Goal: Task Accomplishment & Management: Manage account settings

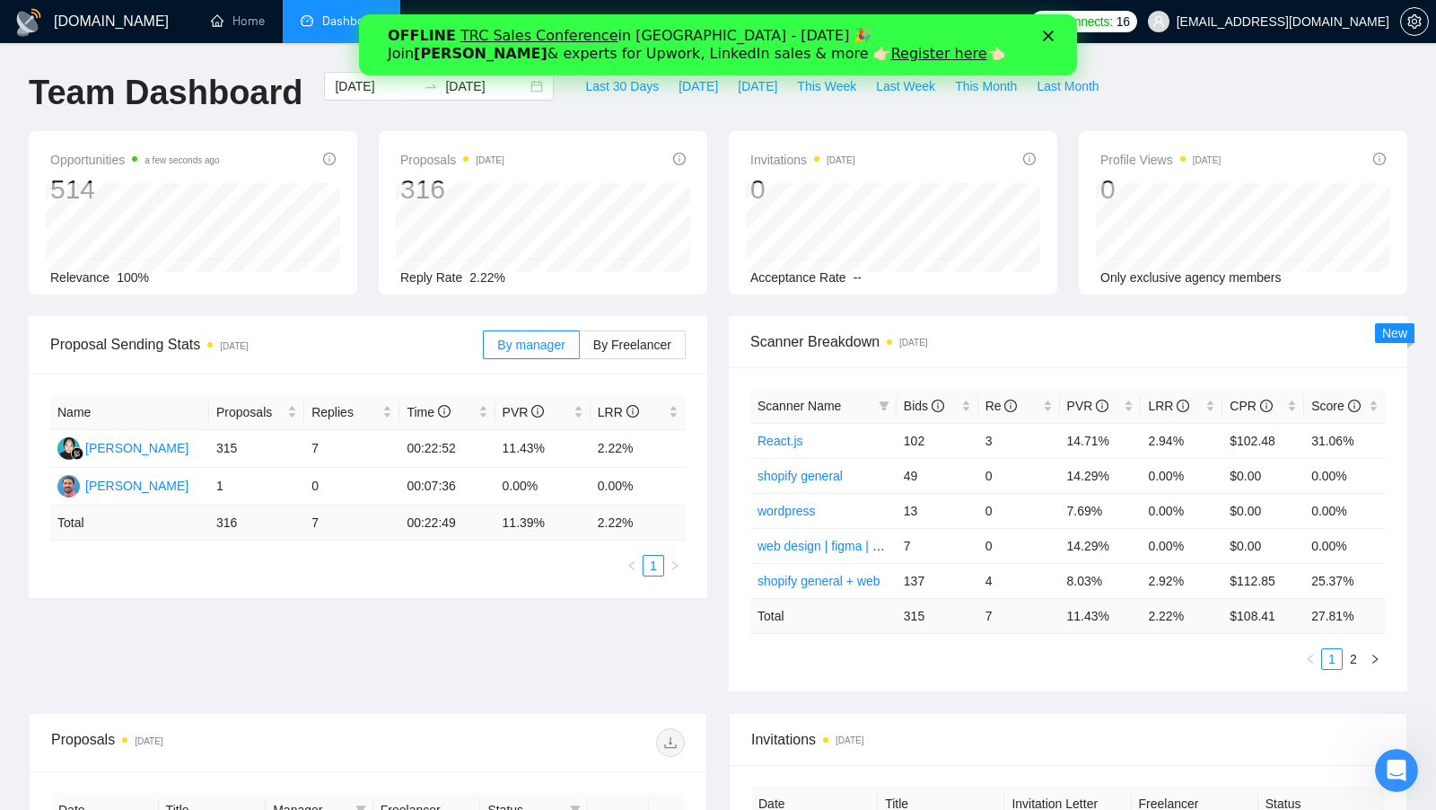
click at [1044, 40] on icon "Закрити" at bounding box center [1047, 36] width 11 height 11
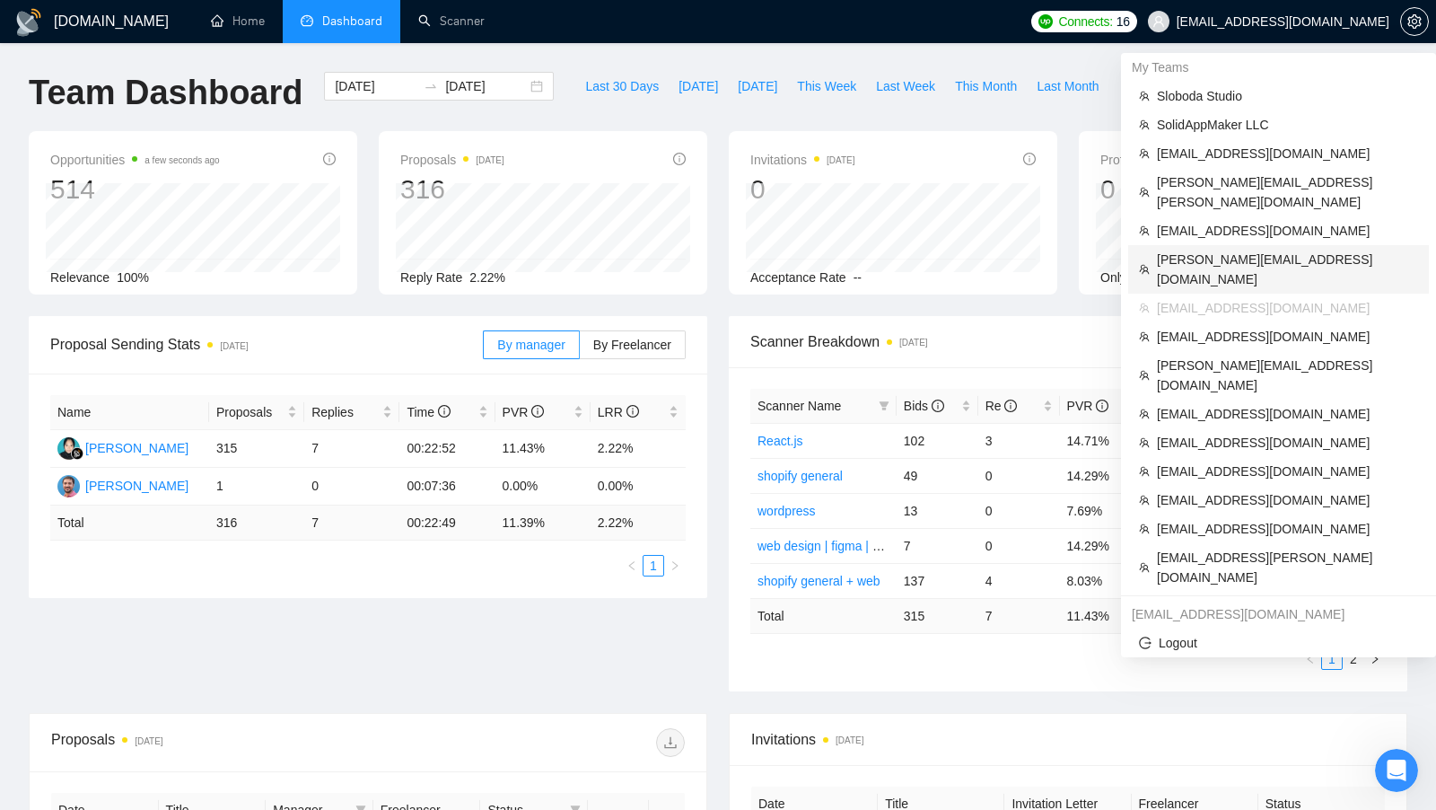
click at [1238, 250] on span "[PERSON_NAME][EMAIL_ADDRESS][DOMAIN_NAME]" at bounding box center [1287, 269] width 261 height 39
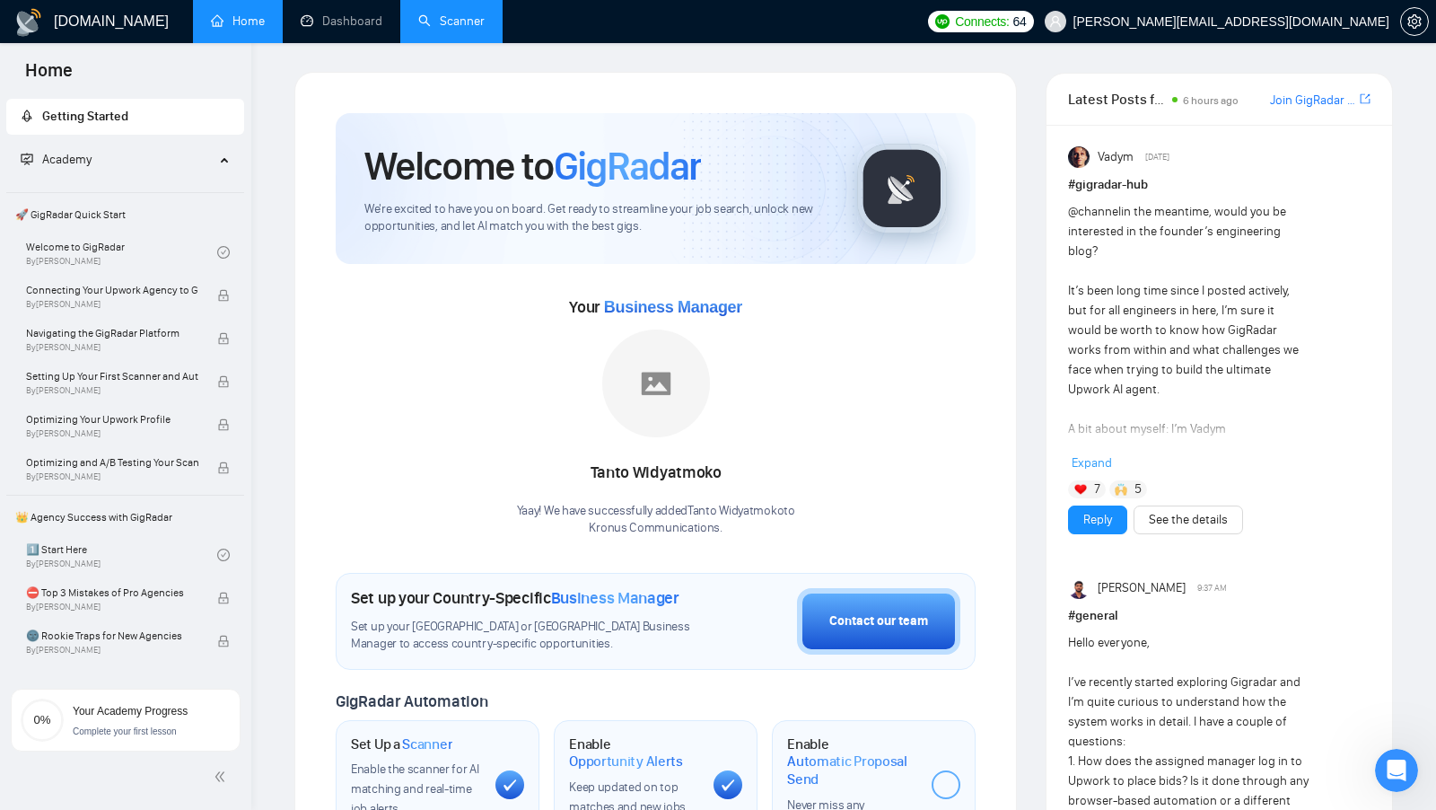
click at [450, 29] on link "Scanner" at bounding box center [451, 20] width 66 height 15
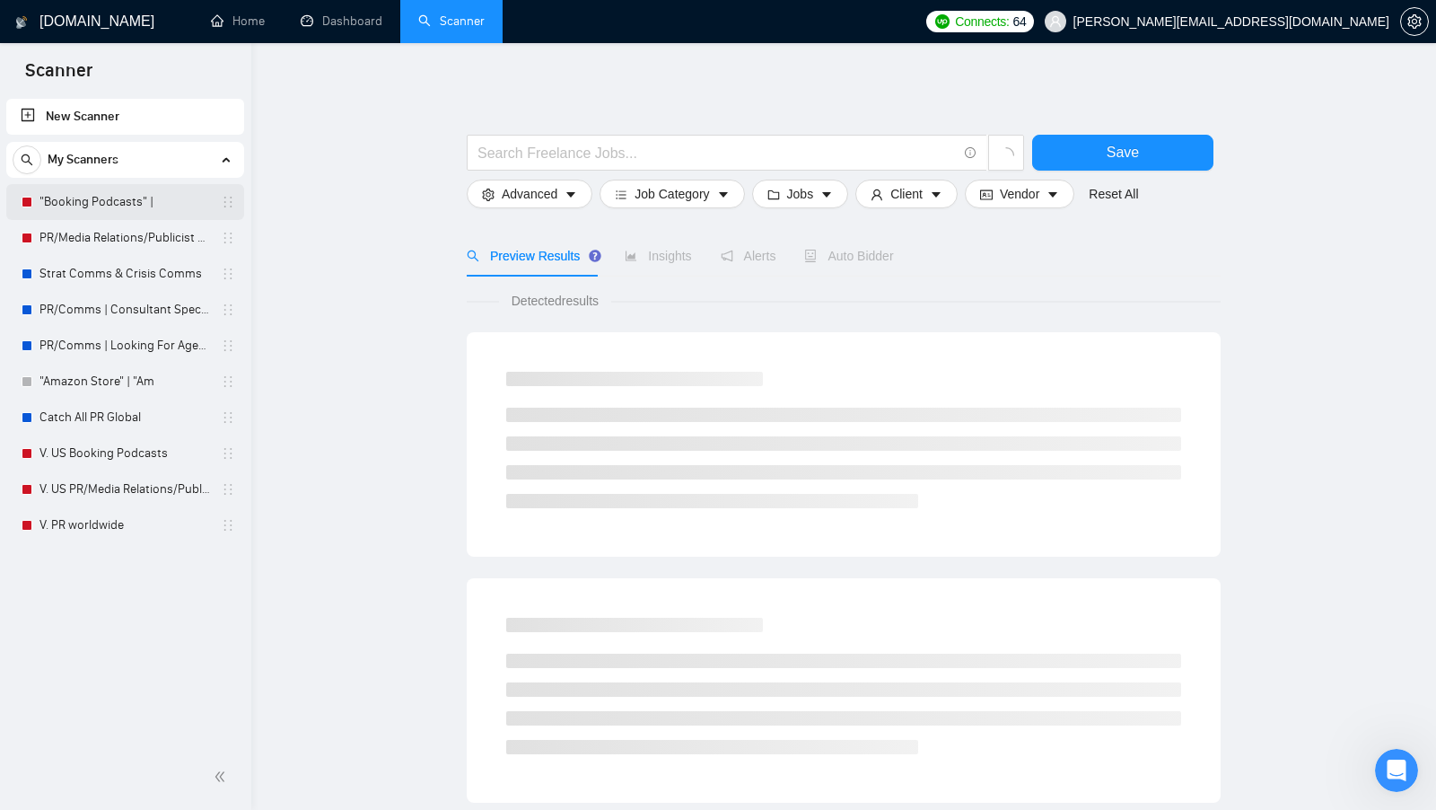
click at [75, 197] on link ""Booking Podcasts" |" at bounding box center [124, 202] width 171 height 36
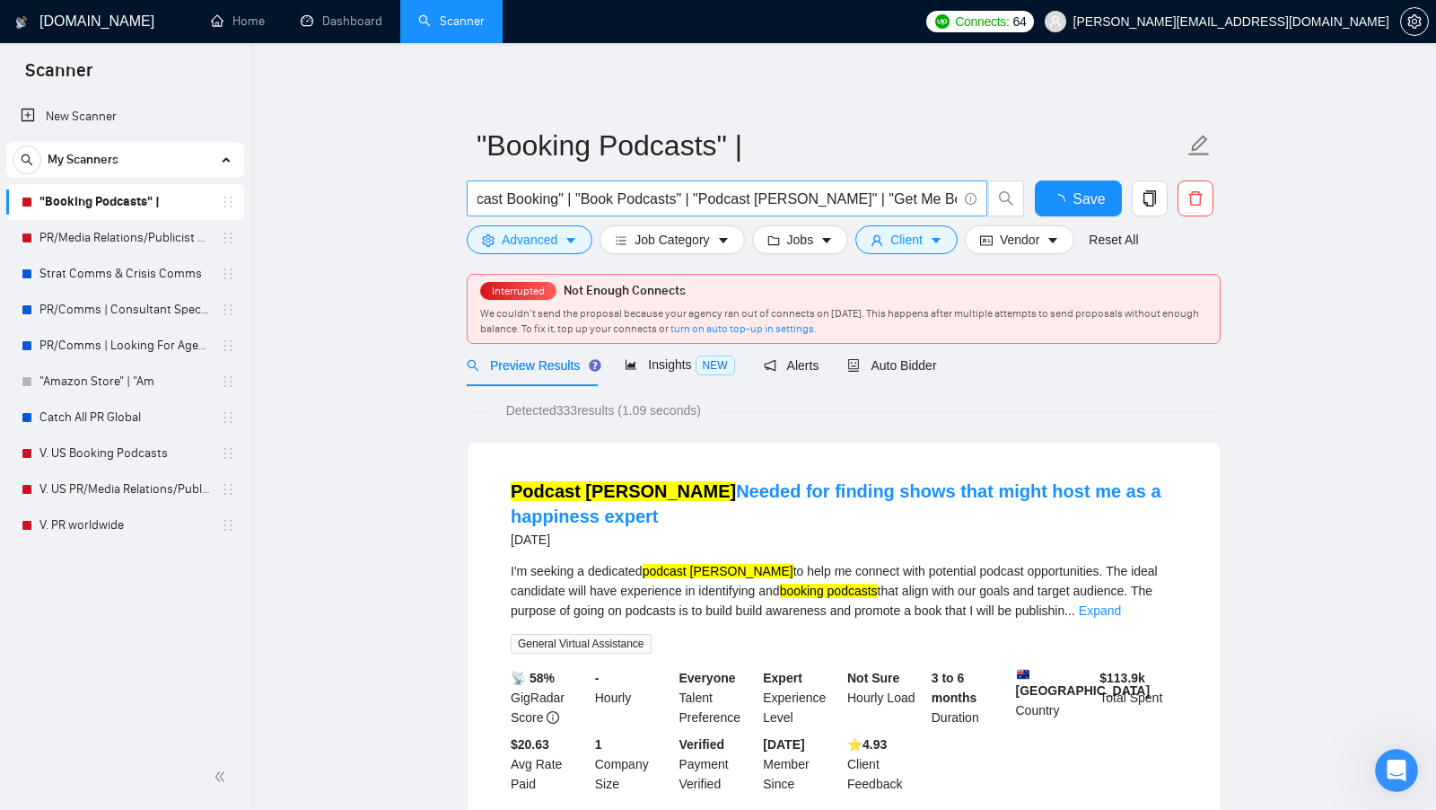
scroll to position [0, 400]
click at [902, 369] on span "Auto Bidder" at bounding box center [891, 365] width 89 height 14
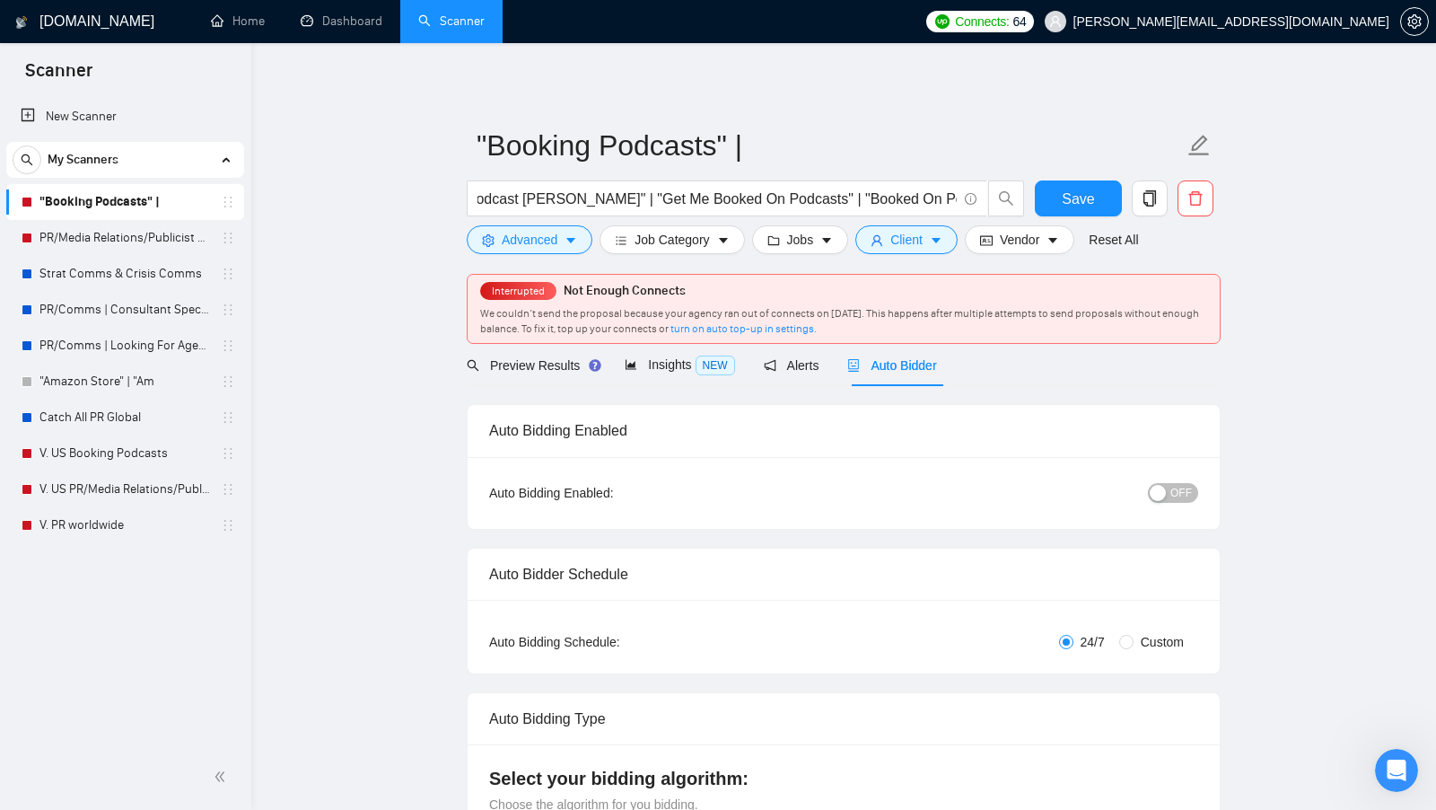
checkbox input "true"
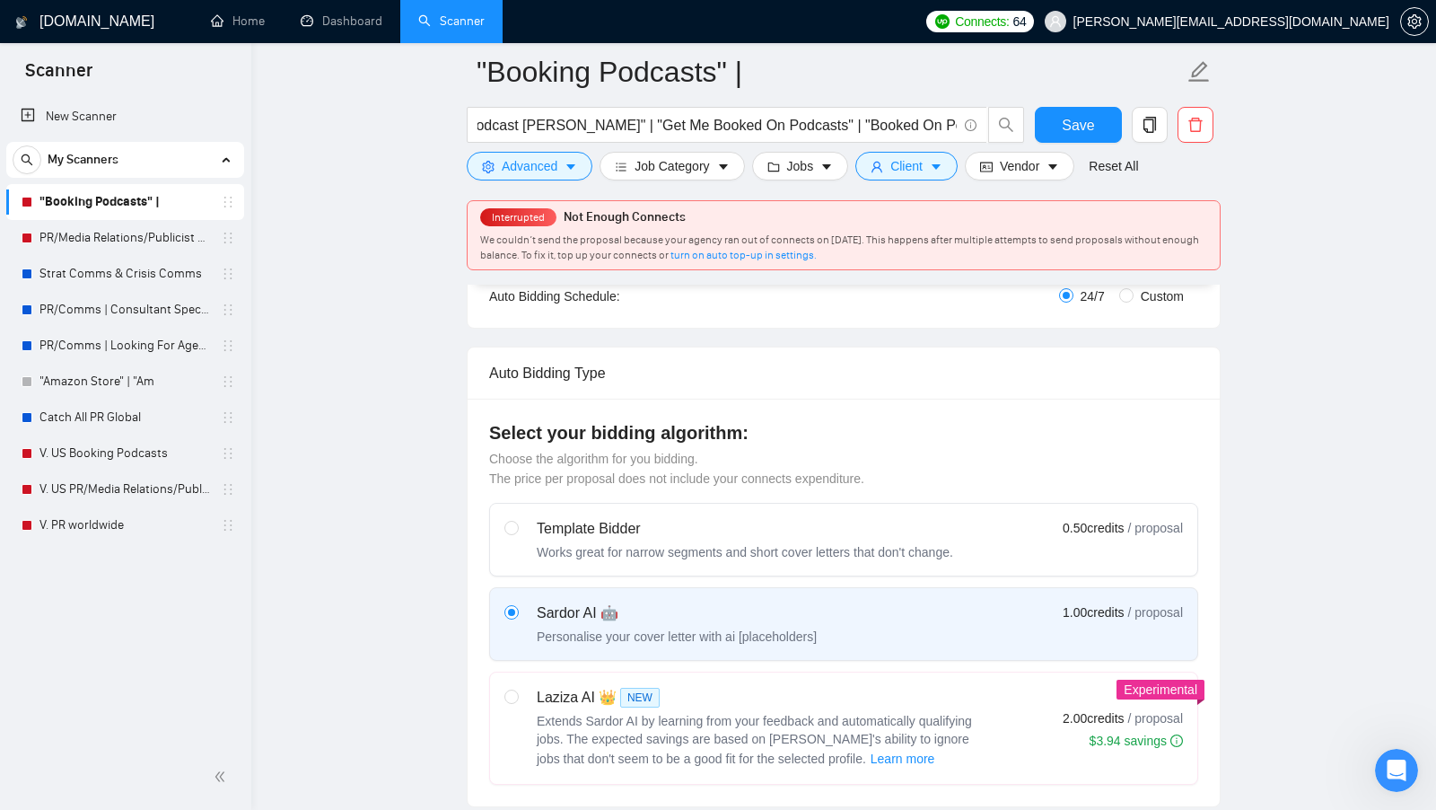
scroll to position [377, 0]
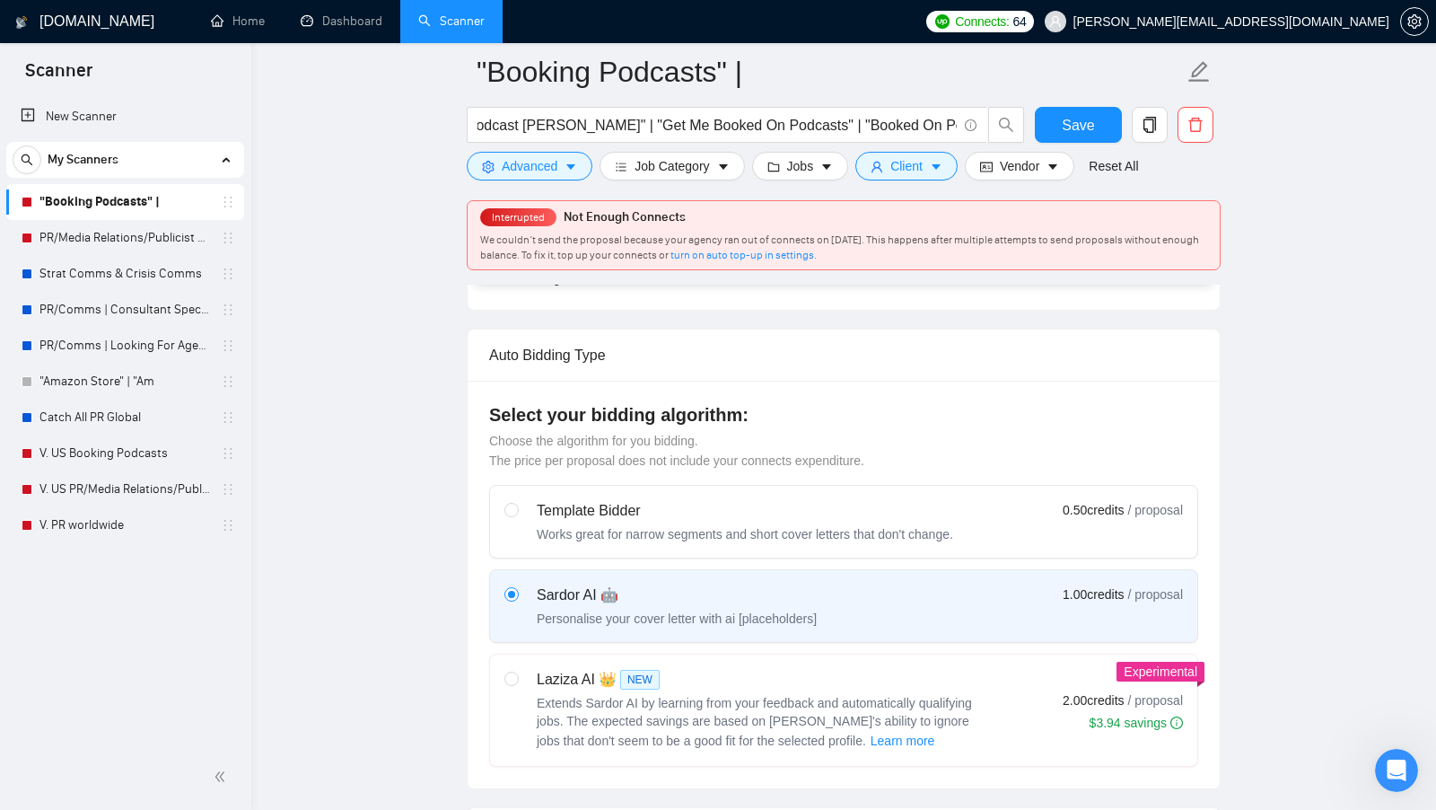
click at [819, 654] on label "Laziza AI 👑 NEW Extends Sardor AI by learning from your feedback and automatica…" at bounding box center [843, 709] width 707 height 111
click at [517, 671] on input "radio" at bounding box center [510, 677] width 13 height 13
radio input "true"
radio input "false"
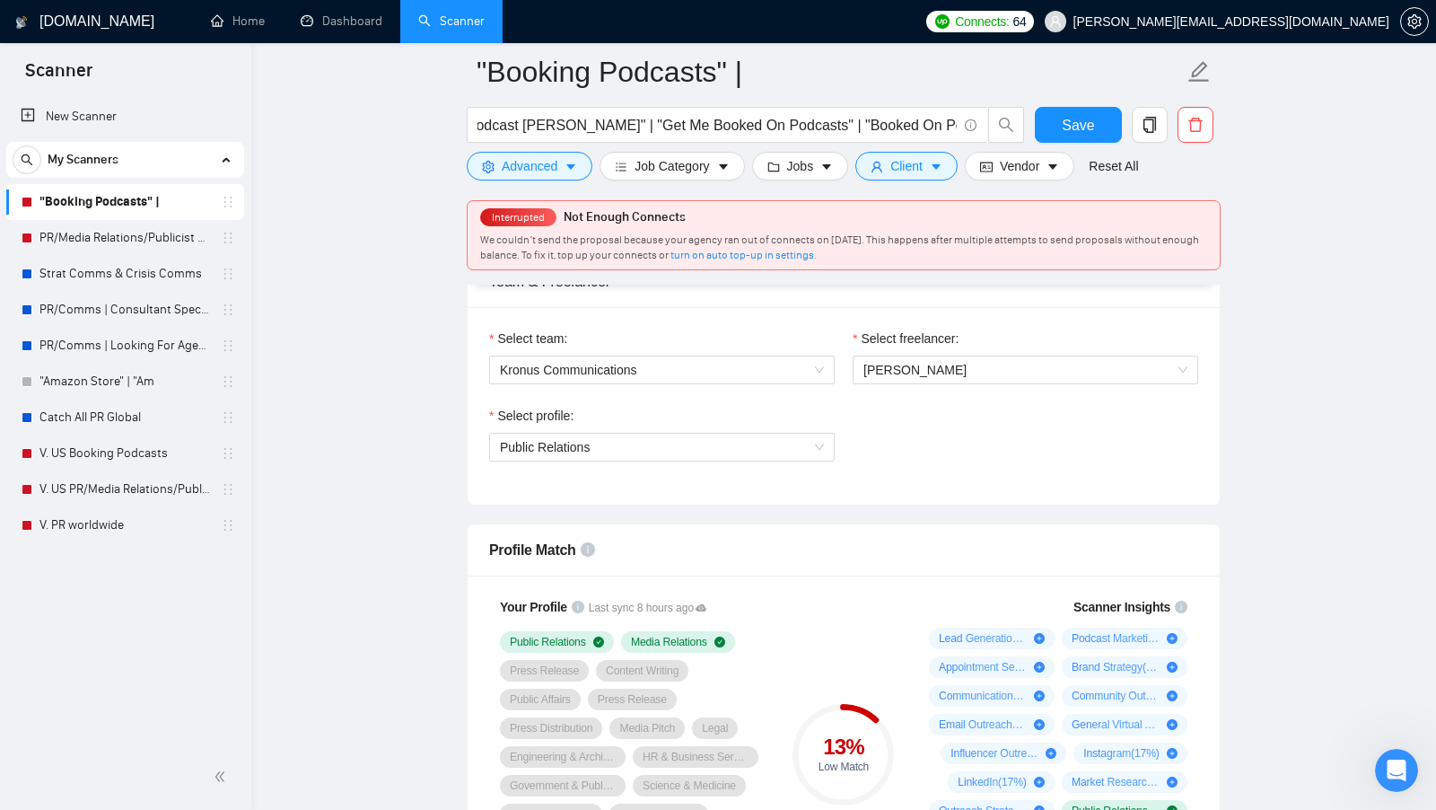
scroll to position [930, 0]
click at [799, 445] on span "Public Relations" at bounding box center [662, 446] width 324 height 27
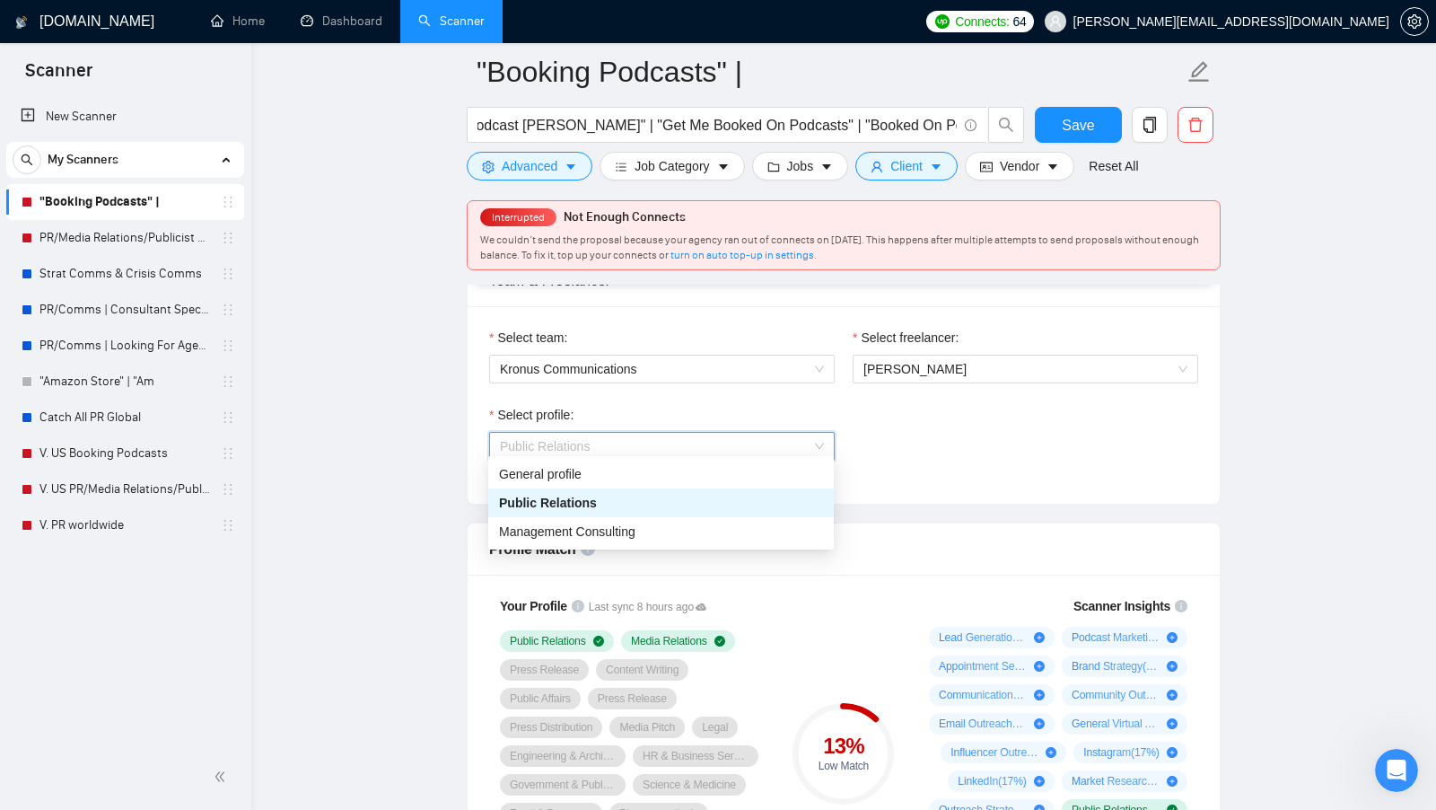
click at [799, 445] on span "Public Relations" at bounding box center [662, 446] width 324 height 27
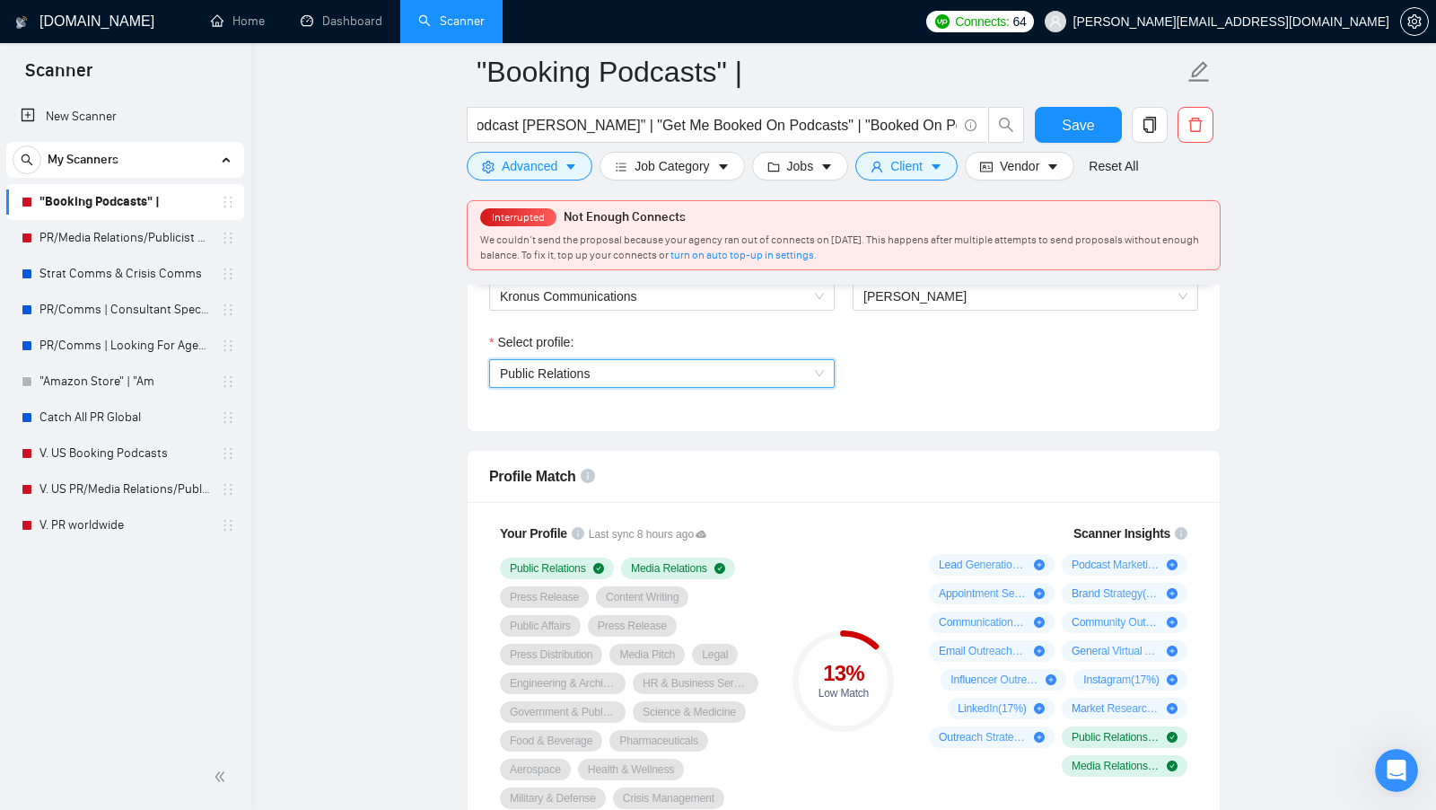
scroll to position [1005, 0]
click at [763, 357] on span "Public Relations" at bounding box center [662, 370] width 324 height 27
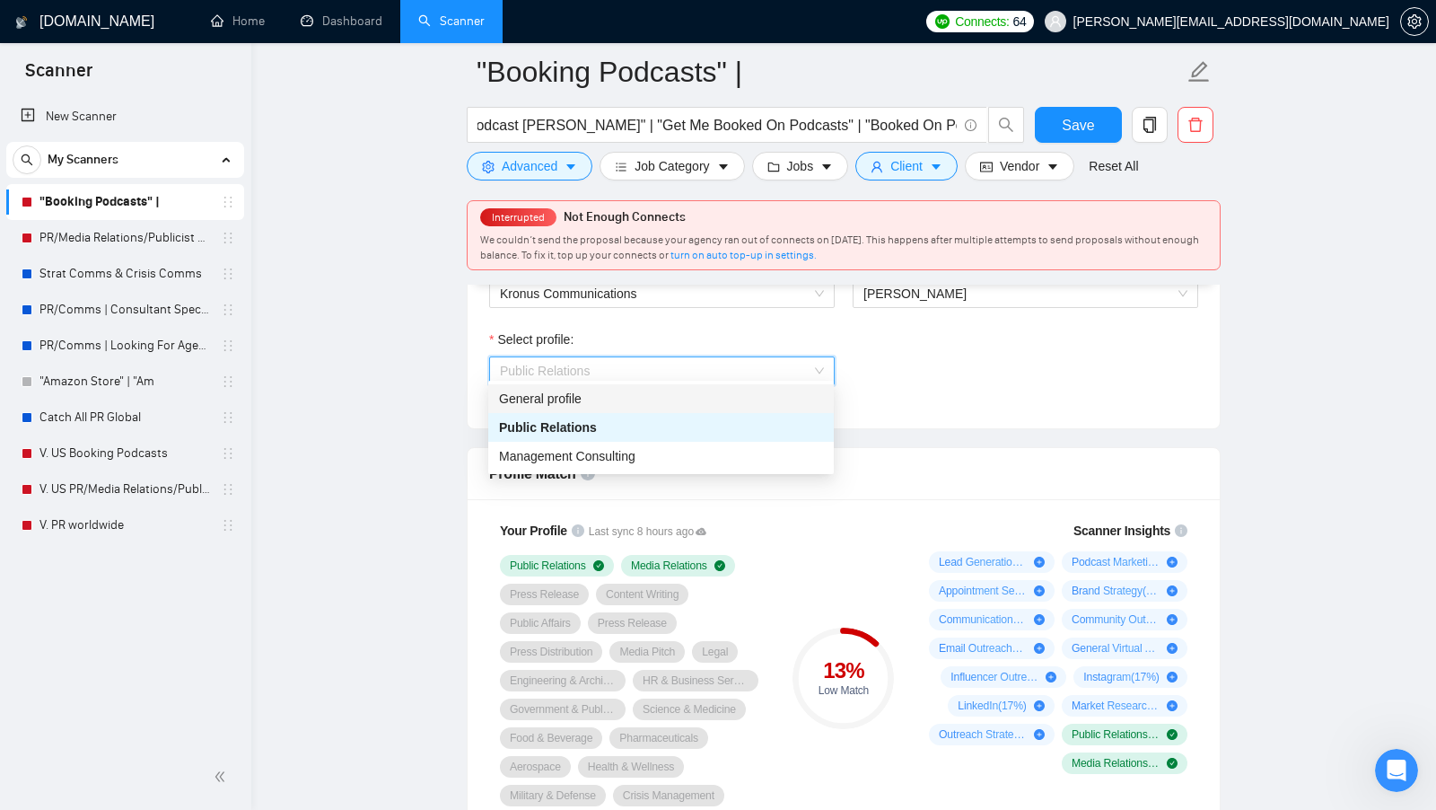
click at [659, 394] on div "General profile" at bounding box center [661, 399] width 324 height 20
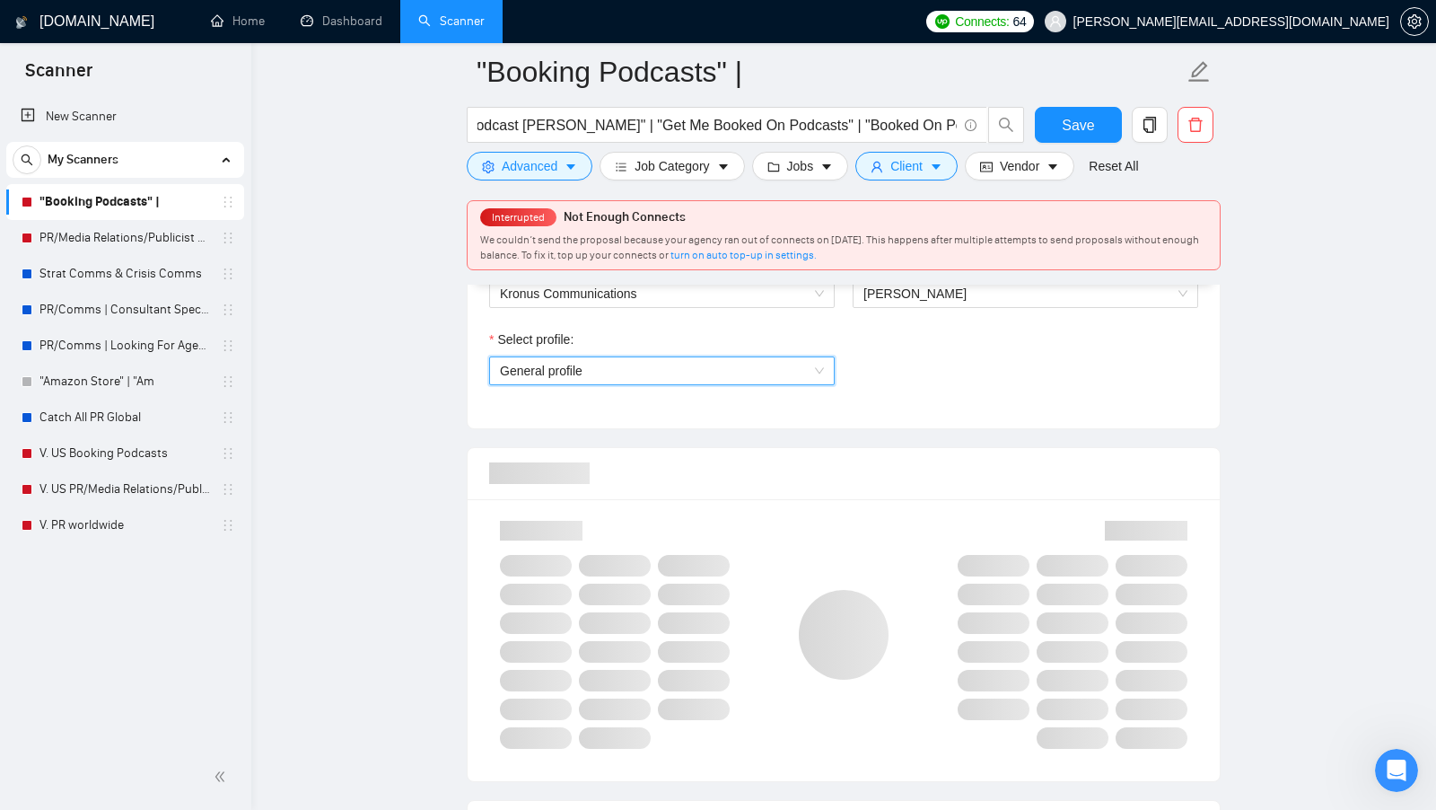
click at [935, 417] on div "Select team: Kronus Communications Select freelancer: Adrienne Uthe Select prof…" at bounding box center [844, 329] width 752 height 197
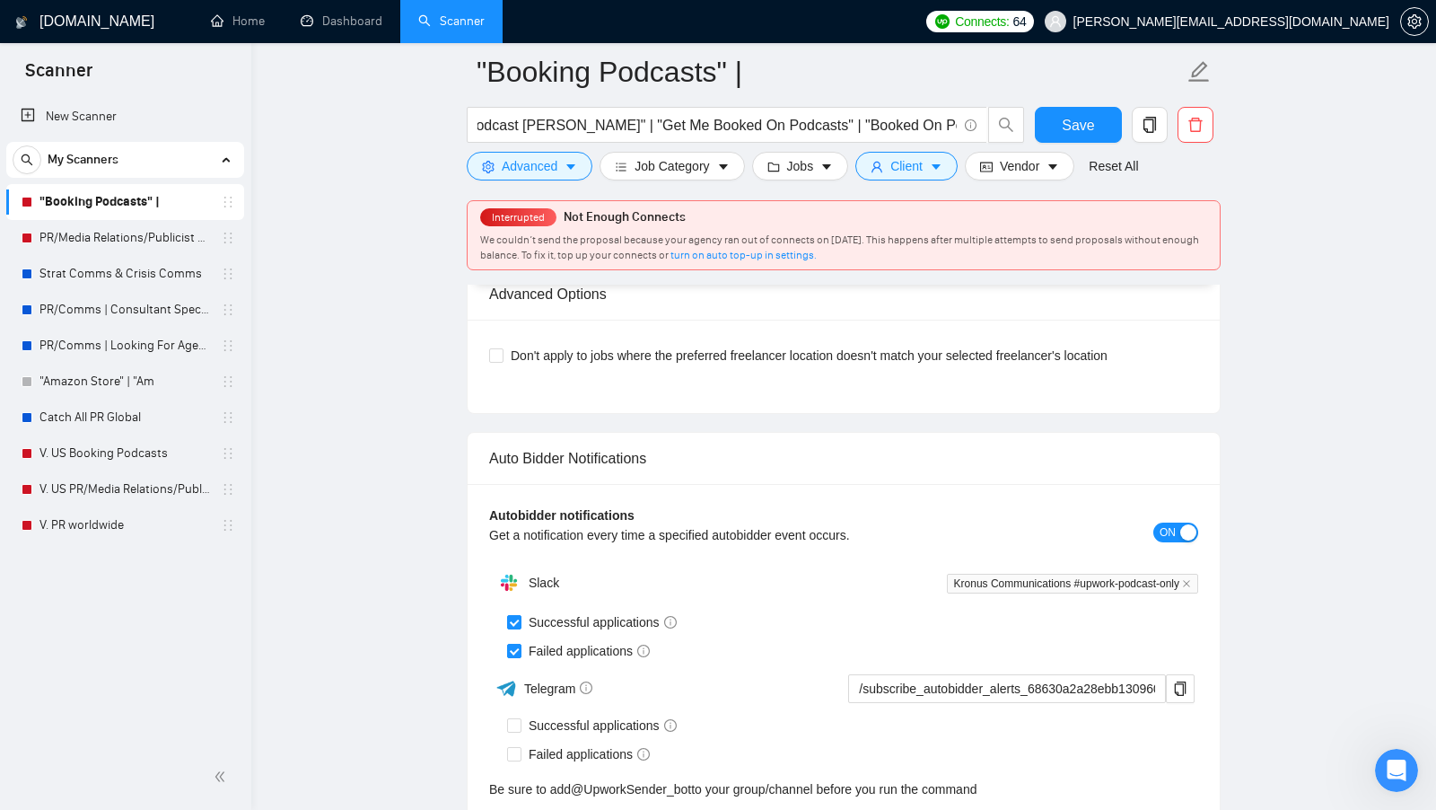
scroll to position [4015, 0]
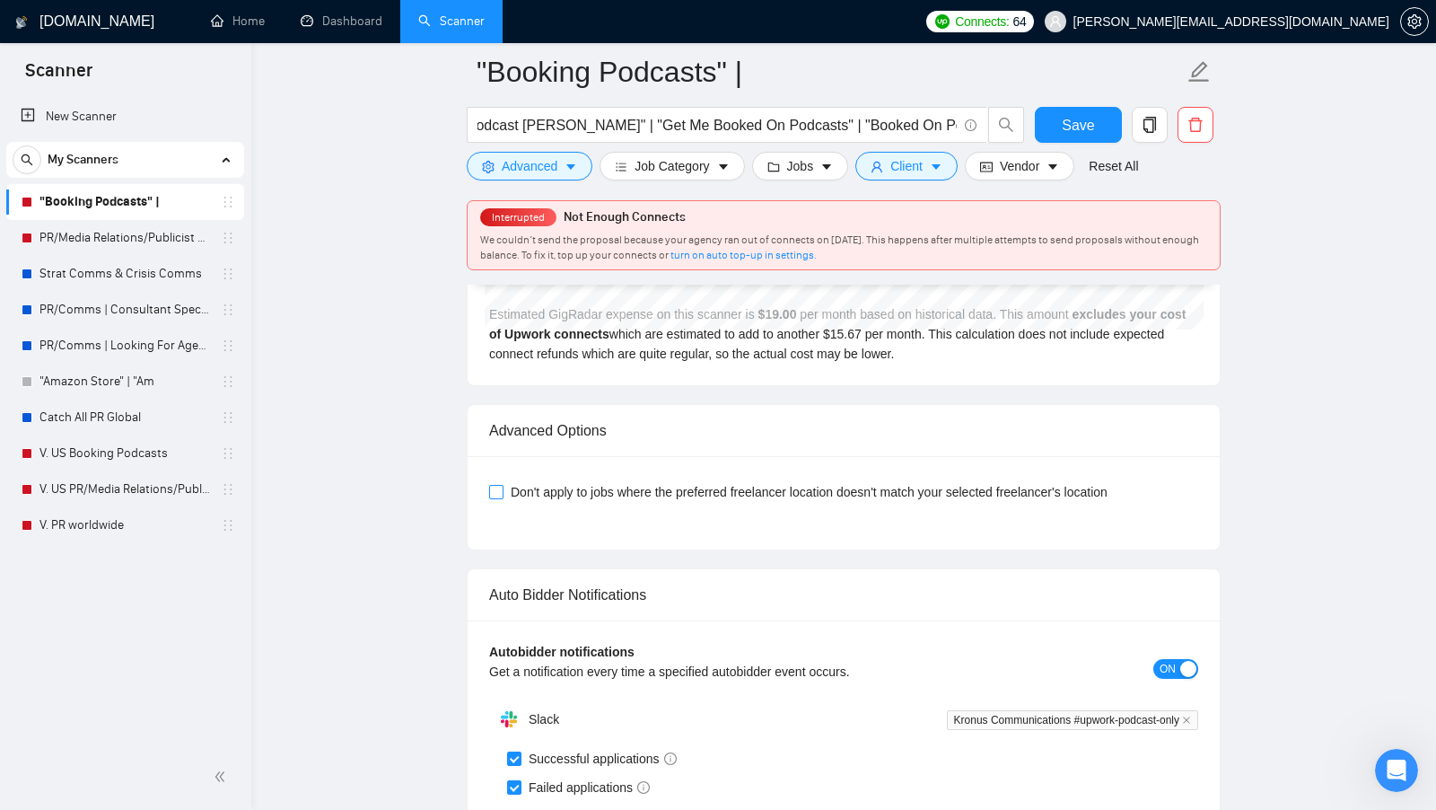
click at [549, 482] on span "Don't apply to jobs where the preferred freelancer location doesn't match your …" at bounding box center [809, 492] width 611 height 20
click at [502, 485] on input "Don't apply to jobs where the preferred freelancer location doesn't match your …" at bounding box center [495, 491] width 13 height 13
checkbox input "true"
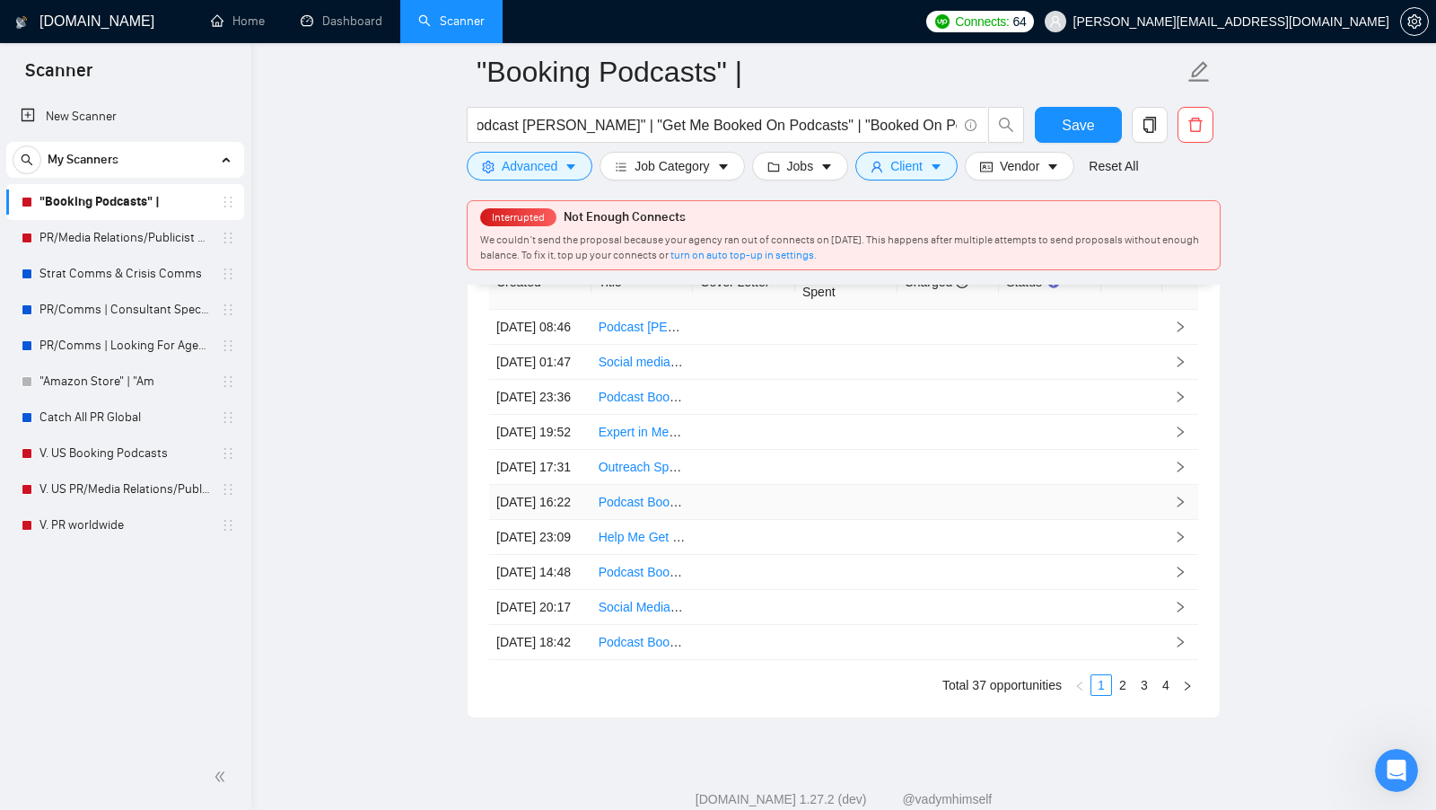
scroll to position [4841, 0]
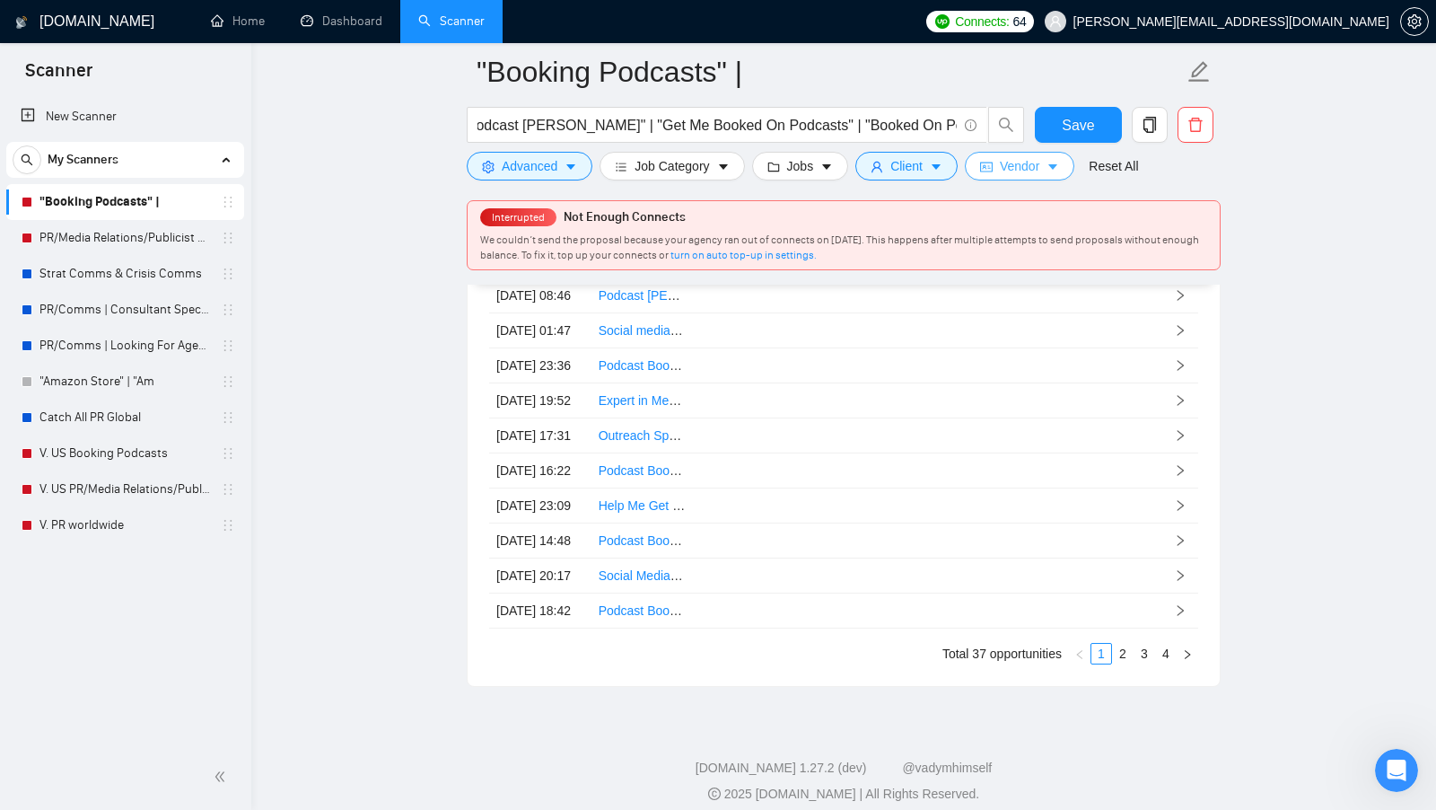
click at [1047, 175] on button "Vendor" at bounding box center [1020, 166] width 110 height 29
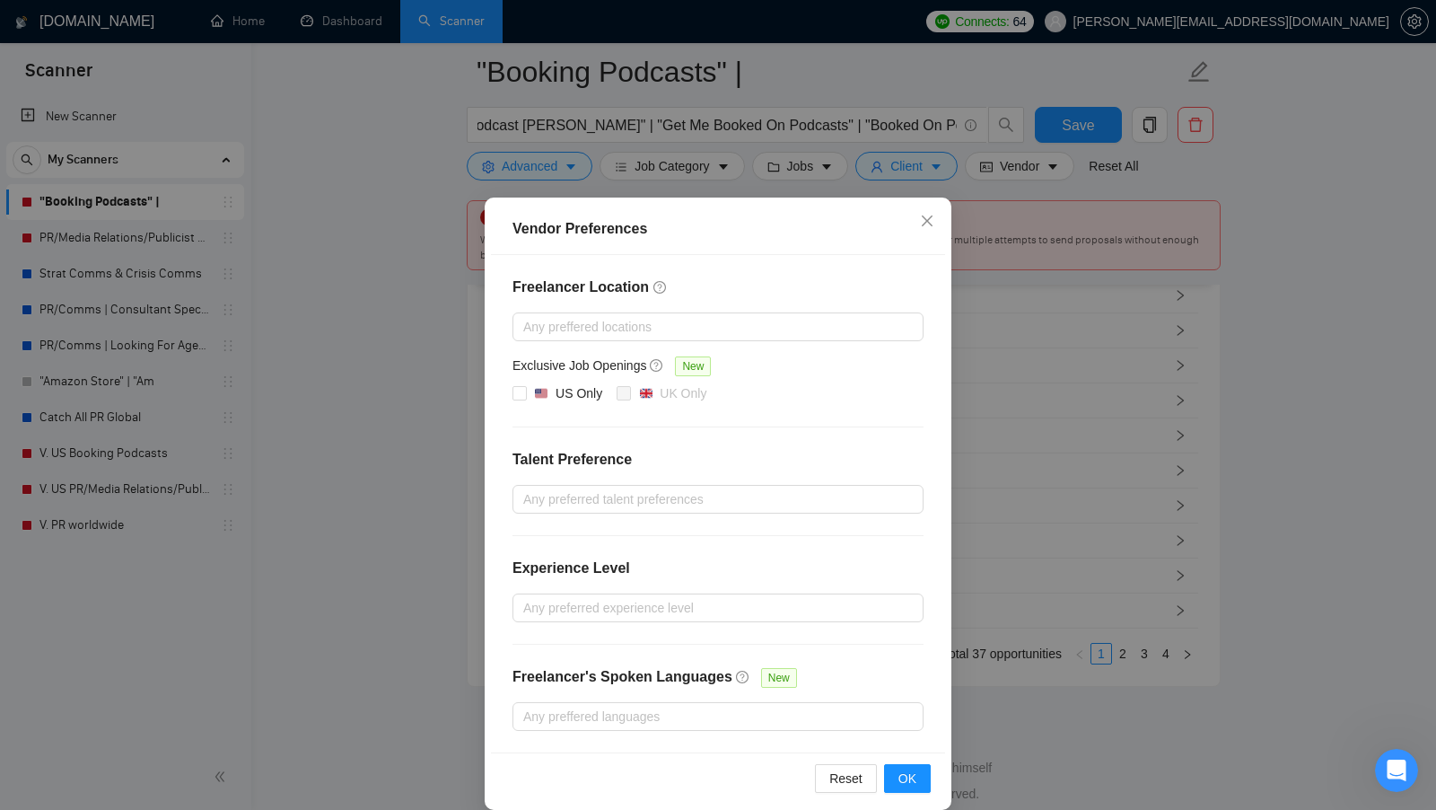
click at [1097, 262] on div "Vendor Preferences Freelancer Location Any preffered locations Exclusive Job Op…" at bounding box center [718, 405] width 1436 height 810
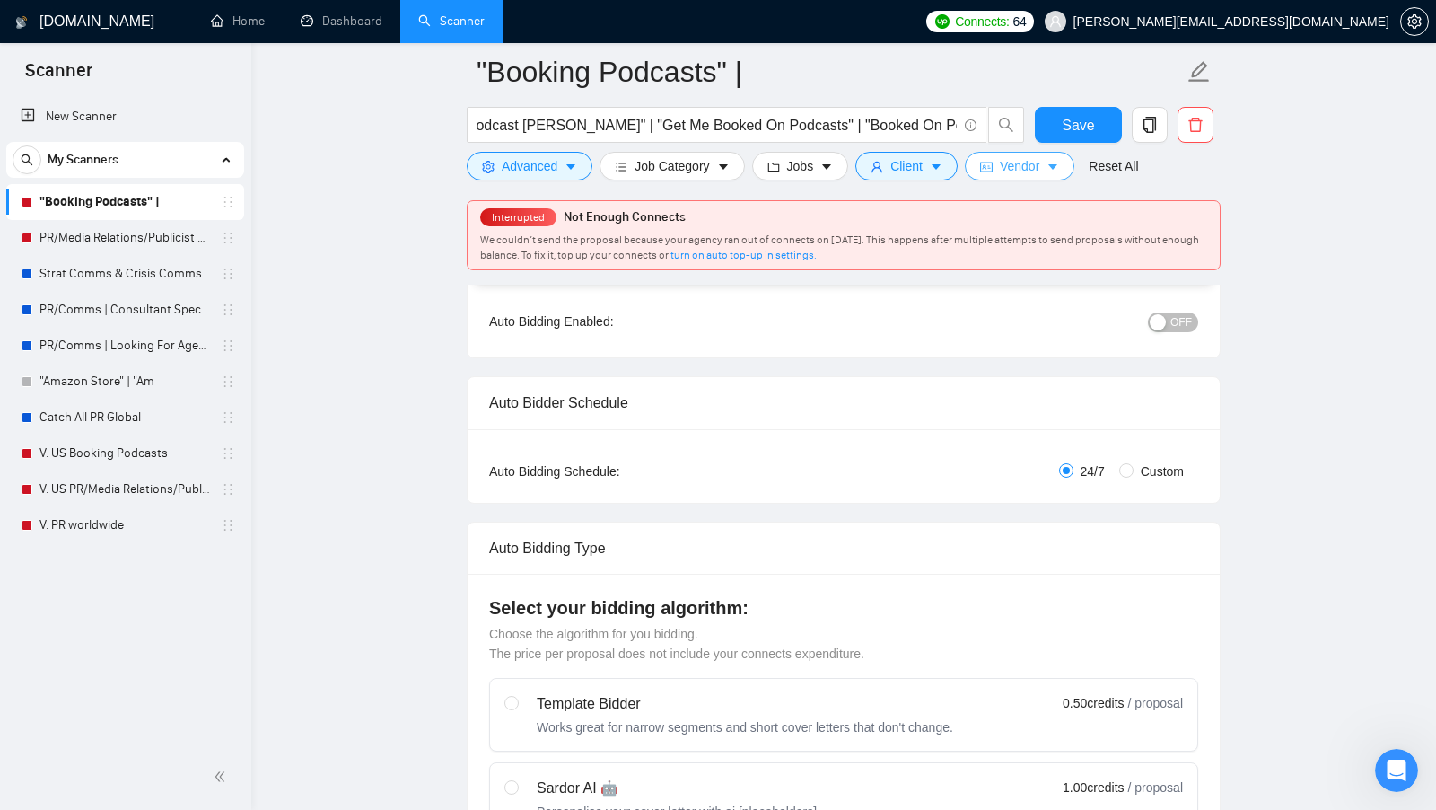
scroll to position [0, 0]
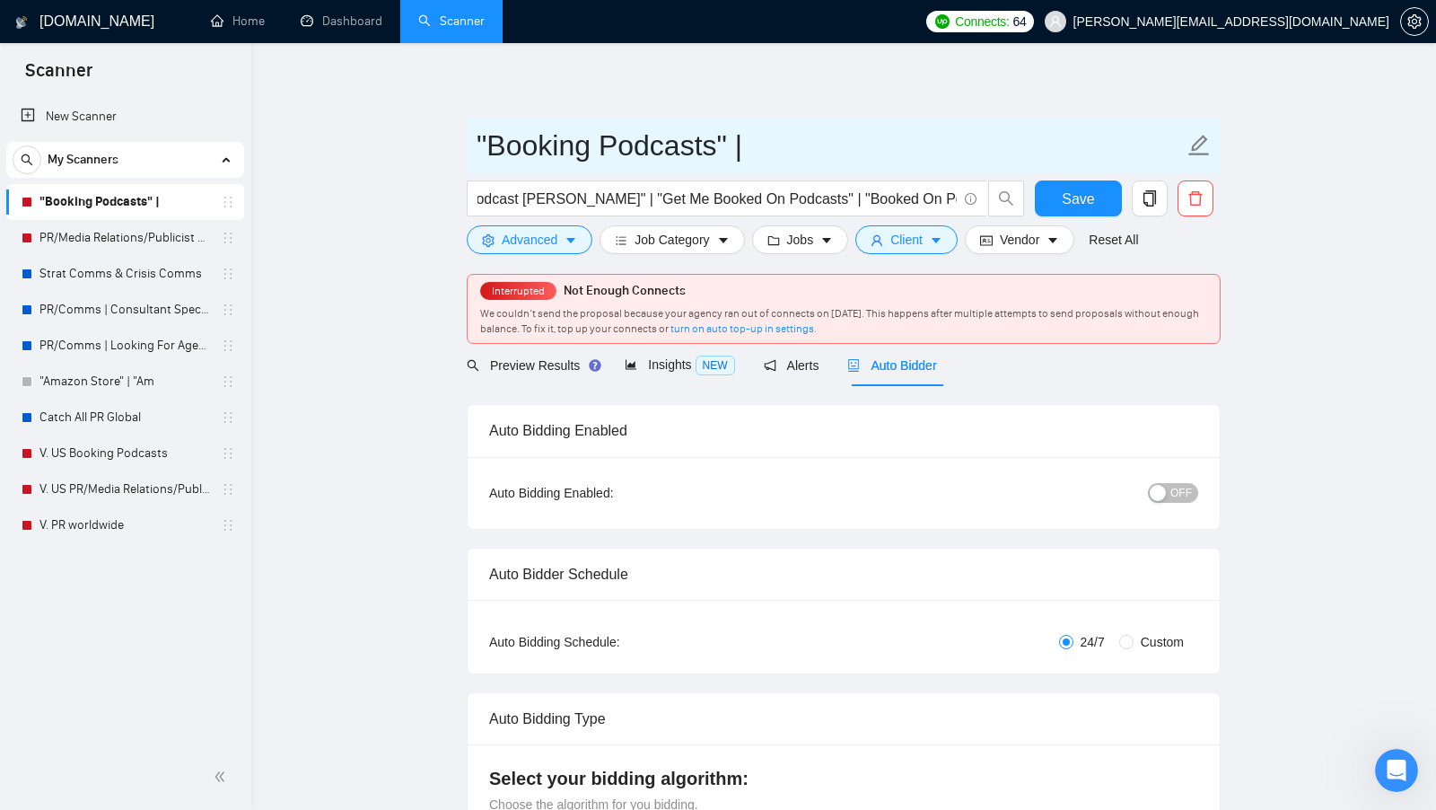
drag, startPoint x: 787, startPoint y: 142, endPoint x: 414, endPoint y: 145, distance: 373.4
type input "1. Podcast Old"
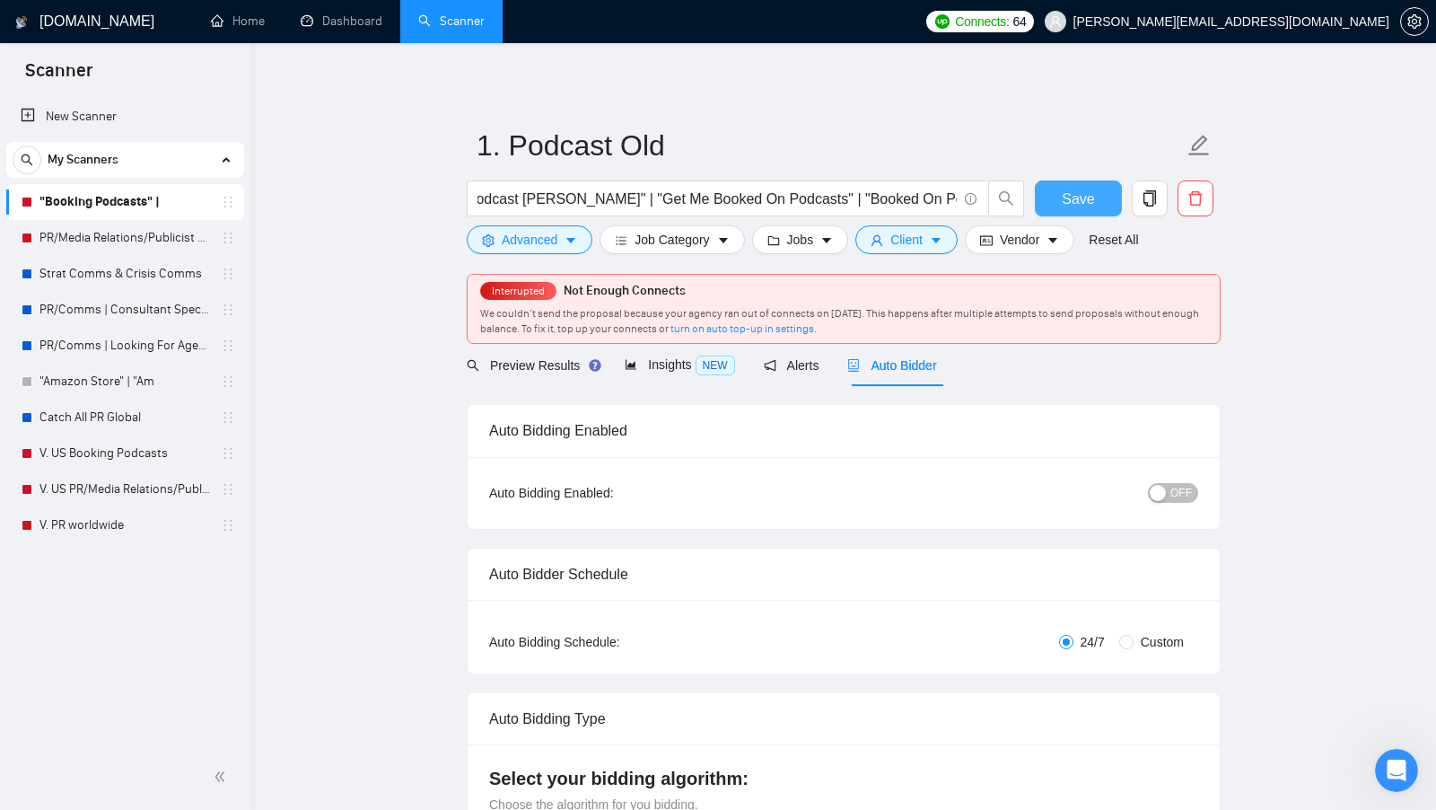
click at [1053, 193] on button "Save" at bounding box center [1078, 198] width 87 height 36
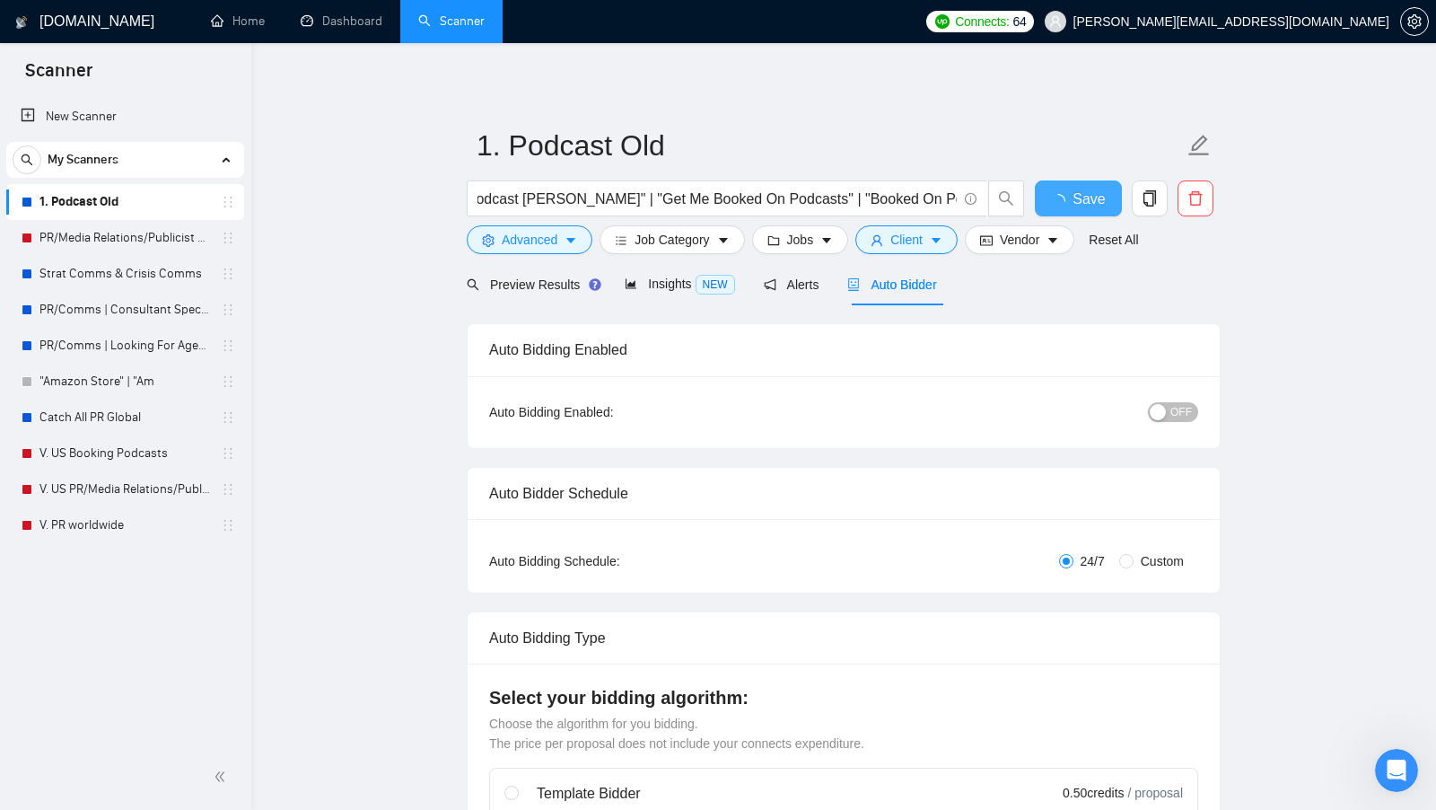
checkbox input "true"
click at [548, 244] on span "Advanced" at bounding box center [530, 240] width 56 height 20
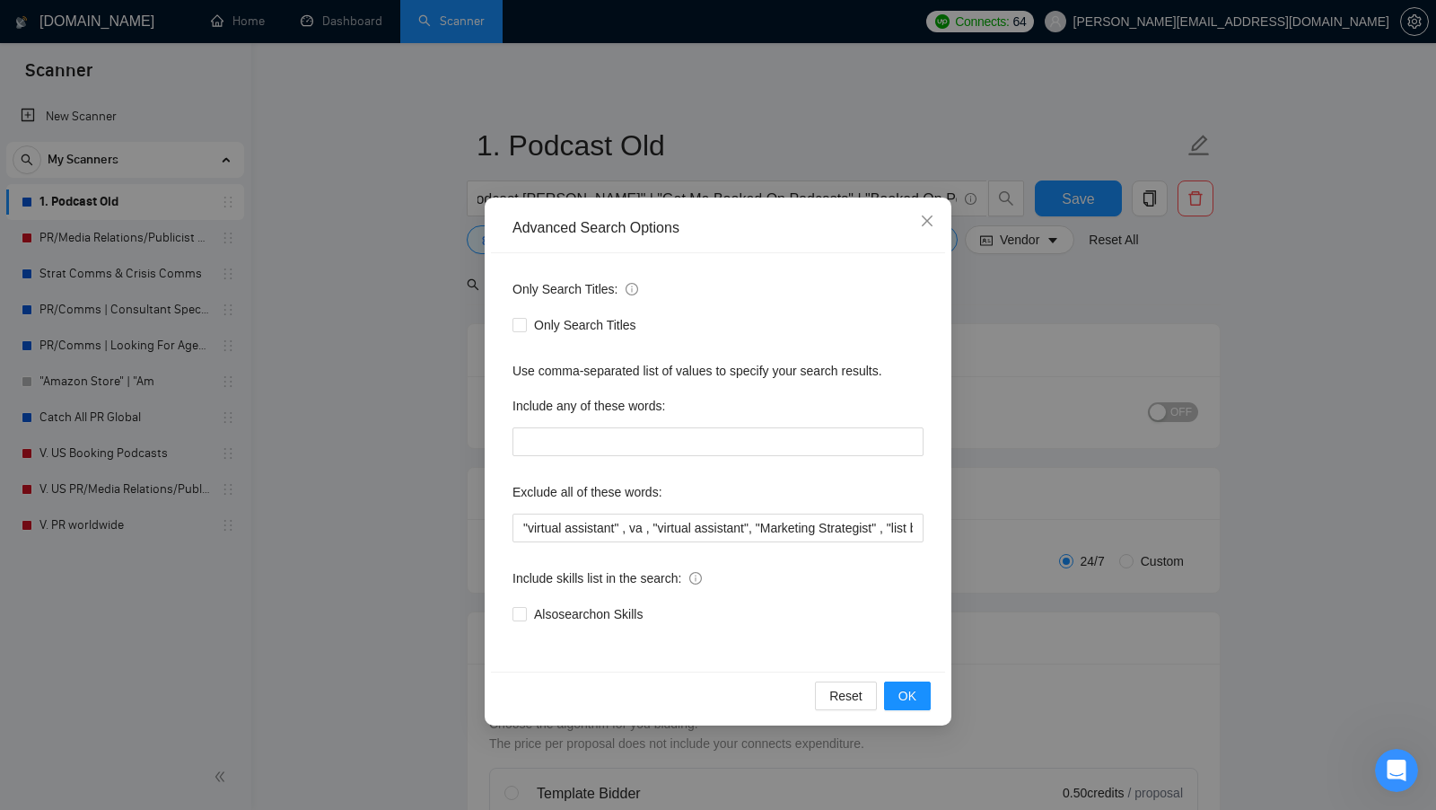
click at [439, 293] on div "Advanced Search Options Only Search Titles: Only Search Titles Use comma-separa…" at bounding box center [718, 405] width 1436 height 810
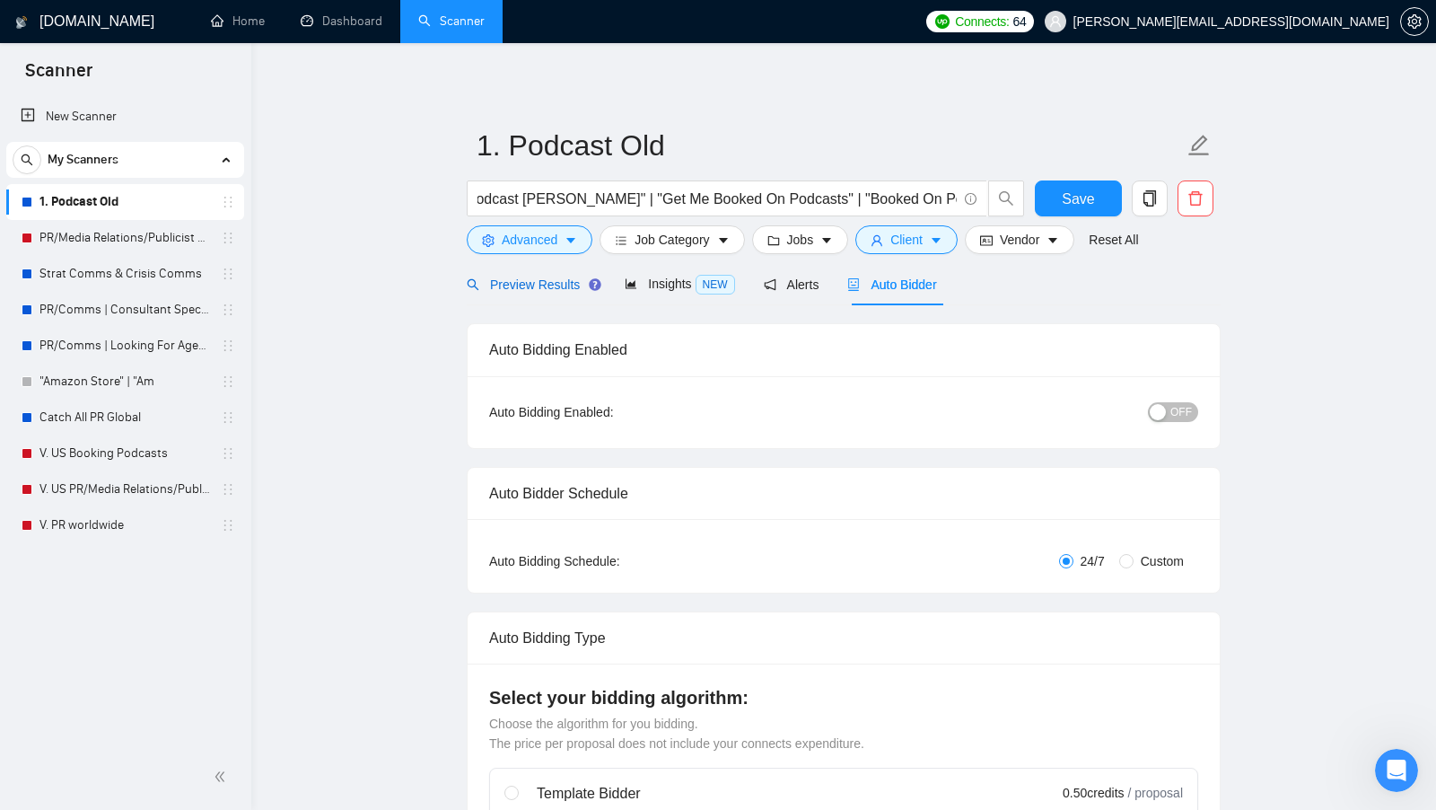
click at [574, 287] on span "Preview Results" at bounding box center [531, 284] width 129 height 14
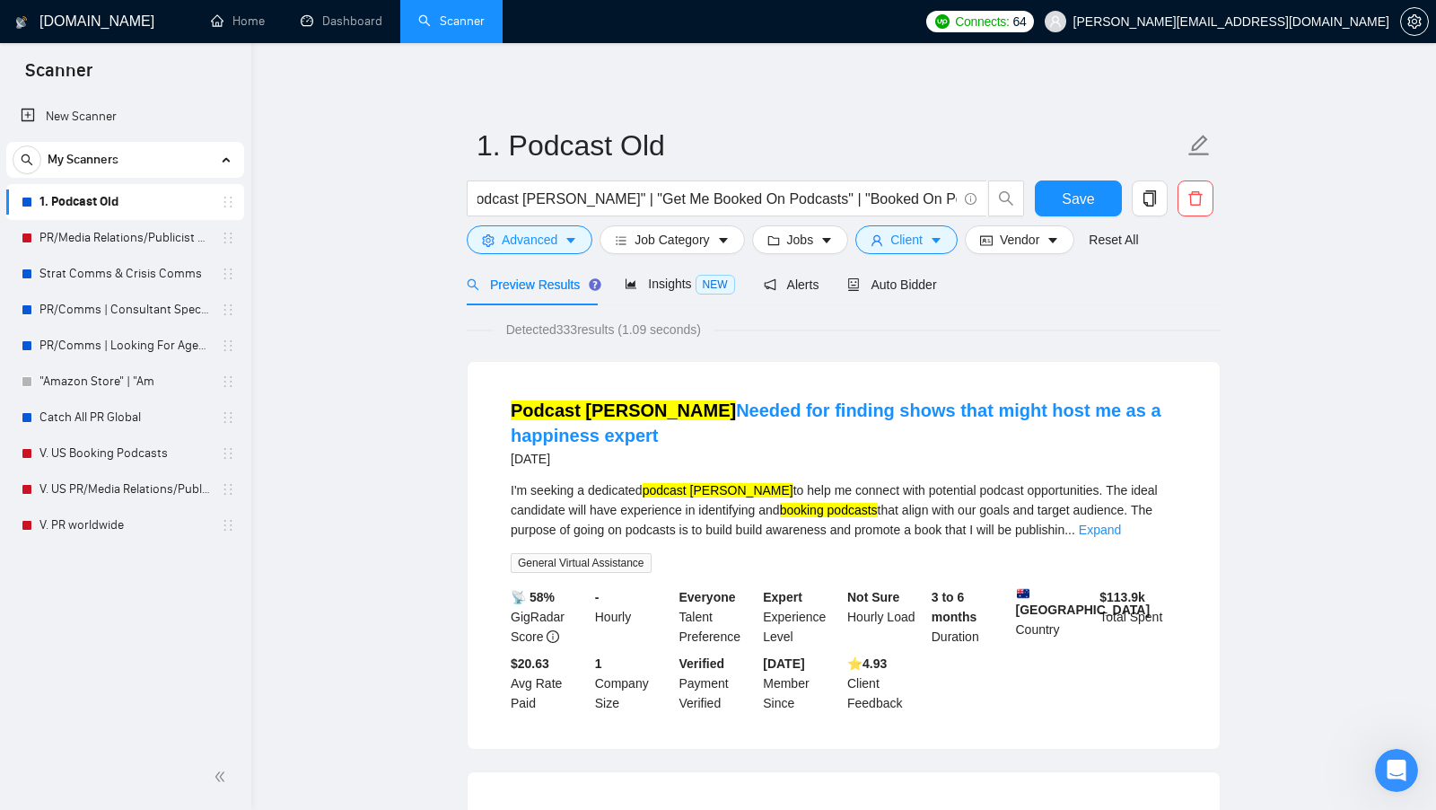
drag, startPoint x: 486, startPoint y: 416, endPoint x: 612, endPoint y: 443, distance: 129.6
click at [612, 443] on div "Podcast Booker Needed for finding shows that might host me as a happiness exper…" at bounding box center [844, 555] width 752 height 387
copy link "Podcast Booker Needed for finding shows that might host me as a happiness expert"
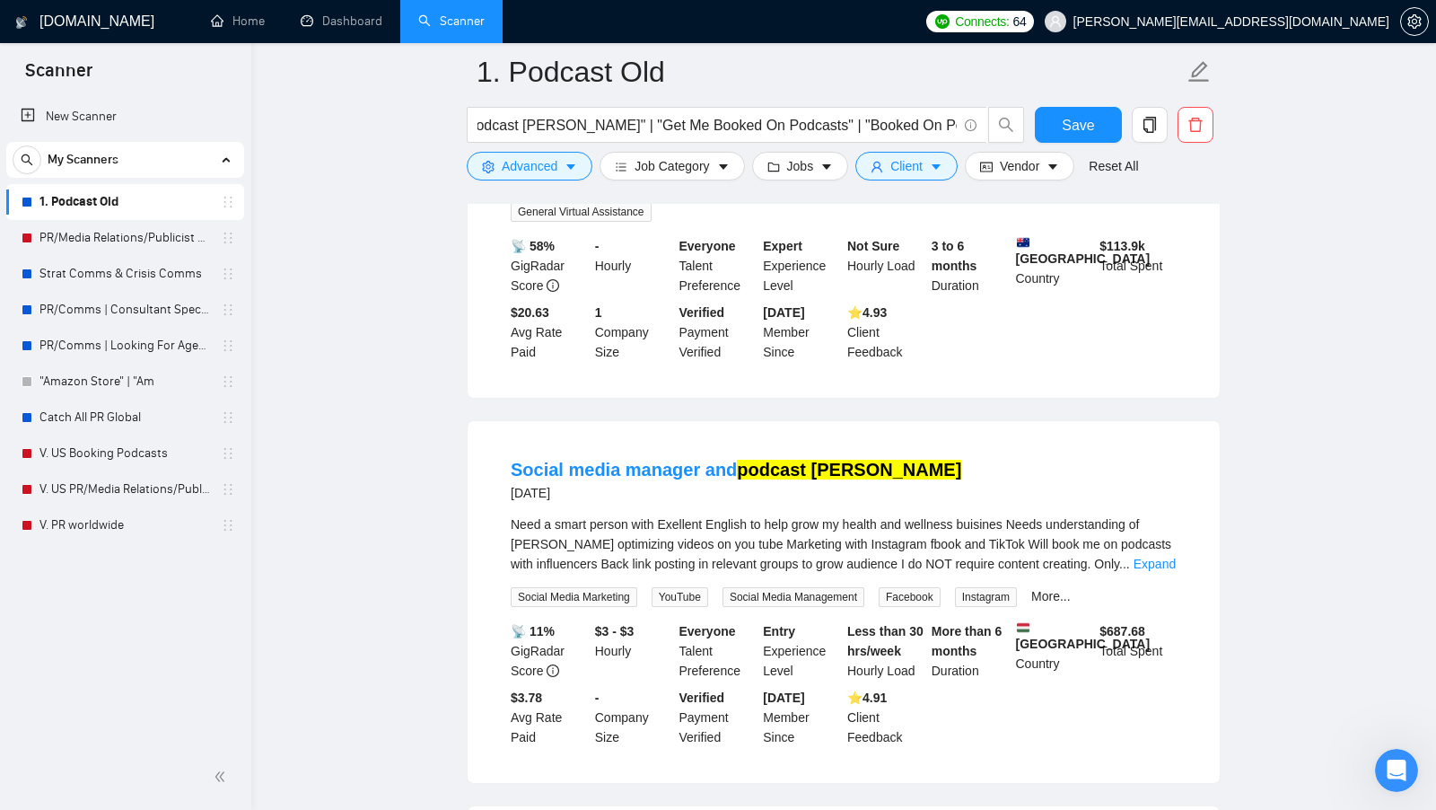
scroll to position [417, 0]
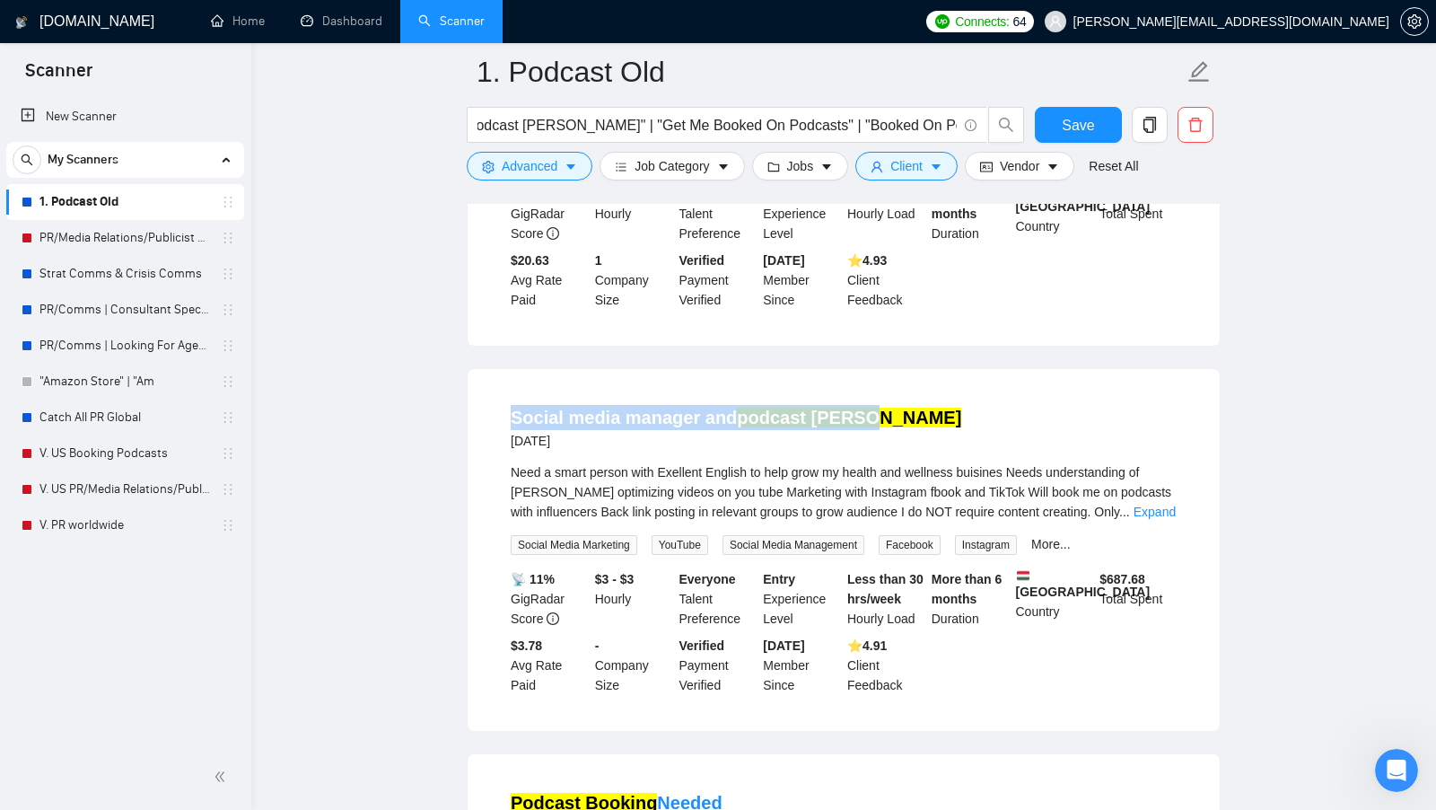
copy link "Social media manager and podcast booker"
drag, startPoint x: 503, startPoint y: 413, endPoint x: 878, endPoint y: 416, distance: 375.2
click at [878, 416] on li "Social media manager and podcast booker 7 days ago Need a smart person with Exe…" at bounding box center [843, 549] width 709 height 319
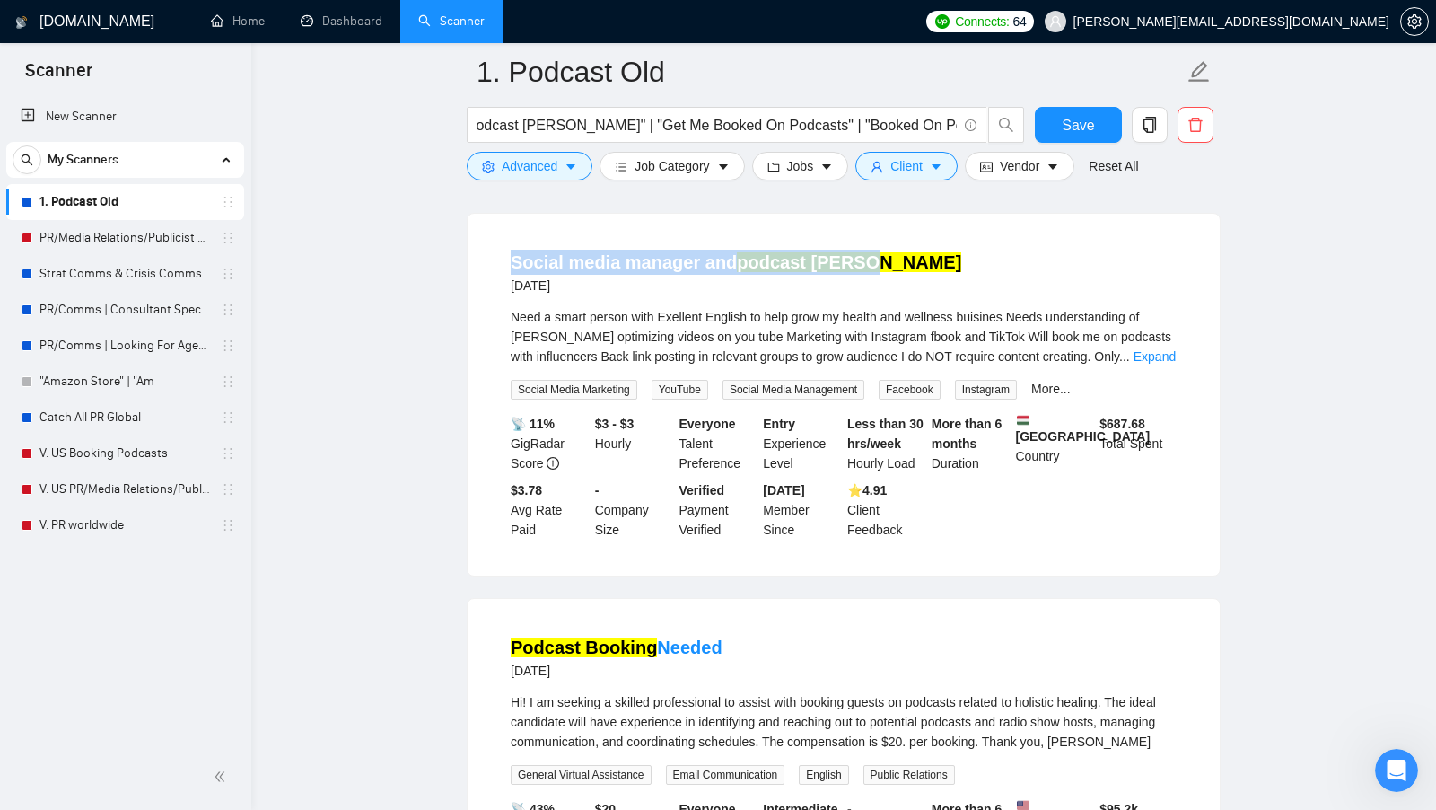
scroll to position [582, 0]
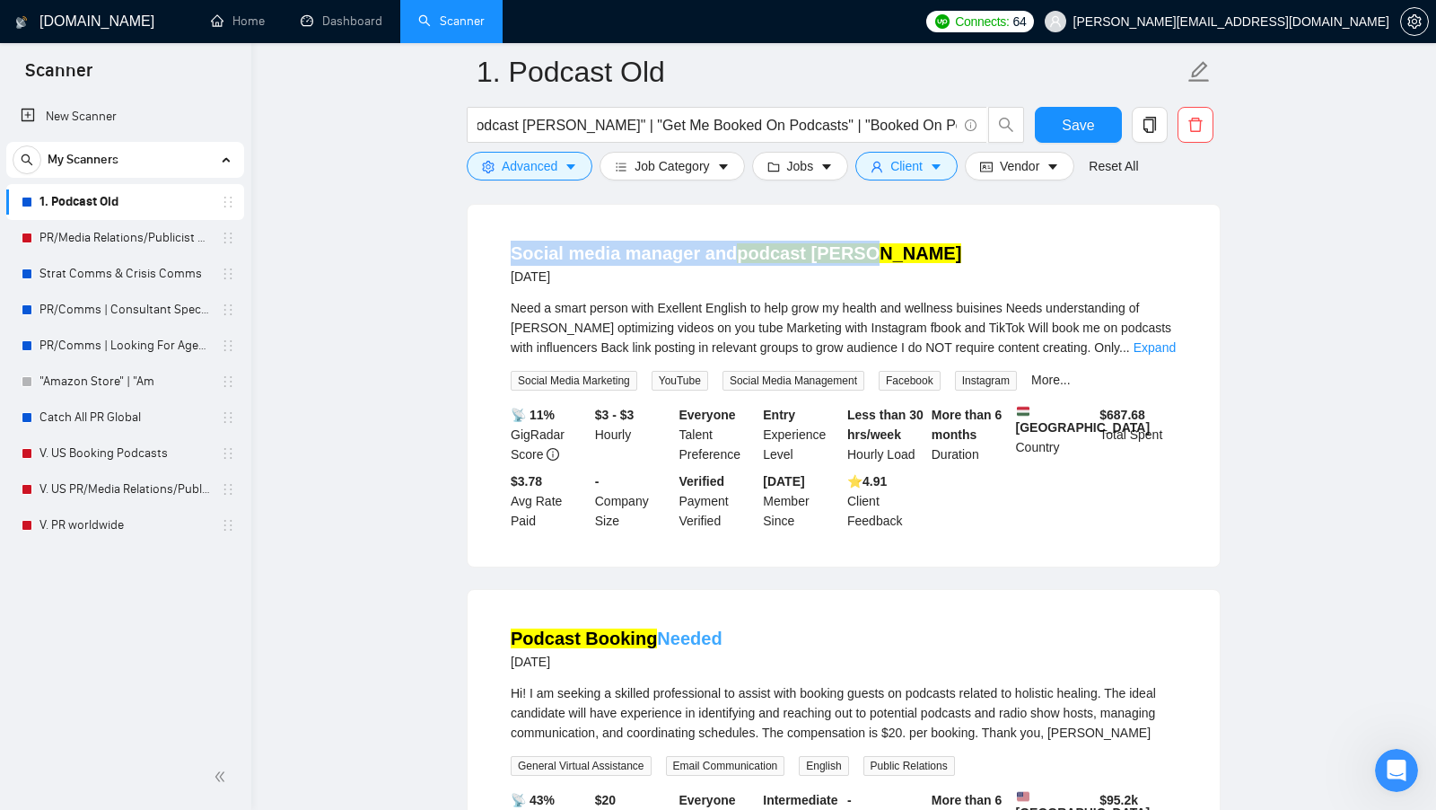
copy link "Podcast Booking Needed"
drag, startPoint x: 739, startPoint y: 628, endPoint x: 513, endPoint y: 628, distance: 226.2
click at [513, 628] on div "Podcast Booking Needed 10 days ago" at bounding box center [844, 649] width 666 height 47
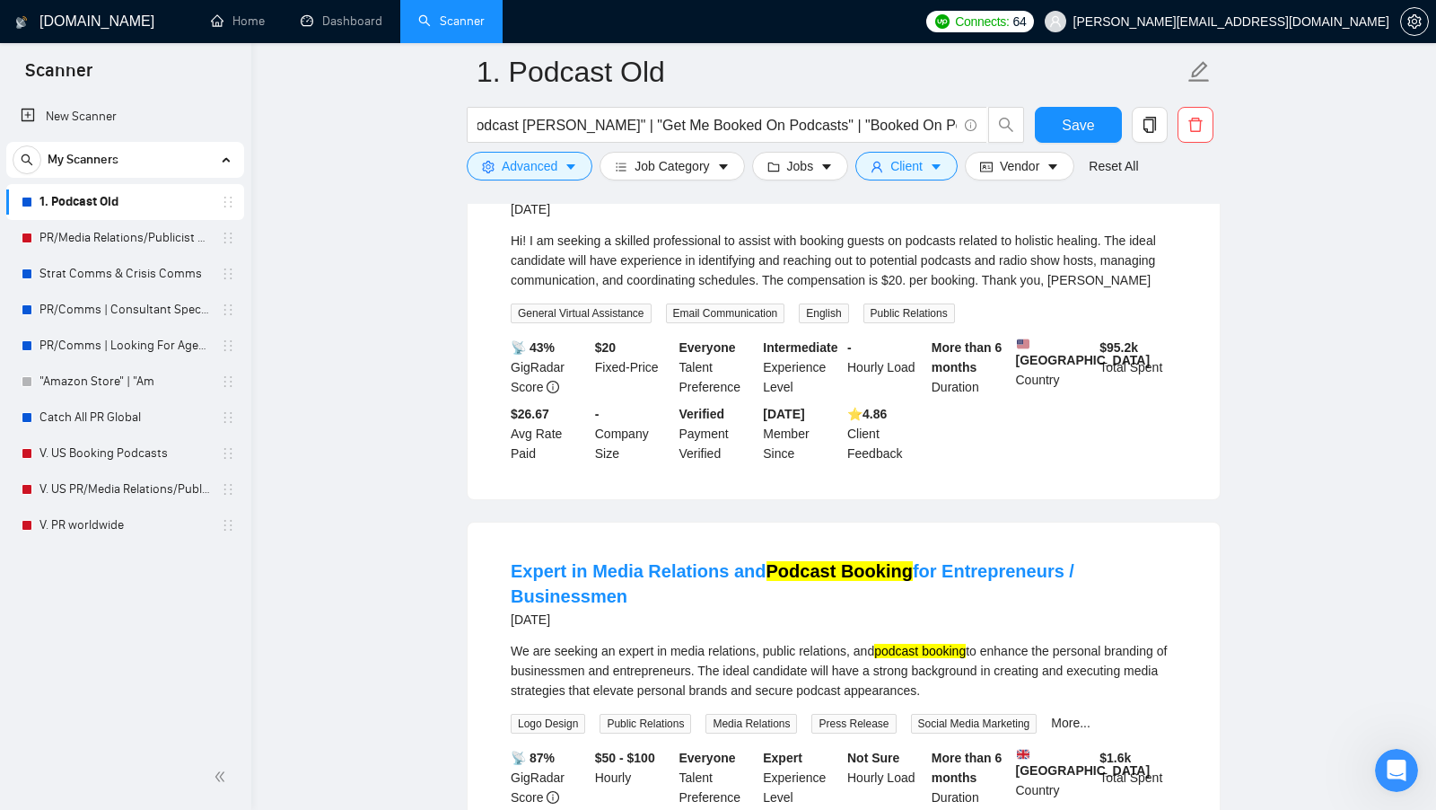
scroll to position [1036, 0]
copy link "Expert in Media Relations and Podcast Booking for Entrepreneurs / Businessme"
drag, startPoint x: 504, startPoint y: 566, endPoint x: 1159, endPoint y: 576, distance: 655.3
click at [1159, 576] on li "Expert in Media Relations and Podcast Booking for Entrepreneurs / Businessmen 1…" at bounding box center [843, 714] width 709 height 344
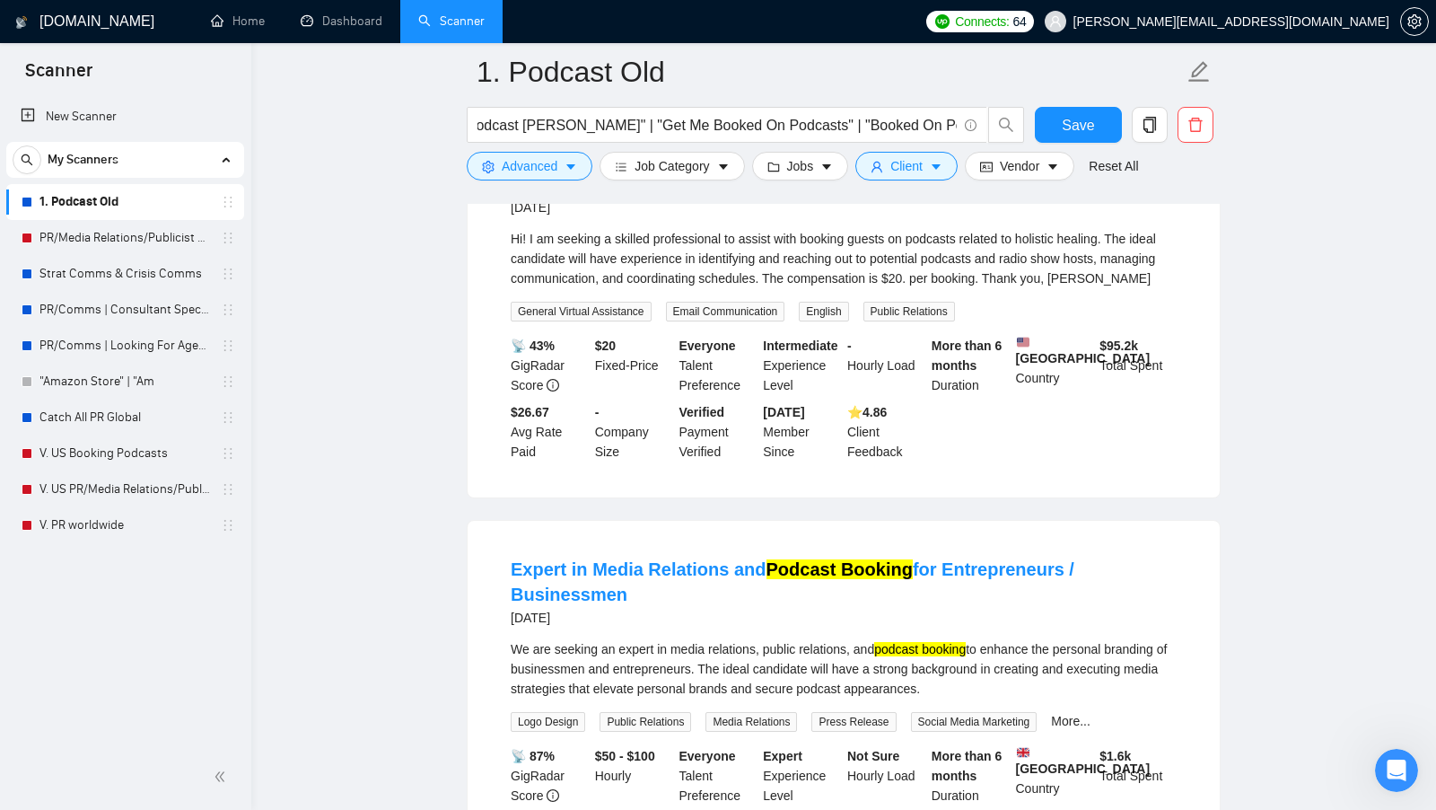
click at [1185, 575] on li "Expert in Media Relations and Podcast Booking for Entrepreneurs / Businessmen 1…" at bounding box center [843, 714] width 709 height 344
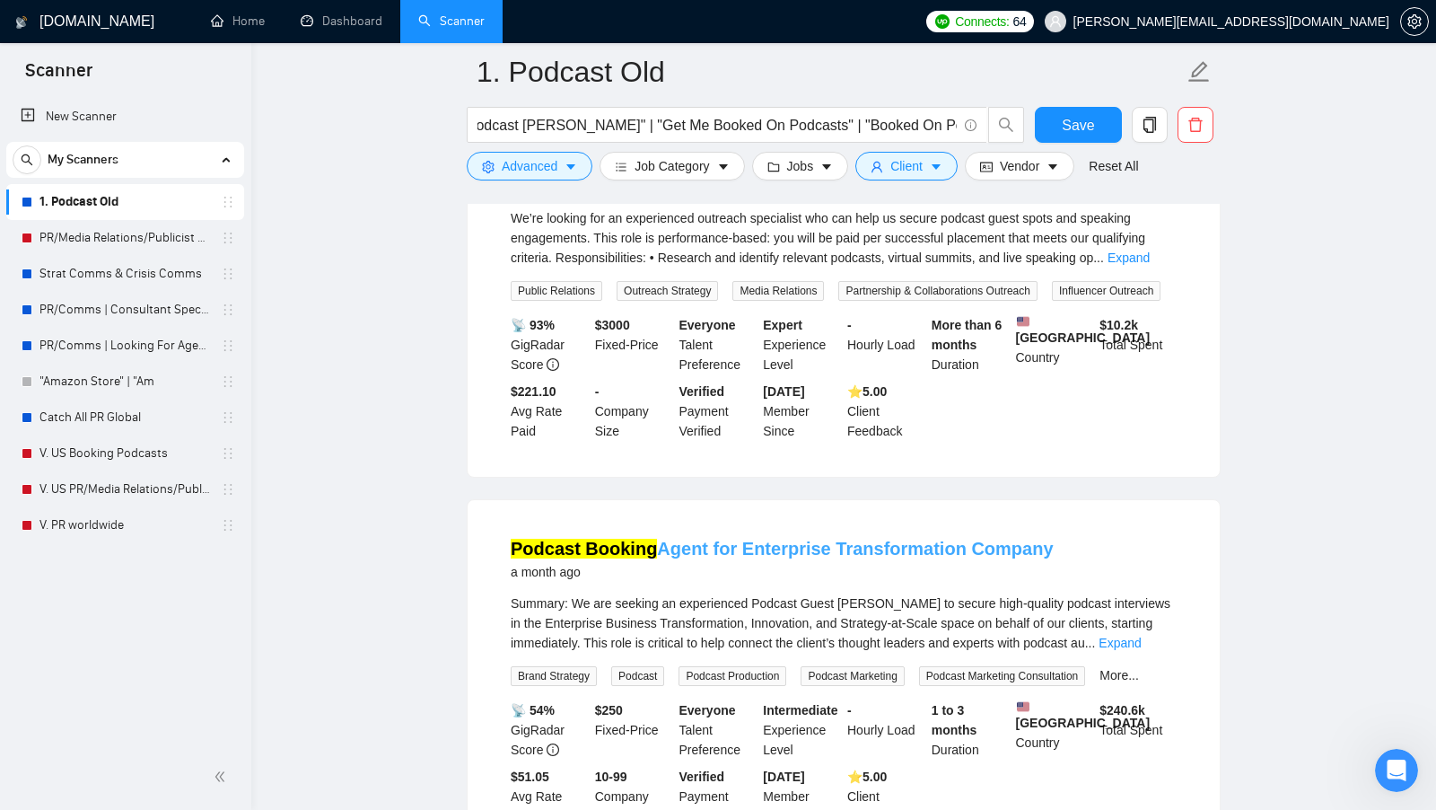
scroll to position [1878, 0]
copy link "Podcast Booking Agent for Enterprise Transformation Company"
drag, startPoint x: 1046, startPoint y: 572, endPoint x: 512, endPoint y: 578, distance: 534.1
click at [512, 578] on div "Podcast Booking Agent for Enterprise Transformation Company a month ago" at bounding box center [844, 558] width 666 height 47
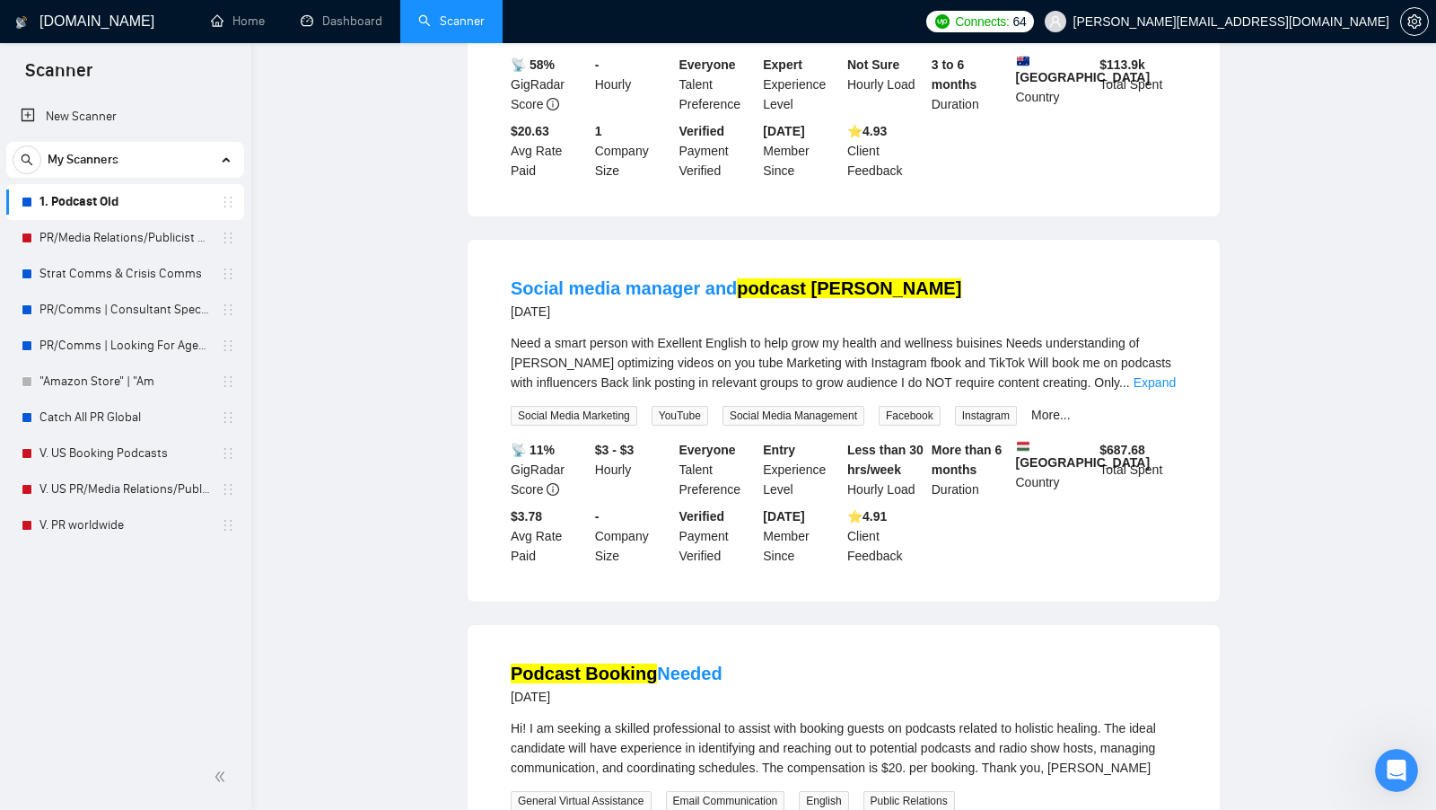
scroll to position [0, 0]
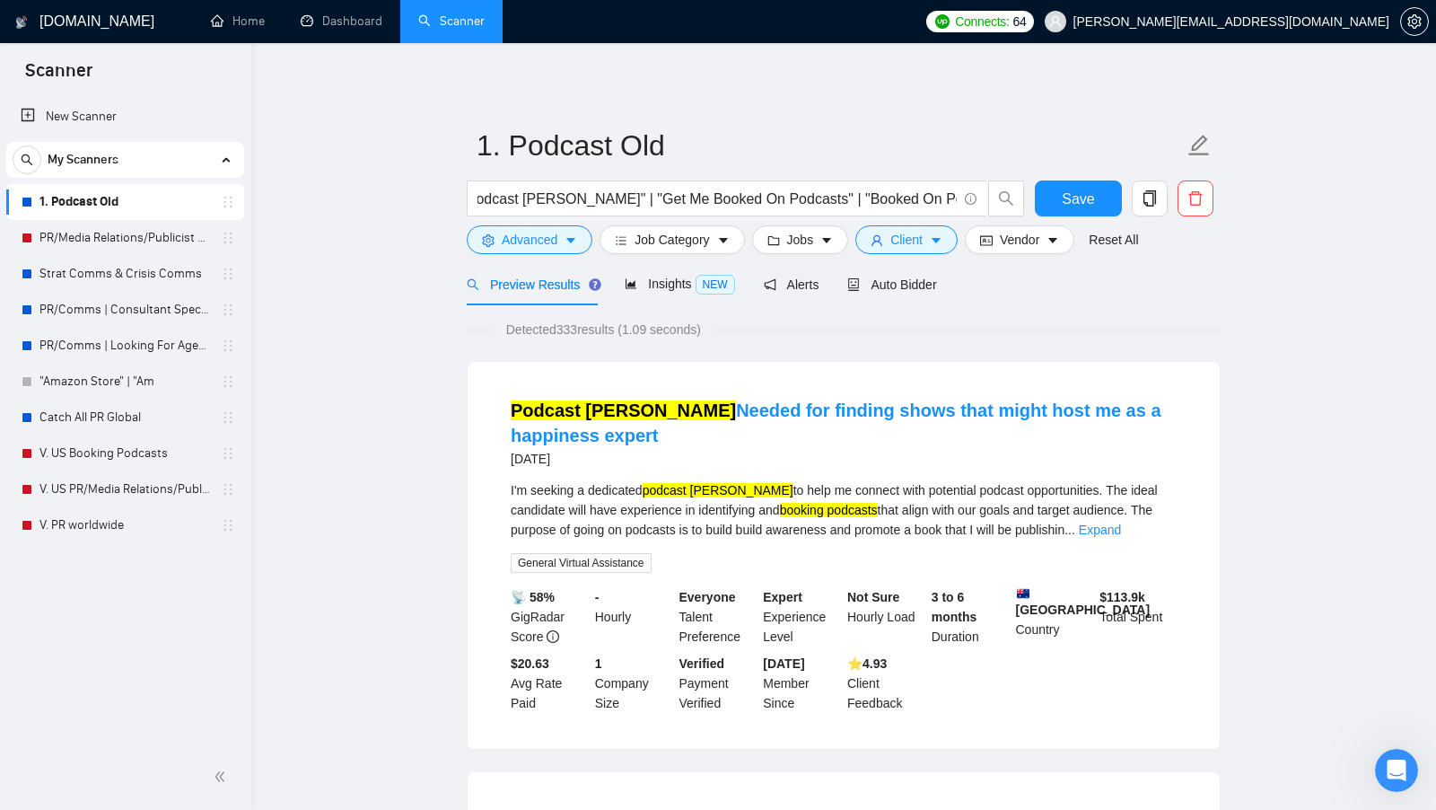
click at [886, 285] on span "Auto Bidder" at bounding box center [891, 284] width 89 height 14
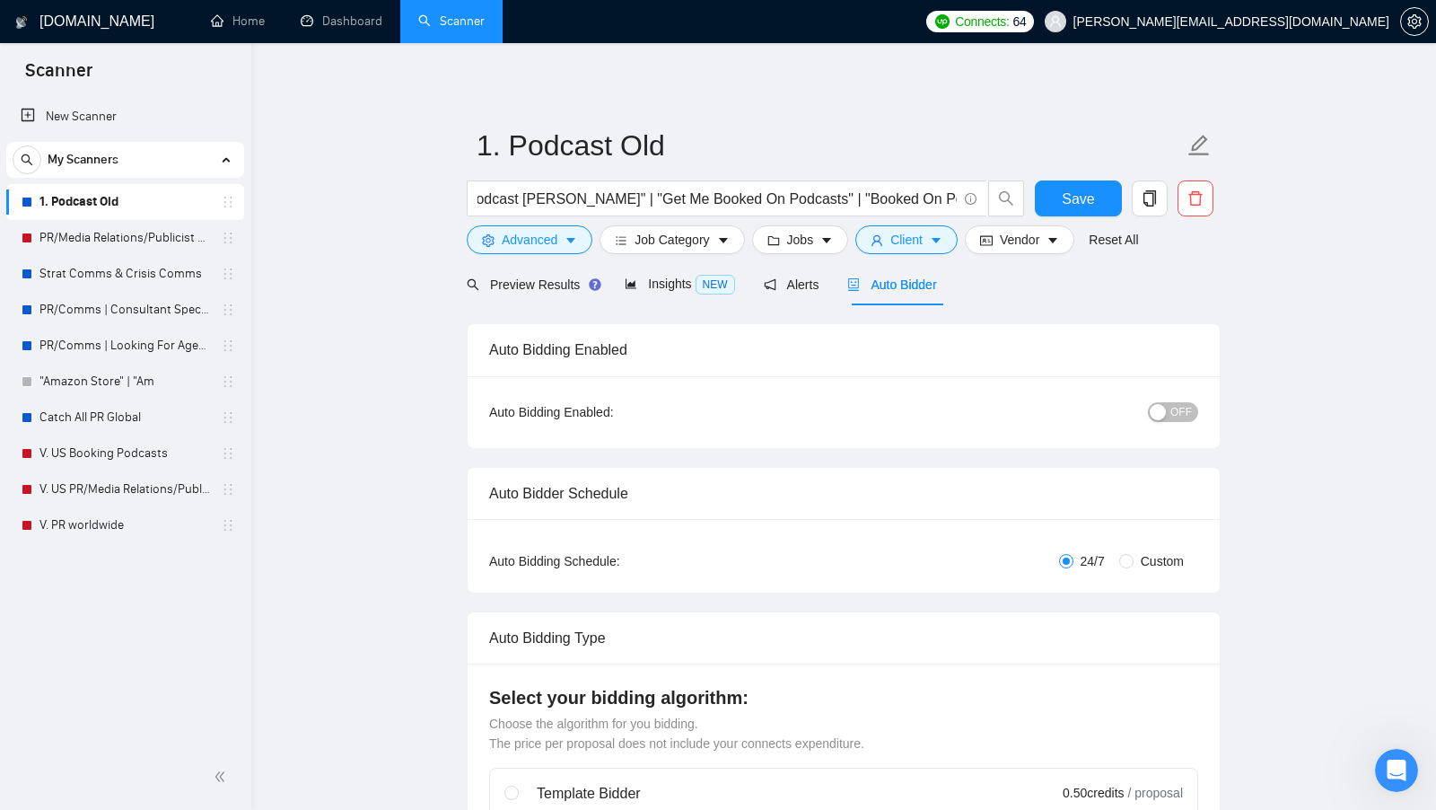
checkbox input "true"
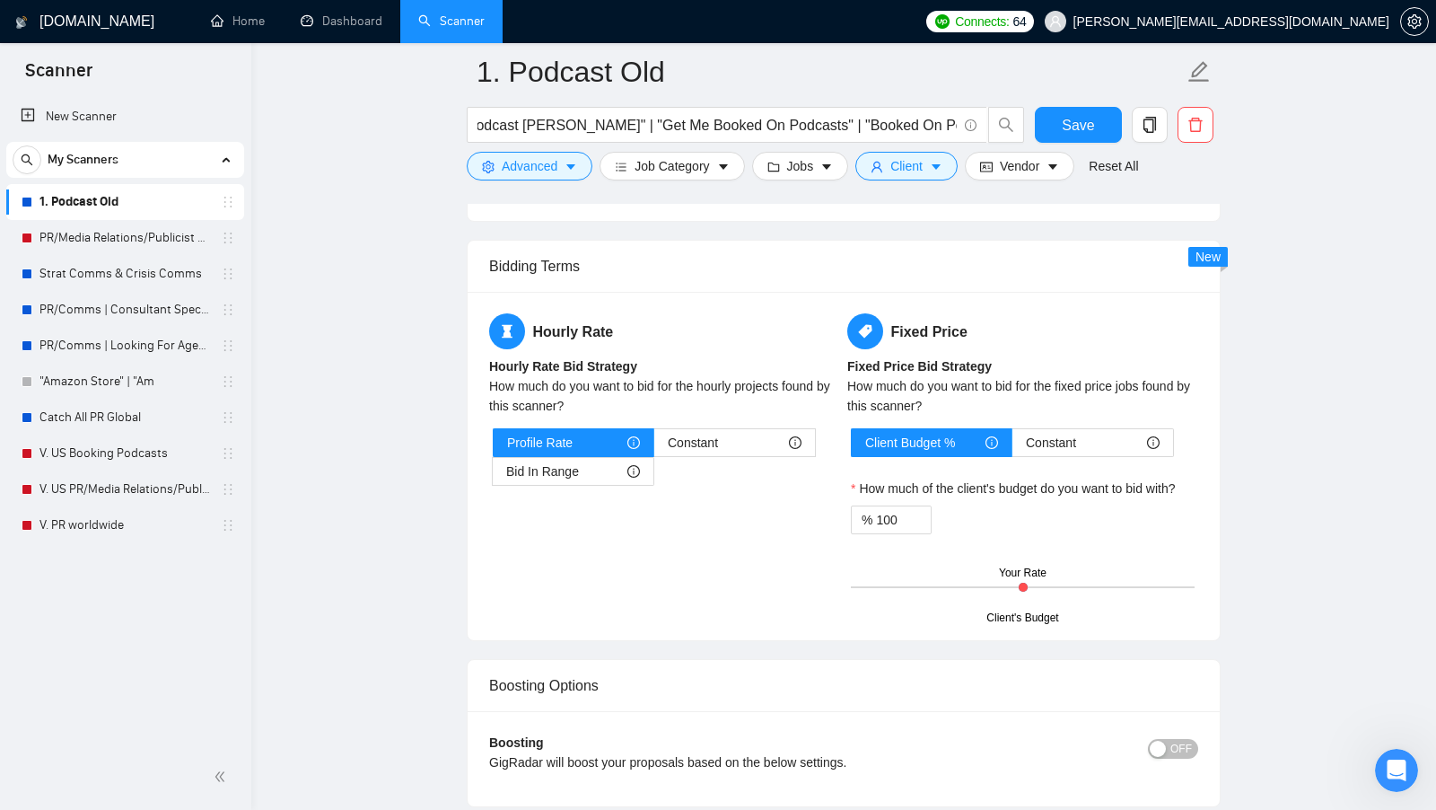
scroll to position [2820, 0]
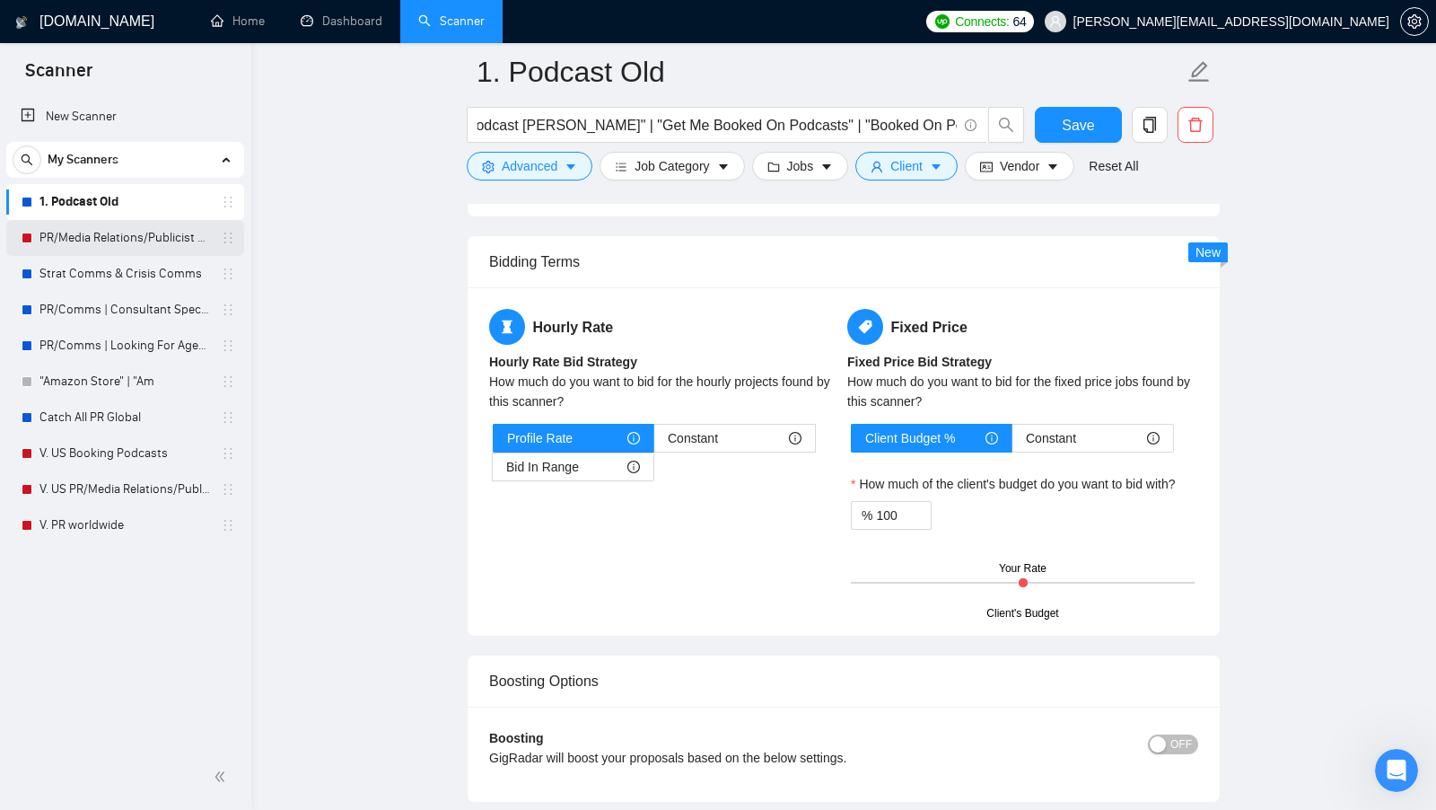
click at [120, 242] on link "PR/Media Relations/Publicist Catch USA" at bounding box center [124, 238] width 171 height 36
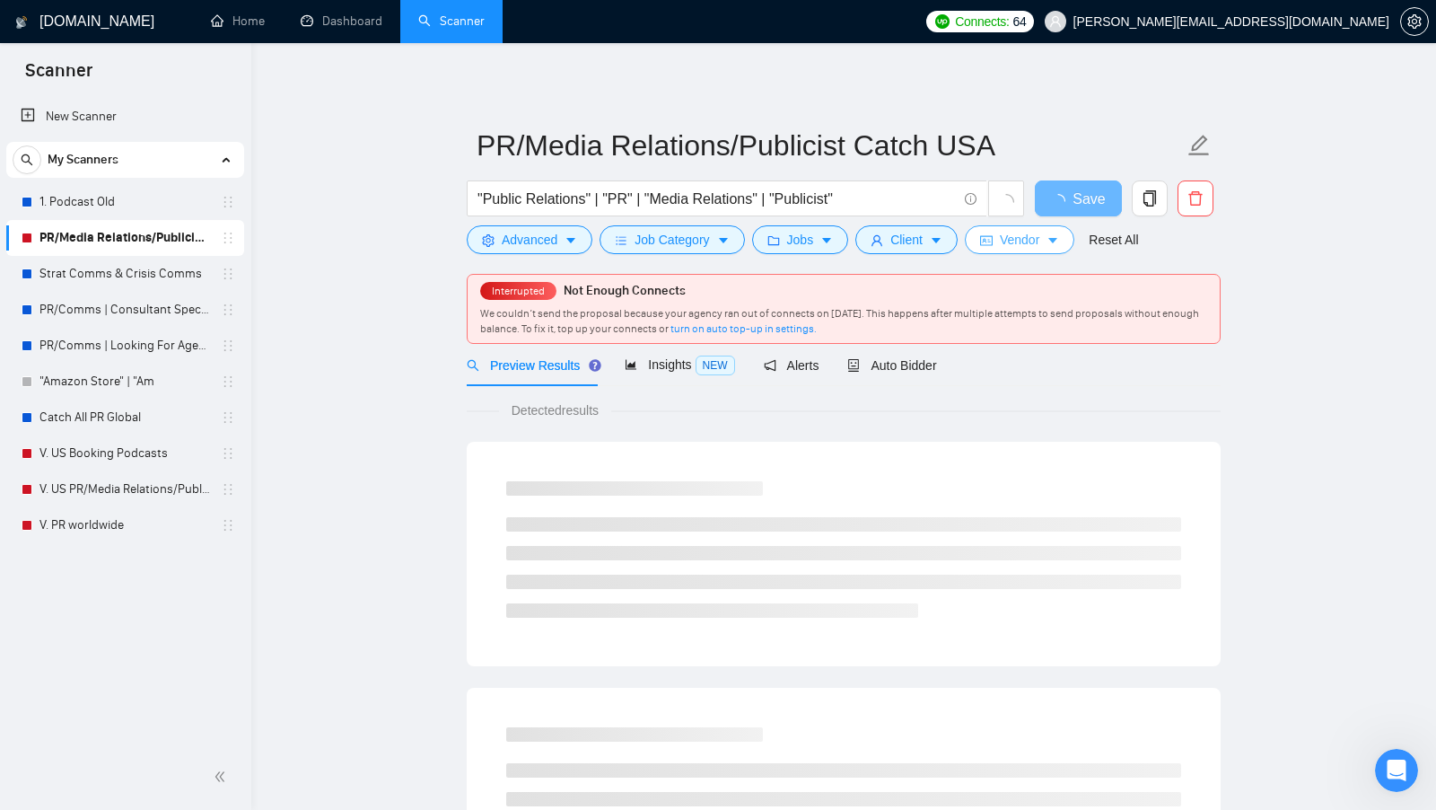
click at [1001, 244] on button "Vendor" at bounding box center [1020, 239] width 110 height 29
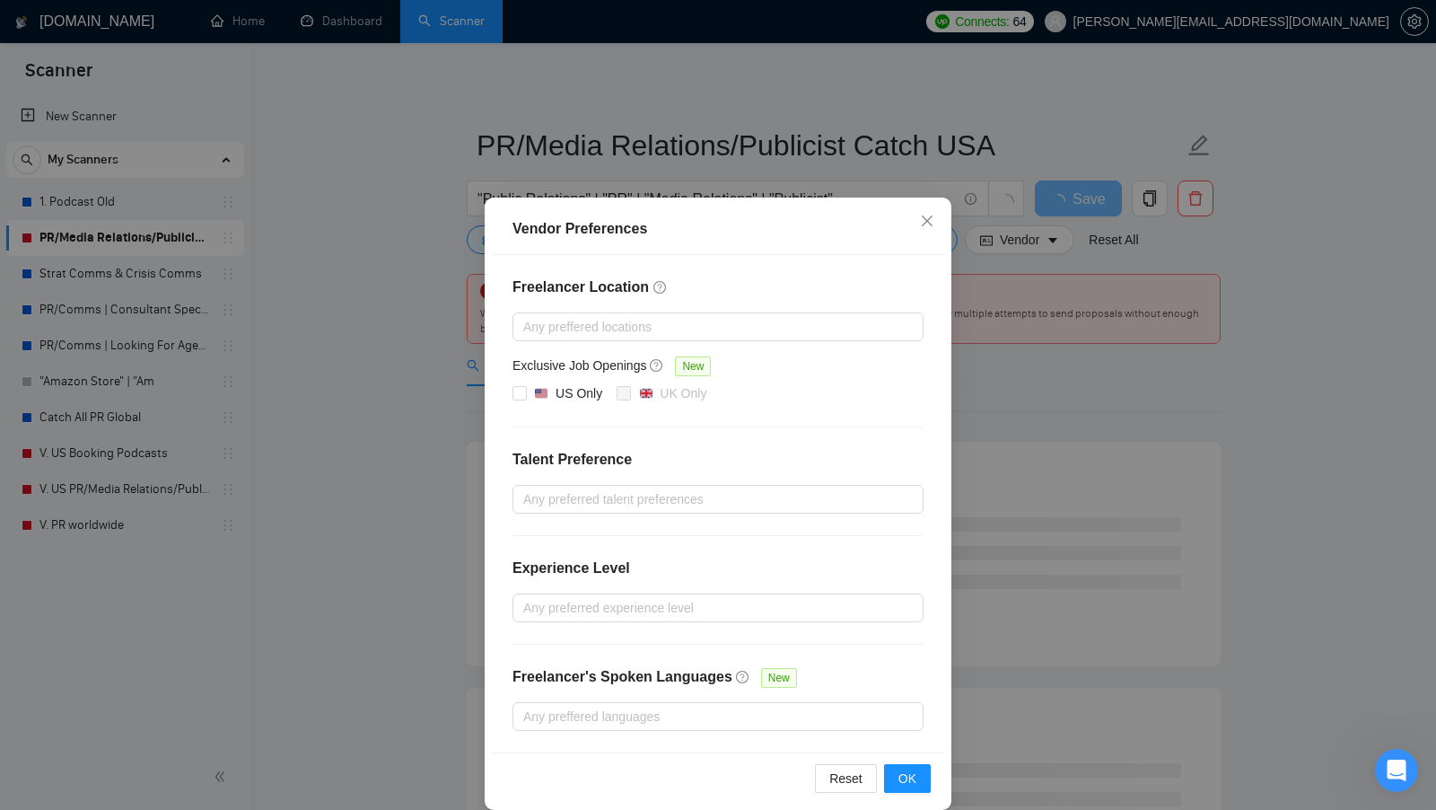
click at [1050, 317] on div "Vendor Preferences Freelancer Location Any preffered locations Exclusive Job Op…" at bounding box center [718, 405] width 1436 height 810
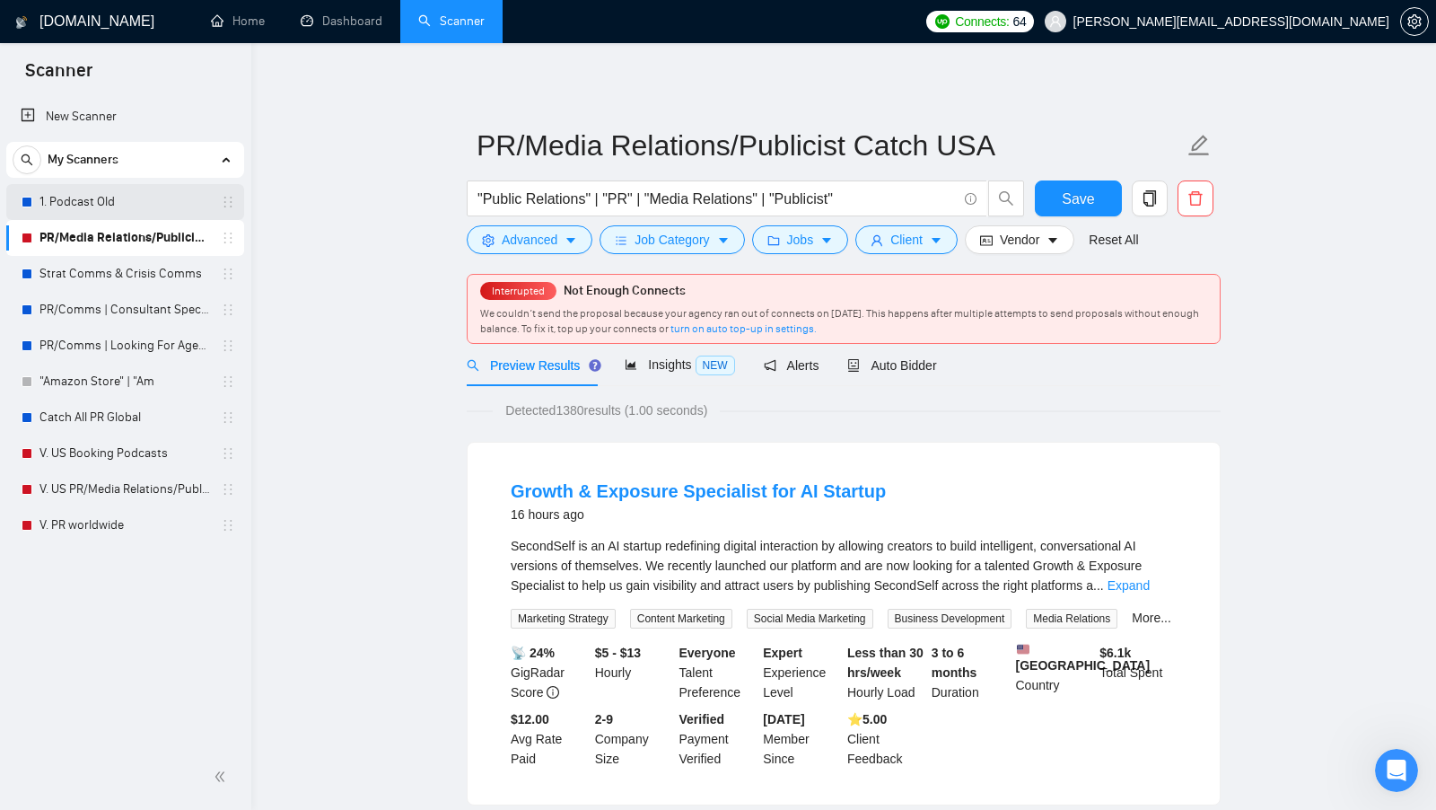
click at [192, 186] on link "1. Podcast Old" at bounding box center [124, 202] width 171 height 36
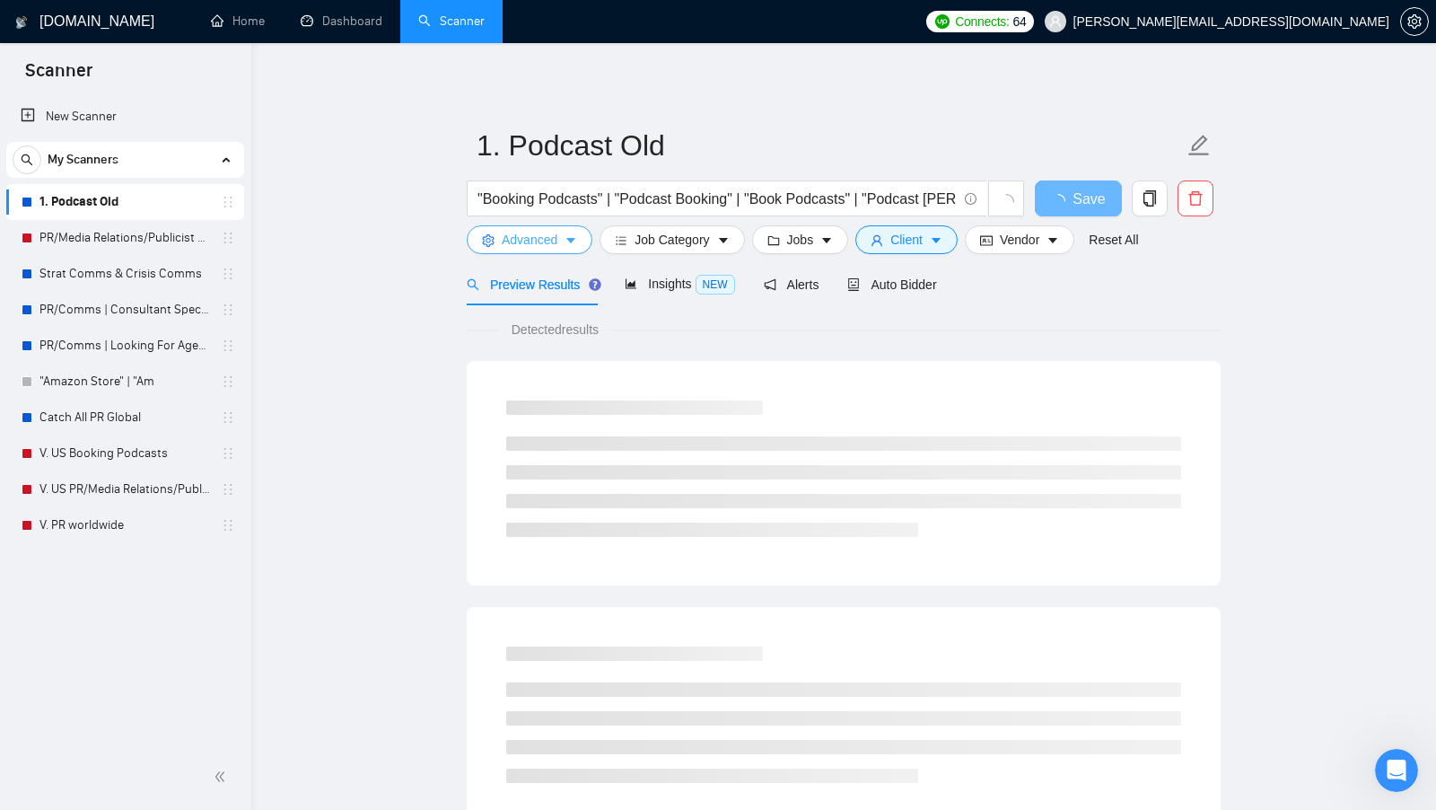
click at [547, 237] on span "Advanced" at bounding box center [530, 240] width 56 height 20
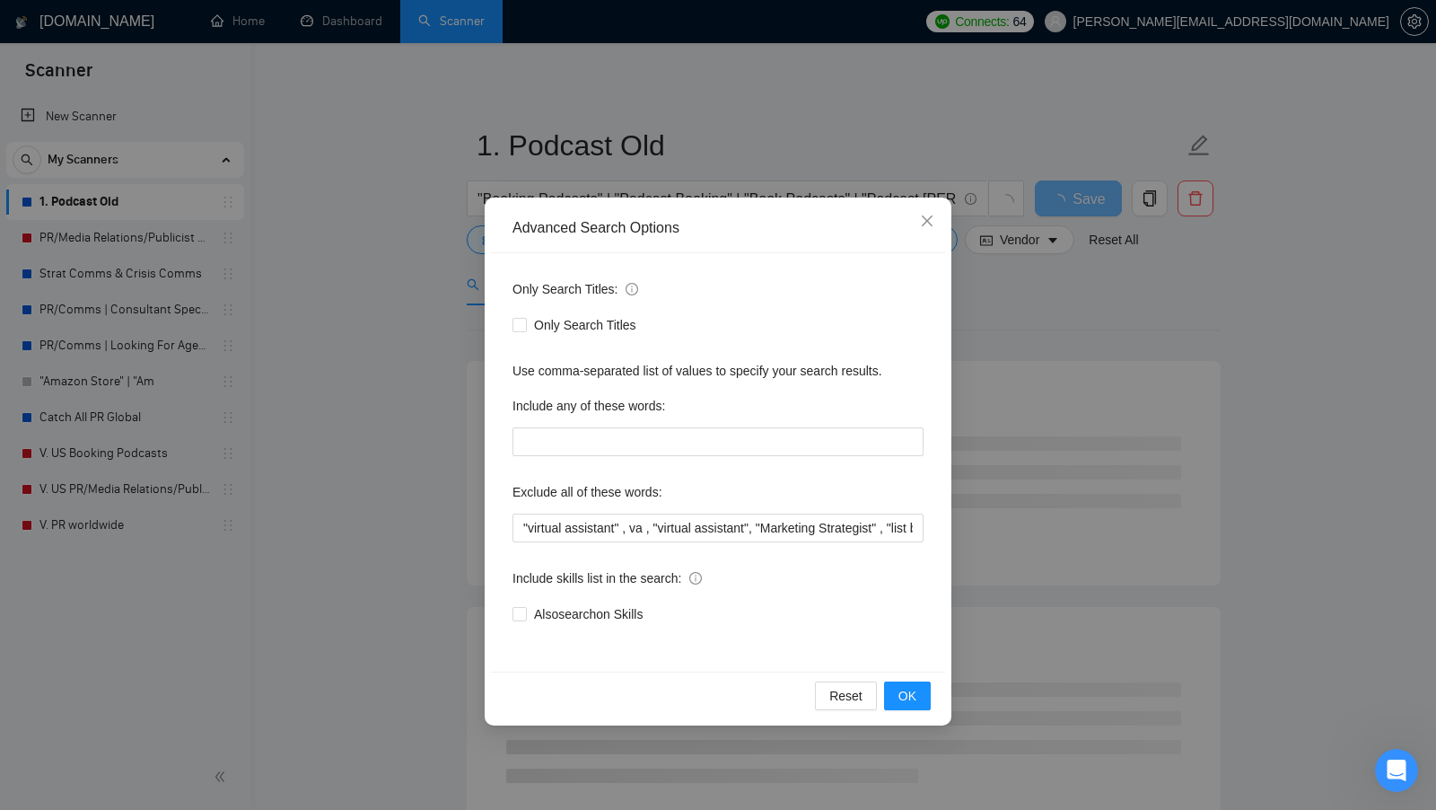
click at [1035, 377] on div "Advanced Search Options Only Search Titles: Only Search Titles Use comma-separa…" at bounding box center [718, 405] width 1436 height 810
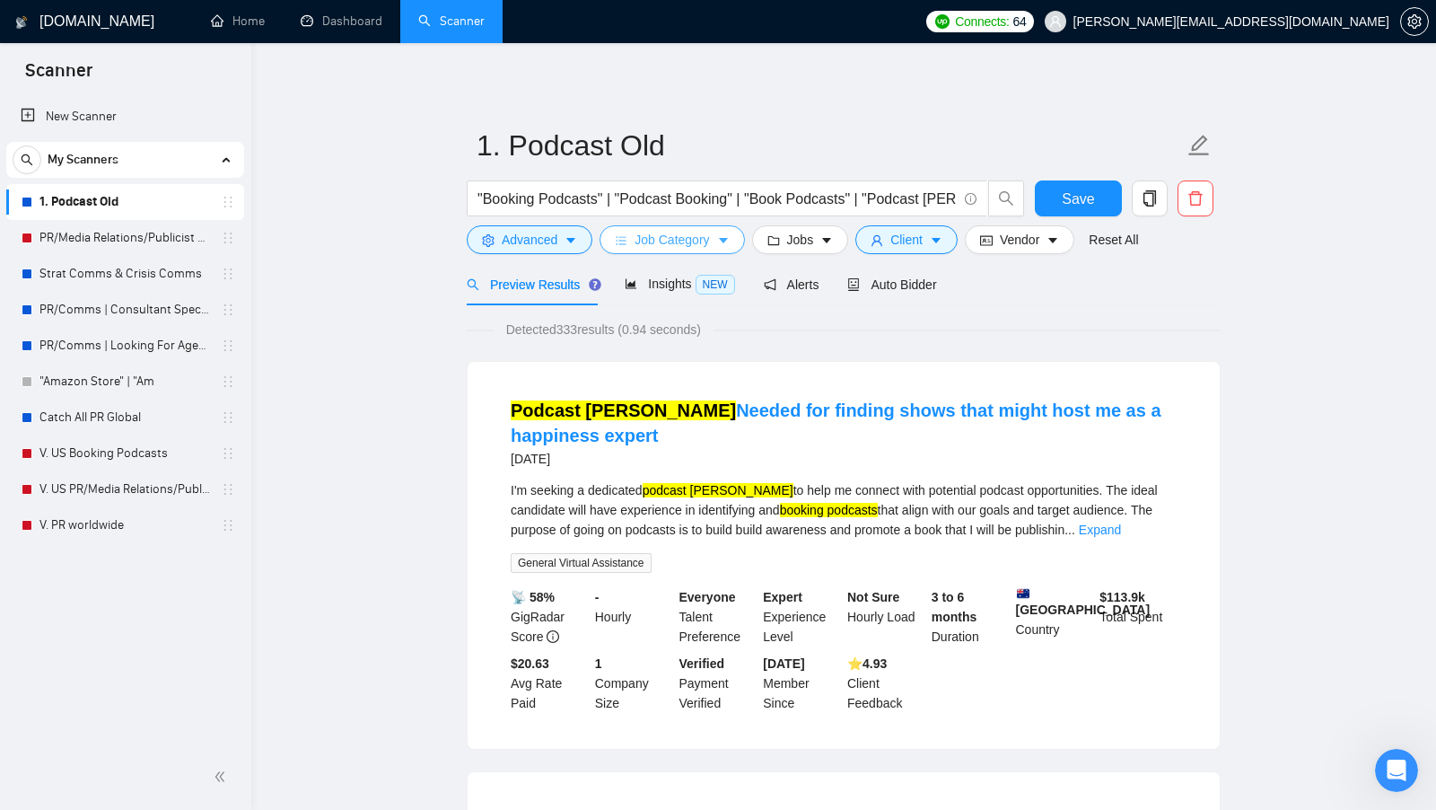
click at [688, 246] on span "Job Category" at bounding box center [672, 240] width 74 height 20
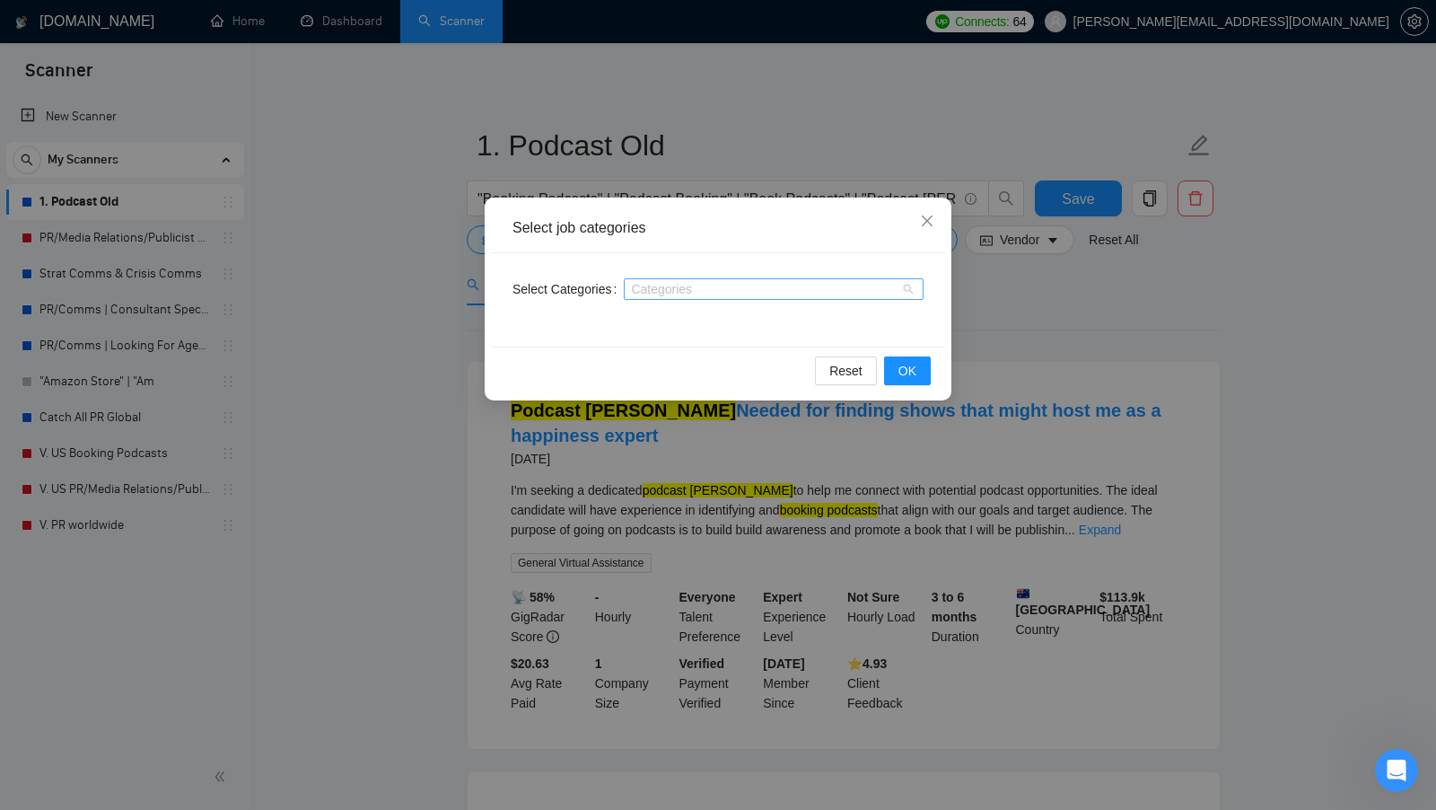
click at [804, 291] on div at bounding box center [764, 289] width 273 height 14
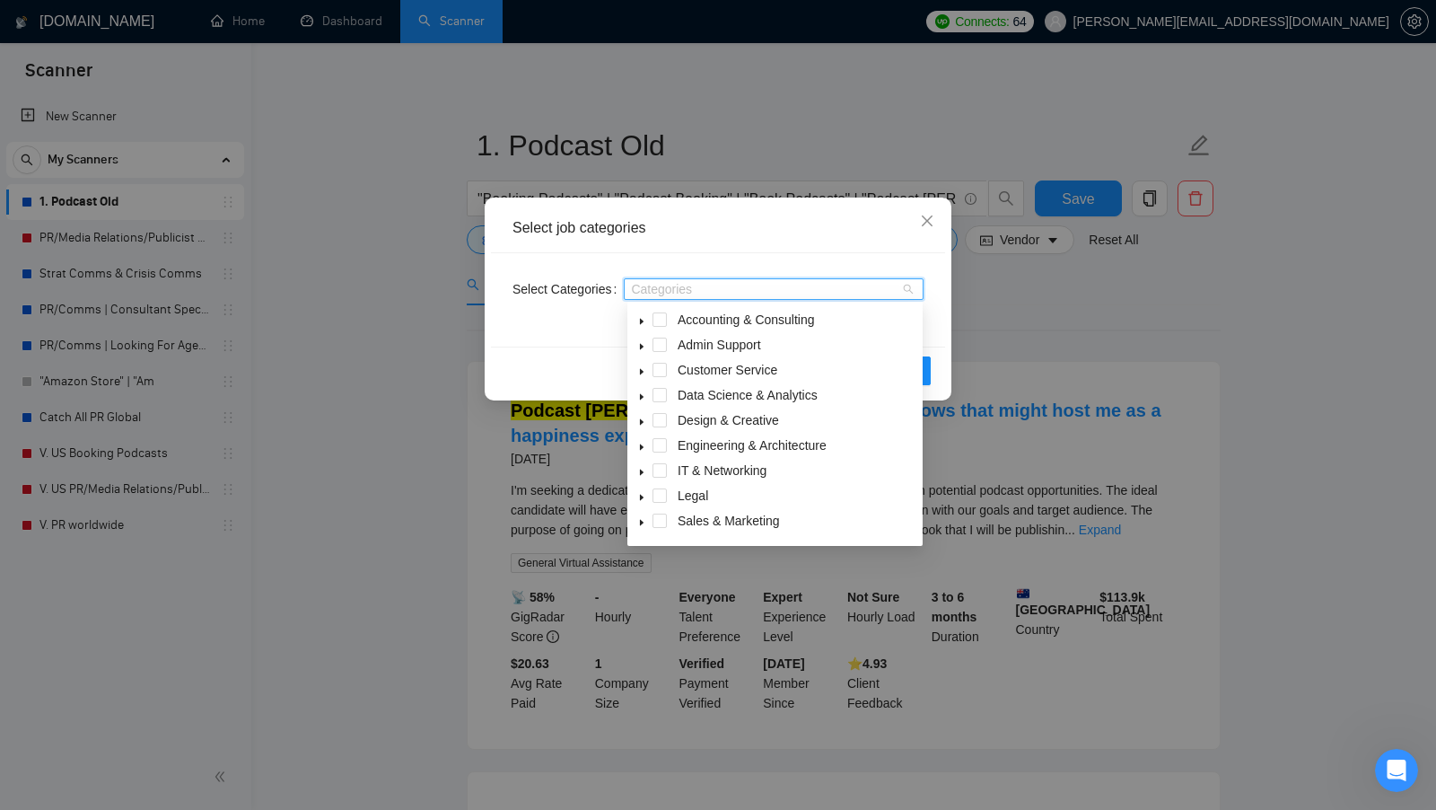
click at [1056, 323] on div "Select job categories Select Categories Categories Reset OK" at bounding box center [718, 405] width 1436 height 810
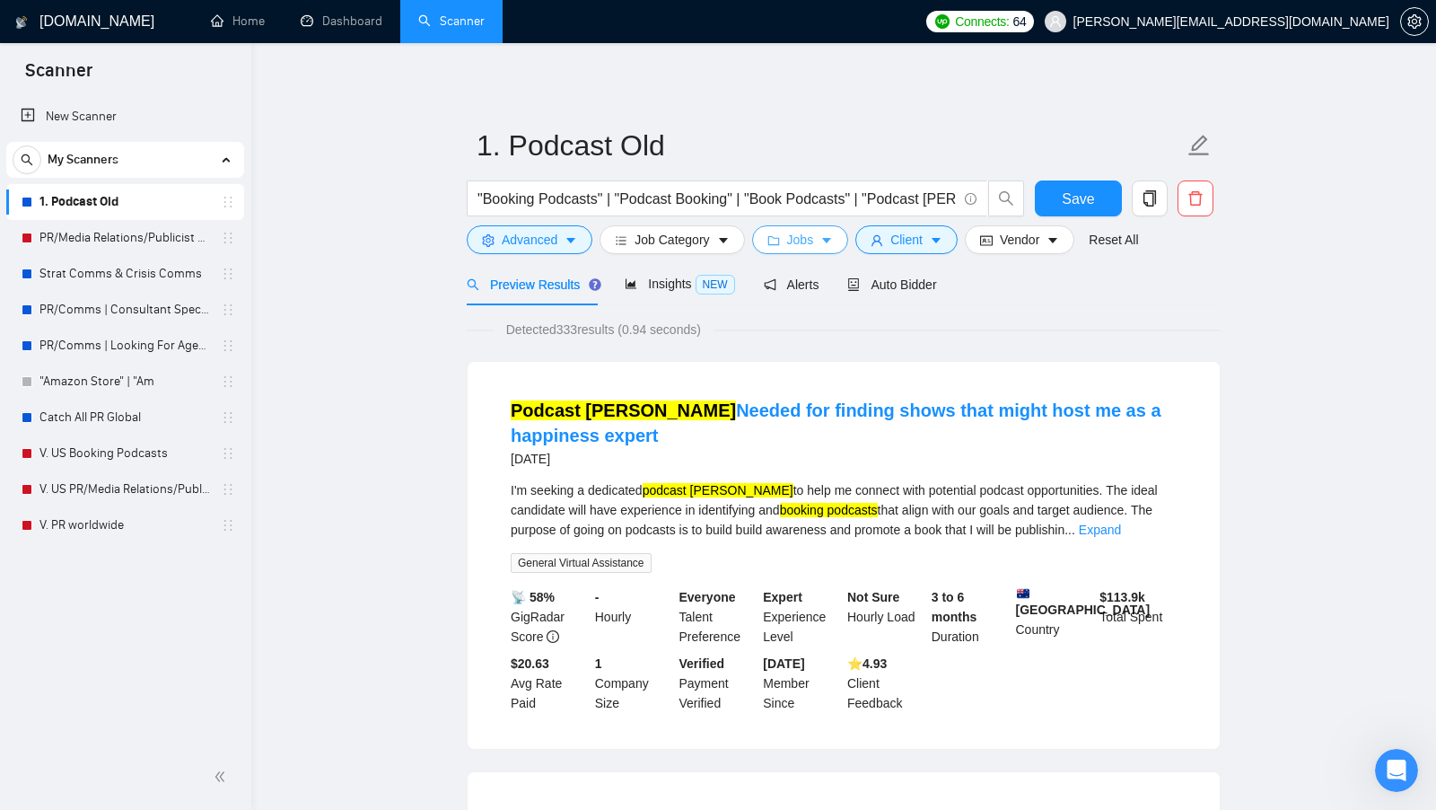
click at [826, 244] on icon "caret-down" at bounding box center [826, 240] width 13 height 13
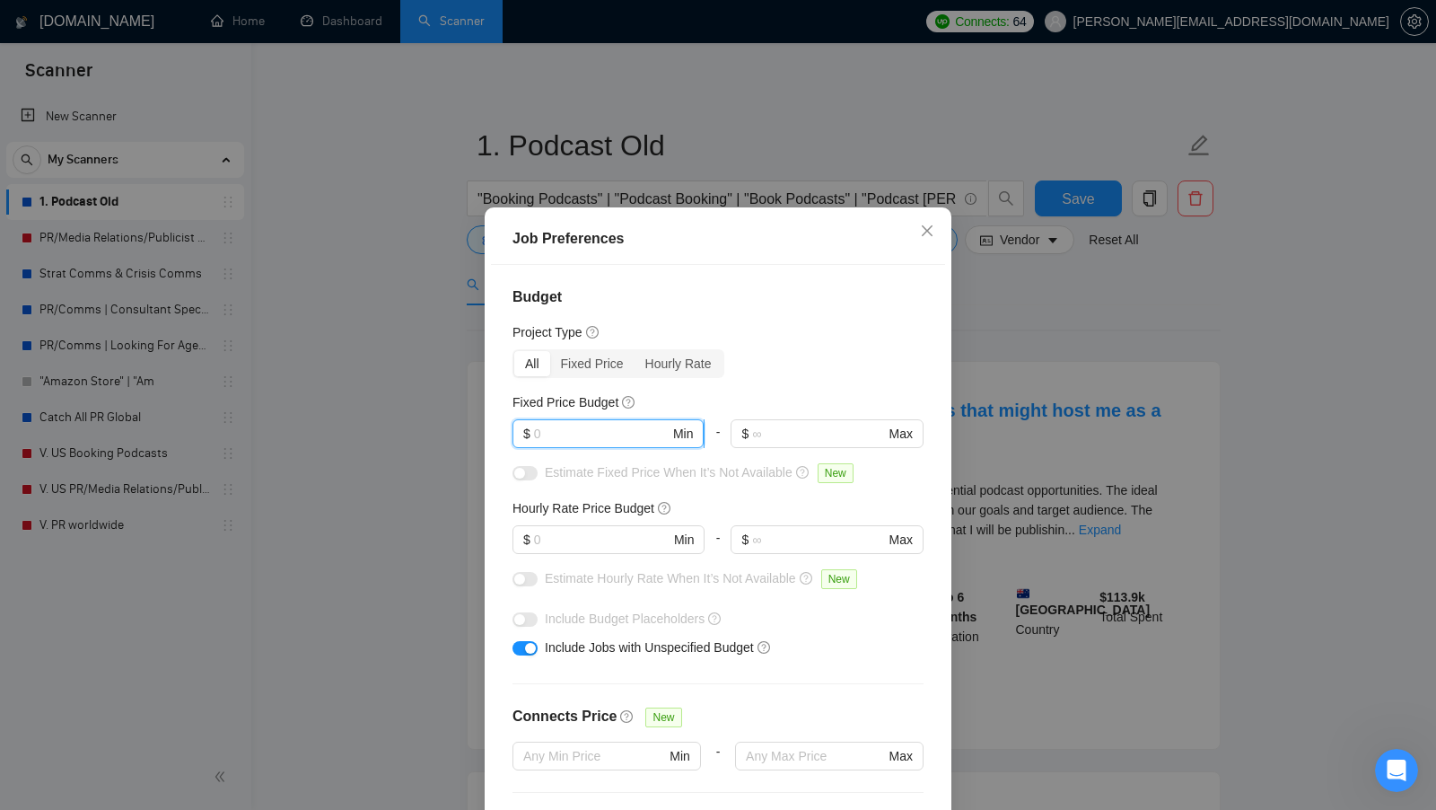
click at [549, 424] on input "text" at bounding box center [602, 434] width 136 height 20
type input "5"
click at [564, 543] on input "text" at bounding box center [602, 540] width 136 height 20
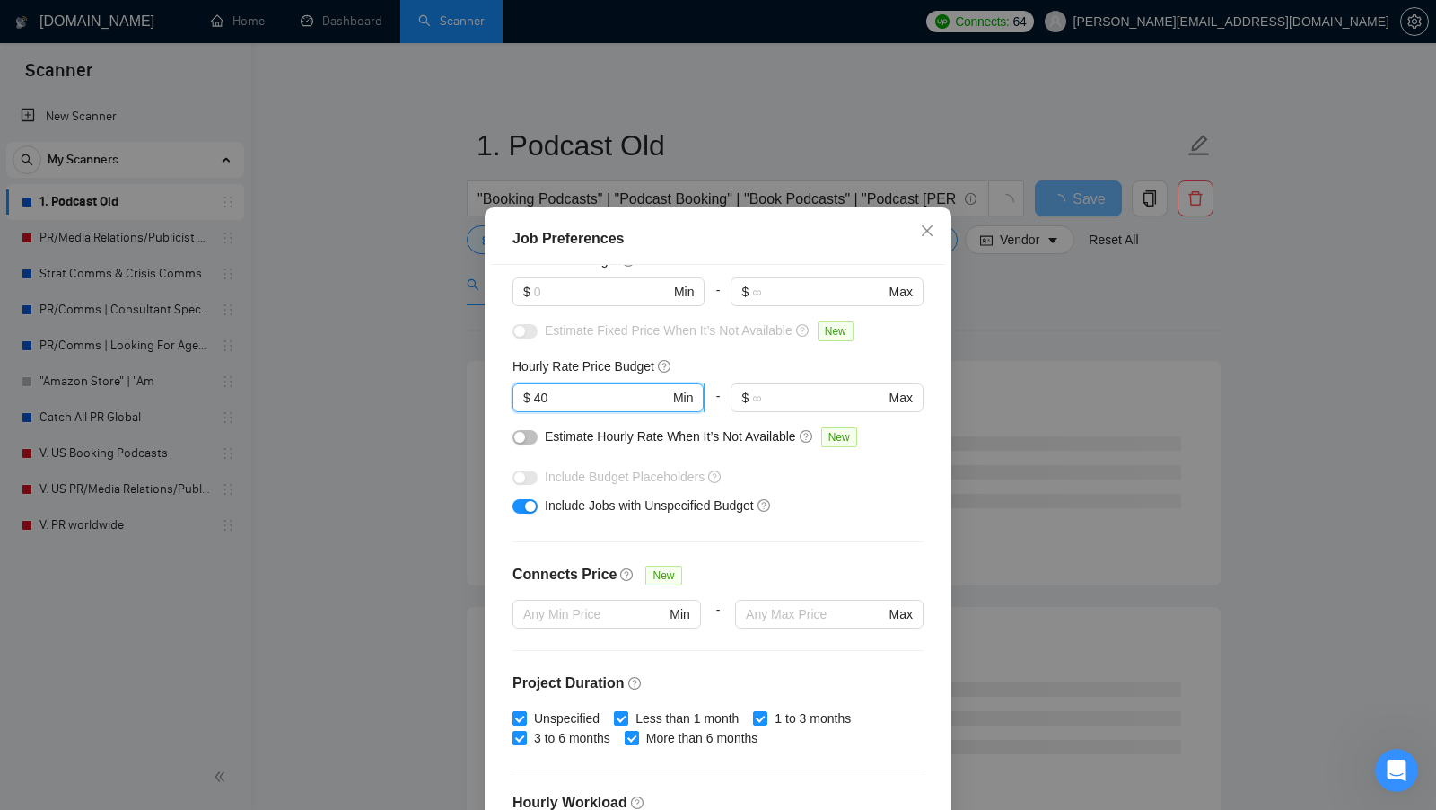
scroll to position [139, 0]
type input "40"
click at [572, 309] on div at bounding box center [609, 316] width 192 height 14
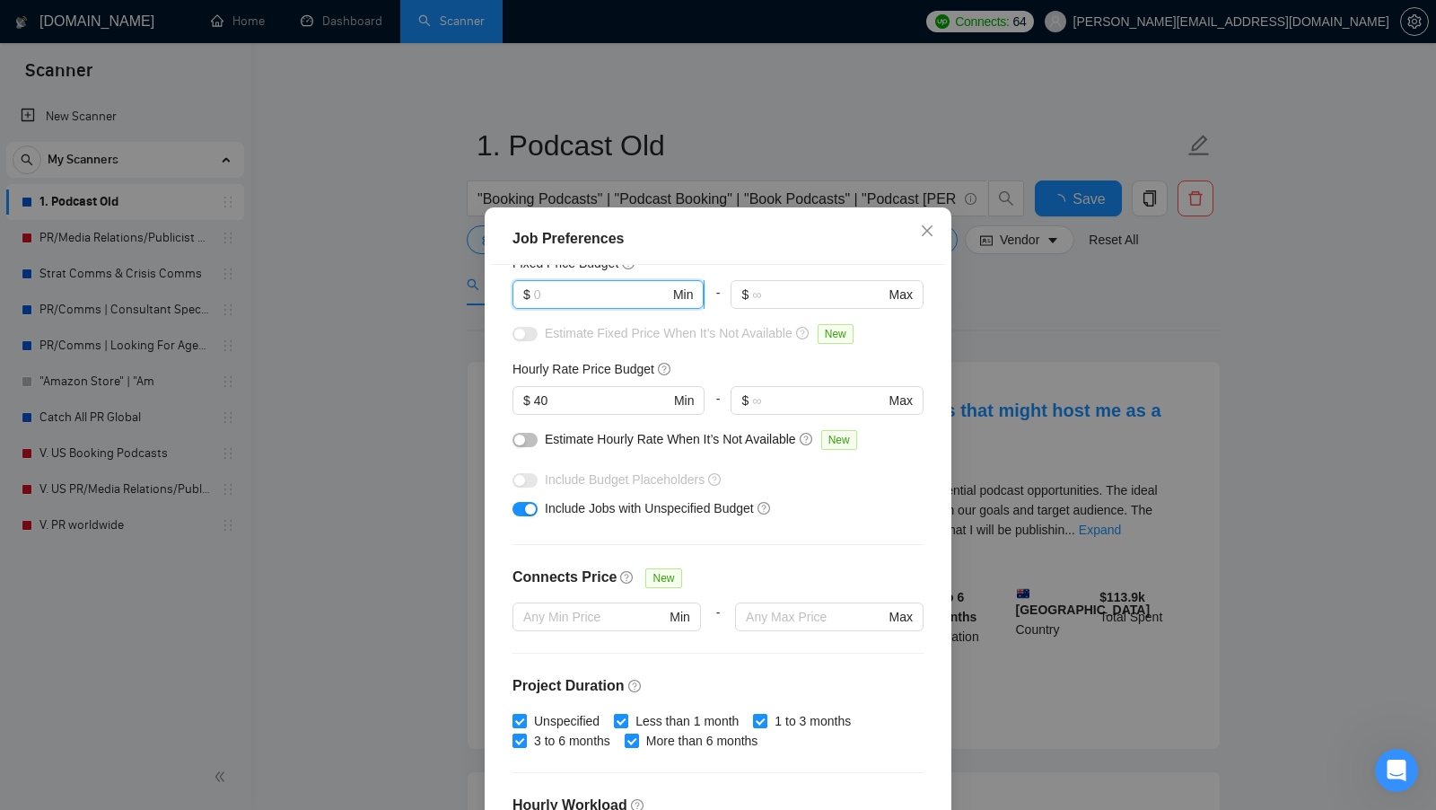
click at [574, 301] on input "text" at bounding box center [602, 295] width 136 height 20
type input "1"
click at [854, 479] on div "Include Budget Placeholders" at bounding box center [725, 479] width 360 height 20
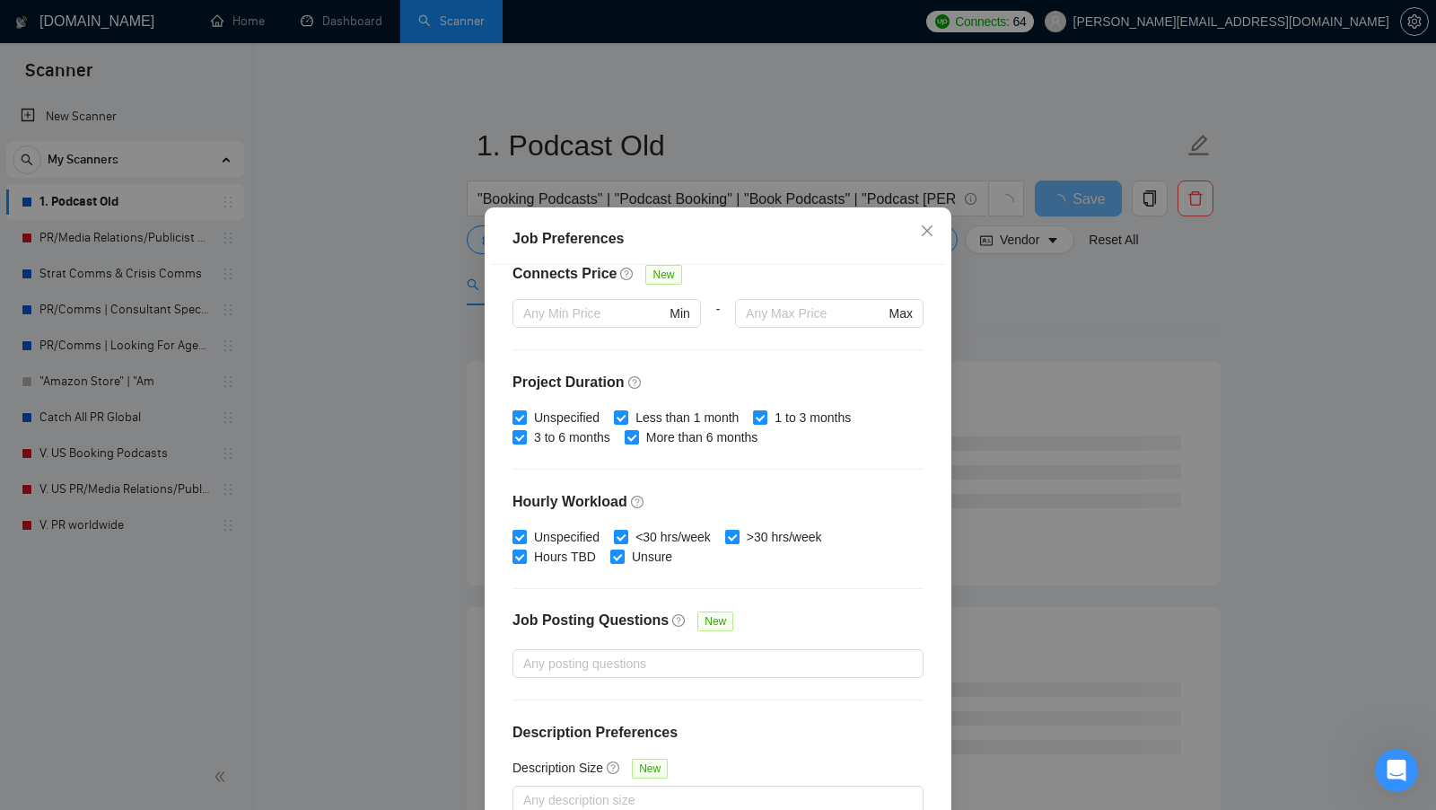
scroll to position [100, 0]
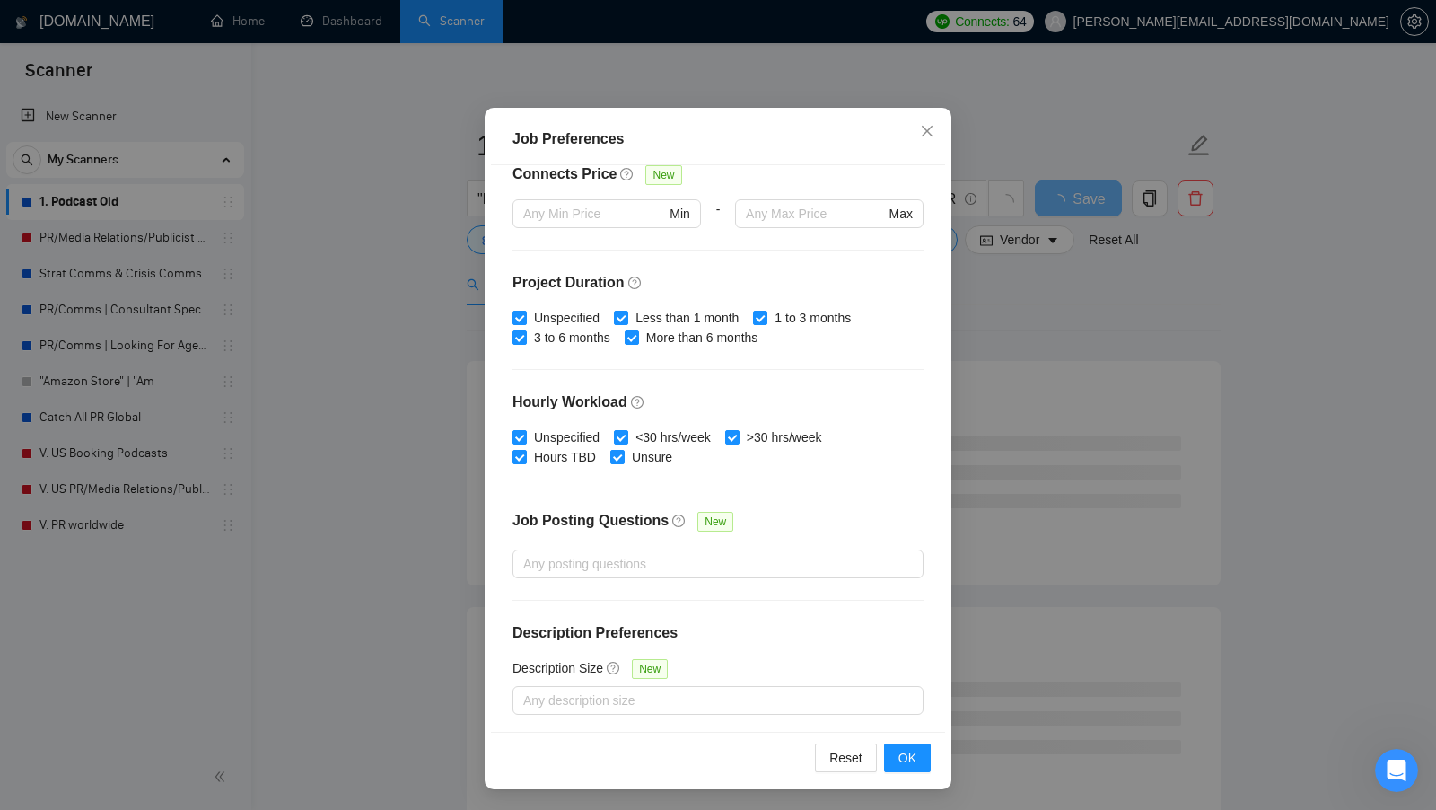
click at [916, 741] on div "Reset OK" at bounding box center [718, 757] width 454 height 51
click at [912, 748] on span "OK" at bounding box center [907, 758] width 18 height 20
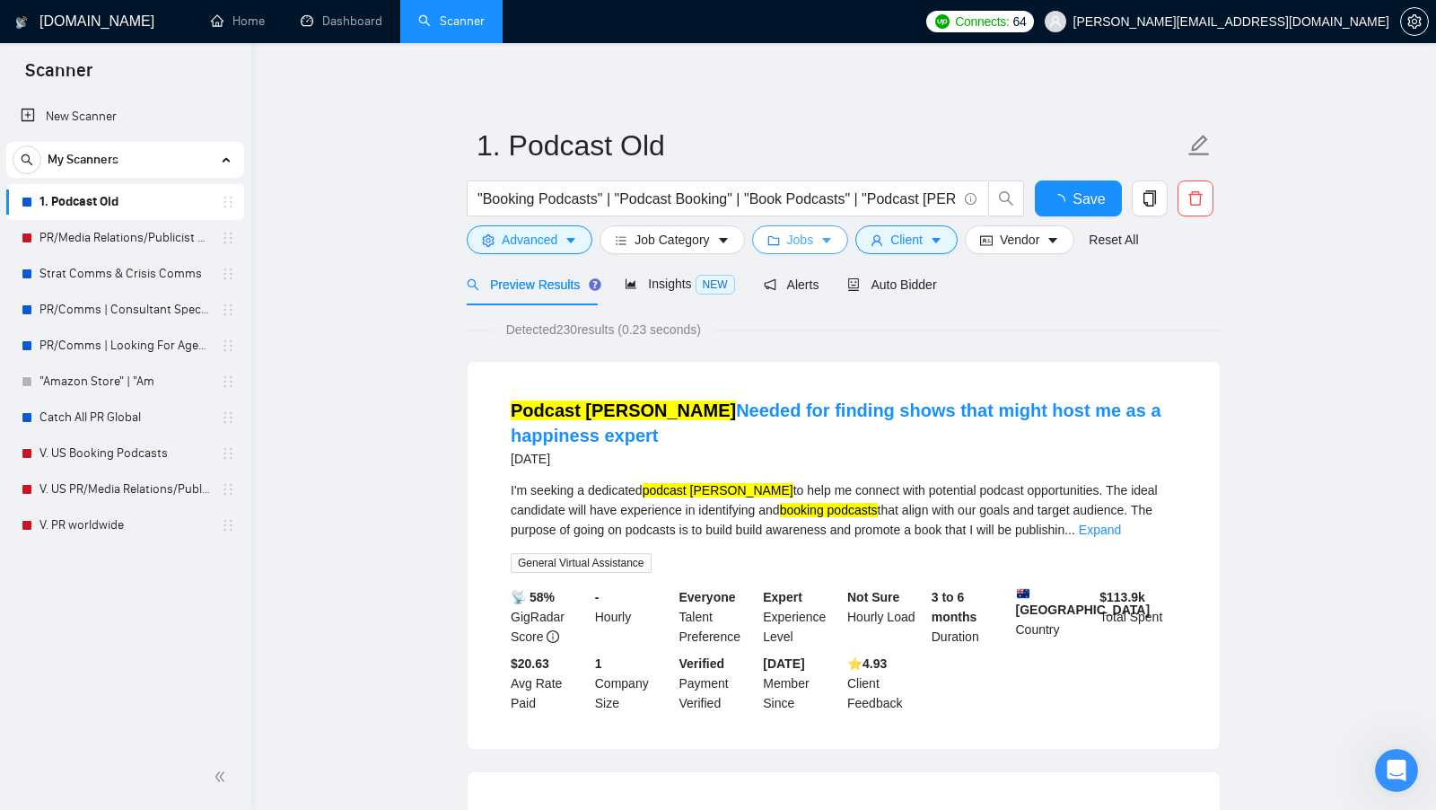
scroll to position [0, 0]
click at [958, 244] on button "Client" at bounding box center [906, 239] width 102 height 29
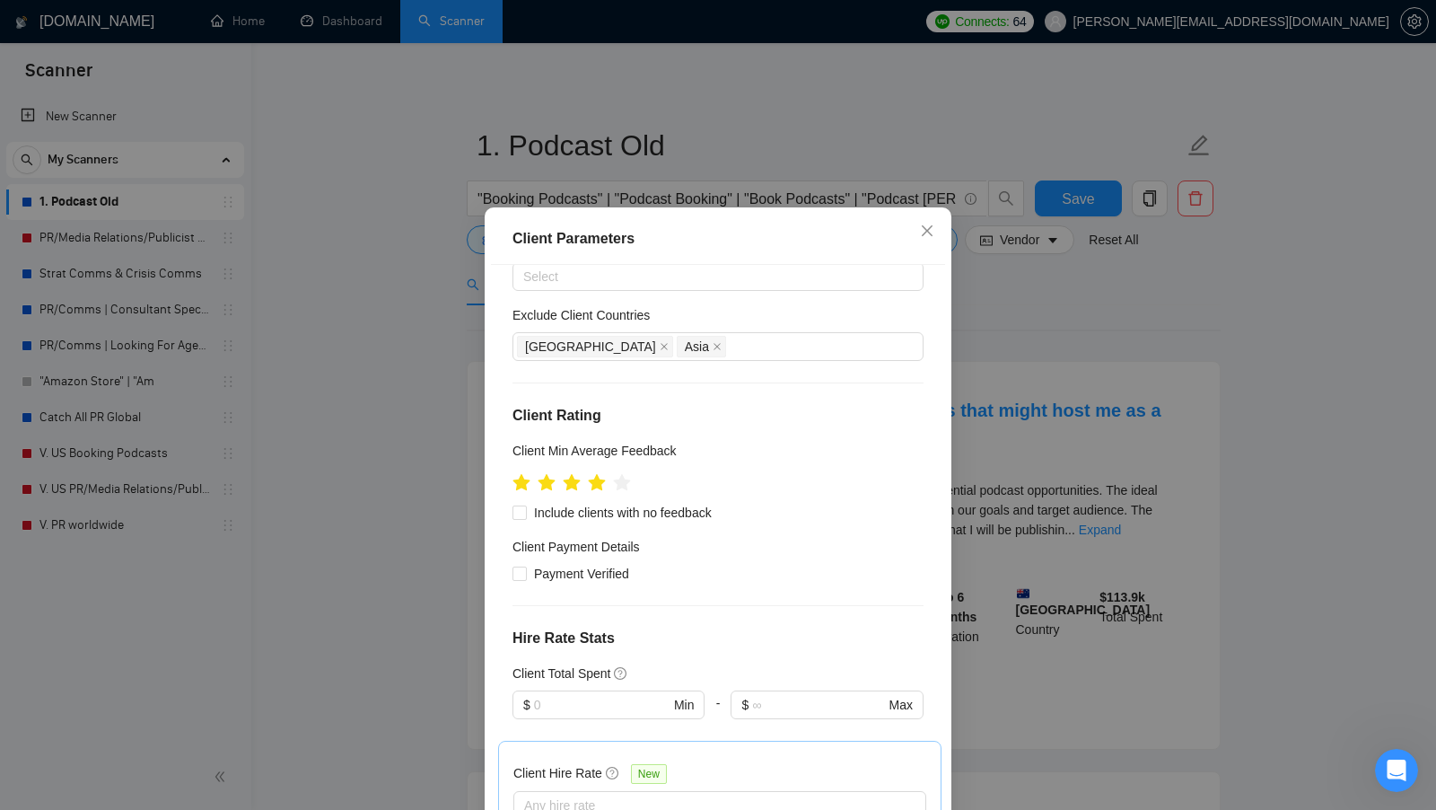
scroll to position [145, 0]
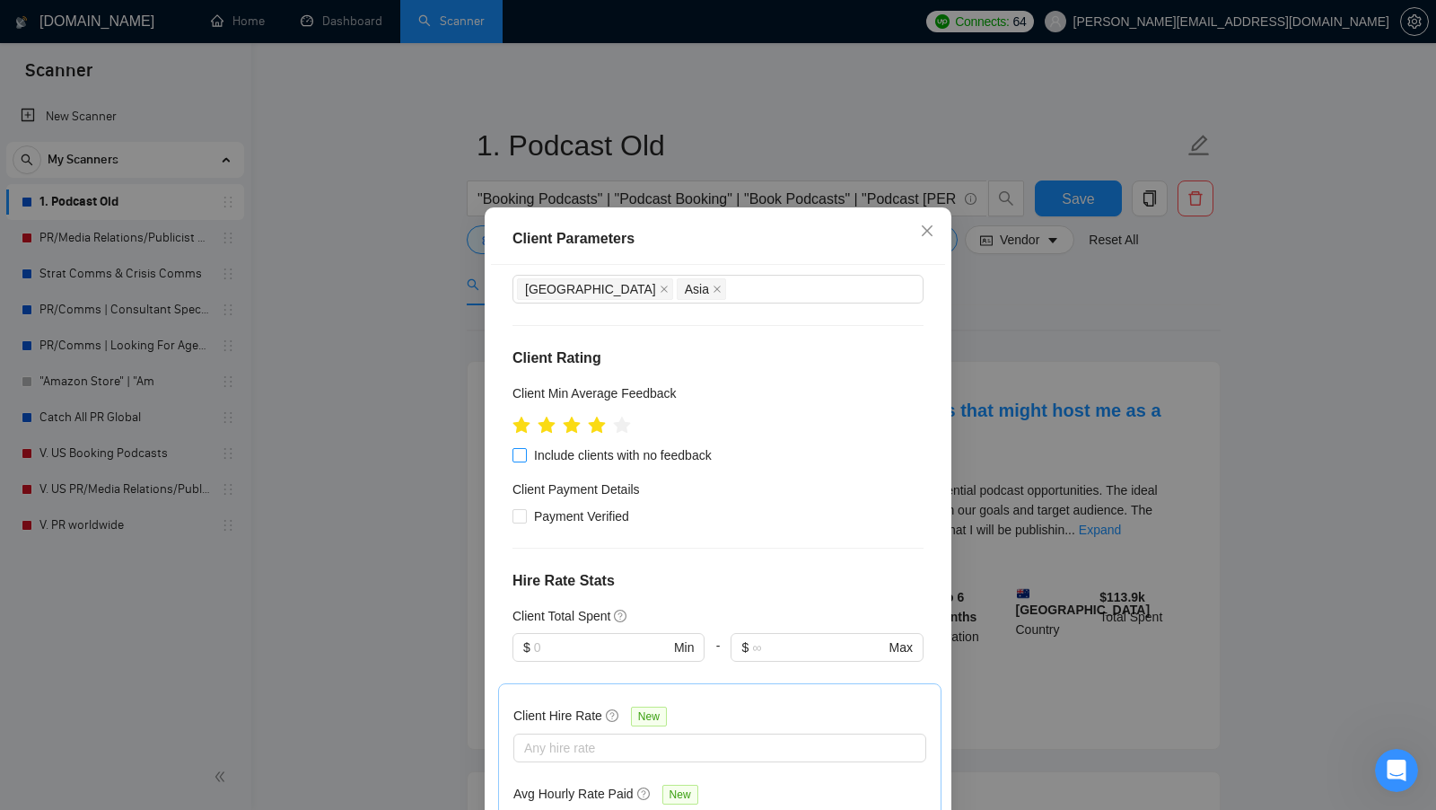
click at [635, 450] on span "Include clients with no feedback" at bounding box center [623, 455] width 192 height 20
click at [525, 450] on input "Include clients with no feedback" at bounding box center [519, 454] width 13 height 13
checkbox input "true"
click at [585, 511] on span "Payment Verified" at bounding box center [582, 516] width 110 height 20
click at [525, 511] on input "Payment Verified" at bounding box center [519, 515] width 13 height 13
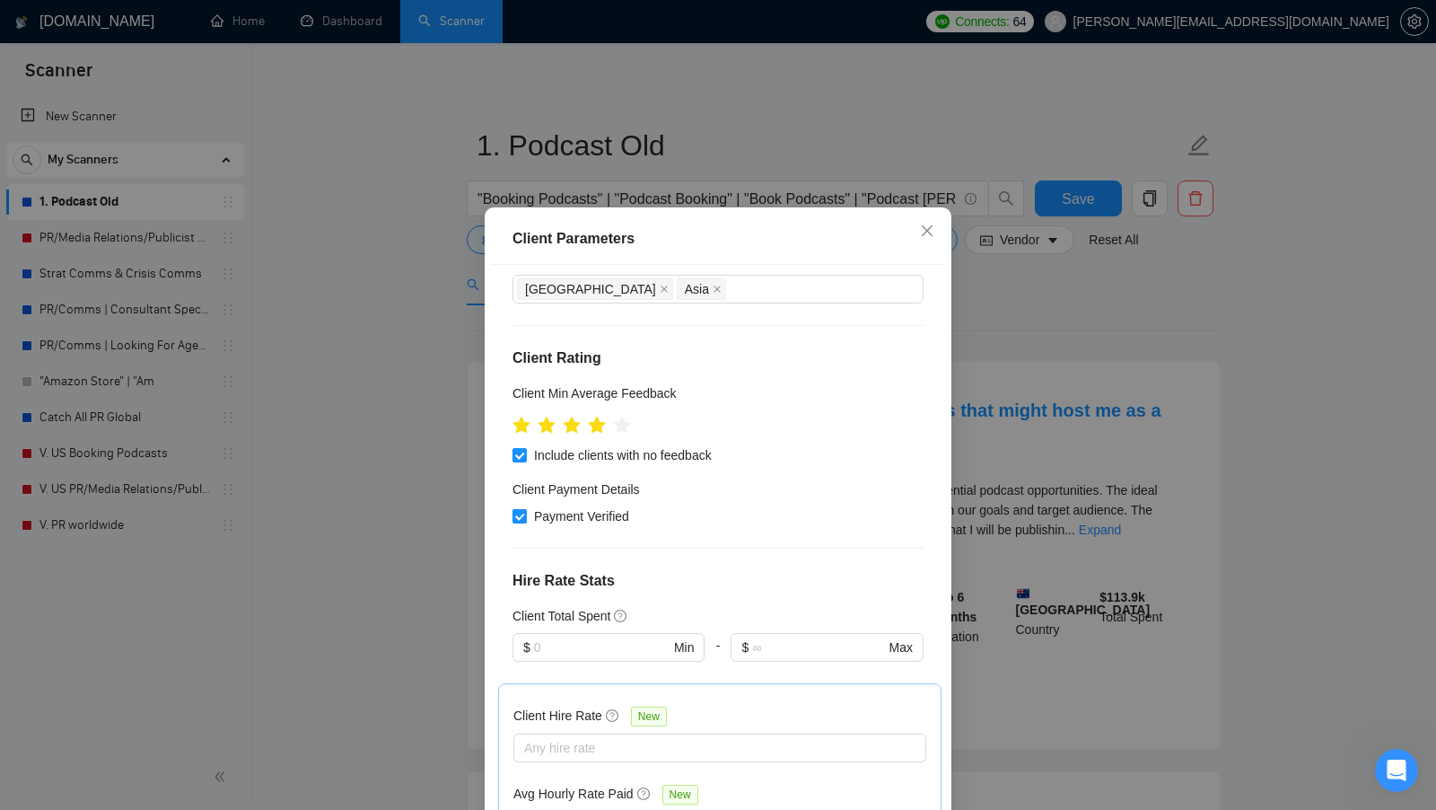
click at [584, 512] on span "Payment Verified" at bounding box center [582, 516] width 110 height 20
click at [525, 512] on input "Payment Verified" at bounding box center [519, 515] width 13 height 13
checkbox input "false"
click at [628, 459] on span "Include clients with no feedback" at bounding box center [623, 455] width 192 height 20
click at [525, 459] on input "Include clients with no feedback" at bounding box center [519, 454] width 13 height 13
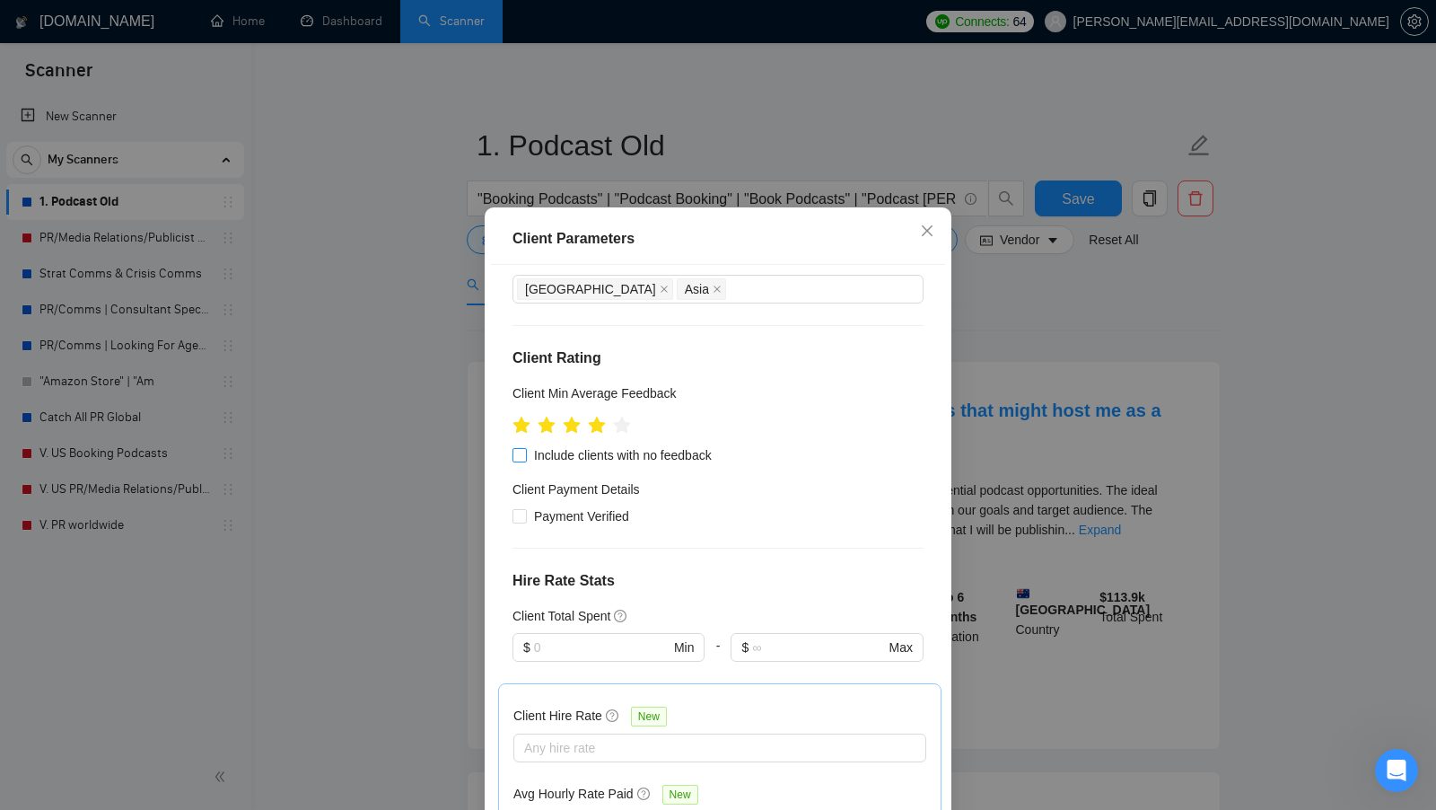
click at [622, 458] on span "Include clients with no feedback" at bounding box center [623, 455] width 192 height 20
click at [525, 458] on input "Include clients with no feedback" at bounding box center [519, 454] width 13 height 13
click at [622, 458] on span "Include clients with no feedback" at bounding box center [623, 455] width 192 height 20
click at [525, 458] on input "Include clients with no feedback" at bounding box center [519, 454] width 13 height 13
checkbox input "false"
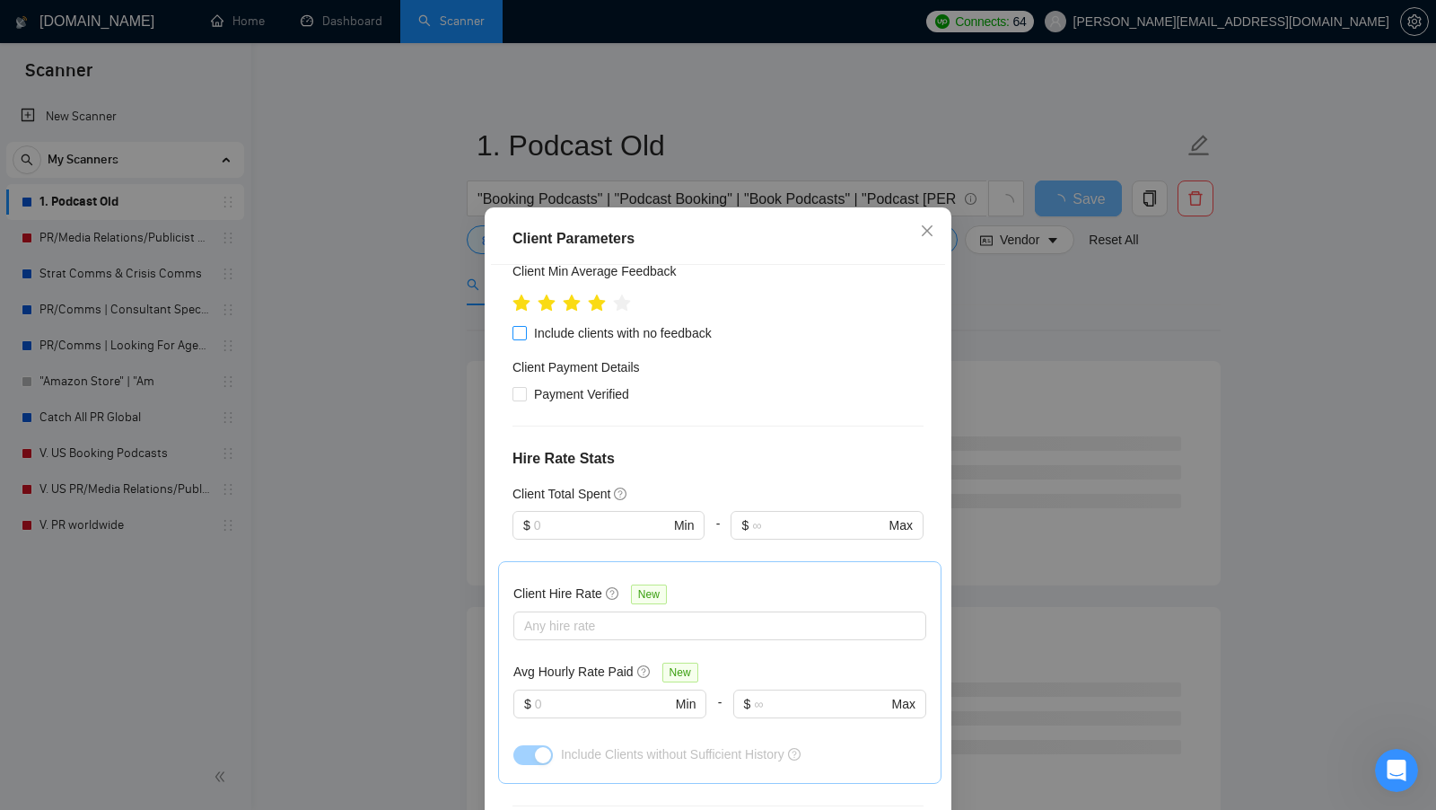
scroll to position [265, 0]
click at [600, 613] on div "Any hire rate" at bounding box center [719, 627] width 413 height 29
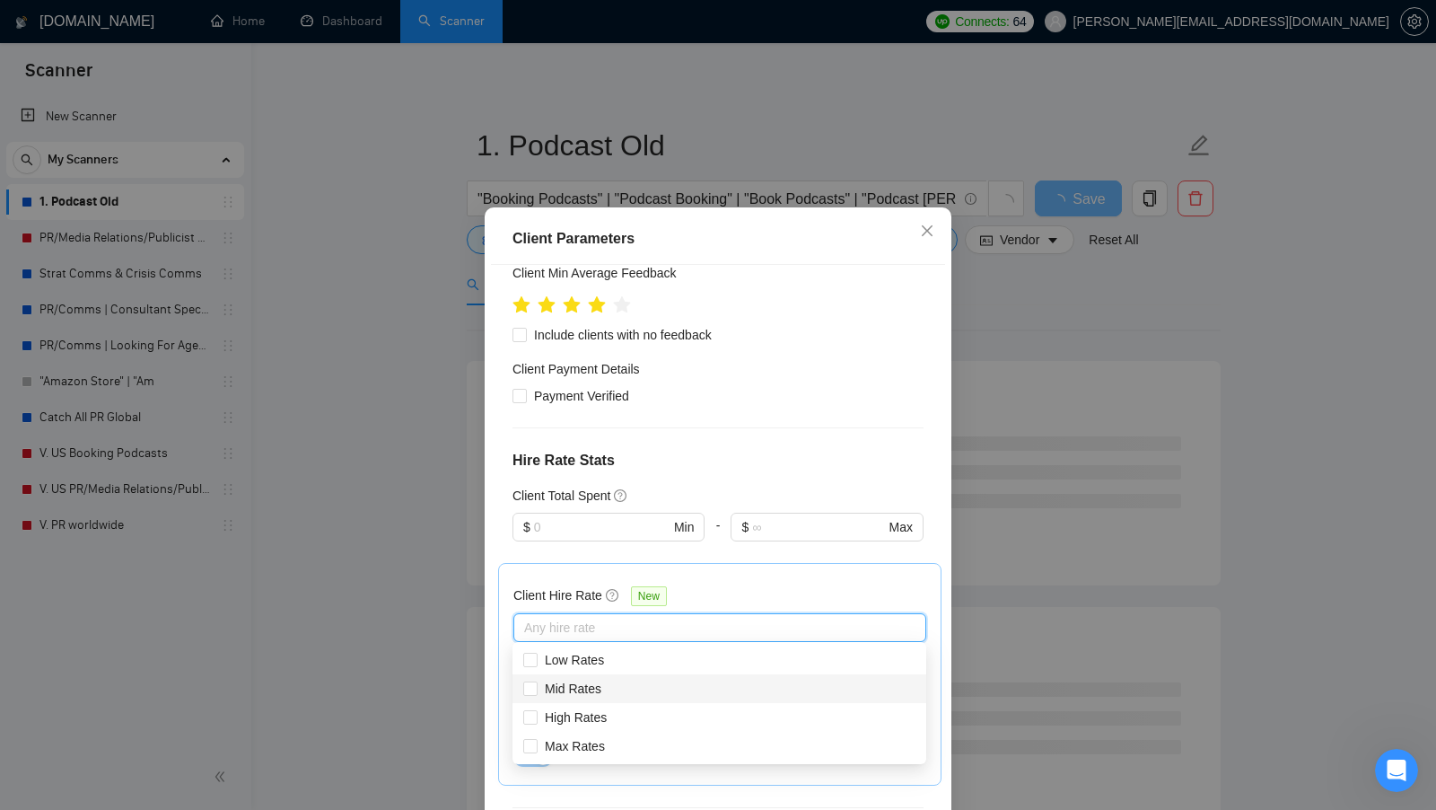
click at [581, 675] on div "Mid Rates" at bounding box center [720, 688] width 414 height 29
checkbox input "true"
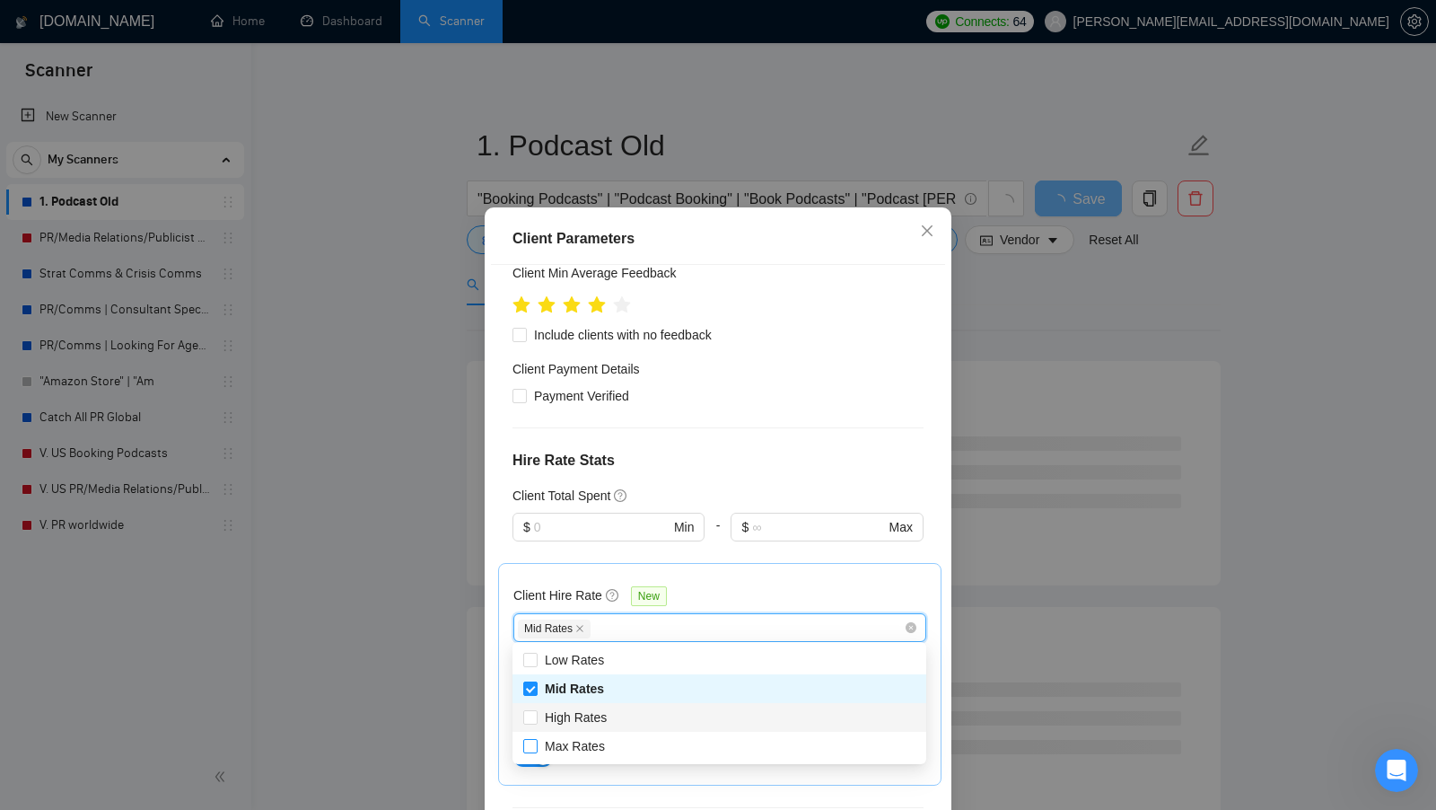
drag, startPoint x: 579, startPoint y: 714, endPoint x: 579, endPoint y: 754, distance: 40.4
click at [579, 714] on span "High Rates" at bounding box center [576, 717] width 62 height 14
click at [536, 714] on input "High Rates" at bounding box center [529, 716] width 13 height 13
checkbox input "true"
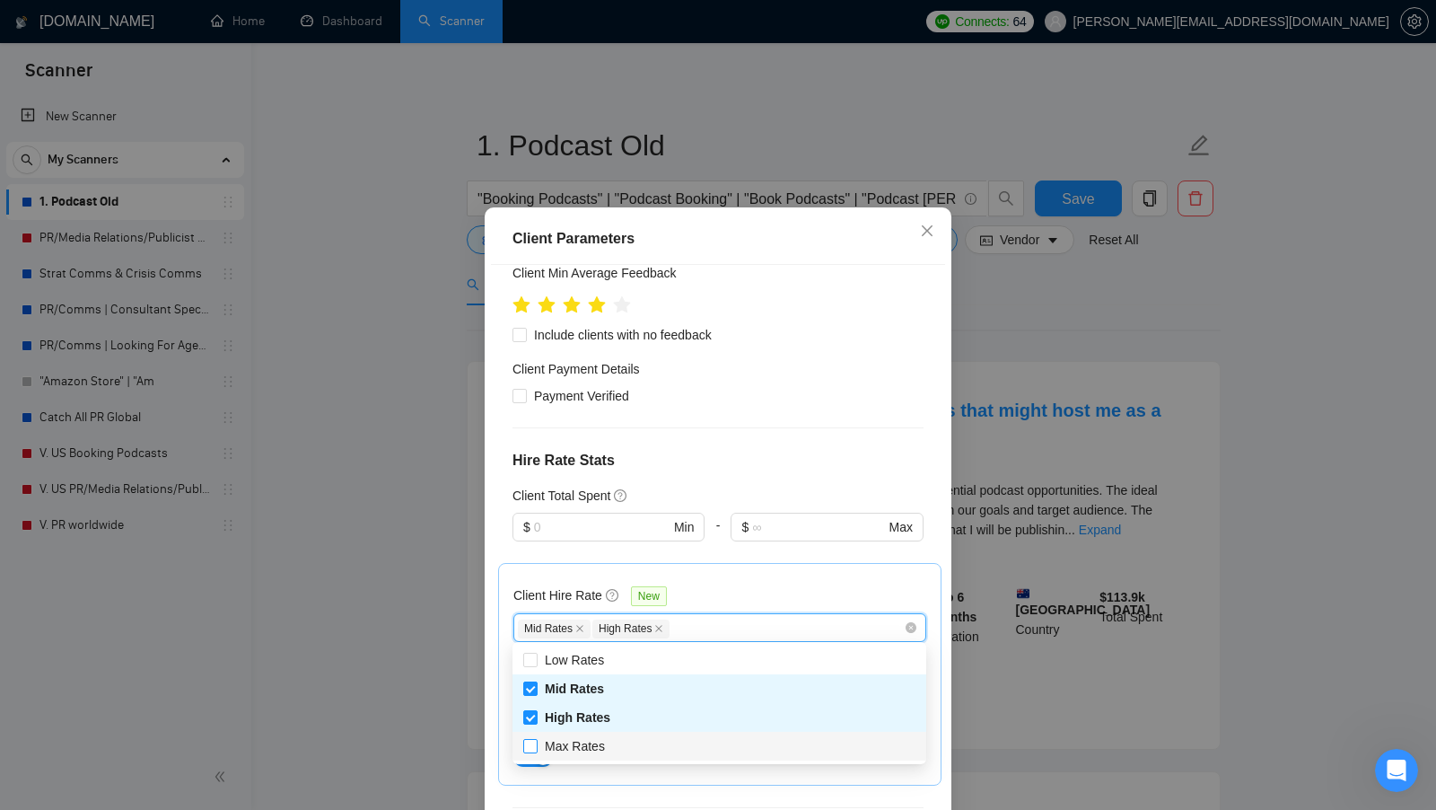
click at [579, 754] on span "Max Rates" at bounding box center [575, 746] width 74 height 20
click at [536, 751] on input "Max Rates" at bounding box center [529, 745] width 13 height 13
click at [608, 767] on div "Client Hire Rate New 1, 2 Mid Rates High Rates Avg Hourly Rate Paid New $ Min -…" at bounding box center [719, 674] width 443 height 223
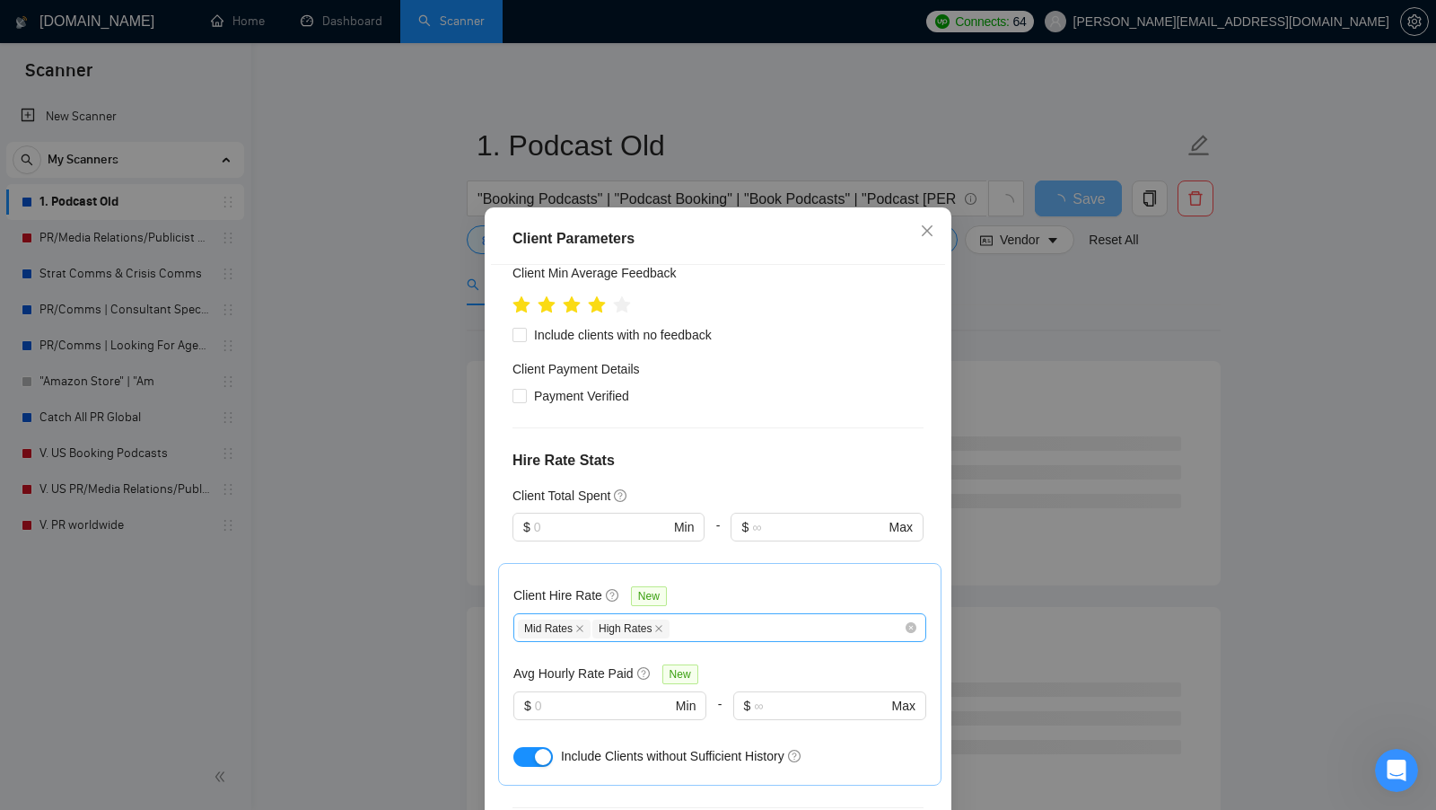
click at [735, 620] on div "Mid Rates High Rates" at bounding box center [711, 628] width 386 height 22
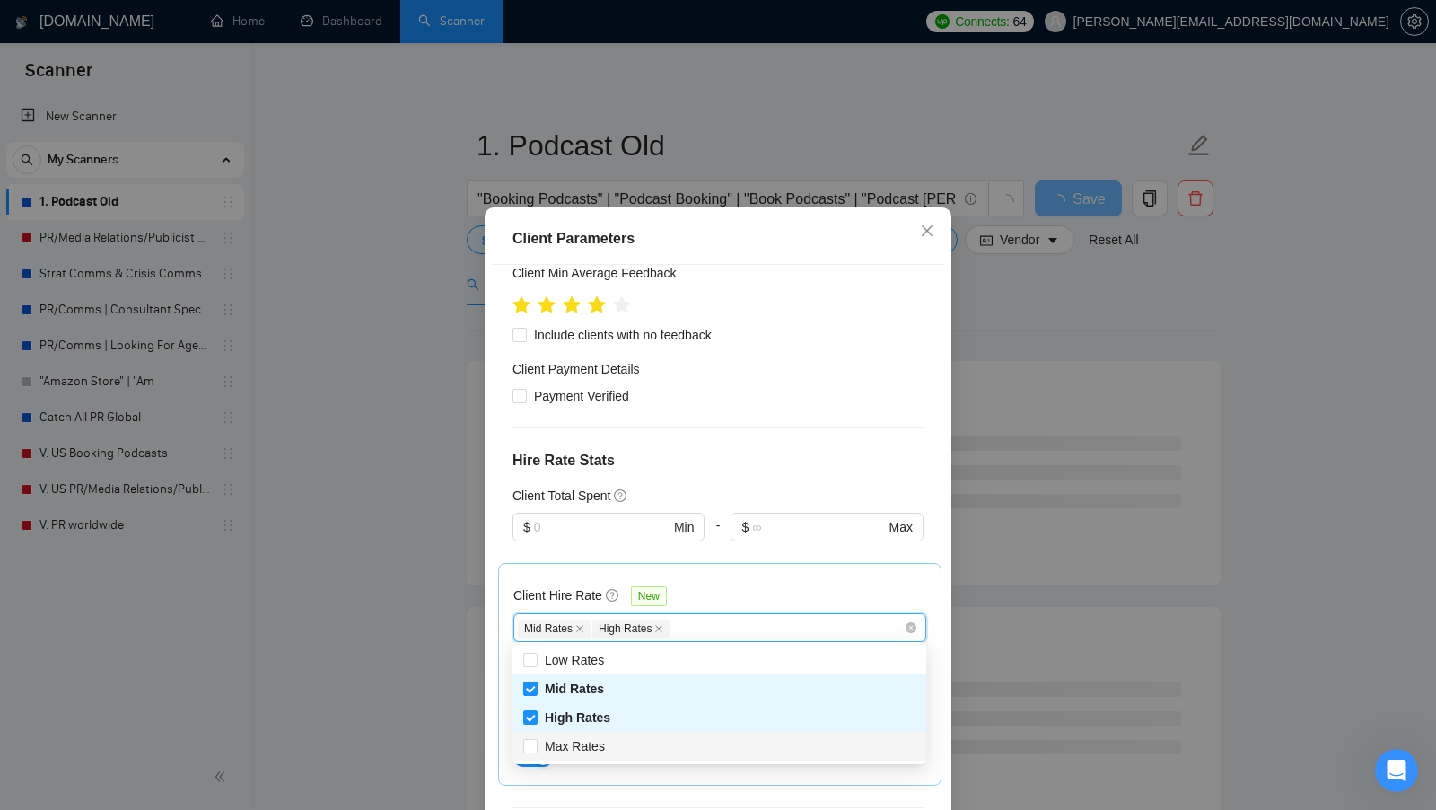
click at [662, 736] on div "Max Rates" at bounding box center [719, 746] width 392 height 20
checkbox input "true"
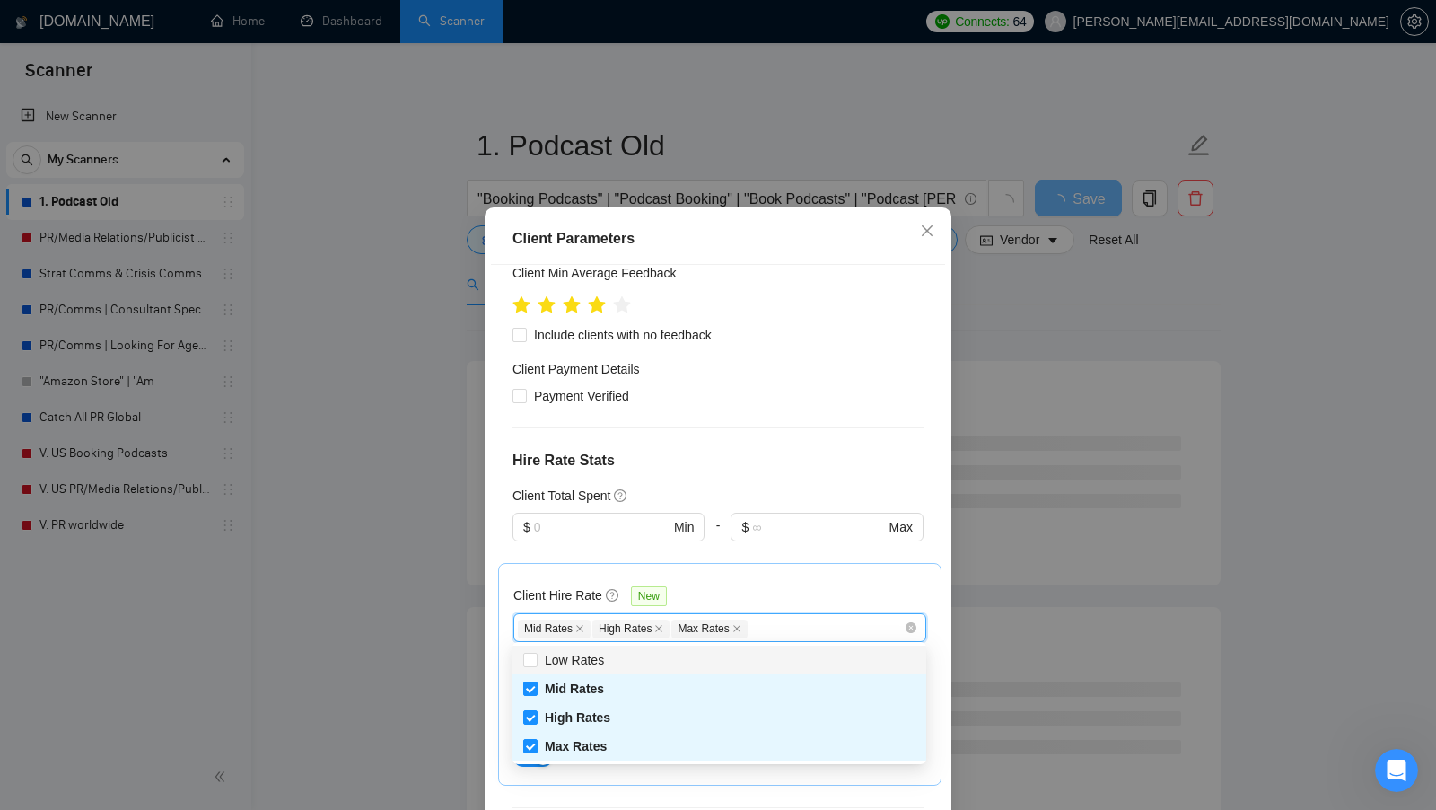
click at [763, 594] on div "Client Hire Rate New" at bounding box center [719, 599] width 413 height 28
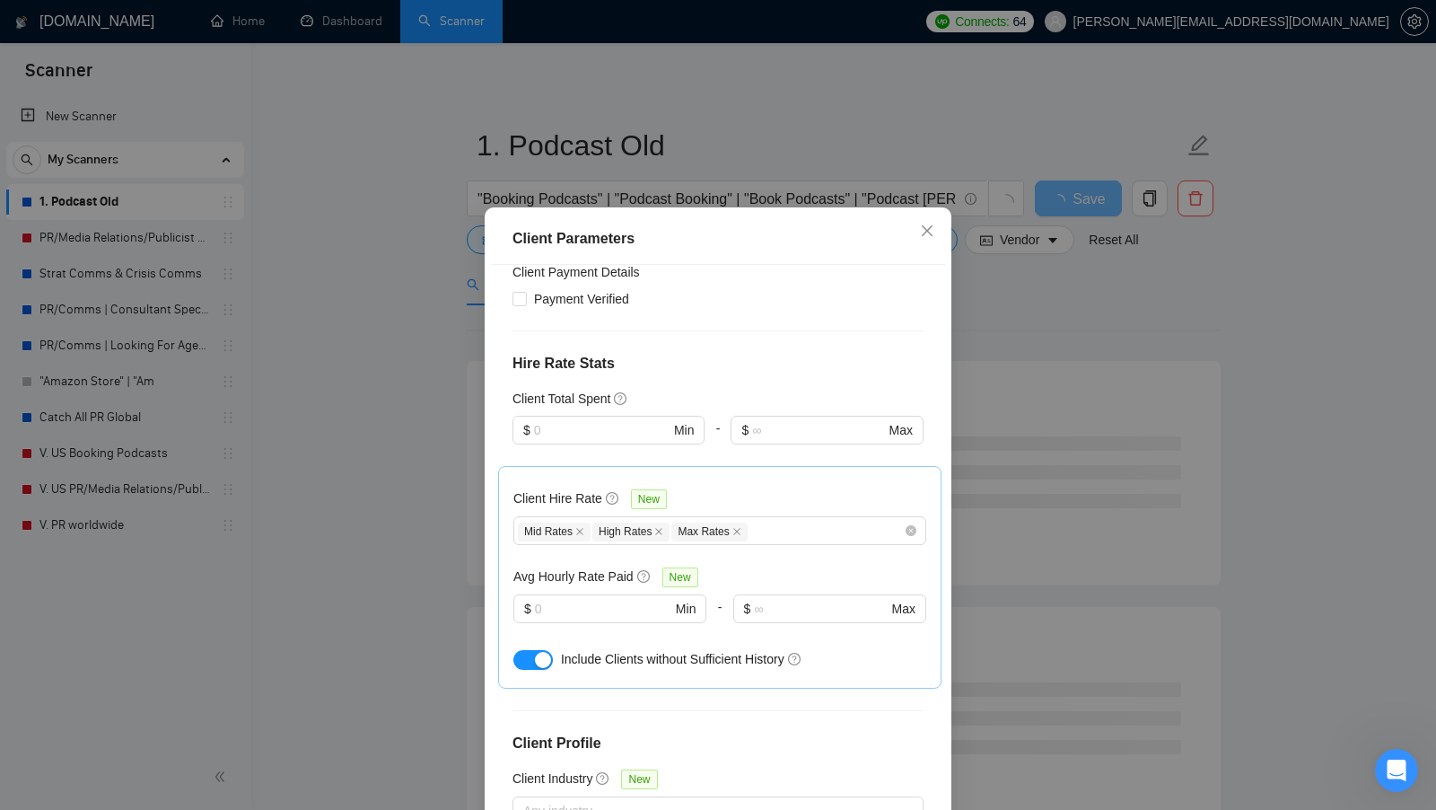
scroll to position [100, 0]
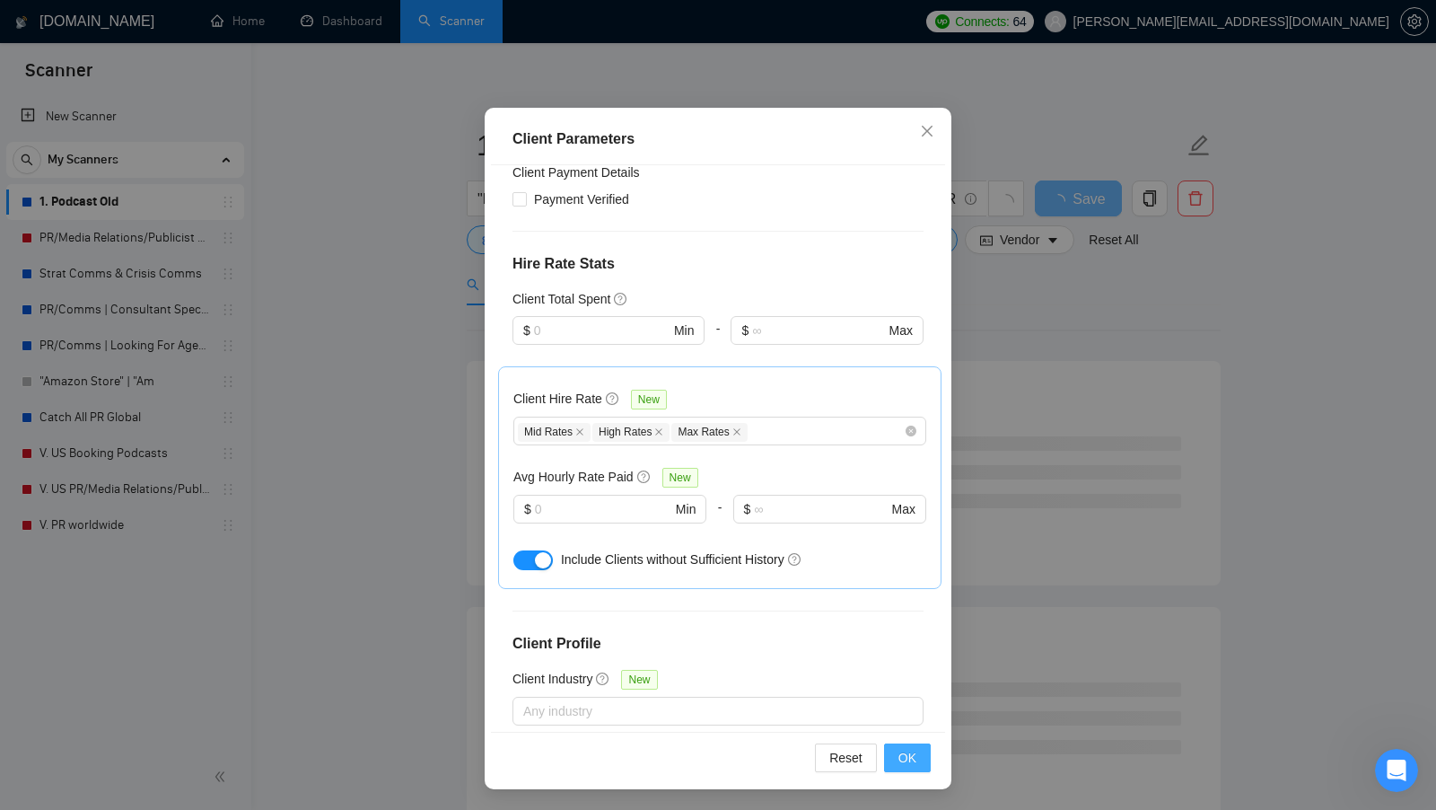
click at [909, 749] on span "OK" at bounding box center [907, 758] width 18 height 20
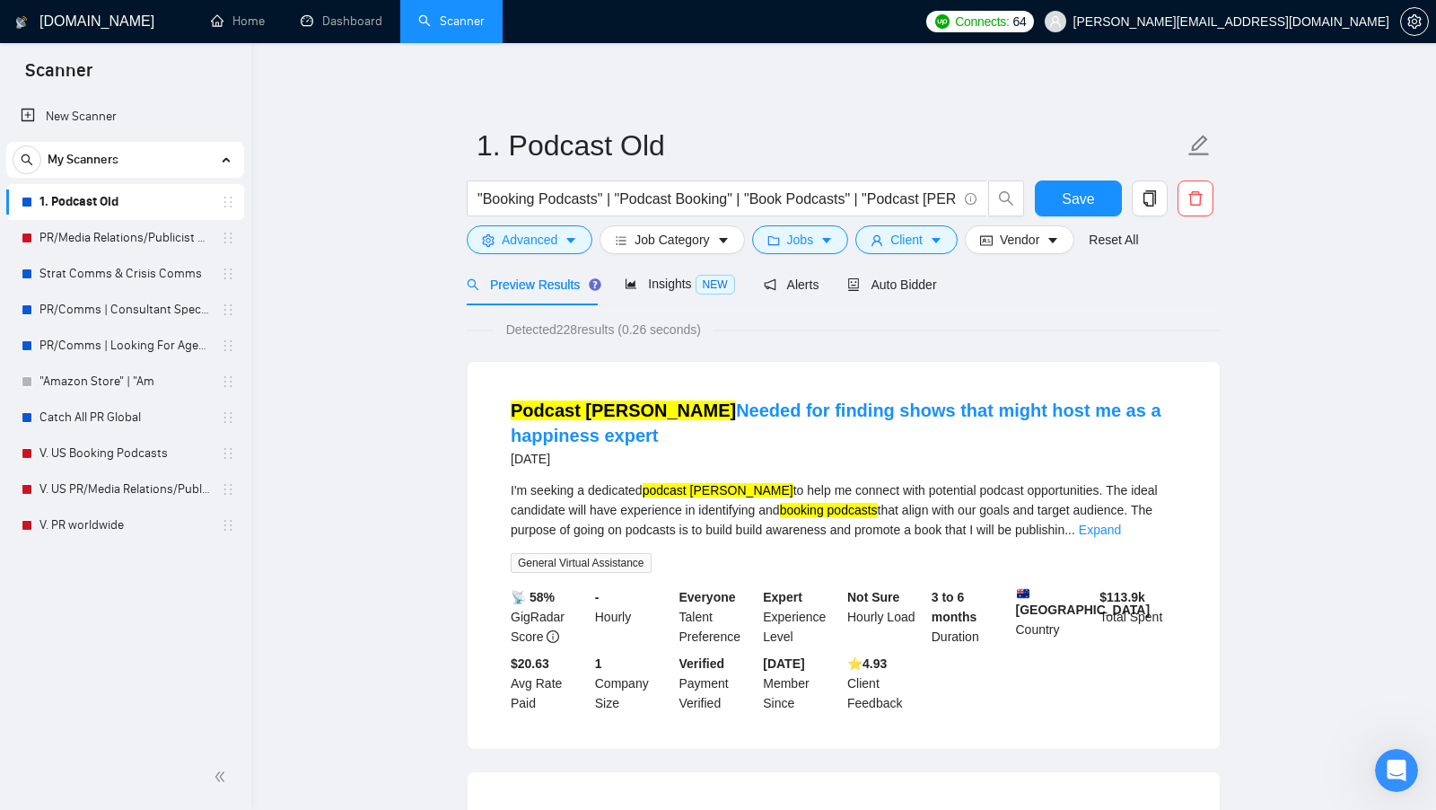
click at [998, 257] on form "1. Podcast Old "Booking Podcasts" | "Podcast Booking" | "Book Podcasts" | "Podc…" at bounding box center [844, 190] width 754 height 146
click at [999, 255] on form "1. Podcast Old "Booking Podcasts" | "Podcast Booking" | "Book Podcasts" | "Podc…" at bounding box center [844, 190] width 754 height 146
click at [1004, 251] on button "Vendor" at bounding box center [1020, 239] width 110 height 29
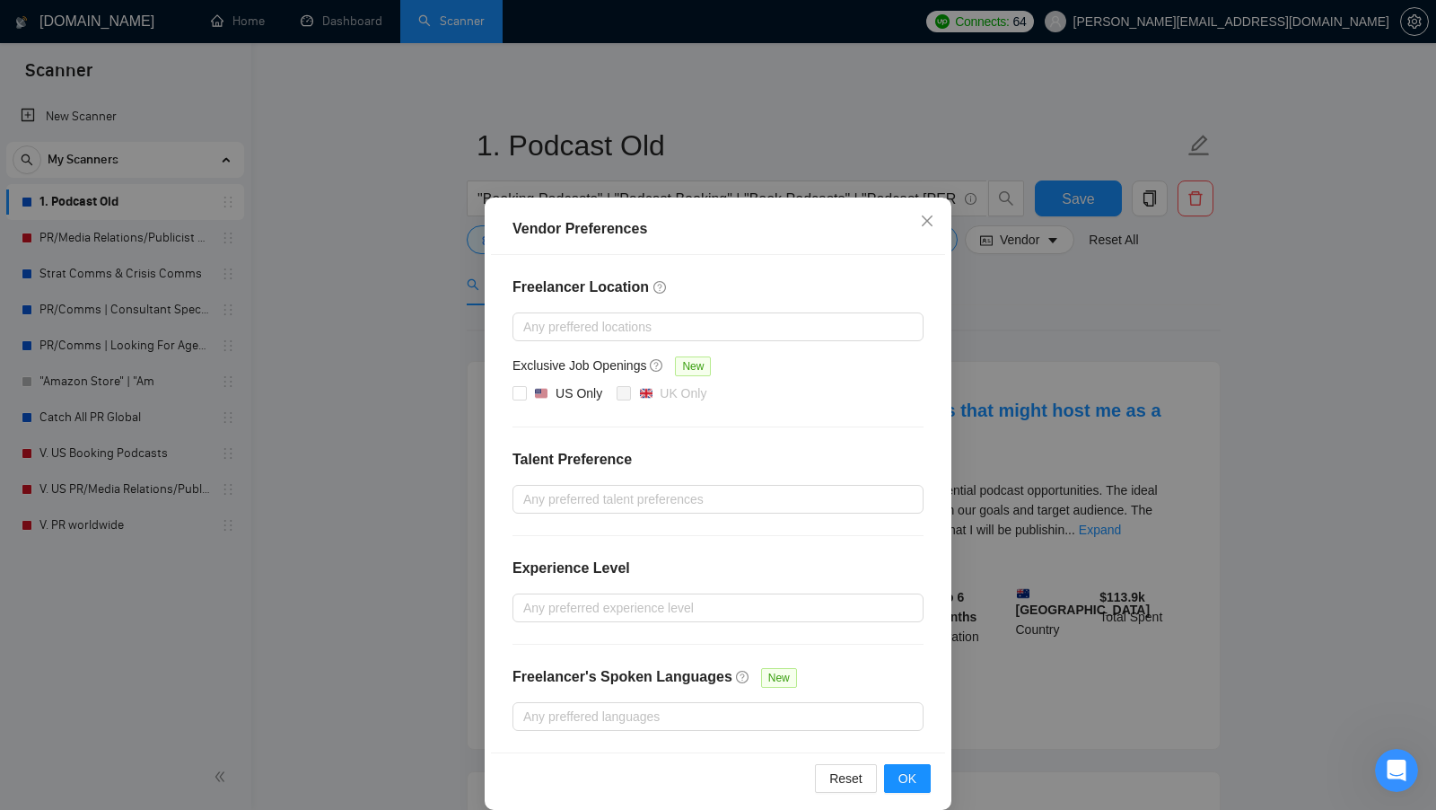
click at [1009, 269] on div "Vendor Preferences Freelancer Location Any preffered locations Exclusive Job Op…" at bounding box center [718, 405] width 1436 height 810
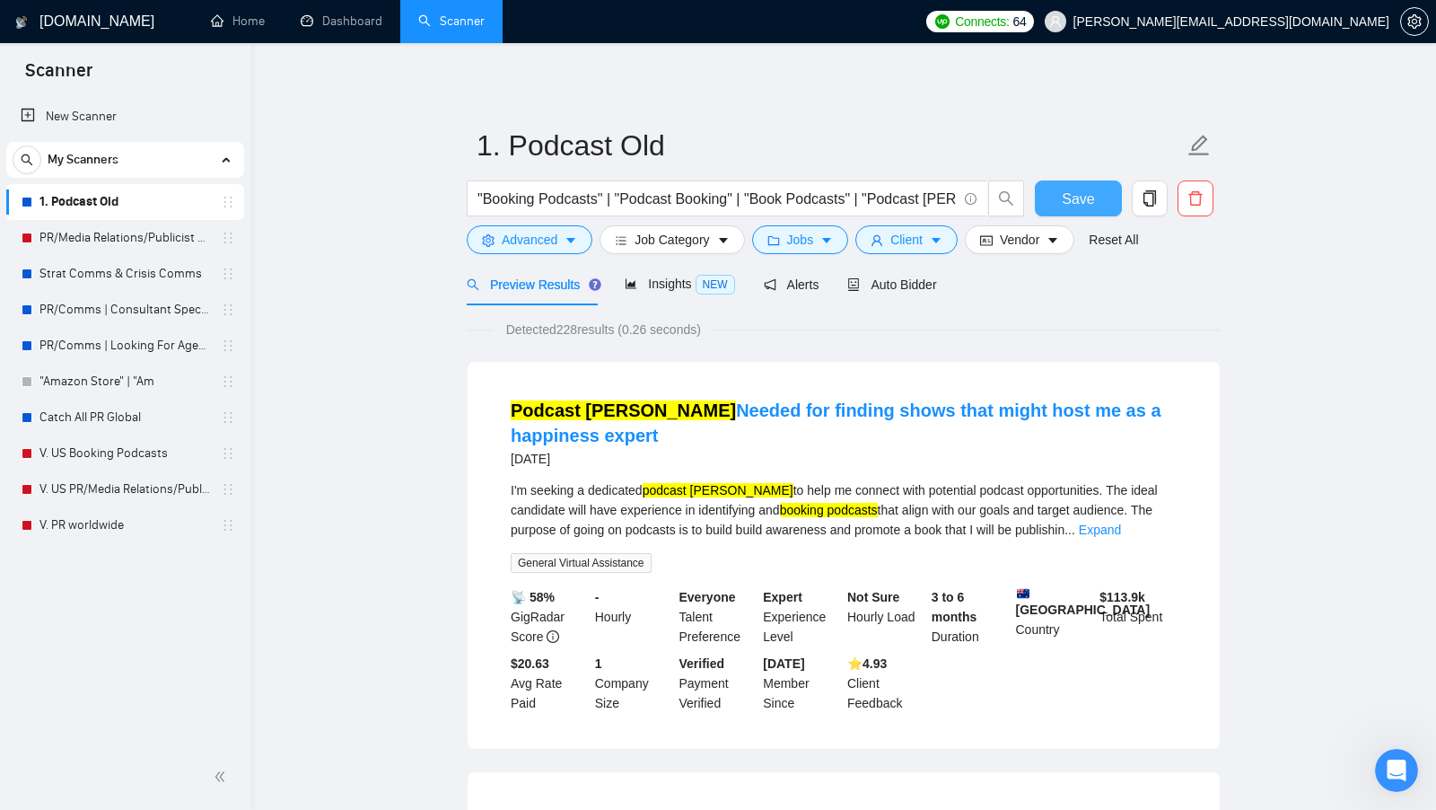
click at [1055, 204] on button "Save" at bounding box center [1078, 198] width 87 height 36
click at [1164, 214] on button "button" at bounding box center [1150, 198] width 36 height 36
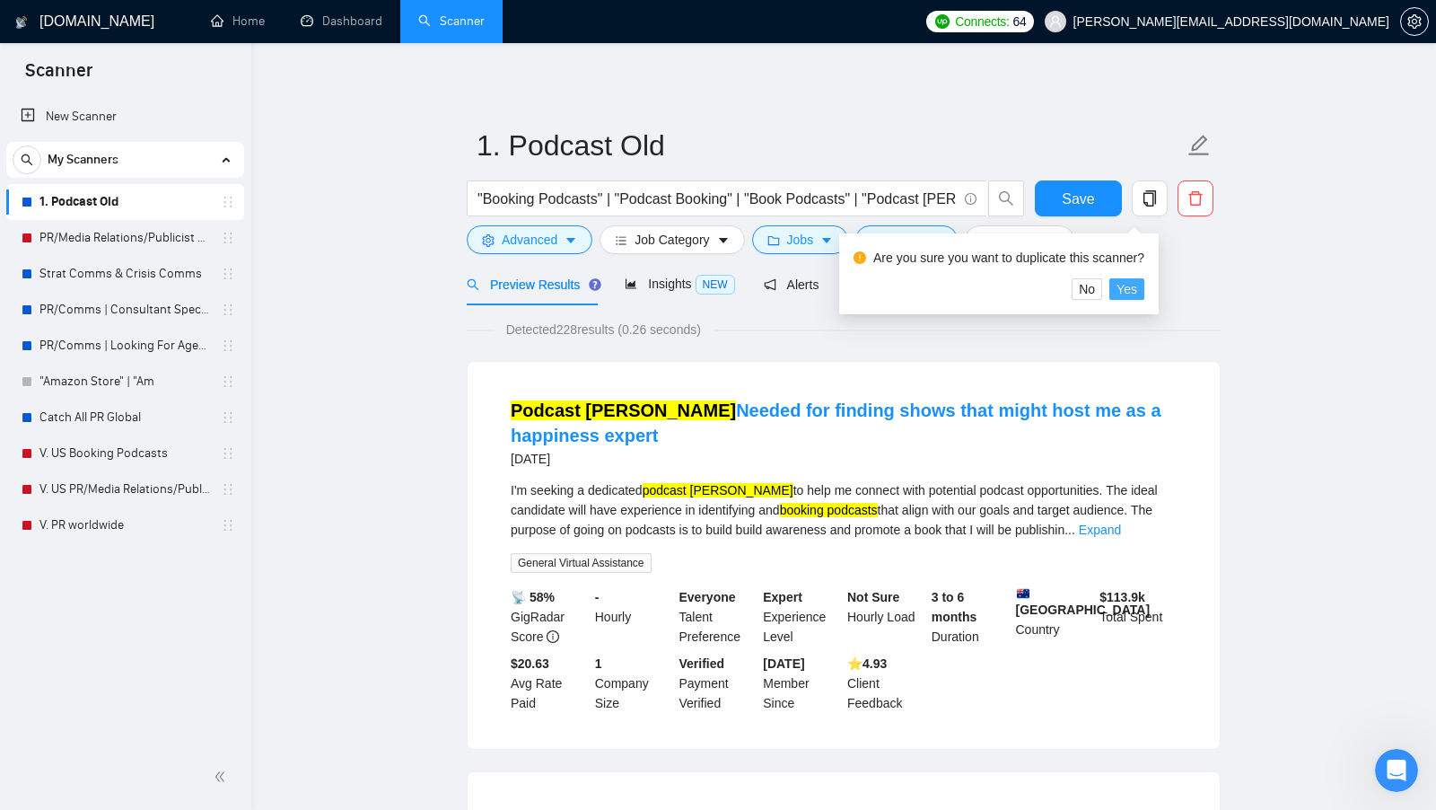
click at [1137, 285] on span "Yes" at bounding box center [1127, 289] width 21 height 20
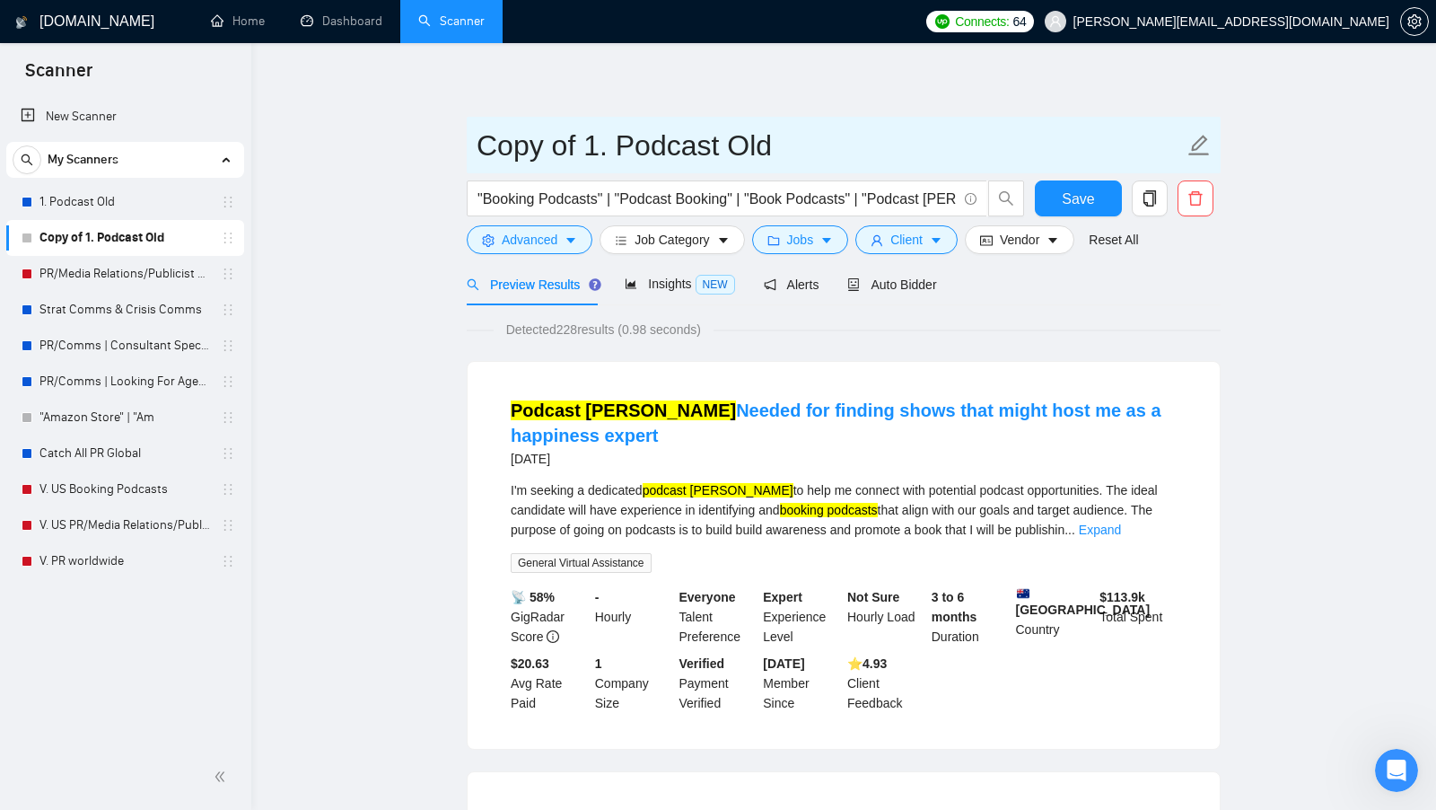
drag, startPoint x: 589, startPoint y: 146, endPoint x: 462, endPoint y: 147, distance: 126.6
click at [708, 142] on input "1. Podcast Old" at bounding box center [830, 145] width 707 height 45
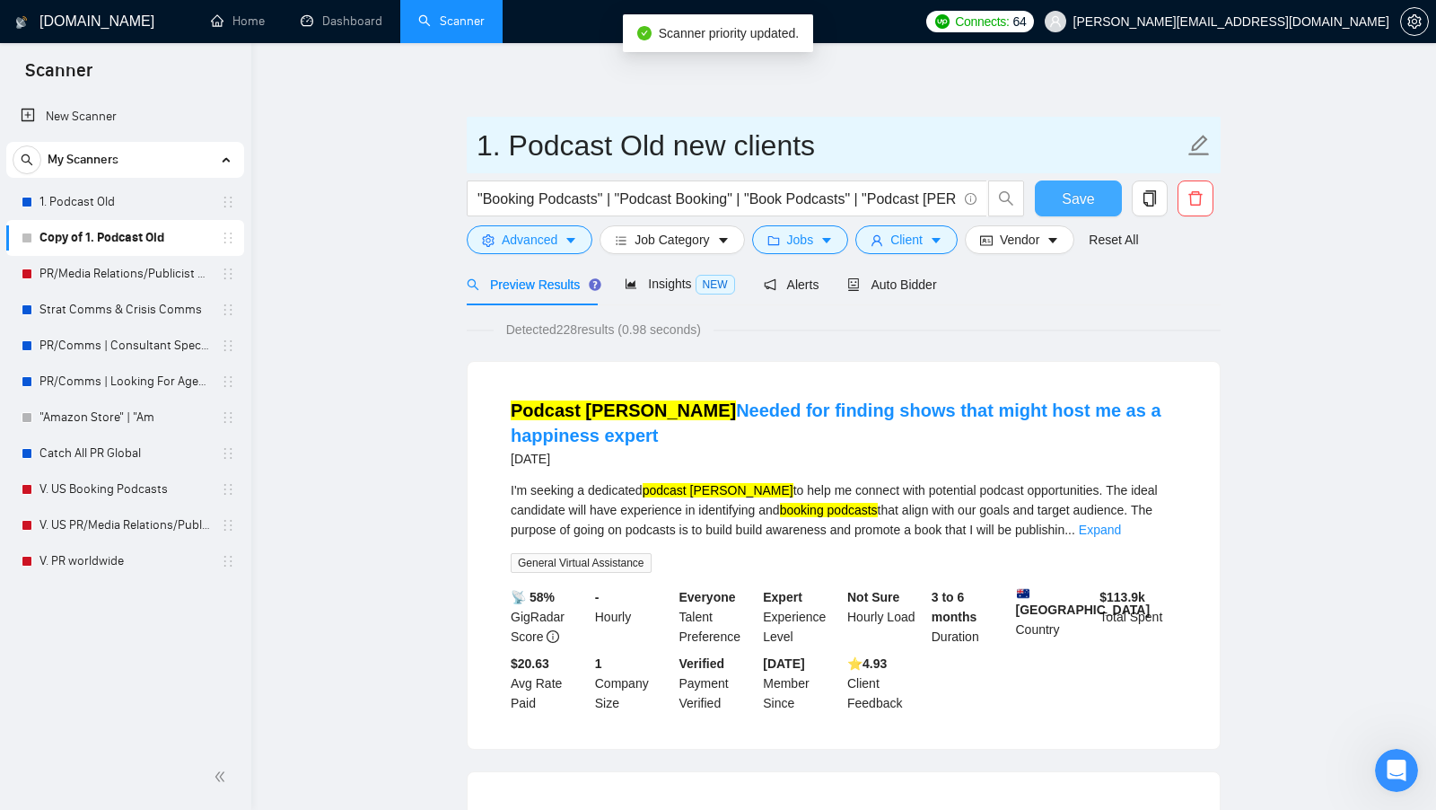
type input "1. Podcast Old new clients"
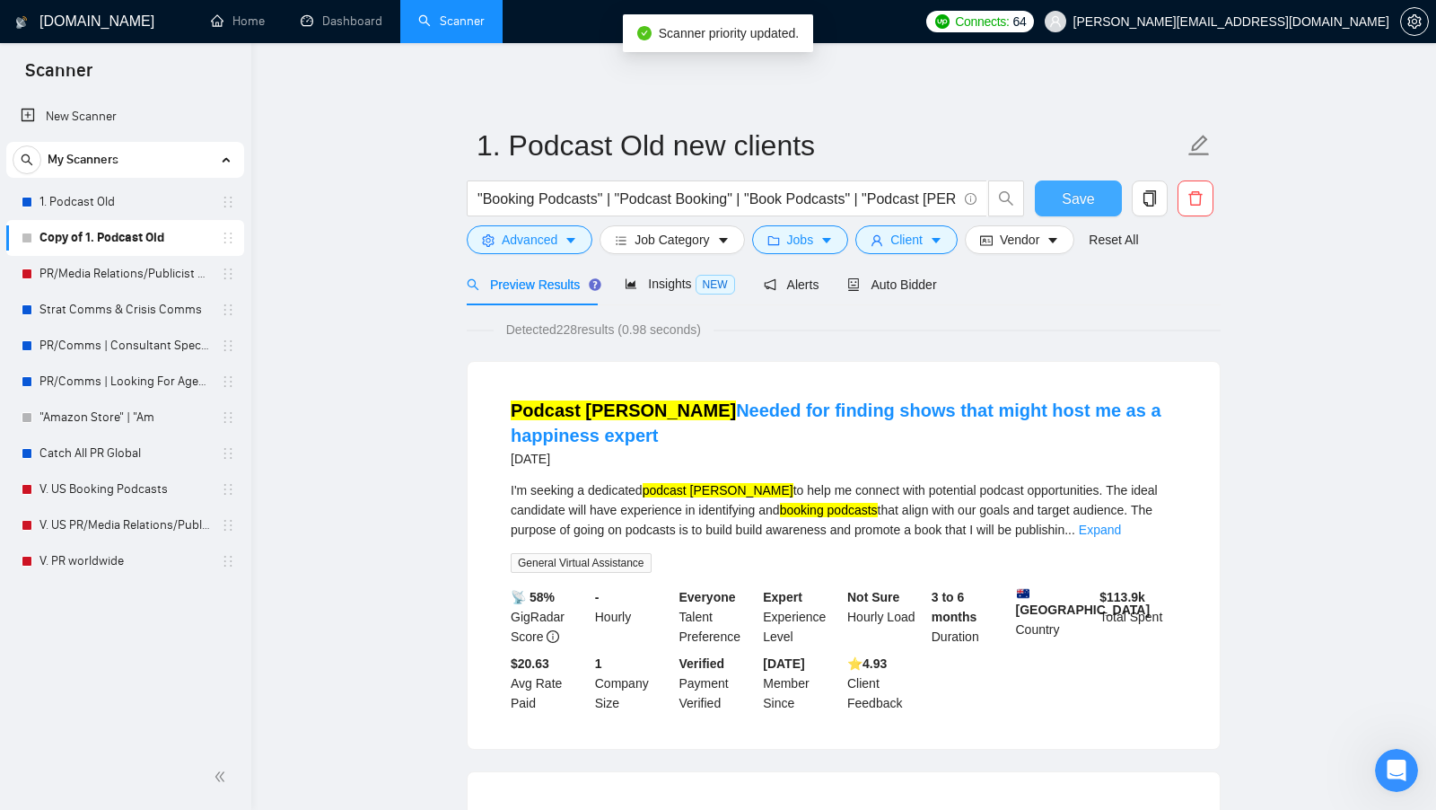
click at [1063, 189] on span "Save" at bounding box center [1078, 199] width 32 height 22
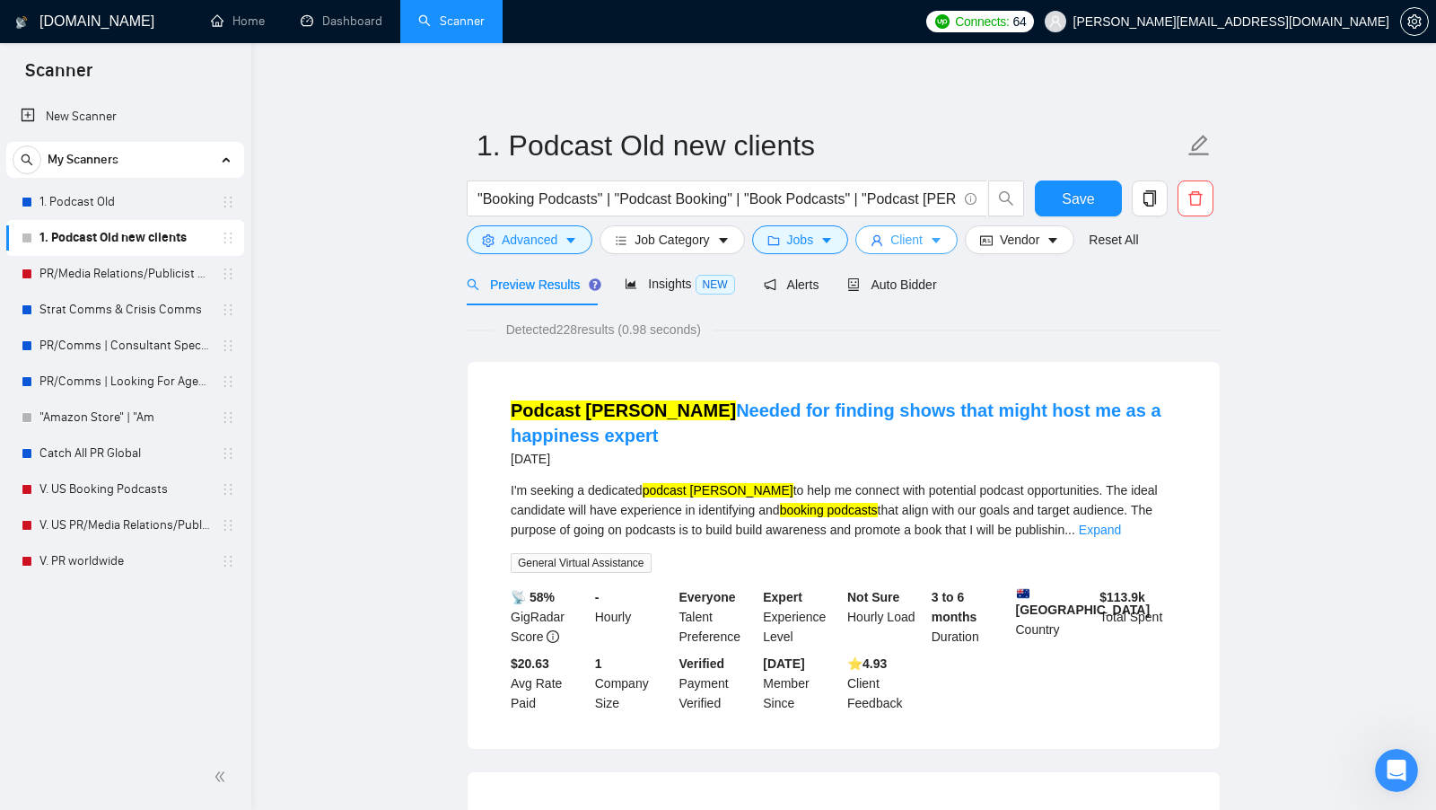
click at [890, 236] on button "Client" at bounding box center [906, 239] width 102 height 29
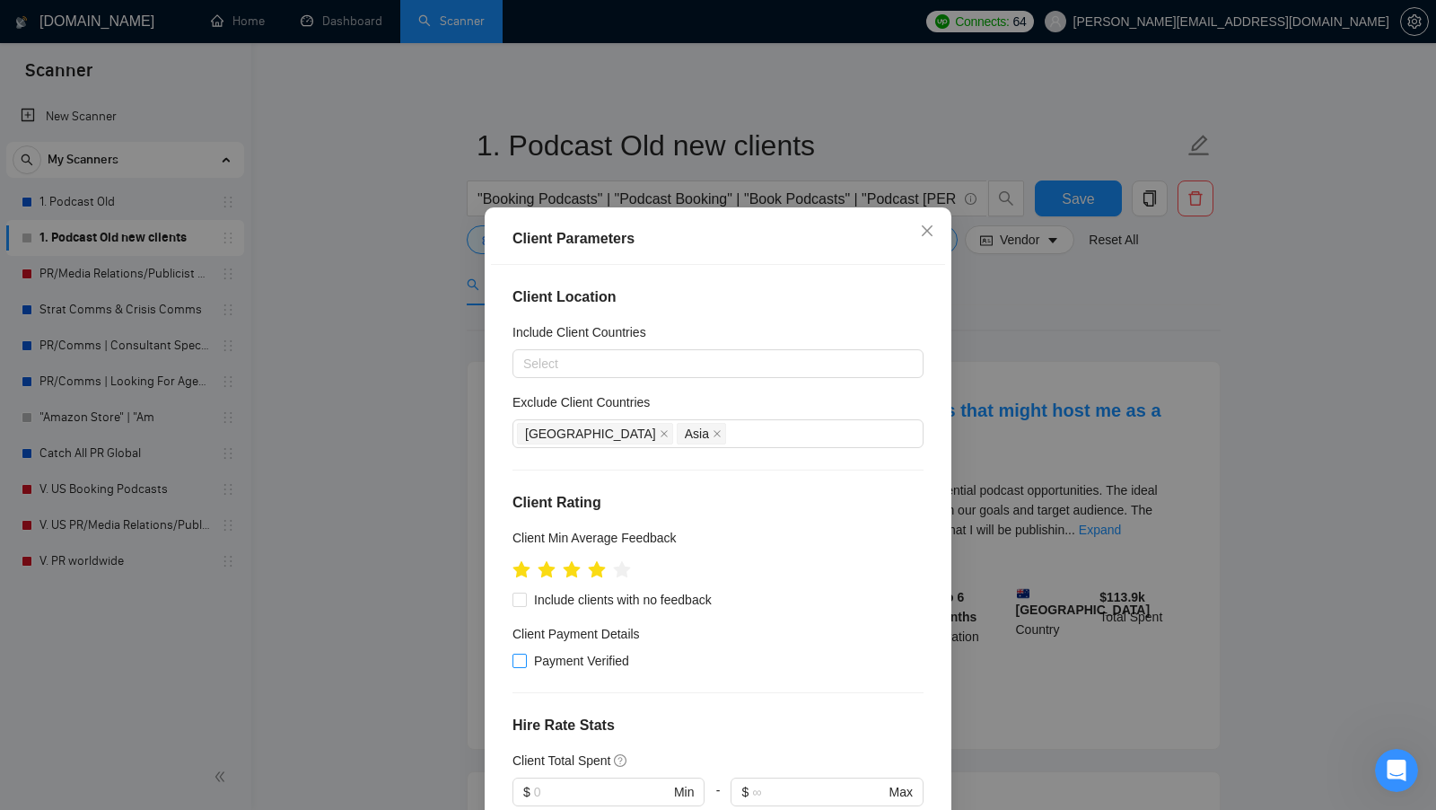
click at [526, 655] on span at bounding box center [520, 660] width 14 height 14
click at [525, 655] on input "Payment Verified" at bounding box center [519, 659] width 13 height 13
checkbox input "true"
click at [561, 609] on div "Client Location Include Client Countries Select Exclude Client Countries Africa…" at bounding box center [718, 548] width 454 height 566
click at [569, 605] on span "Include clients with no feedback" at bounding box center [623, 600] width 192 height 20
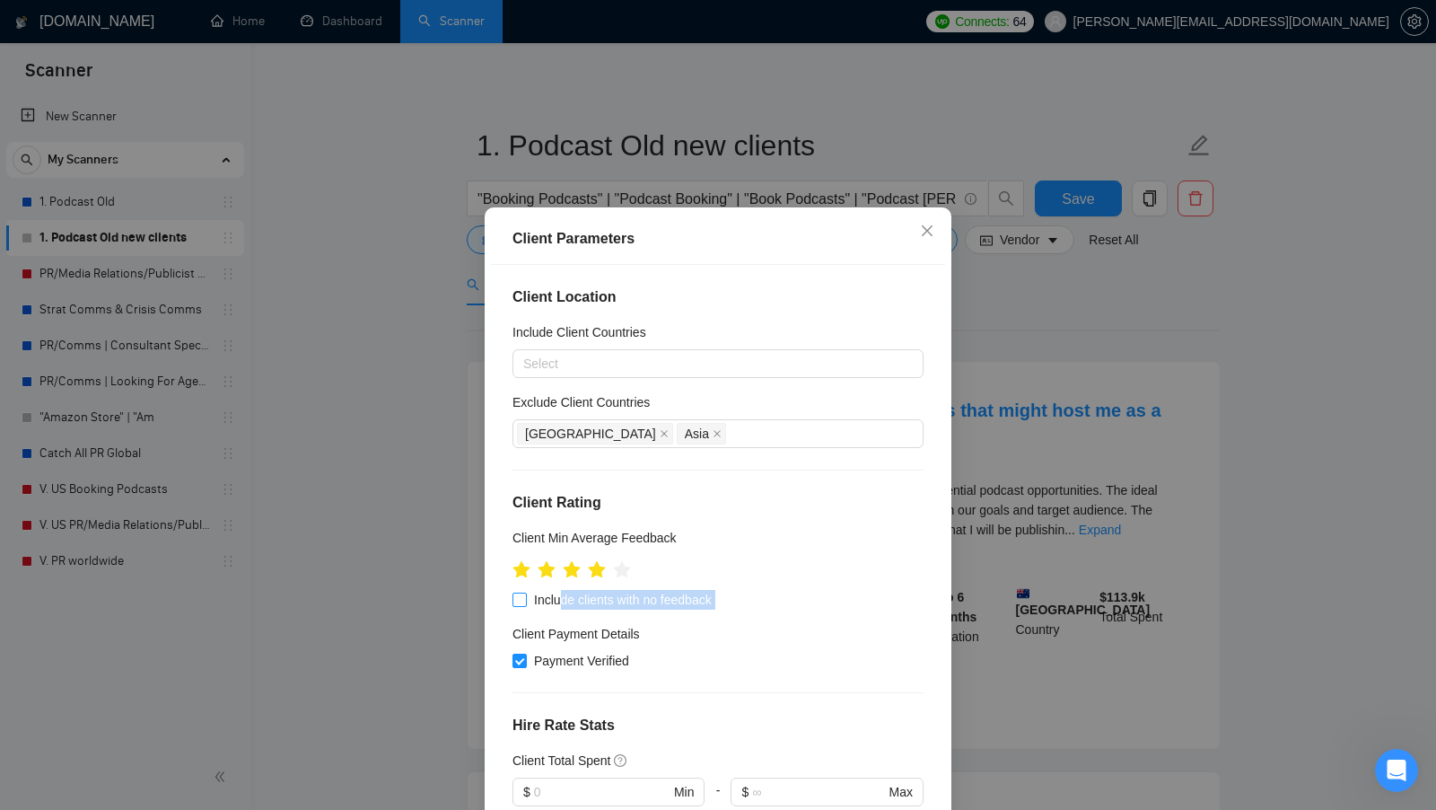
click at [525, 605] on input "Include clients with no feedback" at bounding box center [519, 598] width 13 height 13
checkbox input "true"
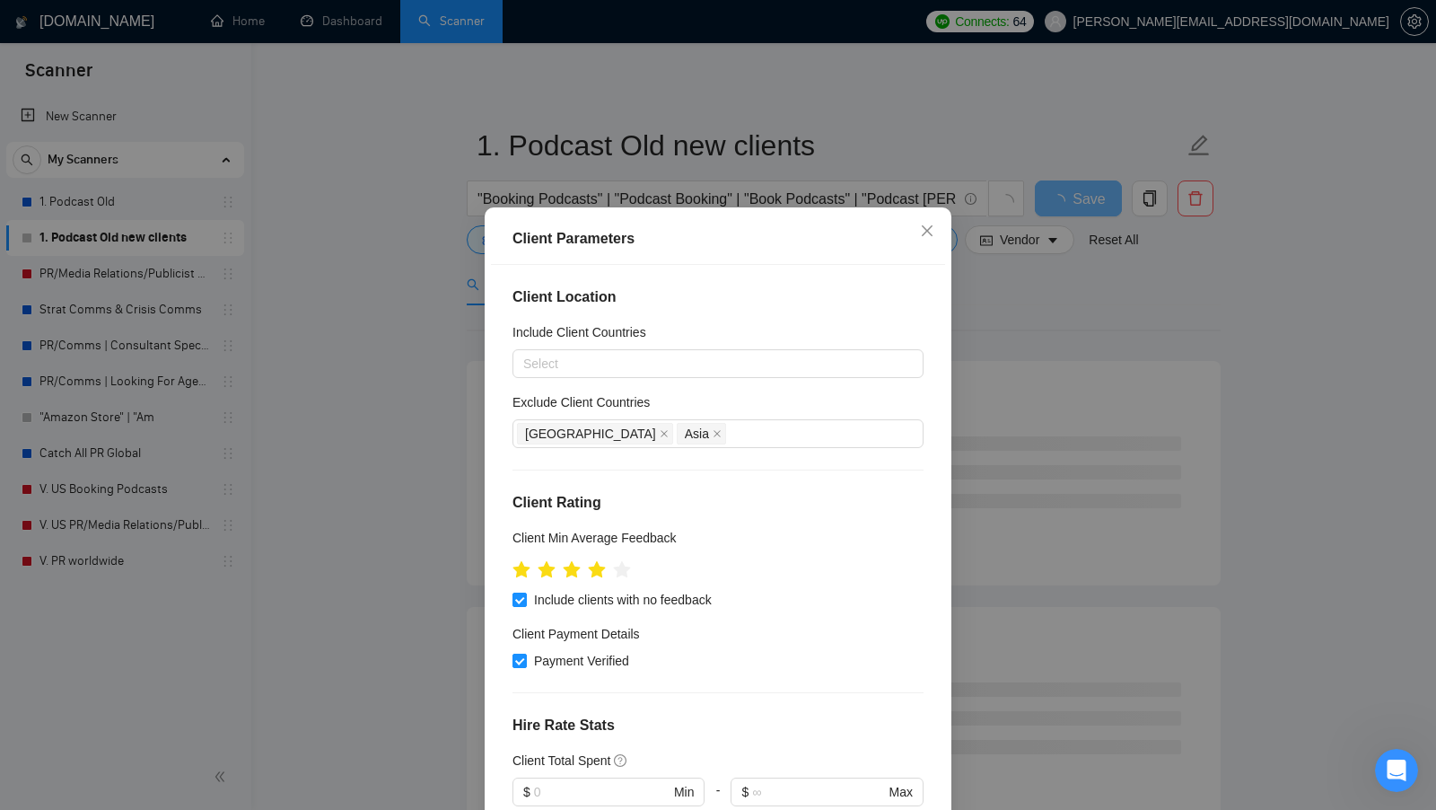
click at [828, 576] on div at bounding box center [718, 569] width 411 height 28
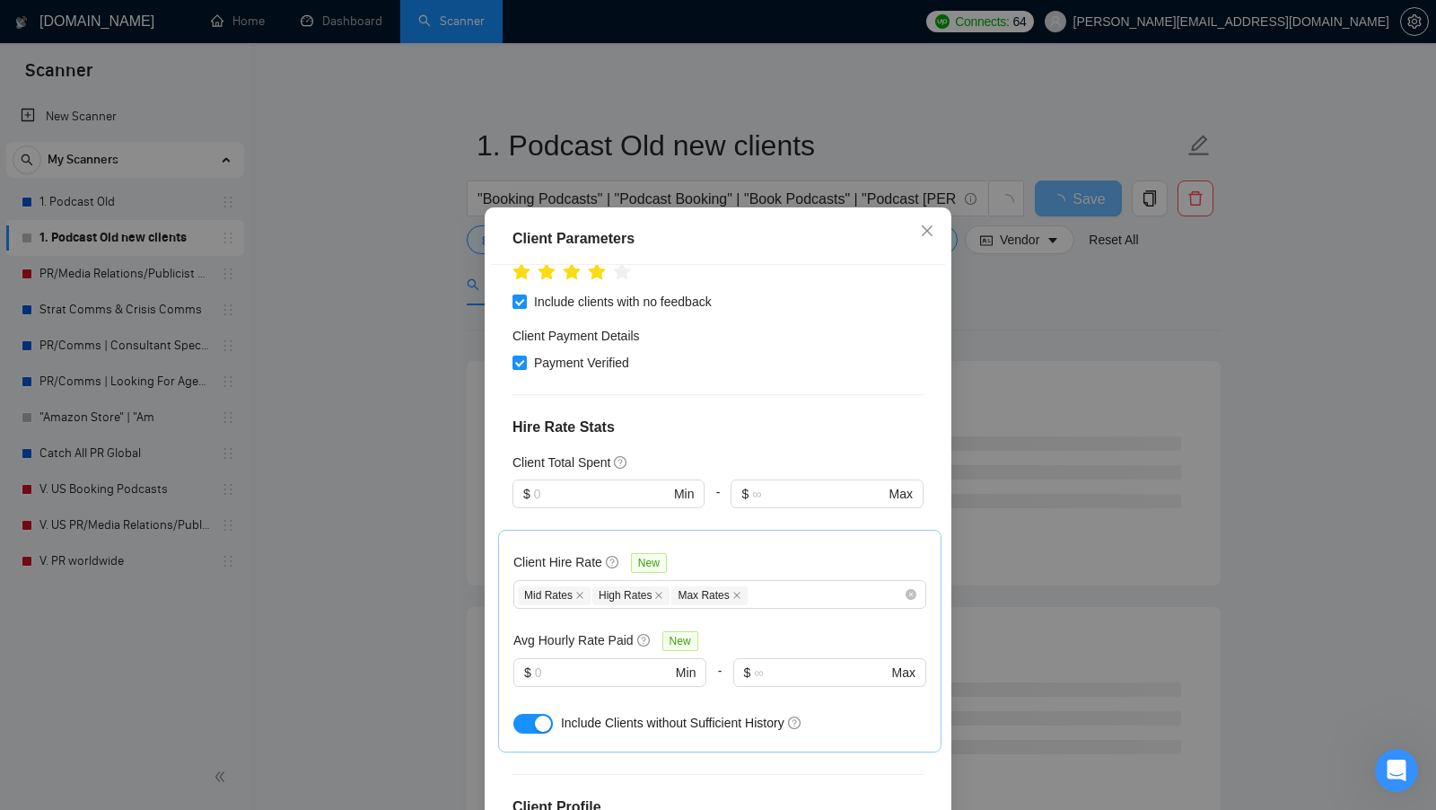
scroll to position [314, 0]
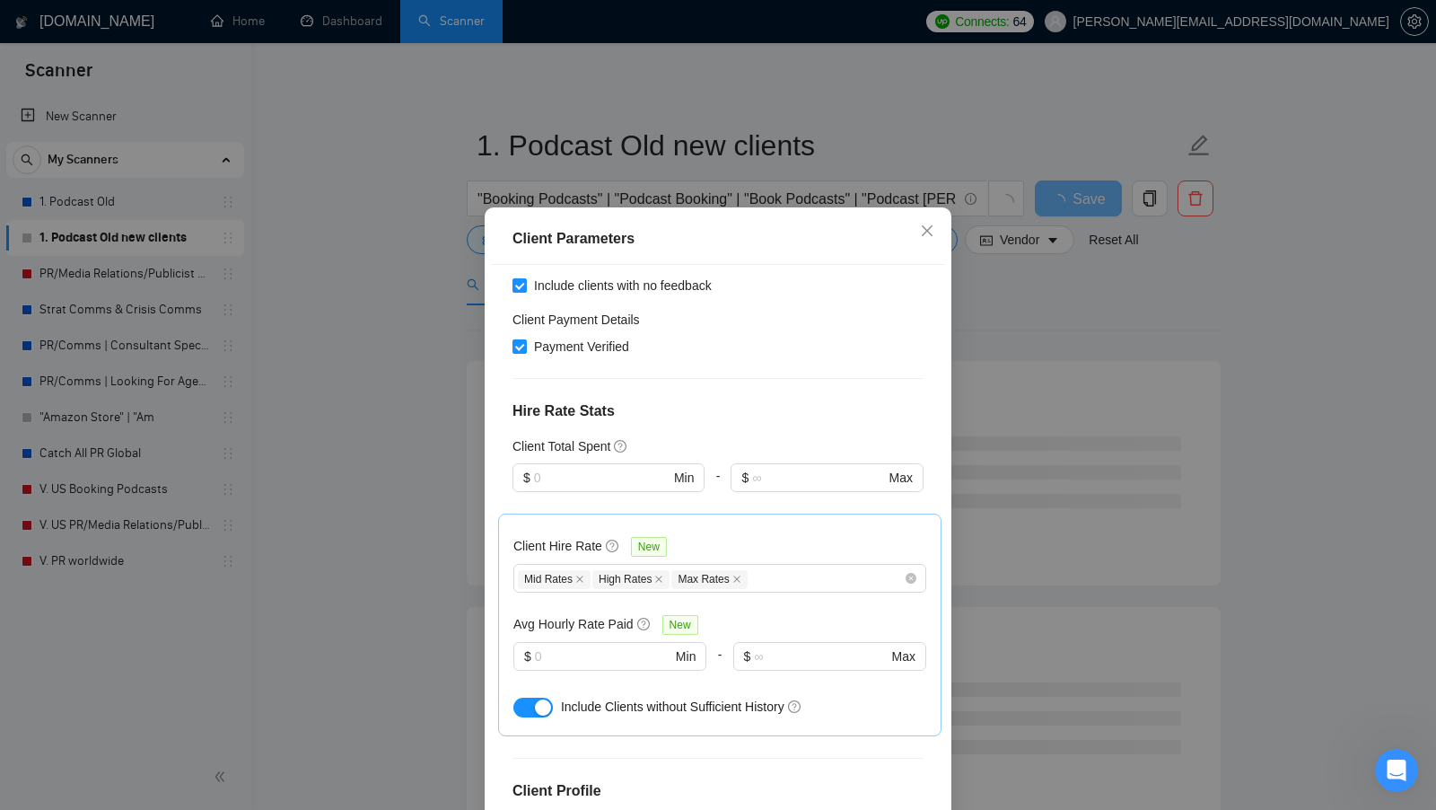
click at [552, 492] on div at bounding box center [609, 503] width 192 height 22
click at [552, 481] on input "text" at bounding box center [602, 478] width 136 height 20
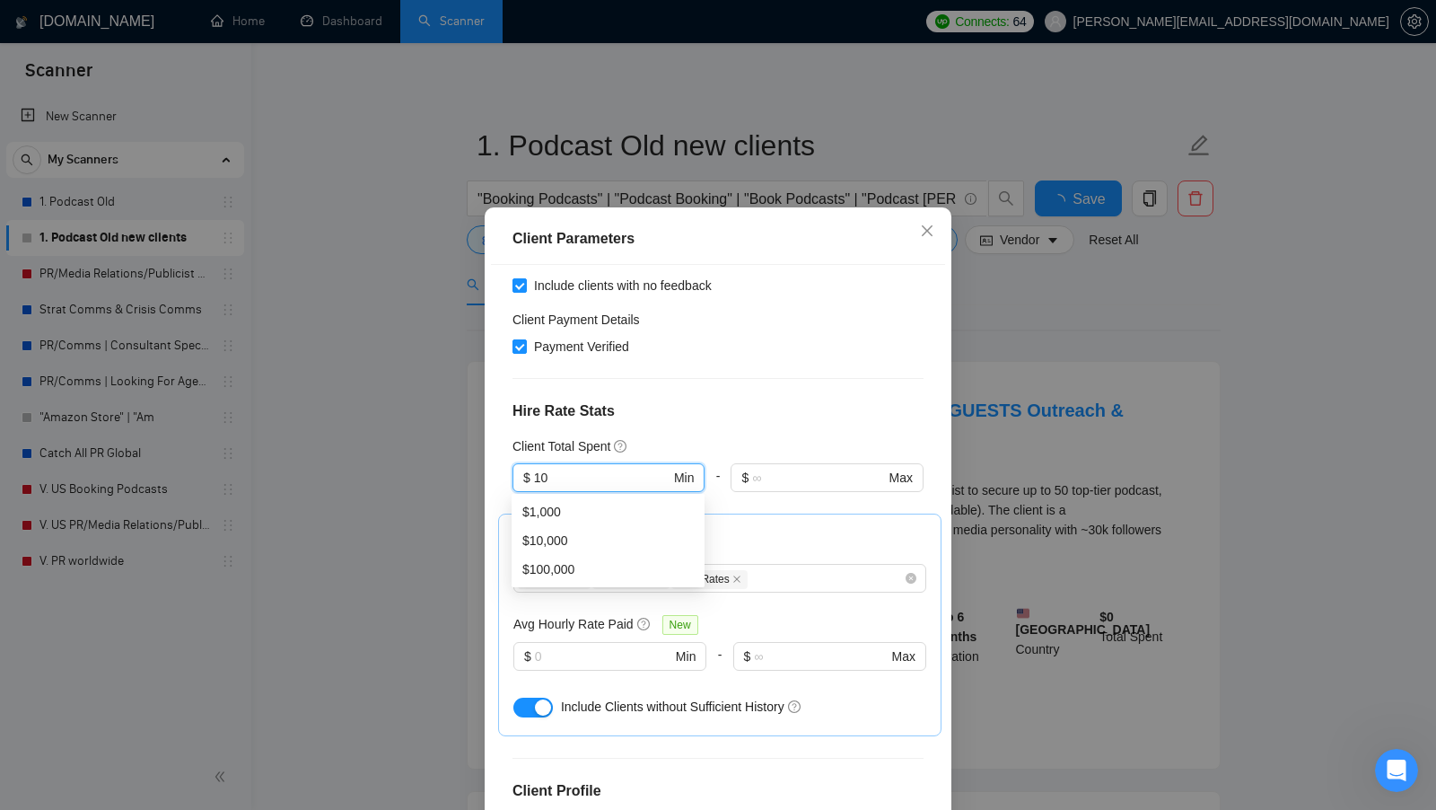
type input "10"
click at [681, 436] on div "Client Total Spent" at bounding box center [718, 446] width 411 height 20
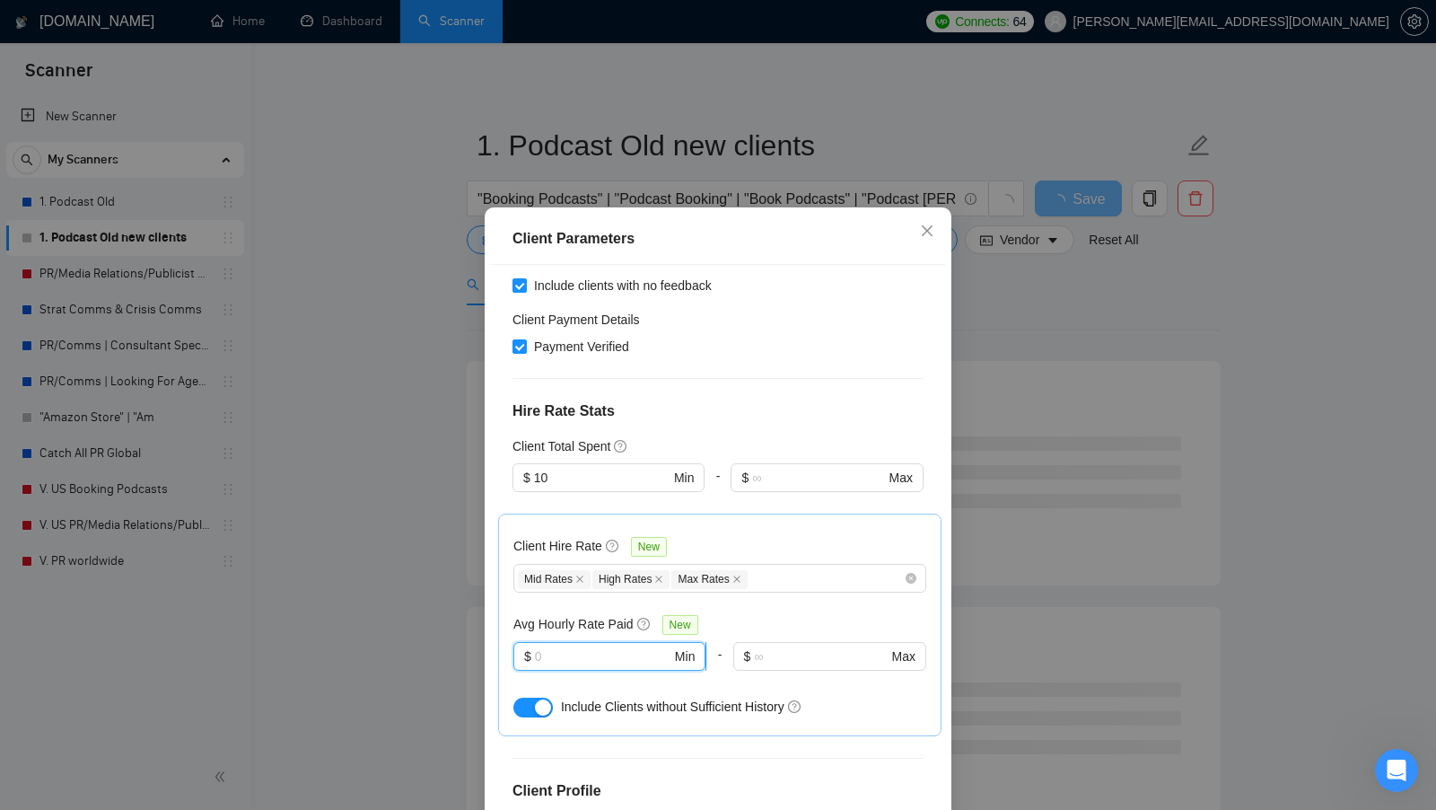
click at [623, 659] on input "text" at bounding box center [603, 656] width 136 height 20
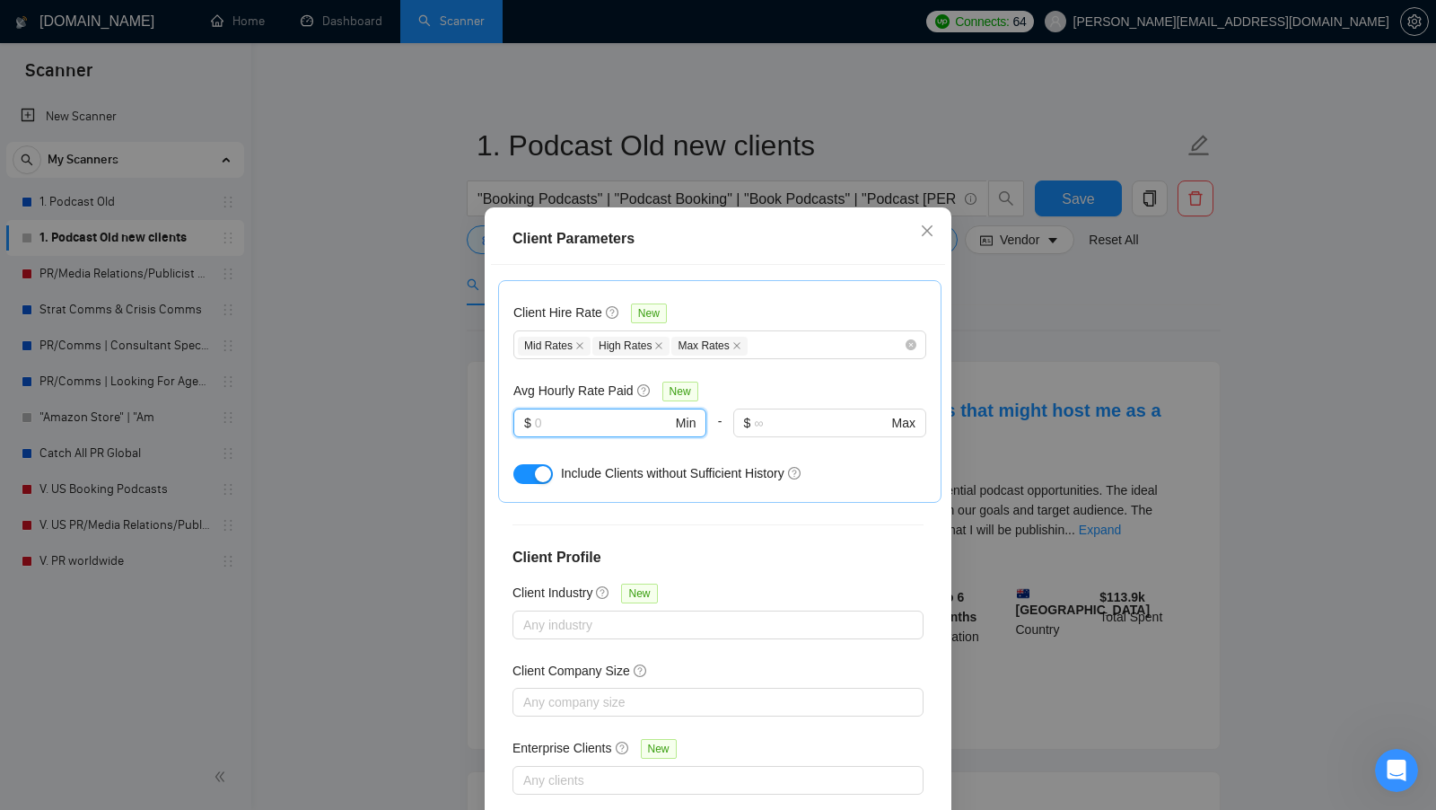
scroll to position [100, 0]
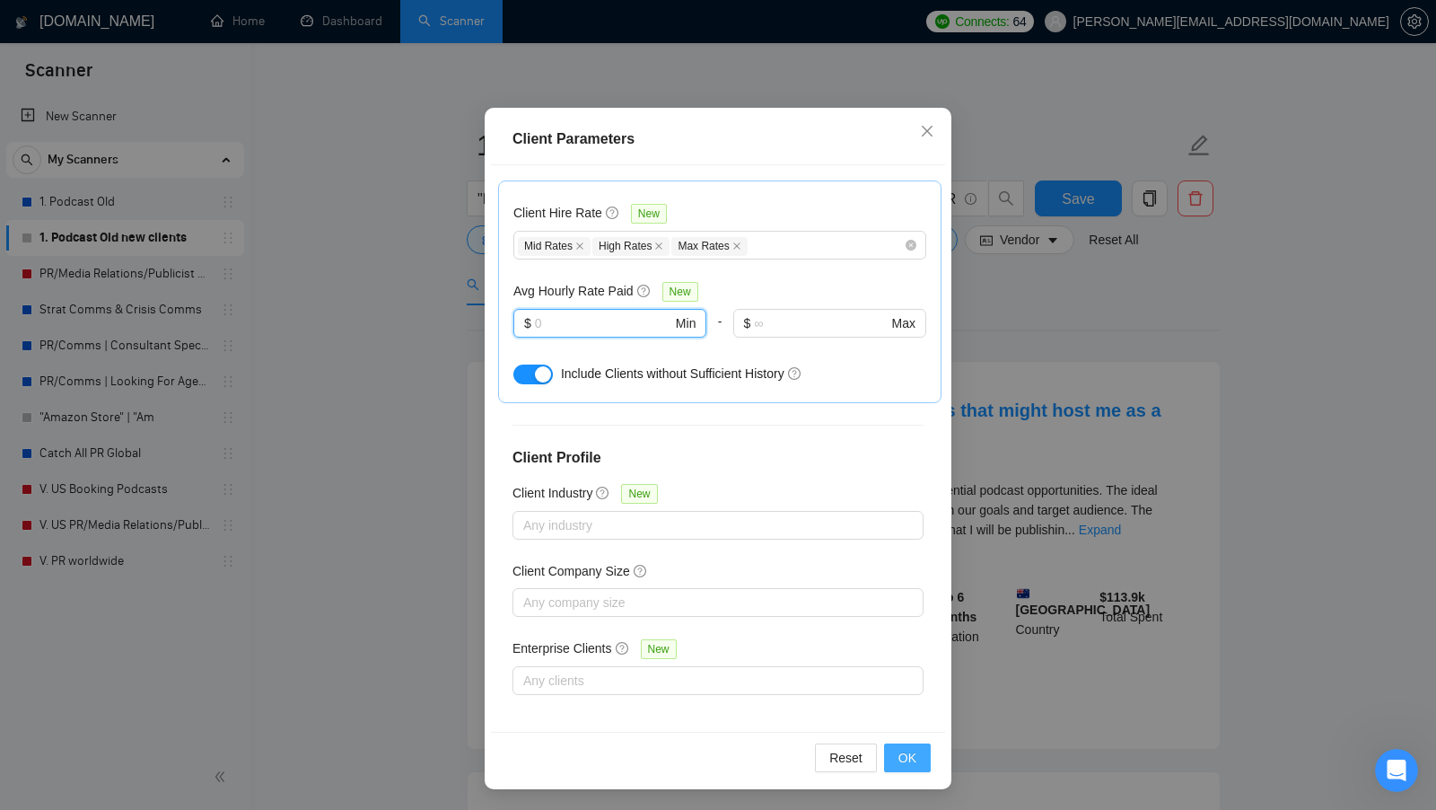
click at [898, 755] on button "OK" at bounding box center [907, 757] width 47 height 29
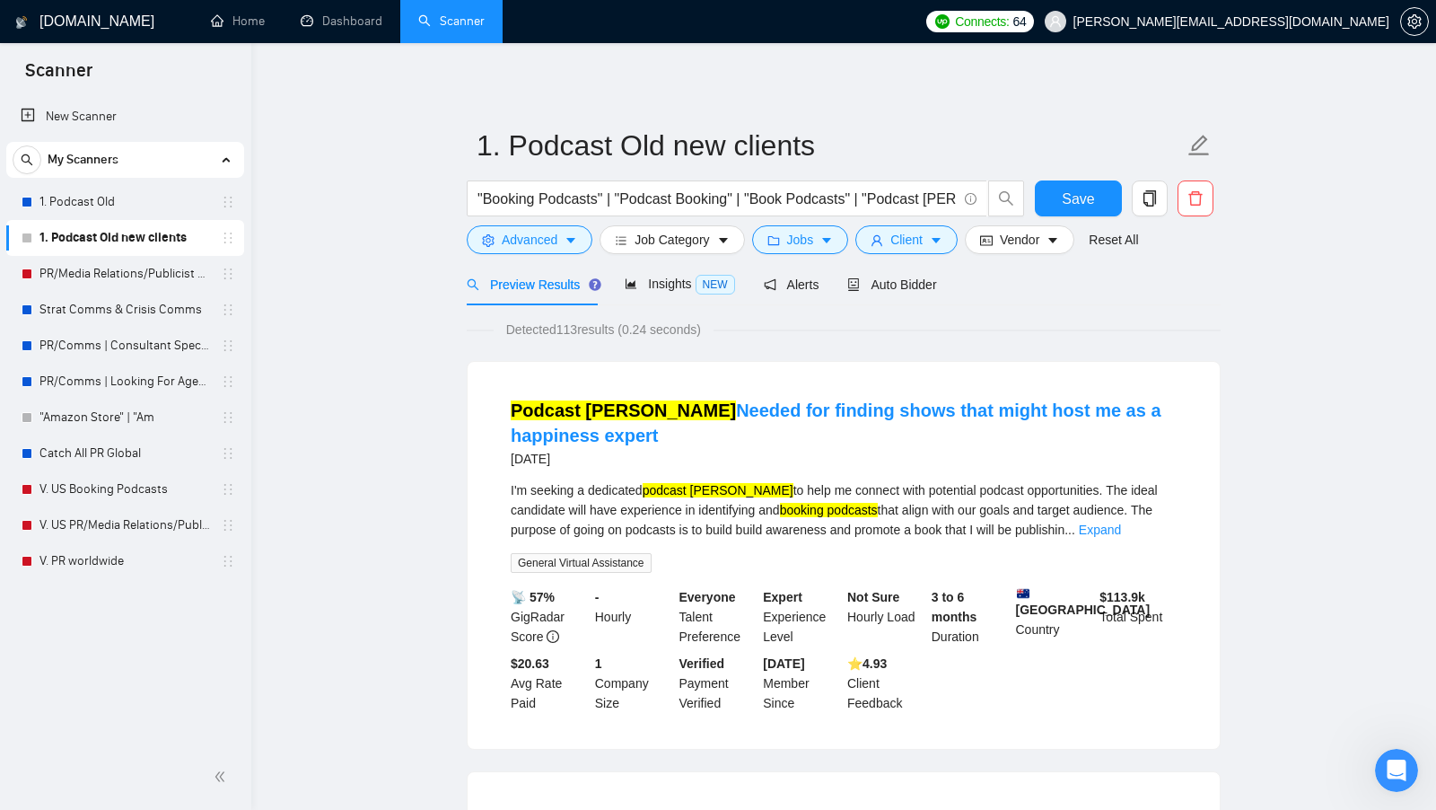
scroll to position [0, 0]
click at [1084, 197] on span "Save" at bounding box center [1078, 199] width 32 height 22
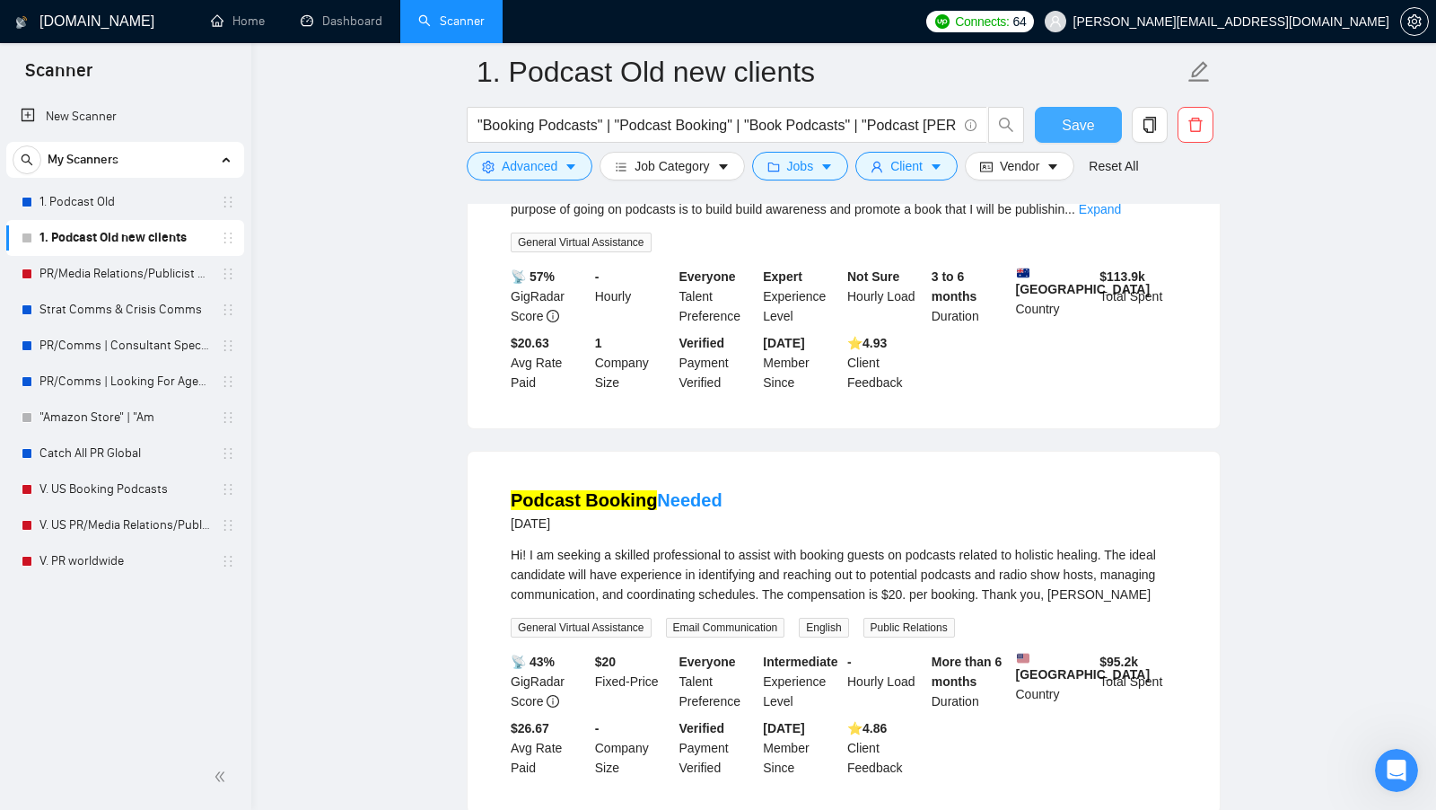
scroll to position [185, 0]
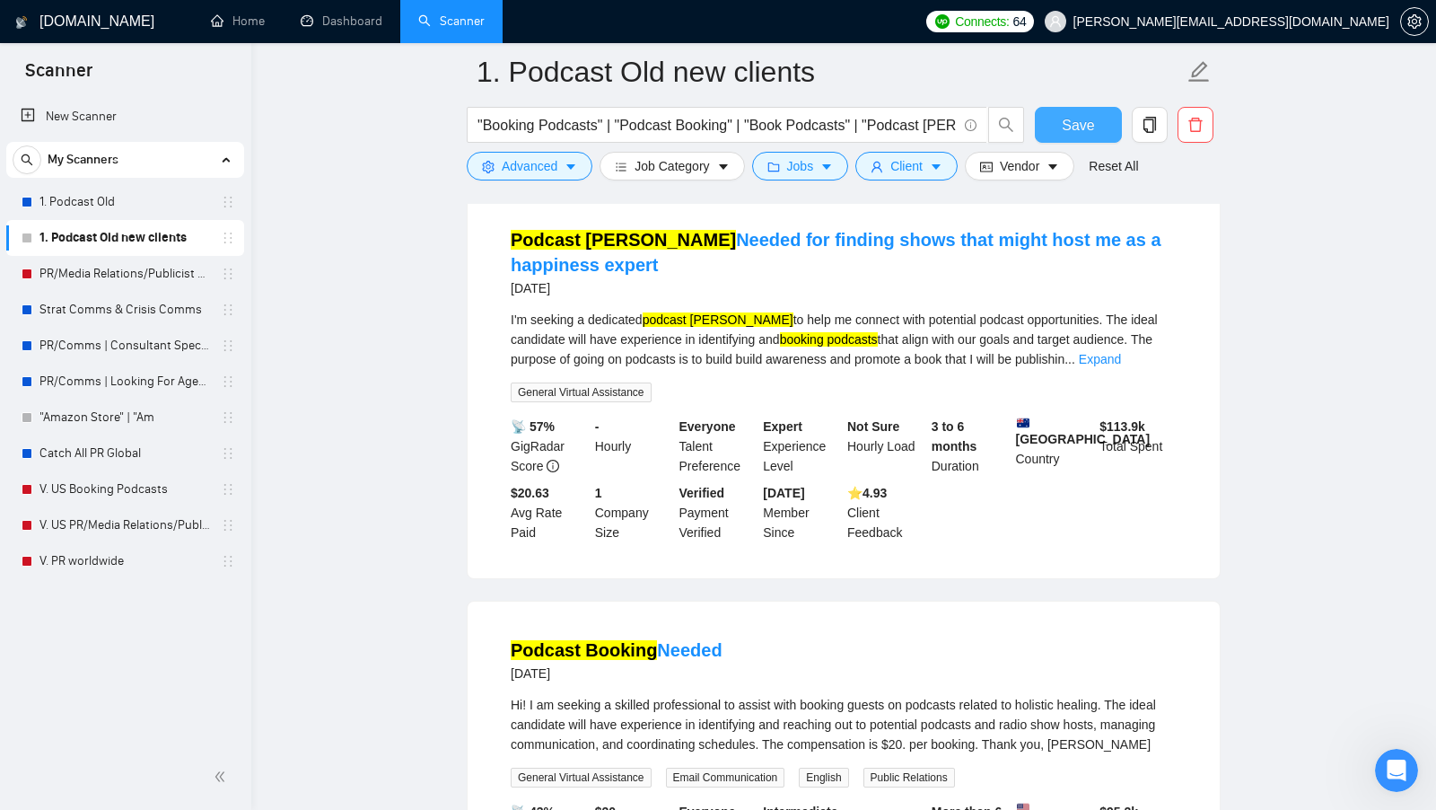
click at [1091, 129] on span "Save" at bounding box center [1078, 125] width 32 height 22
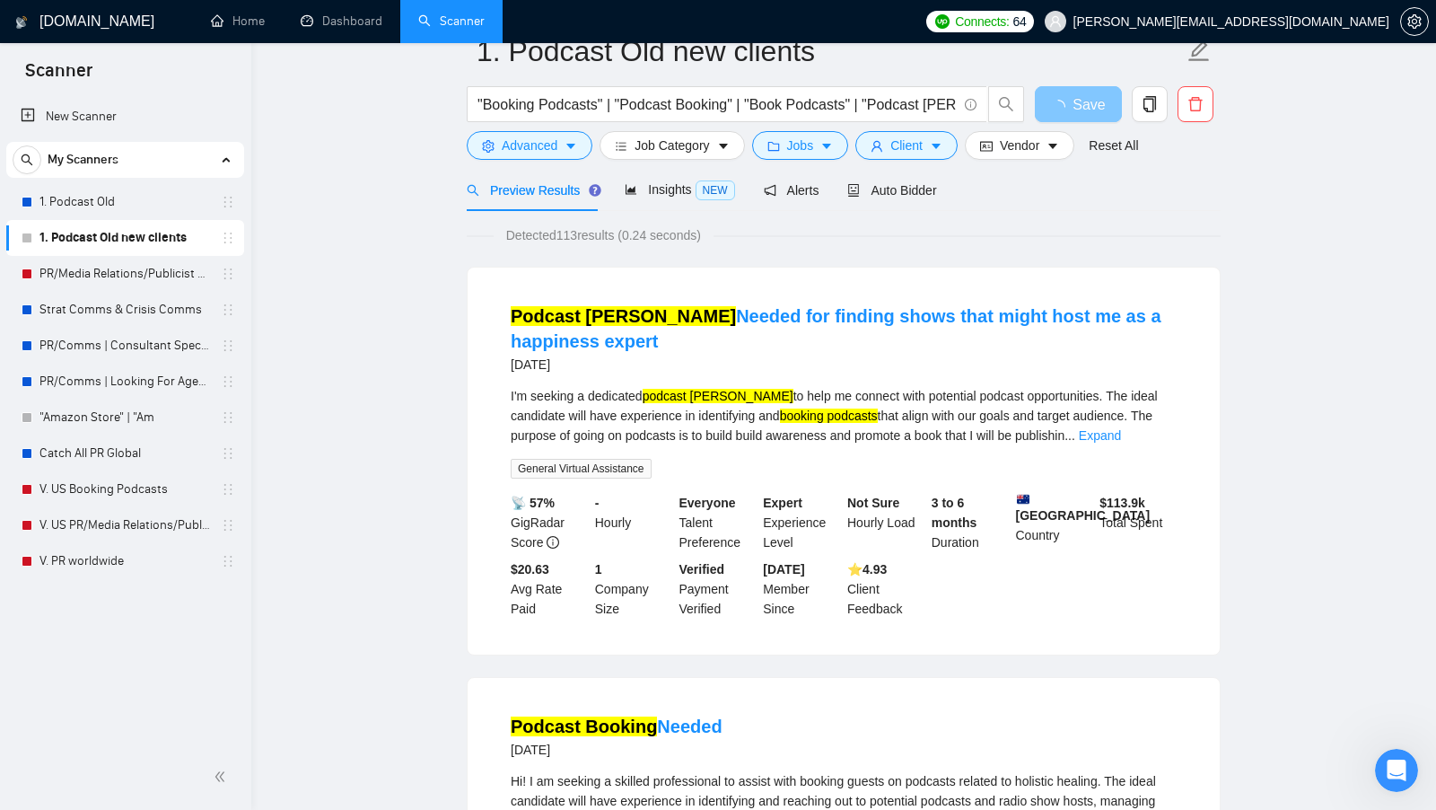
scroll to position [0, 0]
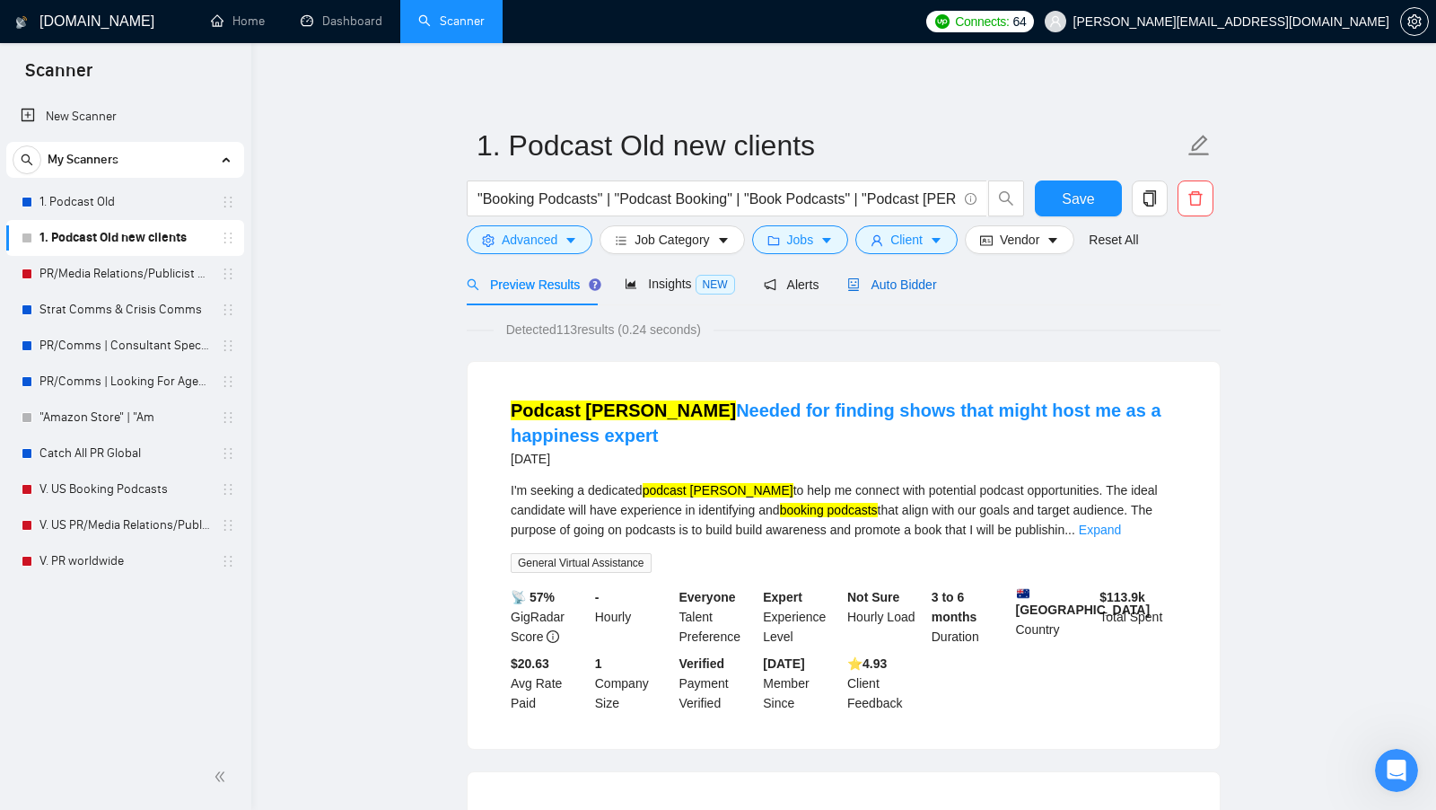
click at [910, 285] on span "Auto Bidder" at bounding box center [891, 284] width 89 height 14
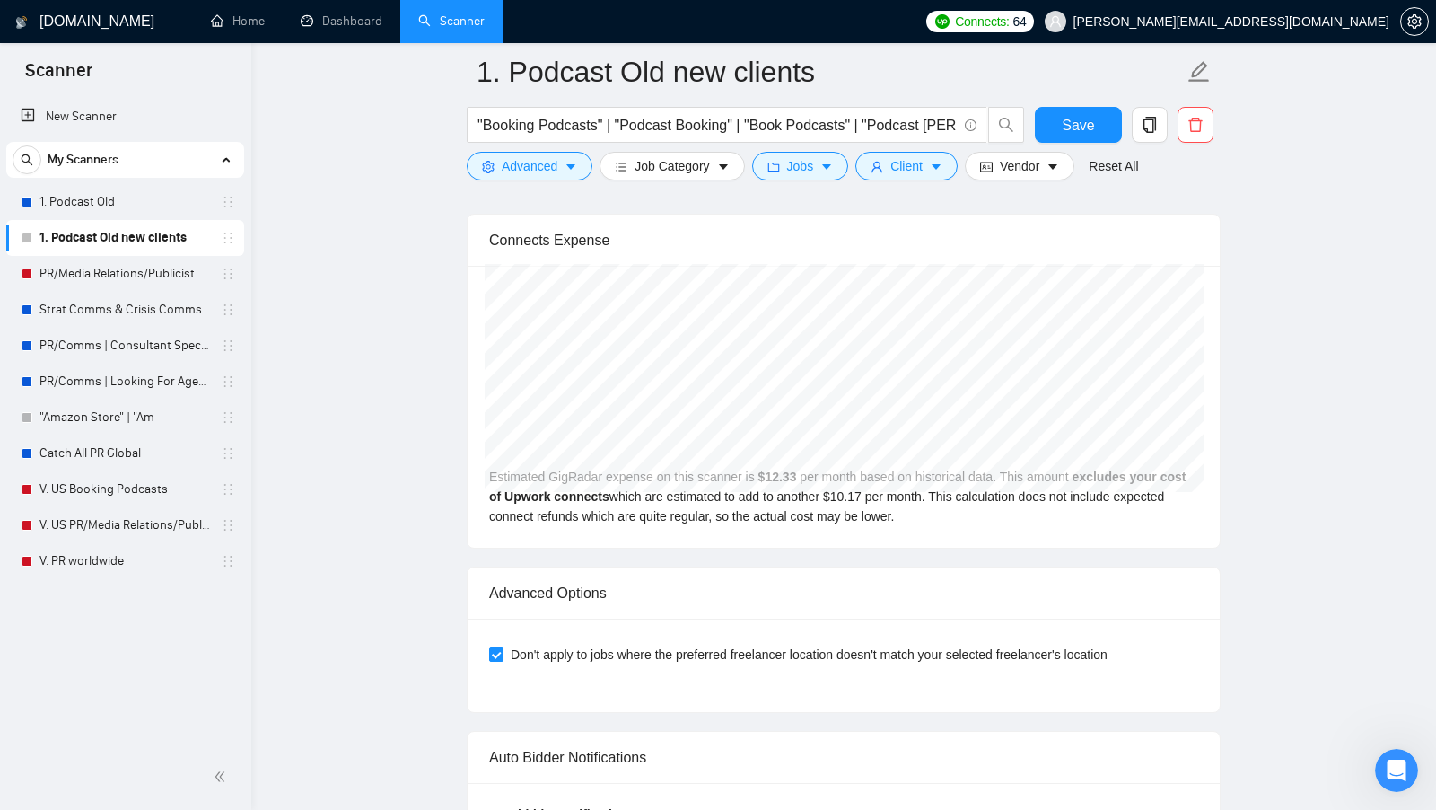
scroll to position [3771, 0]
click at [132, 285] on link "PR/Media Relations/Publicist Catch USA" at bounding box center [124, 274] width 171 height 36
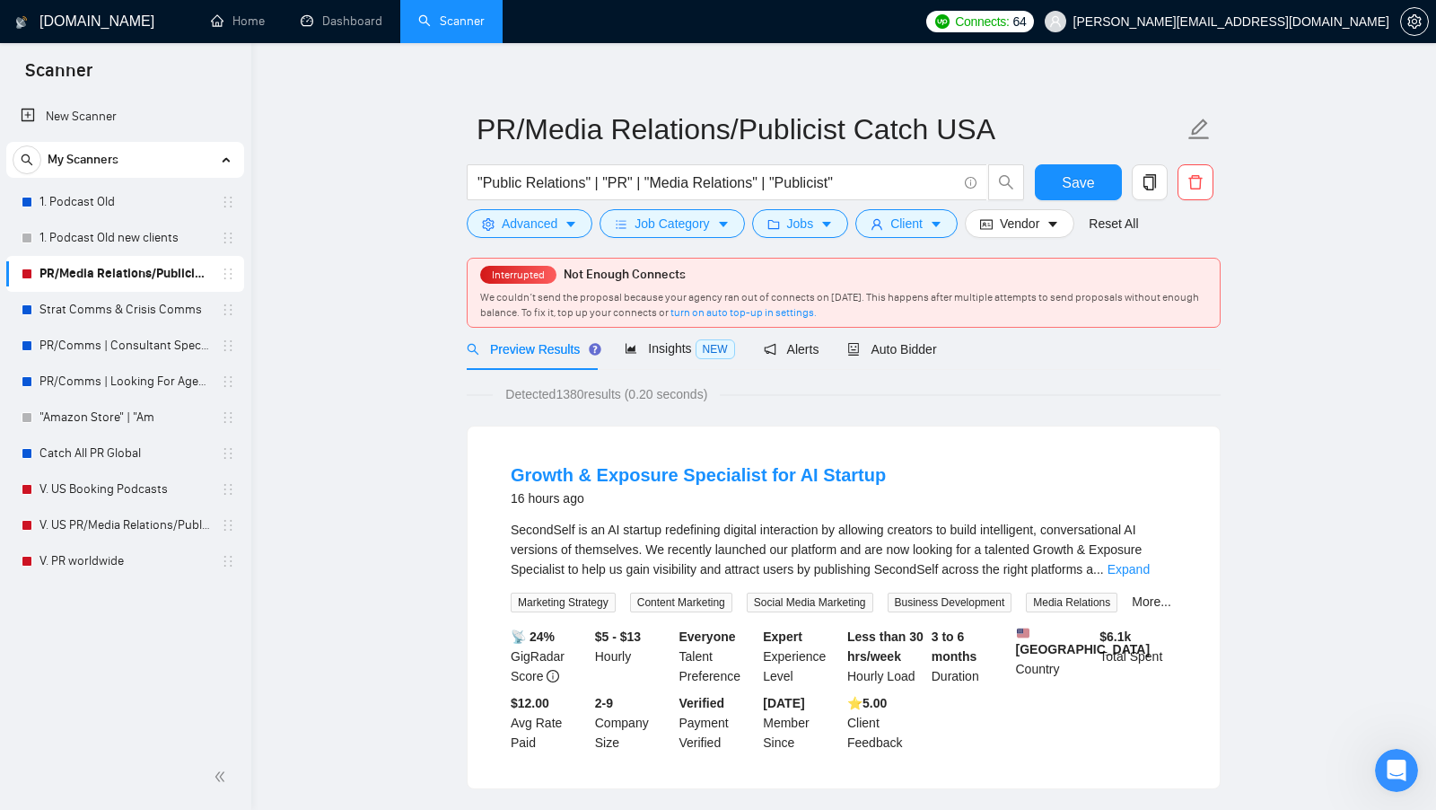
scroll to position [19, 0]
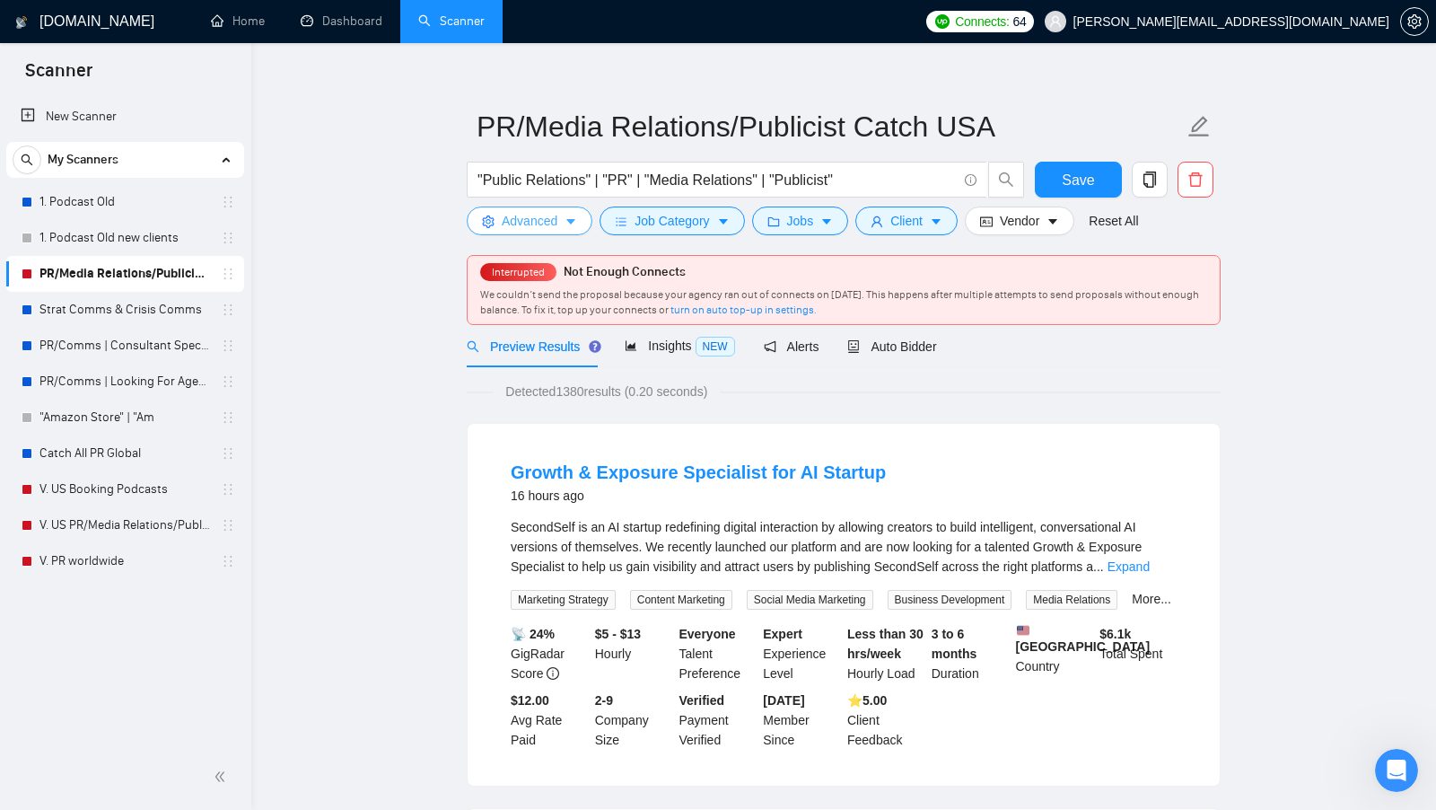
click at [576, 220] on icon "caret-down" at bounding box center [571, 221] width 13 height 13
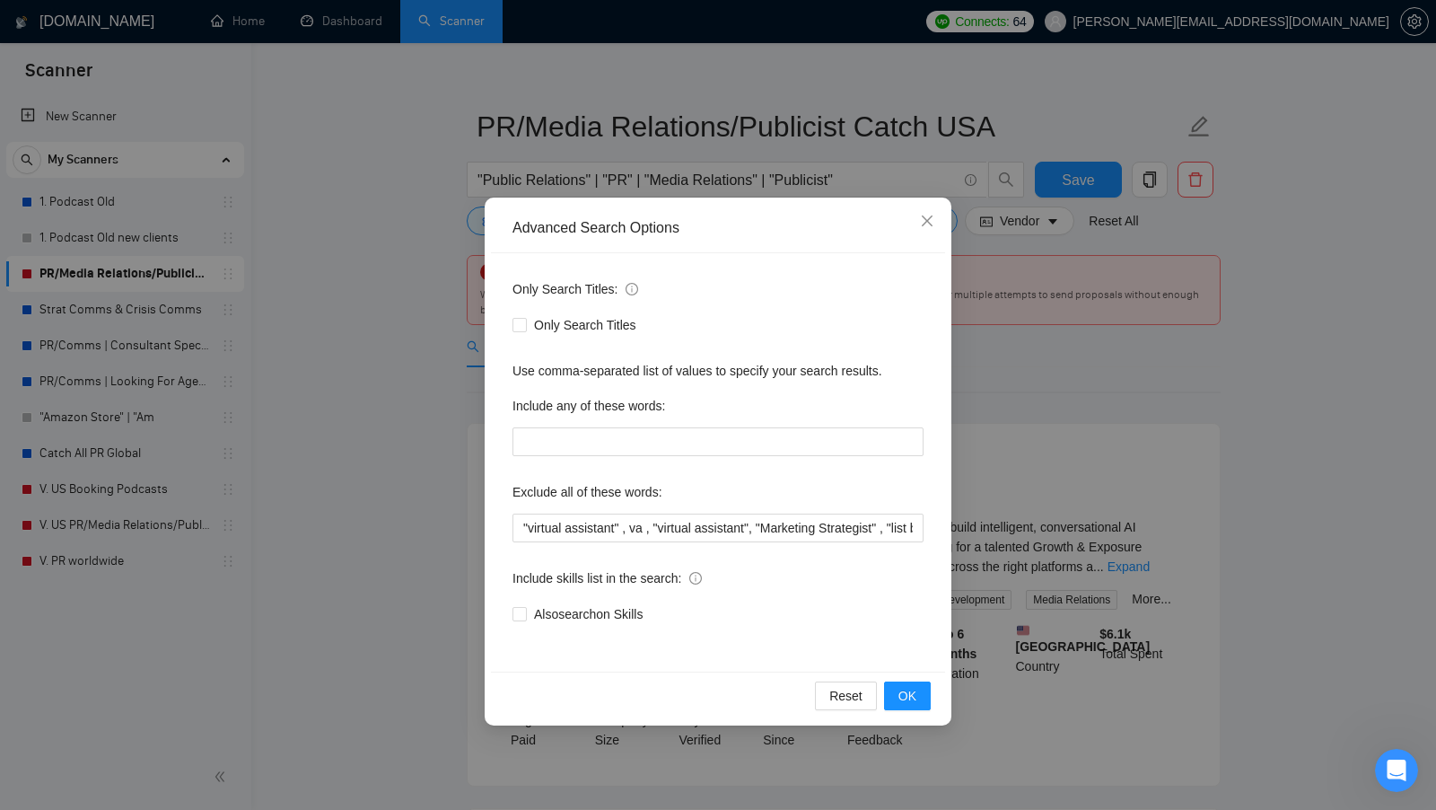
click at [1058, 434] on div "Advanced Search Options Only Search Titles: Only Search Titles Use comma-separa…" at bounding box center [718, 405] width 1436 height 810
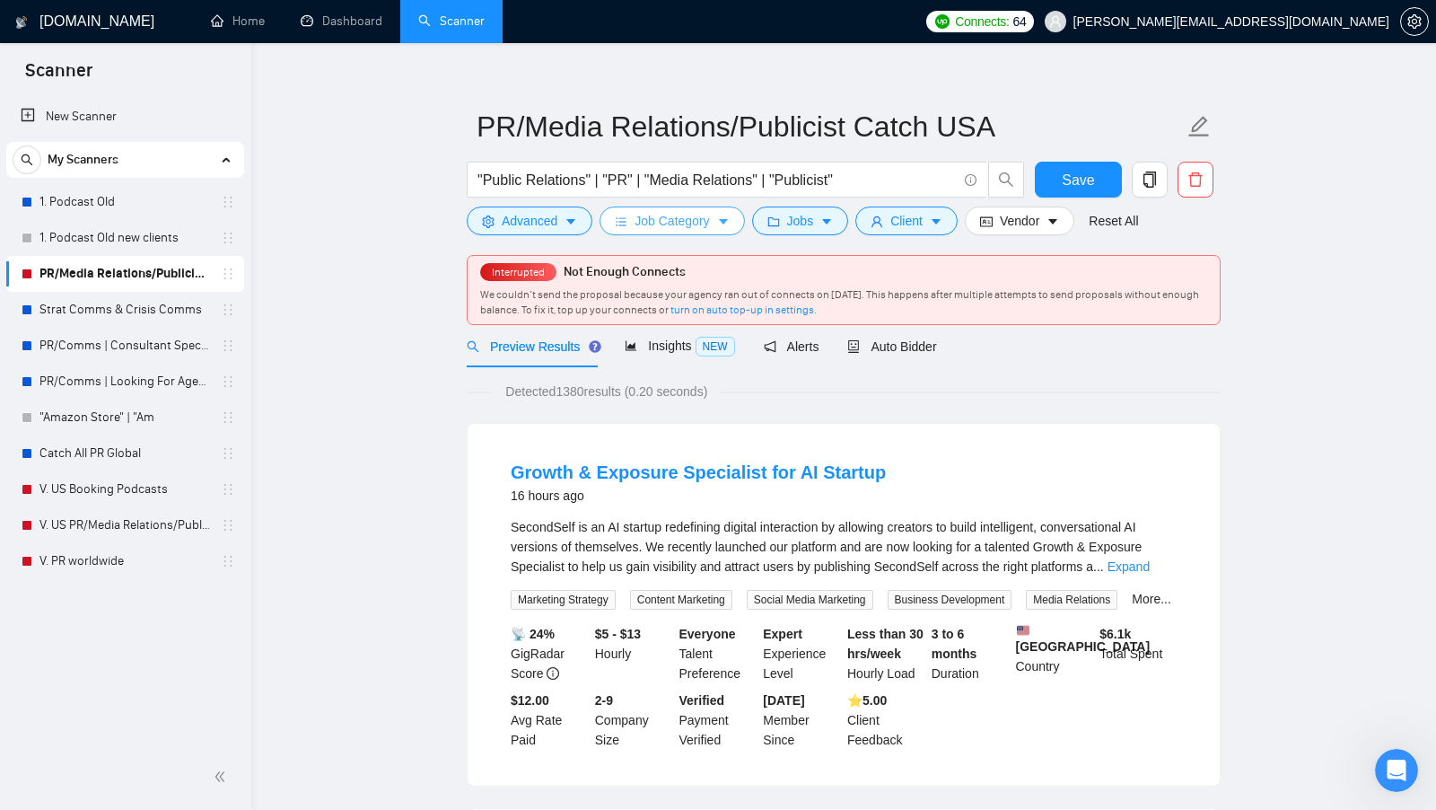
click at [685, 226] on span "Job Category" at bounding box center [672, 221] width 74 height 20
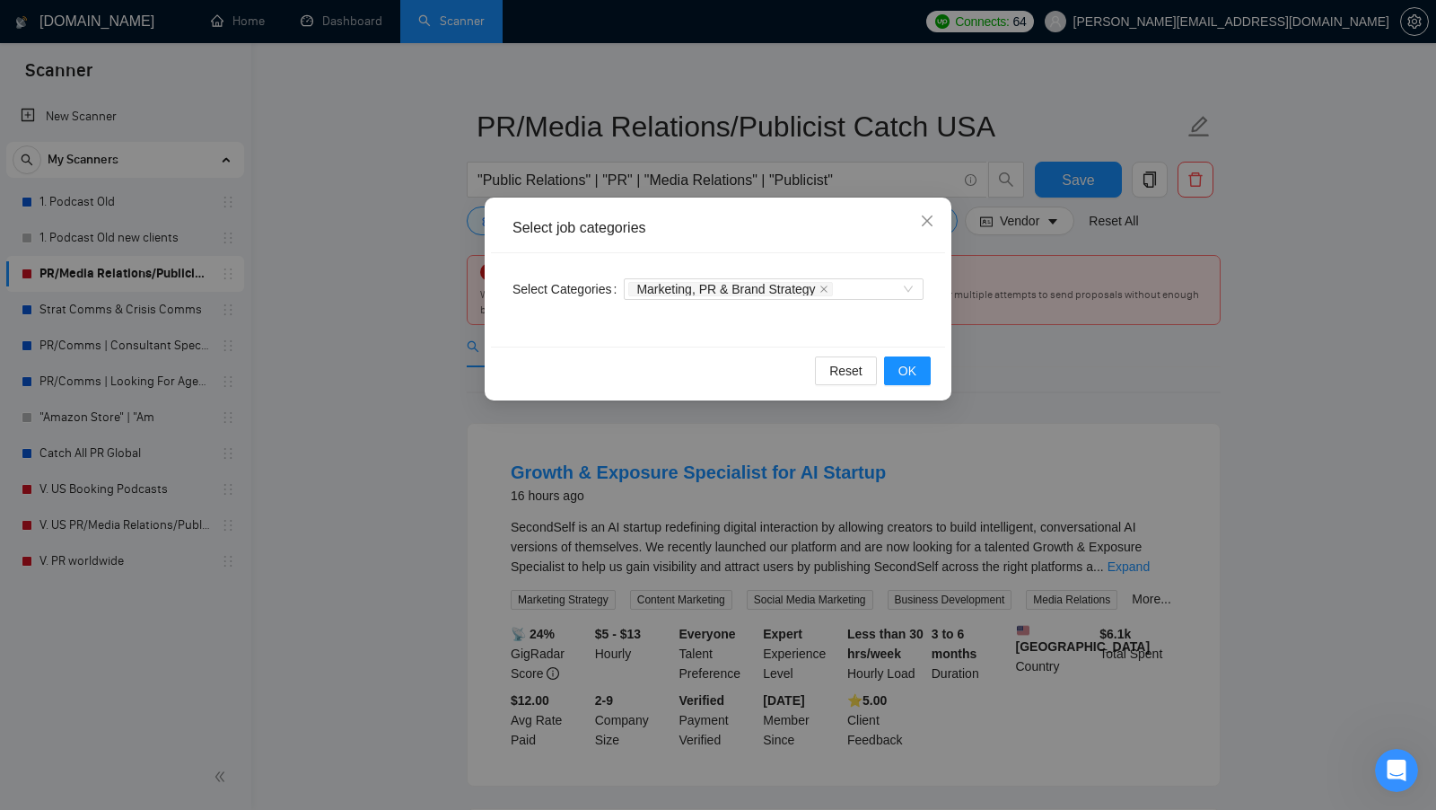
click at [1007, 311] on div "Select job categories Select Categories Marketing, PR & Brand Strategy Reset OK" at bounding box center [718, 405] width 1436 height 810
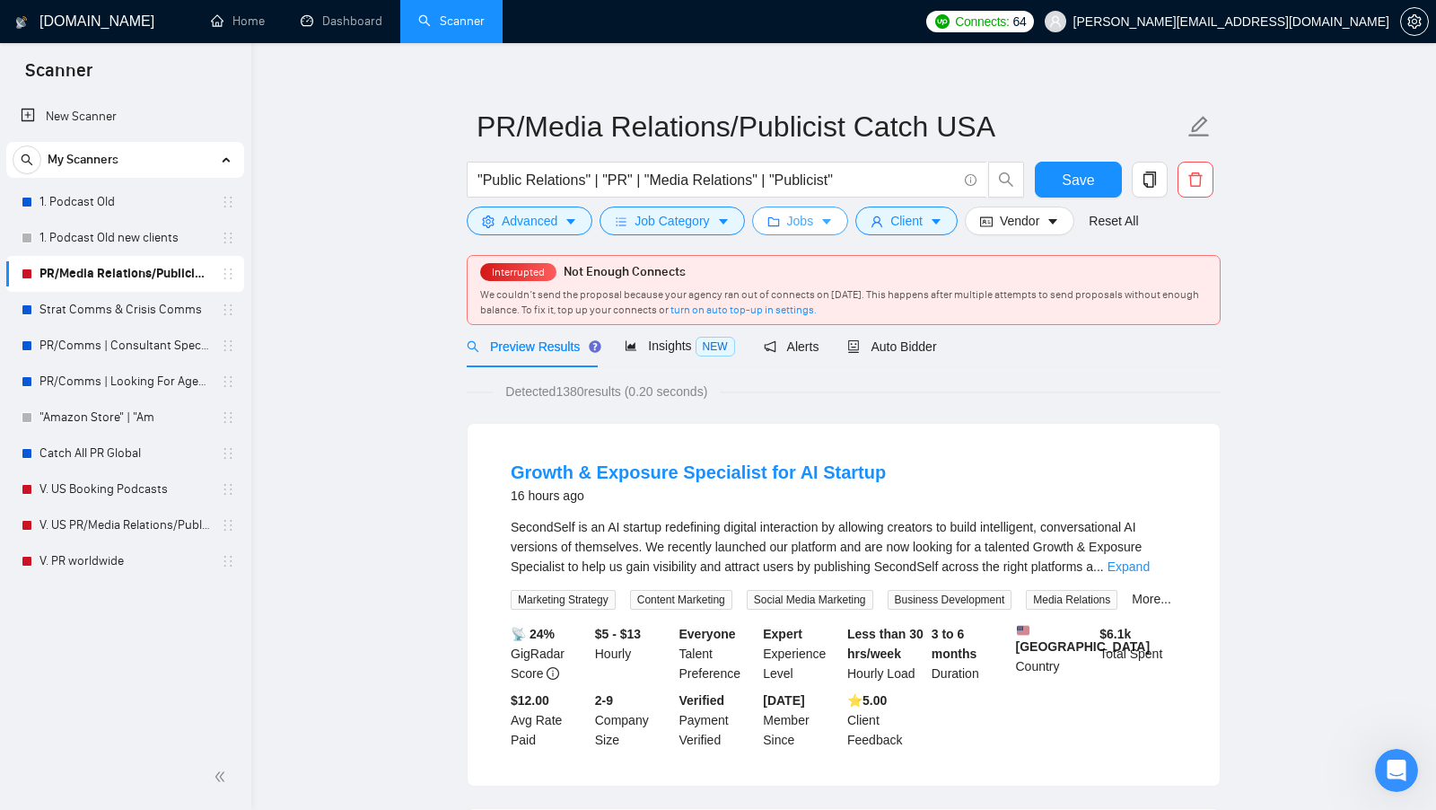
click at [785, 208] on button "Jobs" at bounding box center [800, 220] width 97 height 29
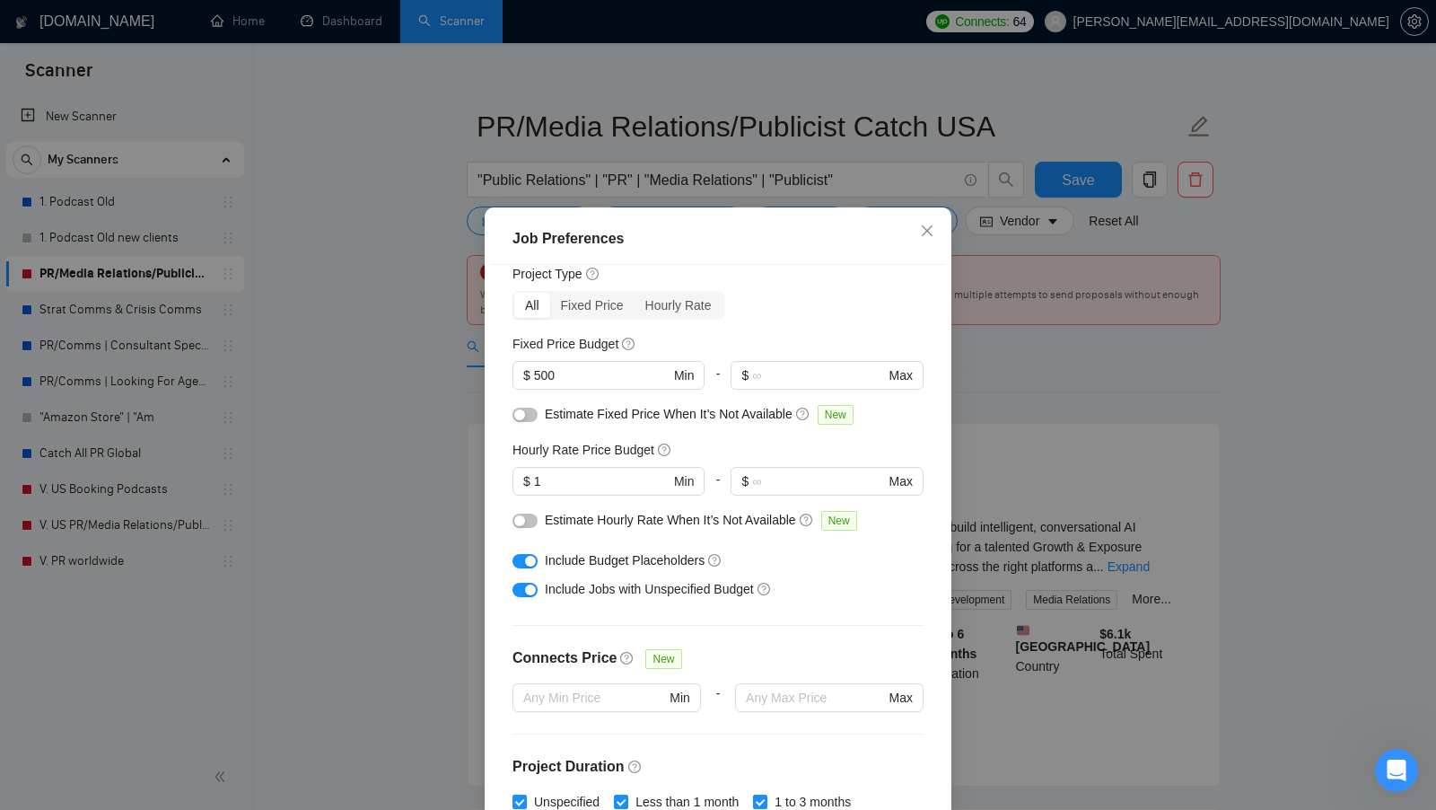
scroll to position [66, 0]
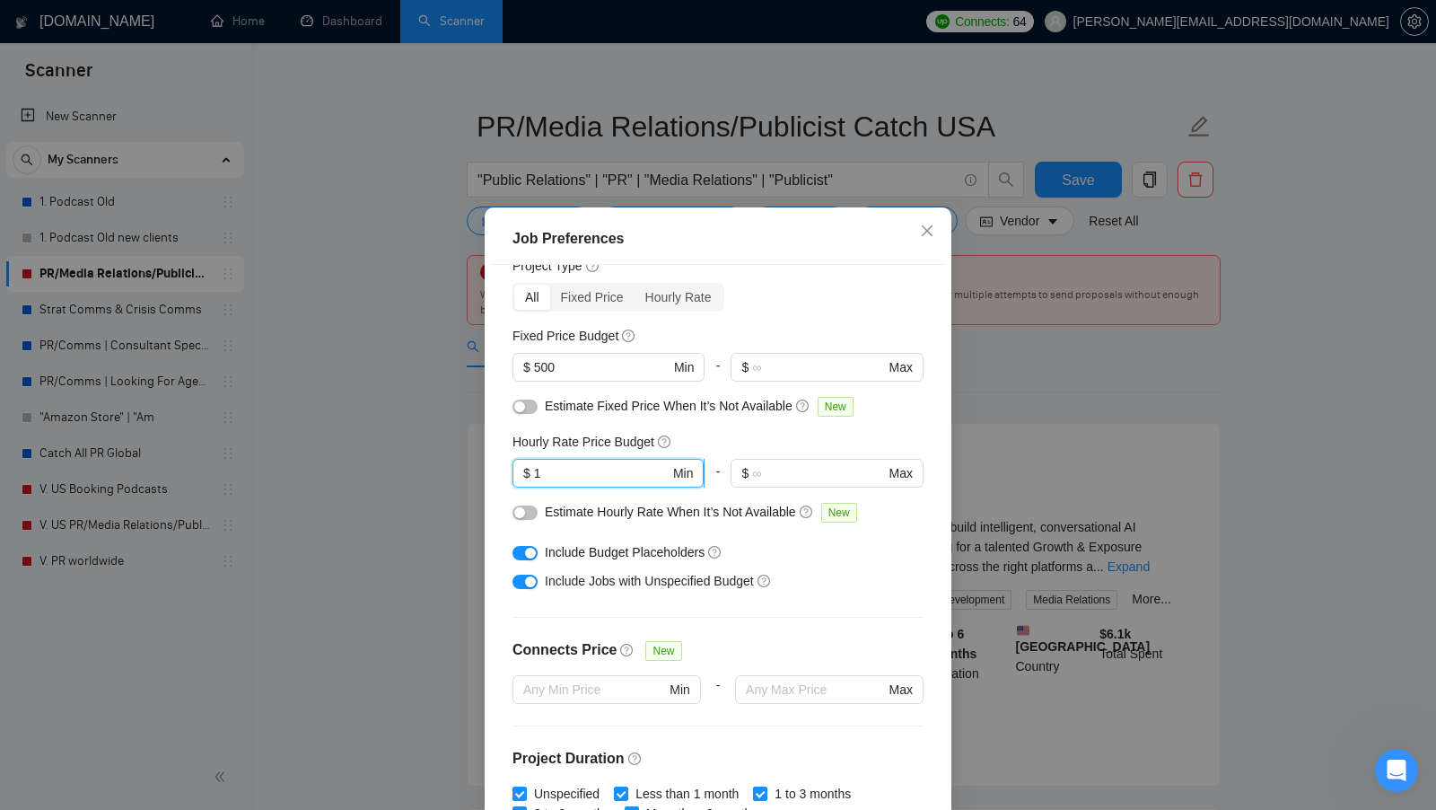
click at [620, 463] on input "1" at bounding box center [602, 473] width 136 height 20
click at [644, 373] on input "500" at bounding box center [602, 367] width 136 height 20
click at [751, 428] on div "Budget Project Type All Fixed Price Hourly Rate Fixed Price Budget 500 $ 500 Mi…" at bounding box center [718, 548] width 454 height 566
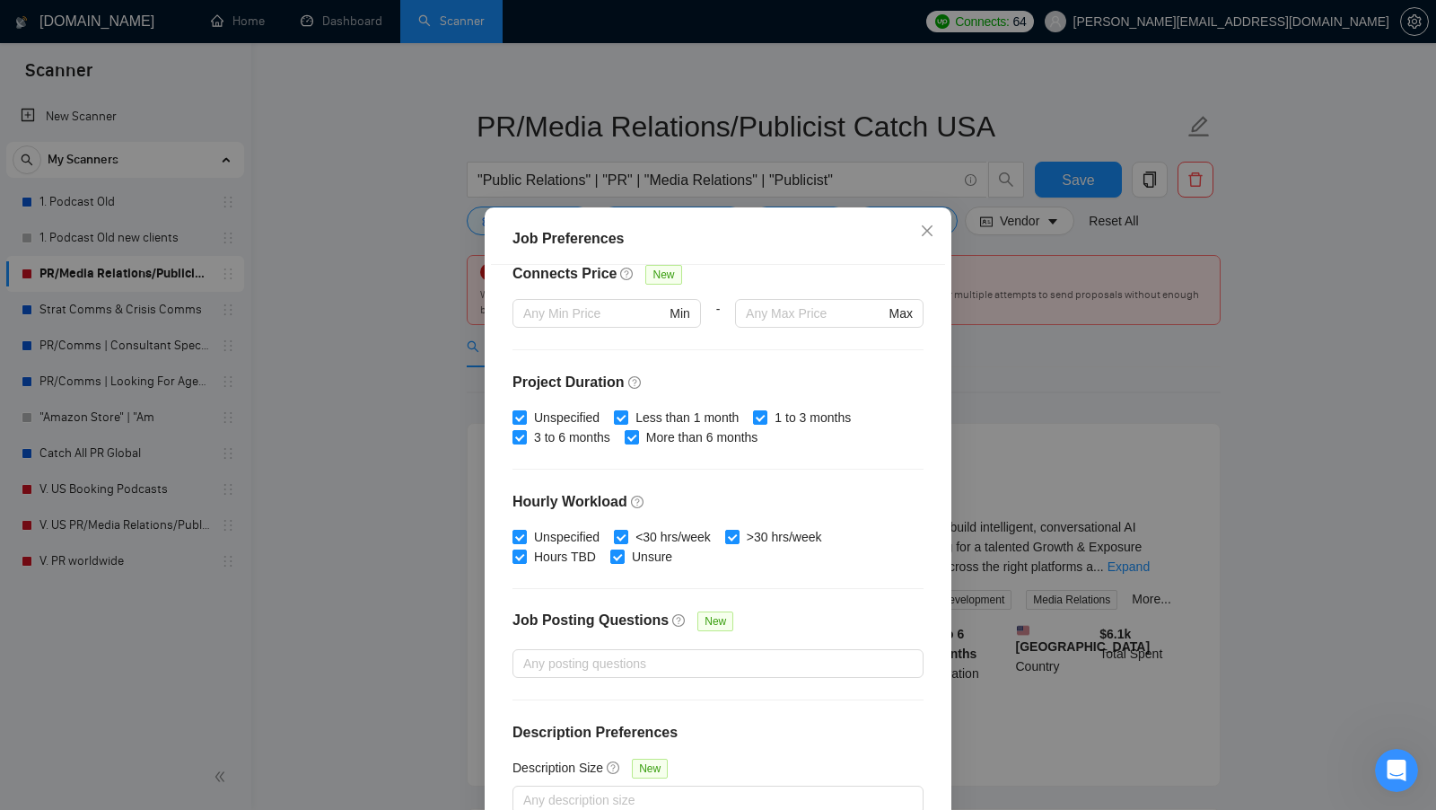
scroll to position [100, 0]
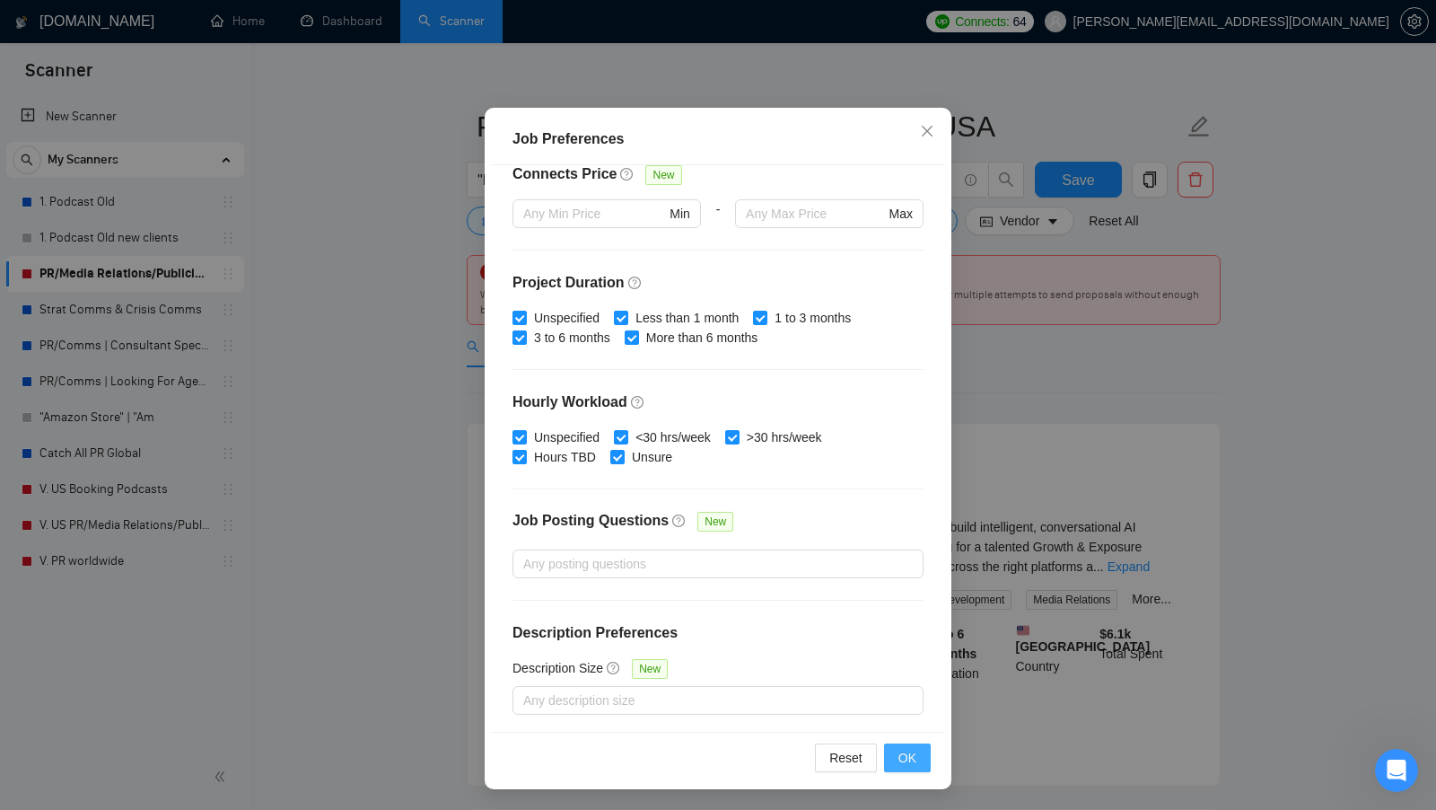
click at [922, 763] on button "OK" at bounding box center [907, 757] width 47 height 29
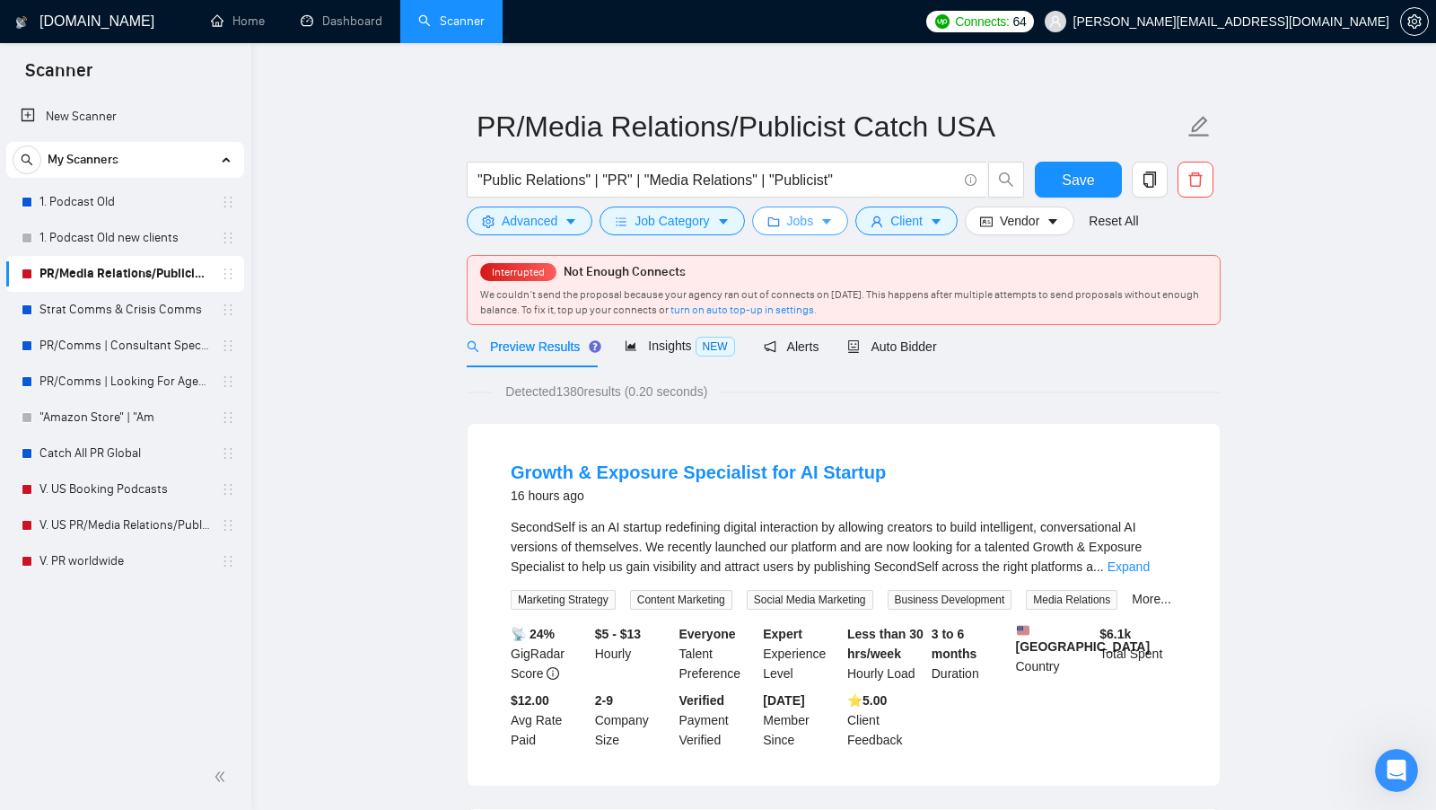
click at [793, 214] on span "Jobs" at bounding box center [800, 221] width 27 height 20
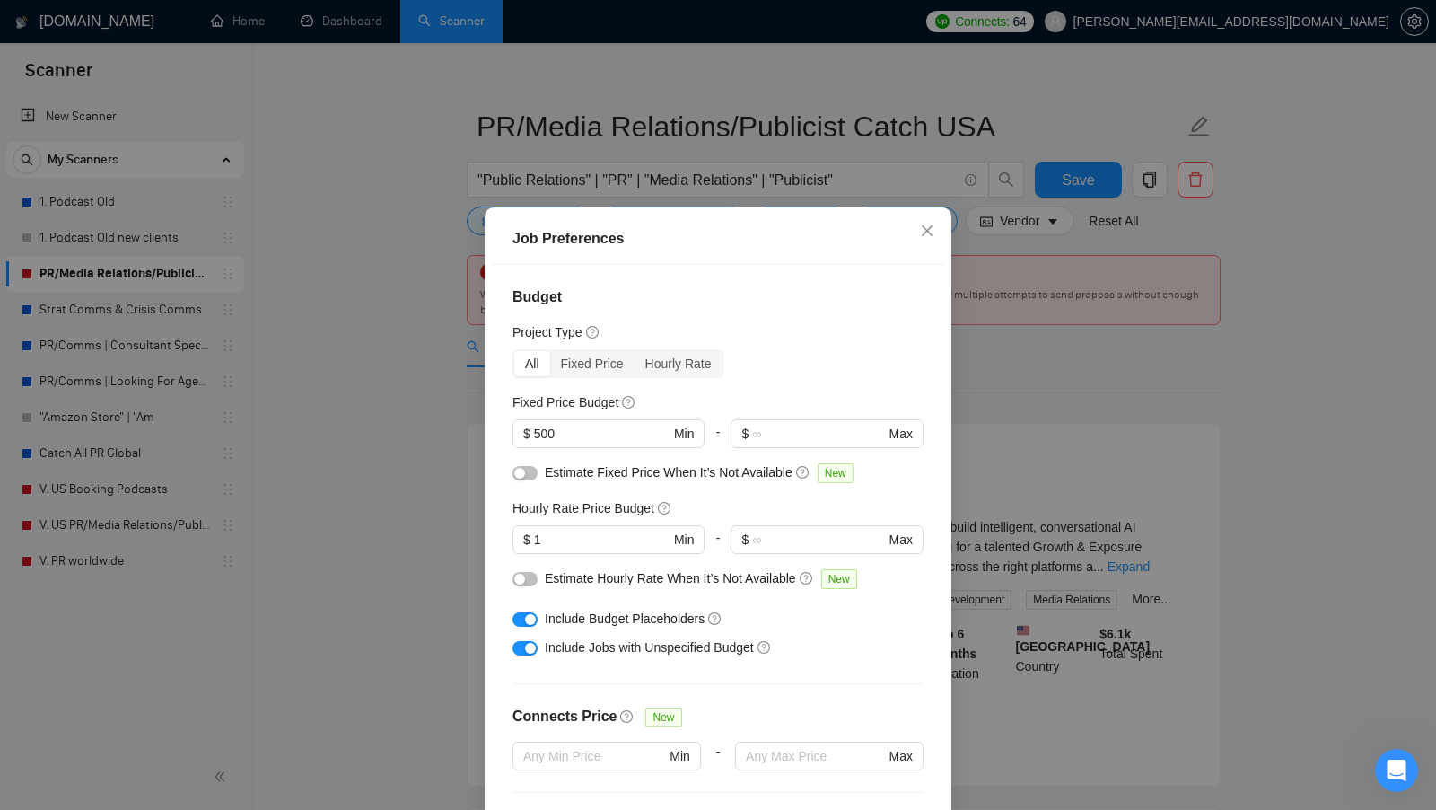
click at [565, 554] on div at bounding box center [609, 561] width 192 height 14
click at [574, 546] on input "1" at bounding box center [602, 540] width 136 height 20
click at [574, 545] on input "1" at bounding box center [602, 540] width 136 height 20
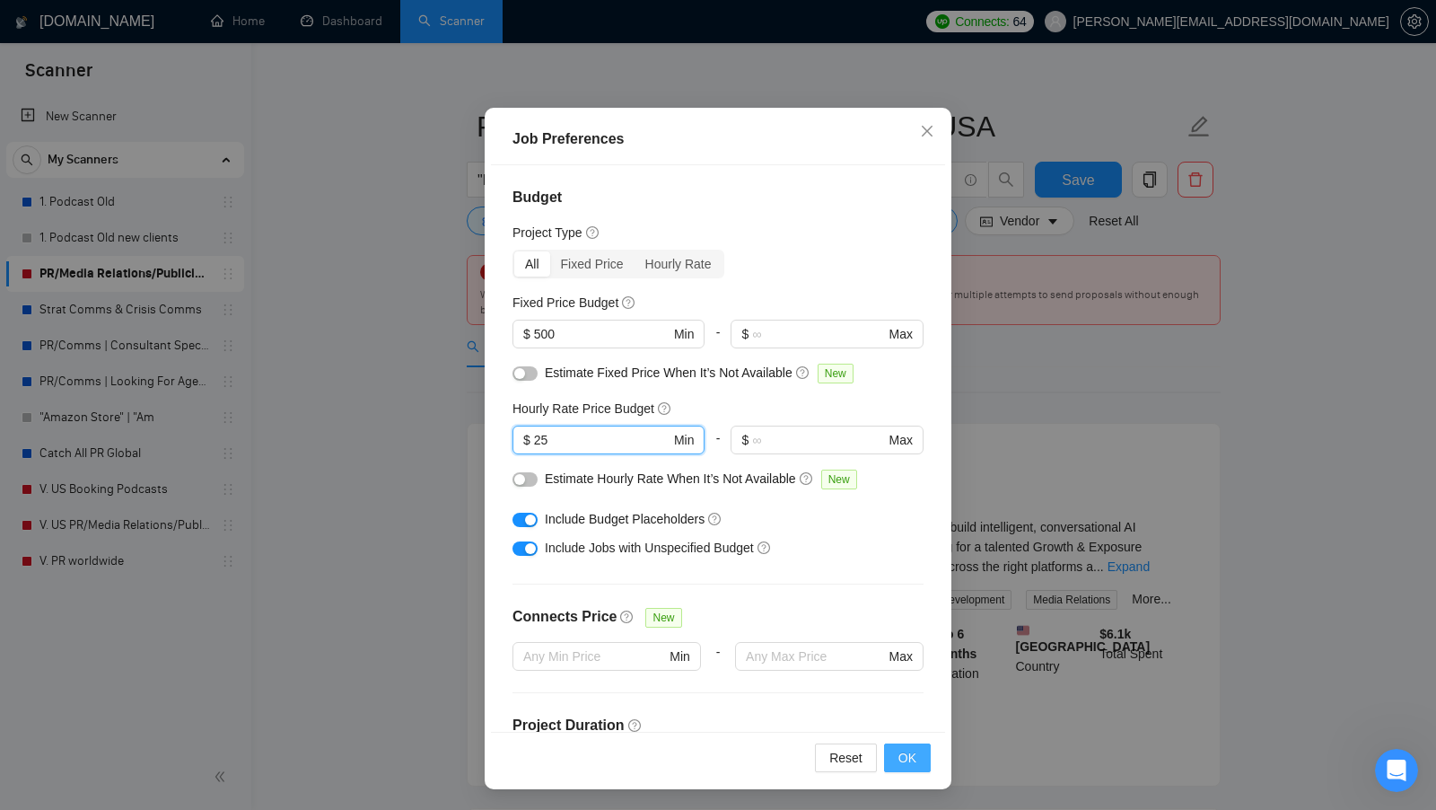
type input "25"
click at [918, 759] on button "OK" at bounding box center [907, 757] width 47 height 29
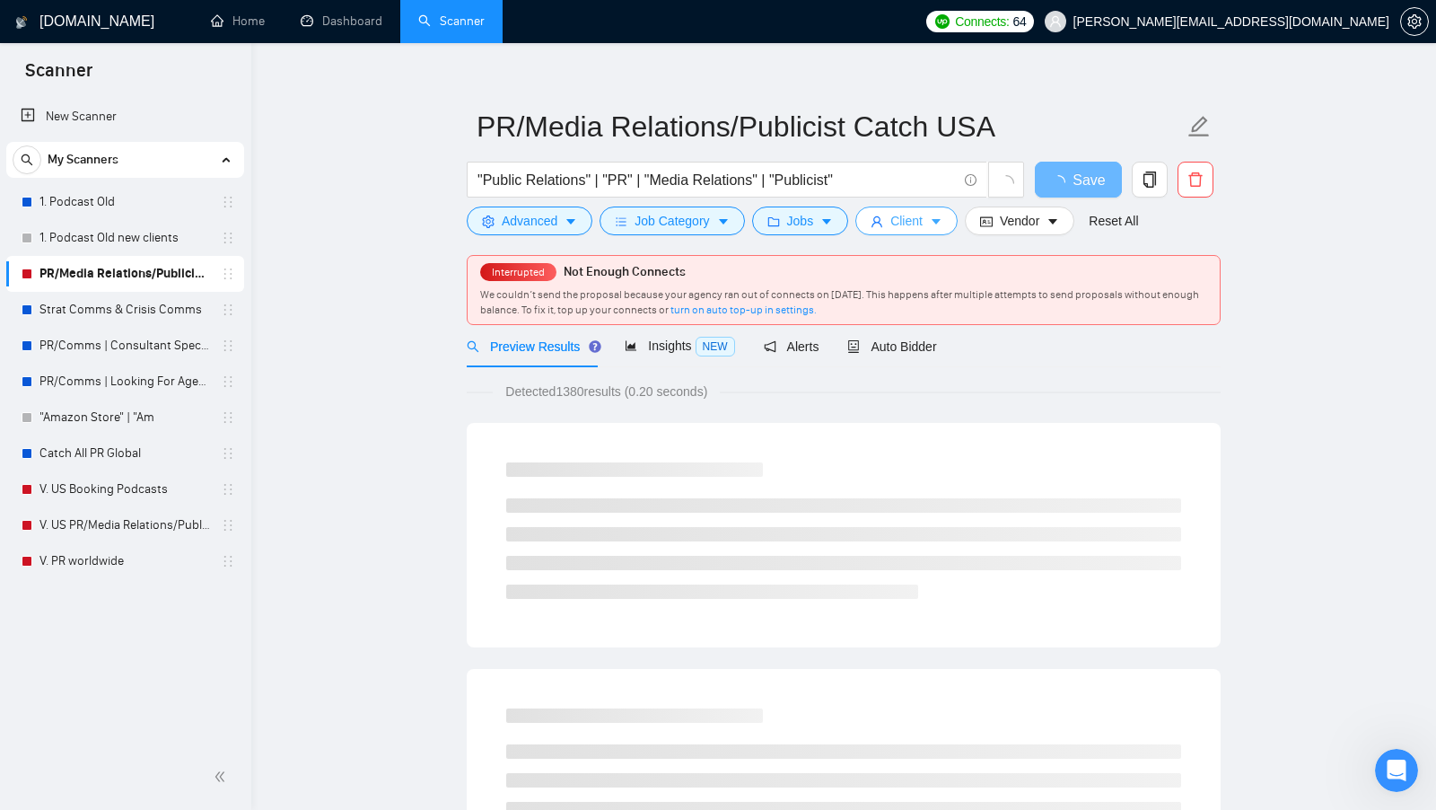
click at [915, 220] on span "Client" at bounding box center [906, 221] width 32 height 20
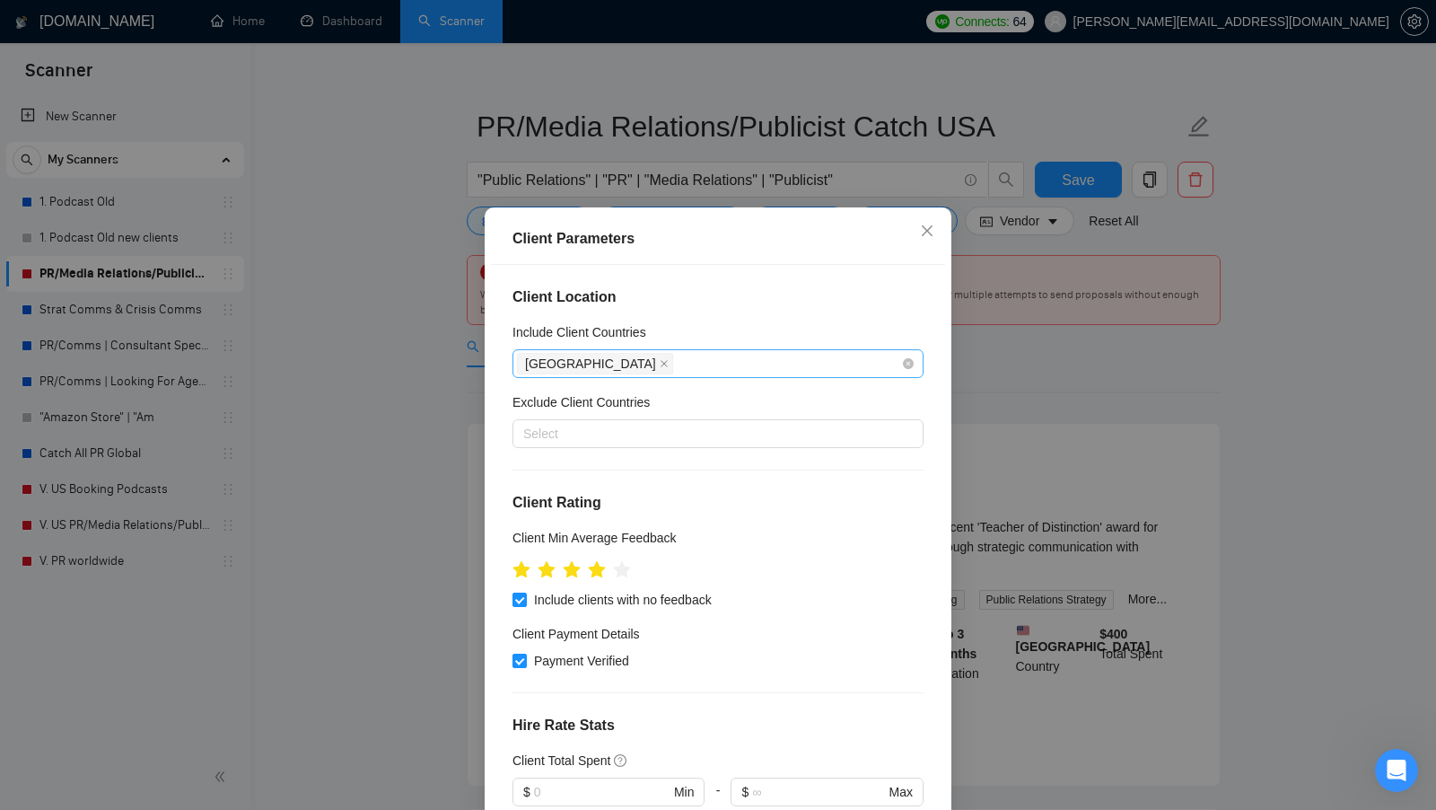
click at [679, 375] on div "[GEOGRAPHIC_DATA]" at bounding box center [709, 363] width 384 height 25
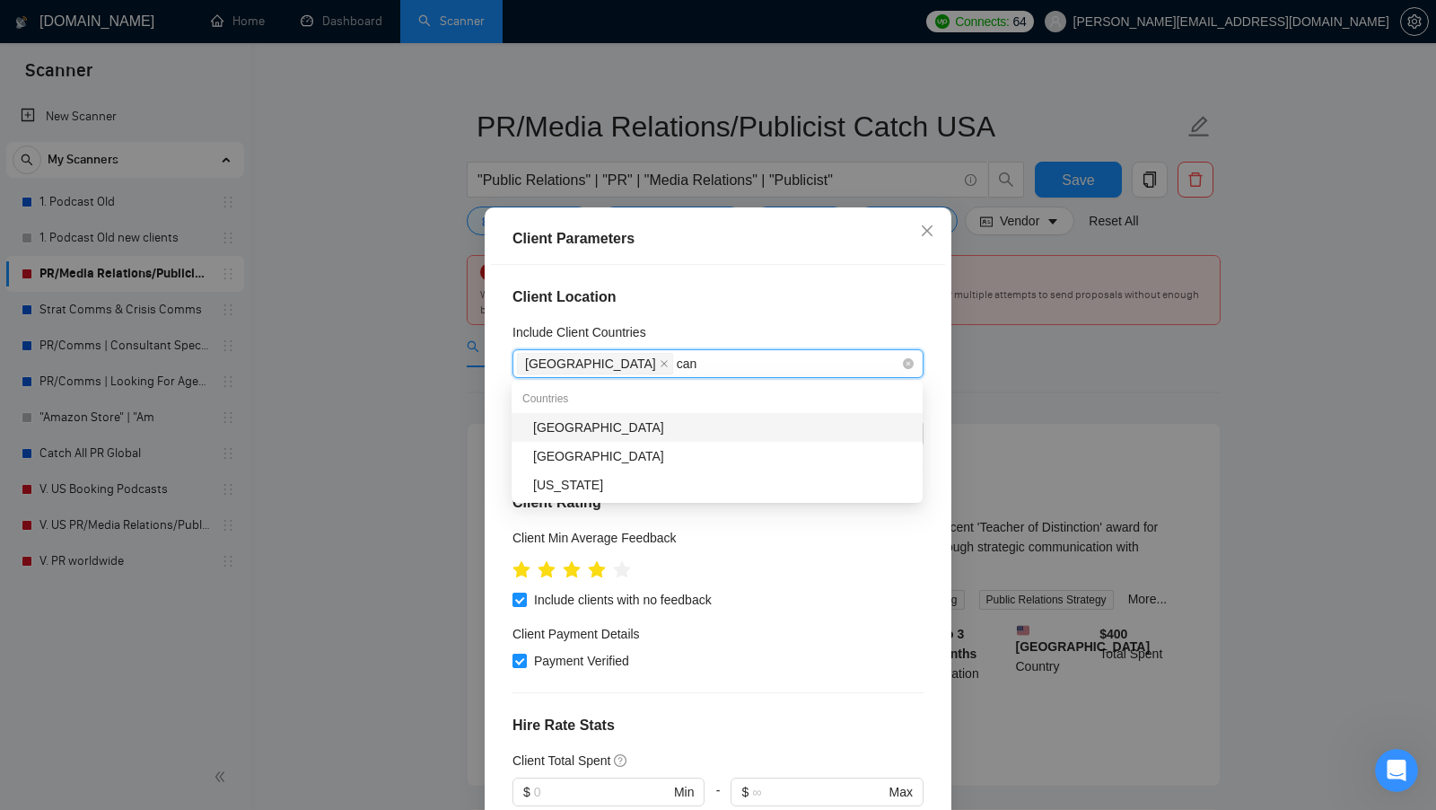
type input "cana"
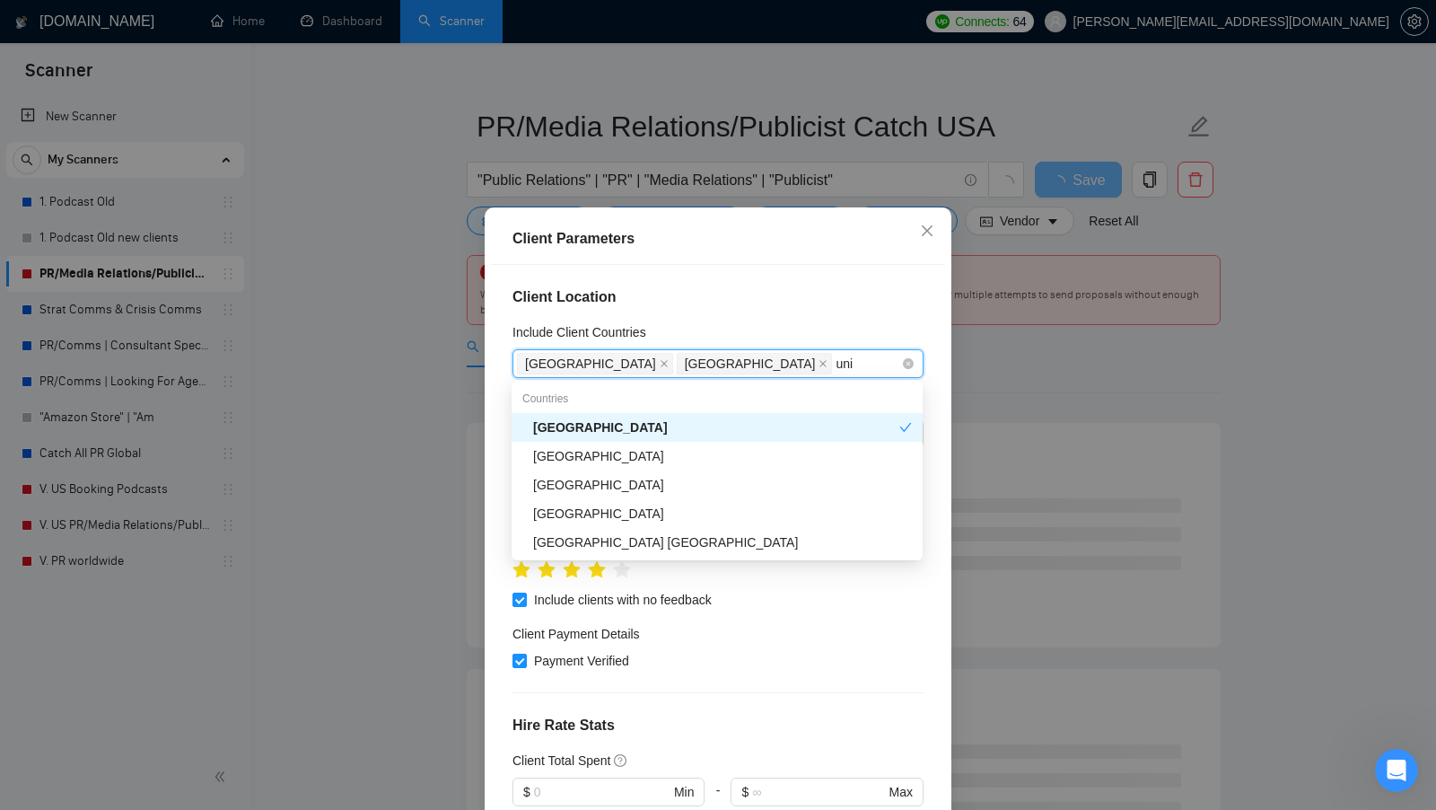
type input "unit"
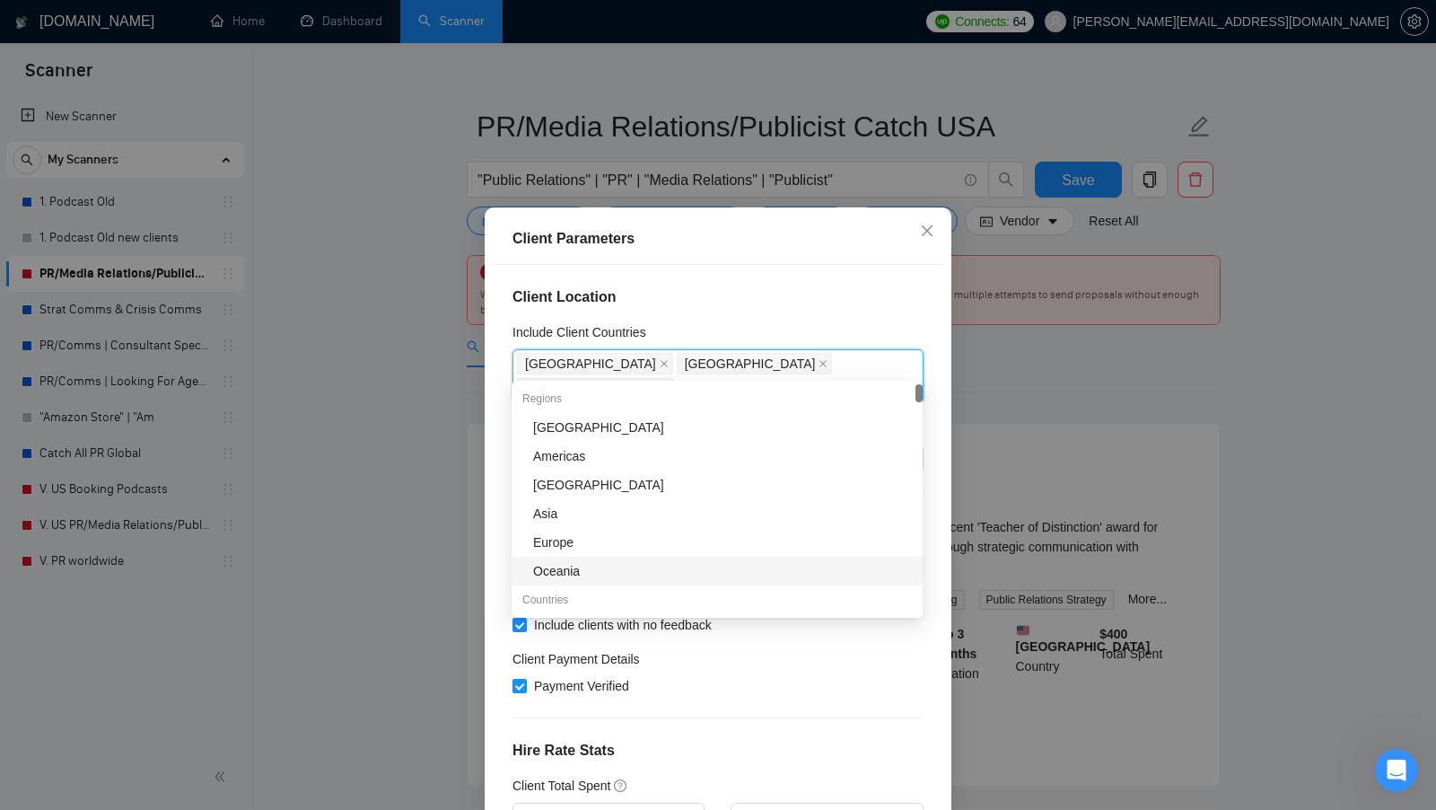
click at [829, 776] on div "Client Total Spent" at bounding box center [718, 786] width 411 height 20
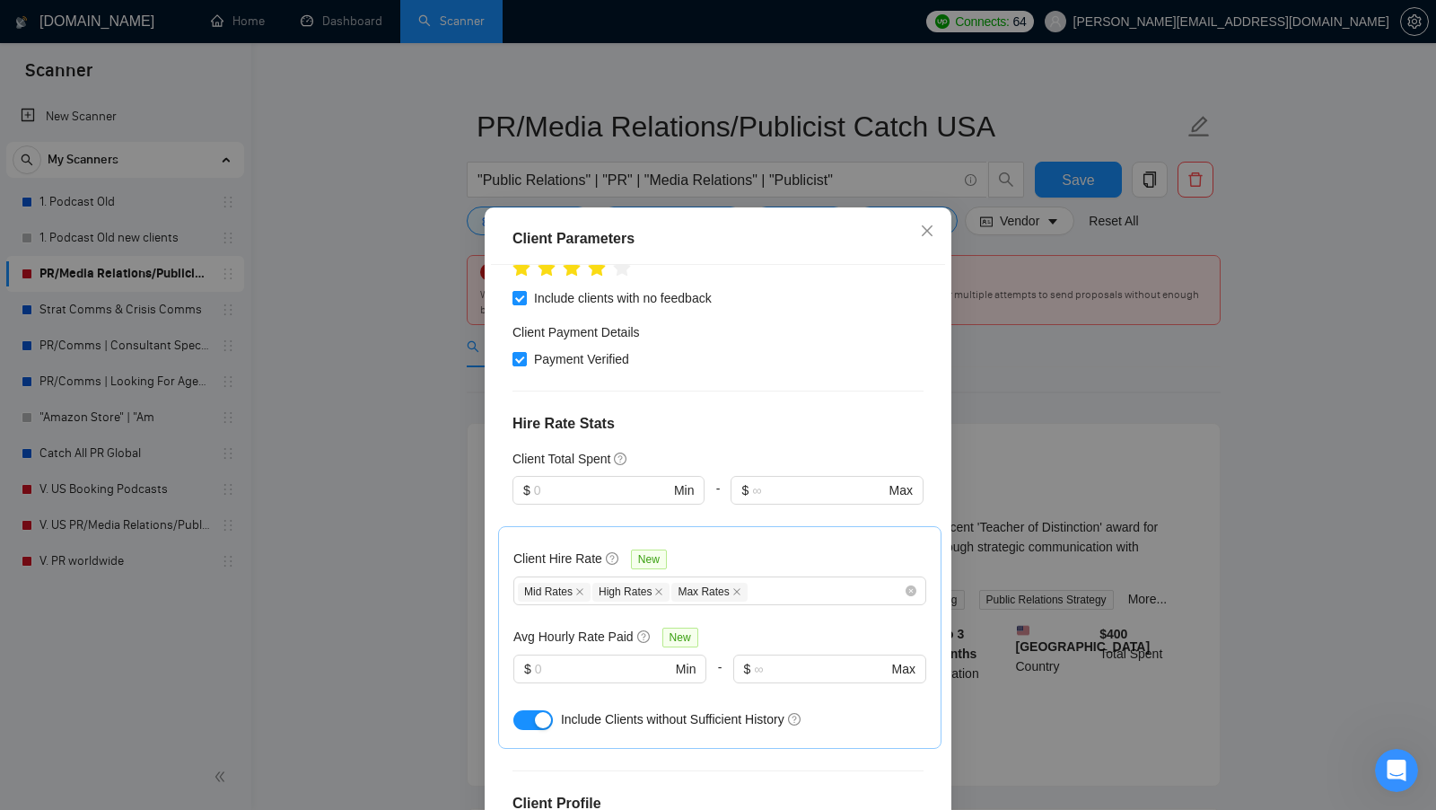
scroll to position [328, 0]
click at [583, 479] on input "text" at bounding box center [602, 489] width 136 height 20
type input "10"
click at [603, 682] on div at bounding box center [609, 693] width 193 height 22
click at [612, 658] on input "text" at bounding box center [603, 668] width 136 height 20
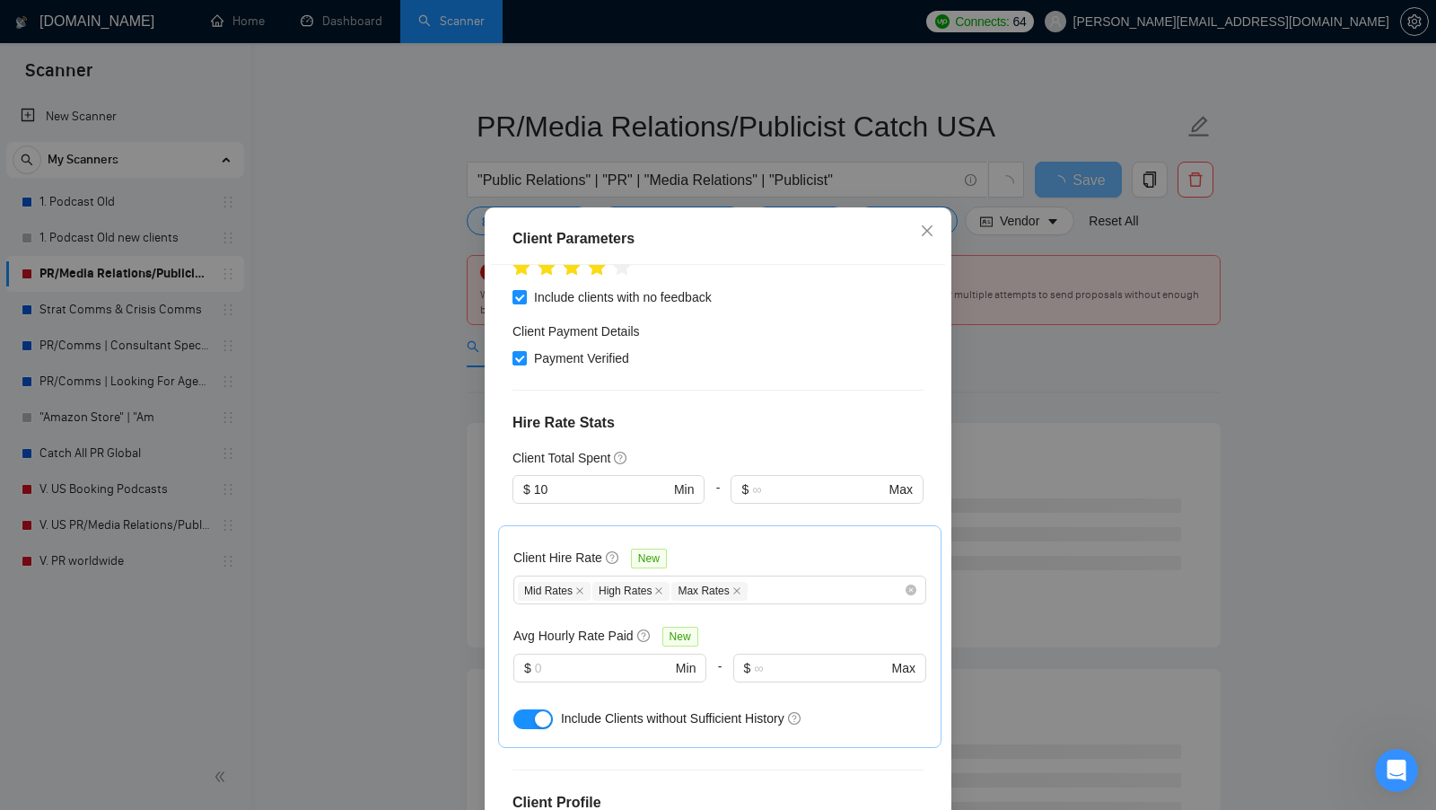
click at [736, 591] on div "Client Hire Rate New Mid Rates High Rates Max Rates Avg Hourly Rate Paid New $ …" at bounding box center [719, 636] width 413 height 192
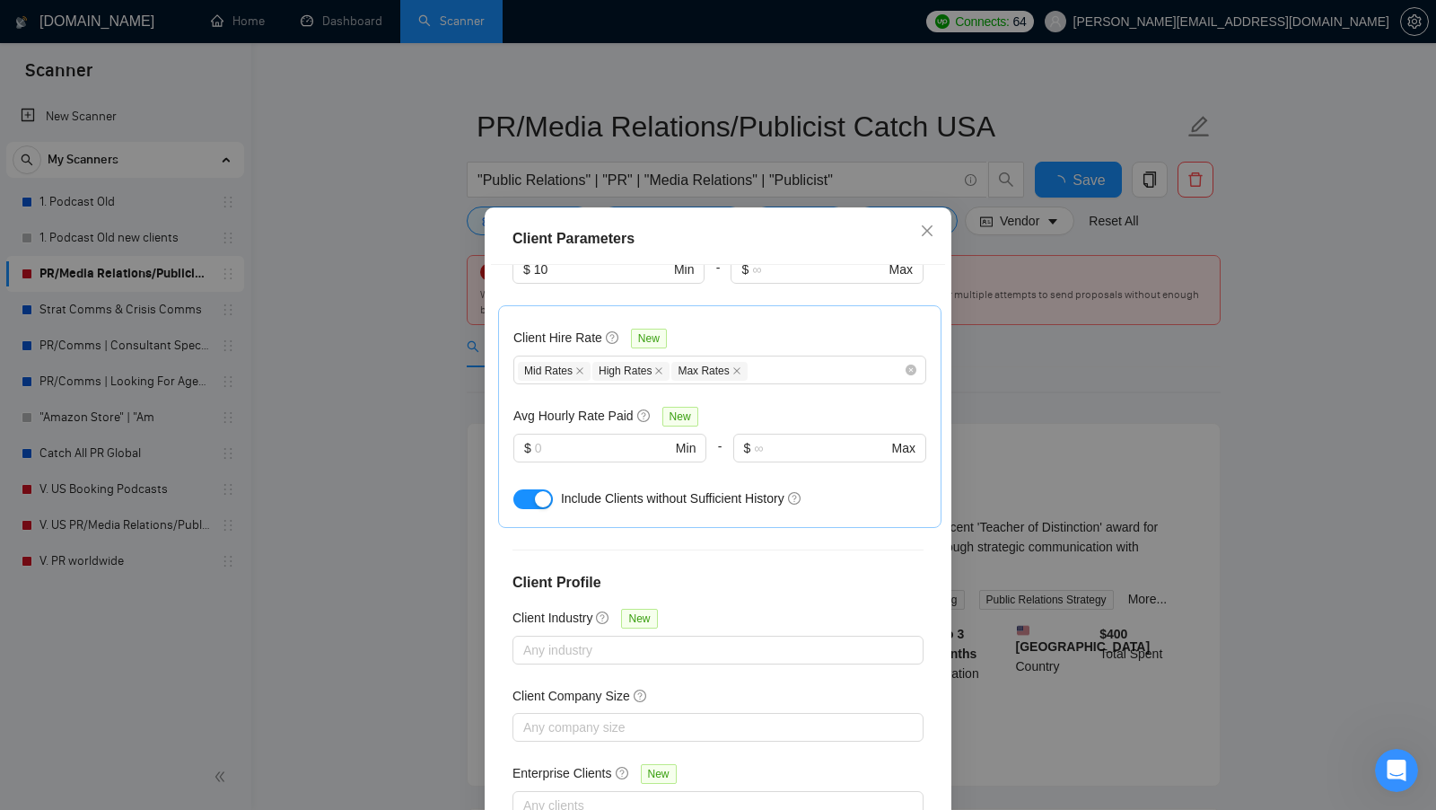
scroll to position [100, 0]
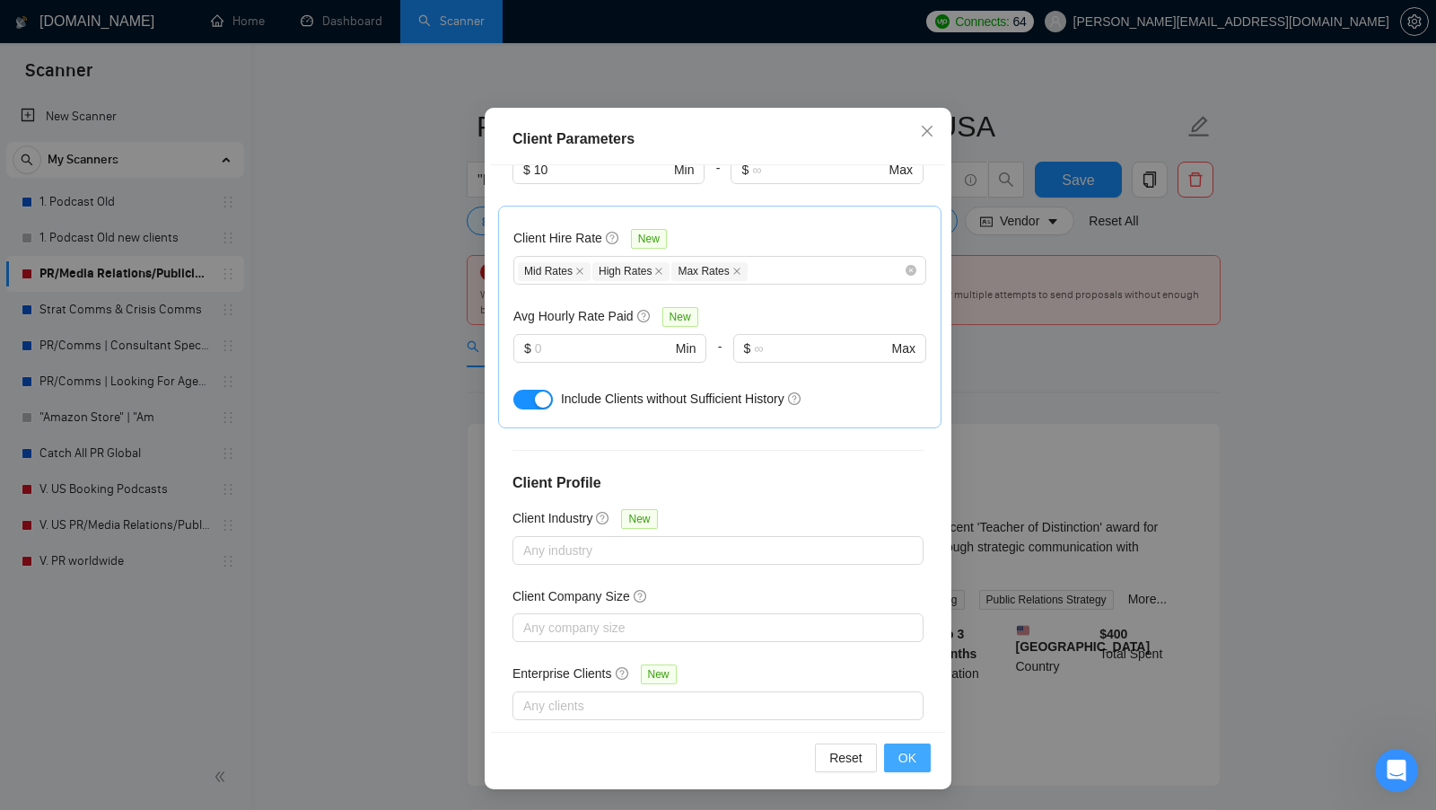
click at [908, 748] on span "OK" at bounding box center [907, 758] width 18 height 20
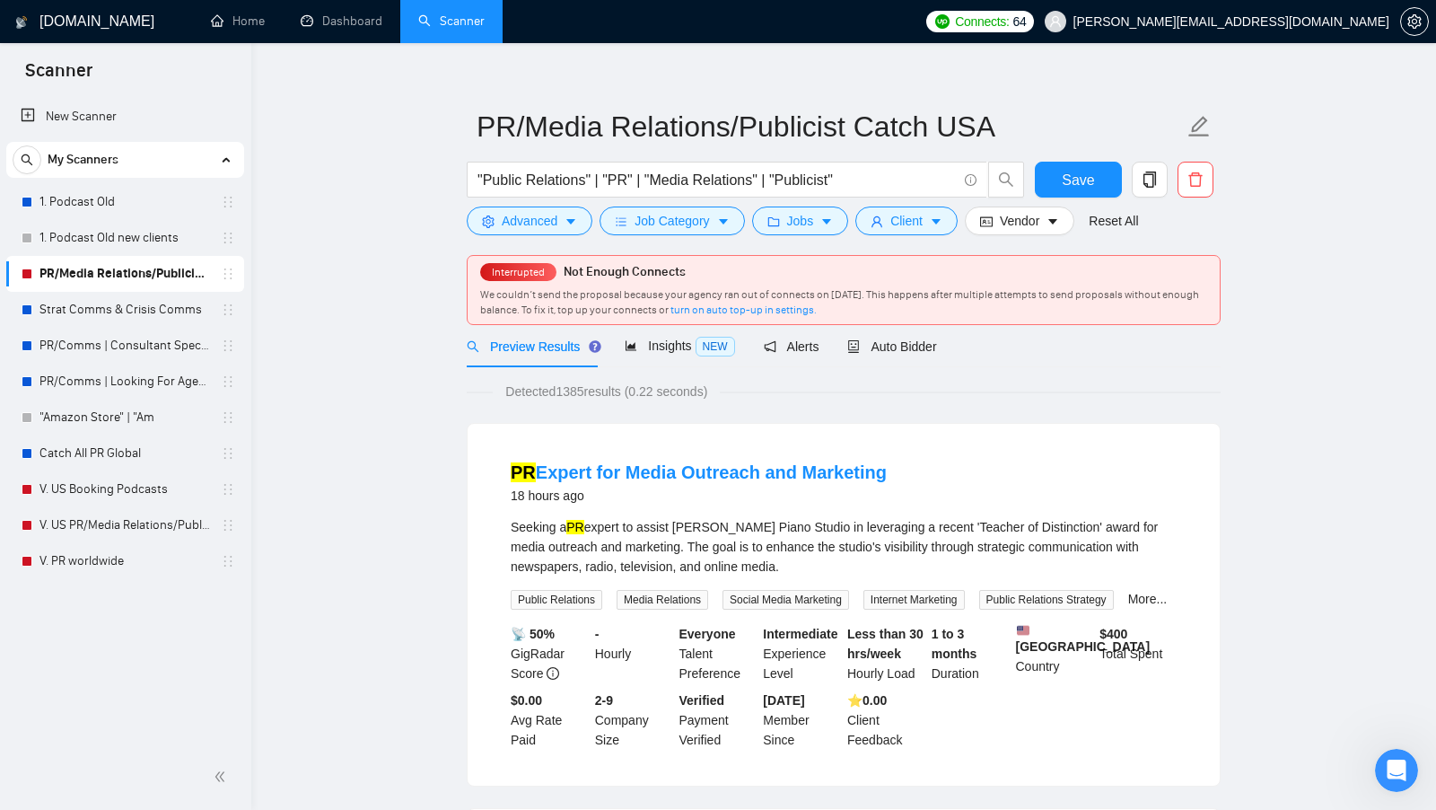
scroll to position [0, 0]
click at [997, 355] on div "Preview Results Insights NEW Alerts Auto Bidder" at bounding box center [844, 346] width 754 height 42
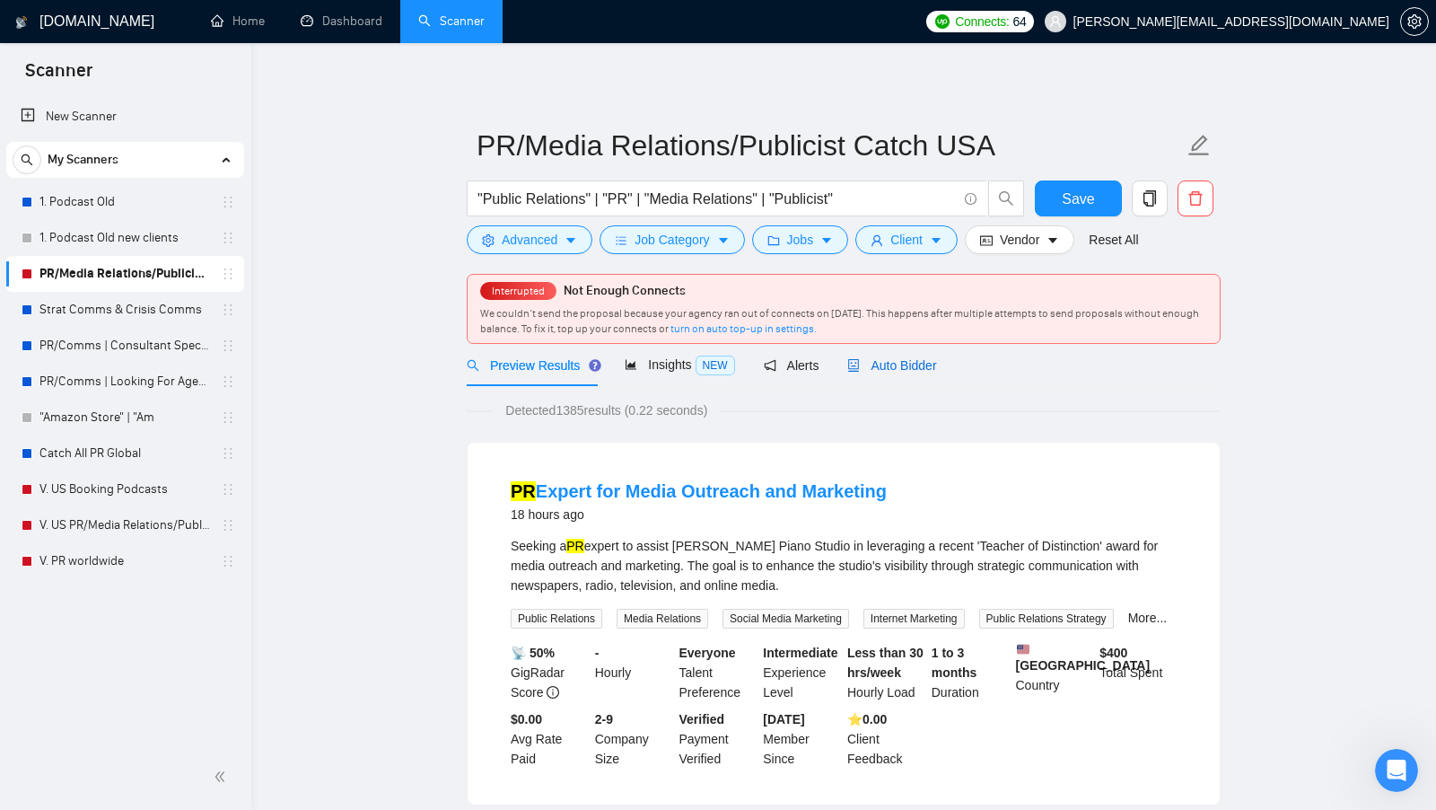
click at [901, 355] on div "Auto Bidder" at bounding box center [891, 365] width 89 height 20
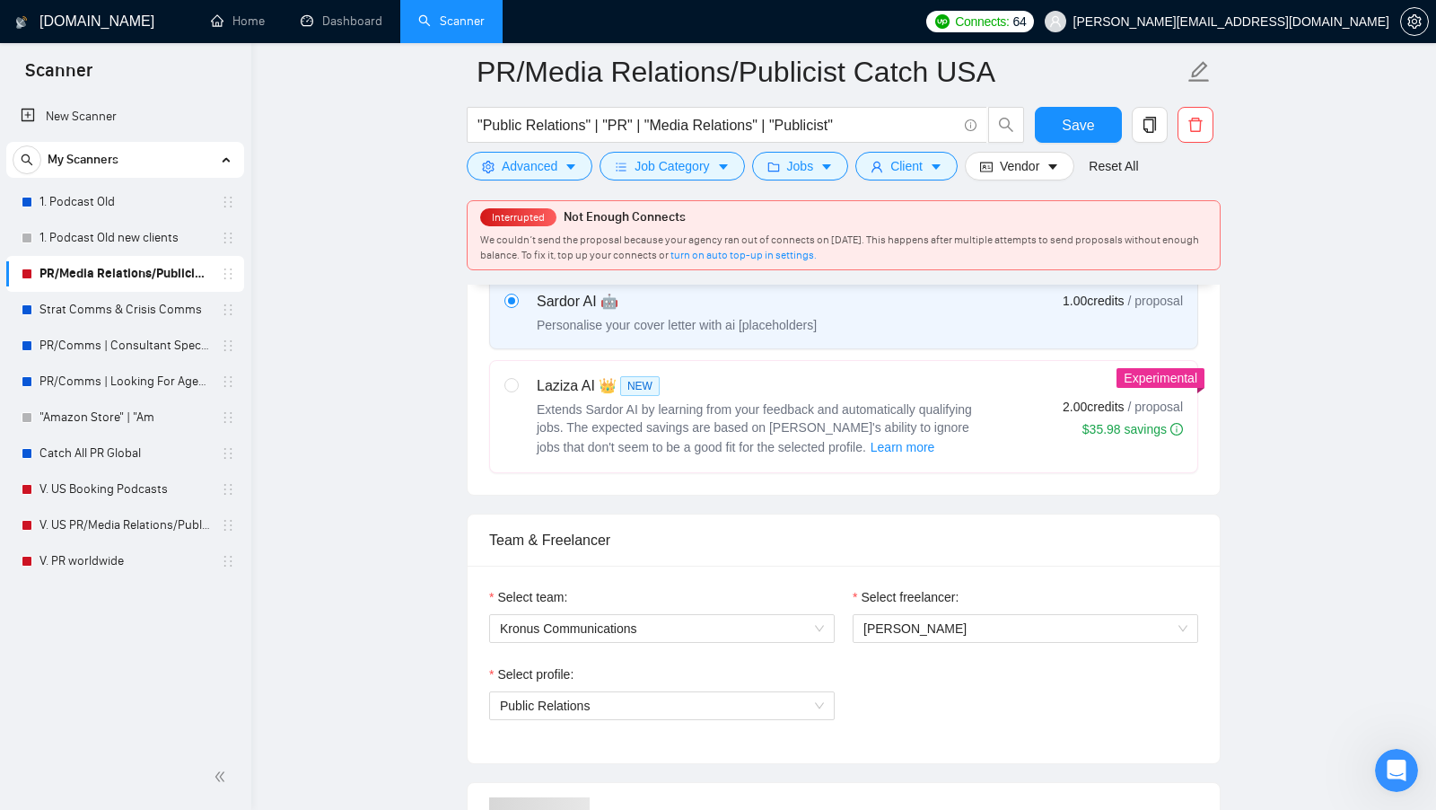
scroll to position [675, 0]
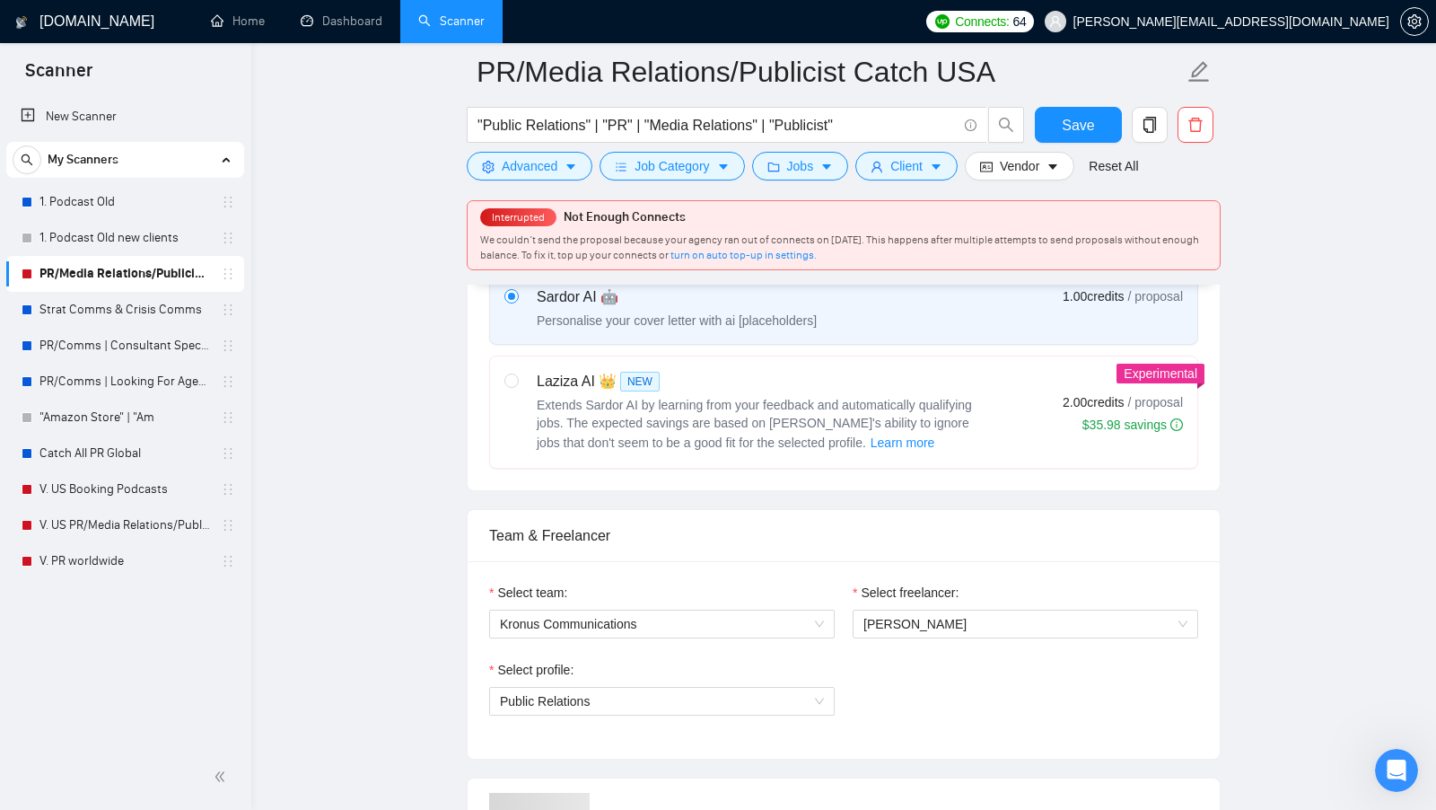
click at [719, 404] on span "Extends Sardor AI by learning from your feedback and automatically qualifying j…" at bounding box center [754, 424] width 435 height 52
click at [517, 386] on input "radio" at bounding box center [510, 379] width 13 height 13
radio input "true"
radio input "false"
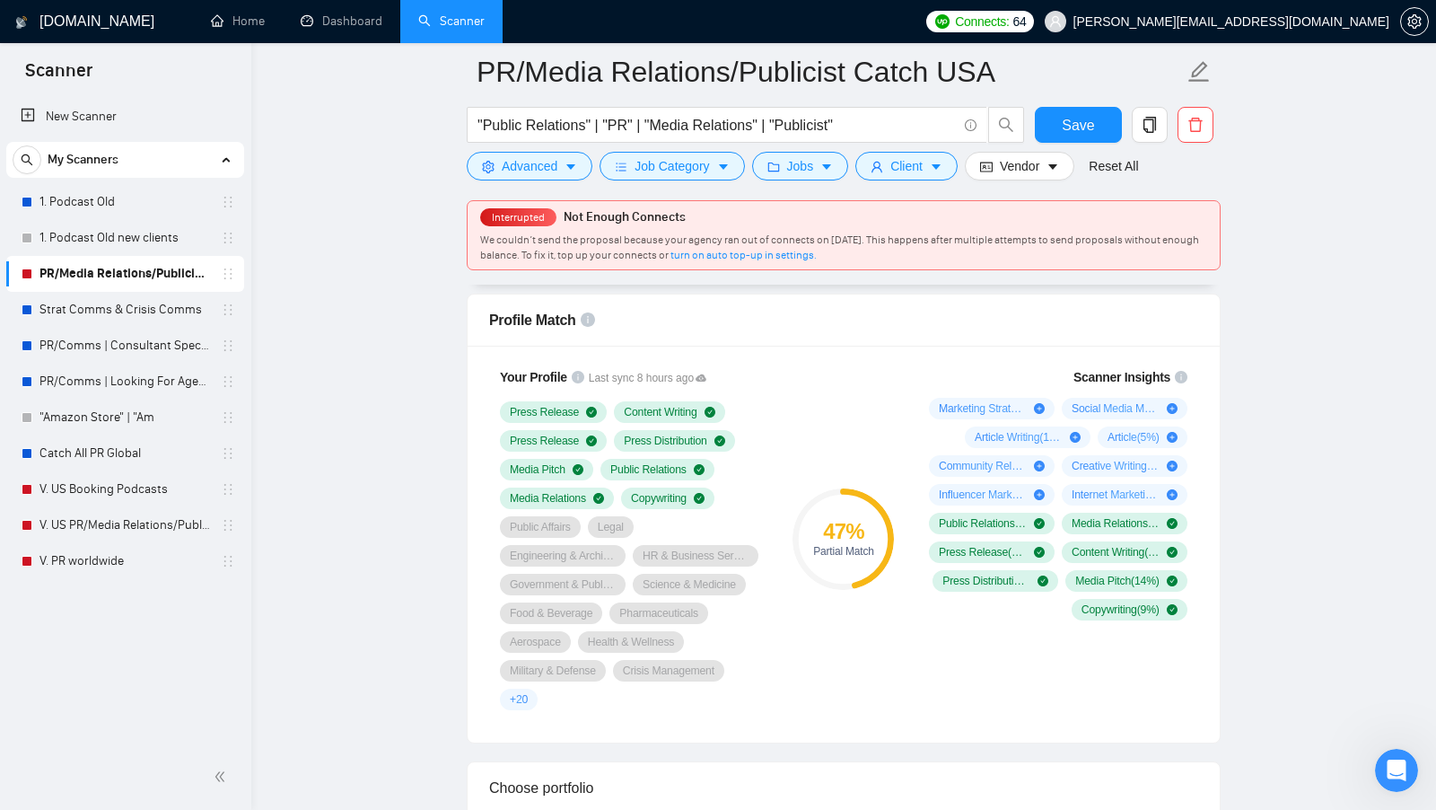
scroll to position [970, 0]
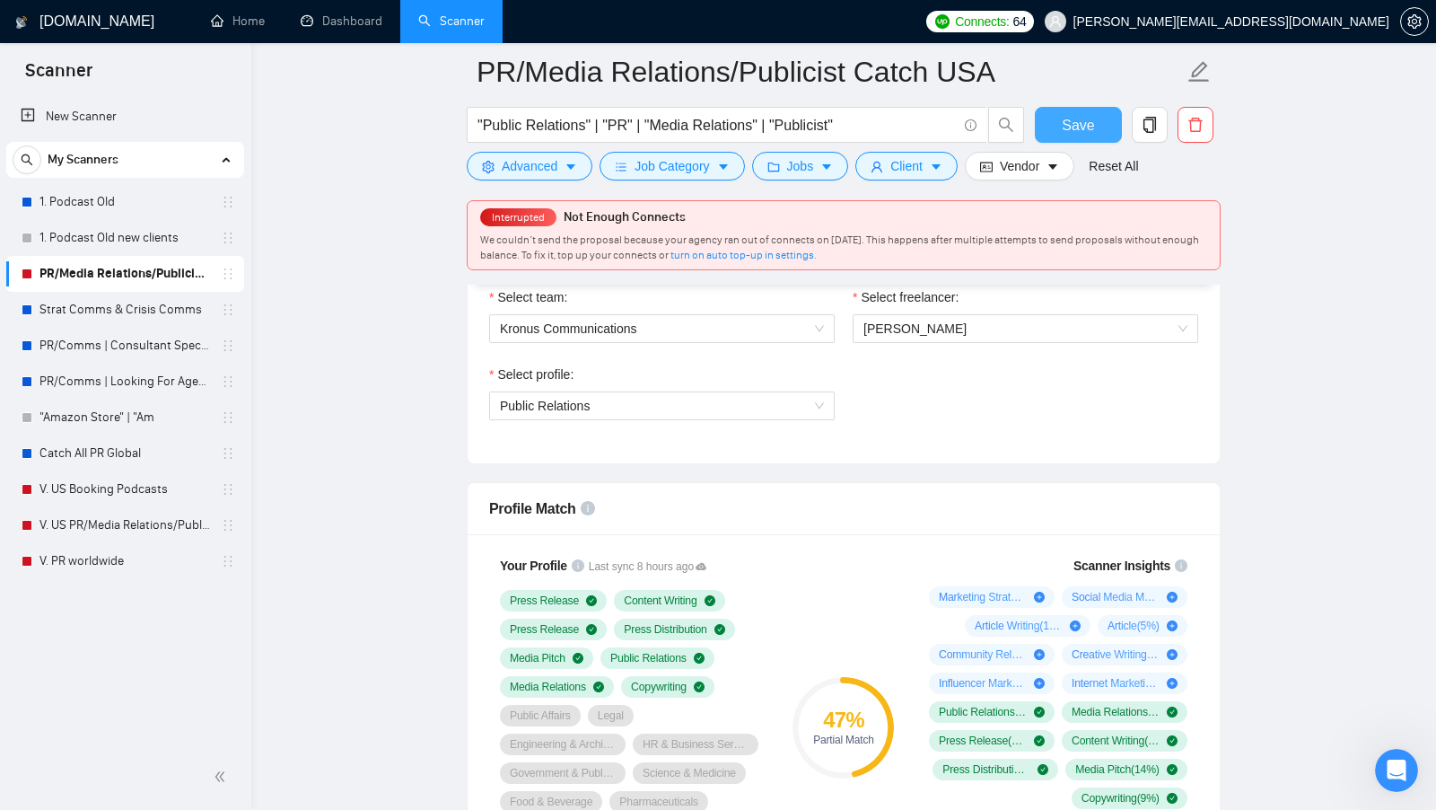
click at [1077, 130] on span "Save" at bounding box center [1078, 125] width 32 height 22
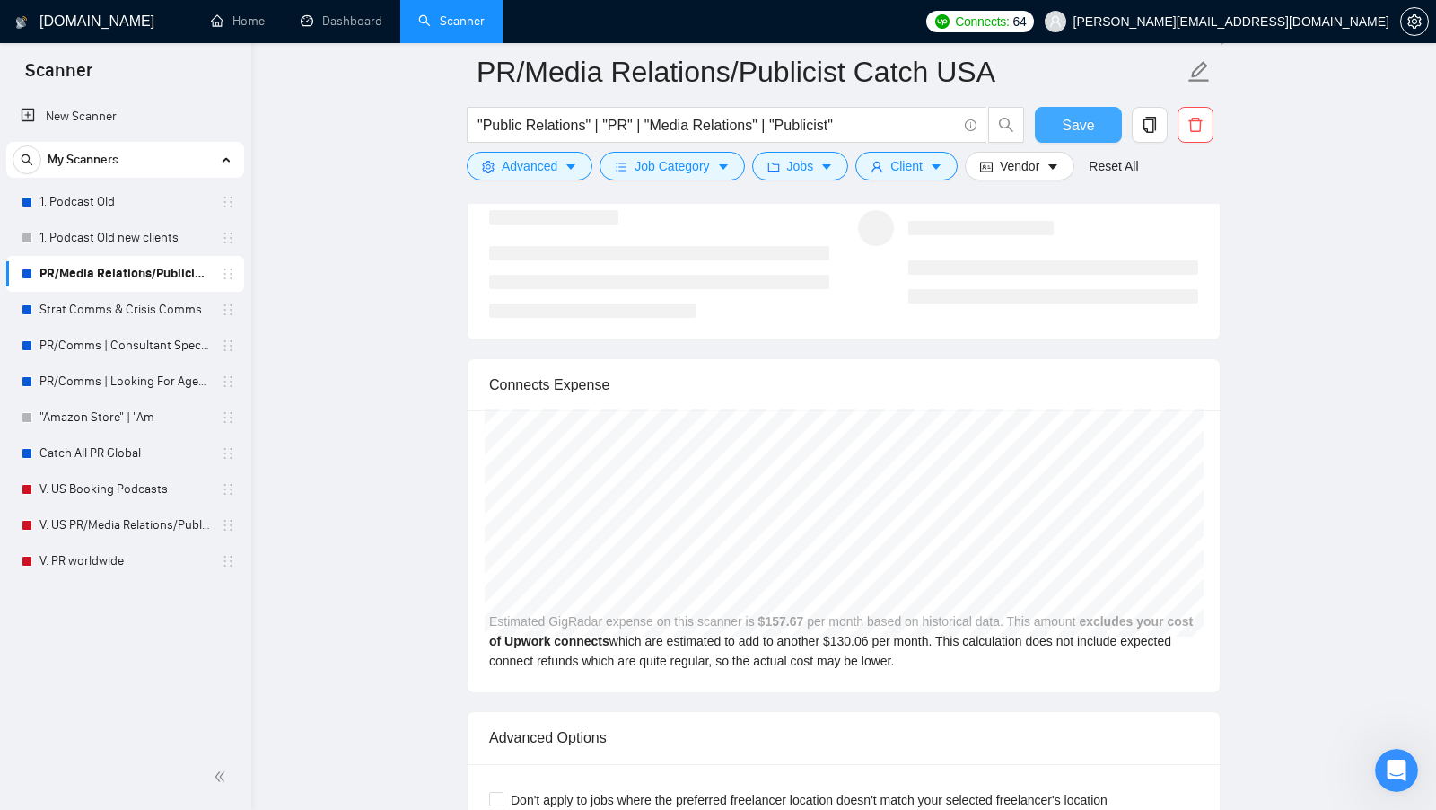
scroll to position [3929, 0]
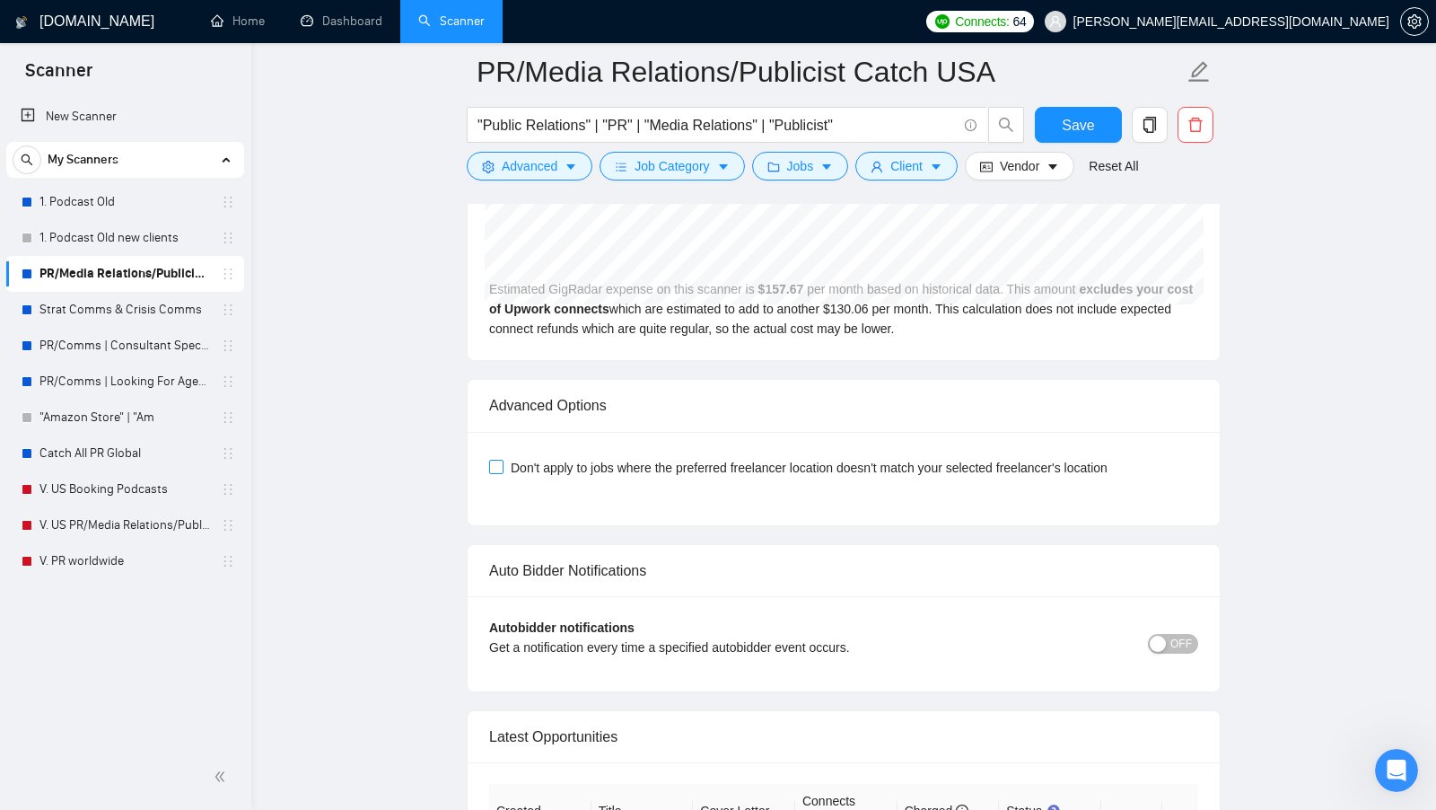
click at [497, 458] on label "Don't apply to jobs where the preferred freelancer location doesn't match your …" at bounding box center [802, 468] width 626 height 20
click at [497, 460] on input "Don't apply to jobs where the preferred freelancer location doesn't match your …" at bounding box center [495, 466] width 13 height 13
checkbox input "true"
click at [1048, 128] on button "Save" at bounding box center [1078, 125] width 87 height 36
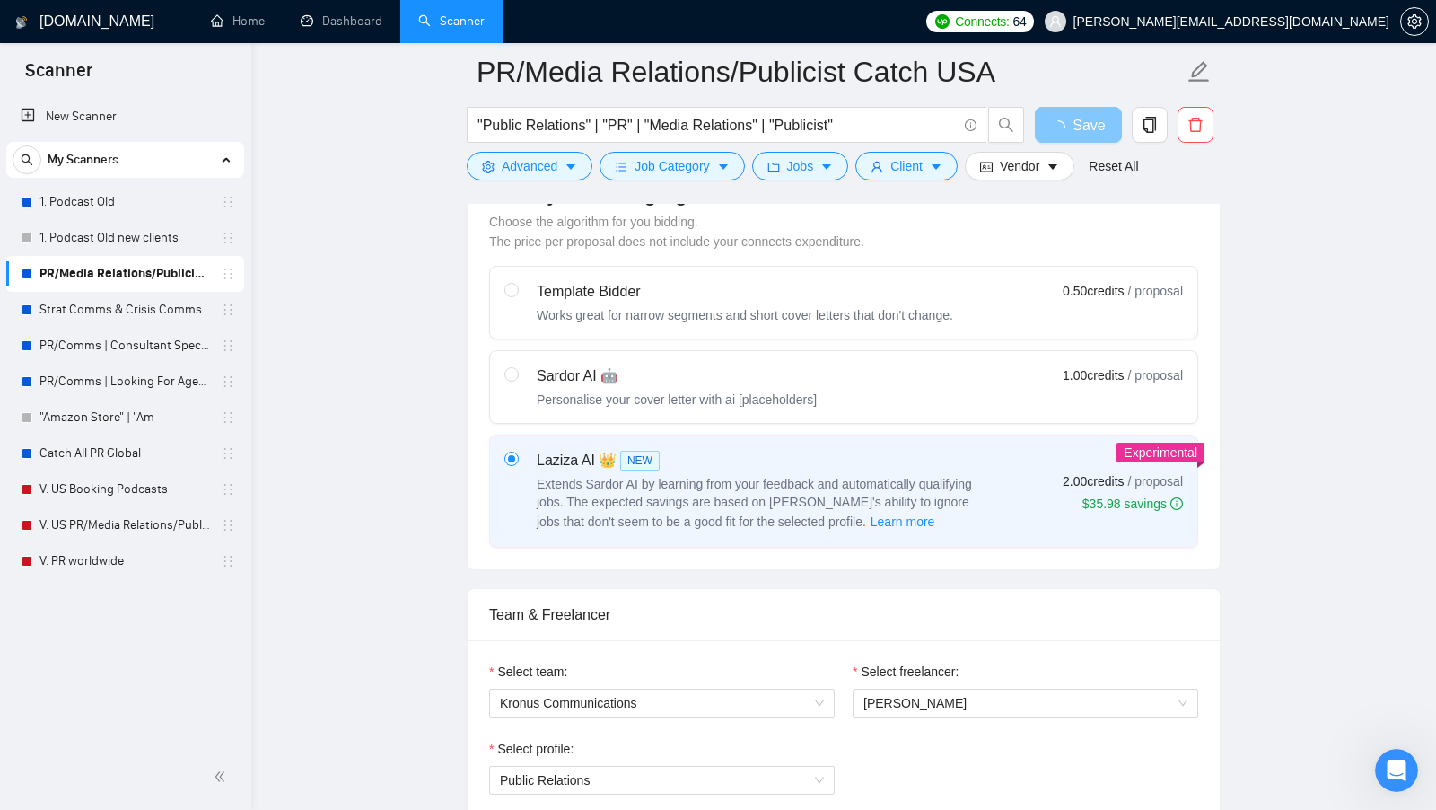
scroll to position [0, 0]
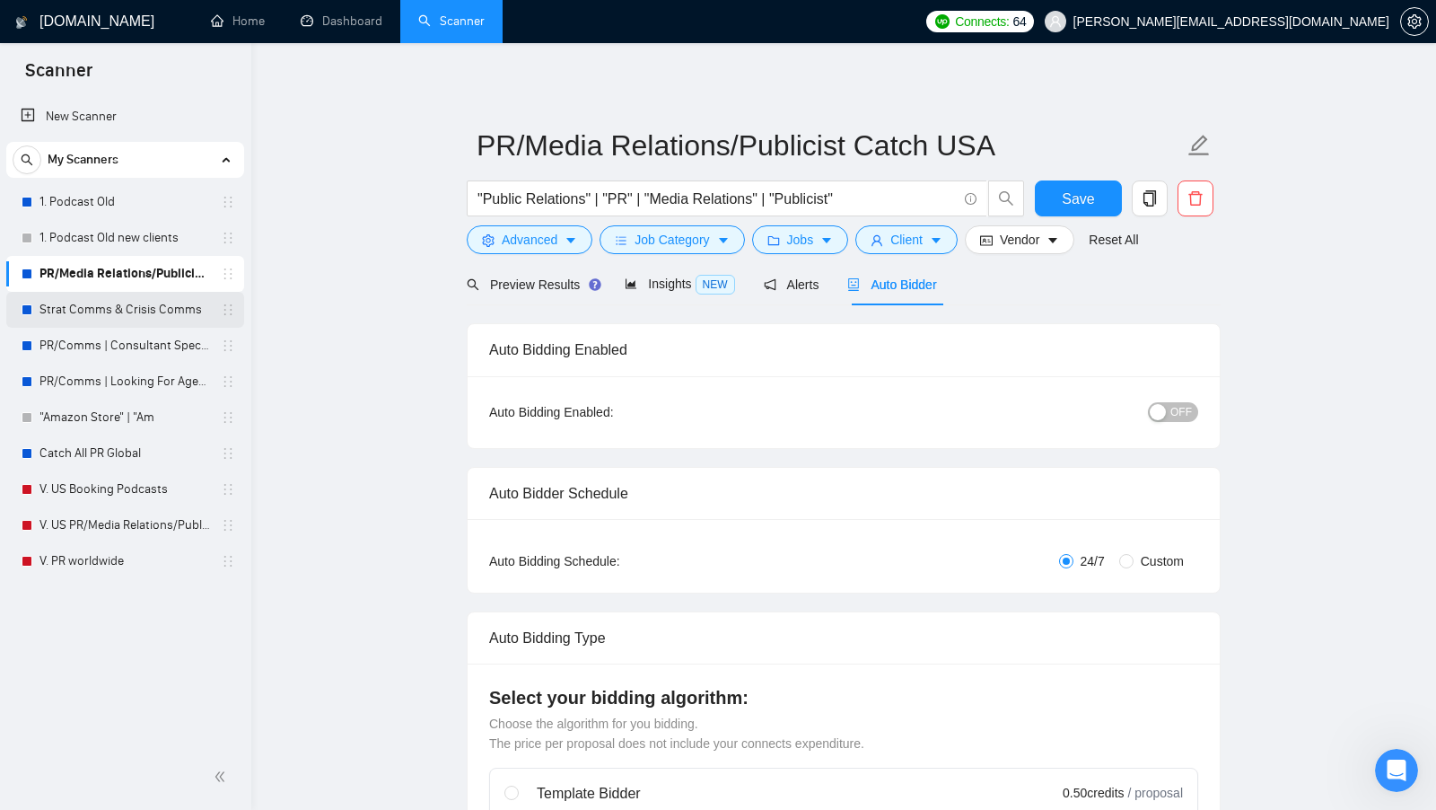
click at [103, 320] on link "Strat Comms & Crisis Comms" at bounding box center [124, 310] width 171 height 36
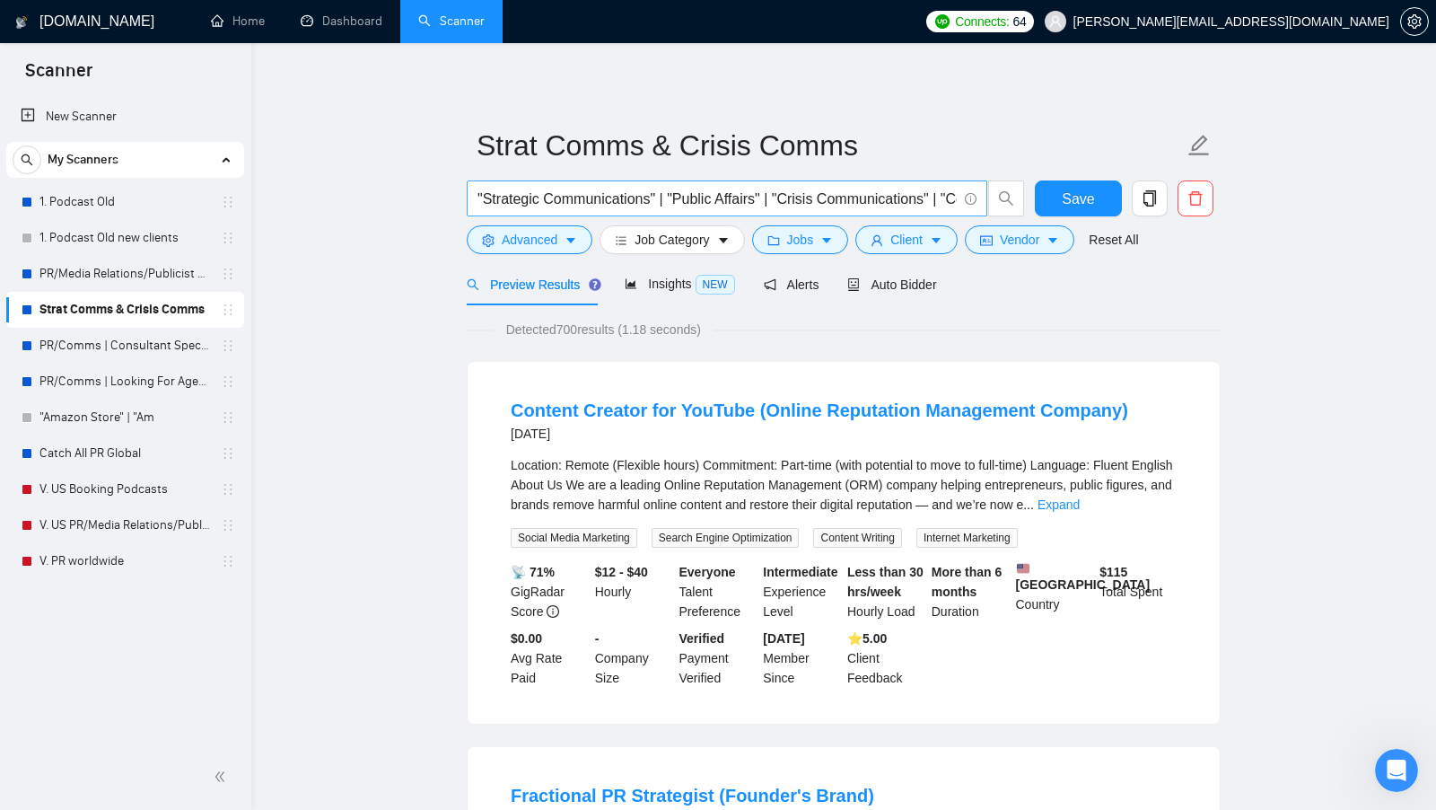
scroll to position [0, 751]
click at [577, 233] on span "caret-down" at bounding box center [571, 239] width 13 height 13
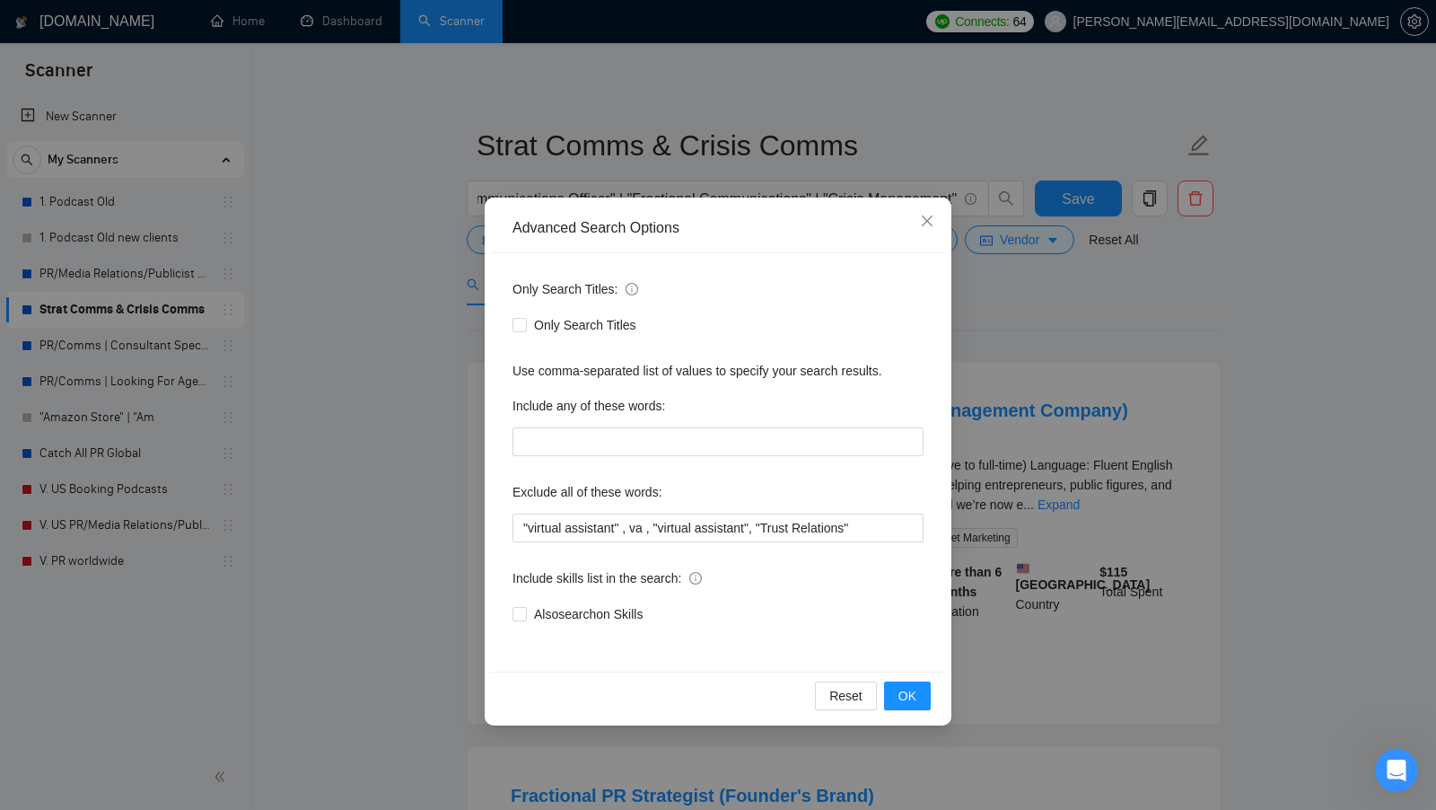
click at [434, 376] on div "Advanced Search Options Only Search Titles: Only Search Titles Use comma-separa…" at bounding box center [718, 405] width 1436 height 810
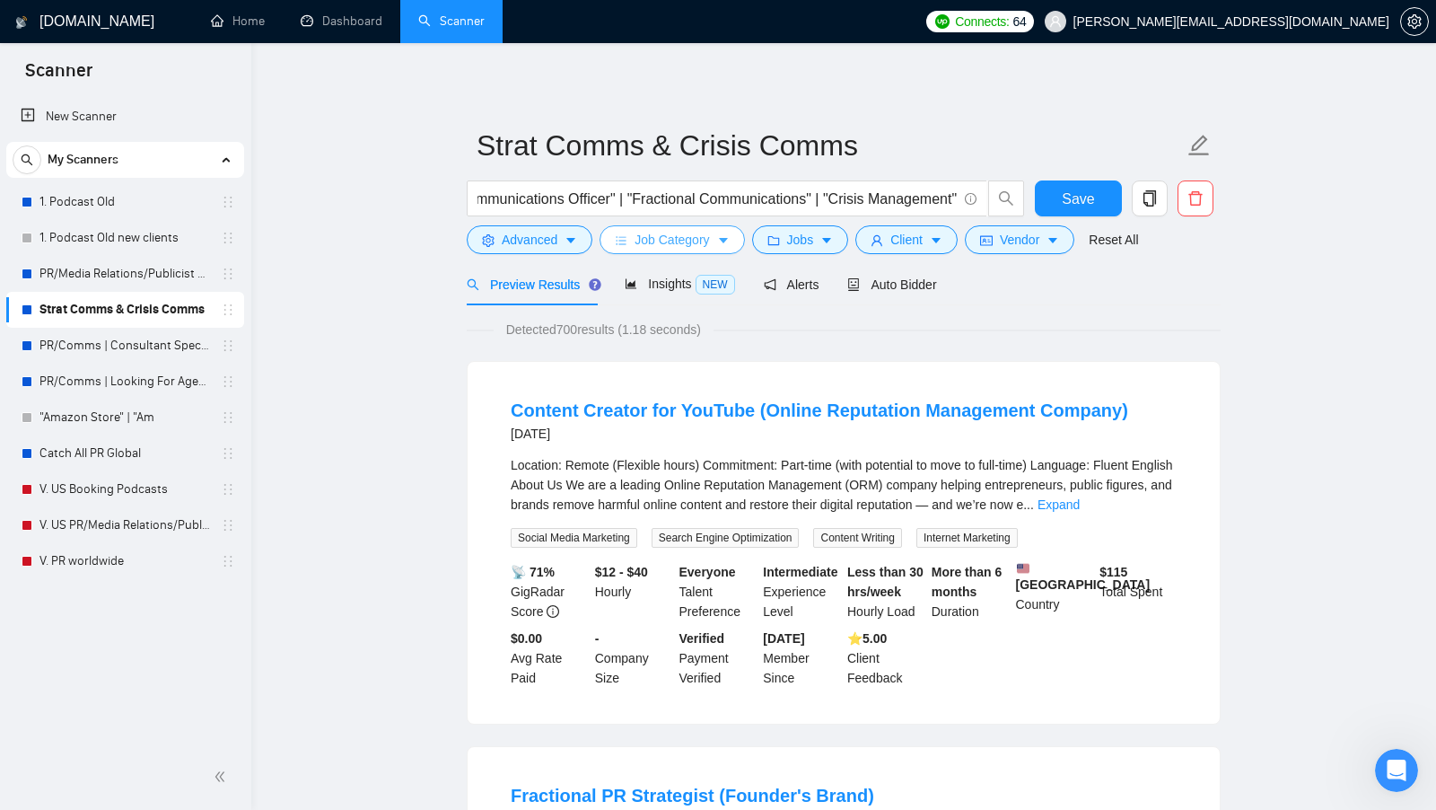
click at [721, 236] on icon "caret-down" at bounding box center [723, 240] width 13 height 13
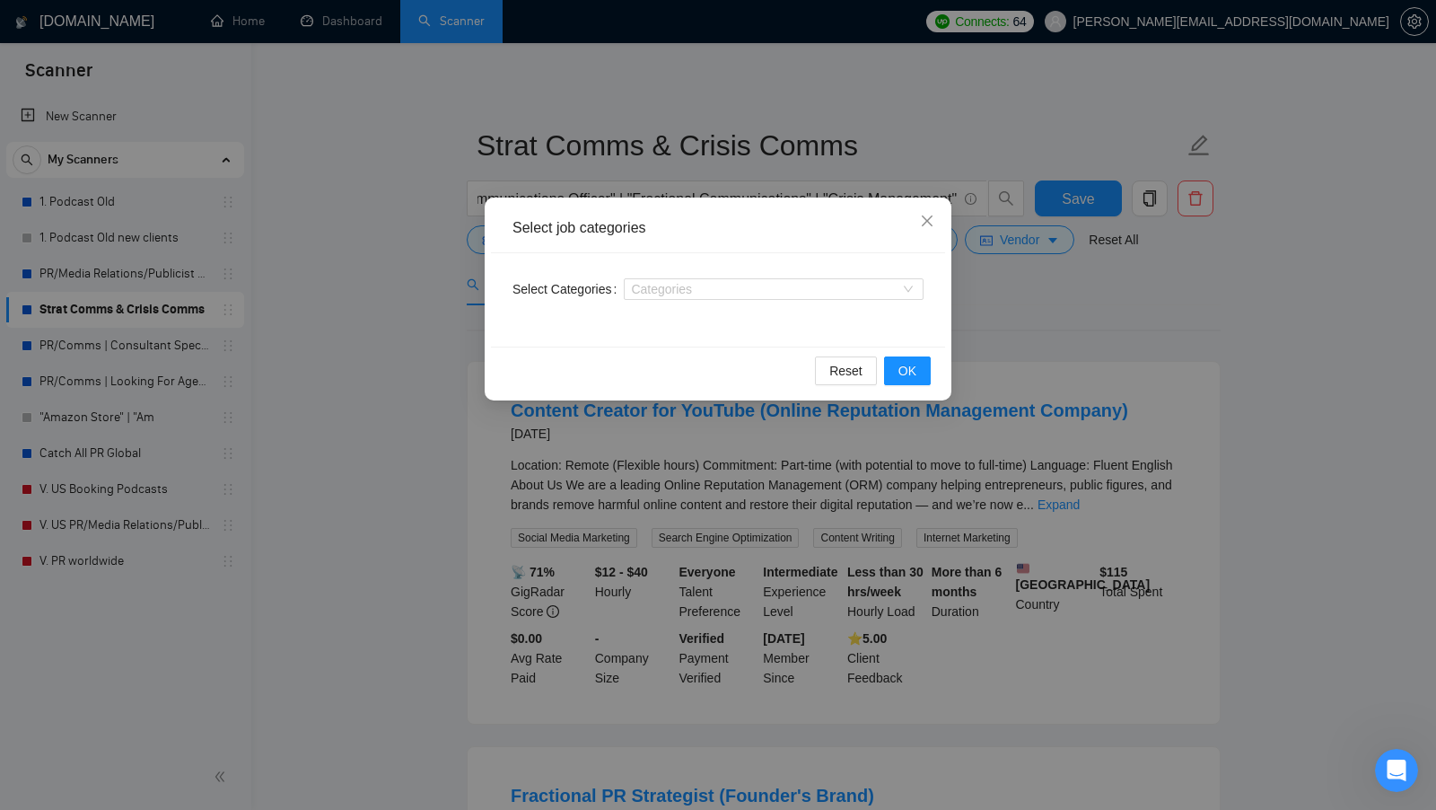
click at [1080, 323] on div "Select job categories Select Categories Categories Reset OK" at bounding box center [718, 405] width 1436 height 810
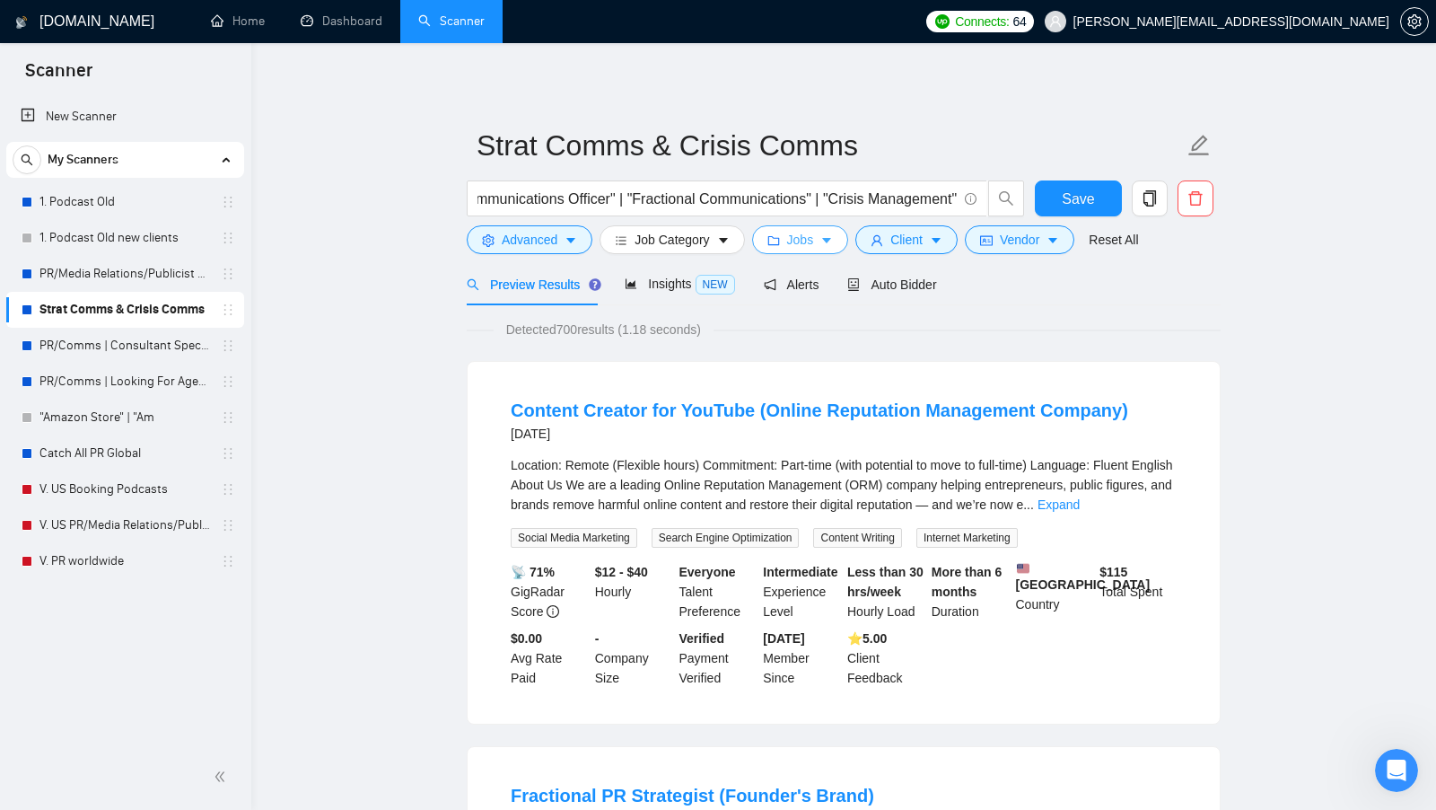
click at [805, 241] on span "Jobs" at bounding box center [800, 240] width 27 height 20
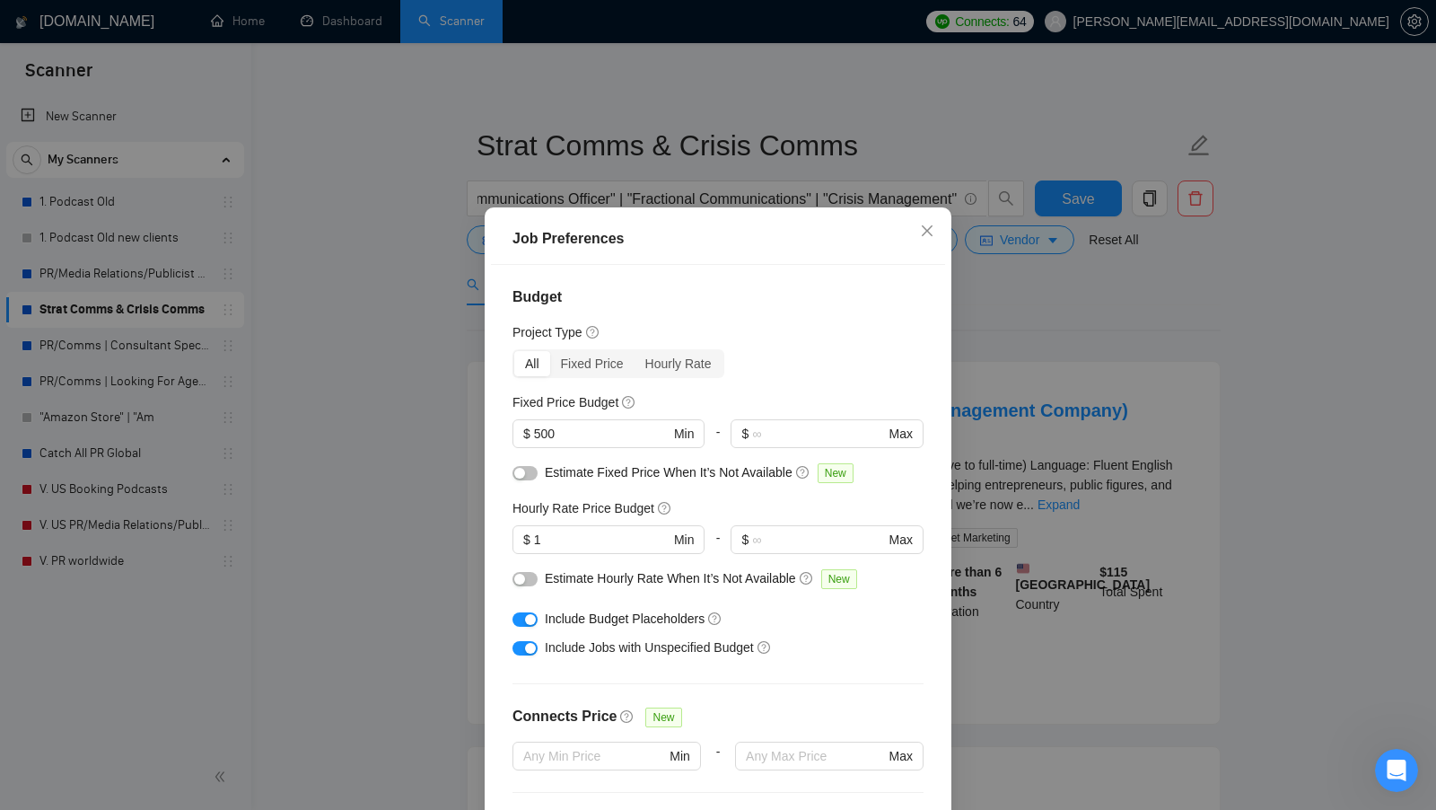
scroll to position [443, 0]
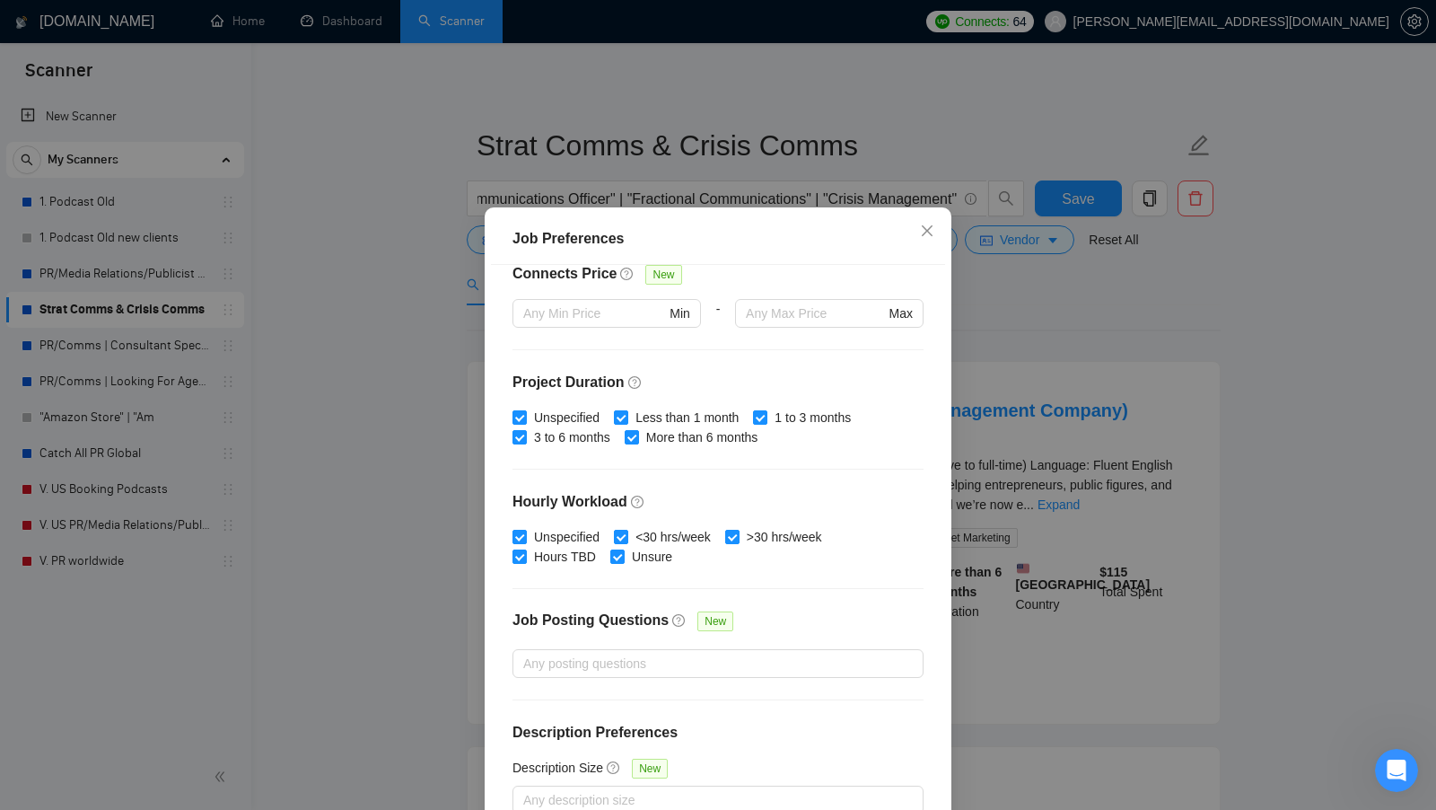
click at [1179, 556] on div "Job Preferences Budget Project Type All Fixed Price Hourly Rate Fixed Price Bud…" at bounding box center [718, 405] width 1436 height 810
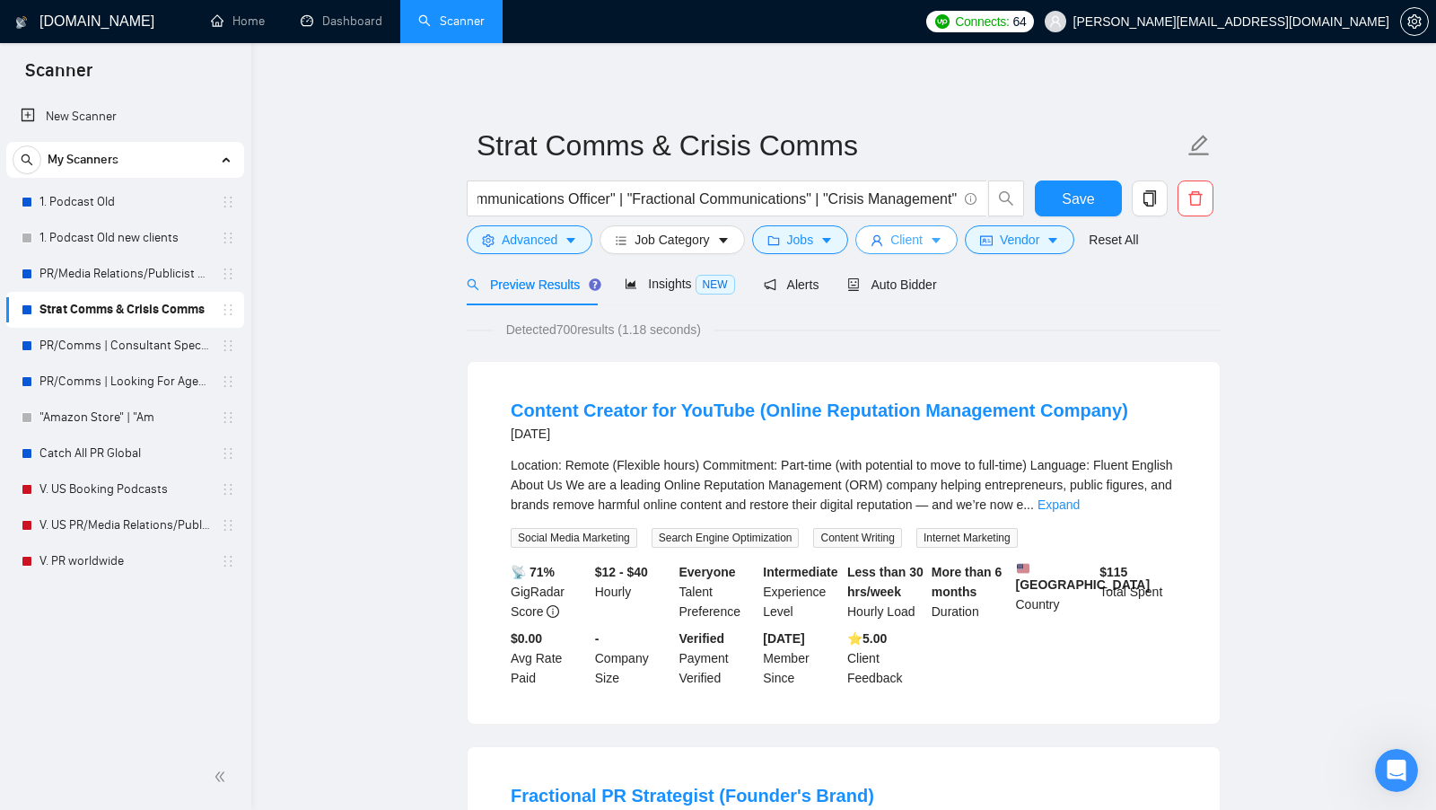
click at [901, 249] on span "Client" at bounding box center [906, 240] width 32 height 20
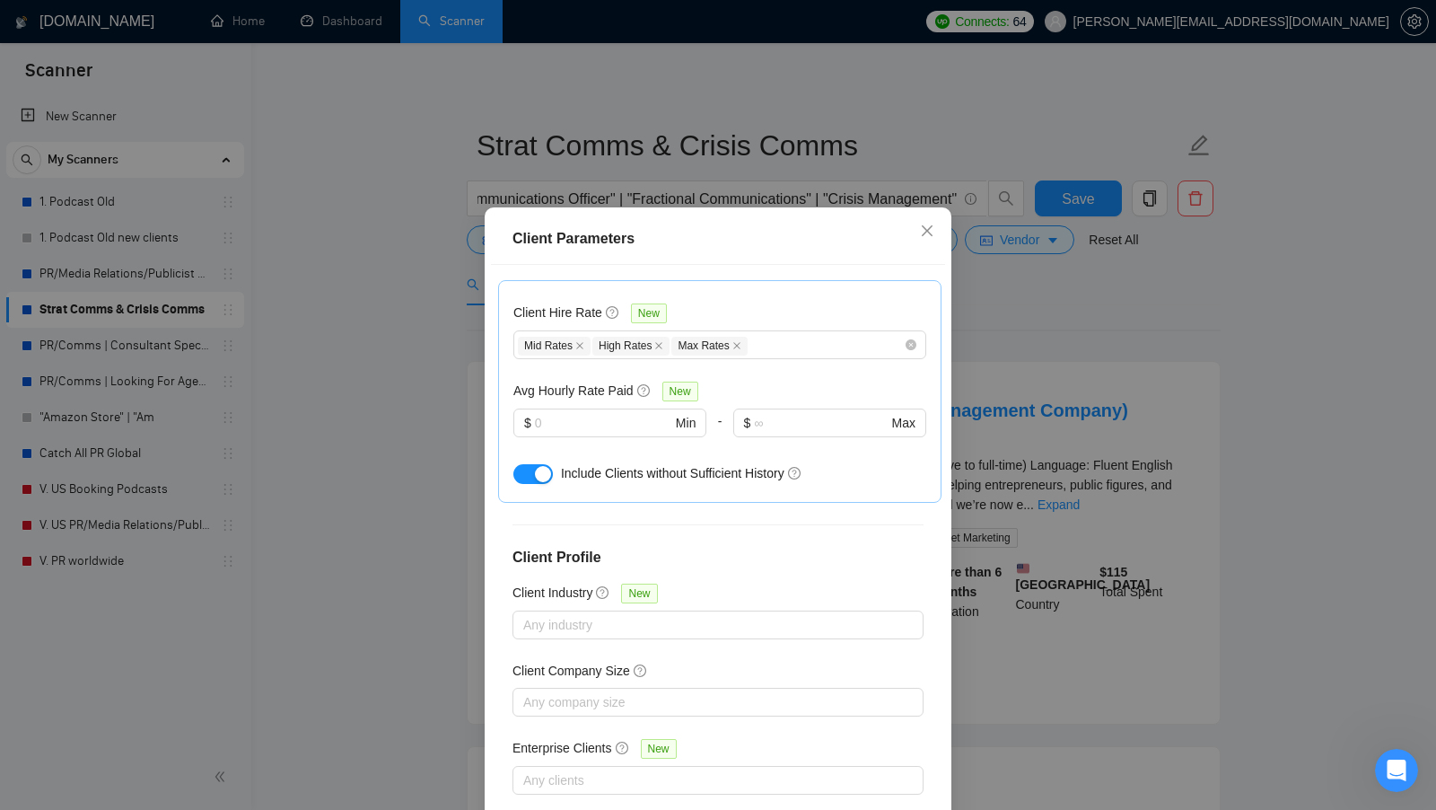
scroll to position [0, 0]
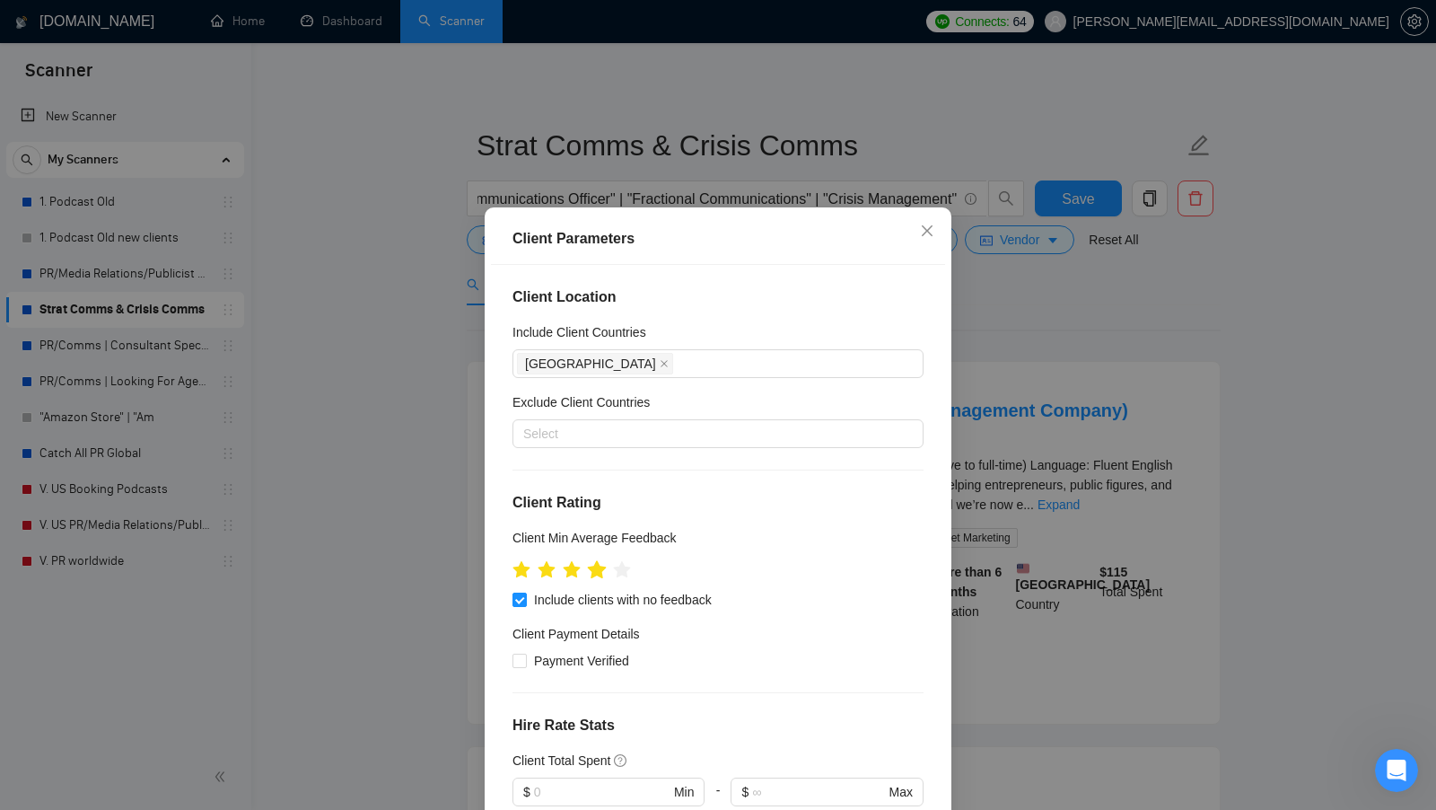
click at [600, 569] on icon "star" at bounding box center [597, 569] width 19 height 18
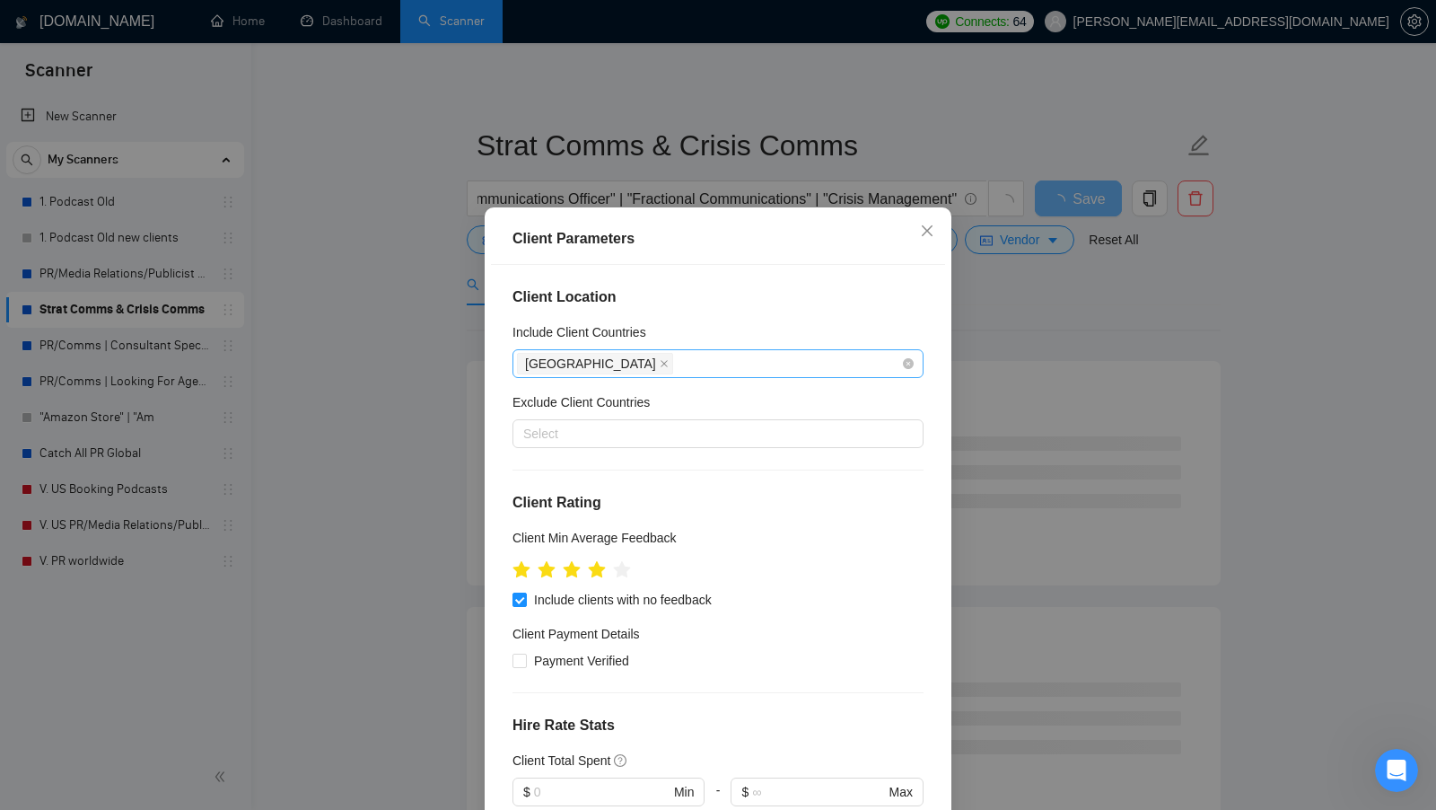
click at [663, 356] on div "[GEOGRAPHIC_DATA]" at bounding box center [709, 363] width 384 height 25
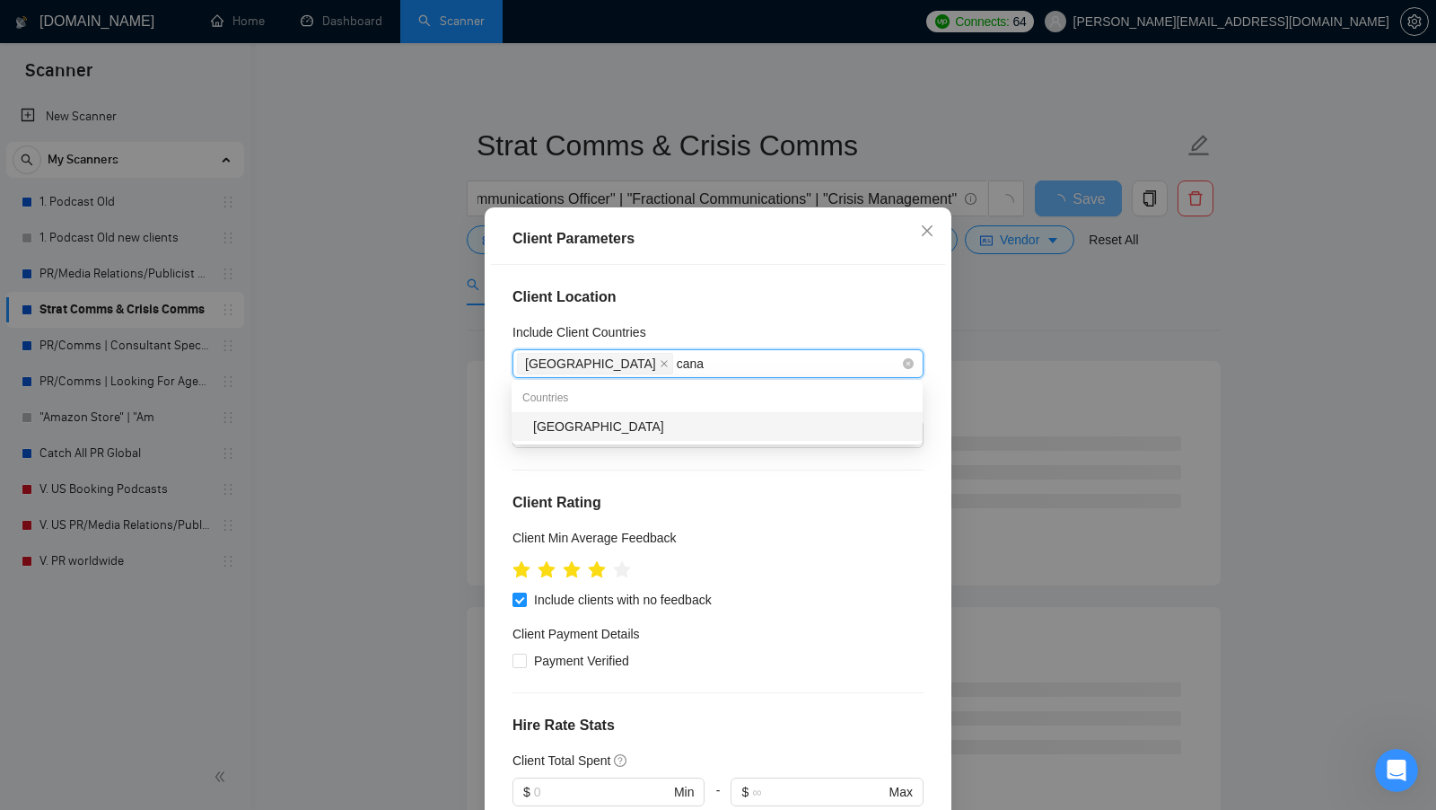
type input "canad"
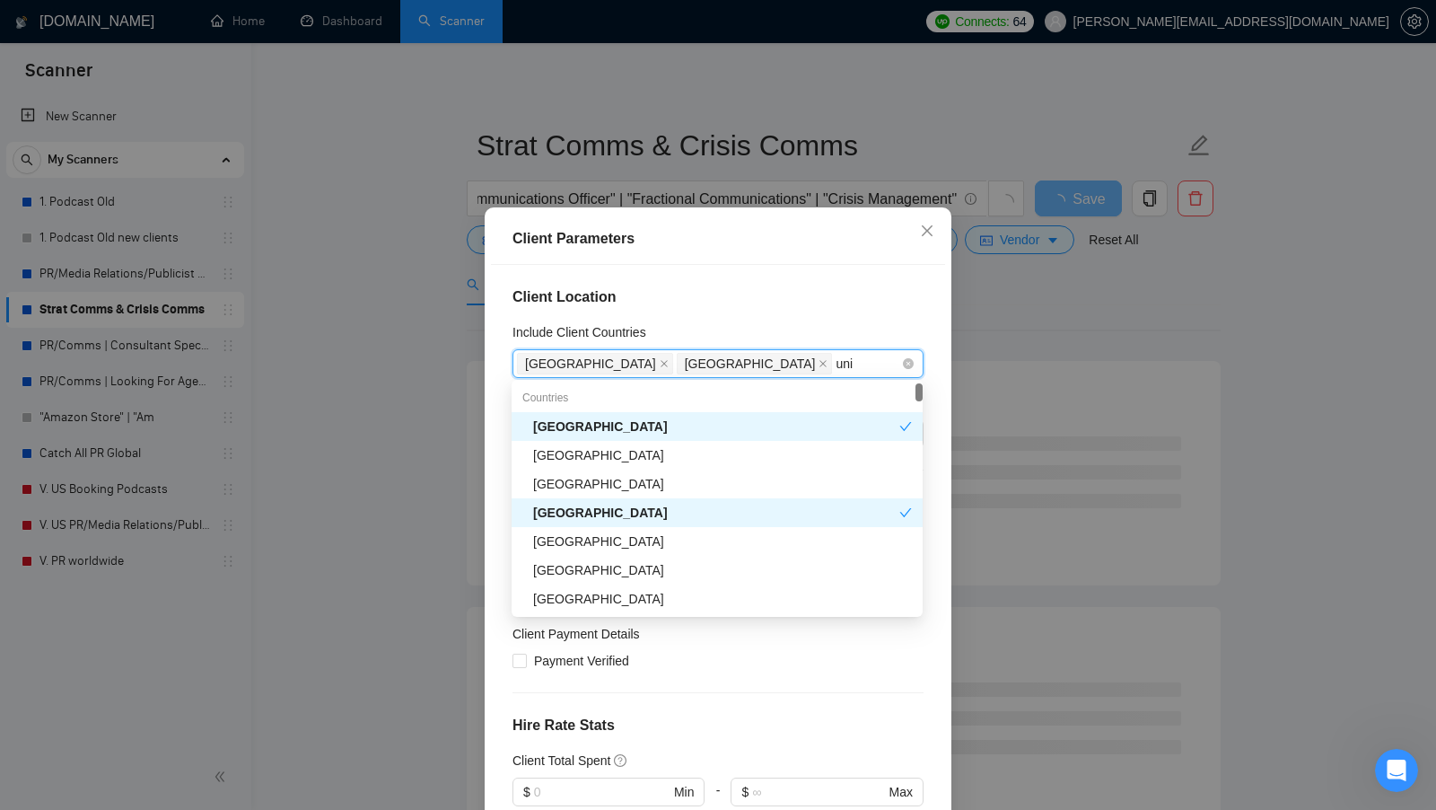
type input "unit"
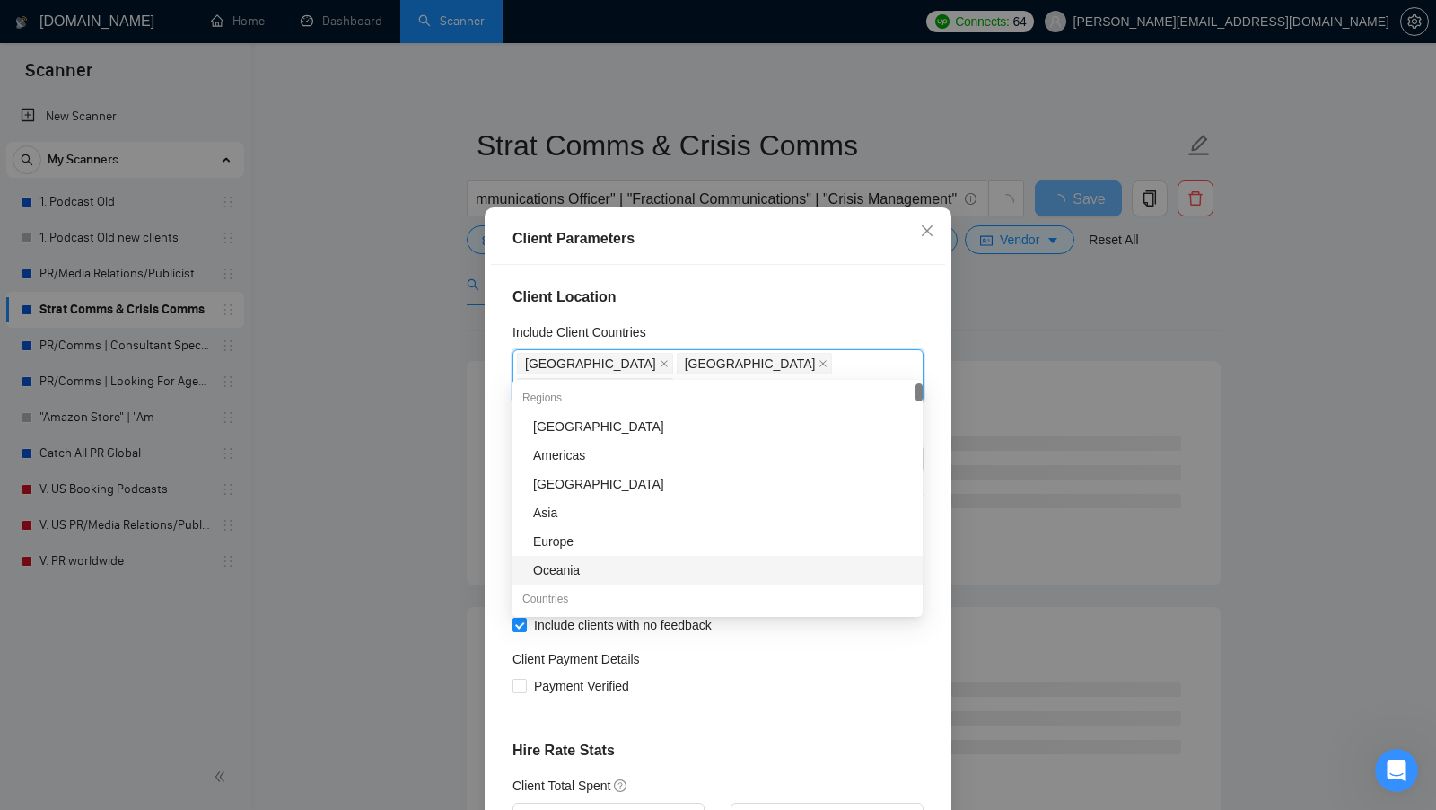
click at [768, 740] on h4 "Hire Rate Stats" at bounding box center [718, 751] width 411 height 22
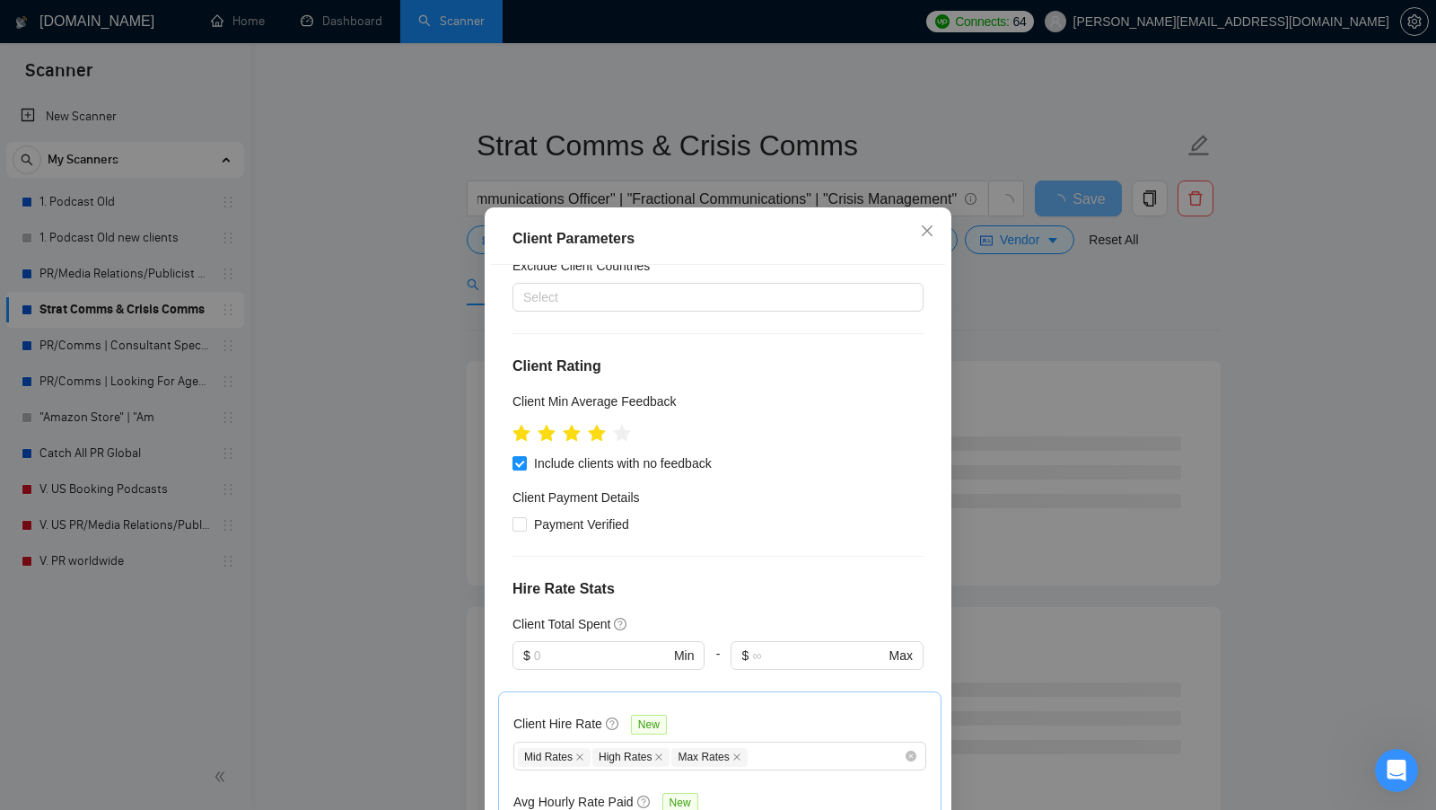
scroll to position [162, 0]
click at [576, 513] on span "Payment Verified" at bounding box center [582, 523] width 110 height 20
click at [525, 516] on input "Payment Verified" at bounding box center [519, 522] width 13 height 13
checkbox input "true"
click at [557, 644] on input "text" at bounding box center [602, 654] width 136 height 20
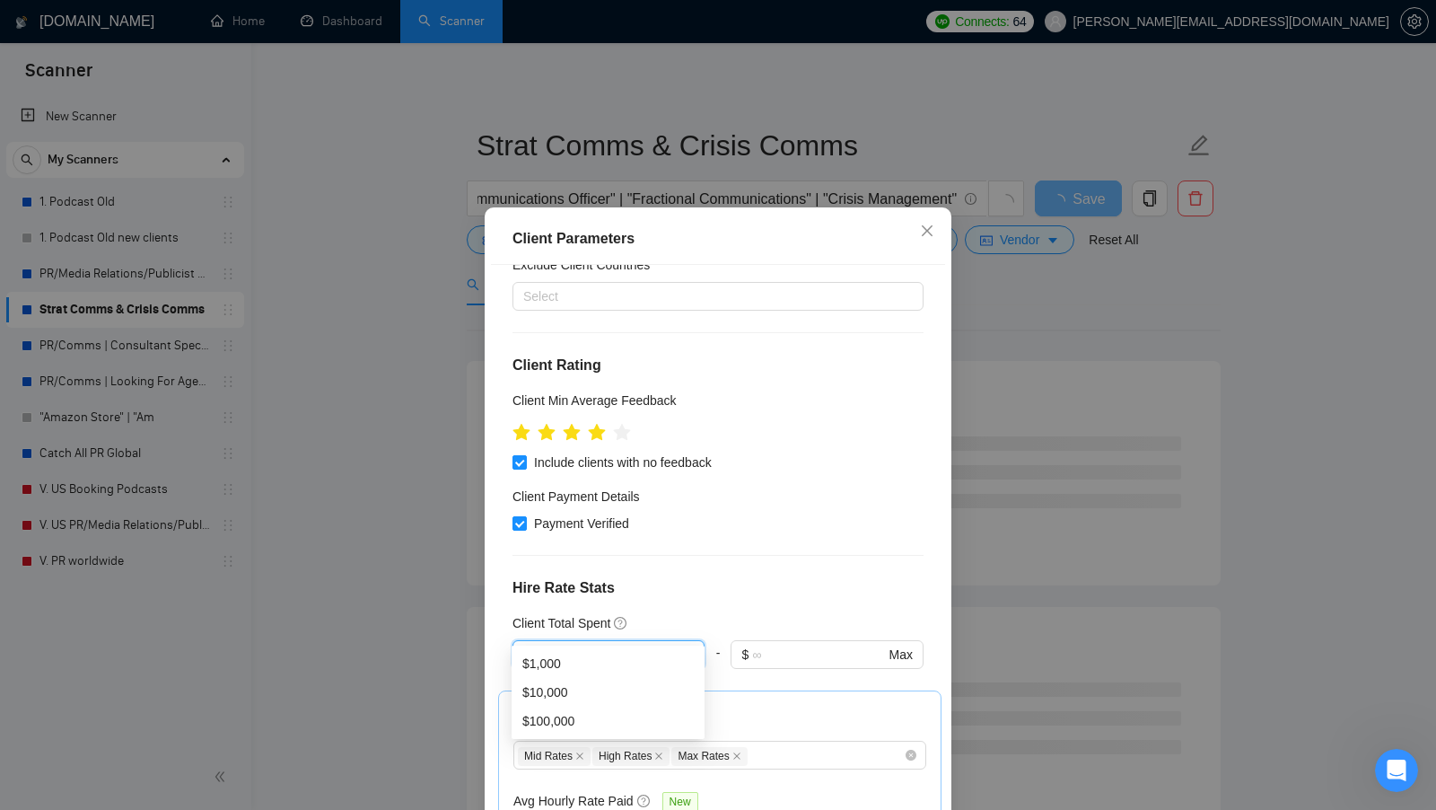
type input "10"
click at [677, 613] on div "Client Total Spent" at bounding box center [718, 623] width 411 height 20
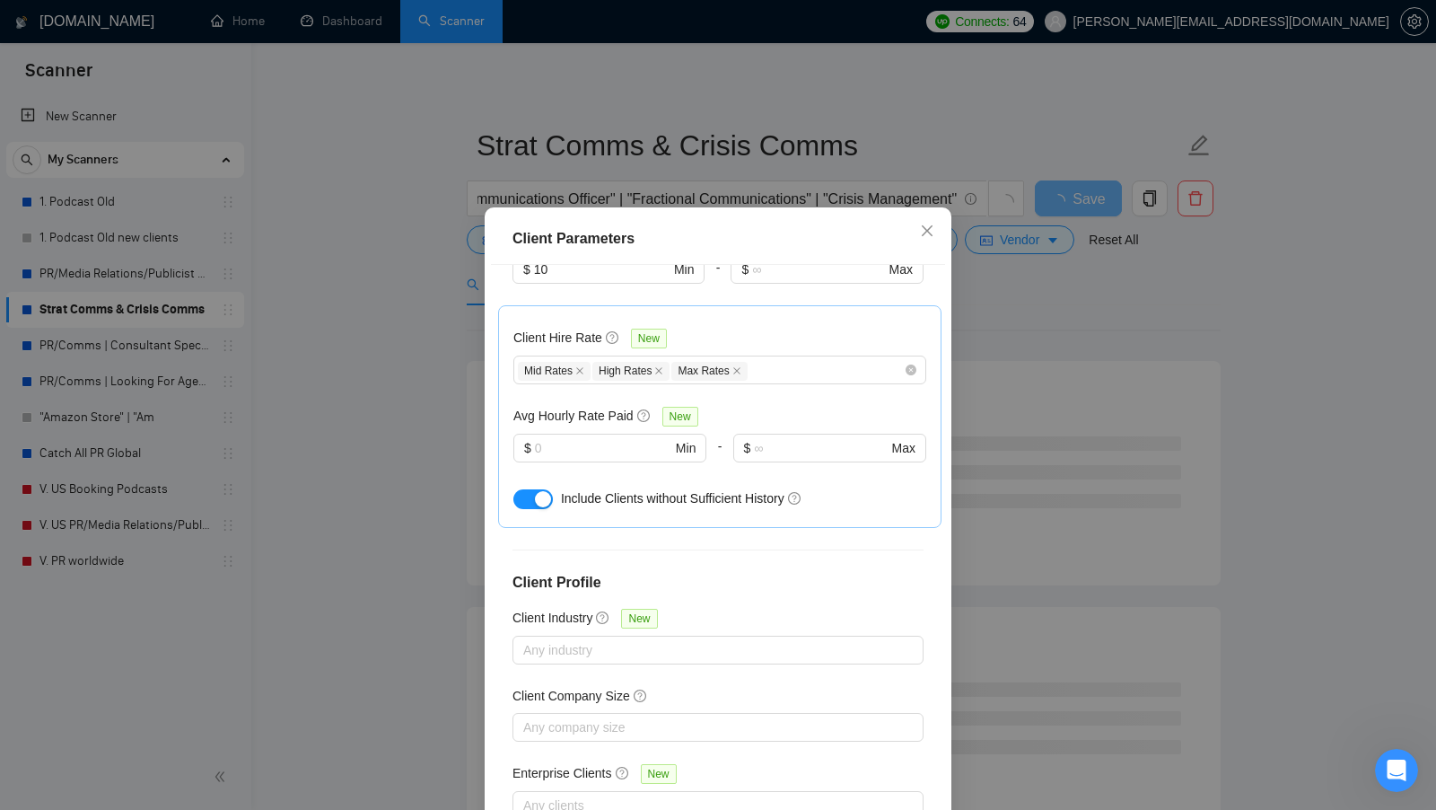
scroll to position [100, 0]
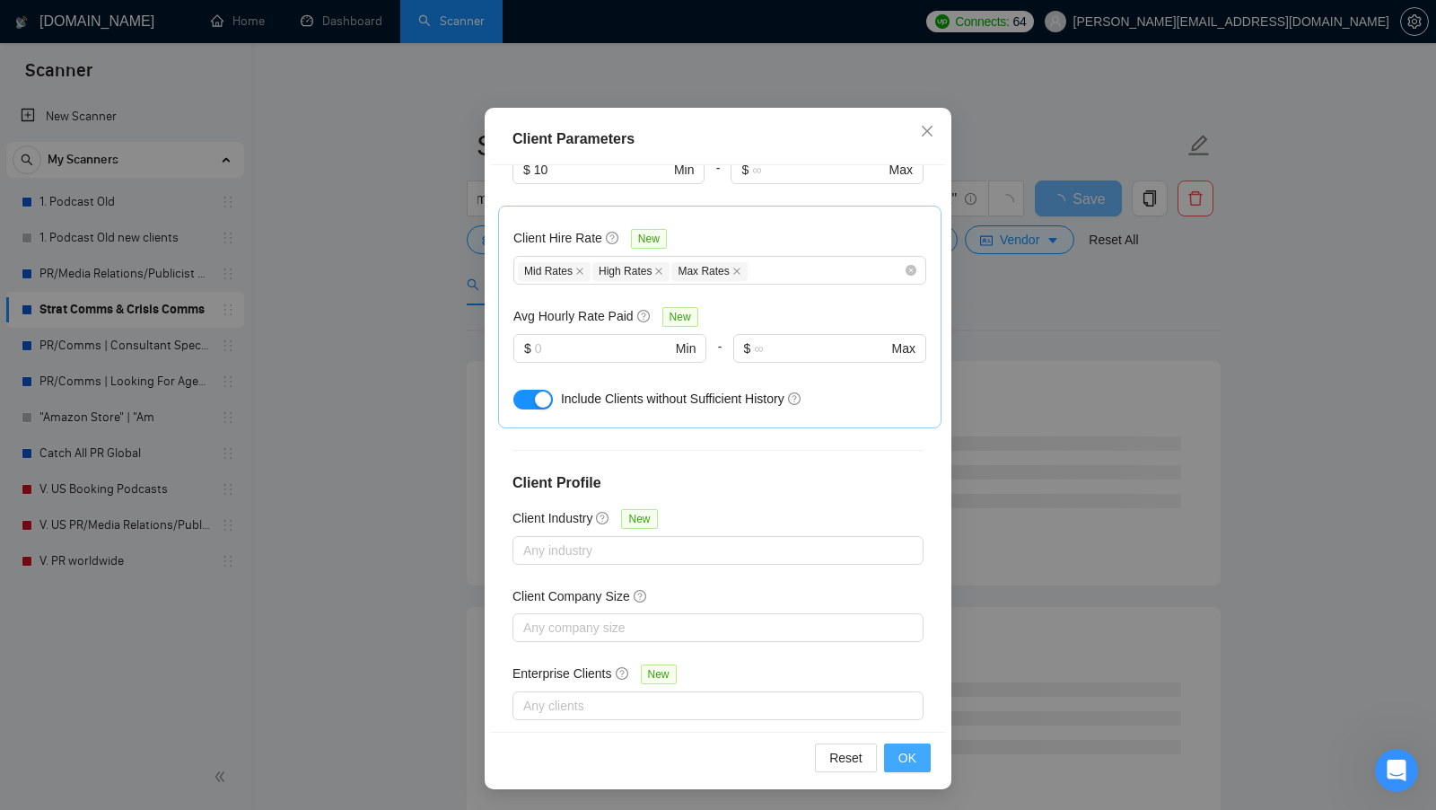
click at [916, 759] on span "OK" at bounding box center [907, 758] width 18 height 20
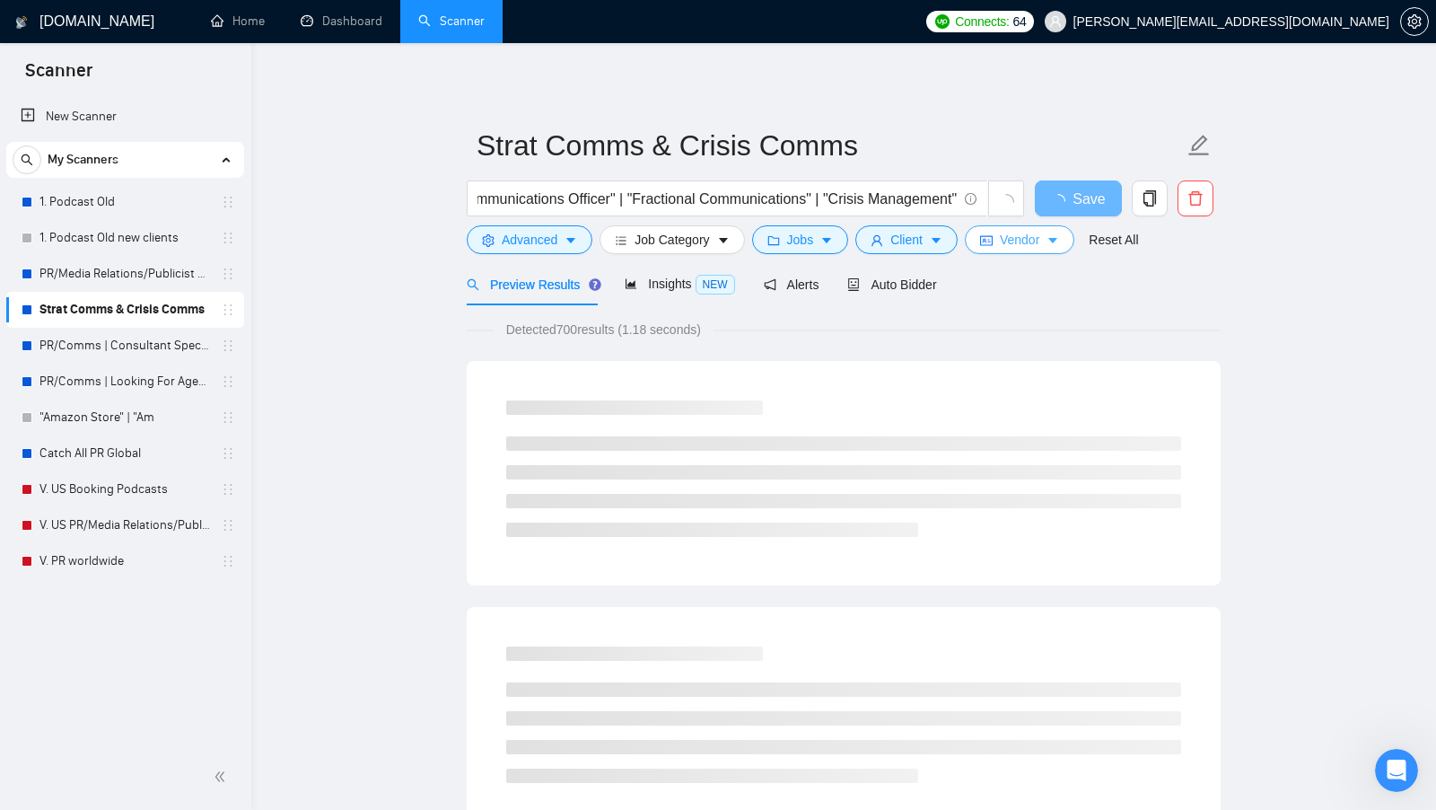
click at [990, 239] on icon "idcard" at bounding box center [986, 240] width 13 height 13
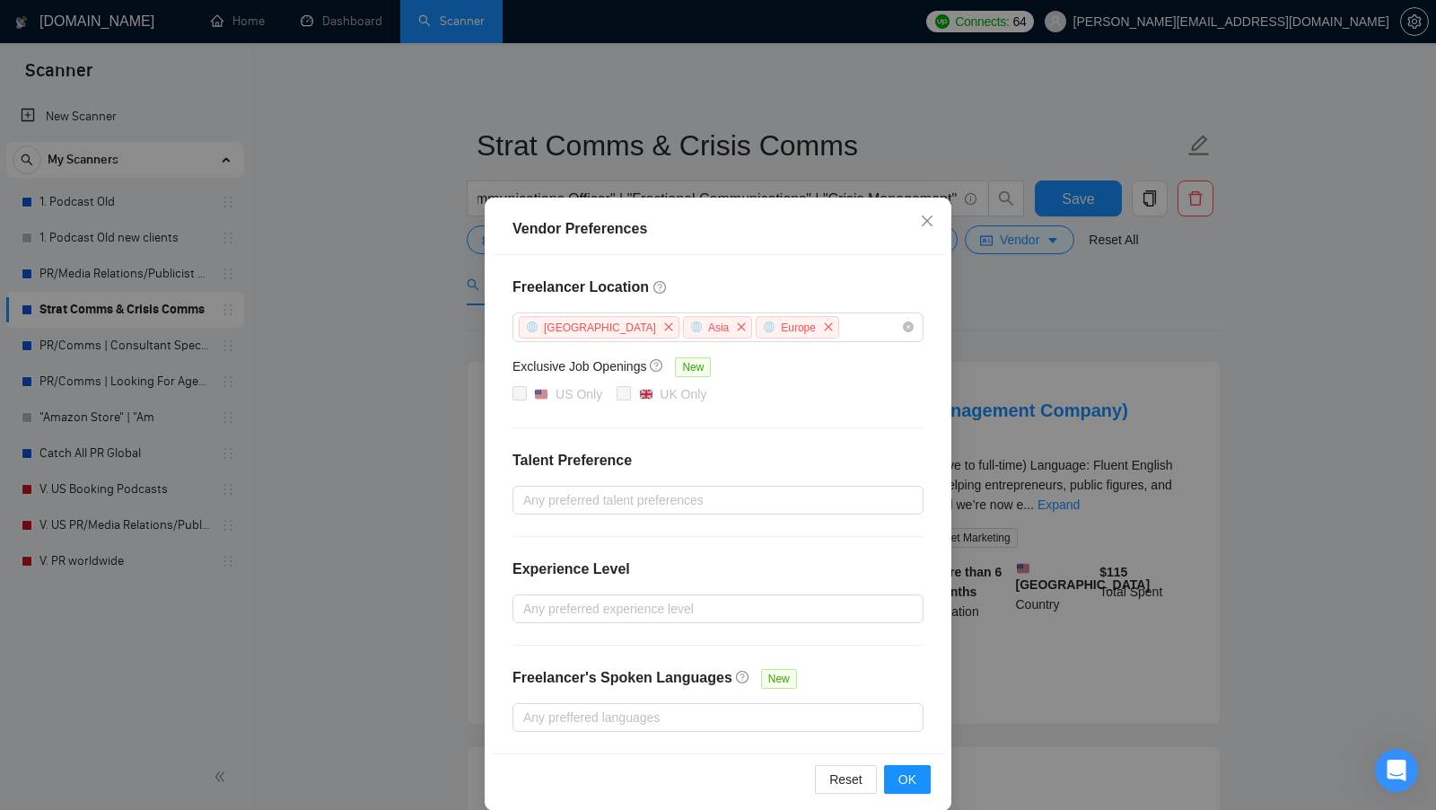
click at [1114, 352] on div "Vendor Preferences Freelancer Location Africa Asia Europe Exclusive Job Opening…" at bounding box center [718, 405] width 1436 height 810
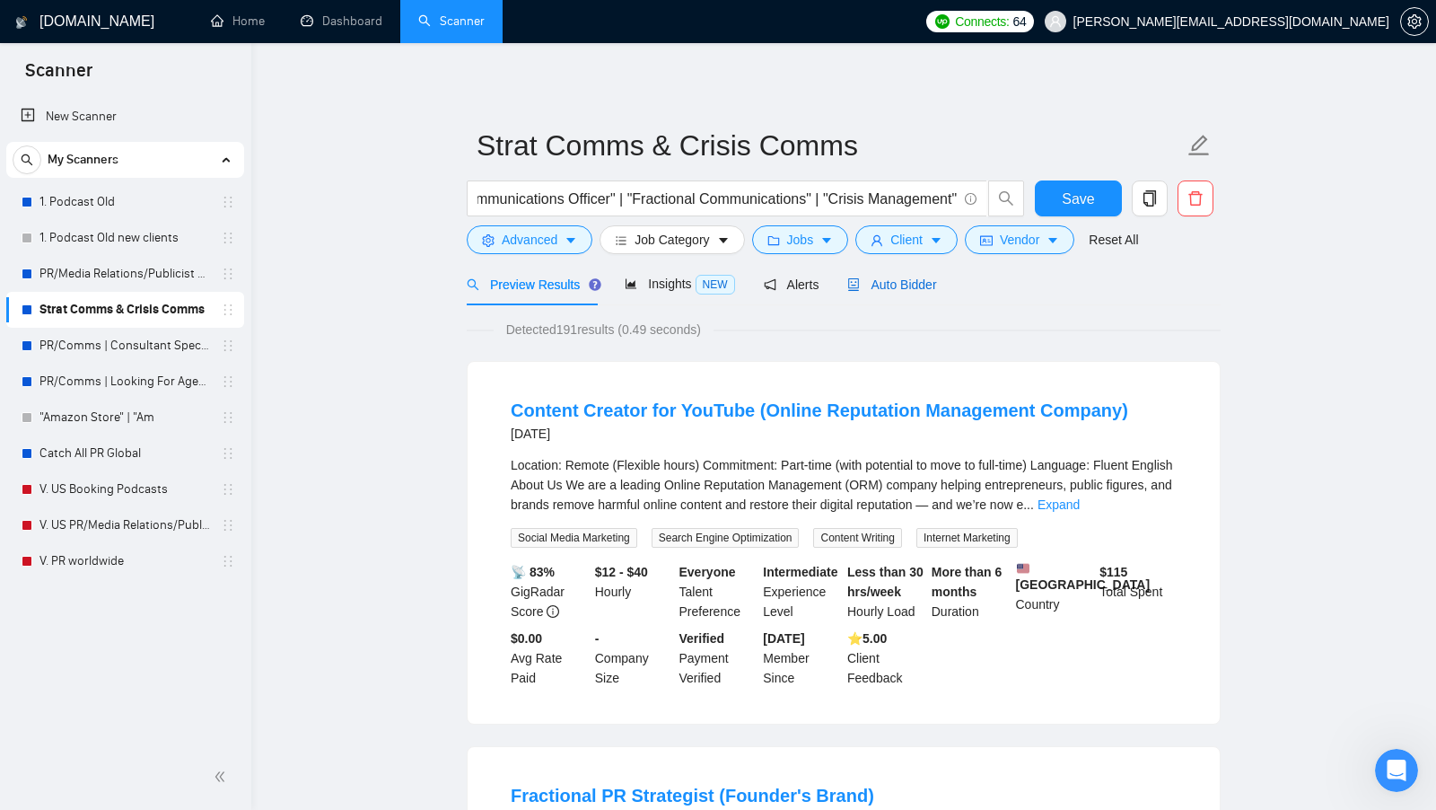
click at [921, 289] on span "Auto Bidder" at bounding box center [891, 284] width 89 height 14
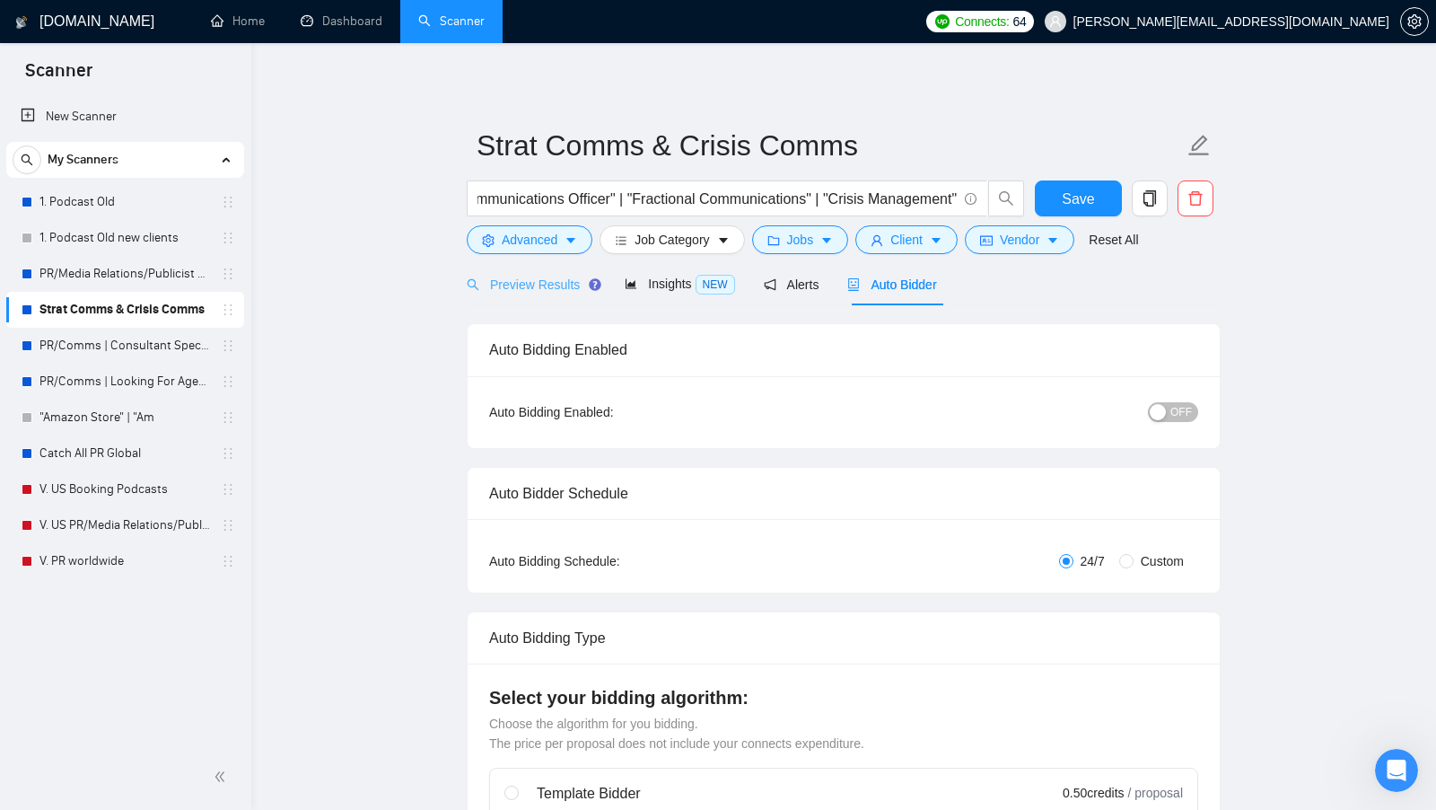
click at [559, 295] on div "Preview Results" at bounding box center [531, 284] width 129 height 42
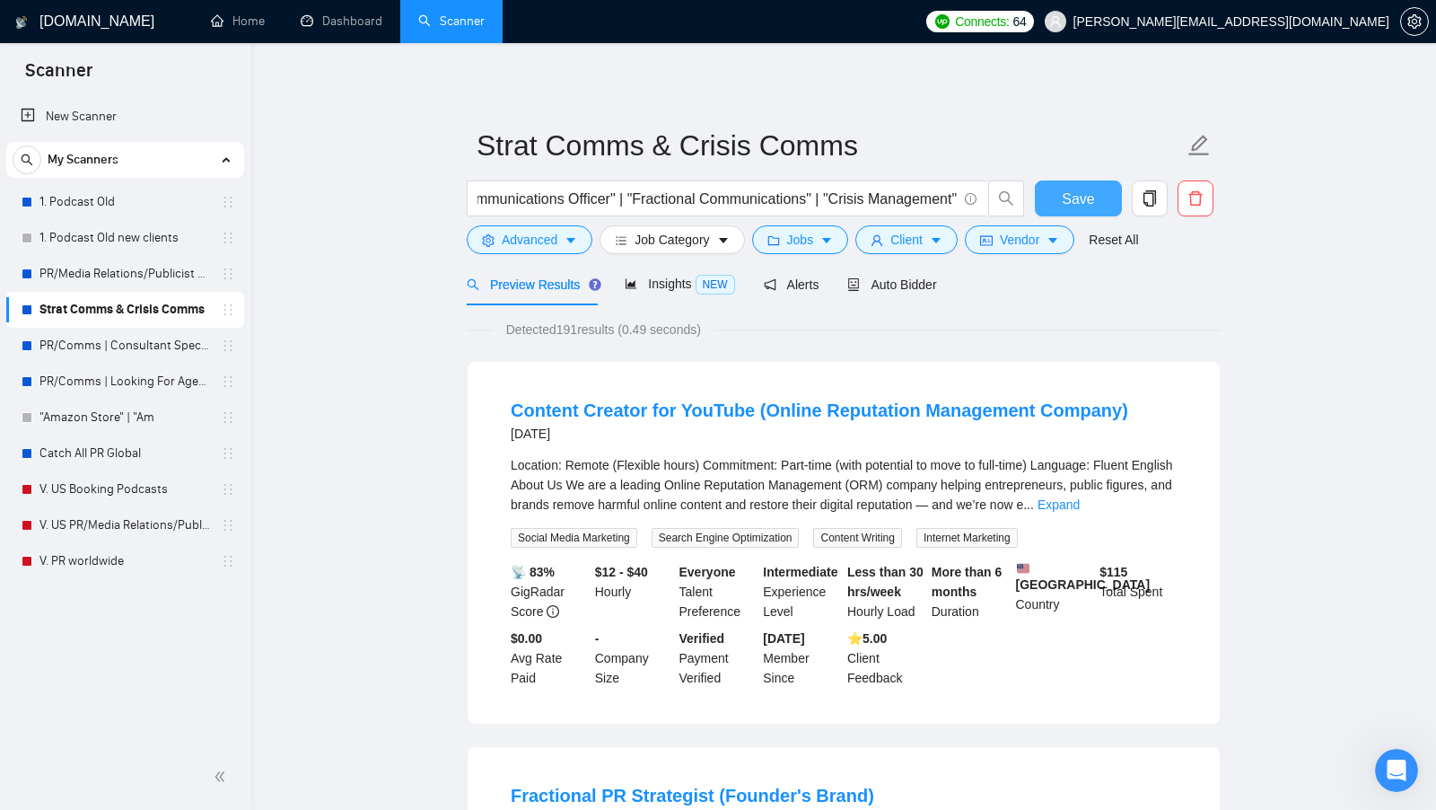
click at [1082, 204] on span "Save" at bounding box center [1078, 199] width 32 height 22
click at [903, 288] on span "Auto Bidder" at bounding box center [891, 284] width 89 height 14
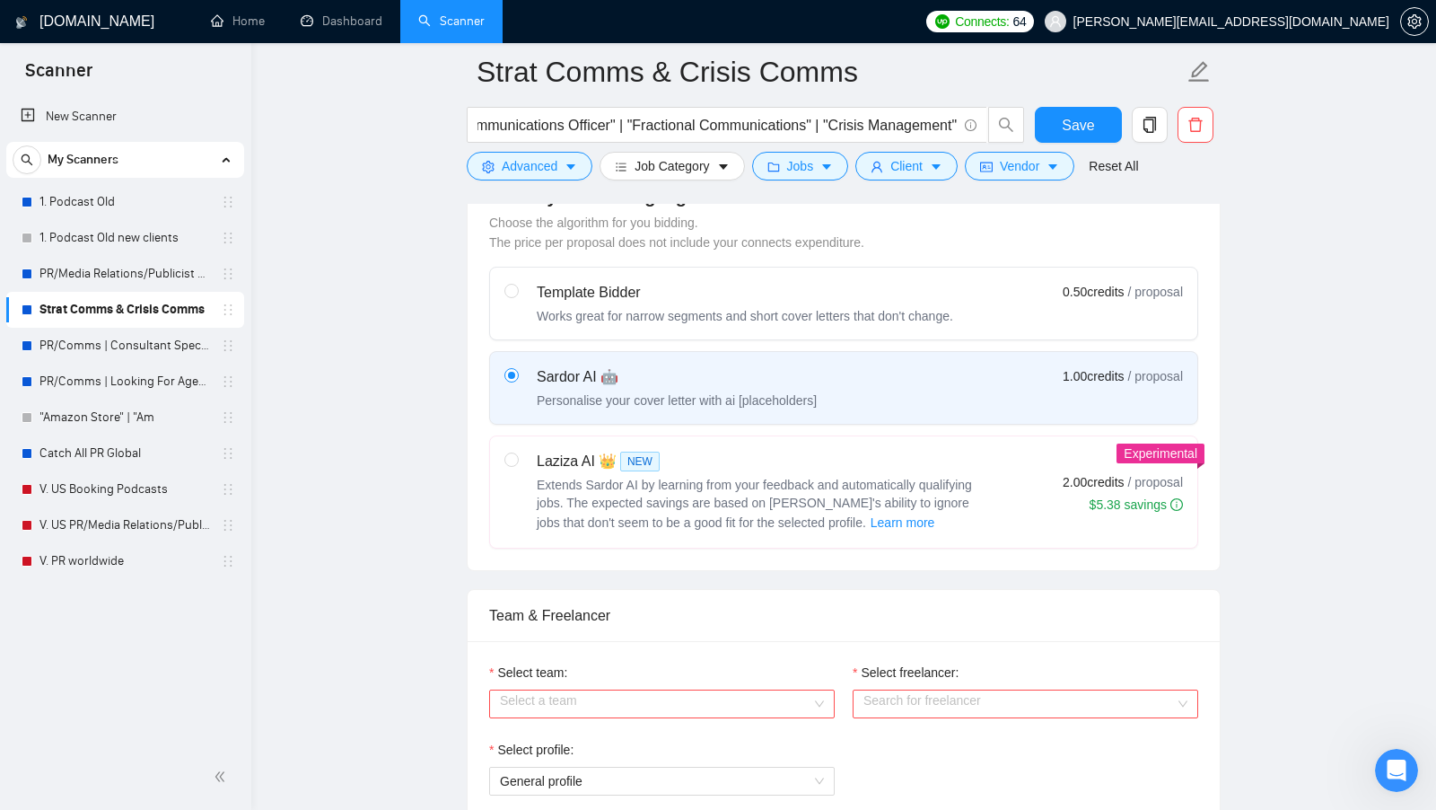
click at [862, 459] on div "Laziza AI 👑 NEW" at bounding box center [761, 462] width 449 height 22
click at [517, 459] on input "radio" at bounding box center [510, 458] width 13 height 13
radio input "true"
radio input "false"
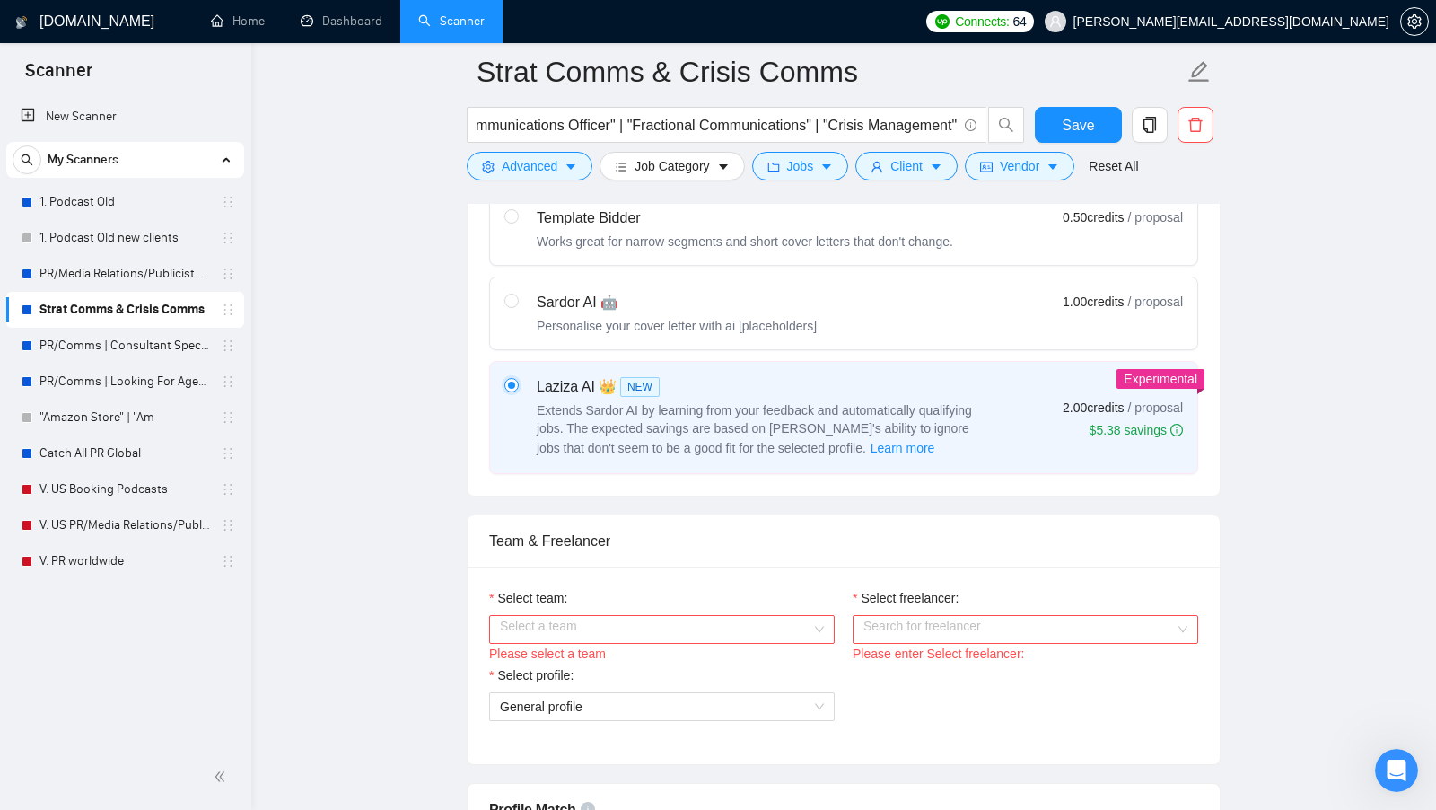
scroll to position [609, 0]
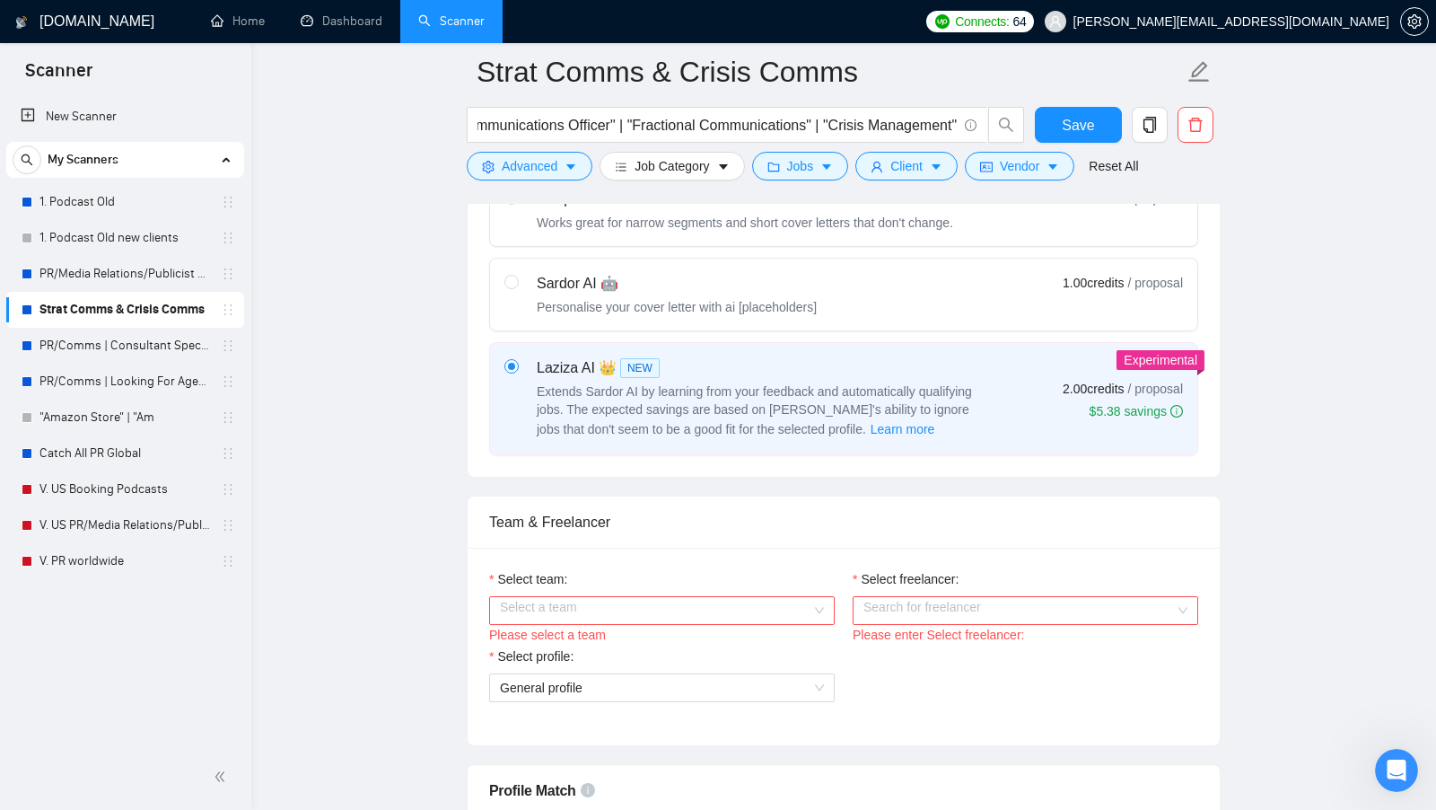
click at [736, 614] on input "Select team:" at bounding box center [655, 610] width 311 height 27
click at [690, 634] on div "Kronus Communications" at bounding box center [661, 637] width 324 height 20
click at [884, 625] on div "Please enter Select freelancer:" at bounding box center [1026, 635] width 346 height 20
click at [898, 608] on input "Select freelancer:" at bounding box center [1018, 610] width 311 height 27
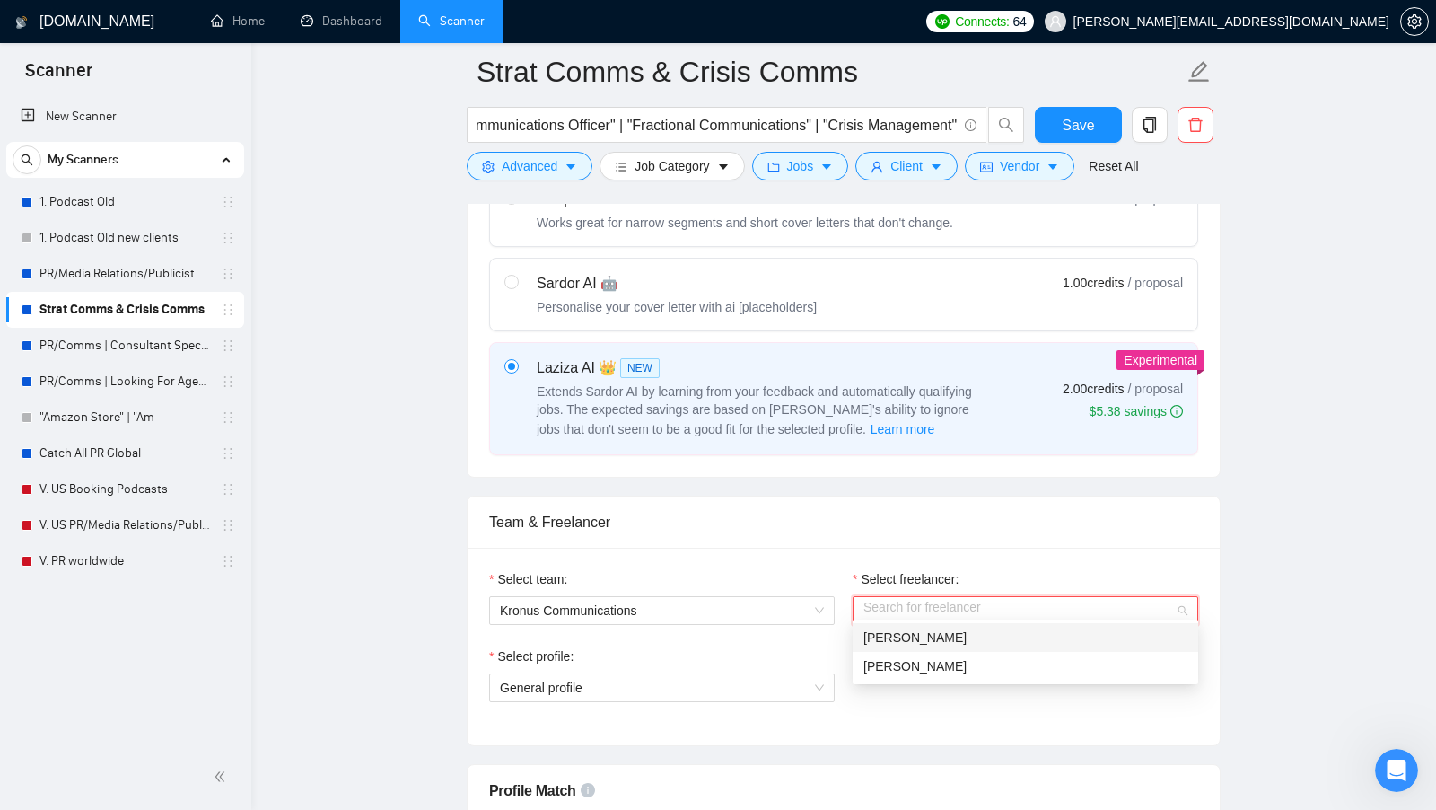
click at [885, 633] on span "[PERSON_NAME]" at bounding box center [914, 637] width 103 height 14
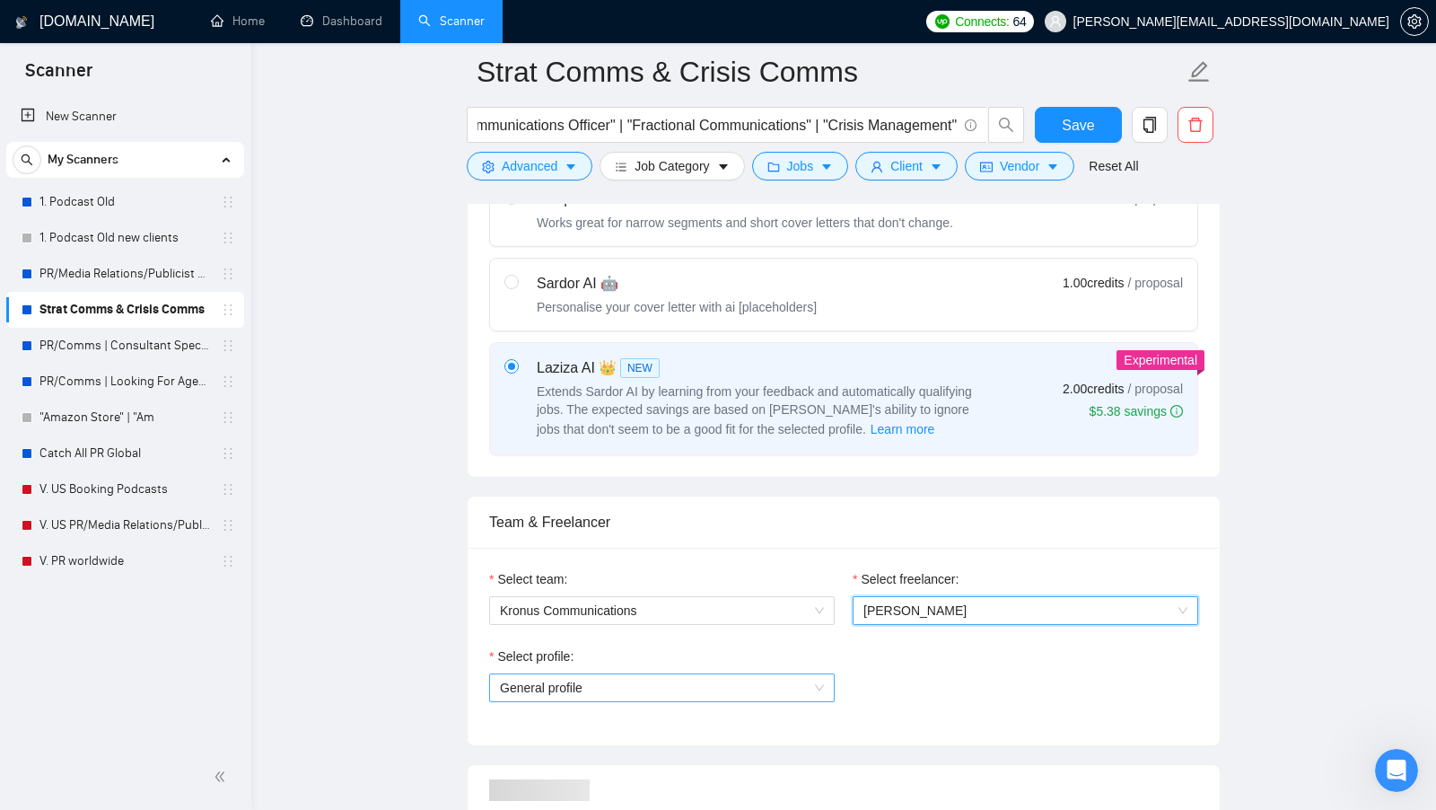
click at [746, 690] on span "General profile" at bounding box center [662, 687] width 324 height 27
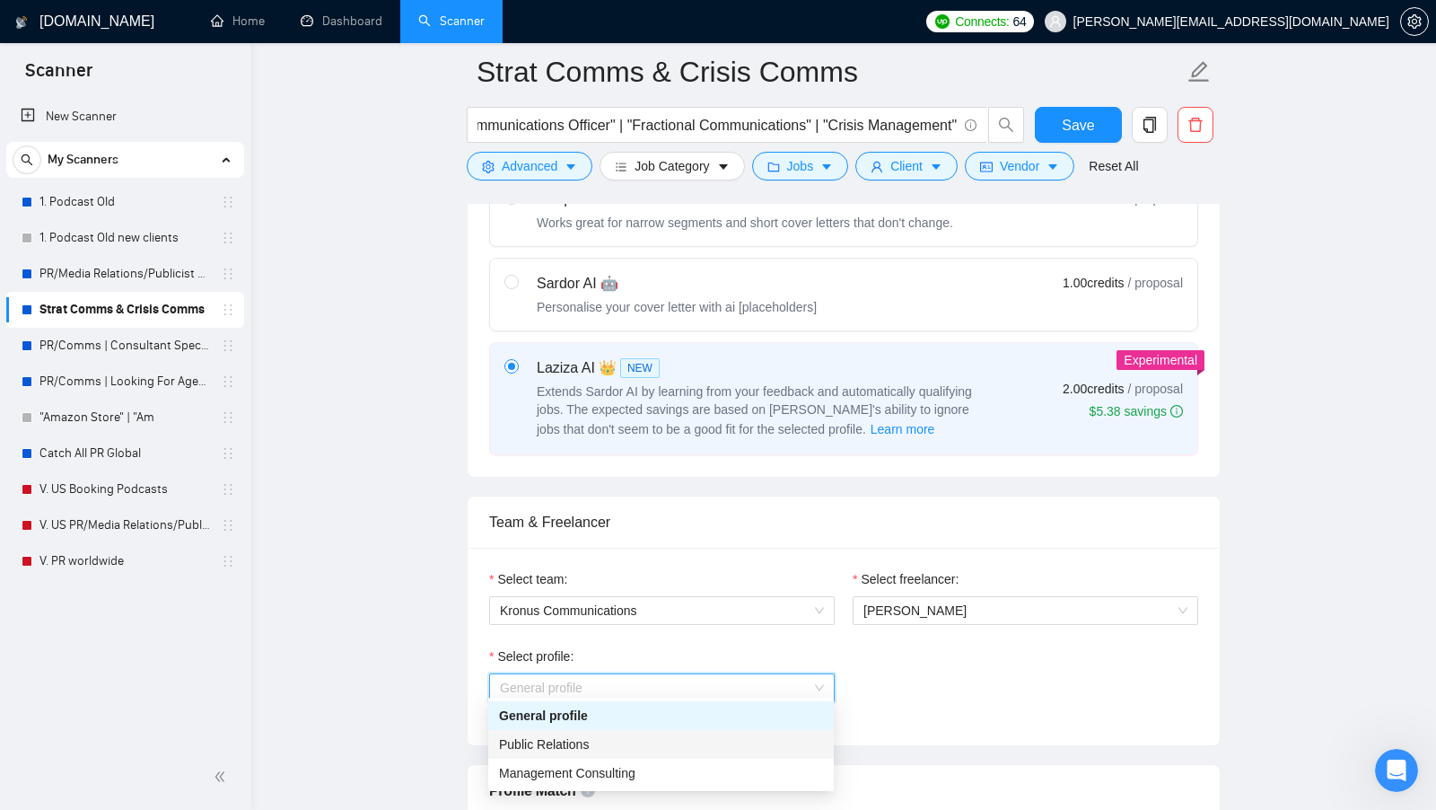
click at [702, 745] on div "Public Relations" at bounding box center [661, 744] width 324 height 20
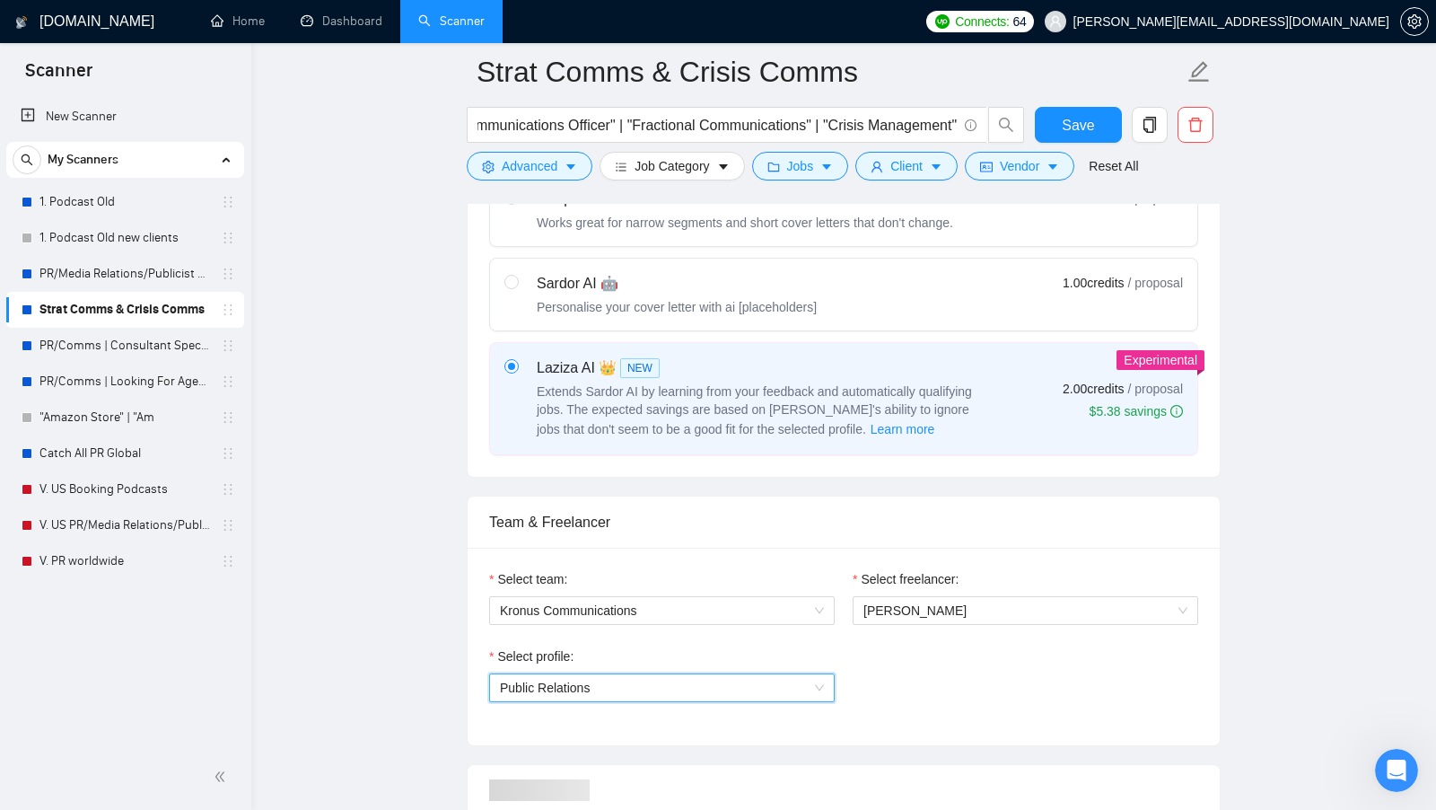
click at [1036, 704] on div "Select profile: 1017484851352698961 Public Relations" at bounding box center [843, 684] width 727 height 77
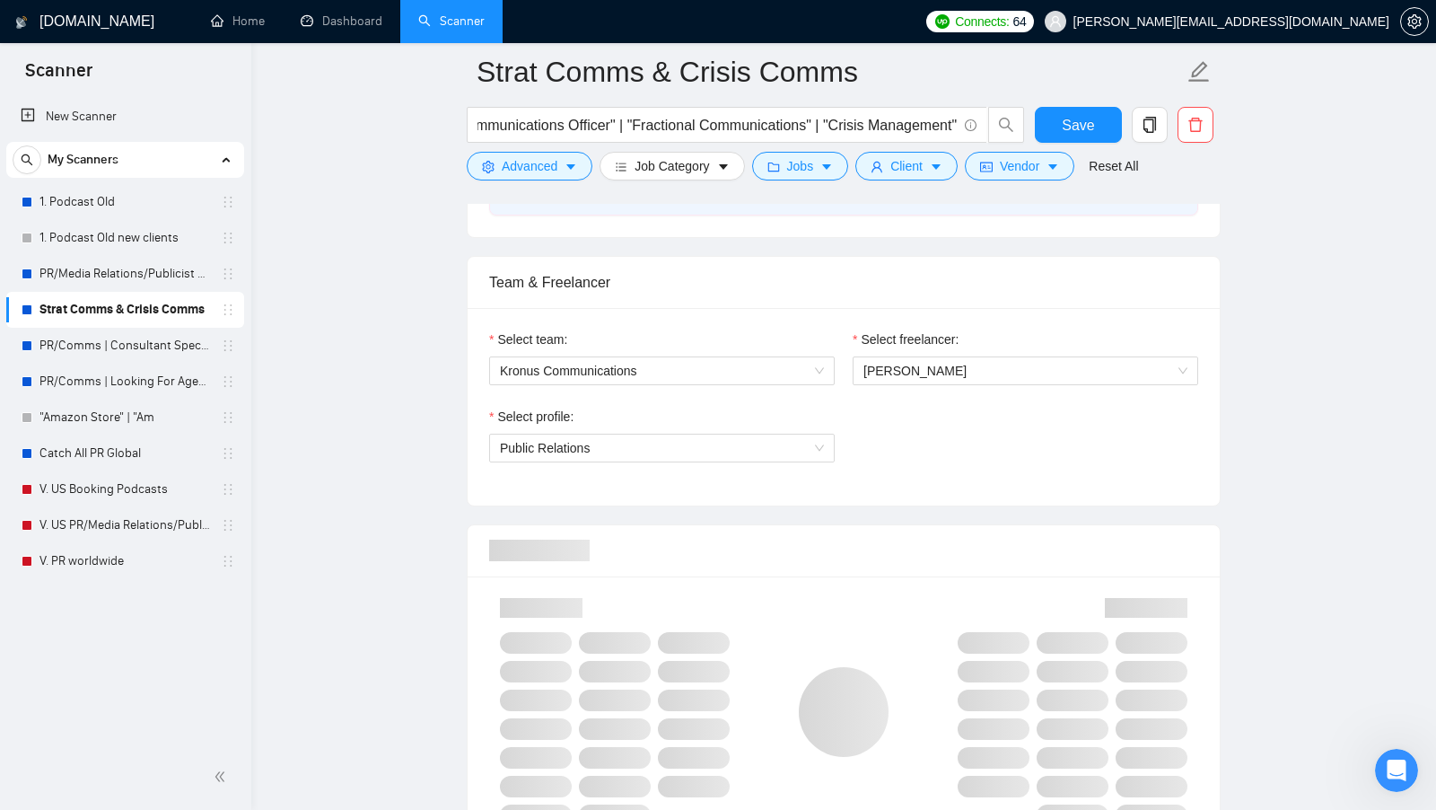
scroll to position [916, 0]
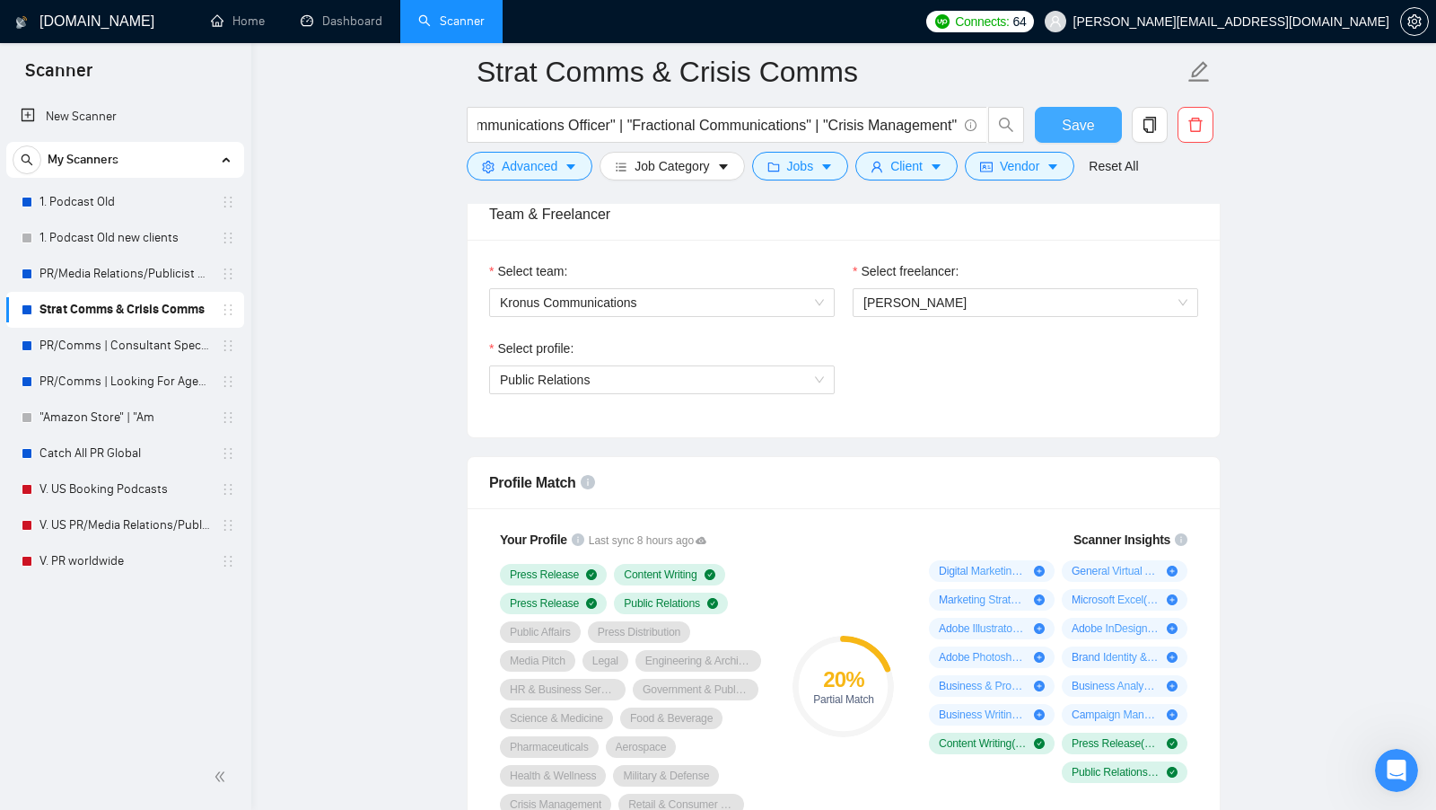
click at [1071, 127] on span "Save" at bounding box center [1078, 125] width 32 height 22
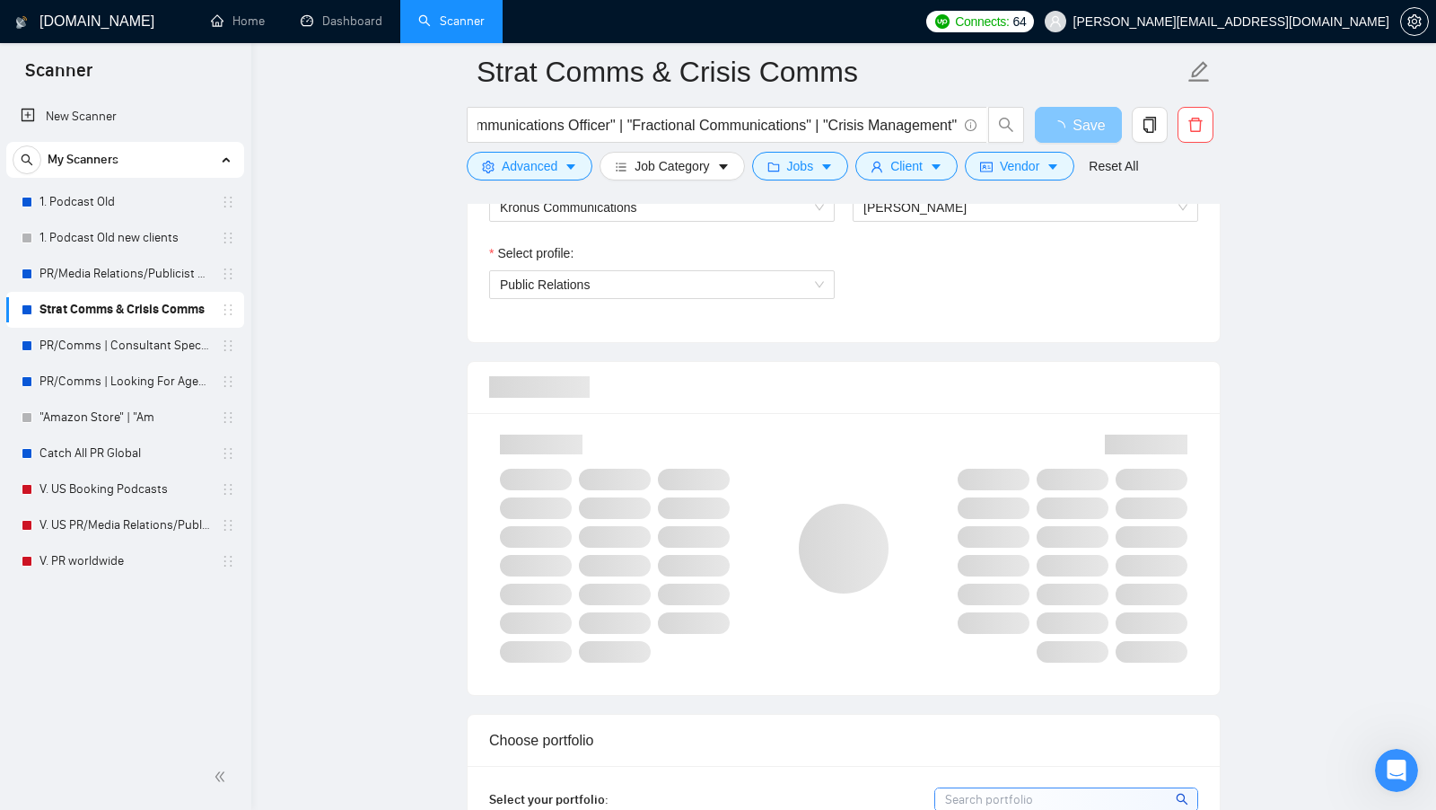
scroll to position [1014, 0]
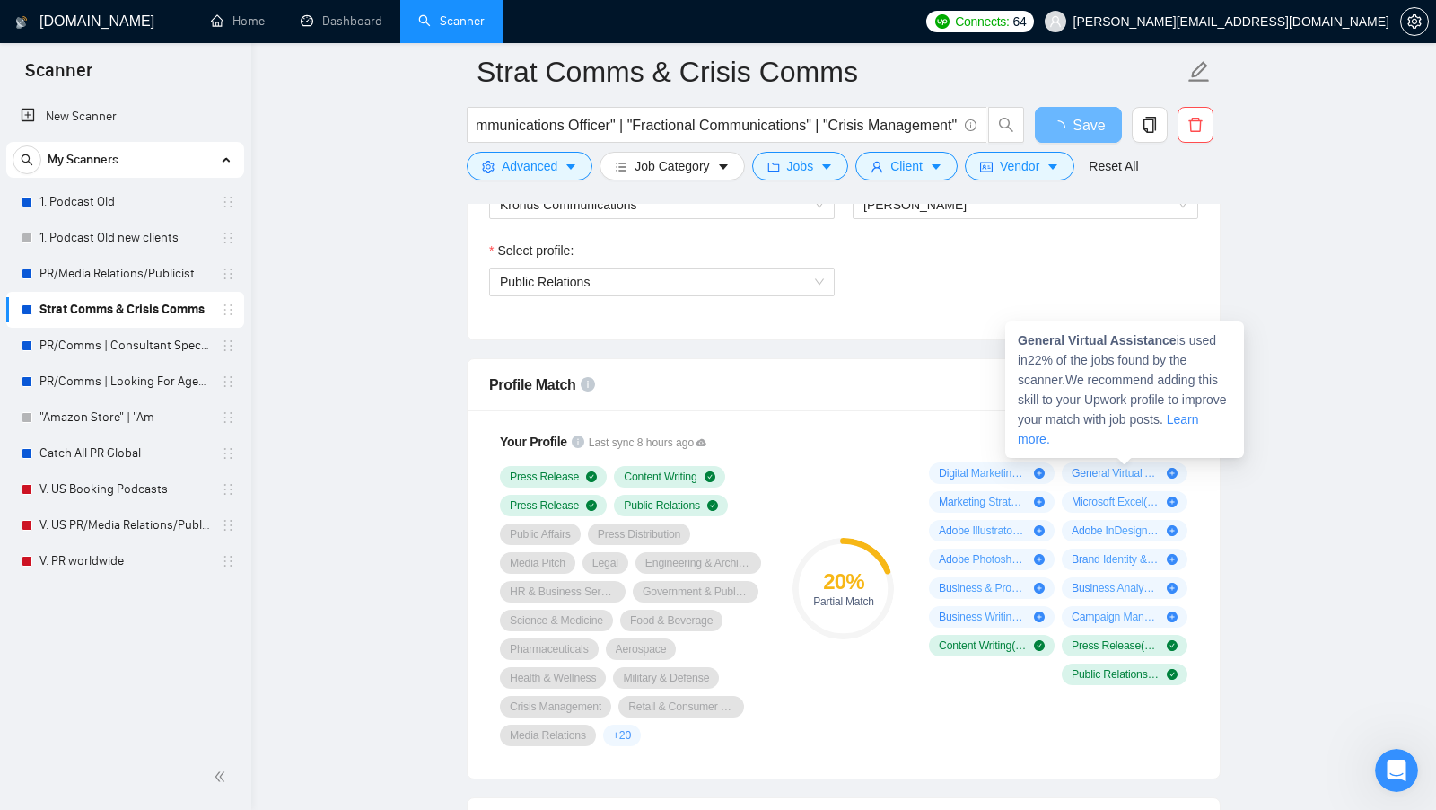
click at [1118, 466] on span "General Virtual Assistance ( 22 %)" at bounding box center [1116, 473] width 88 height 14
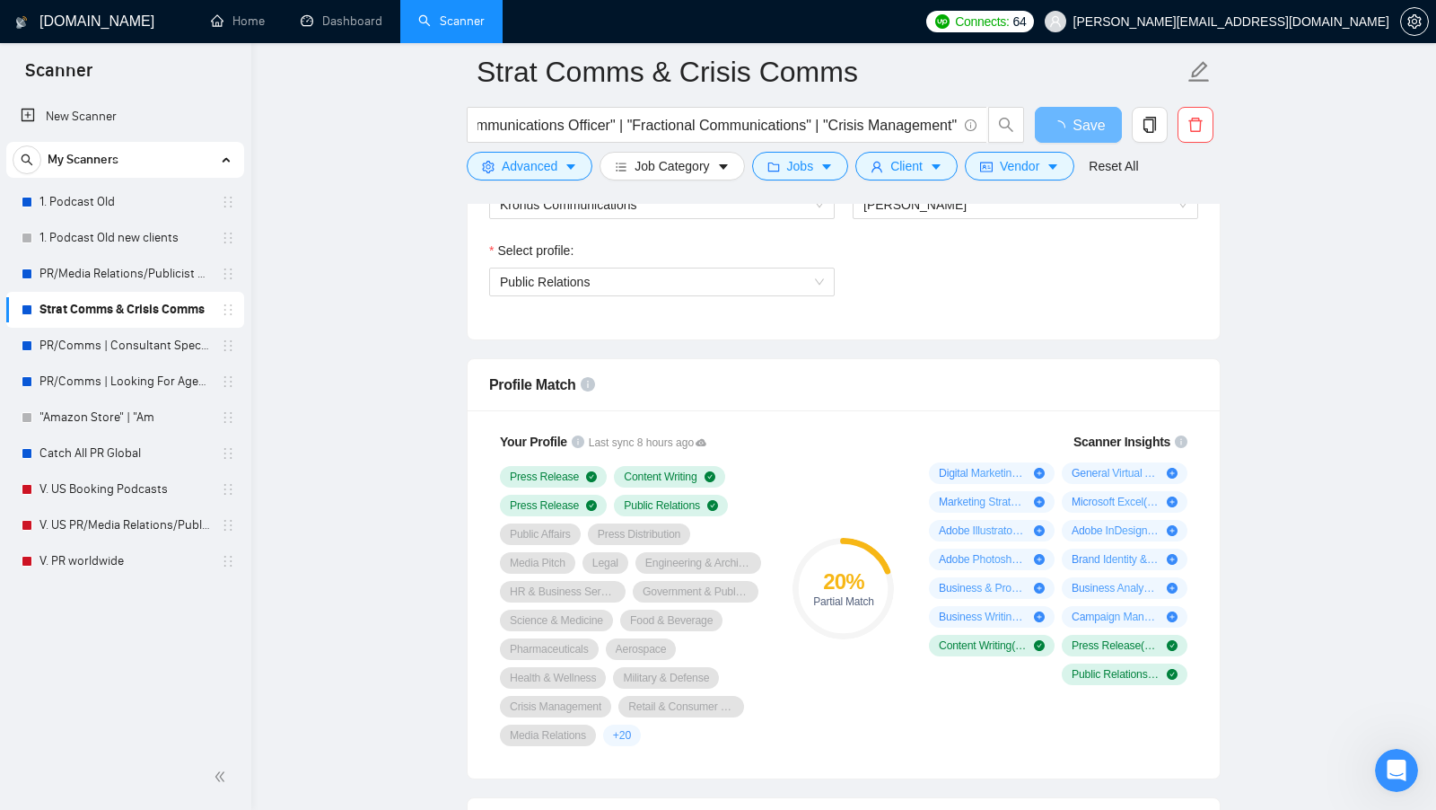
click at [906, 439] on div "Scanner Insights Digital Marketing ( 22 %) General Virtual Assistance ( 22 %) M…" at bounding box center [1055, 589] width 302 height 336
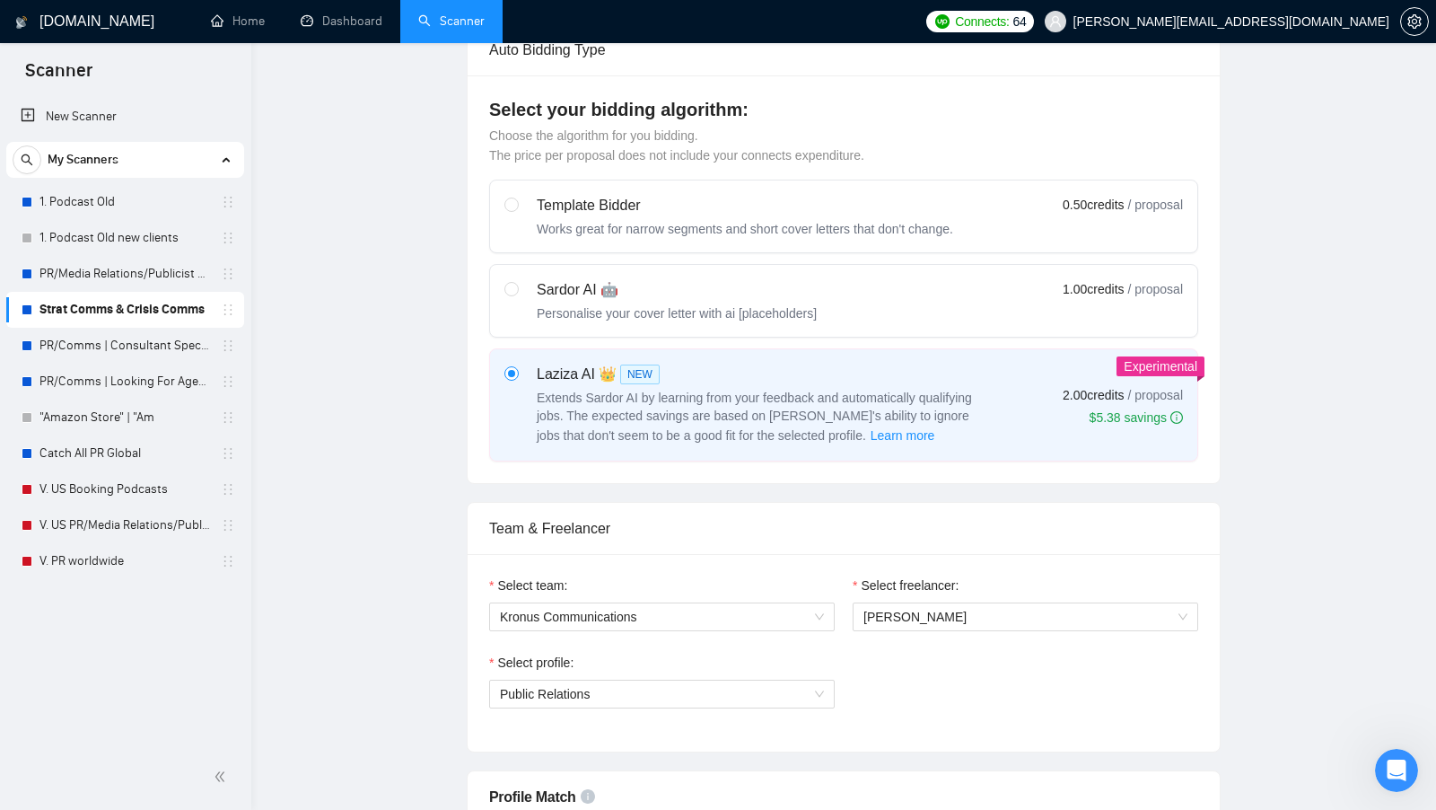
scroll to position [0, 0]
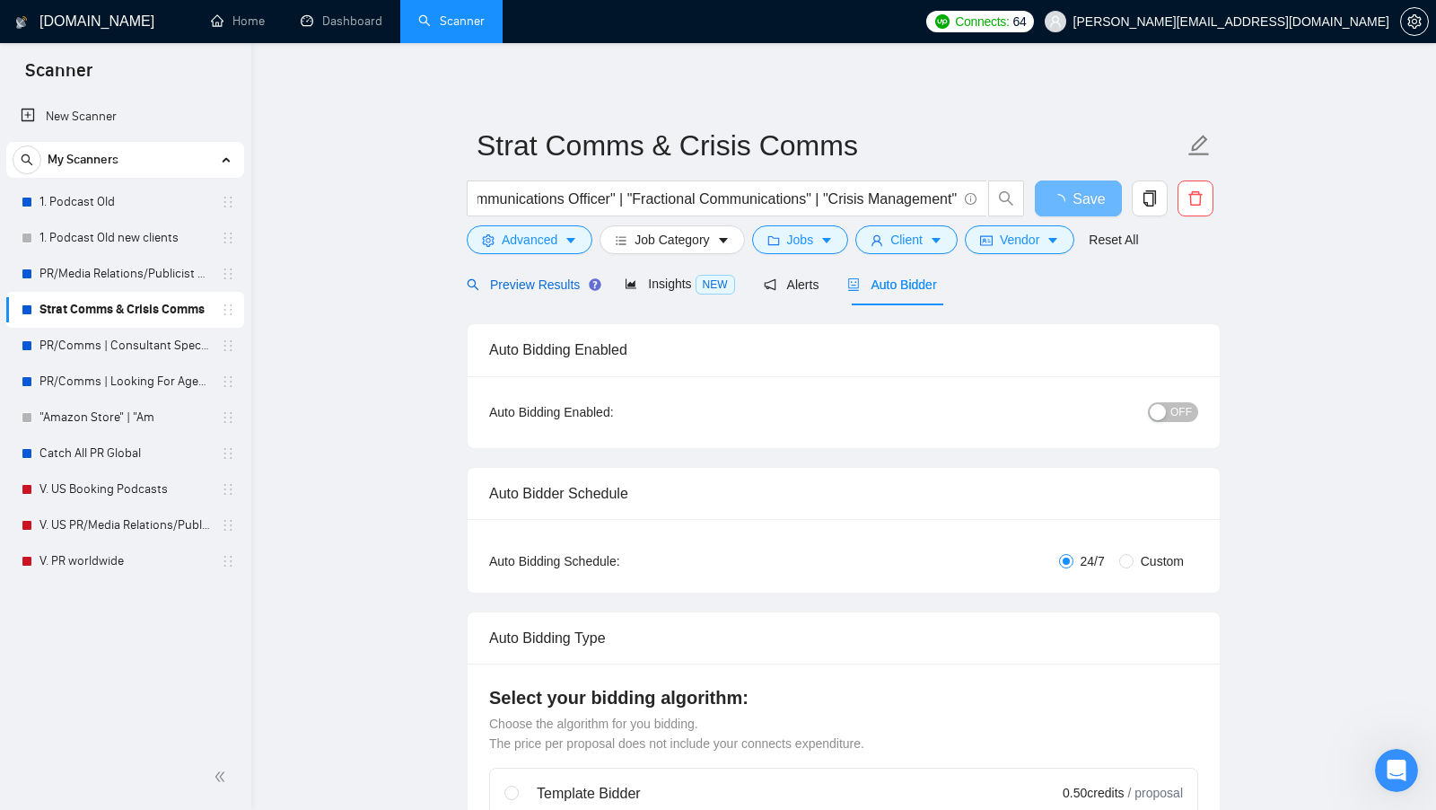
click at [490, 281] on span "Preview Results" at bounding box center [531, 284] width 129 height 14
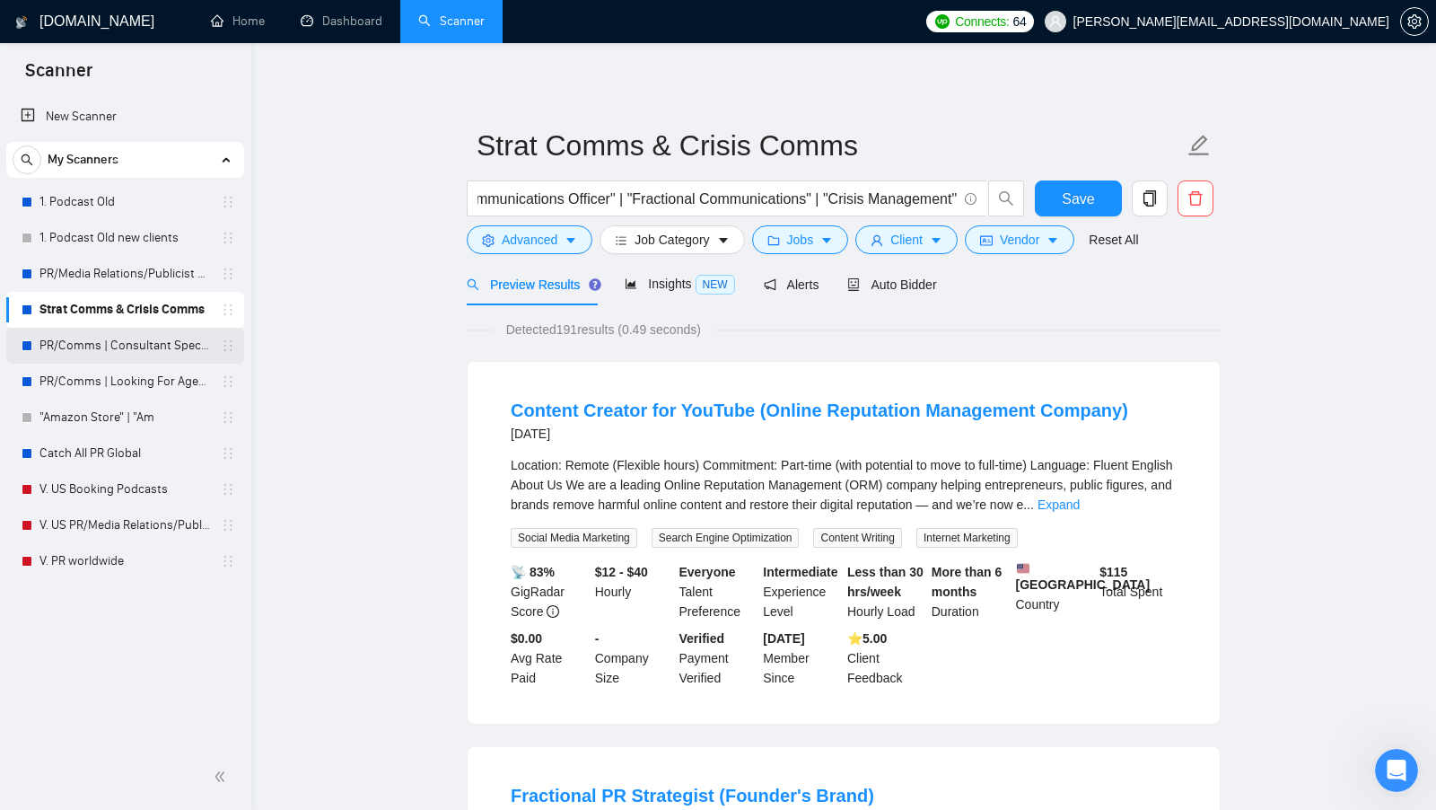
click at [130, 355] on link "PR/Comms | Consultant Specific" at bounding box center [124, 346] width 171 height 36
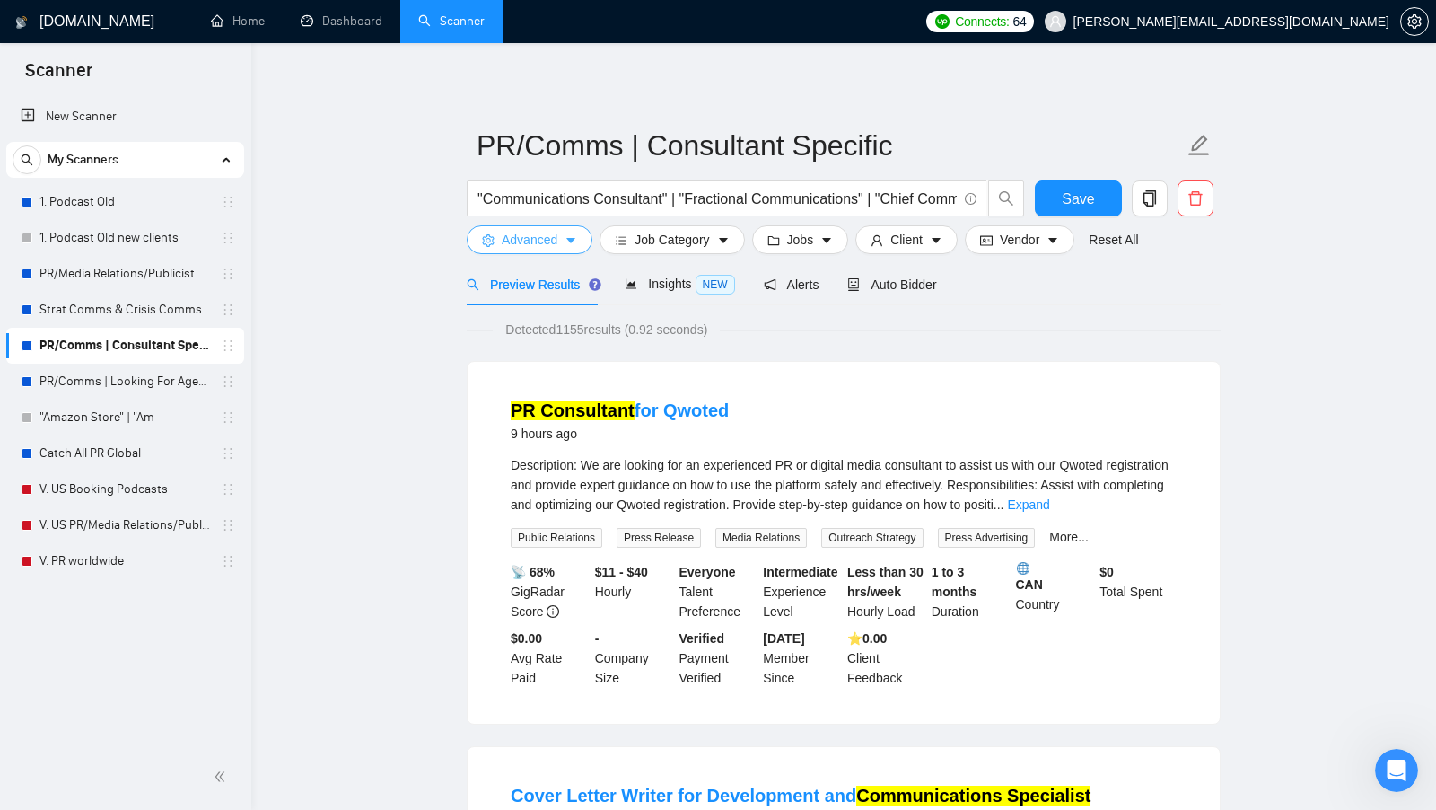
click at [558, 234] on button "Advanced" at bounding box center [530, 239] width 126 height 29
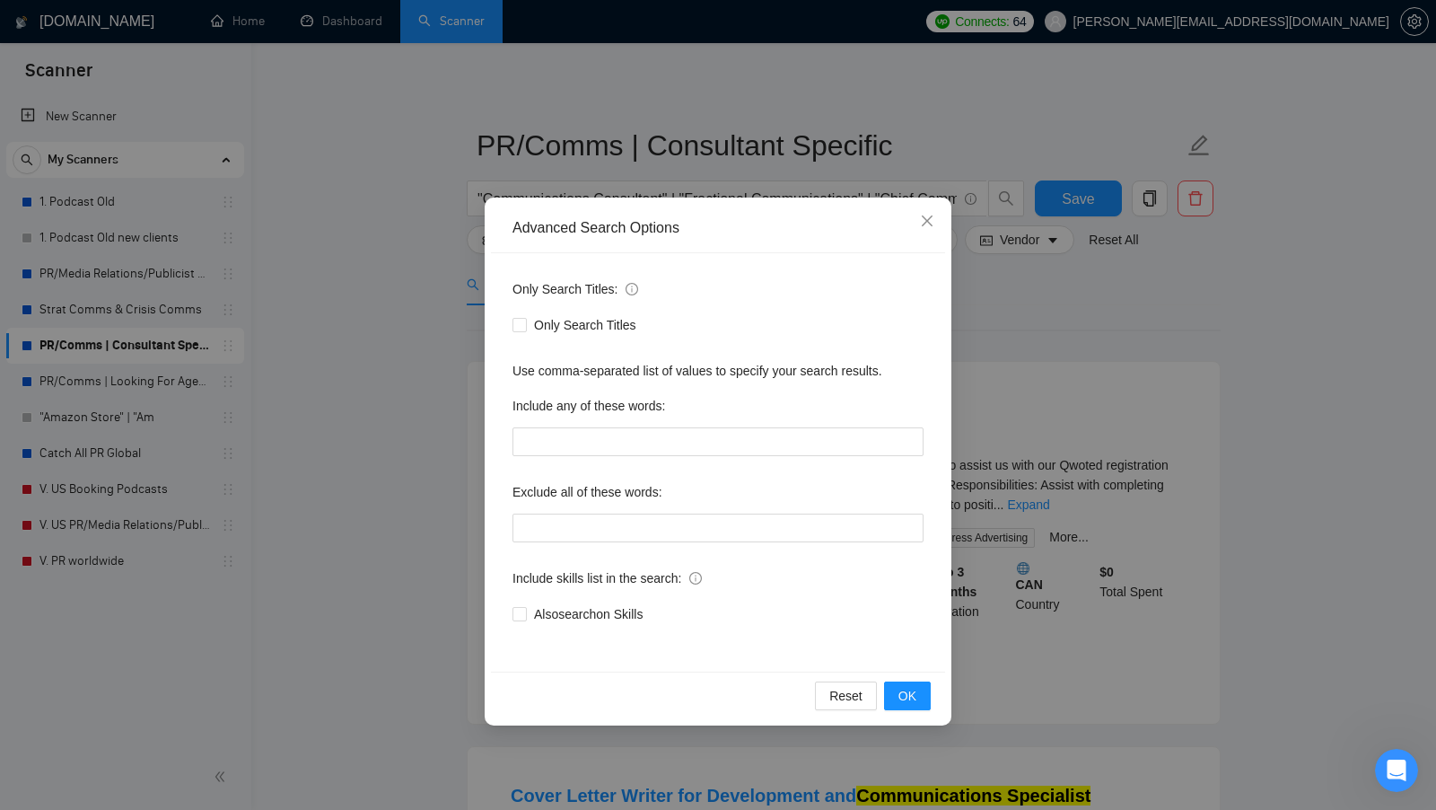
click at [482, 523] on div "Advanced Search Options Only Search Titles: Only Search Titles Use comma-separa…" at bounding box center [718, 405] width 1436 height 810
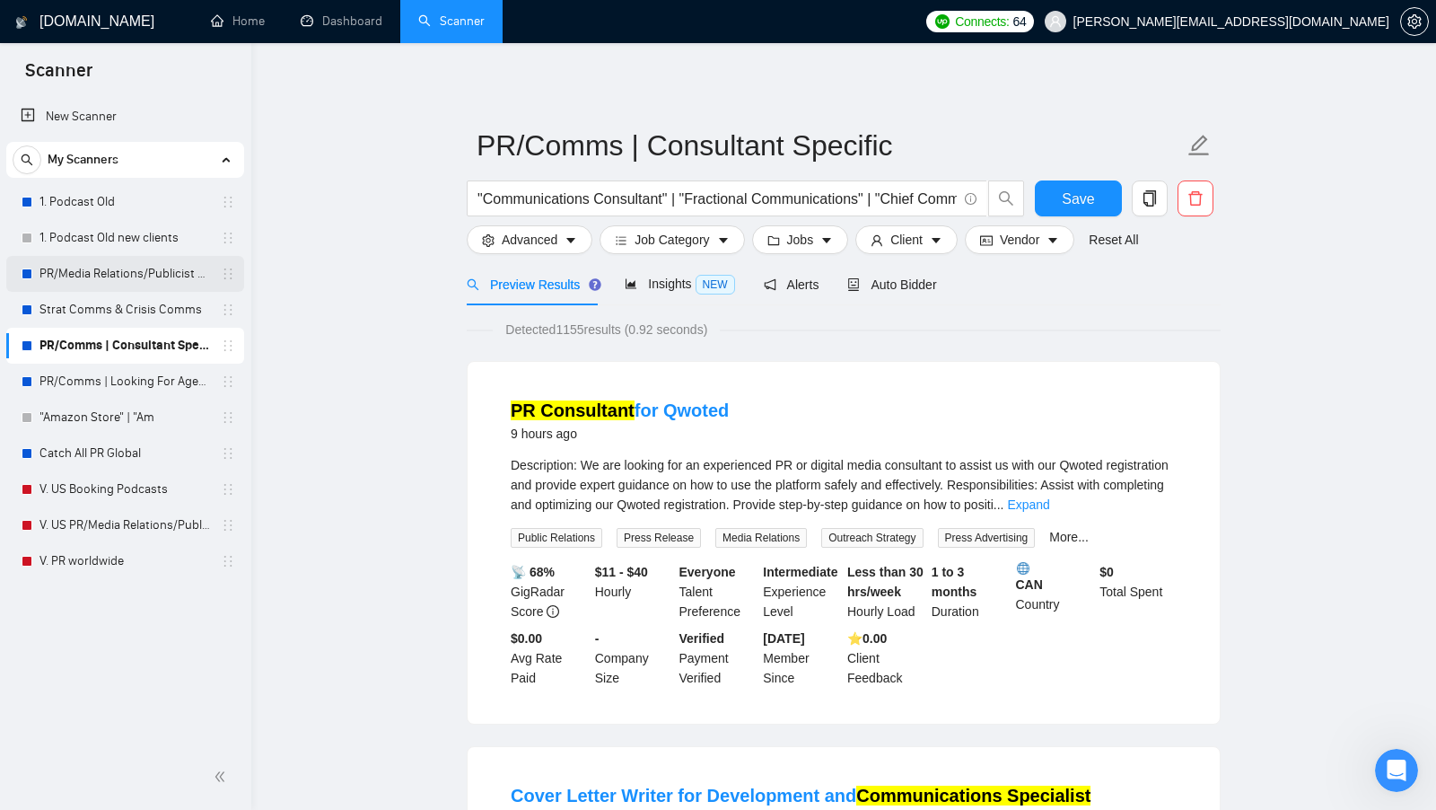
click at [117, 266] on link "PR/Media Relations/Publicist Catch USA" at bounding box center [124, 274] width 171 height 36
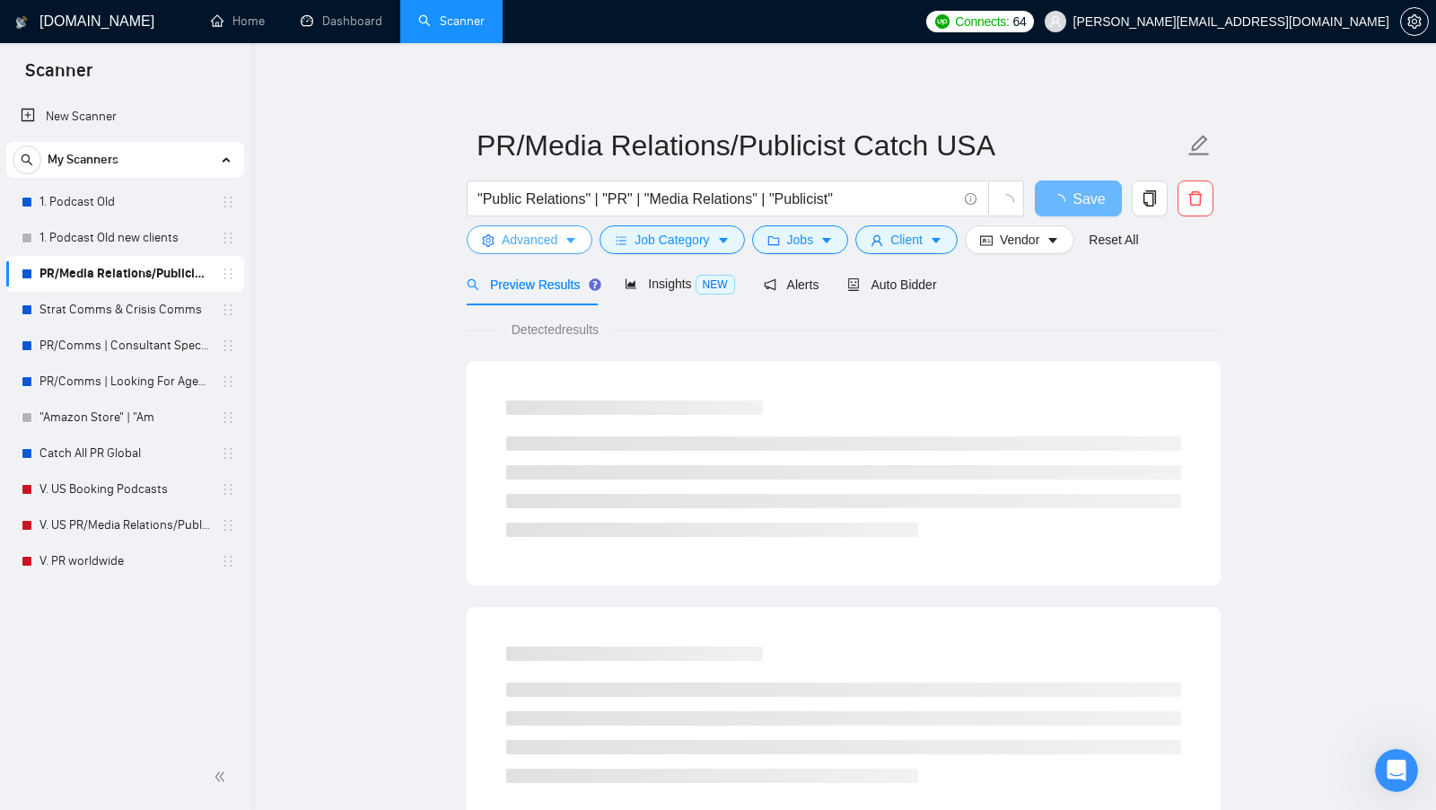
click at [530, 249] on span "Advanced" at bounding box center [530, 240] width 56 height 20
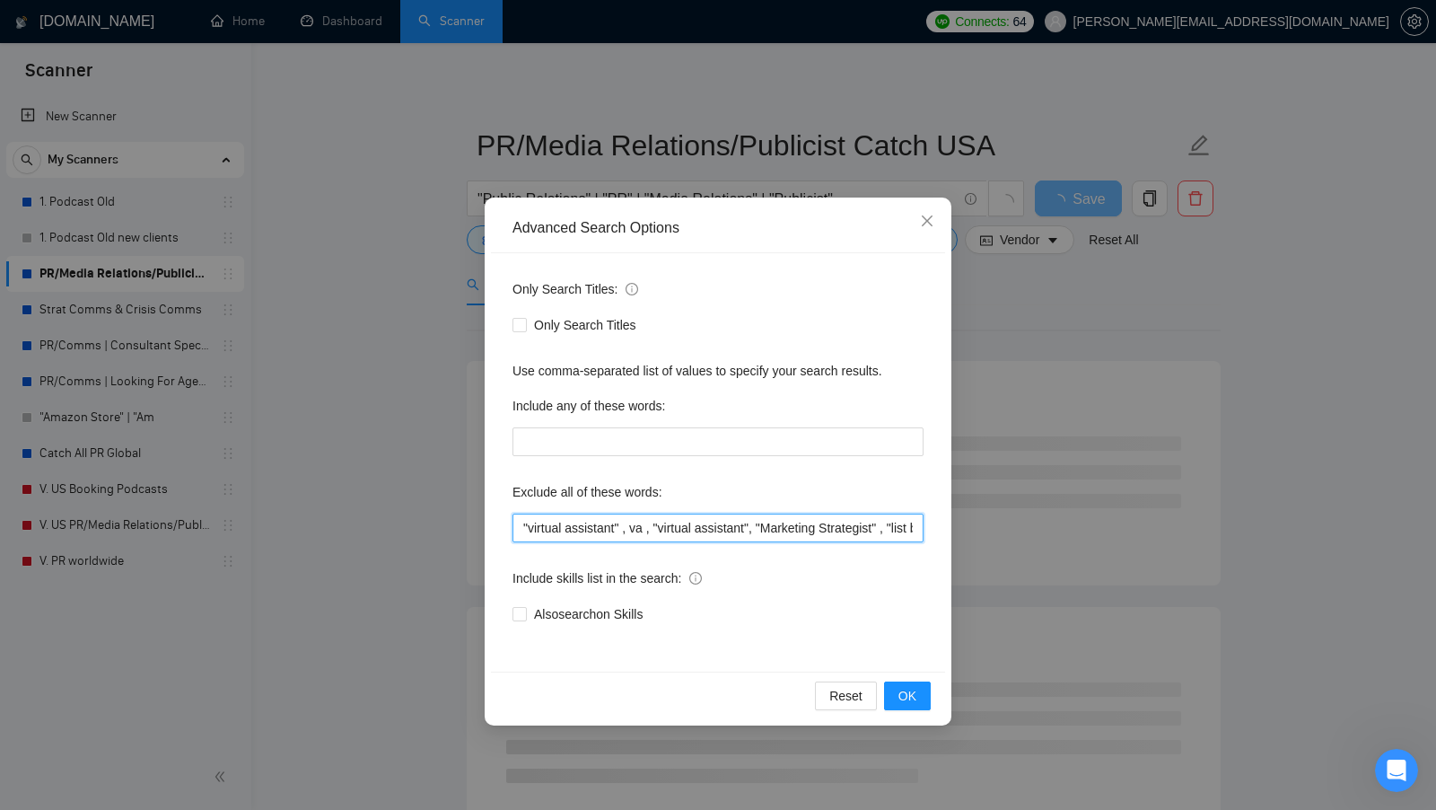
click at [563, 526] on input ""virtual assistant" , va , "virtual assistant", "Marketing Strategist" , "list …" at bounding box center [718, 527] width 411 height 29
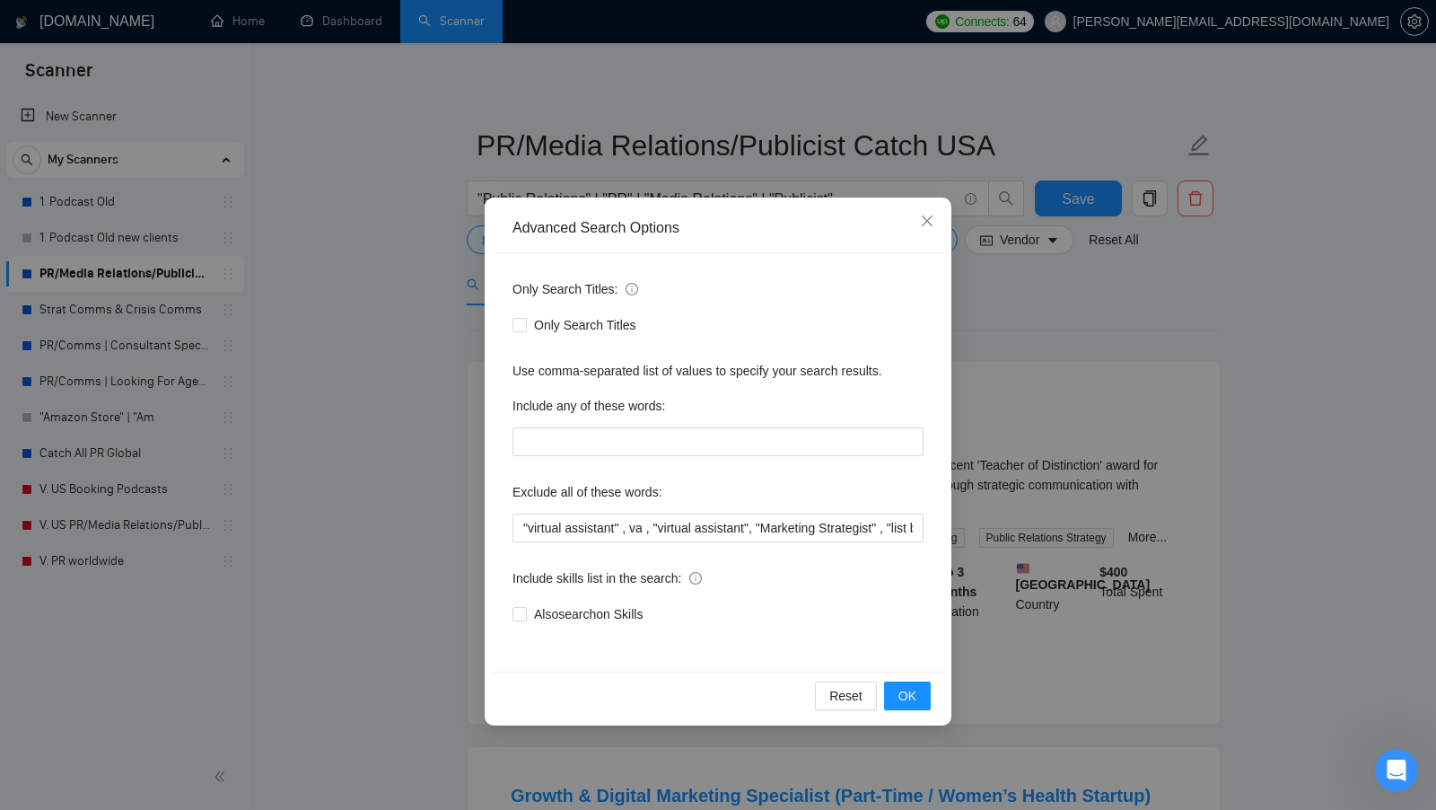
click at [89, 350] on div "Advanced Search Options Only Search Titles: Only Search Titles Use comma-separa…" at bounding box center [718, 405] width 1436 height 810
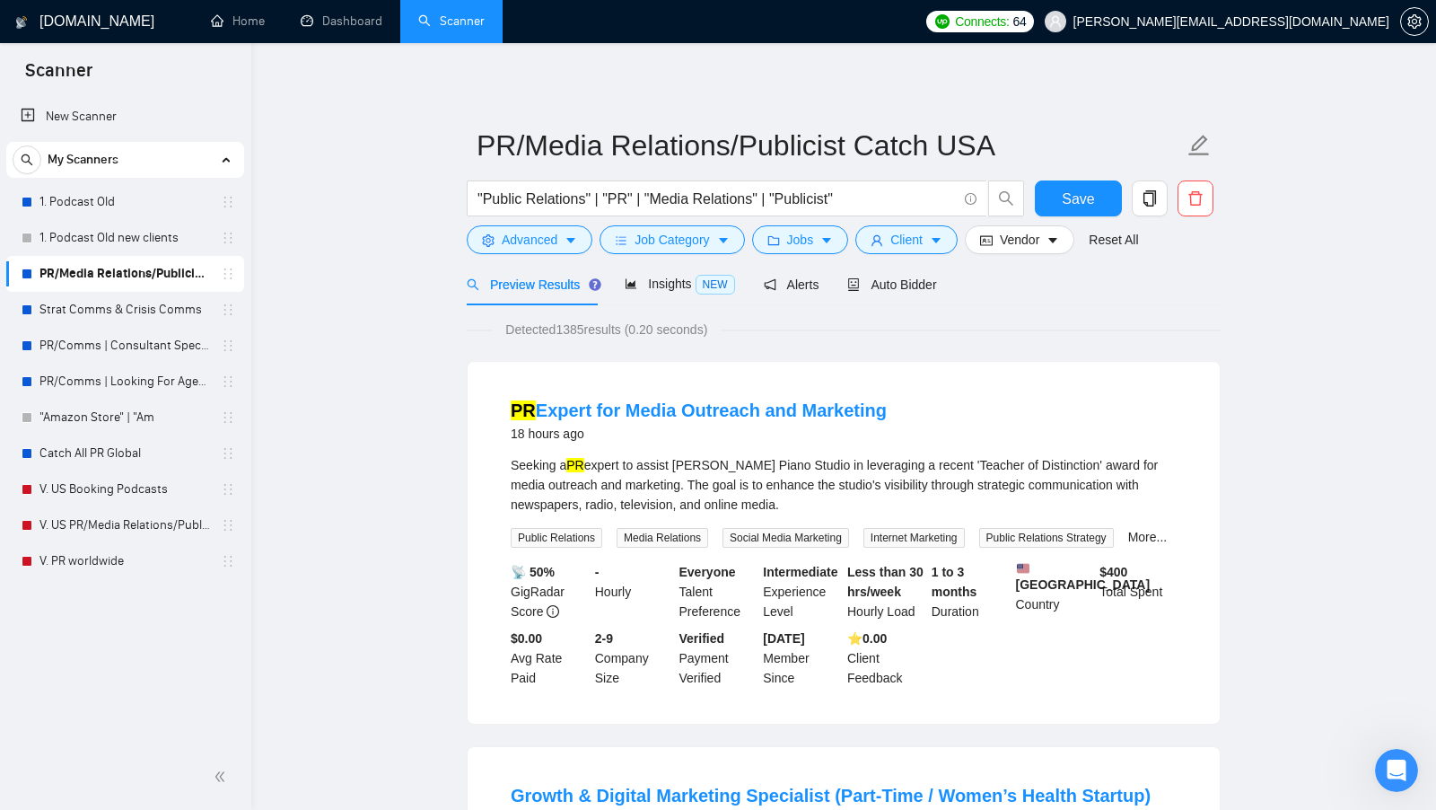
click at [89, 350] on div "Advanced Search Options Only Search Titles: Only Search Titles Use comma-separa…" at bounding box center [718, 405] width 1436 height 810
click at [89, 350] on link "PR/Comms | Consultant Specific" at bounding box center [124, 346] width 171 height 36
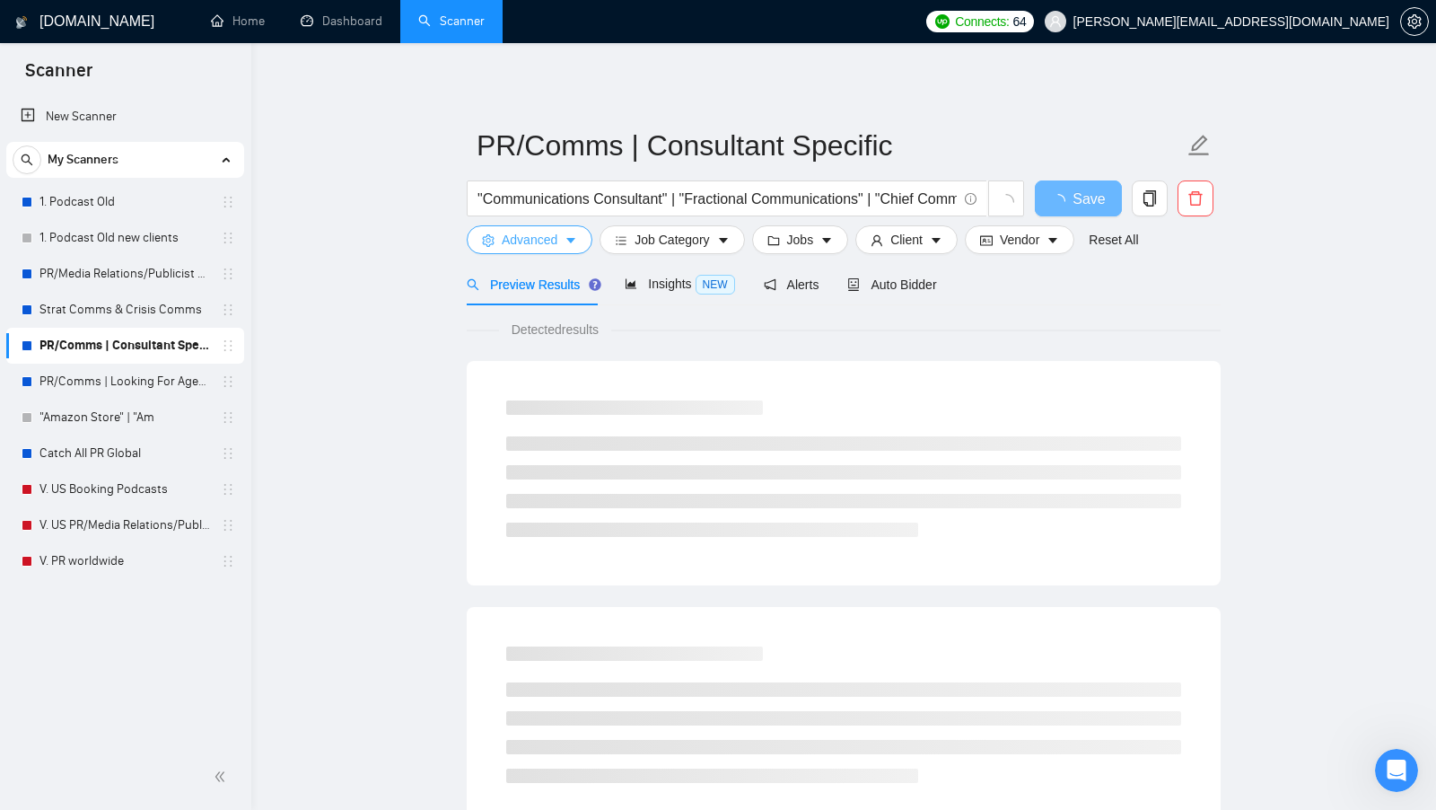
click at [575, 234] on icon "caret-down" at bounding box center [571, 240] width 13 height 13
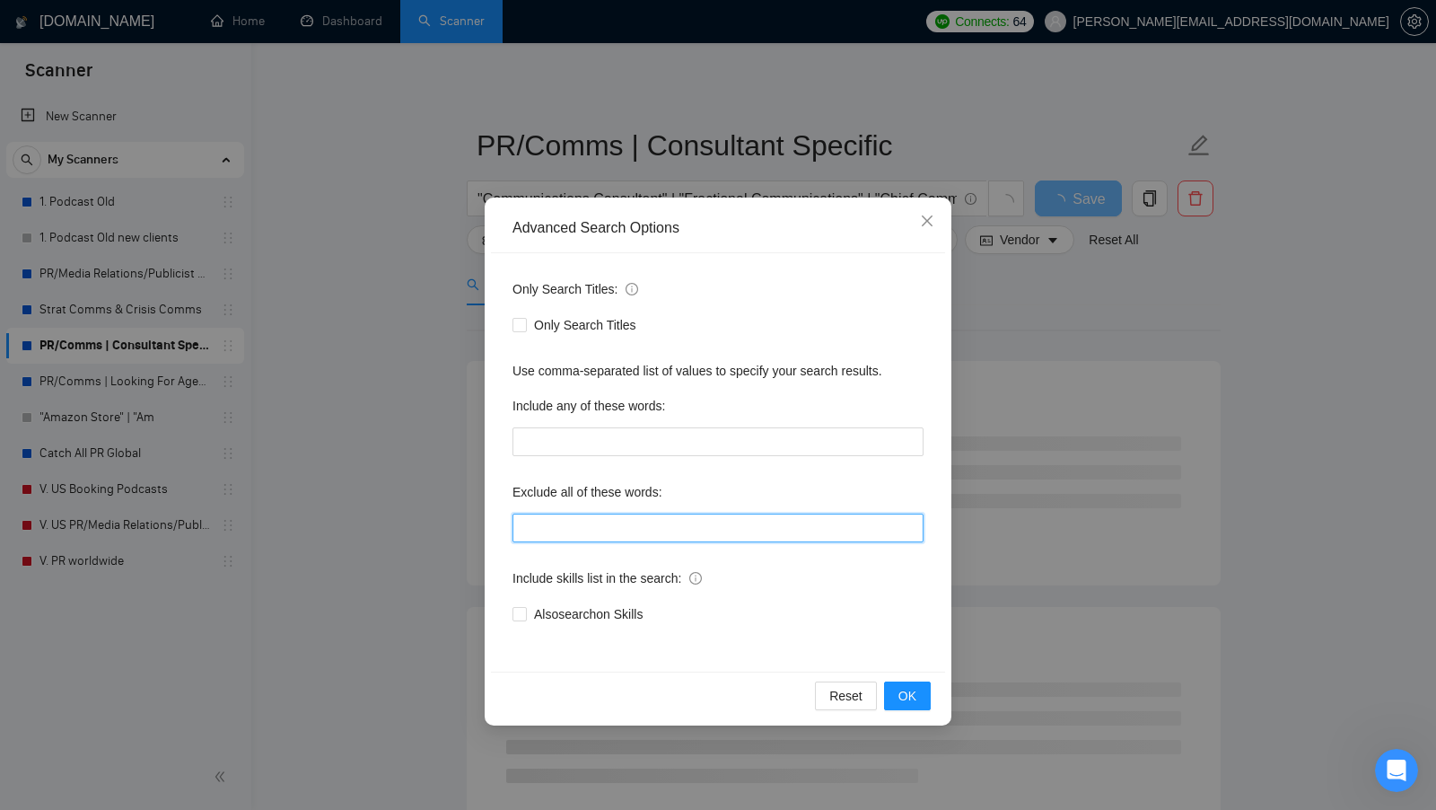
click at [603, 539] on input "text" at bounding box center [718, 527] width 411 height 29
paste input ""virtual assistant" , va , "virtual assistant", "Marketing Strategist" , "list …"
type input ""virtual assistant" , va , "virtual assistant", "Marketing Strategist" , "list …"
click at [811, 526] on input ""virtual assistant" , va , "virtual assistant", "Marketing Strategist" , "list …" at bounding box center [718, 527] width 411 height 29
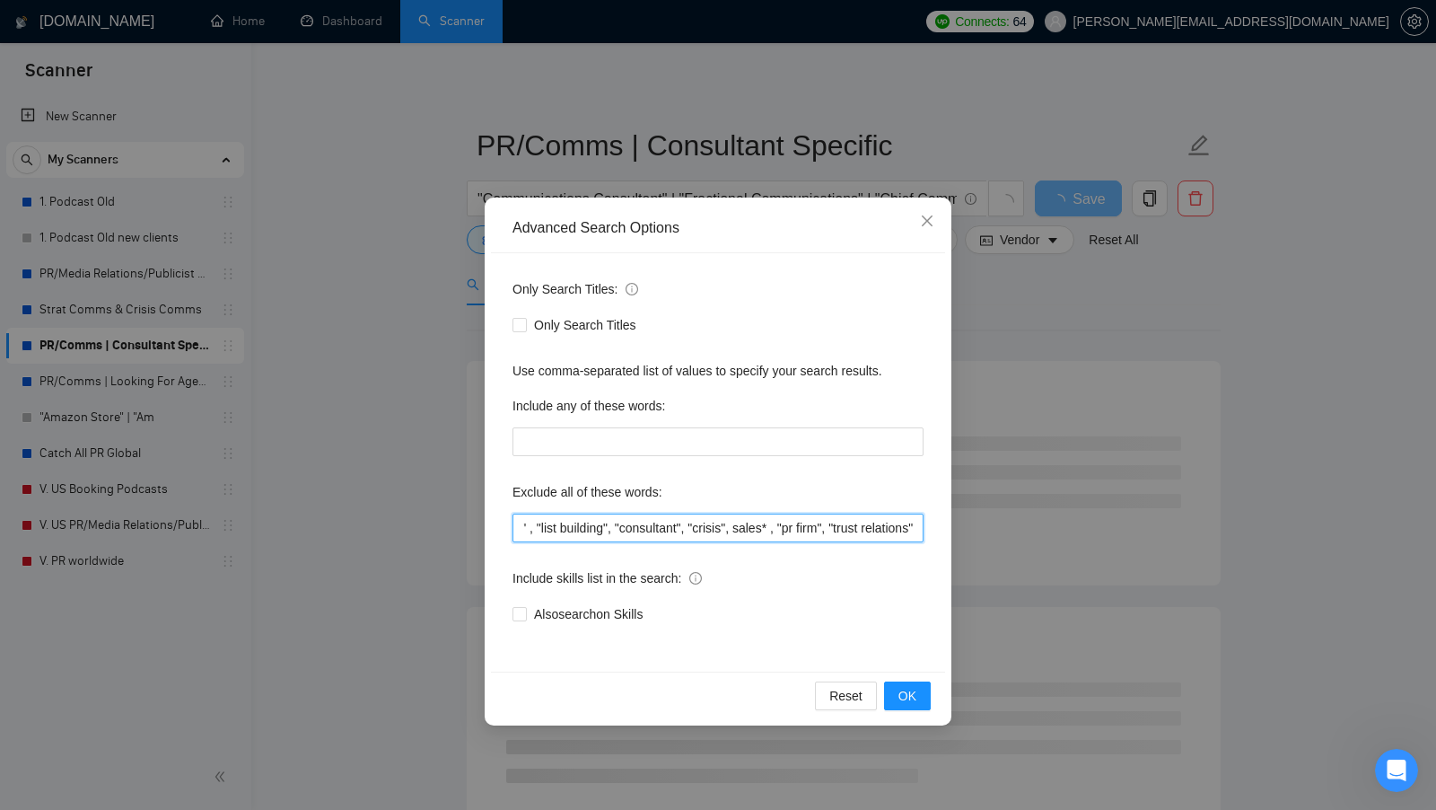
click at [811, 526] on input ""virtual assistant" , va , "virtual assistant", "Marketing Strategist" , "list …" at bounding box center [718, 527] width 411 height 29
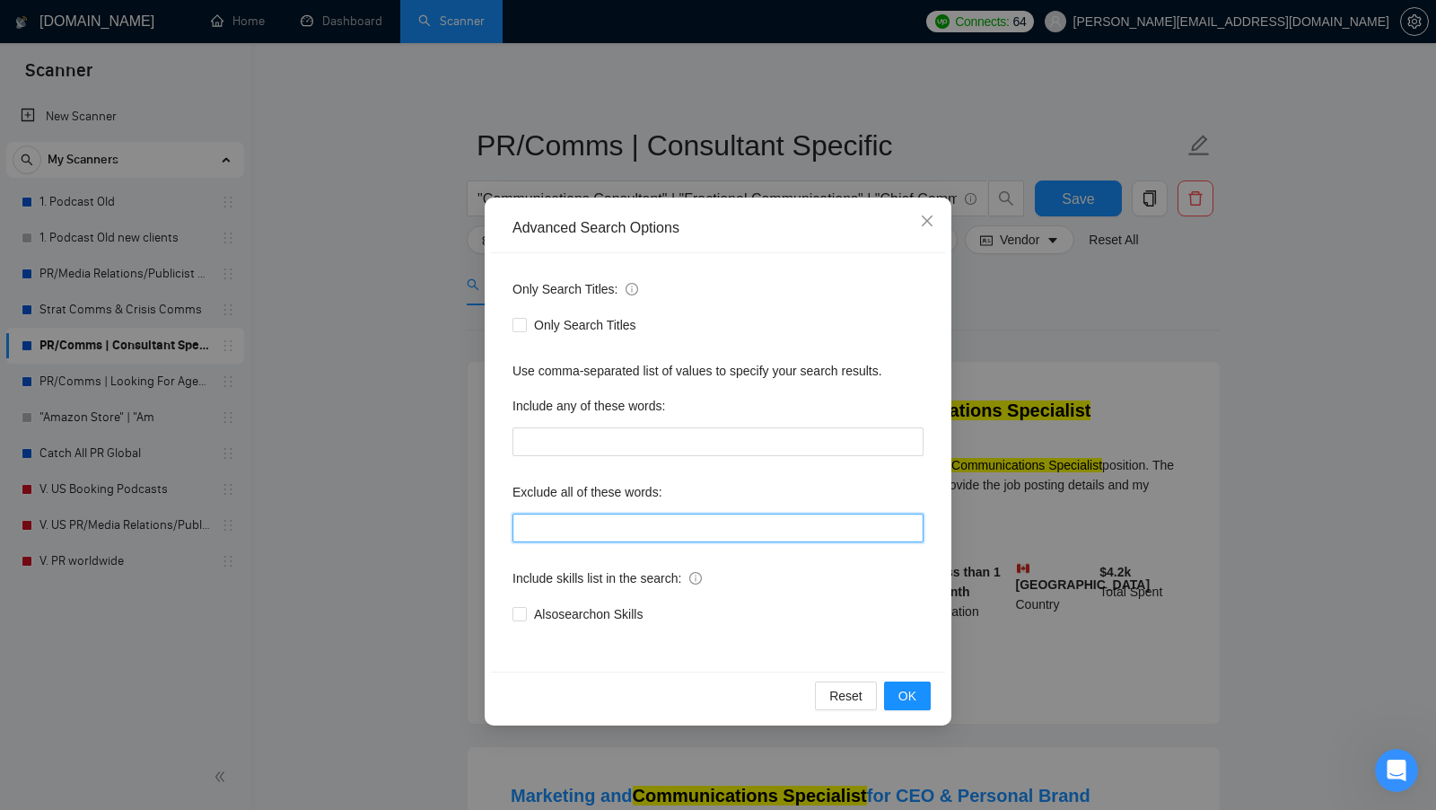
scroll to position [0, 0]
click at [917, 696] on button "OK" at bounding box center [907, 695] width 47 height 29
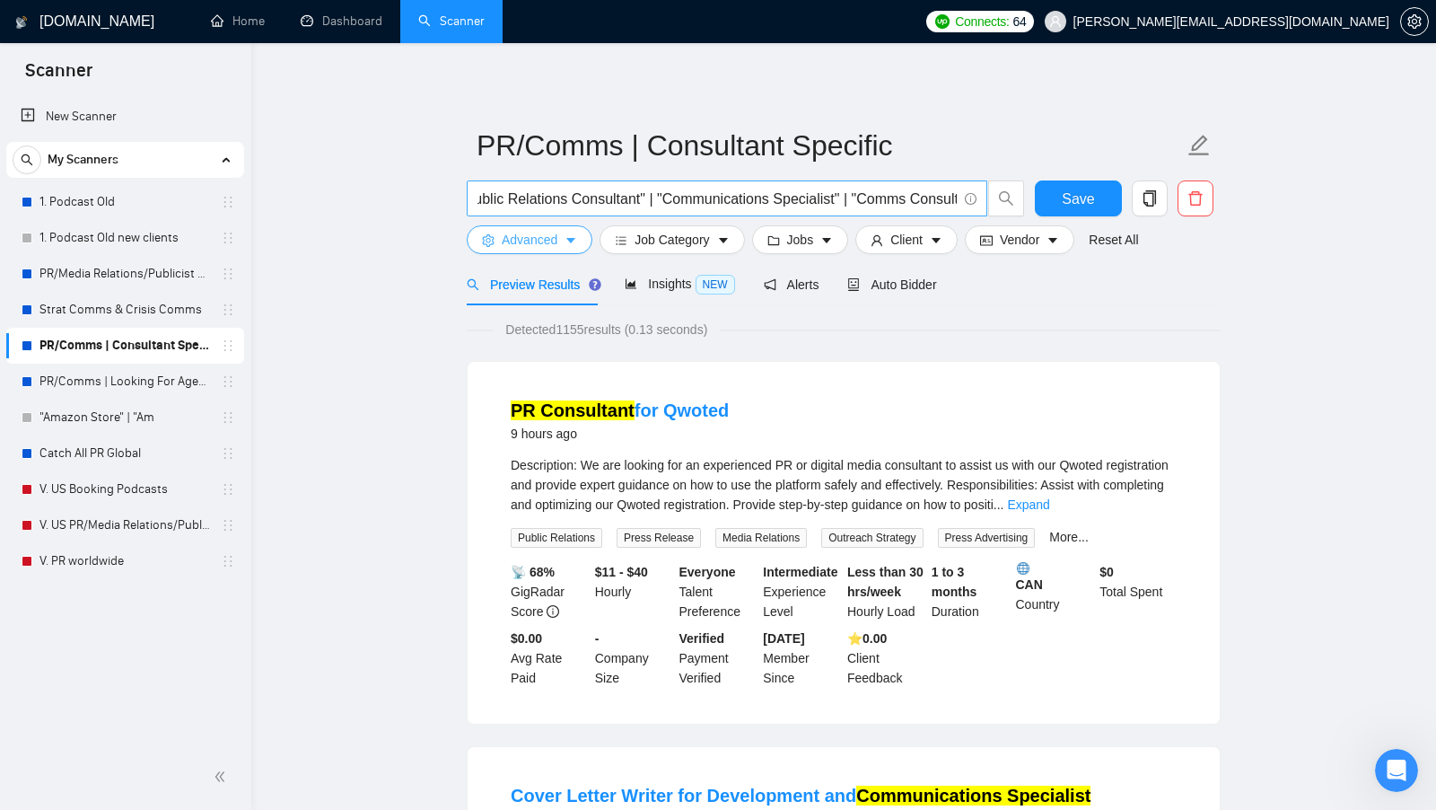
scroll to position [0, 803]
click at [699, 239] on span "Job Category" at bounding box center [672, 240] width 74 height 20
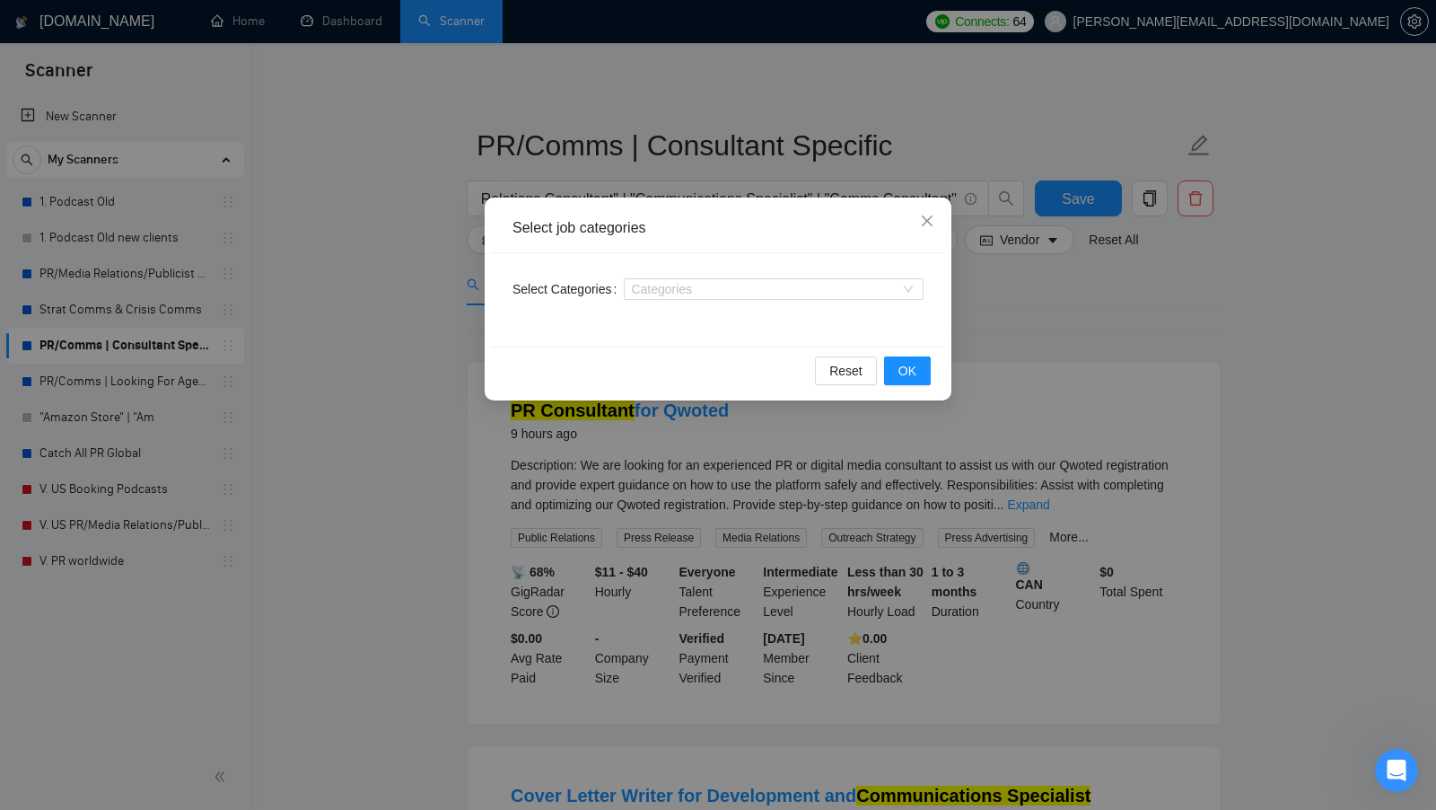
click at [1104, 323] on div "Select job categories Select Categories Categories Reset OK" at bounding box center [718, 405] width 1436 height 810
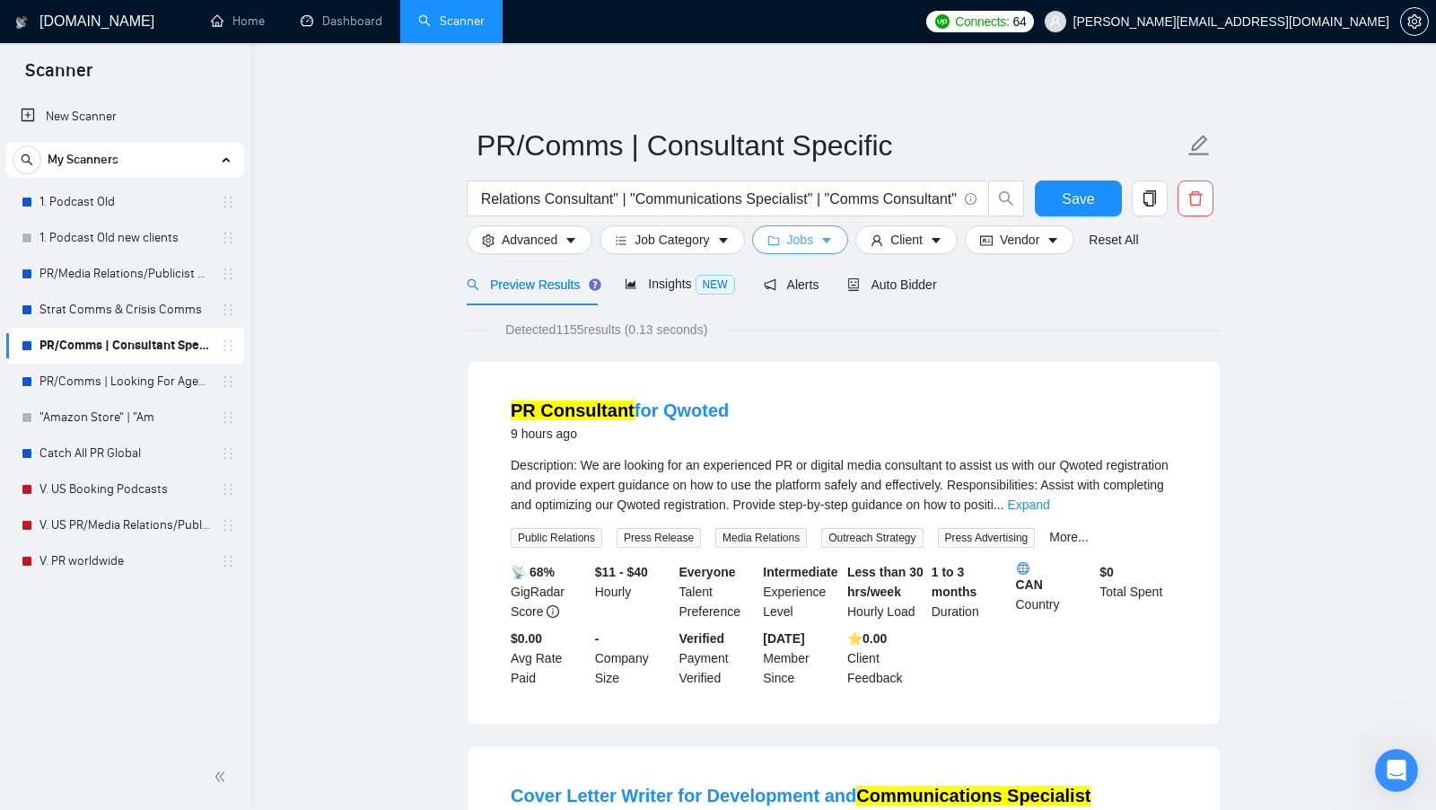
click at [791, 242] on span "Jobs" at bounding box center [800, 240] width 27 height 20
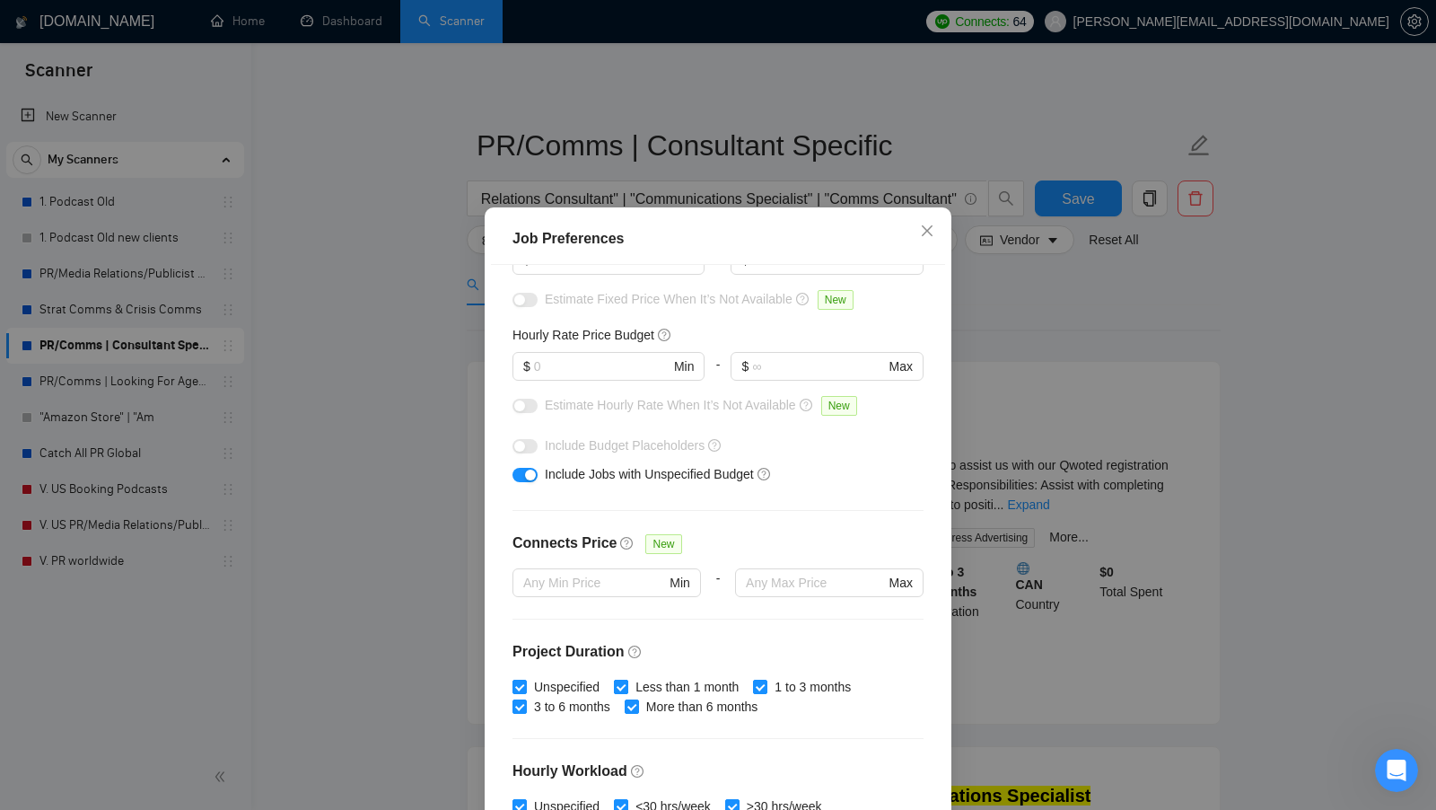
scroll to position [0, 0]
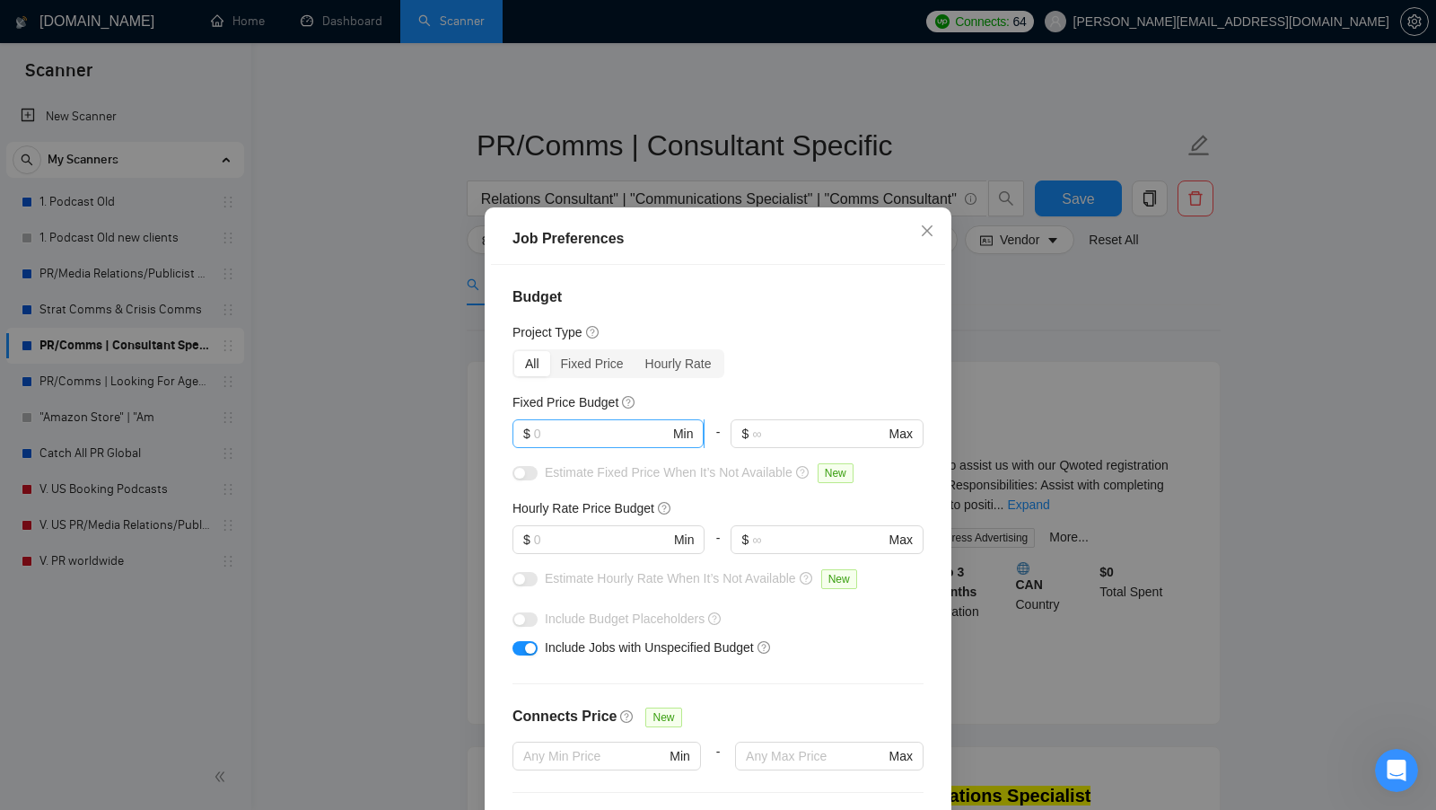
click at [626, 443] on input "text" at bounding box center [602, 434] width 136 height 20
click at [1240, 548] on div "Job Preferences Budget Project Type All Fixed Price Hourly Rate Fixed Price Bud…" at bounding box center [718, 405] width 1436 height 810
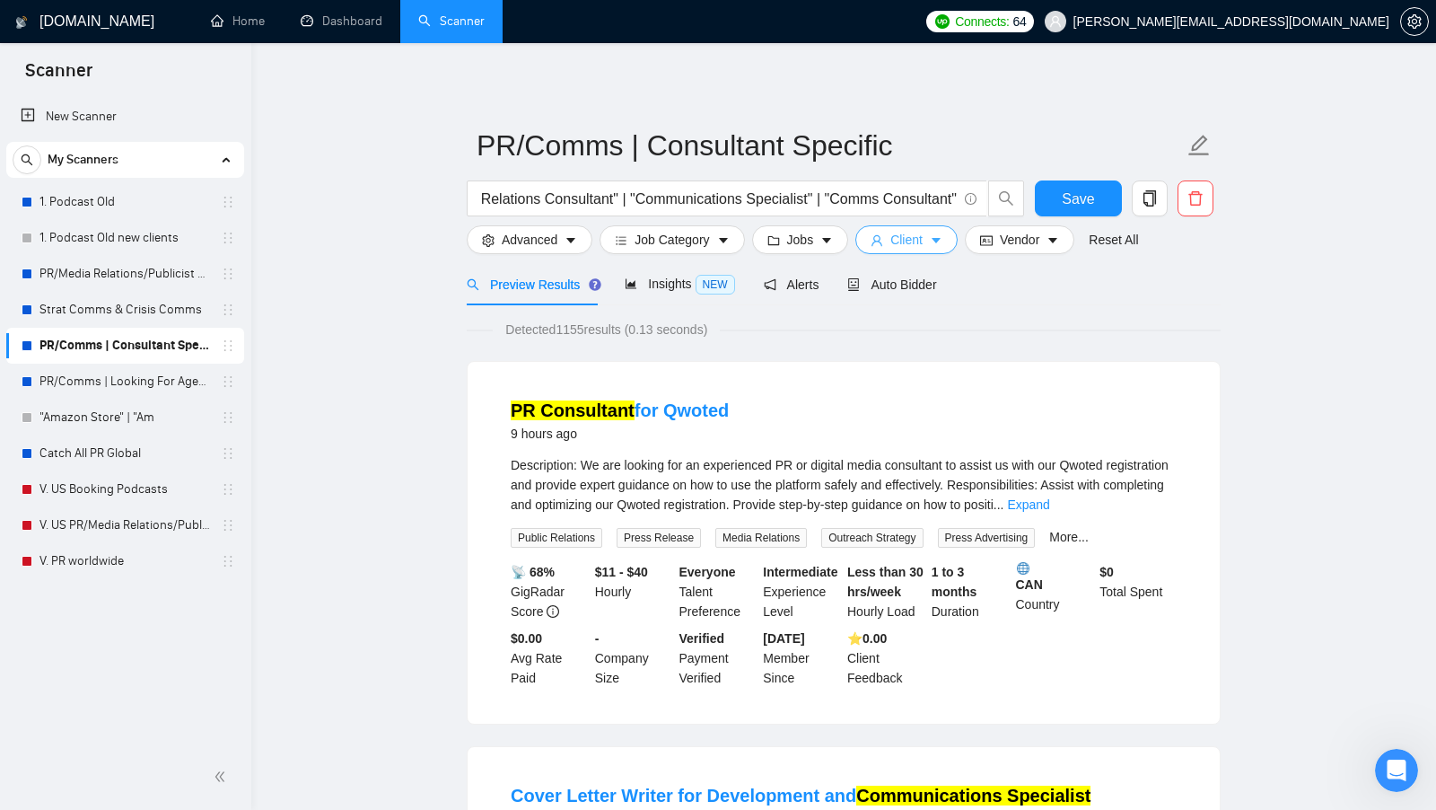
click at [921, 242] on span "Client" at bounding box center [906, 240] width 32 height 20
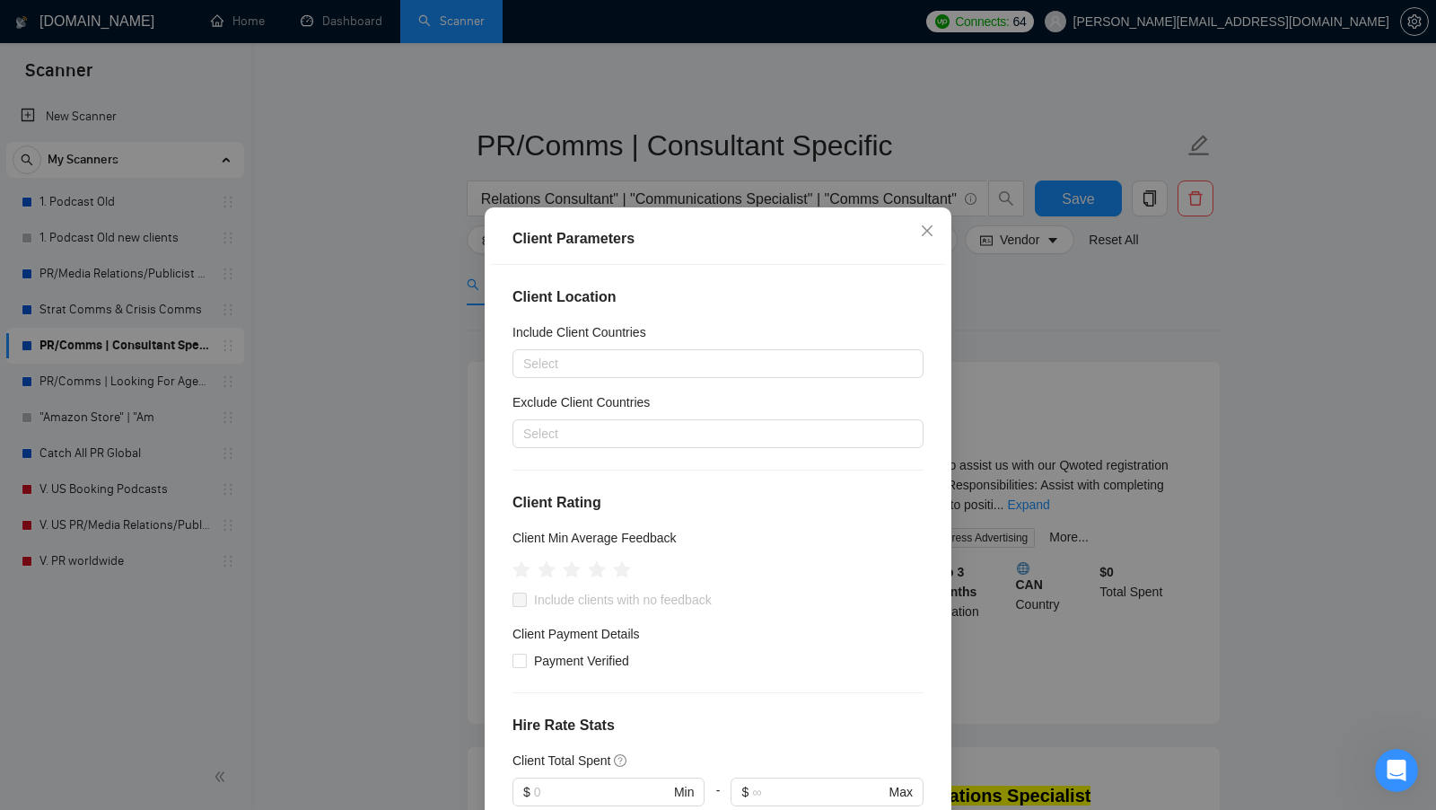
click at [656, 319] on div "Client Location Include Client Countries Select Exclude Client Countries Select…" at bounding box center [718, 548] width 454 height 566
click at [646, 392] on h5 "Exclude Client Countries" at bounding box center [581, 402] width 137 height 20
click at [527, 423] on input "Exclude Client Countries" at bounding box center [525, 434] width 4 height 22
click at [652, 371] on div at bounding box center [709, 364] width 384 height 22
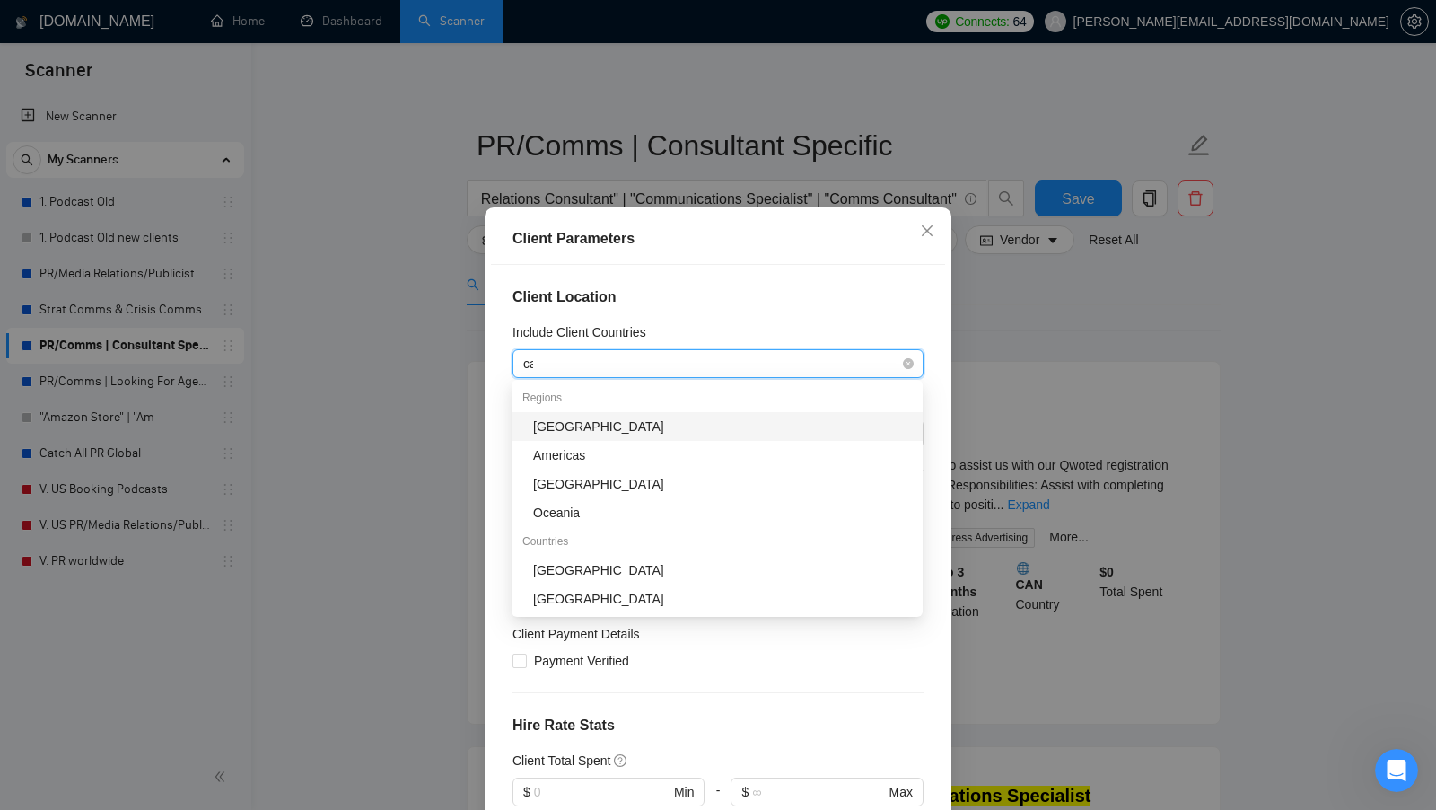
type input "cana"
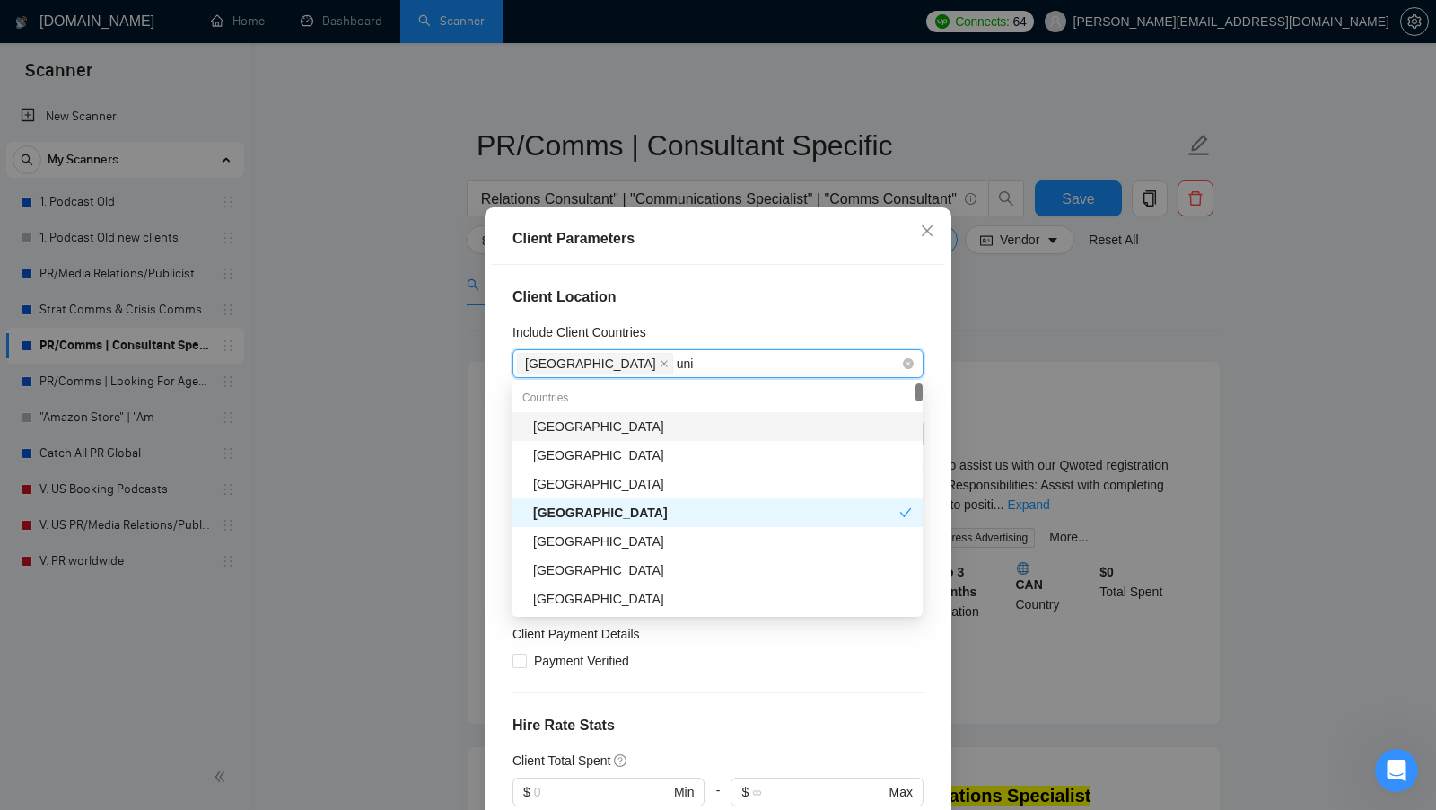
type input "unit"
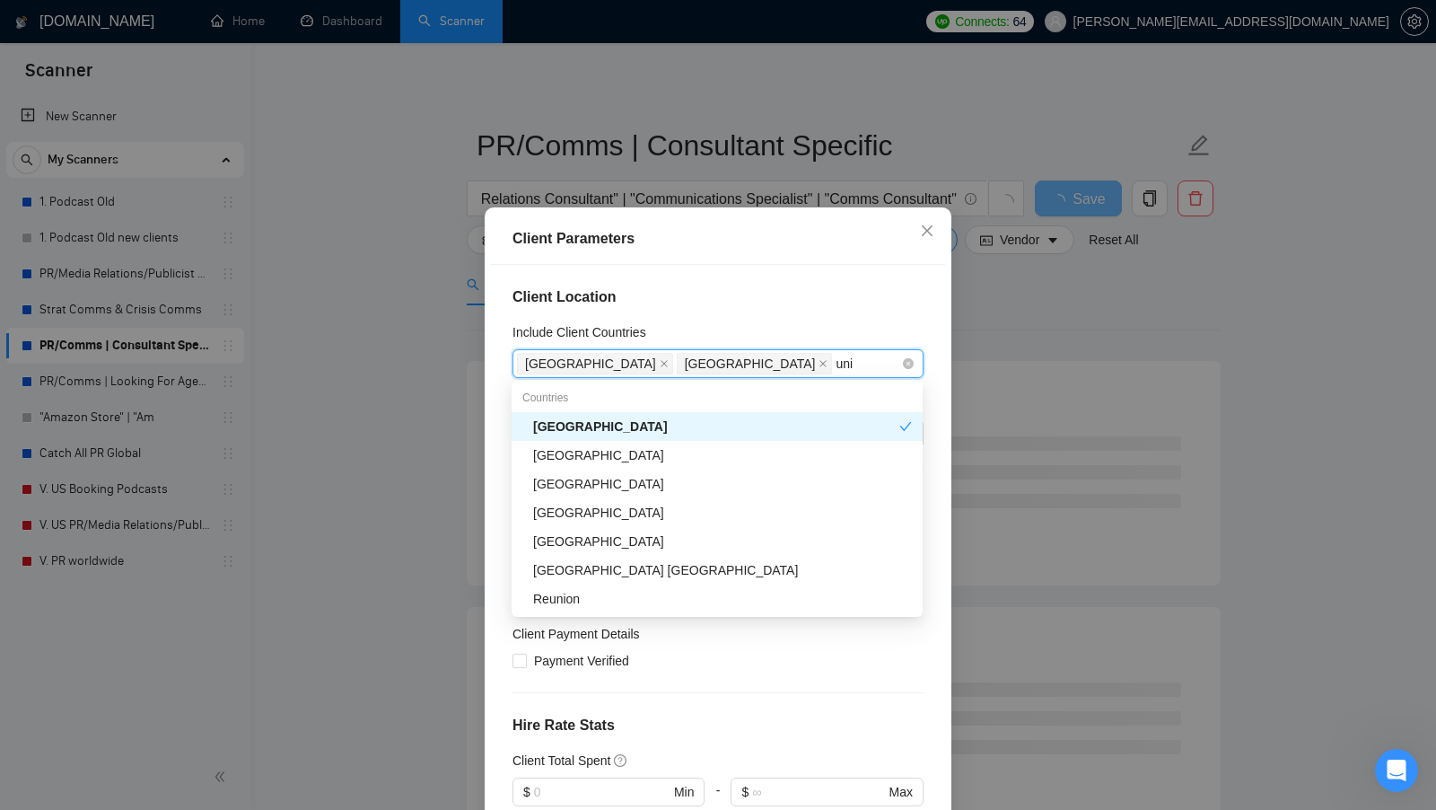
type input "unit"
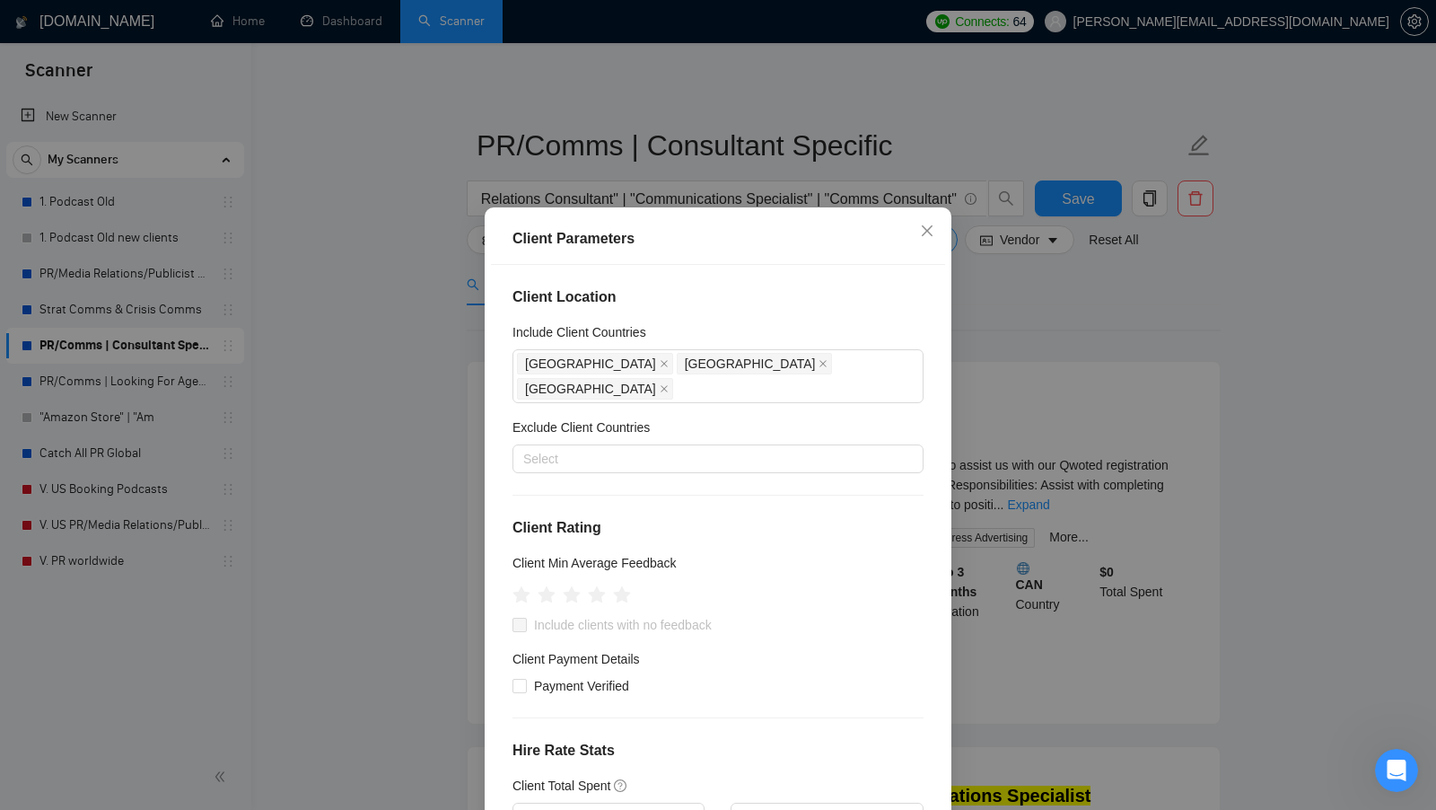
click at [677, 301] on h4 "Client Location" at bounding box center [718, 297] width 411 height 22
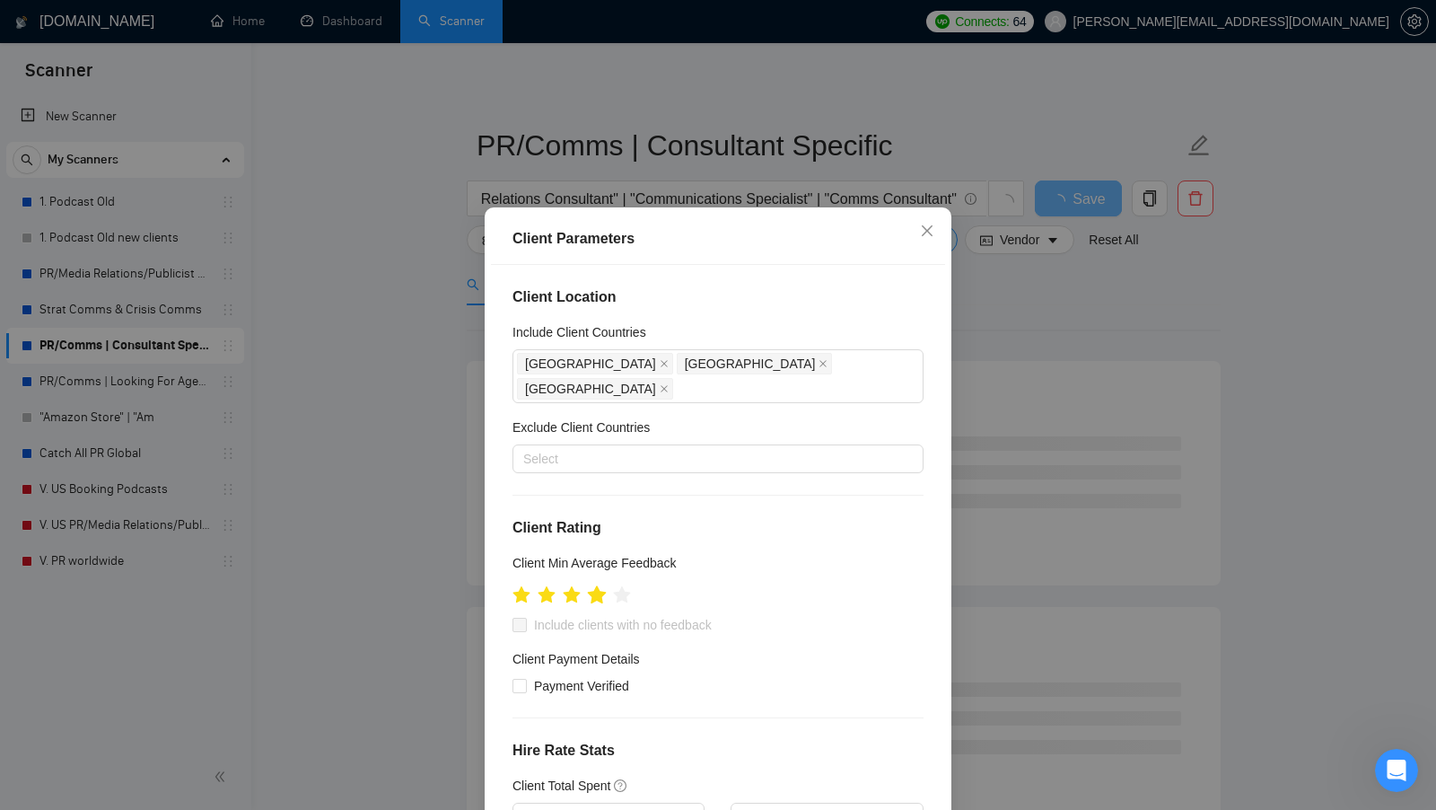
click at [600, 585] on icon "star" at bounding box center [597, 594] width 19 height 18
click at [548, 615] on span "Include clients with no feedback" at bounding box center [623, 625] width 192 height 20
click at [525, 618] on input "Include clients with no feedback" at bounding box center [519, 624] width 13 height 13
checkbox input "true"
click at [526, 679] on span at bounding box center [520, 686] width 14 height 14
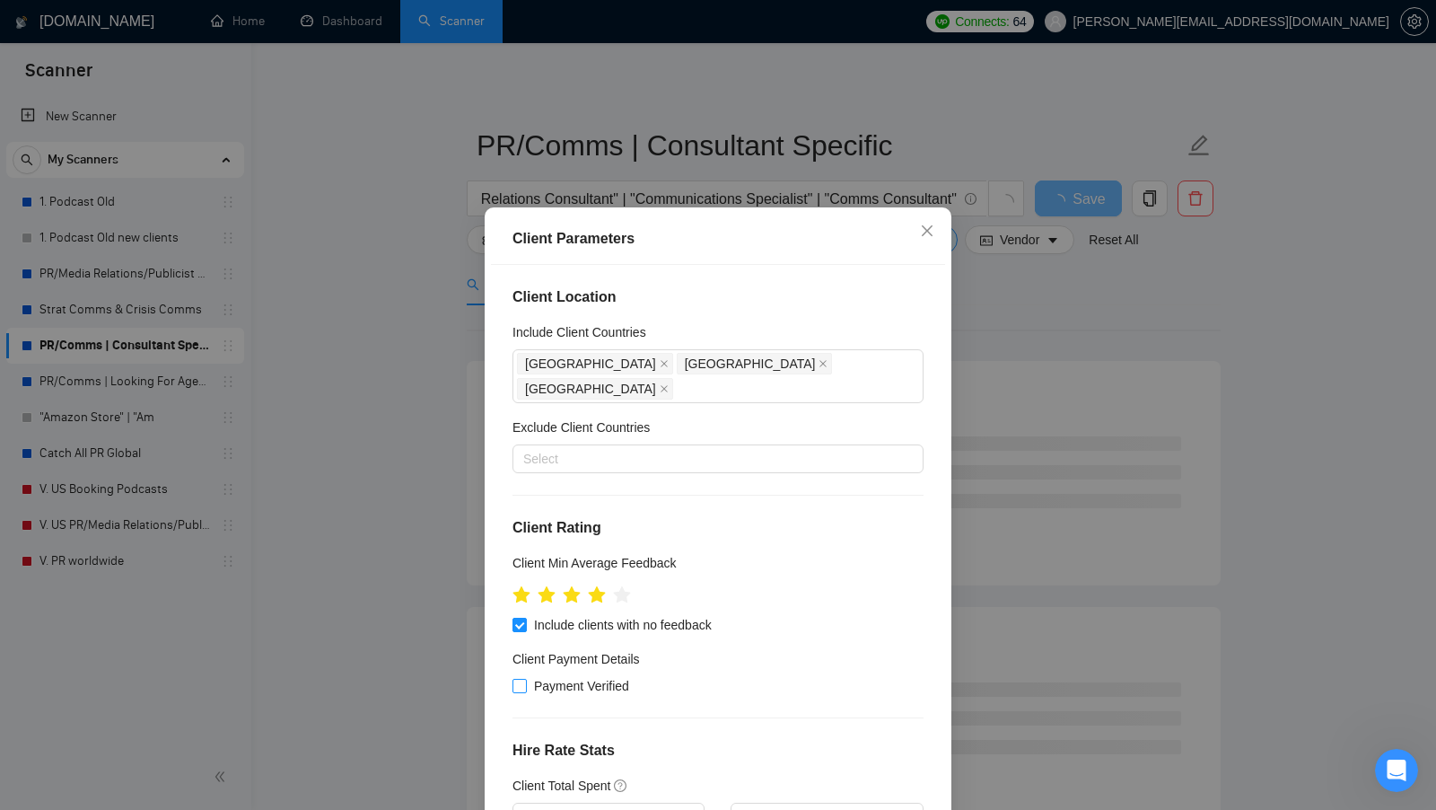
click at [525, 679] on input "Payment Verified" at bounding box center [519, 685] width 13 height 13
checkbox input "true"
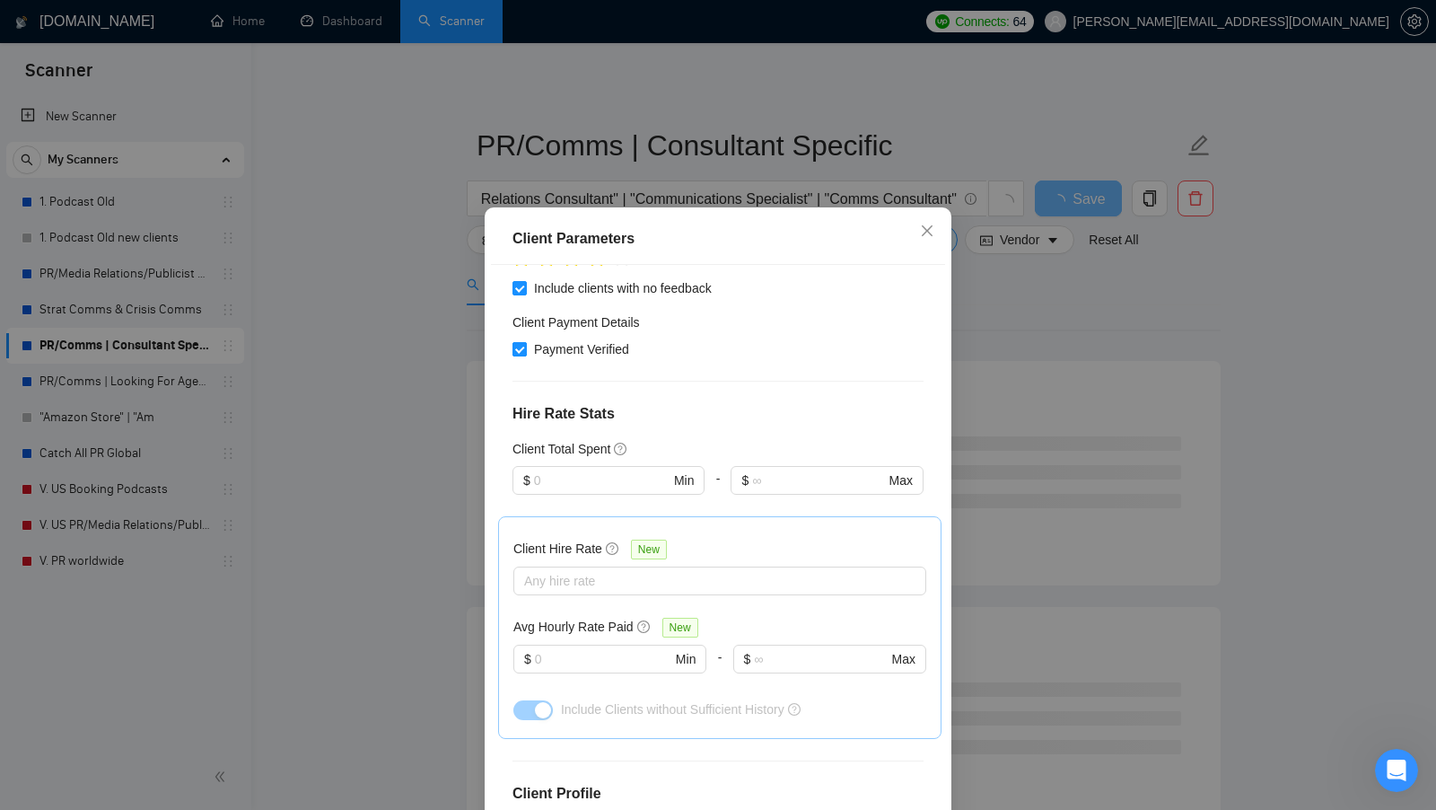
scroll to position [339, 0]
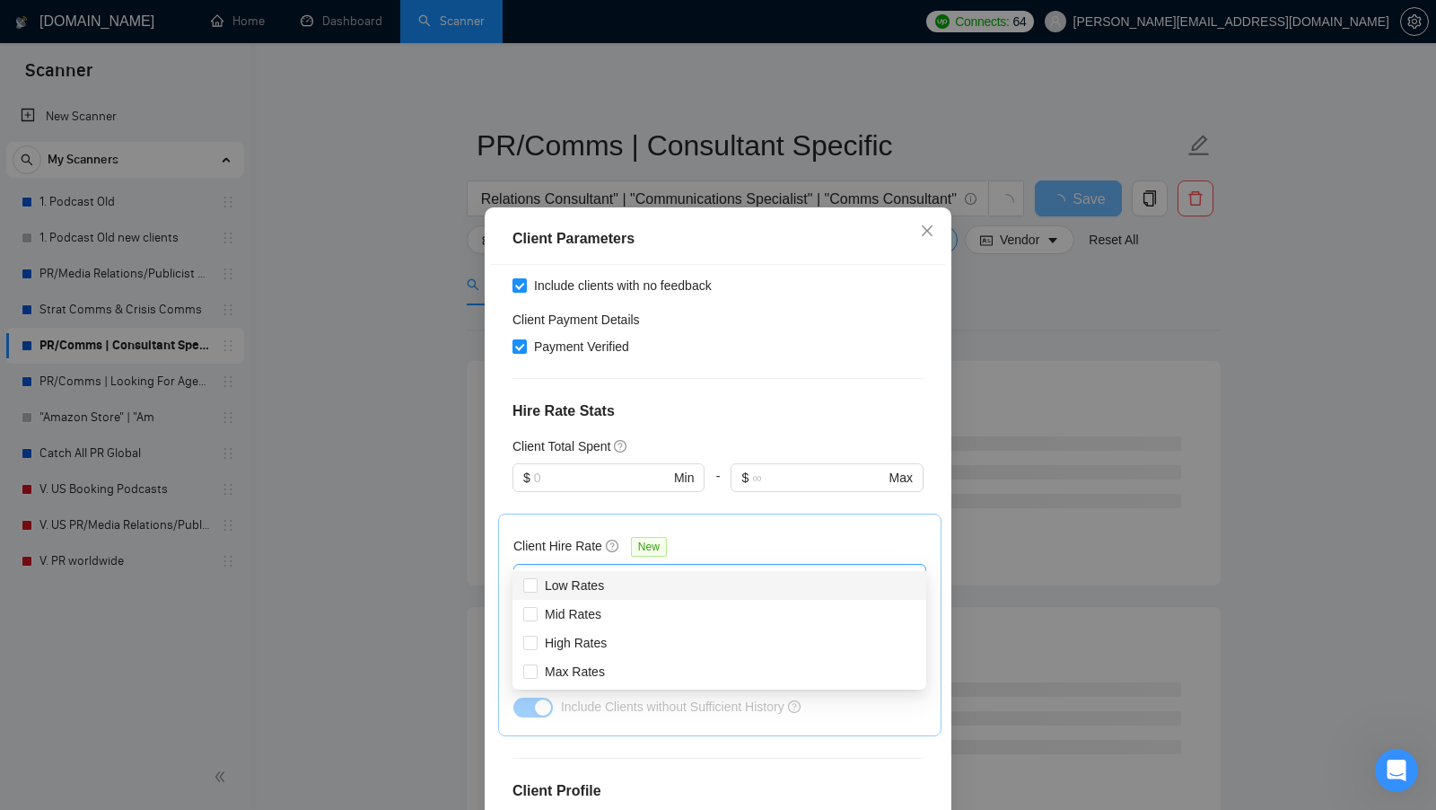
click at [614, 567] on div at bounding box center [711, 578] width 386 height 22
click at [597, 613] on span "Mid Rates" at bounding box center [573, 614] width 57 height 14
click at [536, 613] on input "Mid Rates" at bounding box center [529, 613] width 13 height 13
checkbox input "true"
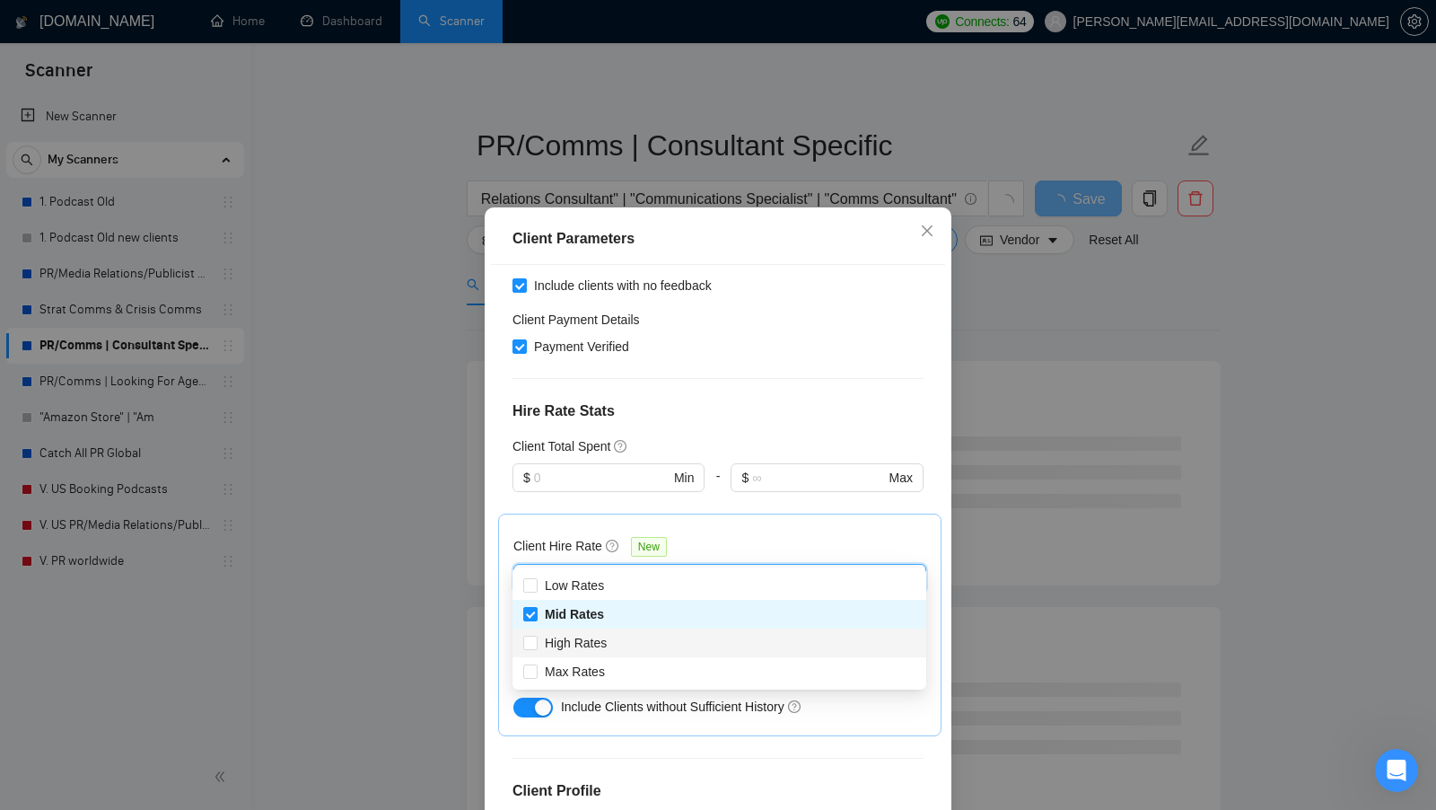
click at [594, 630] on div "High Rates" at bounding box center [720, 642] width 414 height 29
checkbox input "true"
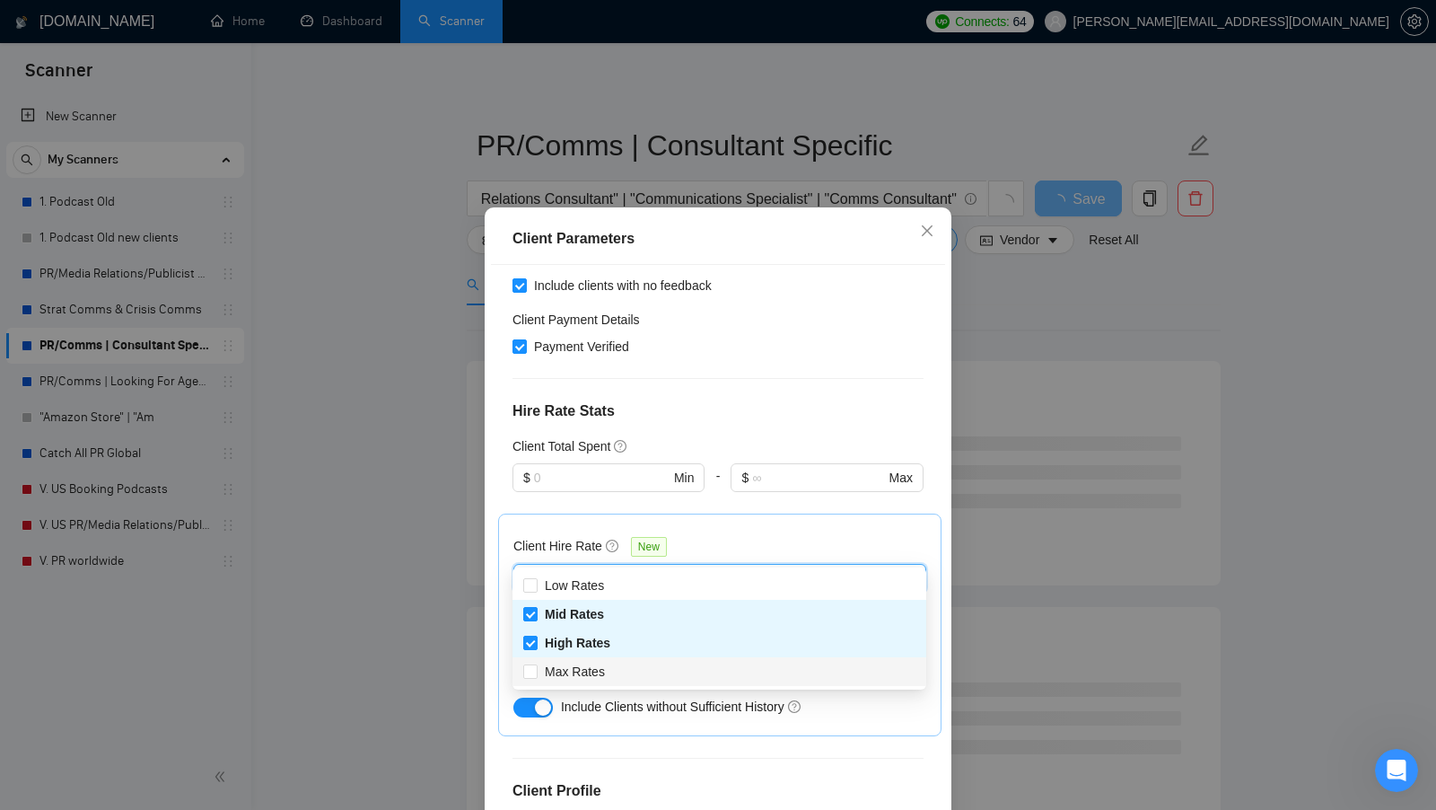
click at [587, 678] on span "Max Rates" at bounding box center [575, 671] width 60 height 14
click at [536, 677] on input "Max Rates" at bounding box center [529, 670] width 13 height 13
checkbox input "true"
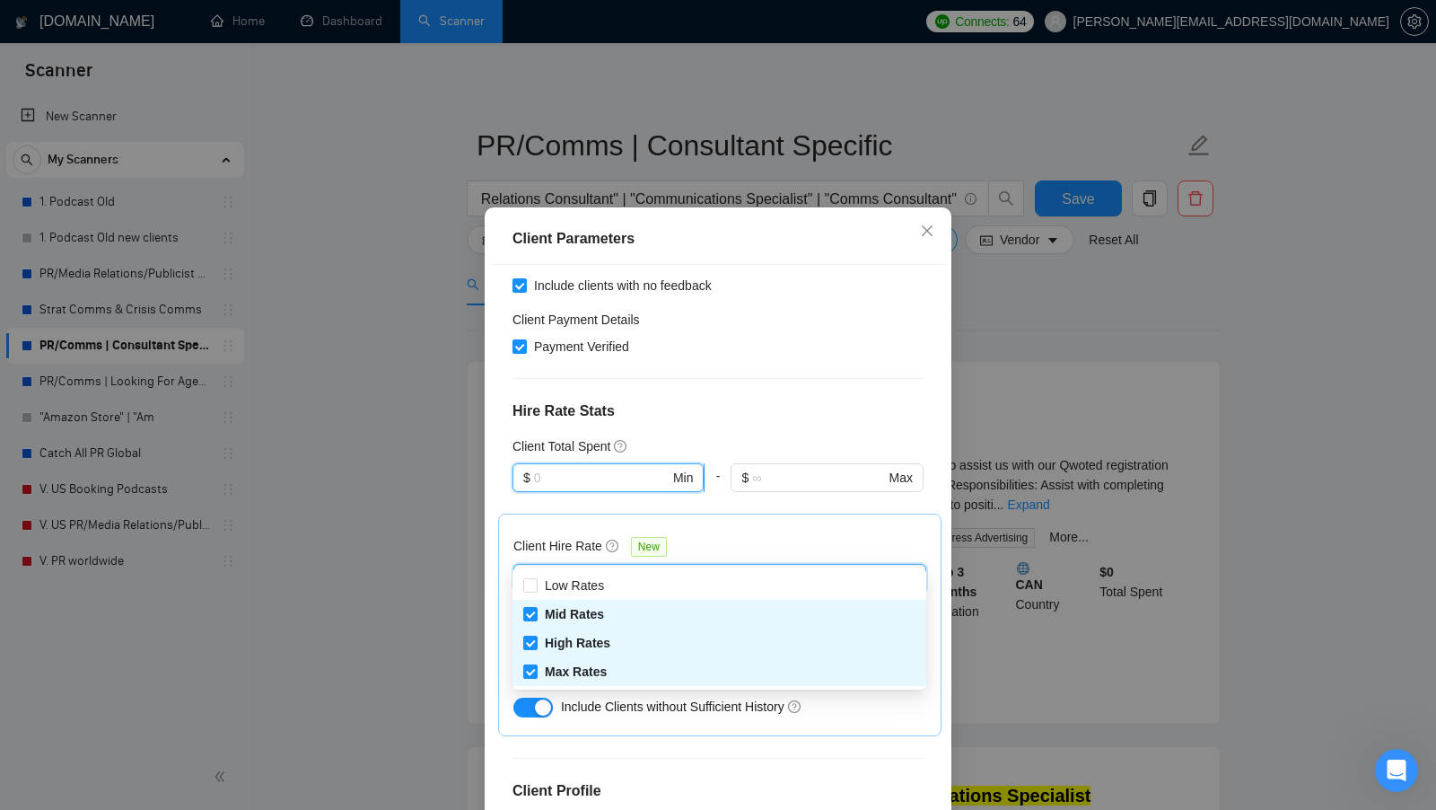
click at [601, 468] on input "text" at bounding box center [602, 478] width 136 height 20
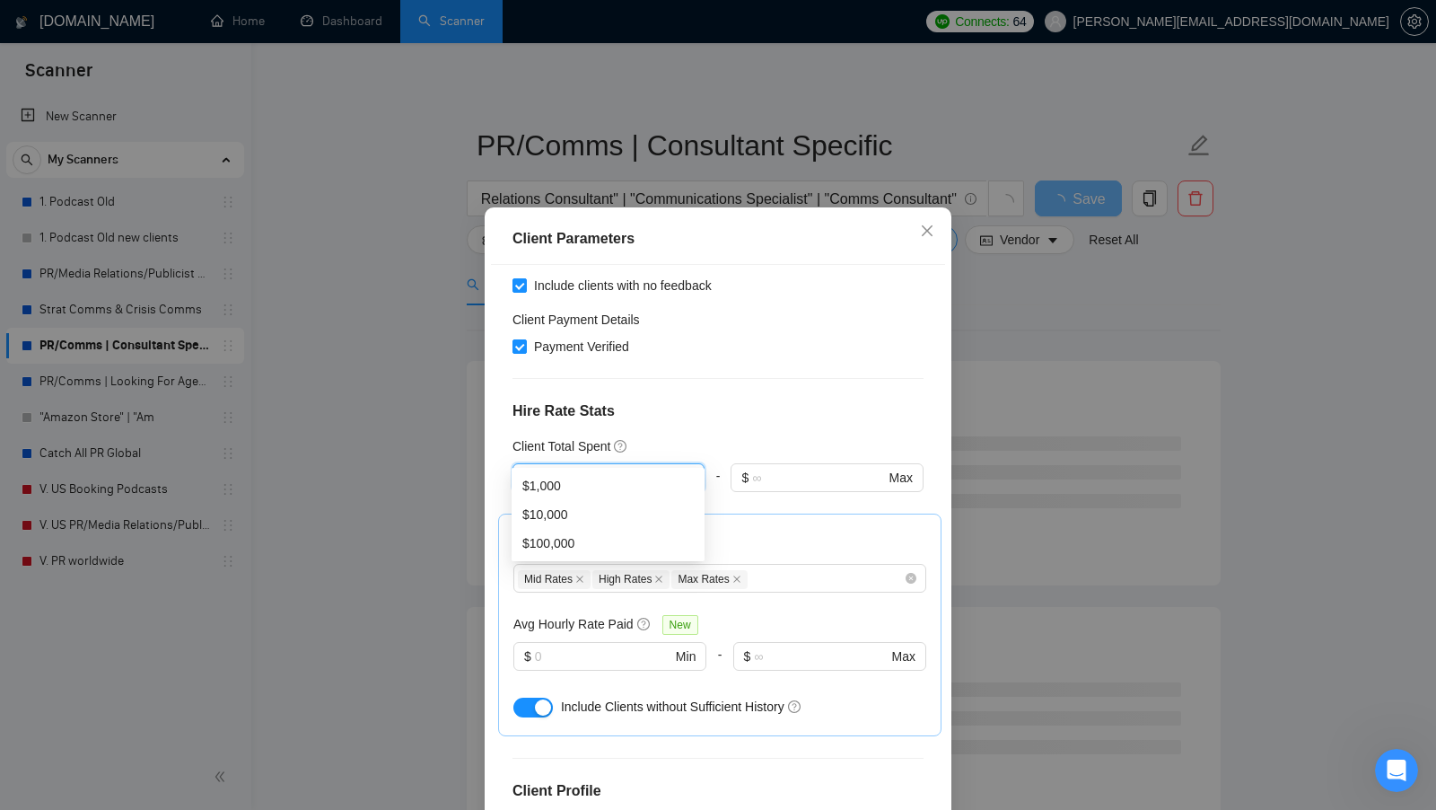
type input "10"
click at [723, 405] on div "Client Location Include Client Countries Canada United States United Kingdom Ex…" at bounding box center [718, 548] width 454 height 566
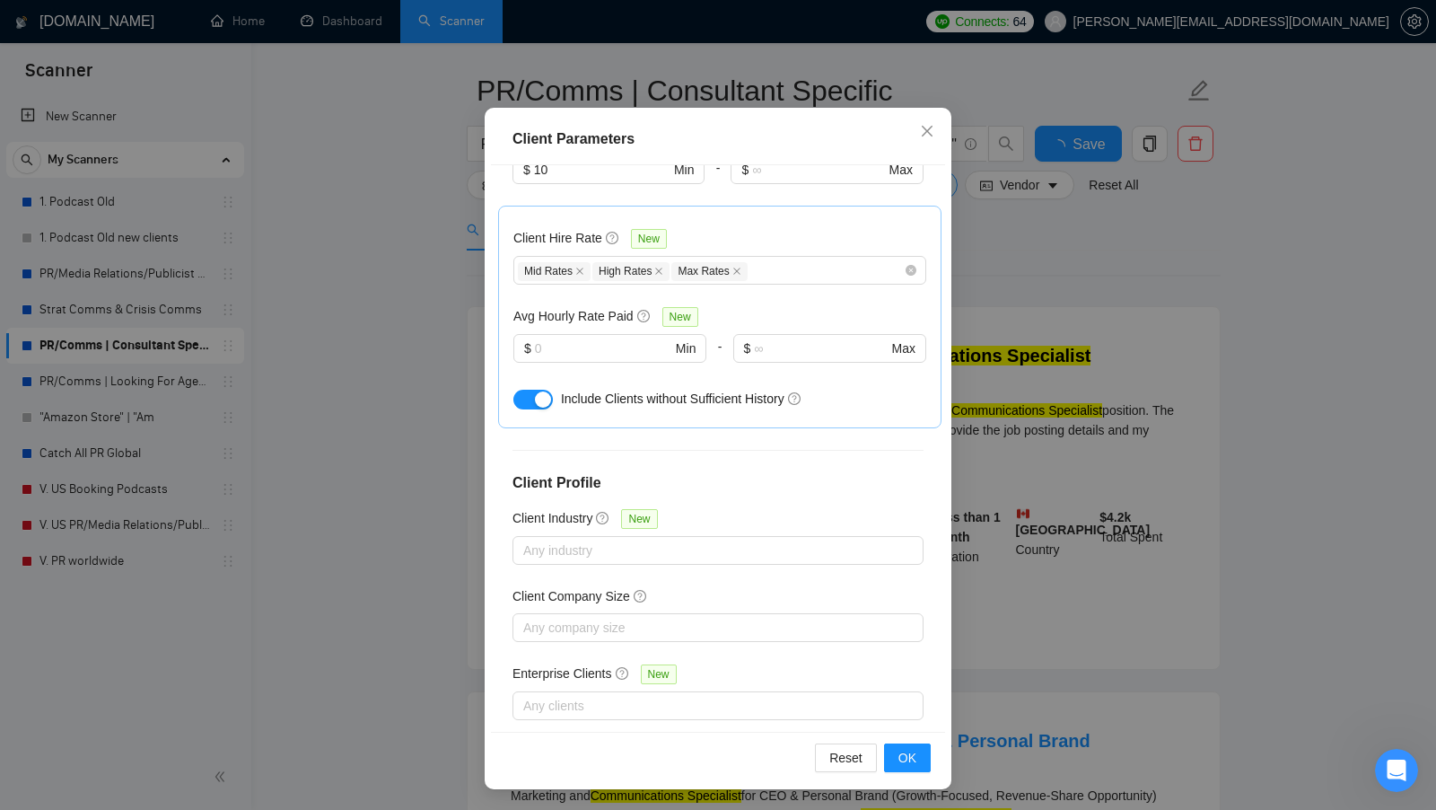
scroll to position [57, 0]
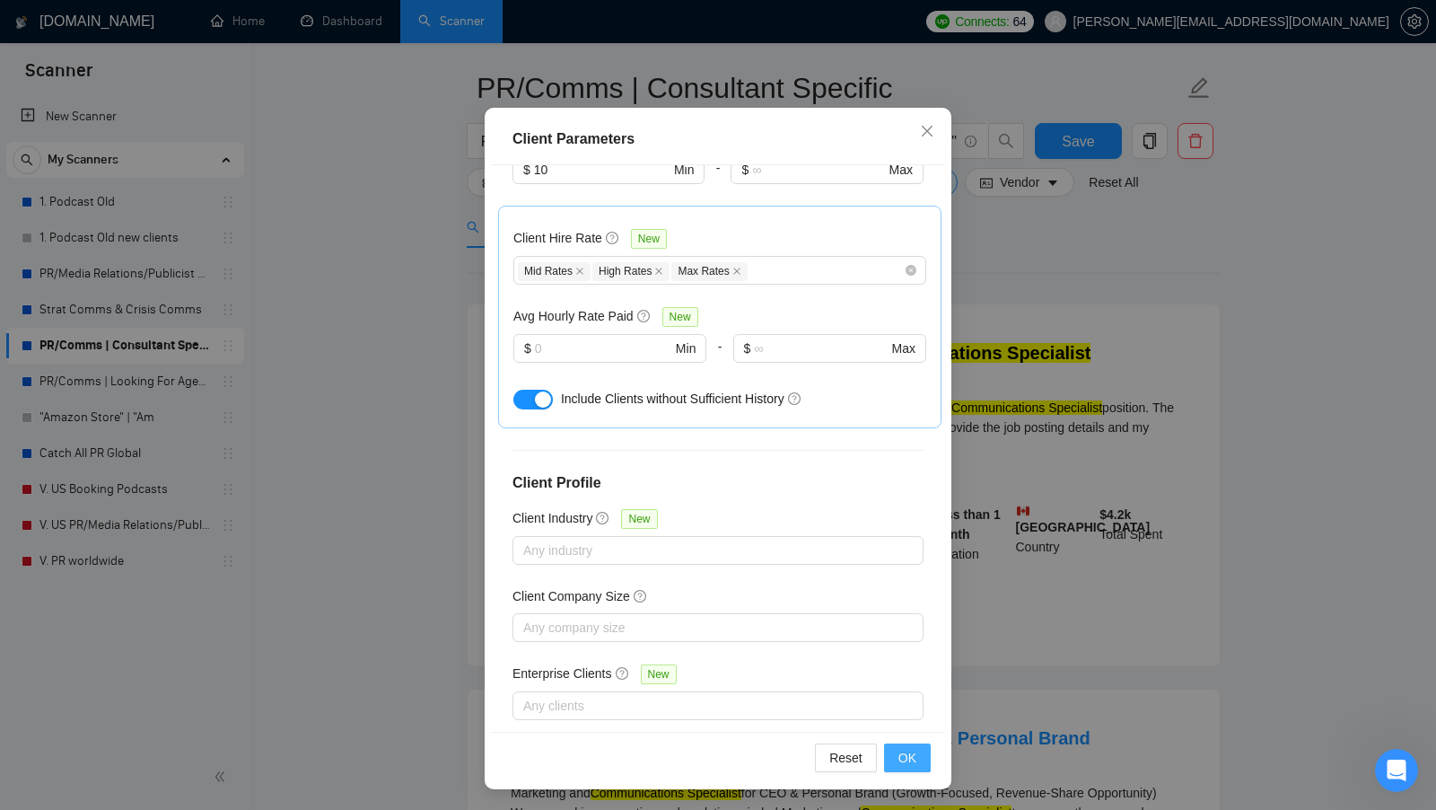
click at [923, 762] on button "OK" at bounding box center [907, 757] width 47 height 29
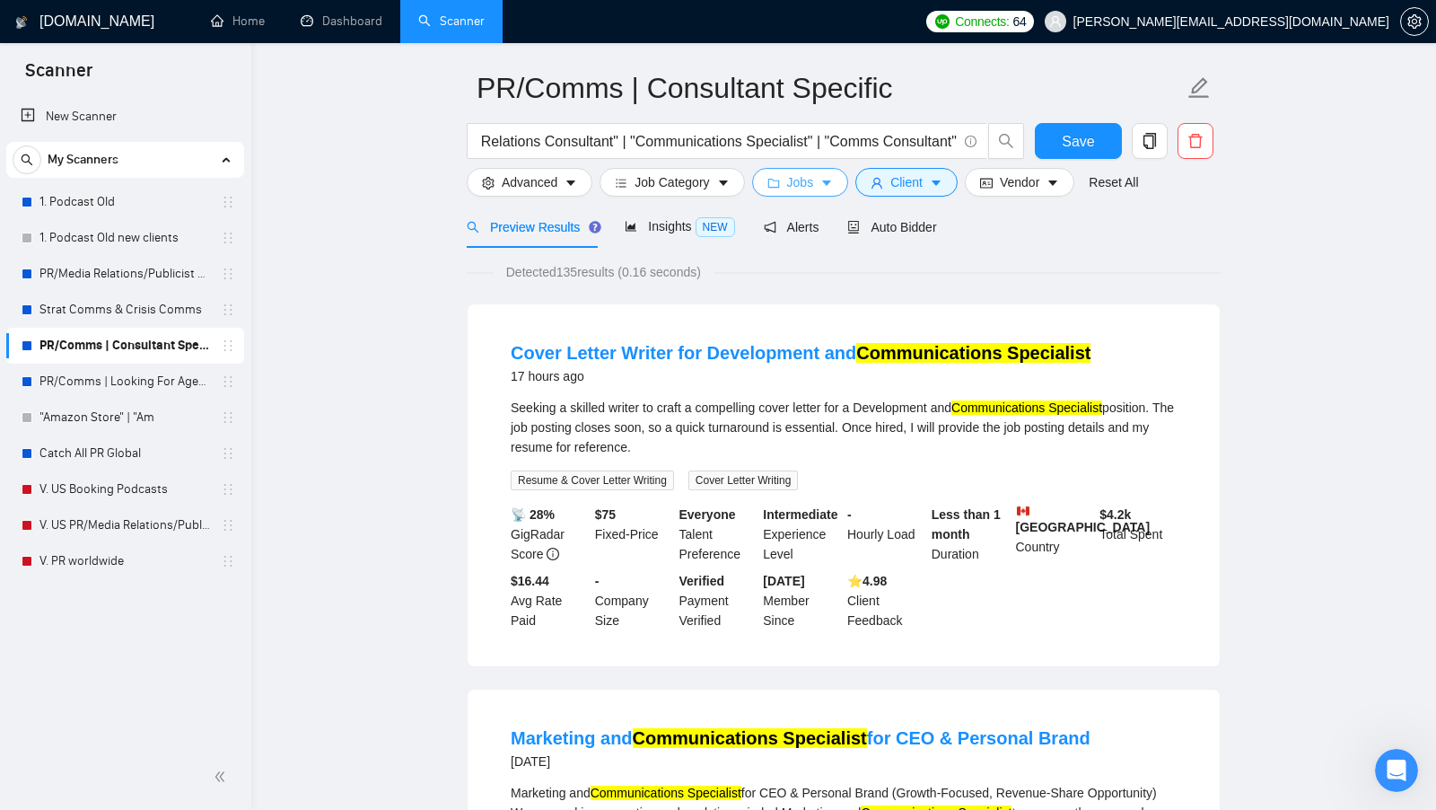
click at [810, 185] on span "Jobs" at bounding box center [800, 182] width 27 height 20
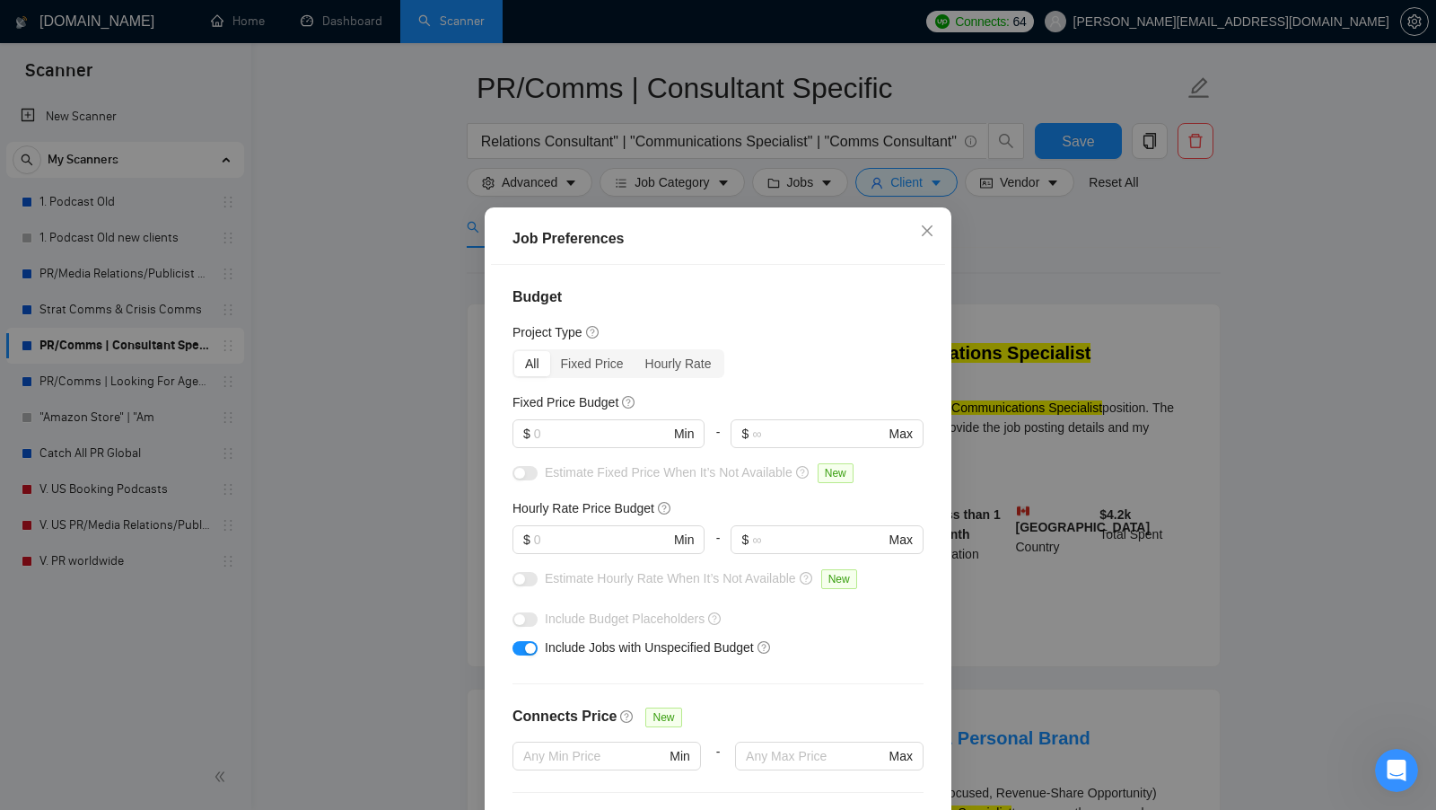
click at [1059, 267] on div "Job Preferences Budget Project Type All Fixed Price Hourly Rate Fixed Price Bud…" at bounding box center [718, 405] width 1436 height 810
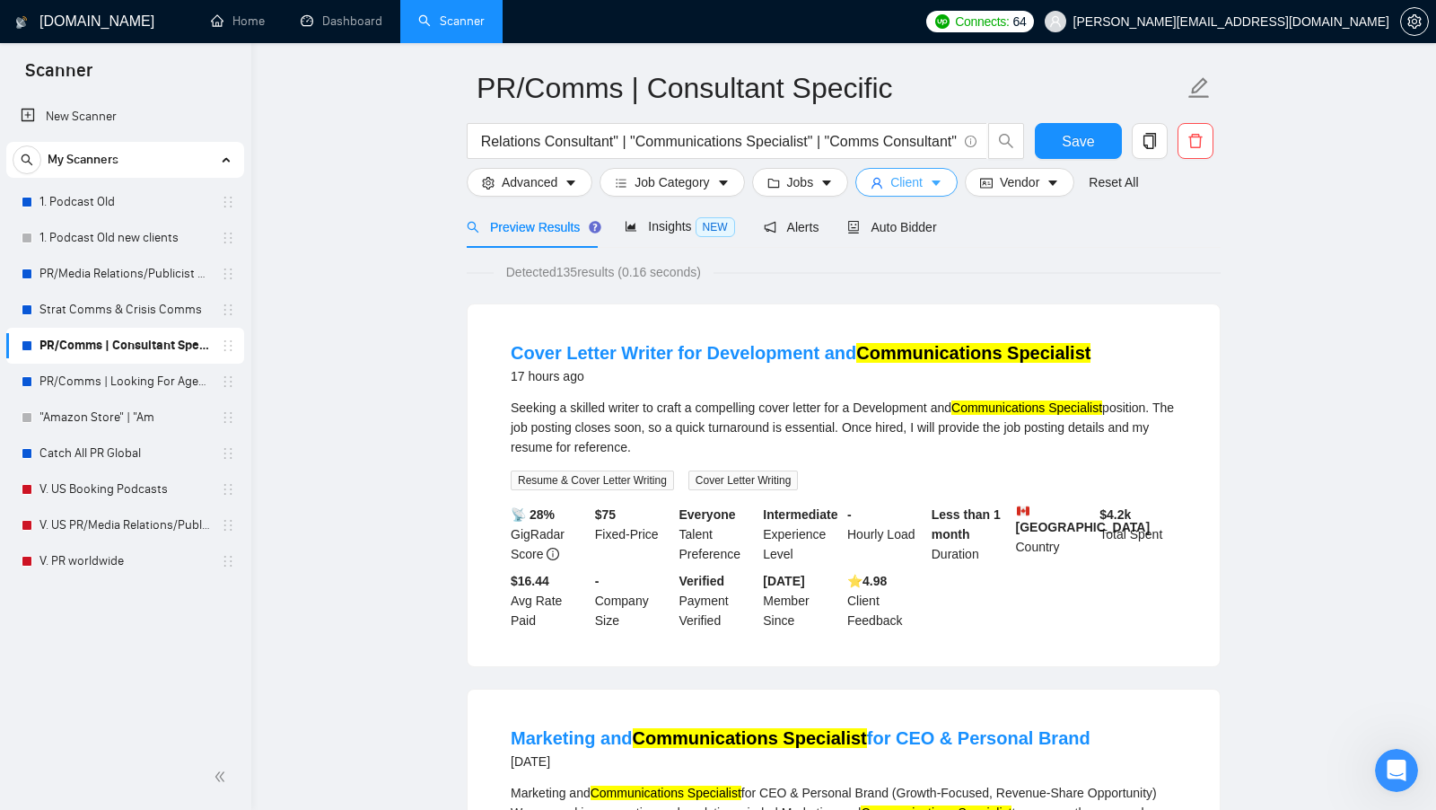
click at [942, 192] on button "Client" at bounding box center [906, 182] width 102 height 29
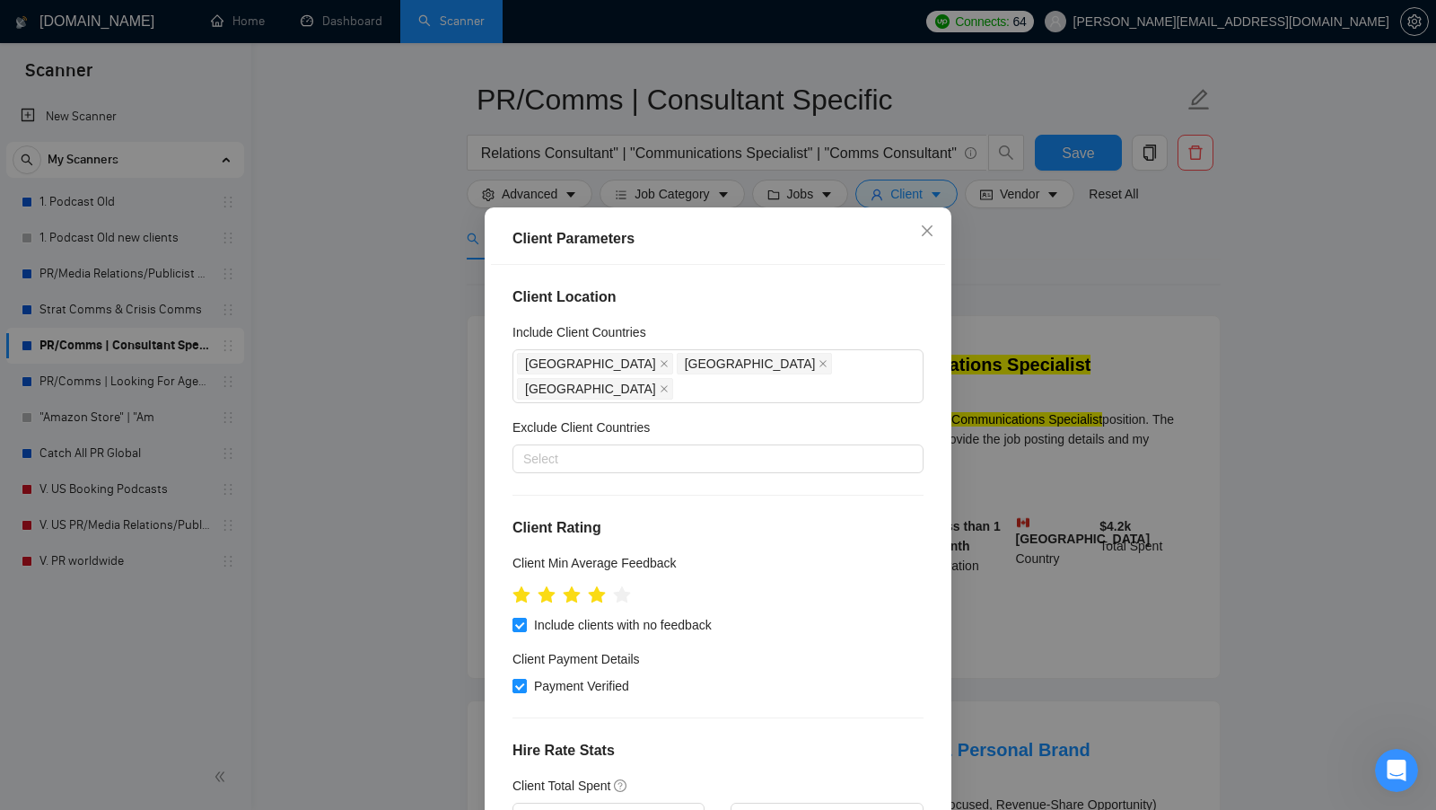
scroll to position [38, 0]
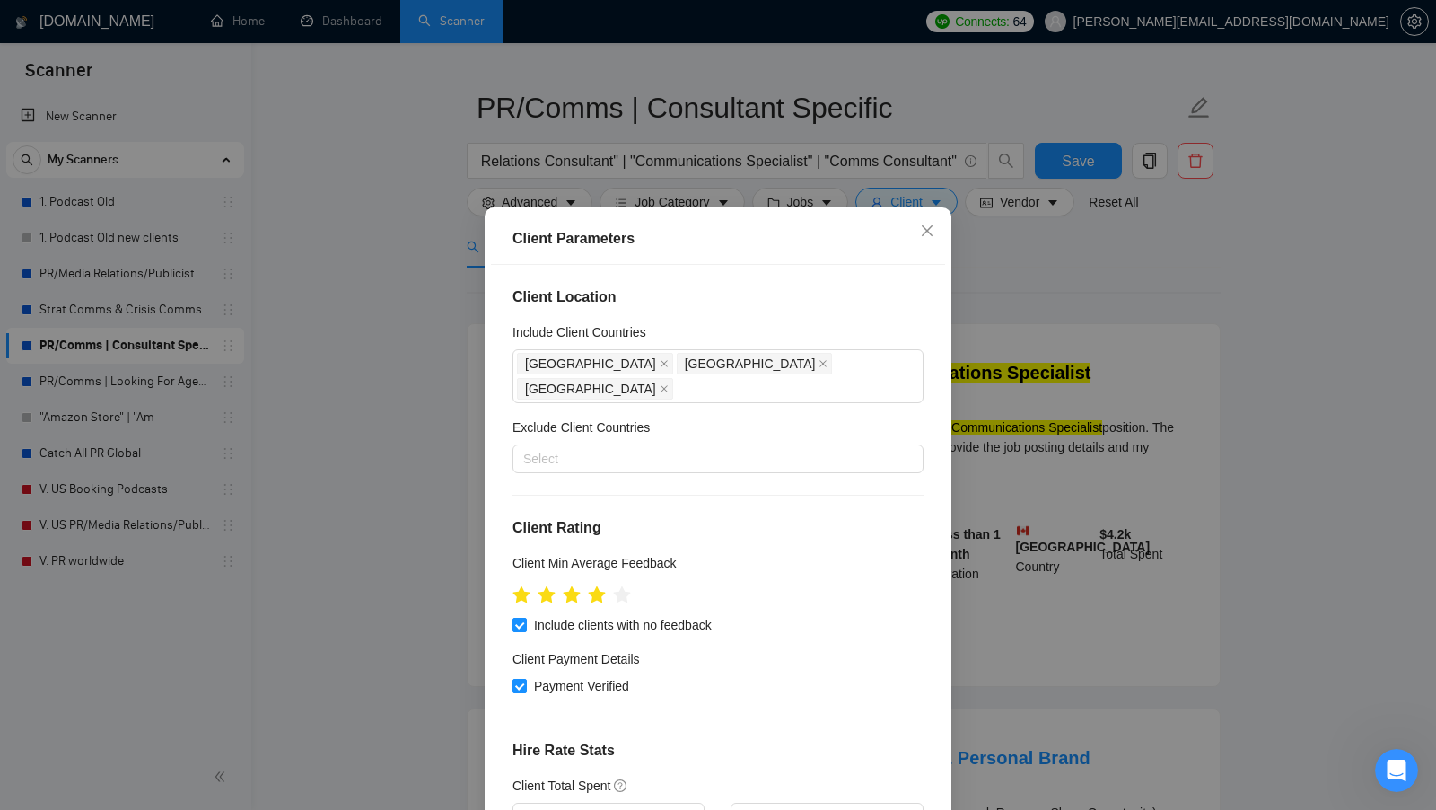
click at [1065, 538] on div "Client Parameters Client Location Include Client Countries Canada United States…" at bounding box center [718, 405] width 1436 height 810
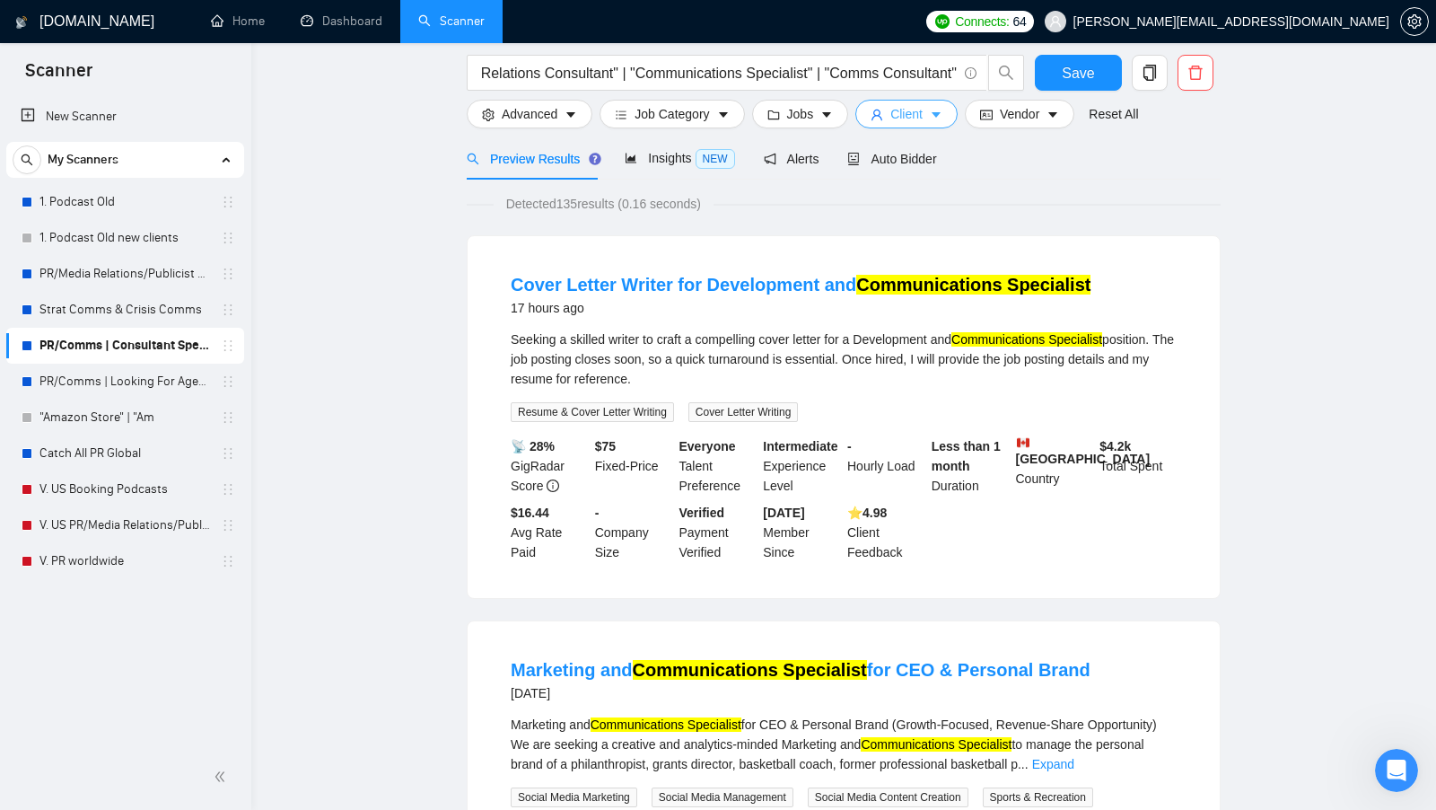
scroll to position [0, 0]
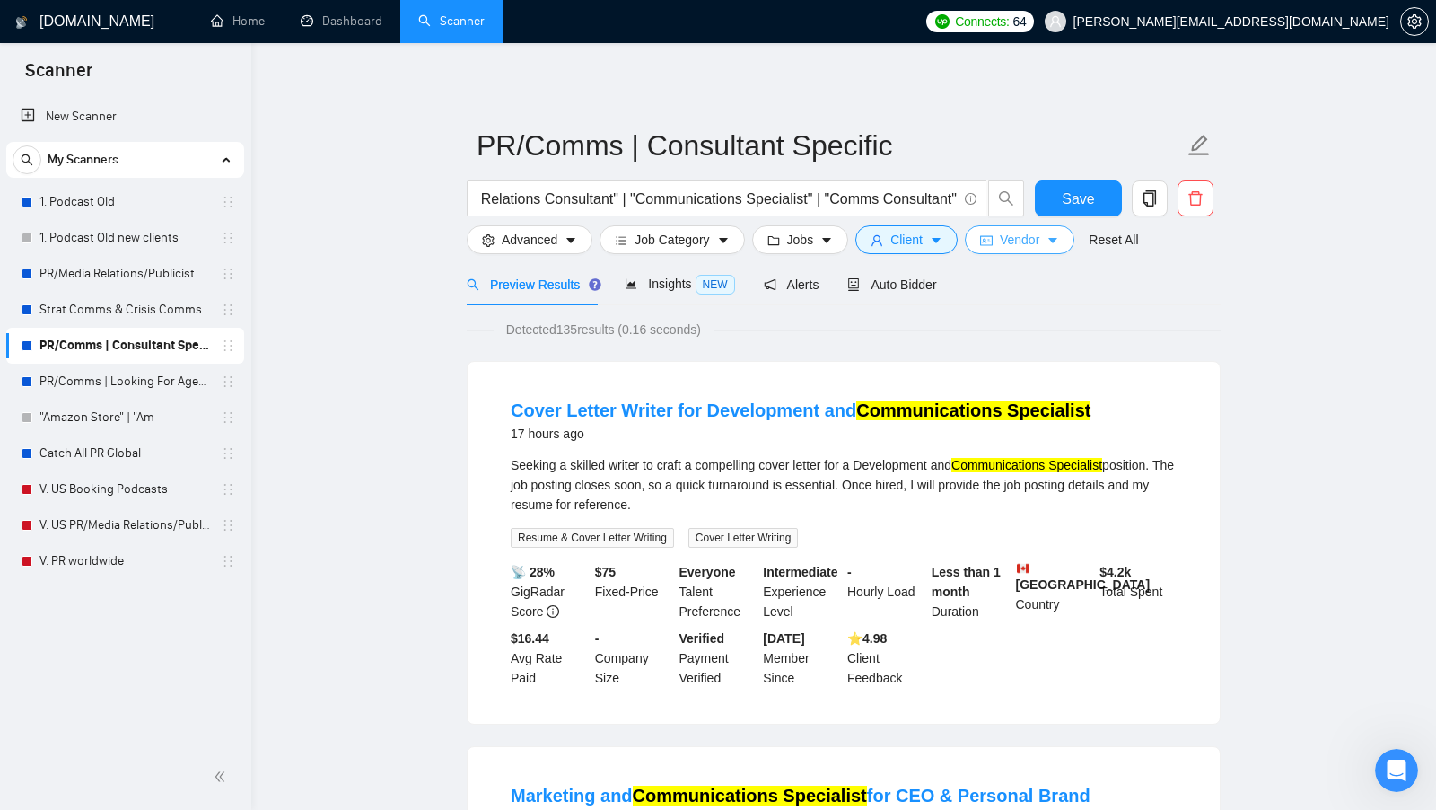
click at [990, 247] on button "Vendor" at bounding box center [1020, 239] width 110 height 29
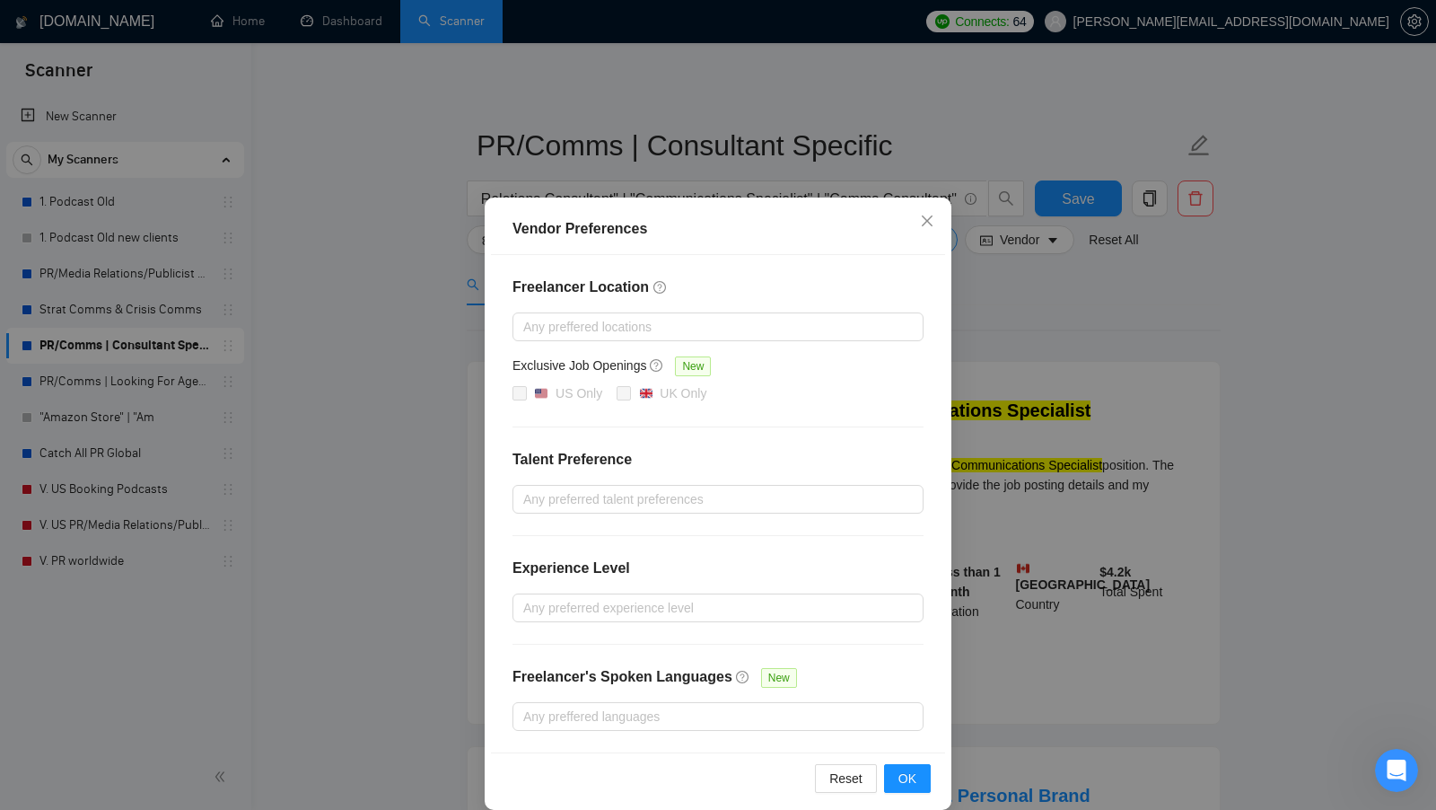
click at [986, 319] on div "Vendor Preferences Freelancer Location Any preffered locations Exclusive Job Op…" at bounding box center [718, 405] width 1436 height 810
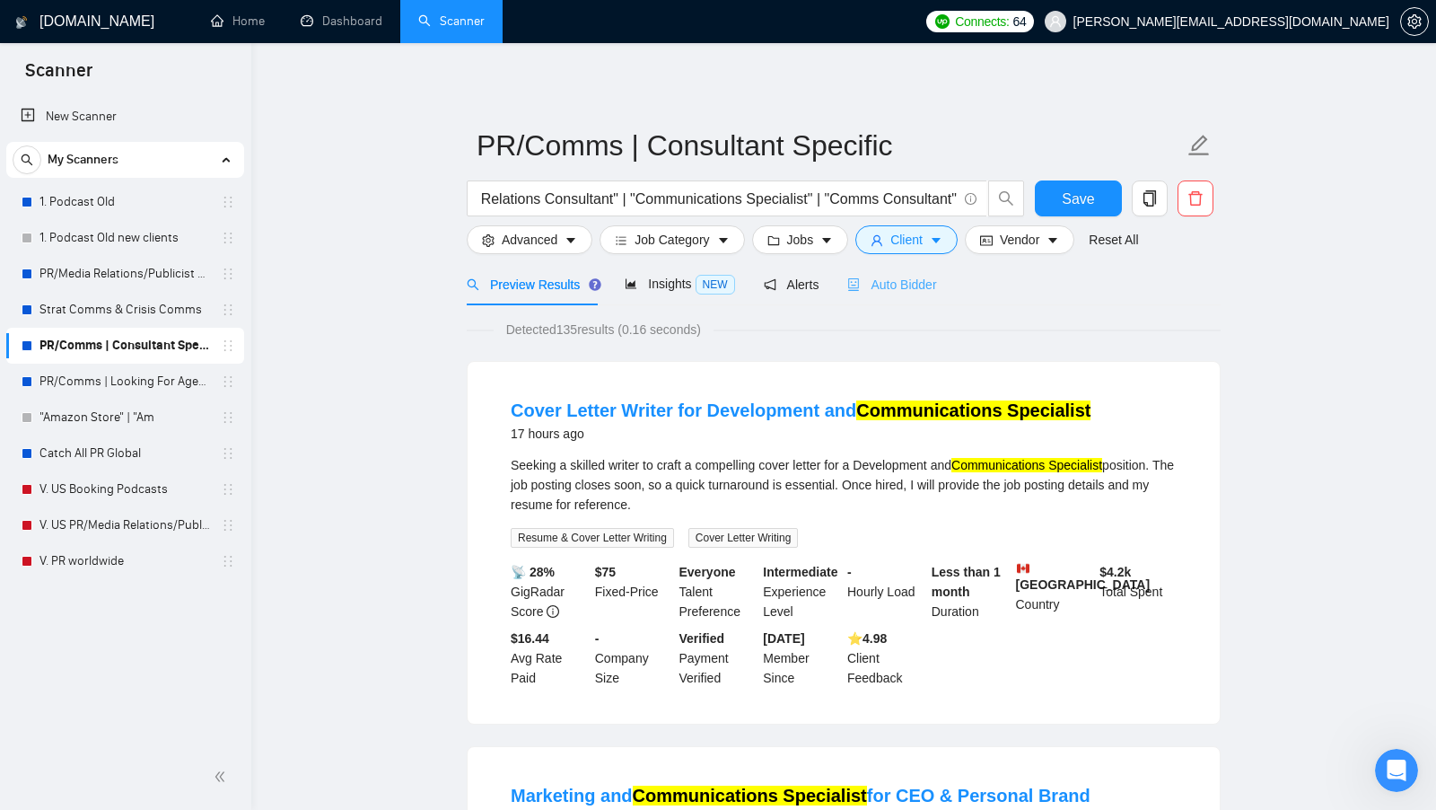
click at [933, 299] on div "Auto Bidder" at bounding box center [891, 284] width 89 height 42
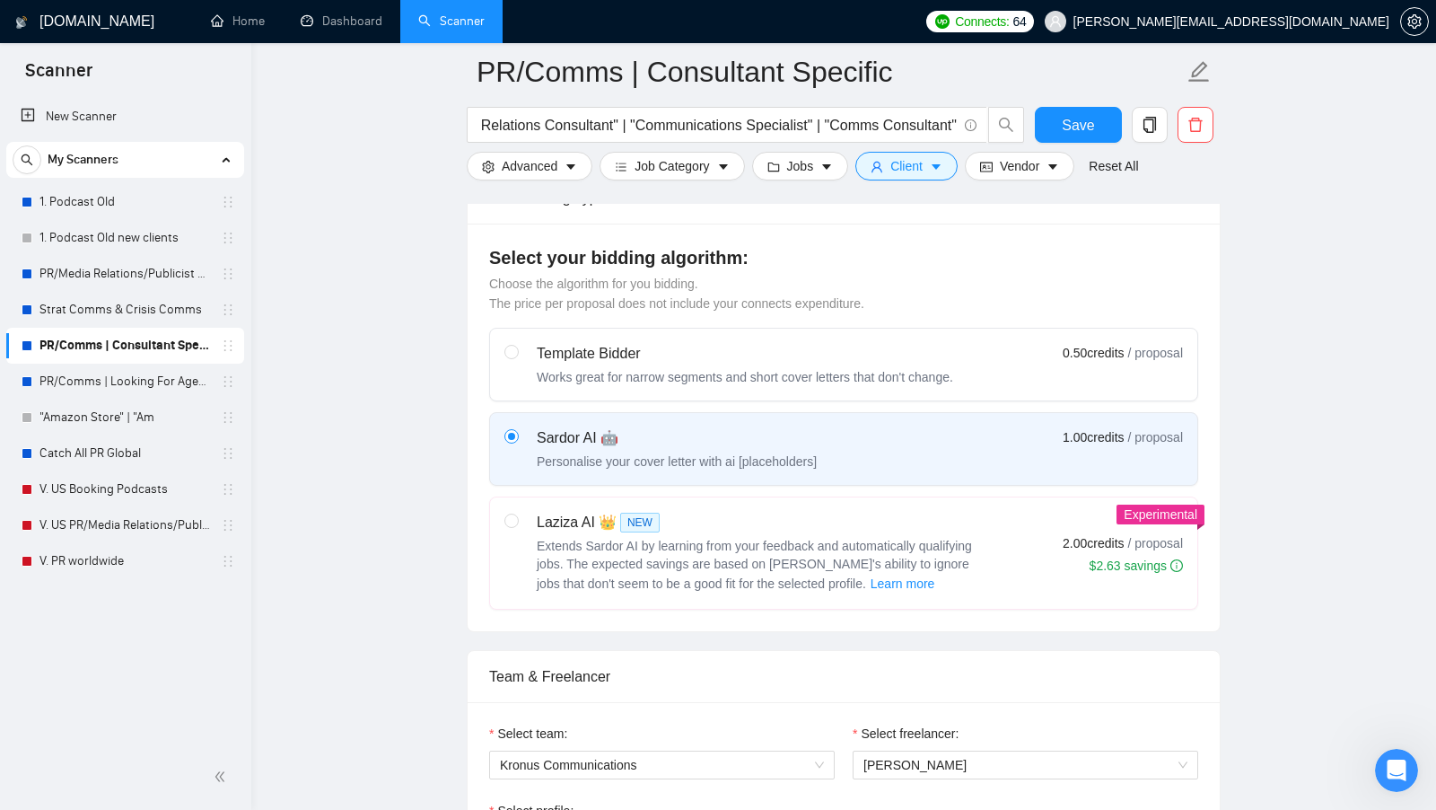
scroll to position [588, 0]
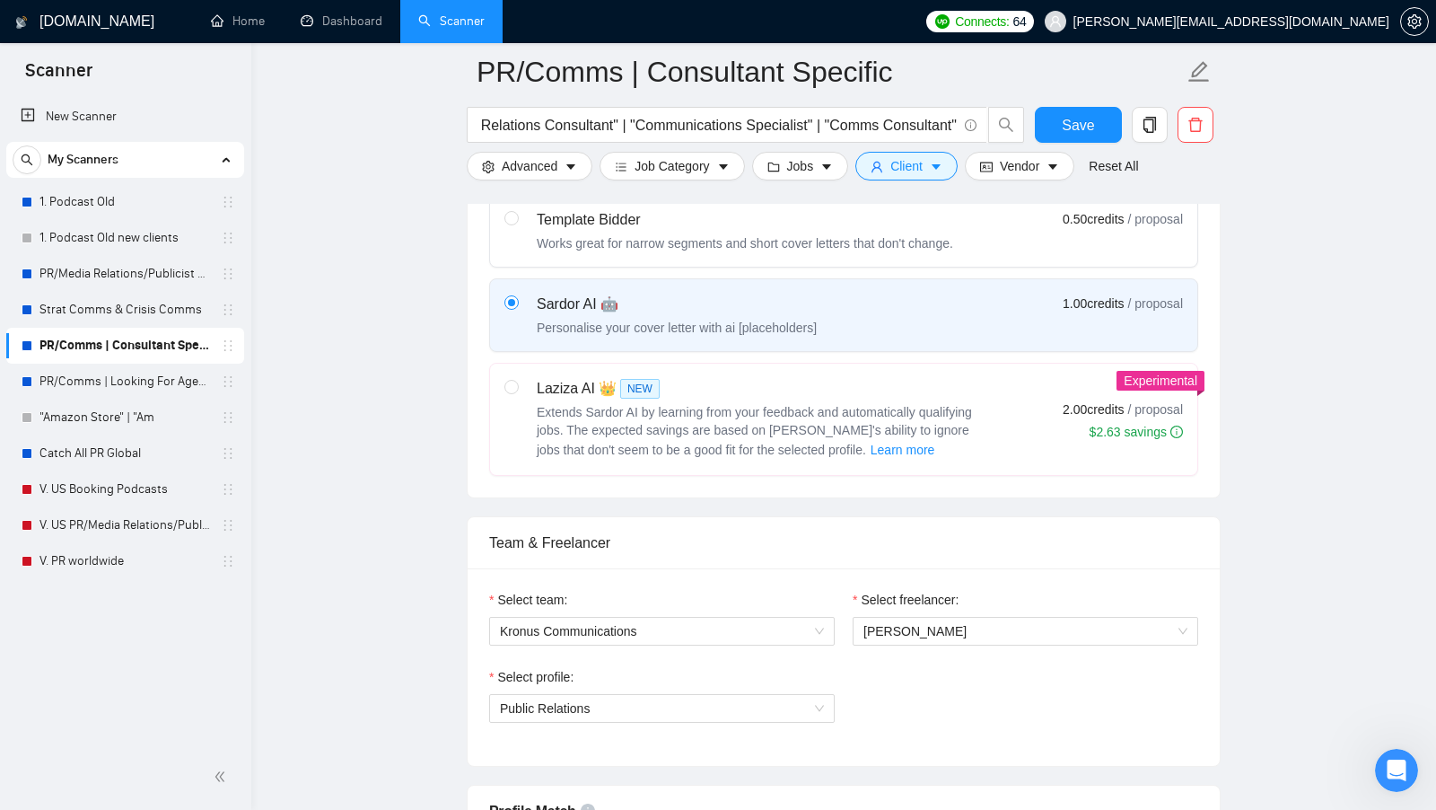
click at [818, 411] on span "Extends Sardor AI by learning from your feedback and automatically qualifying j…" at bounding box center [754, 431] width 435 height 52
click at [517, 392] on input "radio" at bounding box center [510, 386] width 13 height 13
radio input "true"
radio input "false"
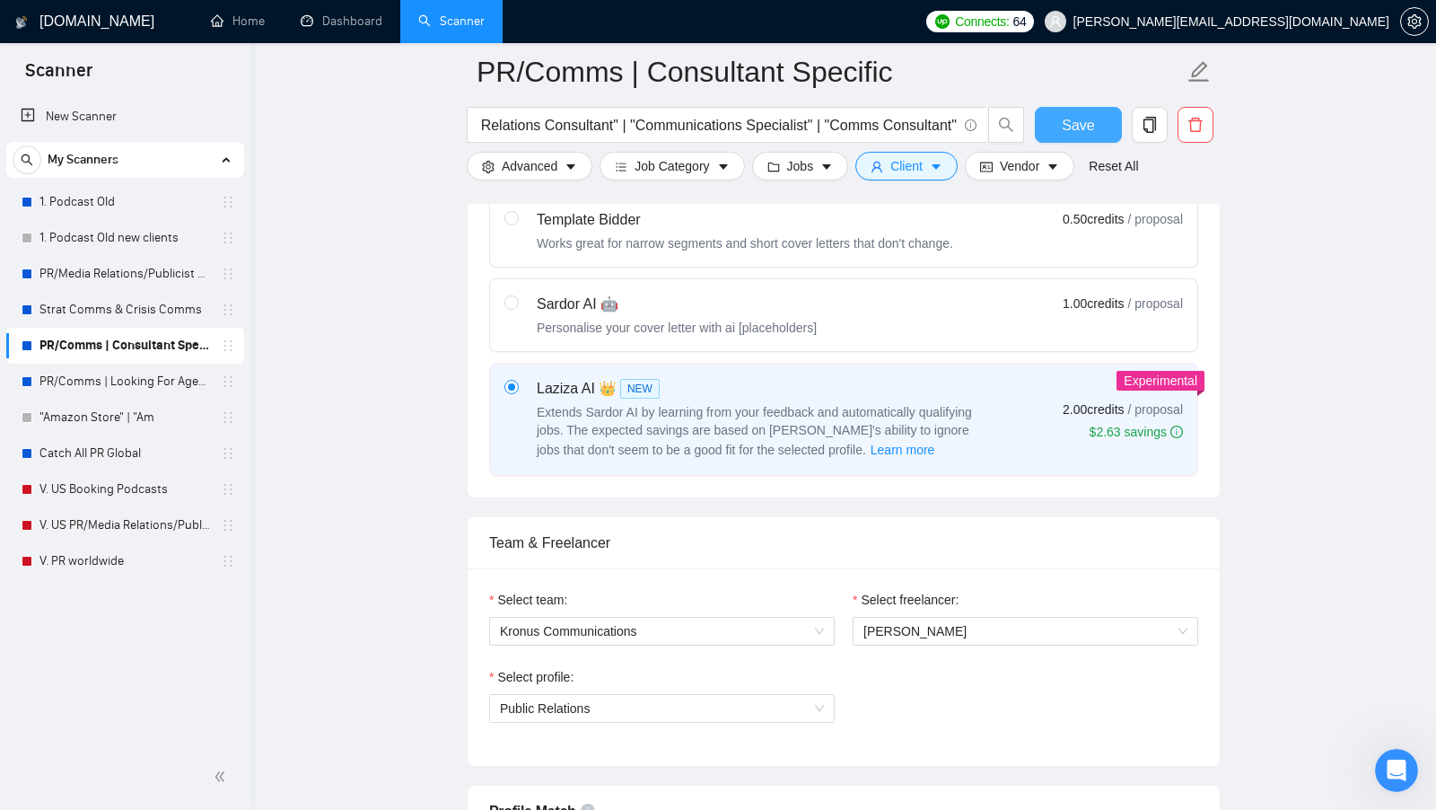
click at [1074, 127] on span "Save" at bounding box center [1078, 125] width 32 height 22
click at [116, 387] on link "PR/Comms | Looking For Agencies" at bounding box center [124, 382] width 171 height 36
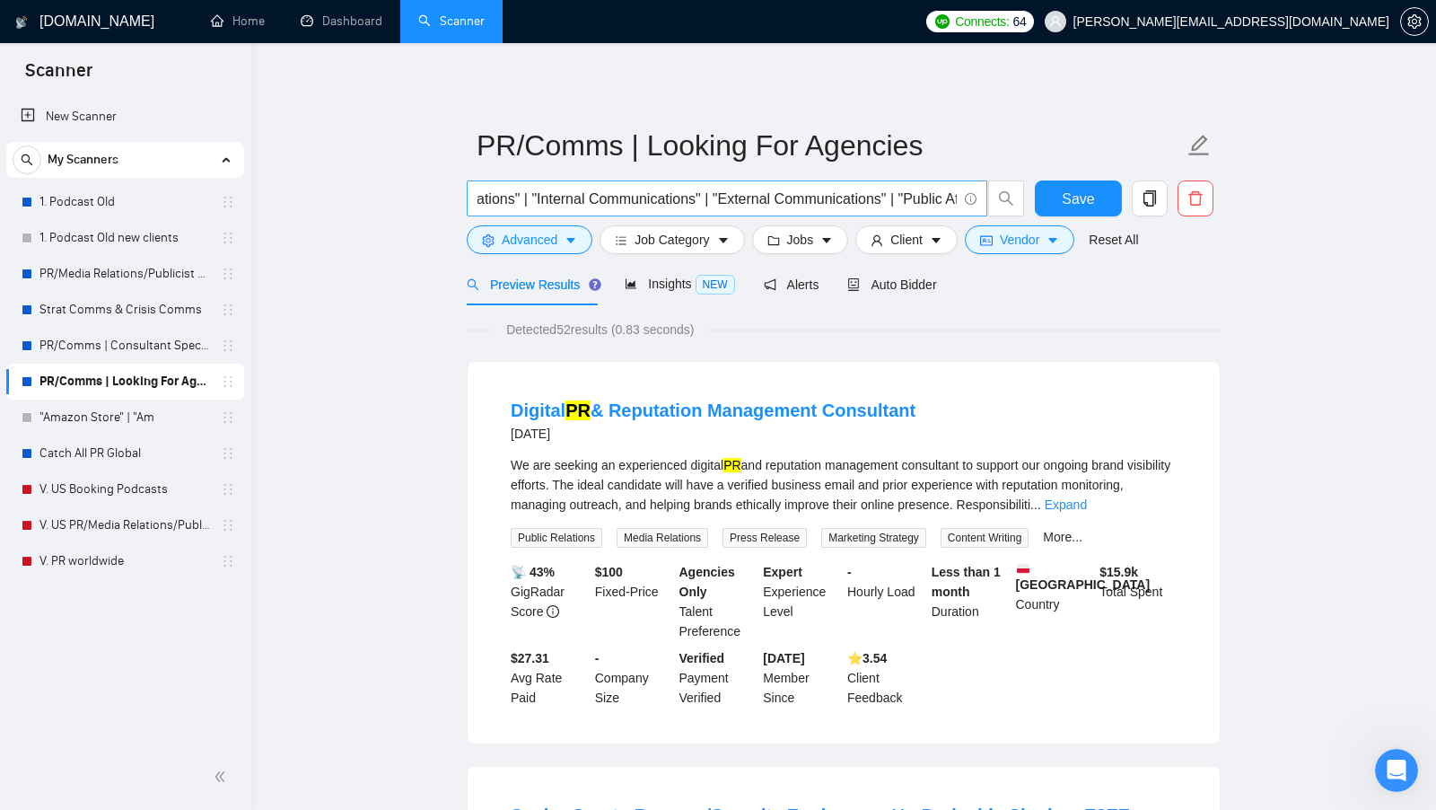
scroll to position [0, 819]
click at [1030, 244] on span "Vendor" at bounding box center [1019, 240] width 39 height 20
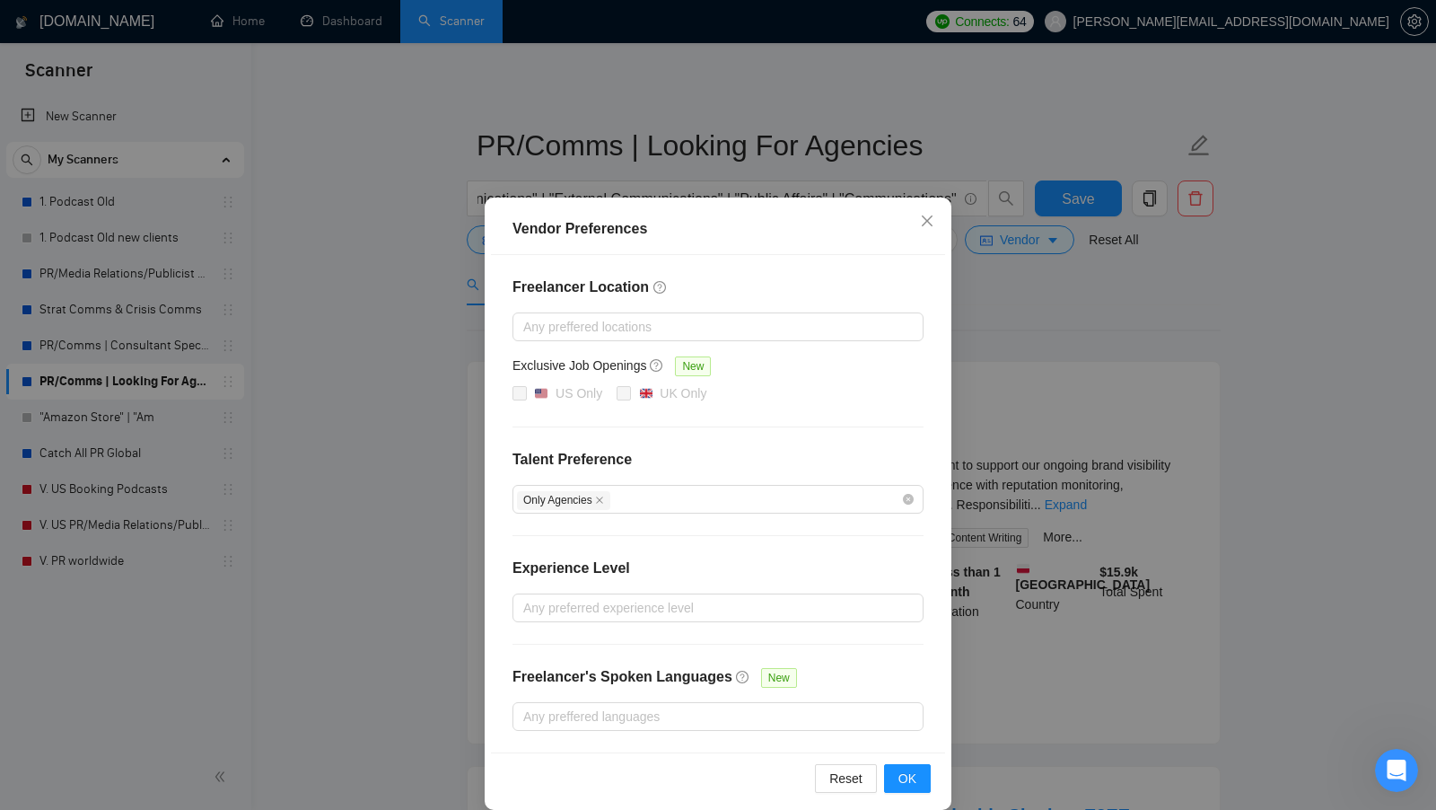
click at [1022, 293] on div "Vendor Preferences Freelancer Location Any preffered locations Exclusive Job Op…" at bounding box center [718, 405] width 1436 height 810
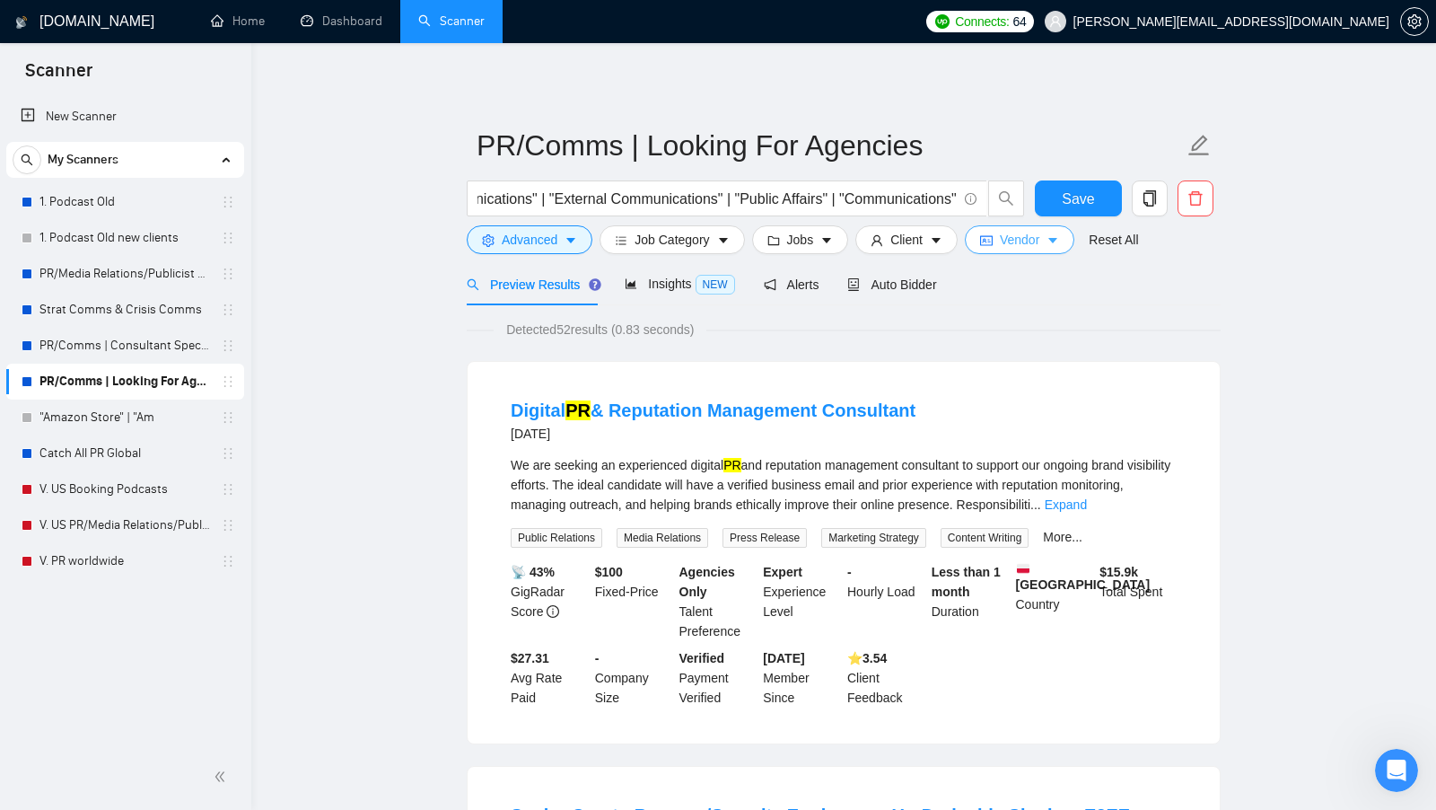
click at [1020, 235] on span "Vendor" at bounding box center [1019, 240] width 39 height 20
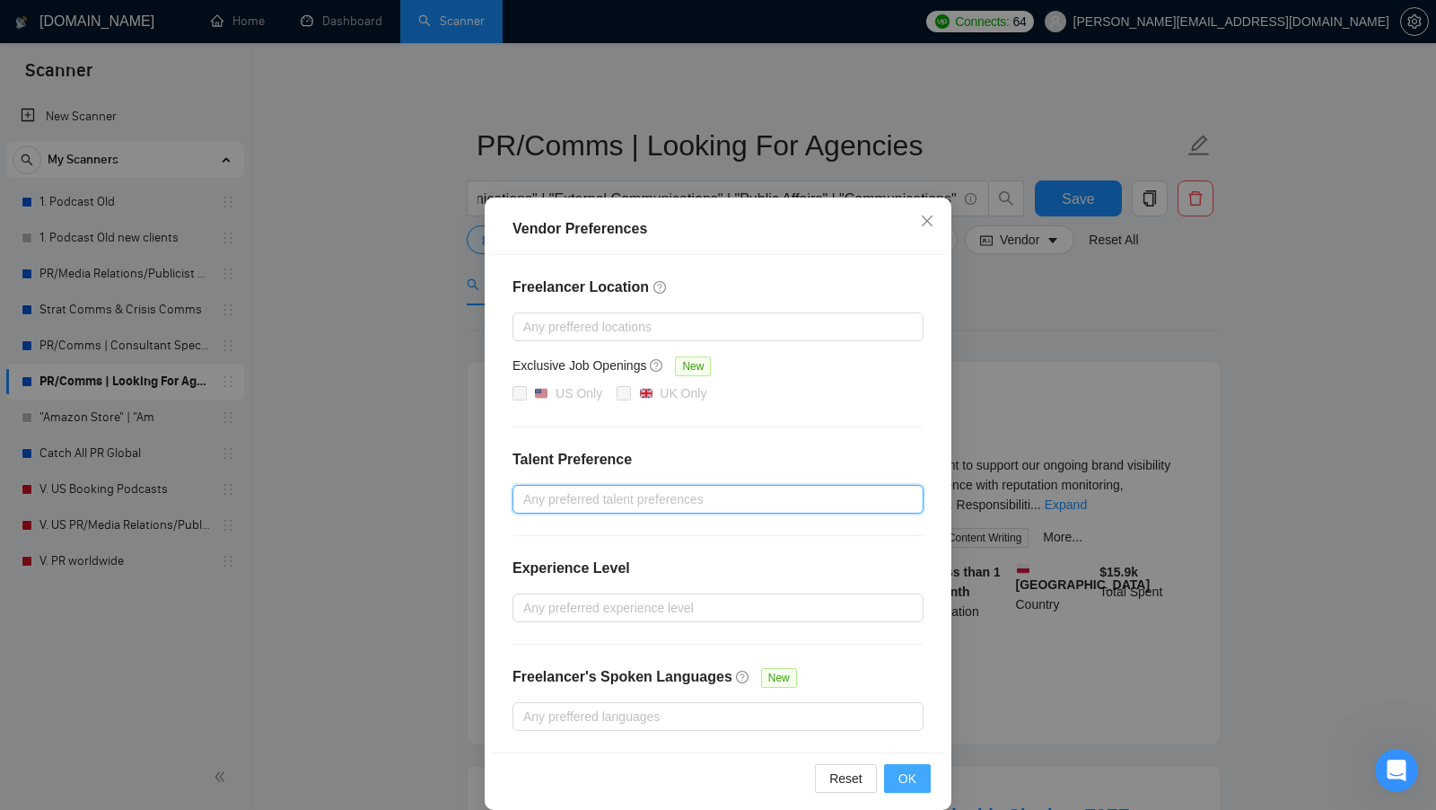
click at [917, 764] on button "OK" at bounding box center [907, 778] width 47 height 29
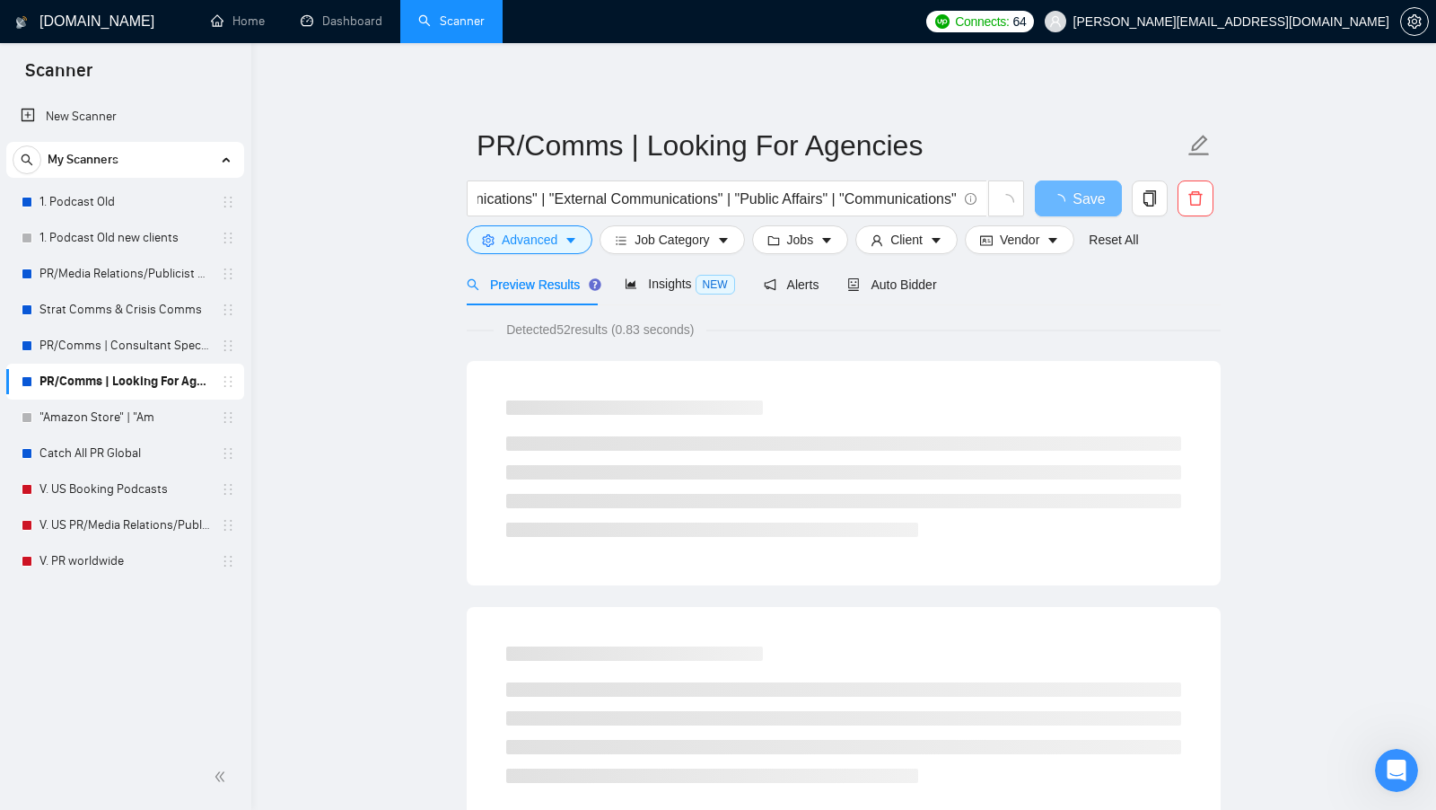
click at [576, 254] on form "PR/Comms | Looking For Agencies "Public Relations" | "Media Relations" | "PR" |…" at bounding box center [844, 190] width 754 height 146
click at [572, 250] on button "Advanced" at bounding box center [530, 239] width 126 height 29
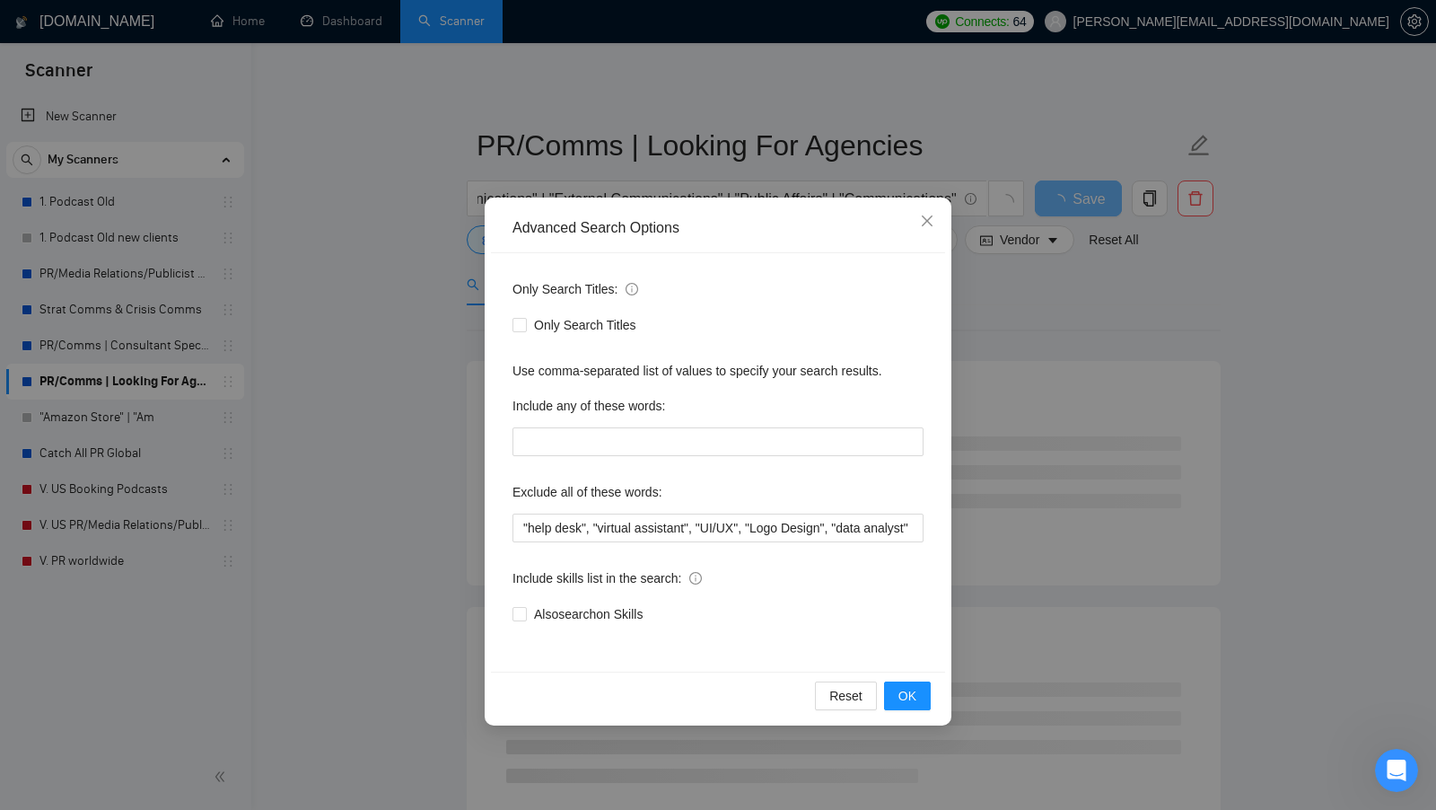
click at [369, 313] on div "Advanced Search Options Only Search Titles: Only Search Titles Use comma-separa…" at bounding box center [718, 405] width 1436 height 810
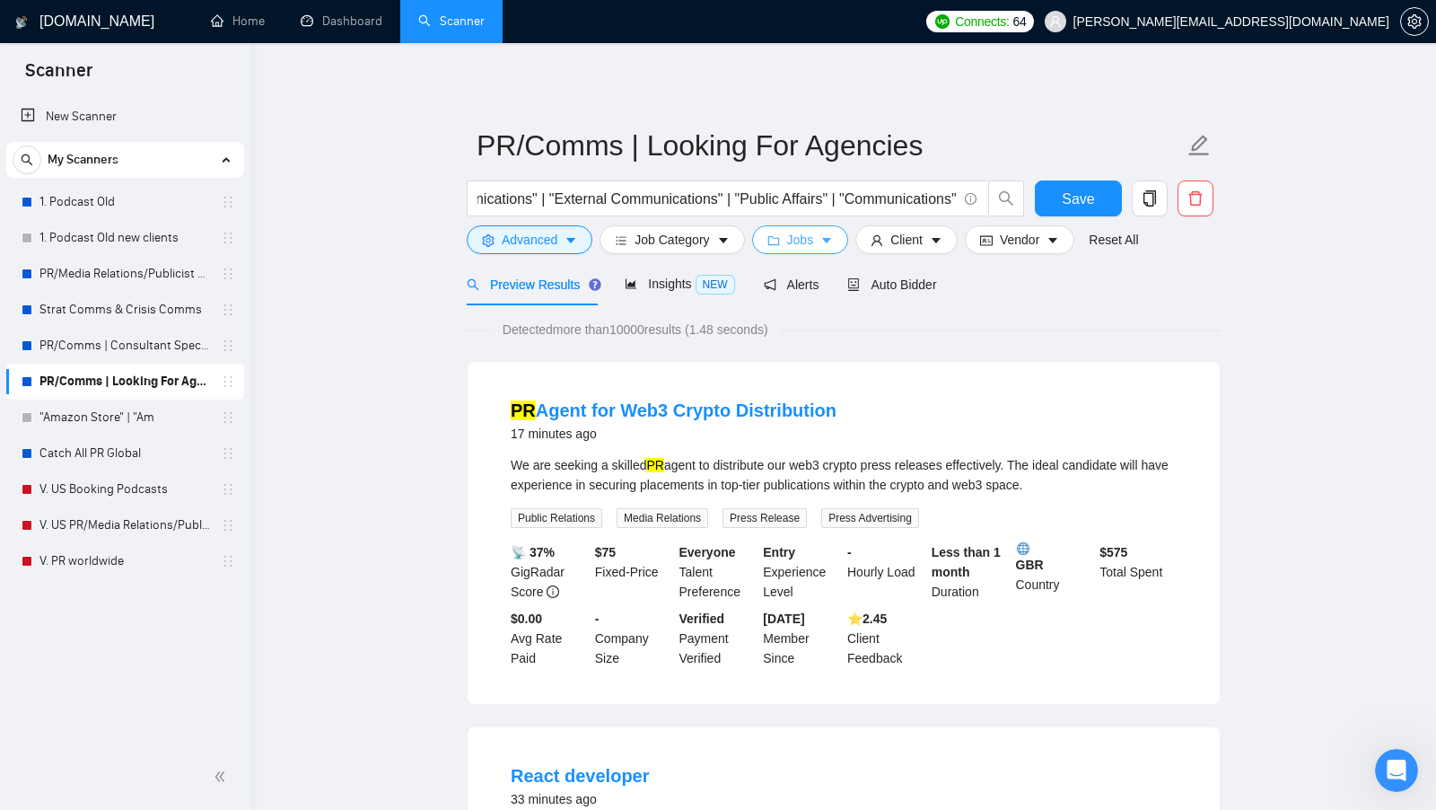
click at [791, 236] on span "Jobs" at bounding box center [800, 240] width 27 height 20
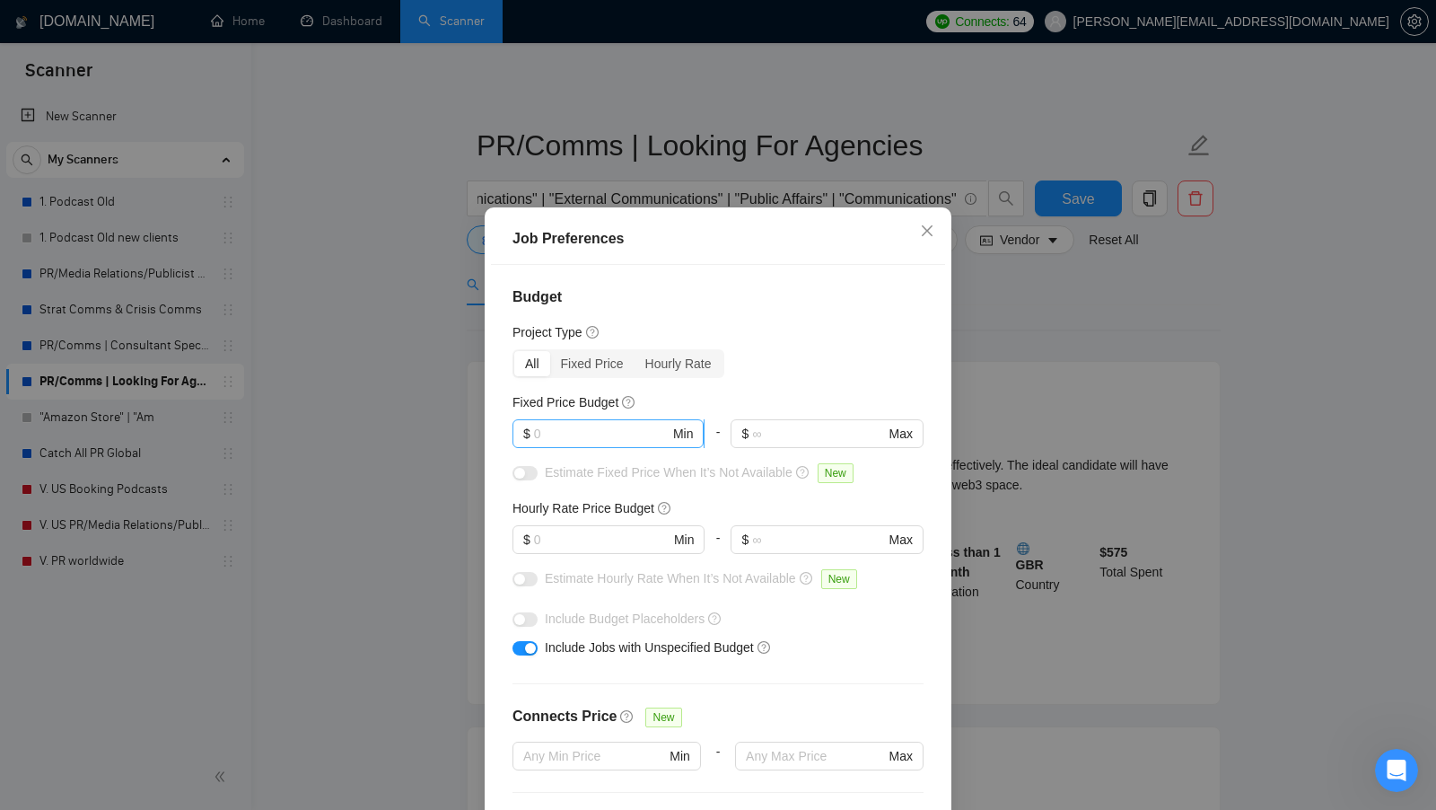
click at [560, 445] on span "$ Min" at bounding box center [608, 433] width 191 height 29
type input "1"
click at [555, 532] on input "text" at bounding box center [602, 540] width 136 height 20
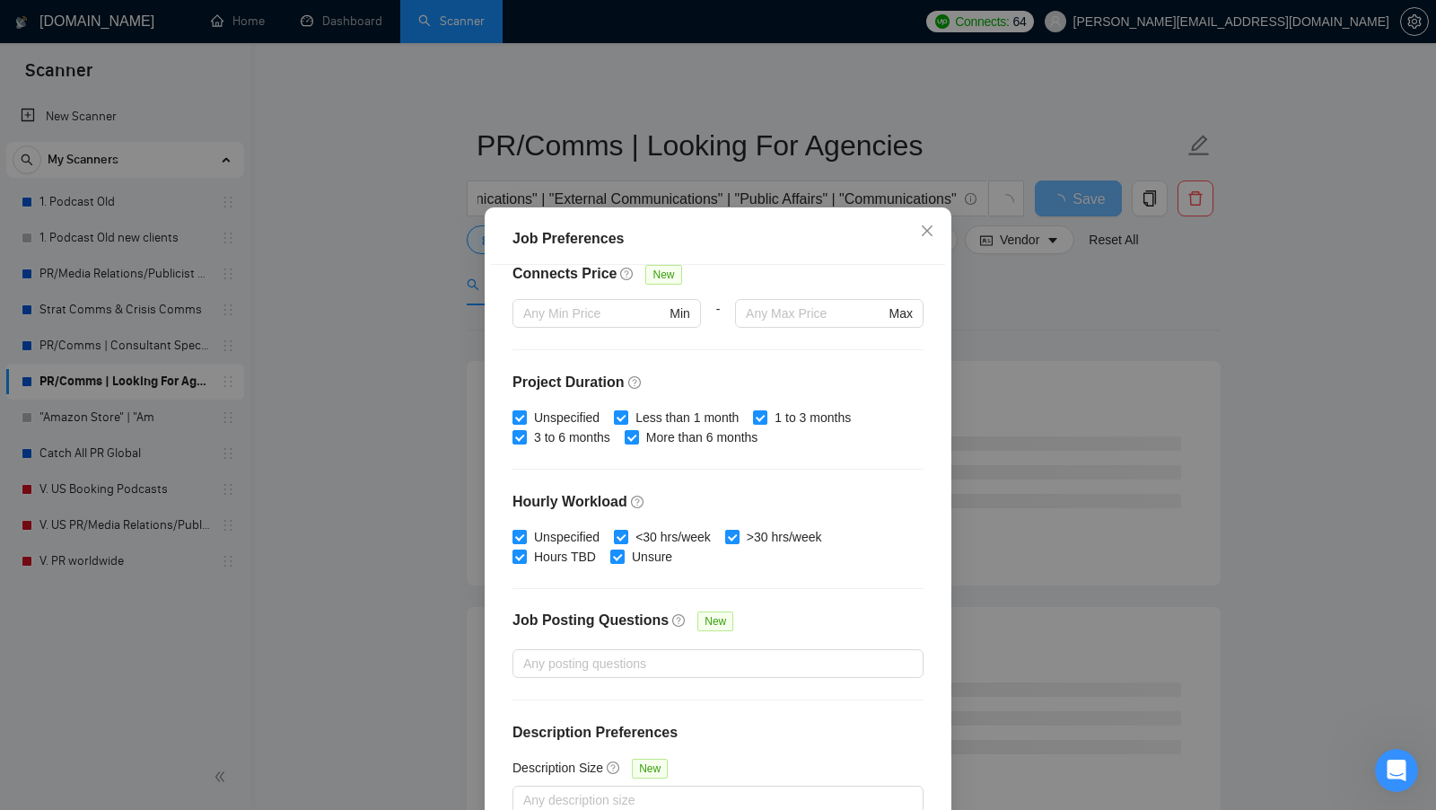
scroll to position [100, 0]
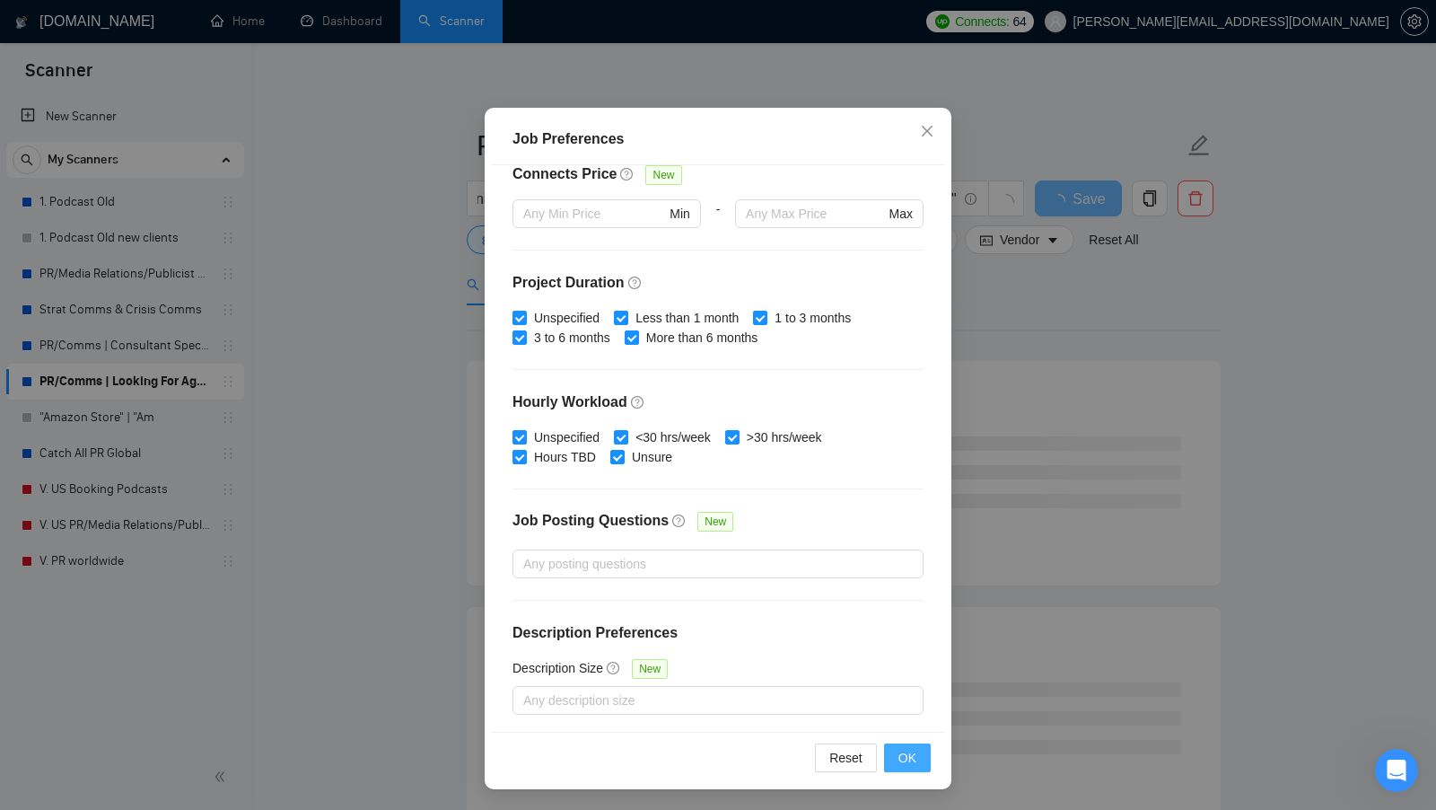
type input "30"
click at [920, 744] on button "OK" at bounding box center [907, 757] width 47 height 29
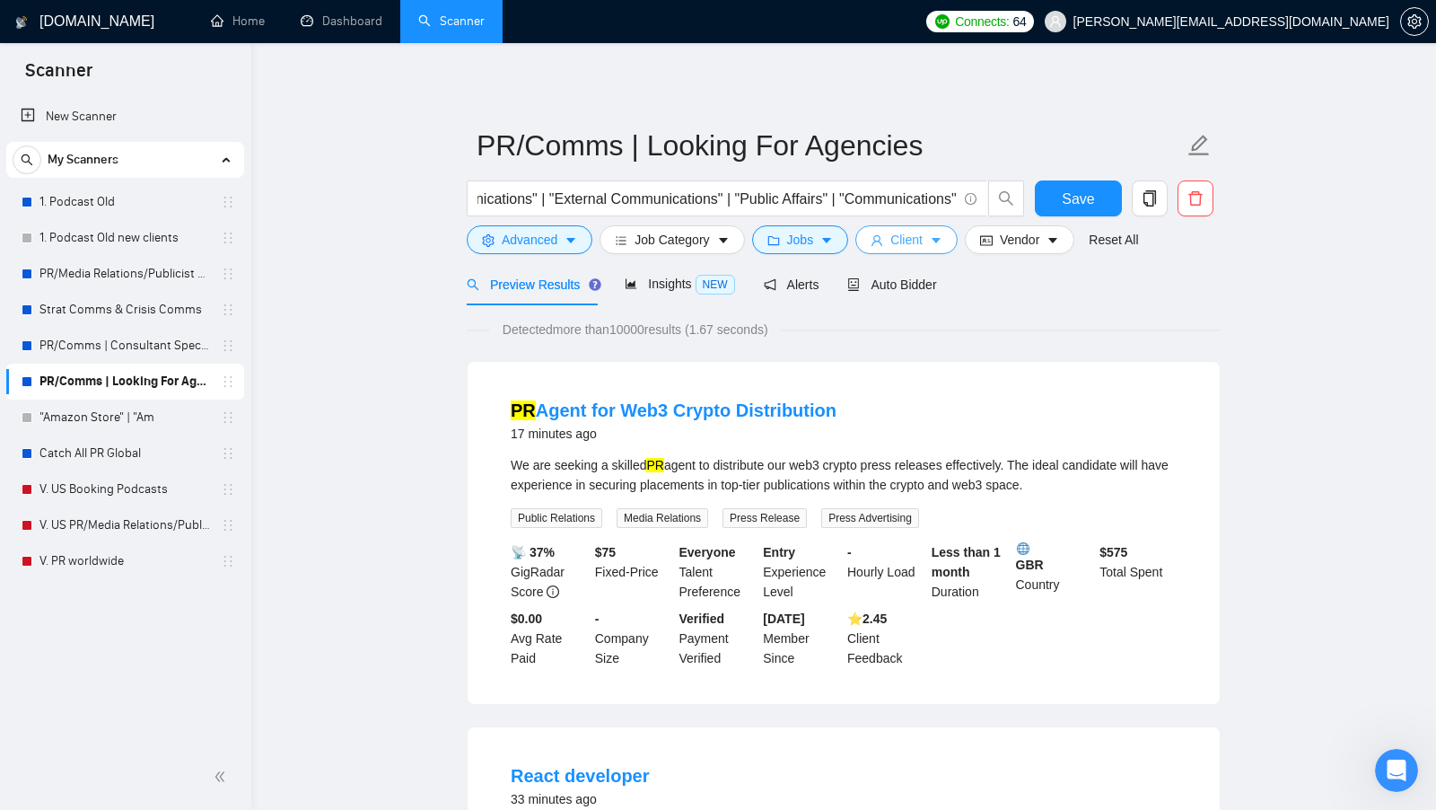
click at [898, 245] on span "Client" at bounding box center [906, 240] width 32 height 20
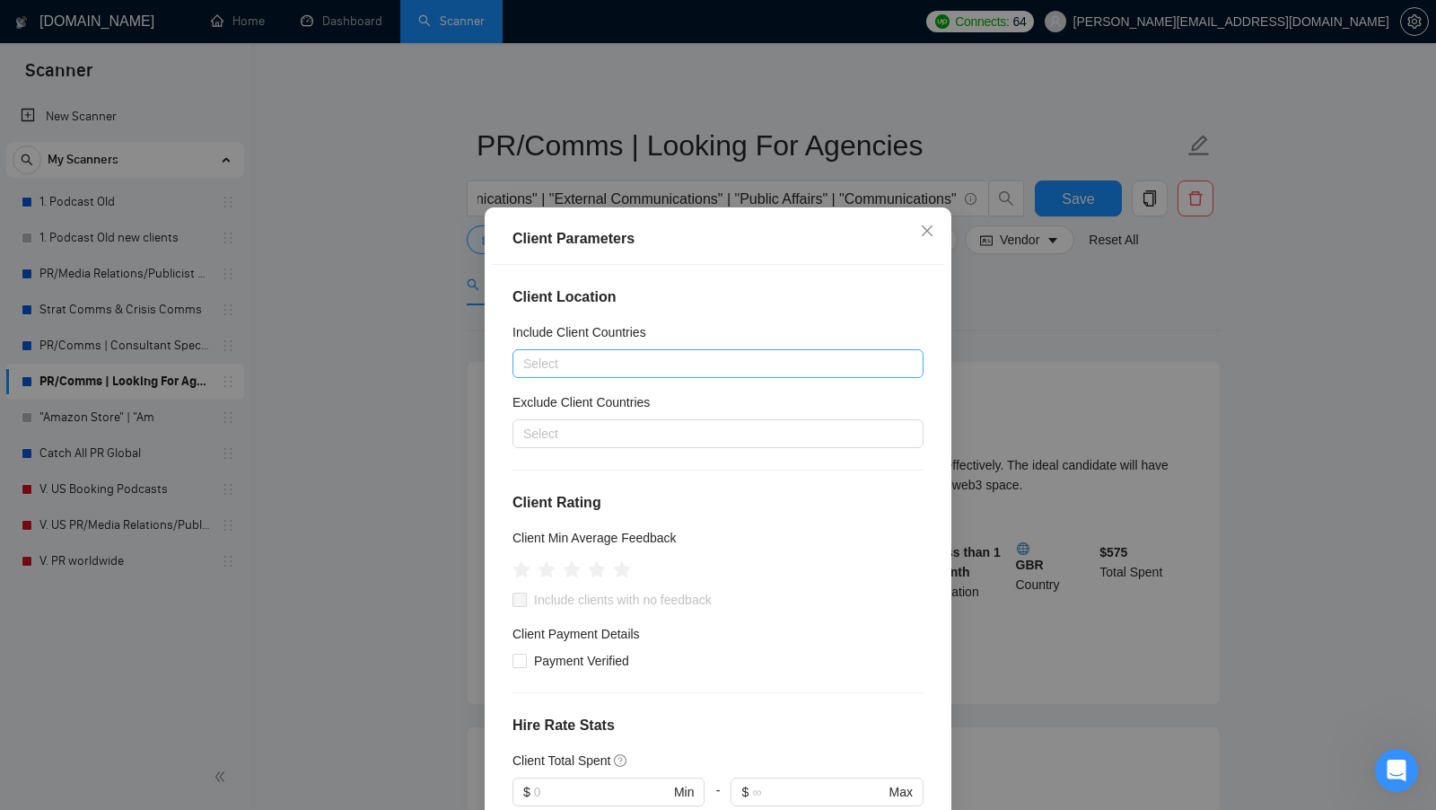
click at [714, 355] on div at bounding box center [709, 364] width 384 height 22
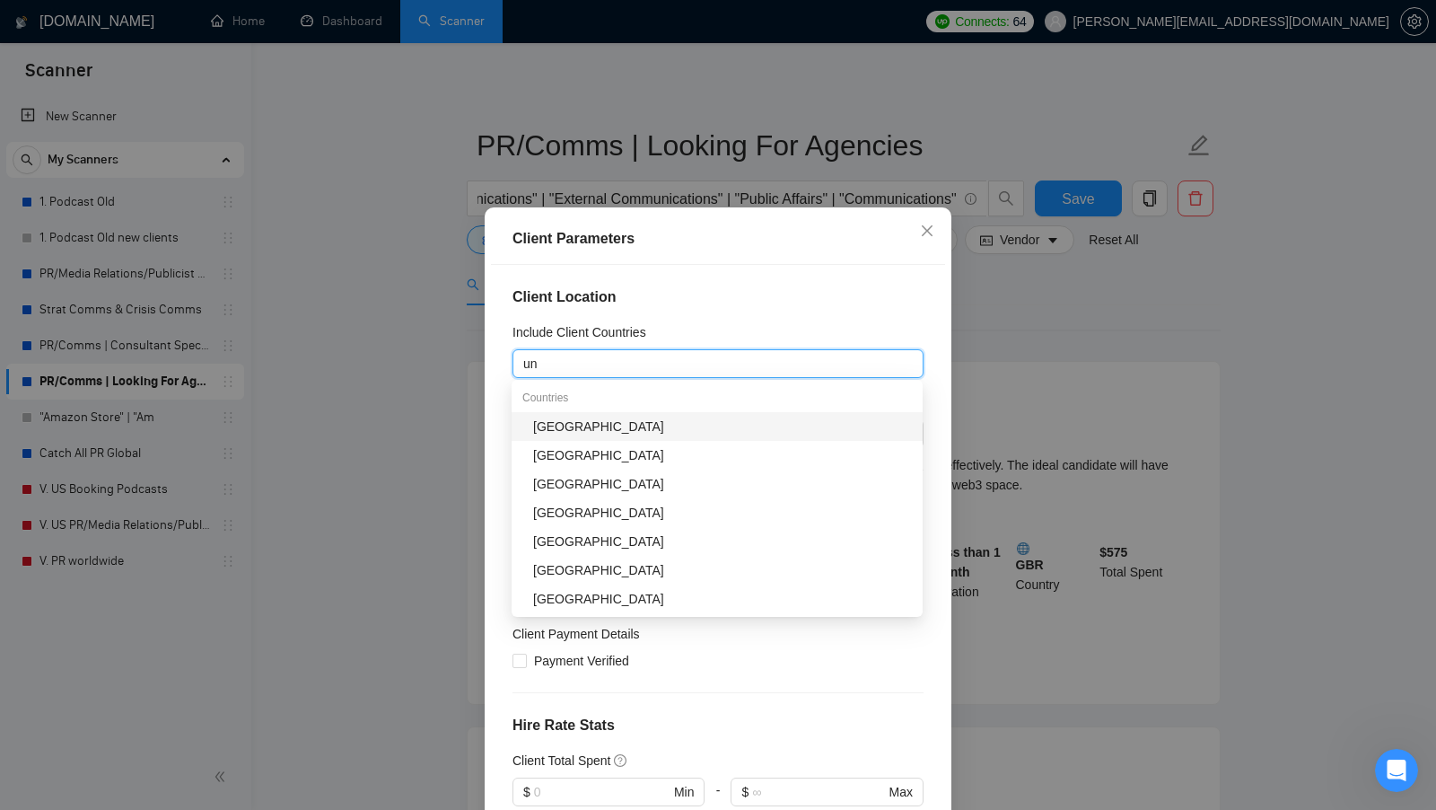
type input "uni"
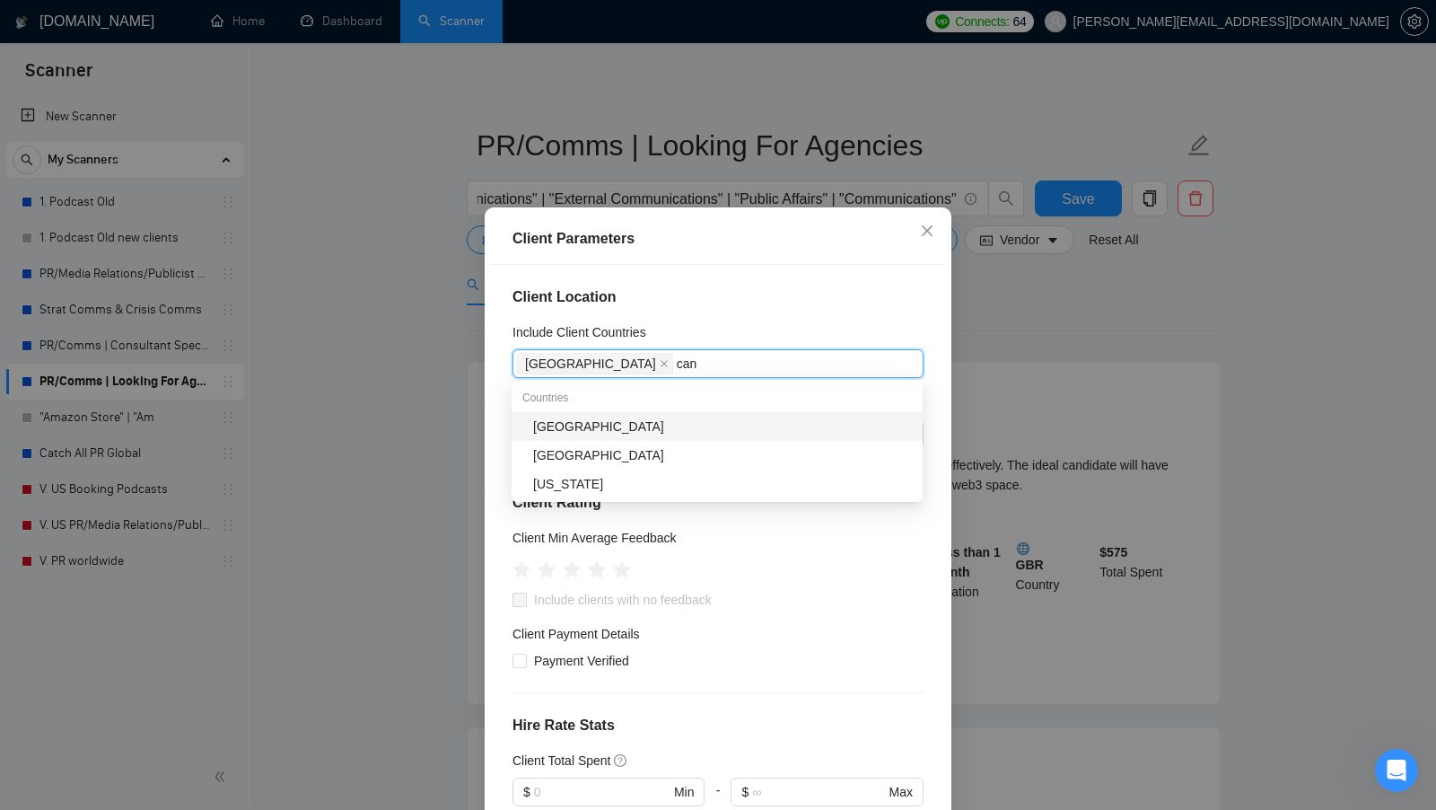
type input "cana"
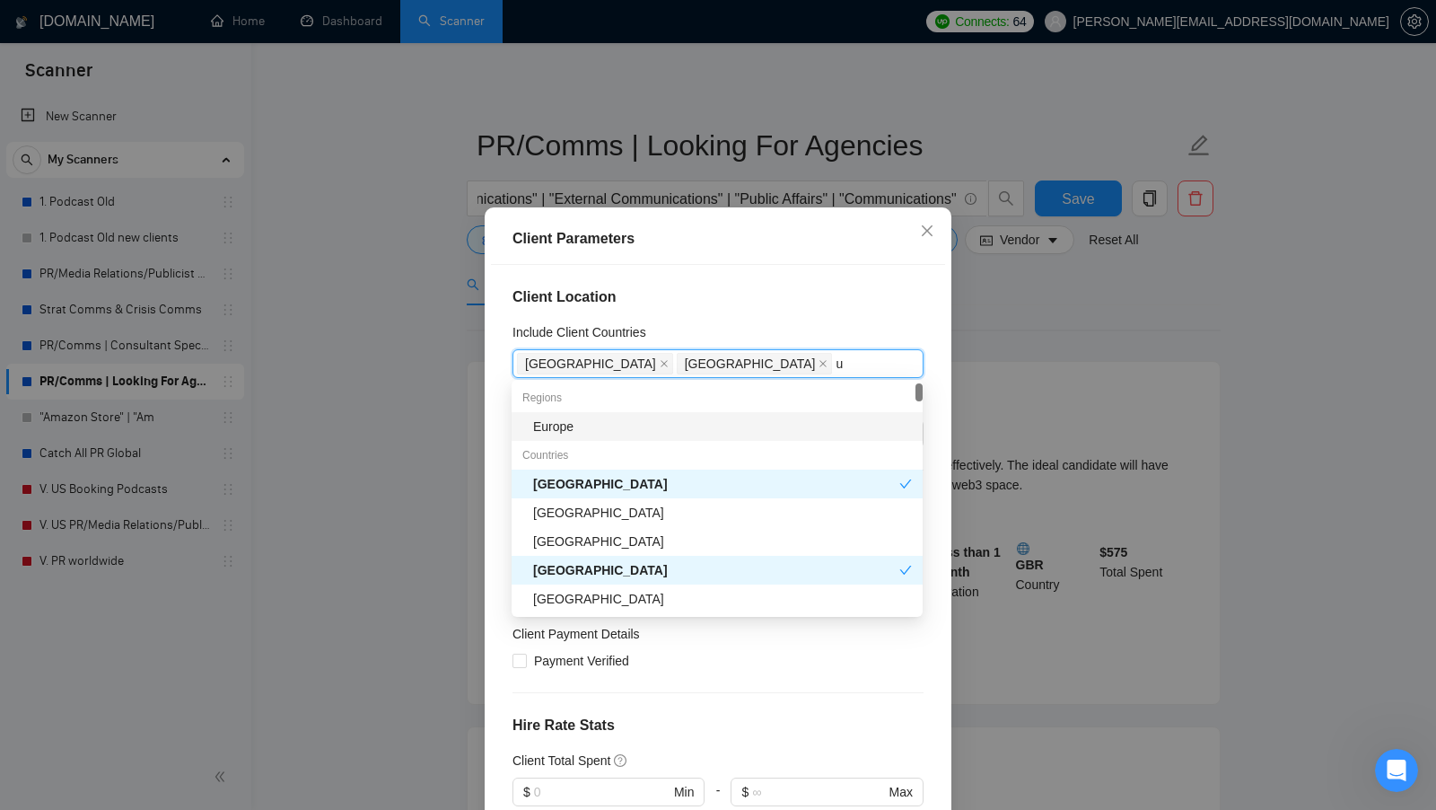
type input "un"
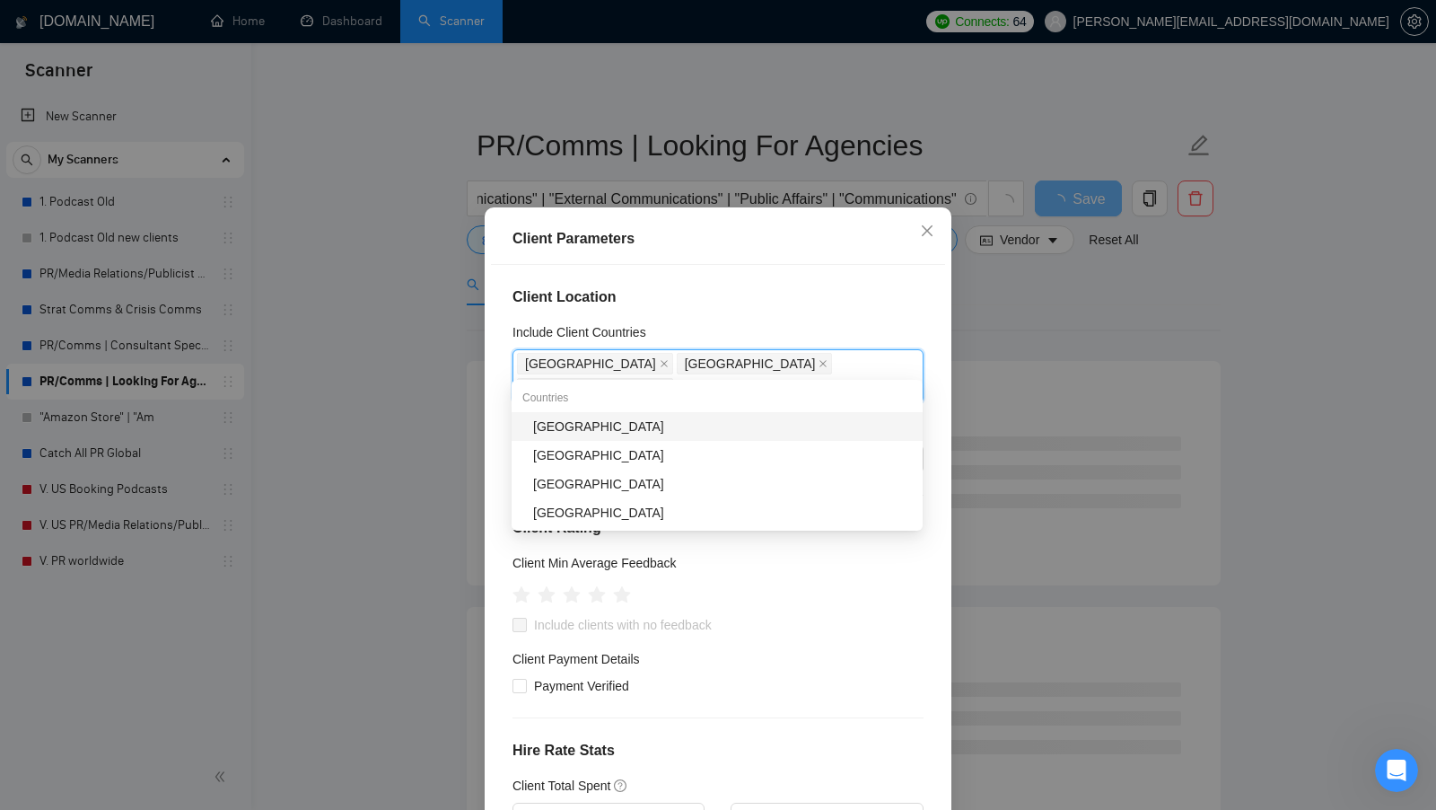
type input "swi"
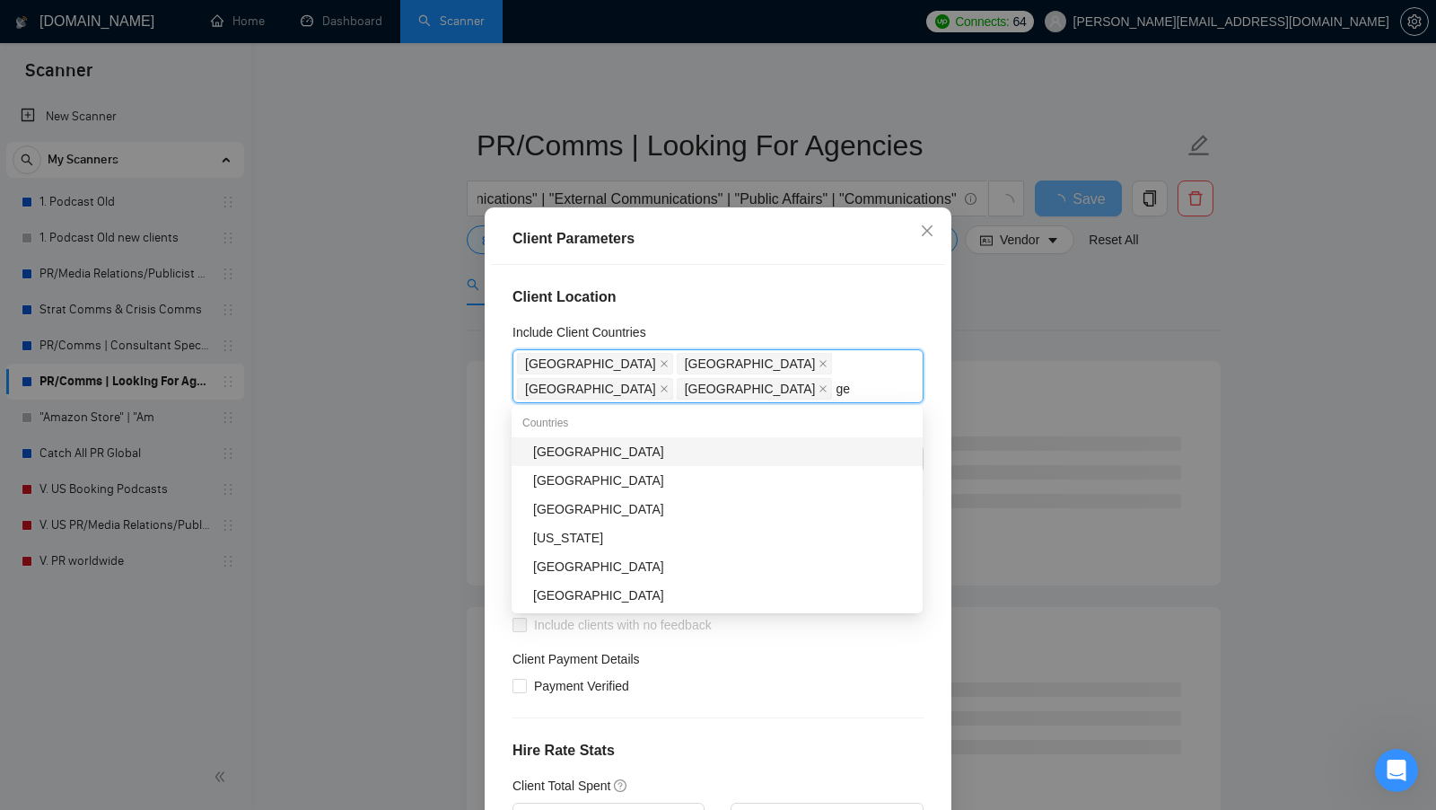
type input "ger"
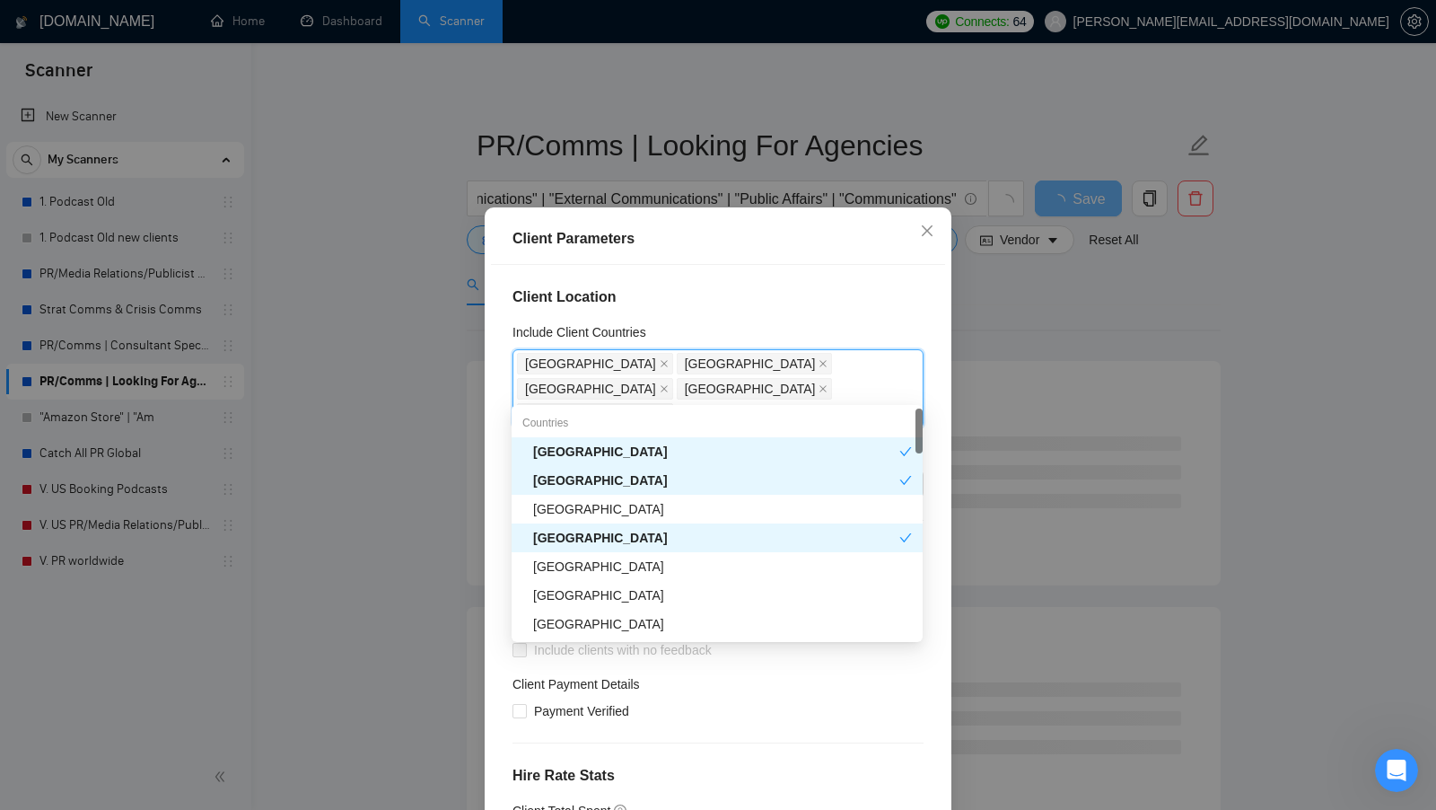
type input "ita"
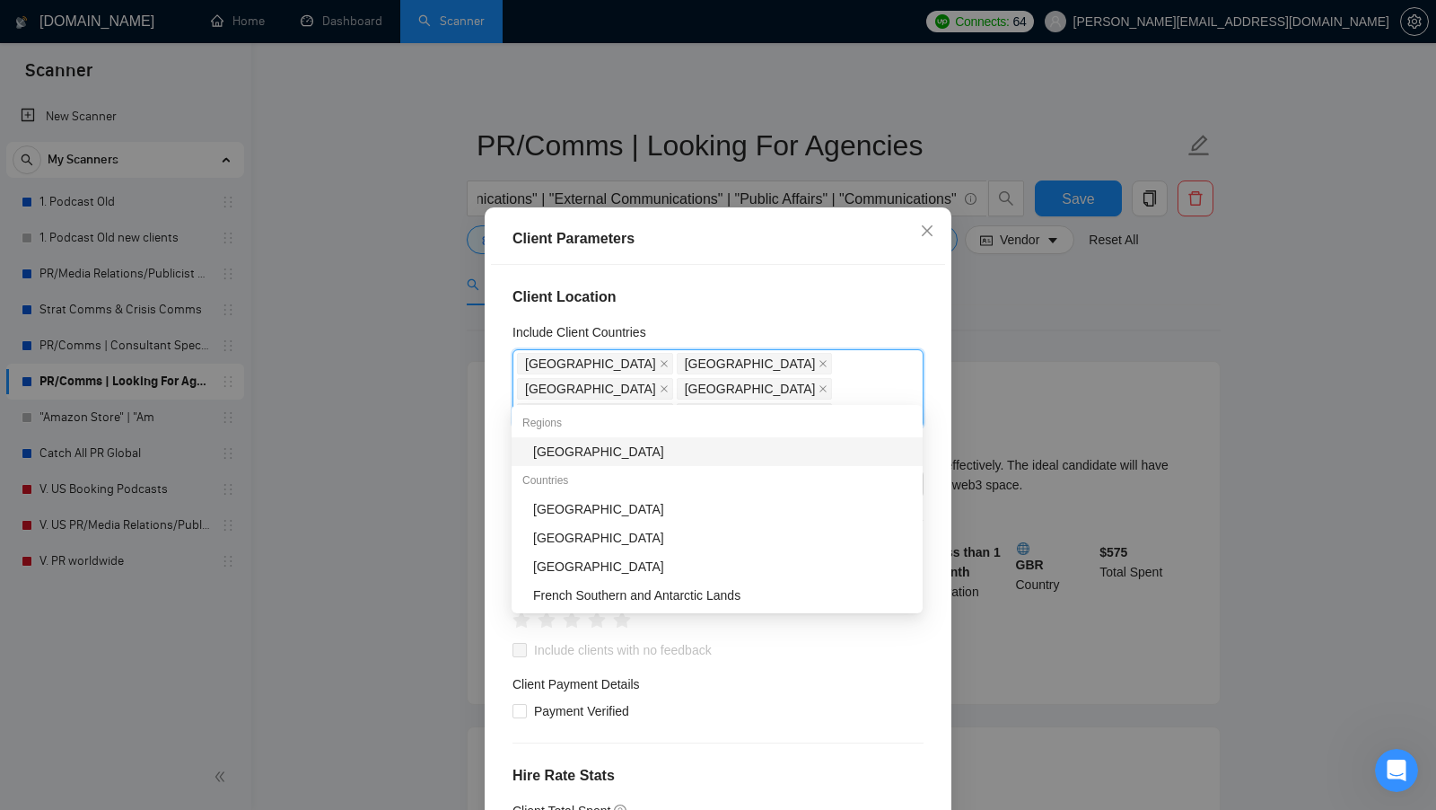
type input "f"
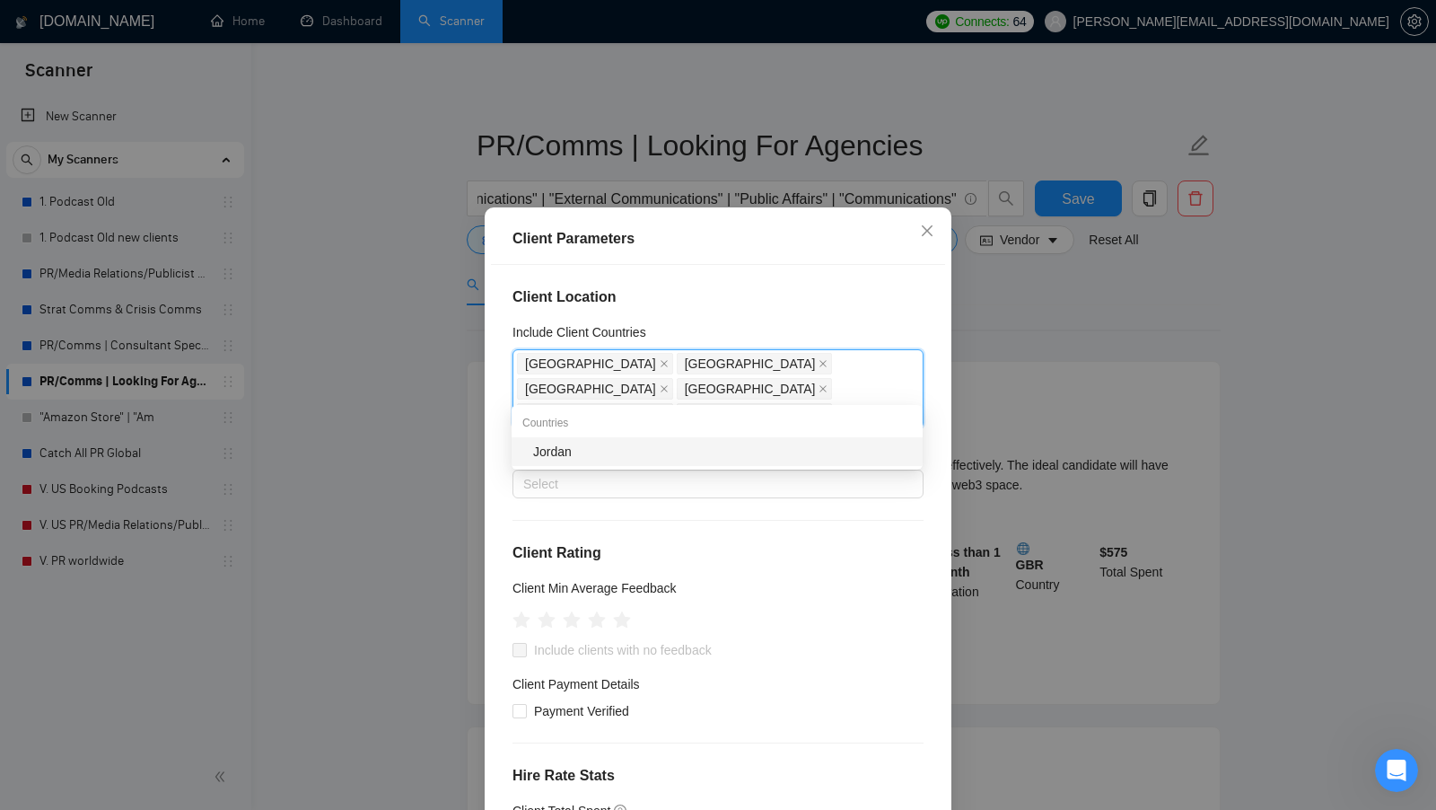
type input "d"
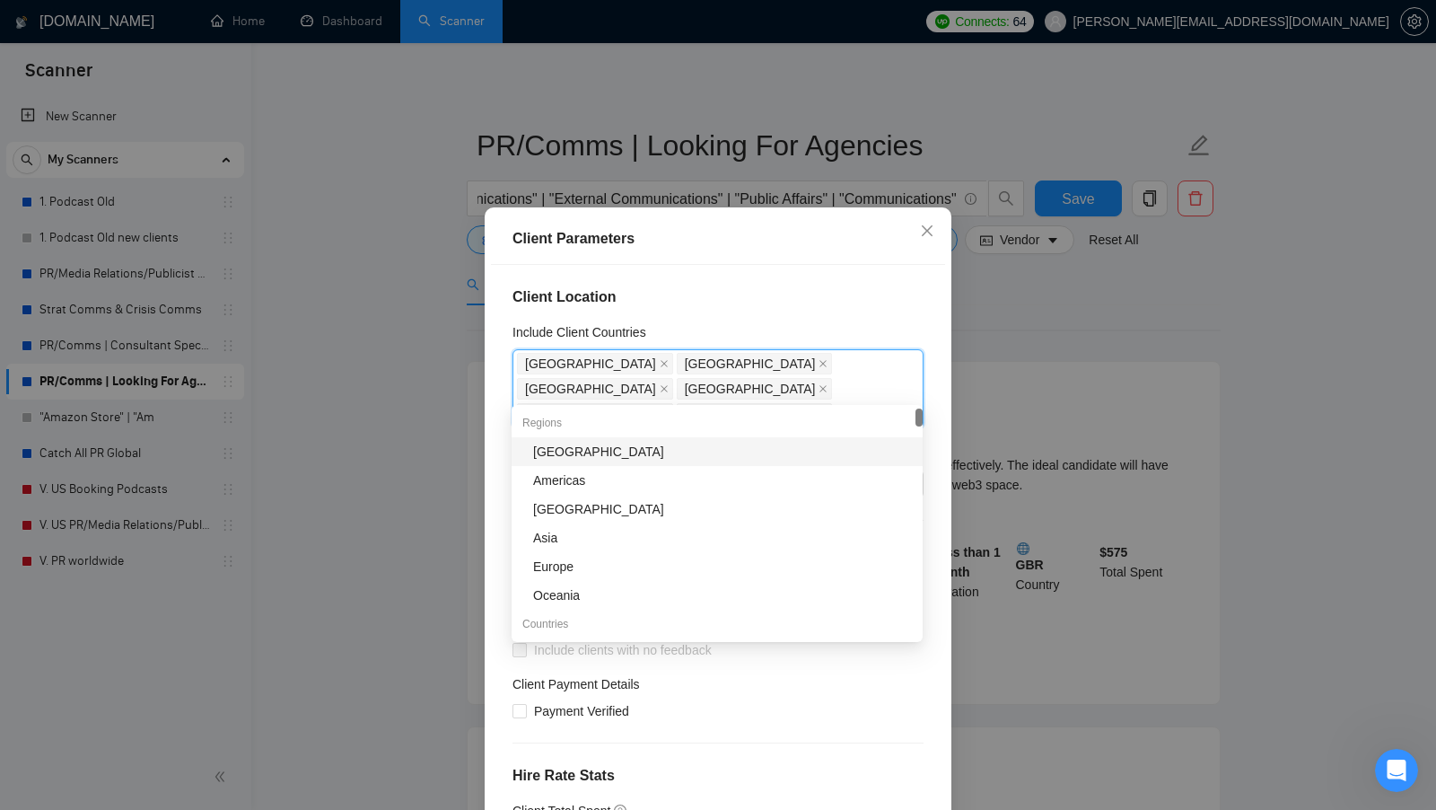
click at [728, 290] on h4 "Client Location" at bounding box center [718, 297] width 411 height 22
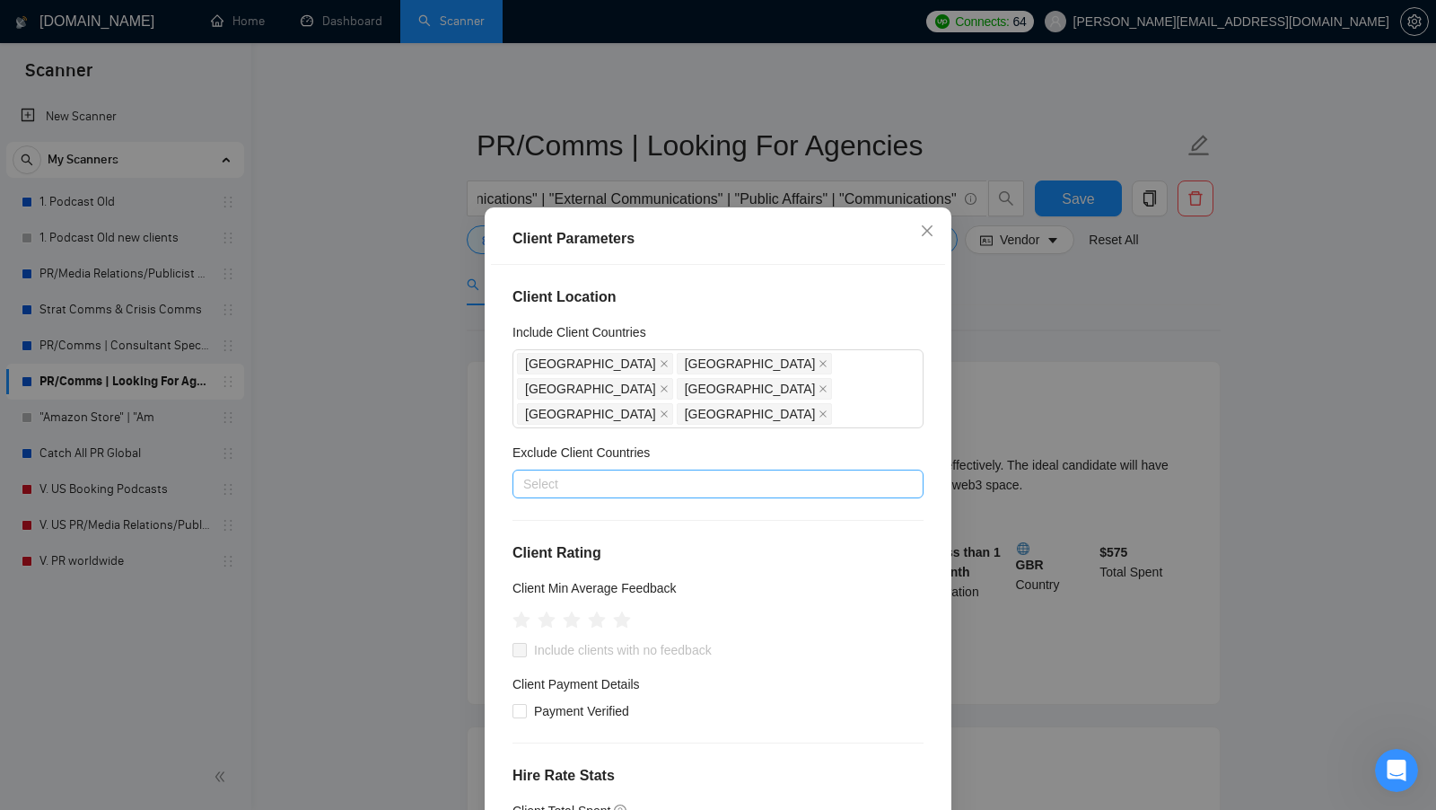
click at [720, 473] on div at bounding box center [709, 484] width 384 height 22
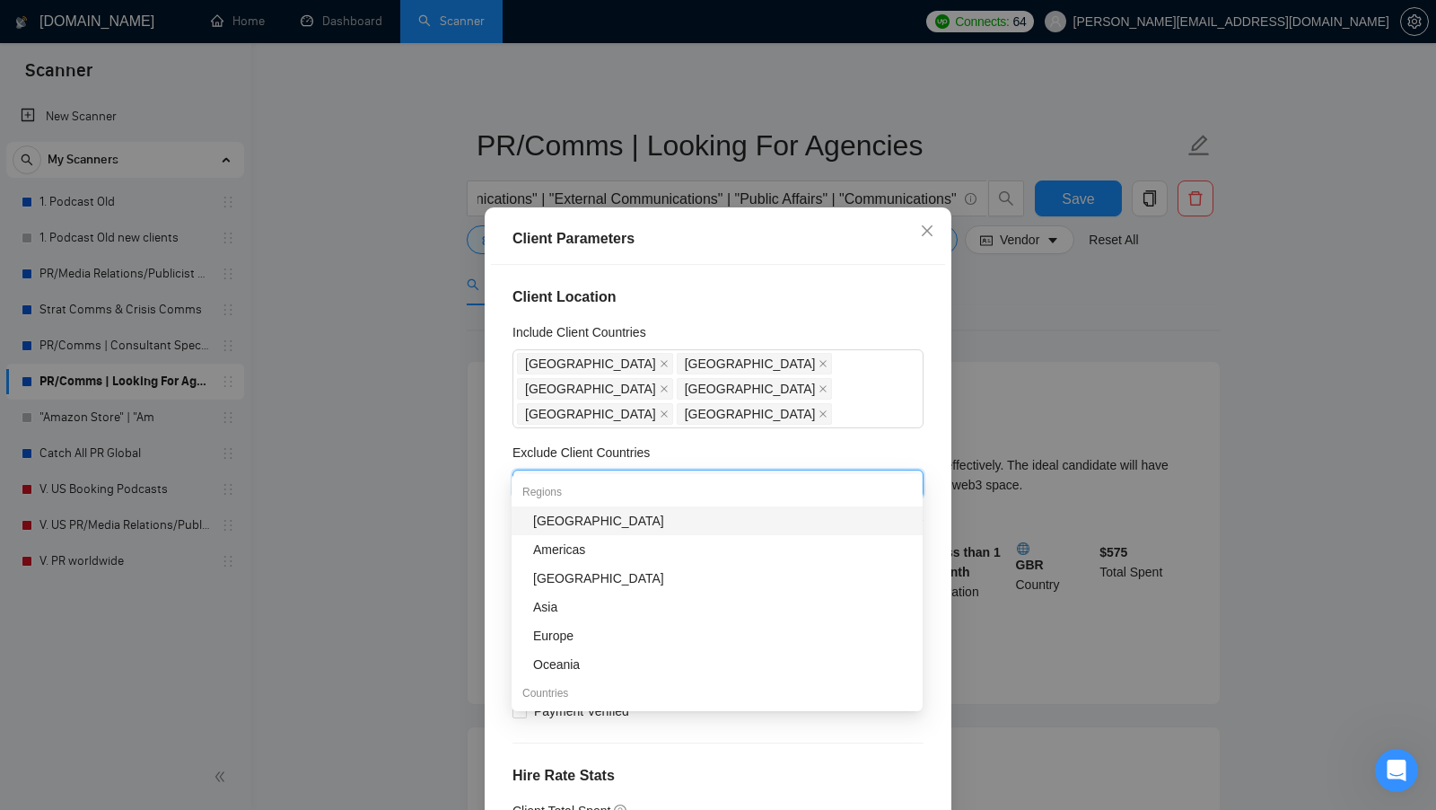
click at [766, 443] on div "Exclude Client Countries" at bounding box center [718, 456] width 411 height 27
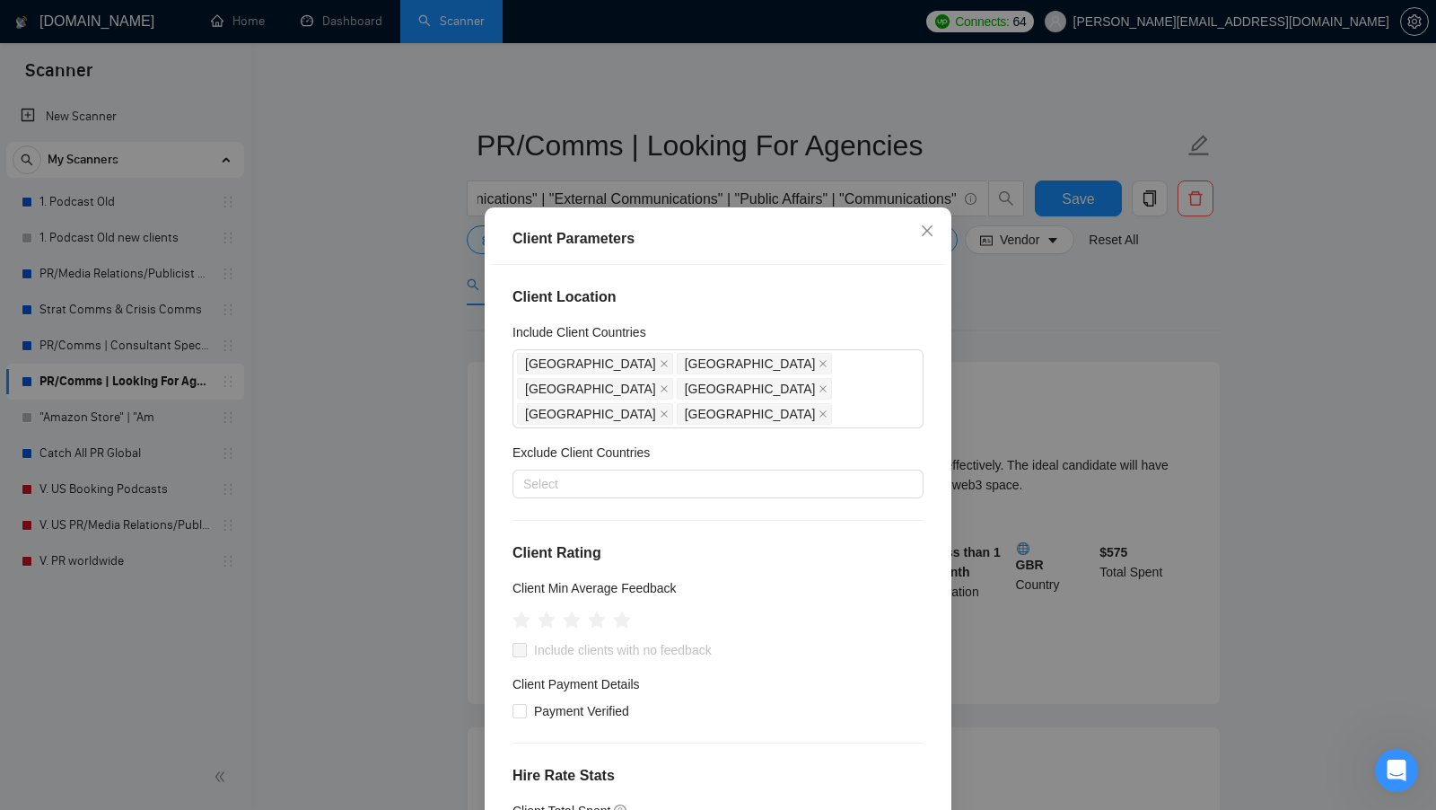
scroll to position [54, 0]
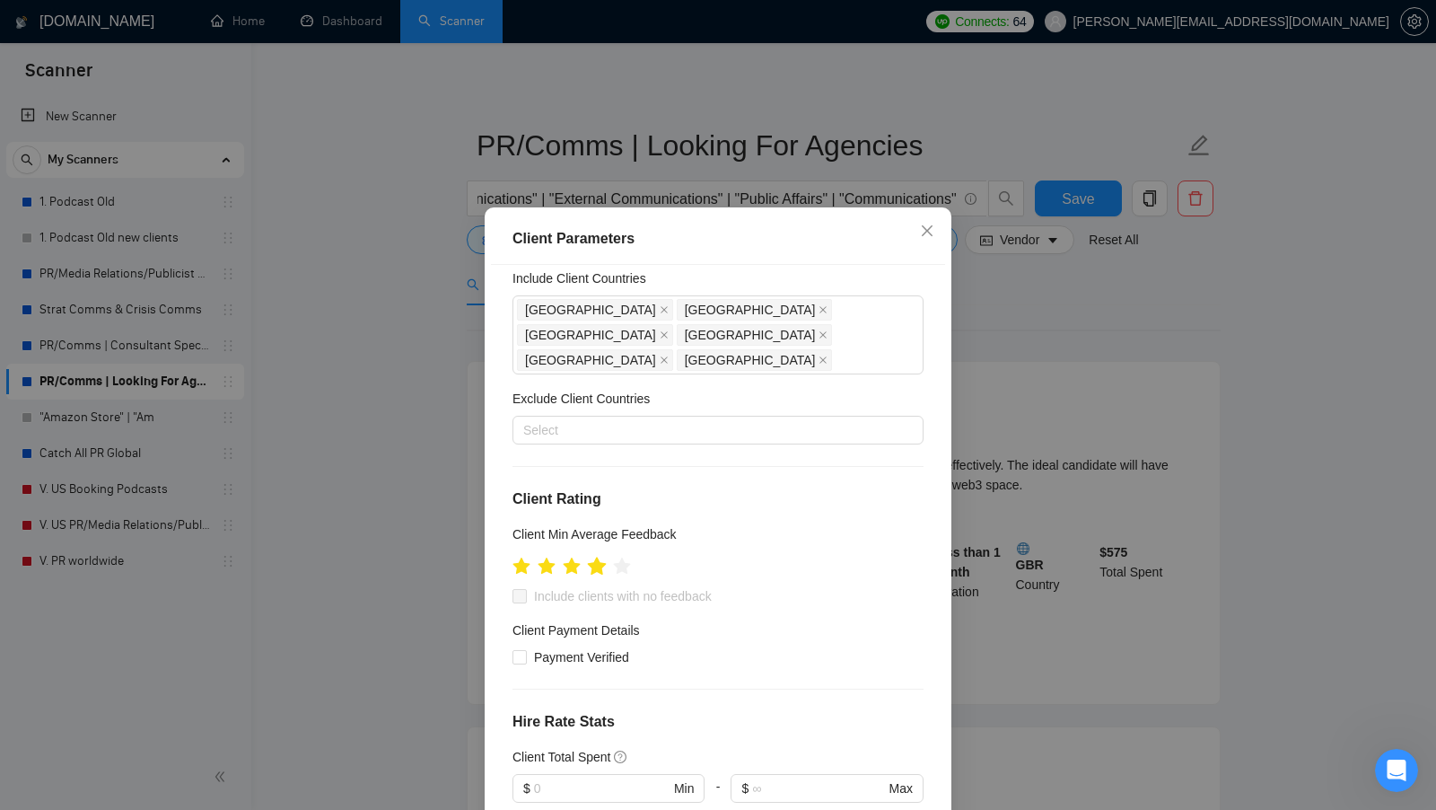
click at [603, 557] on icon "star" at bounding box center [597, 566] width 19 height 18
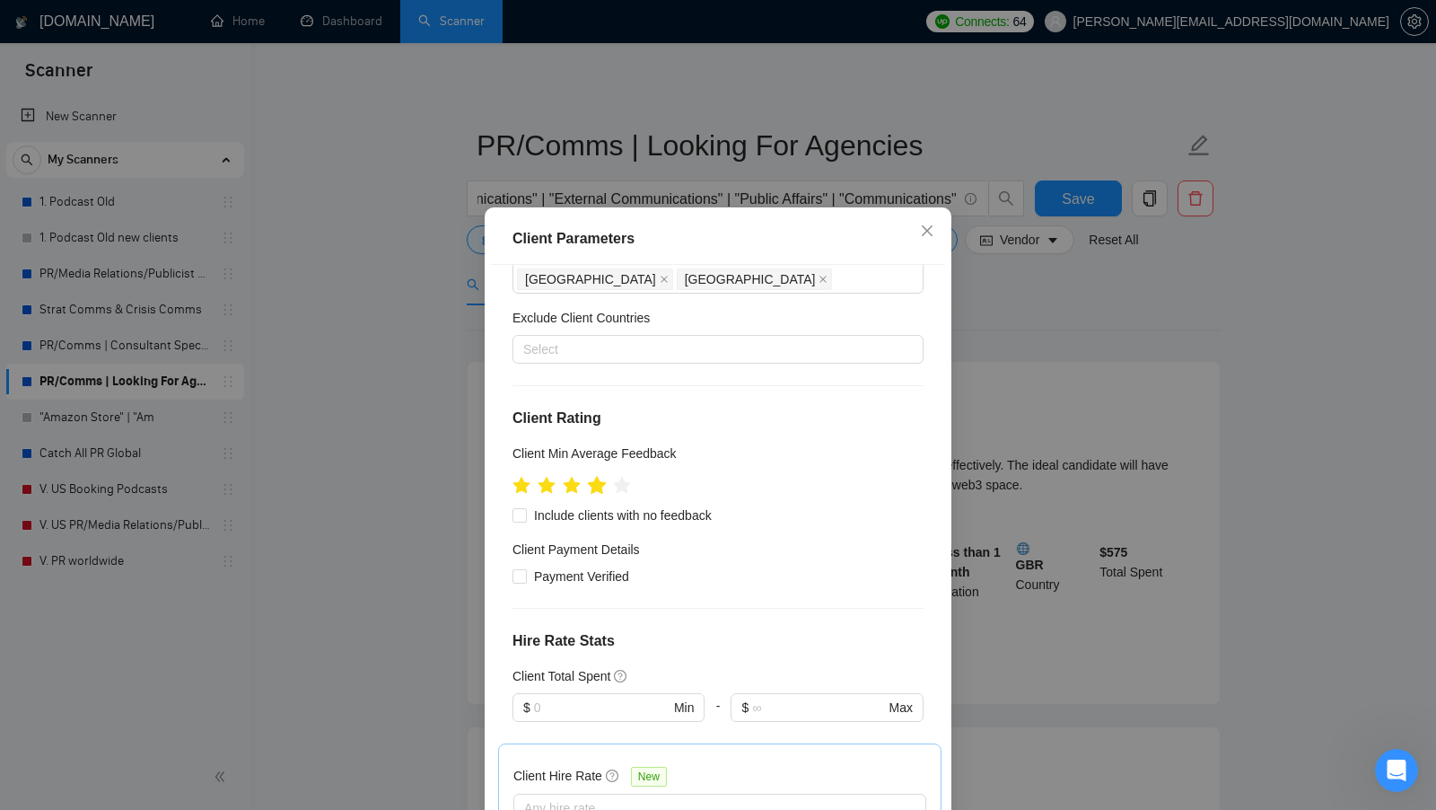
scroll to position [150, 0]
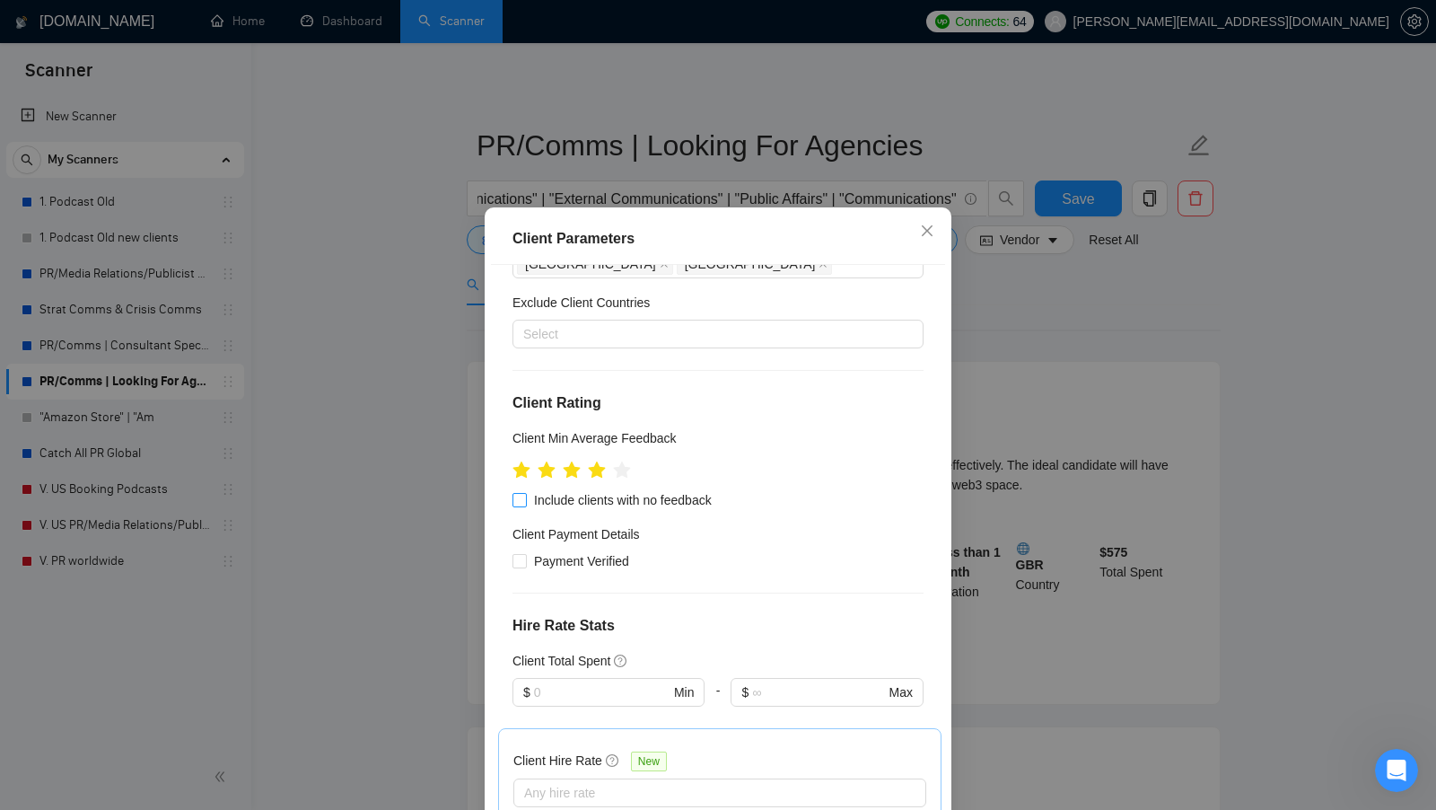
click at [603, 490] on span "Include clients with no feedback" at bounding box center [623, 500] width 192 height 20
click at [525, 493] on input "Include clients with no feedback" at bounding box center [519, 499] width 13 height 13
checkbox input "true"
click at [581, 551] on span "Payment Verified" at bounding box center [582, 561] width 110 height 20
click at [525, 554] on input "Payment Verified" at bounding box center [519, 560] width 13 height 13
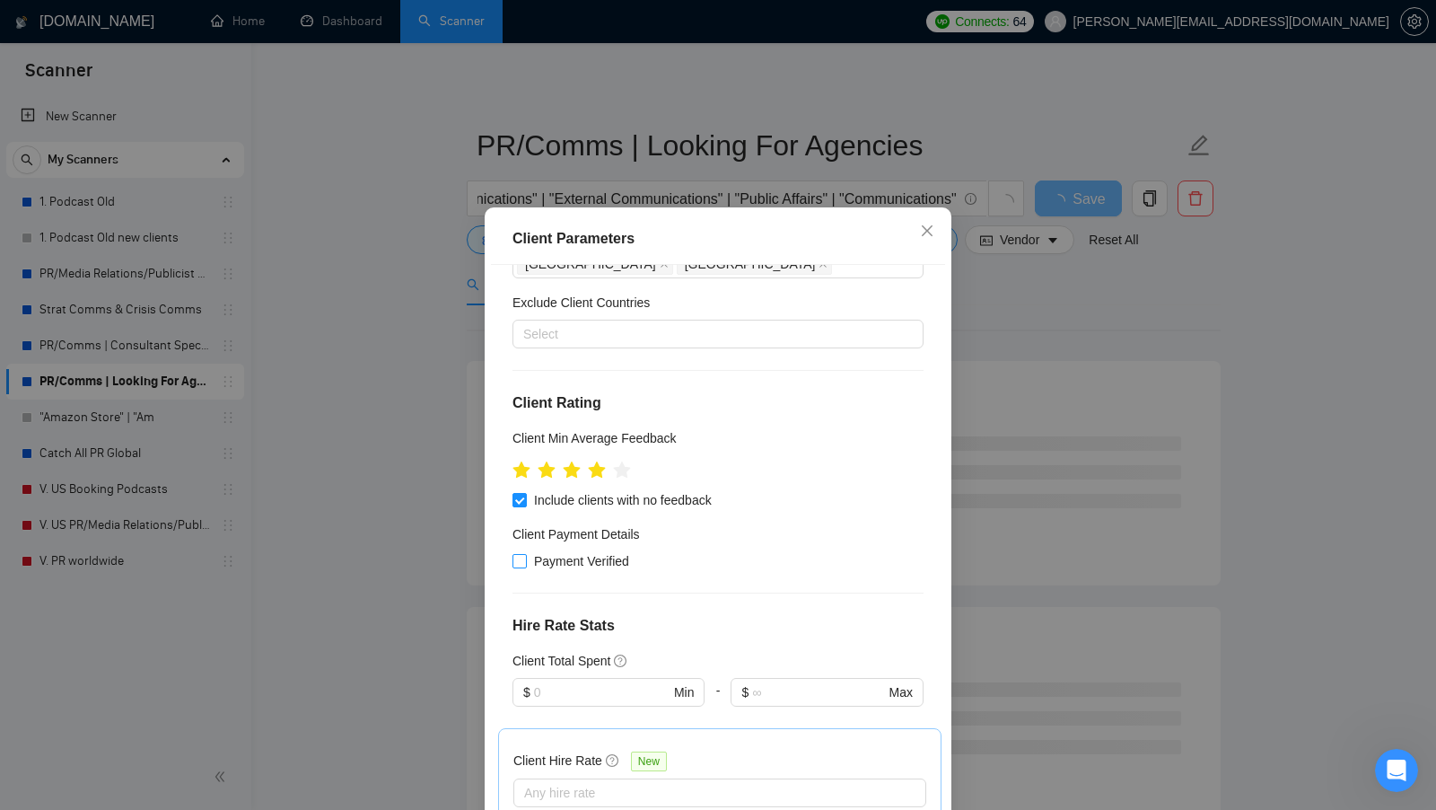
checkbox input "true"
click at [569, 678] on span "$ Min" at bounding box center [608, 692] width 191 height 29
type input "10"
click at [672, 614] on div "Client Location Include Client Countries United States Canada United Kingdom Sw…" at bounding box center [718, 548] width 454 height 566
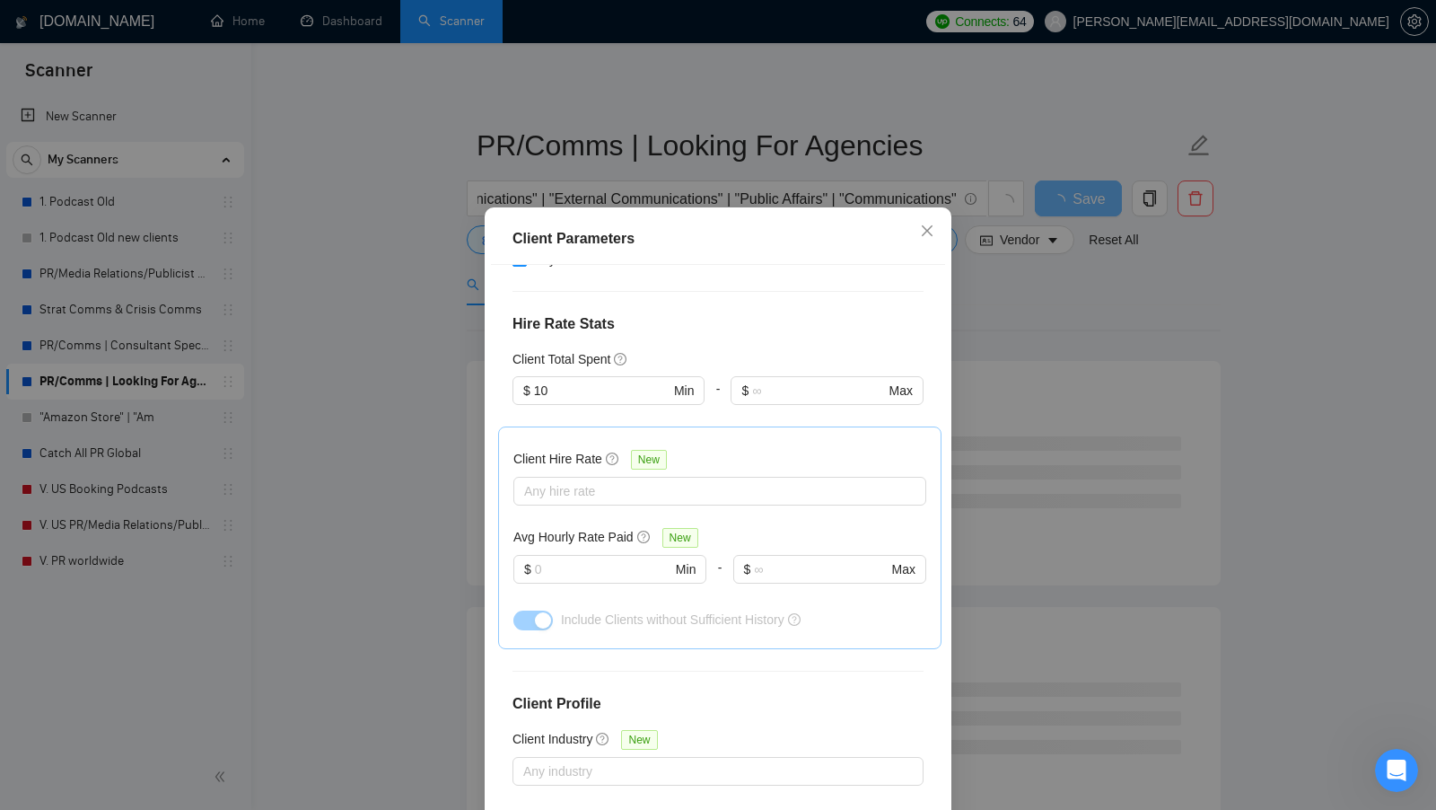
scroll to position [452, 0]
click at [662, 479] on div at bounding box center [711, 490] width 386 height 22
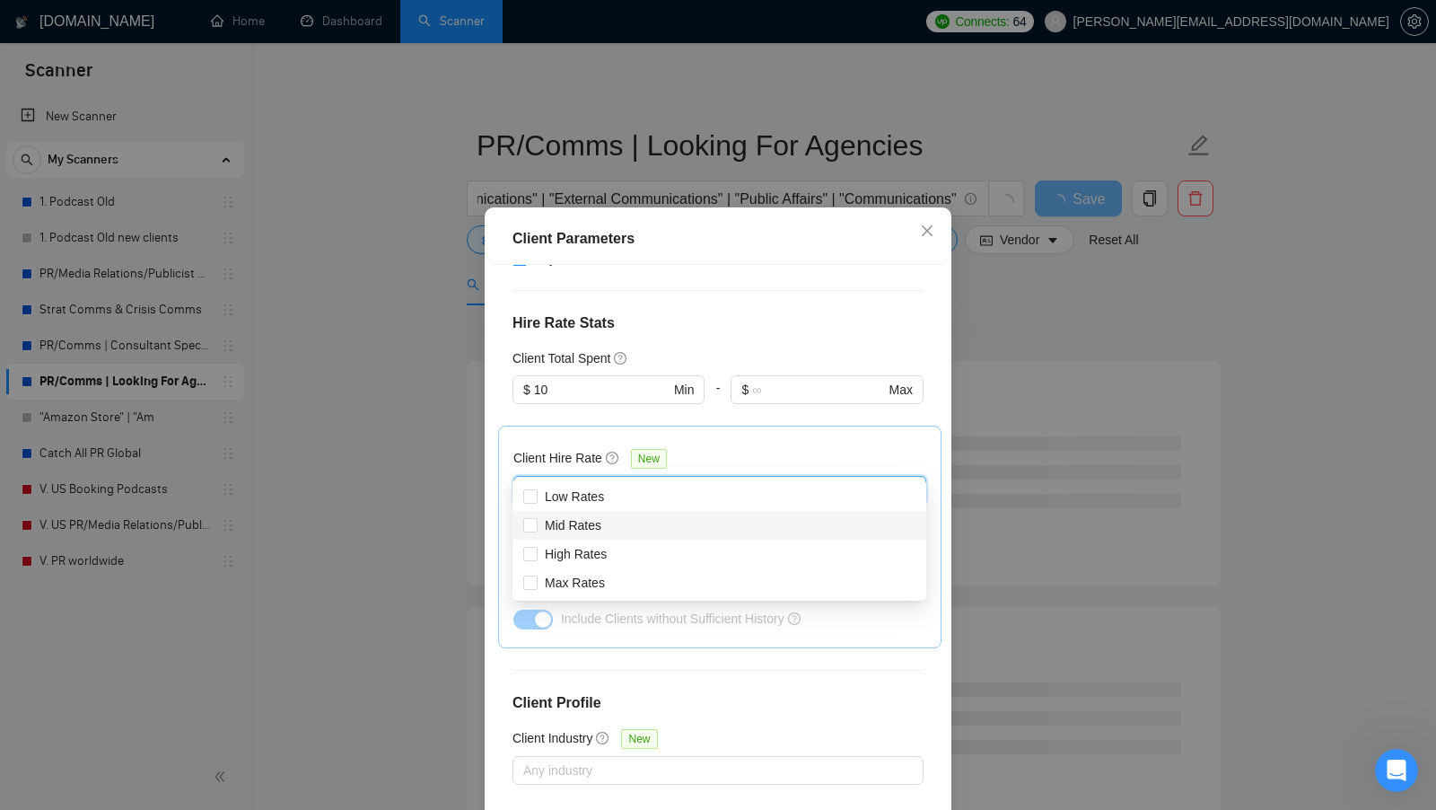
click at [625, 528] on div "Mid Rates" at bounding box center [719, 525] width 392 height 20
checkbox input "true"
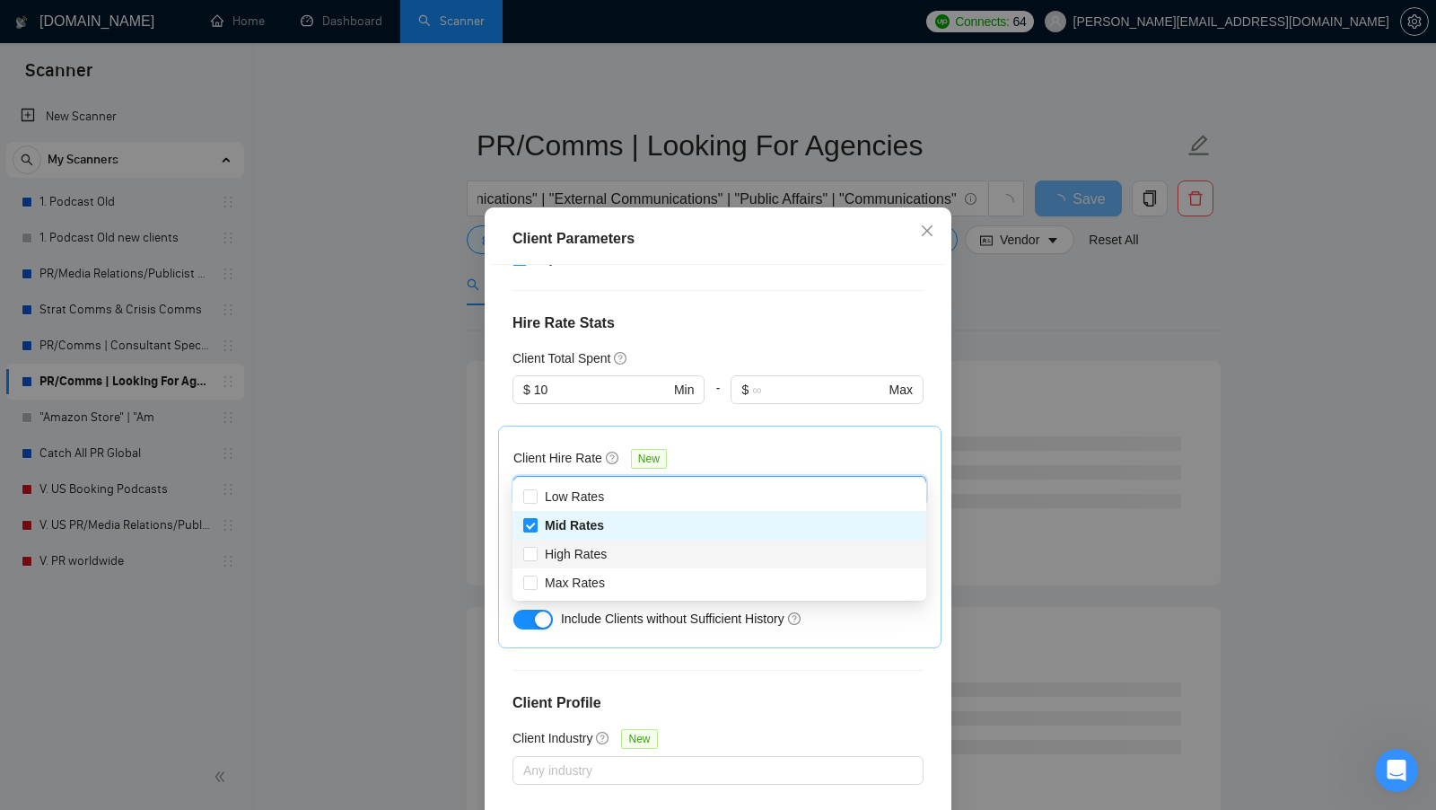
click at [618, 541] on div "High Rates" at bounding box center [720, 553] width 414 height 29
checkbox input "true"
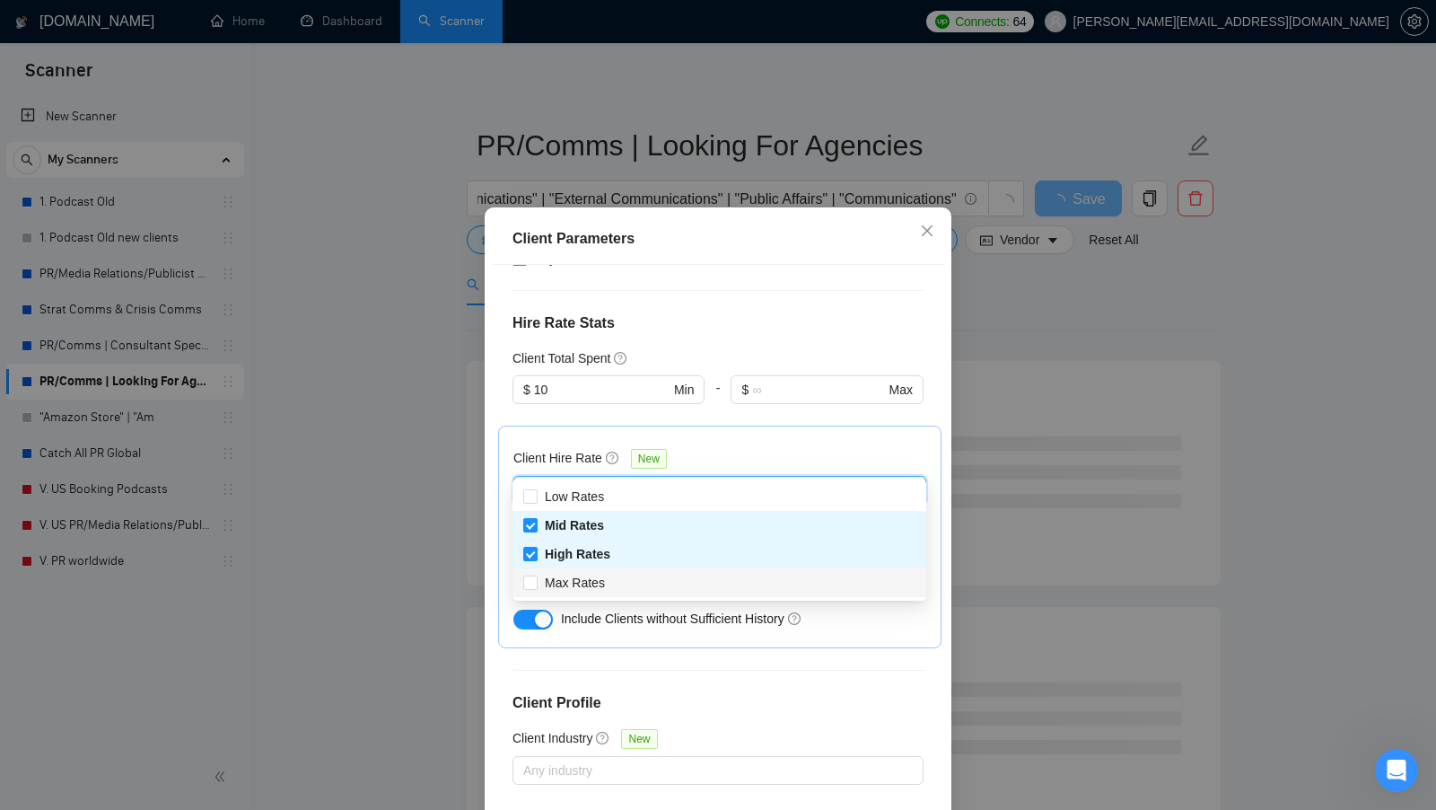
click at [613, 576] on div "Max Rates" at bounding box center [719, 583] width 392 height 20
checkbox input "true"
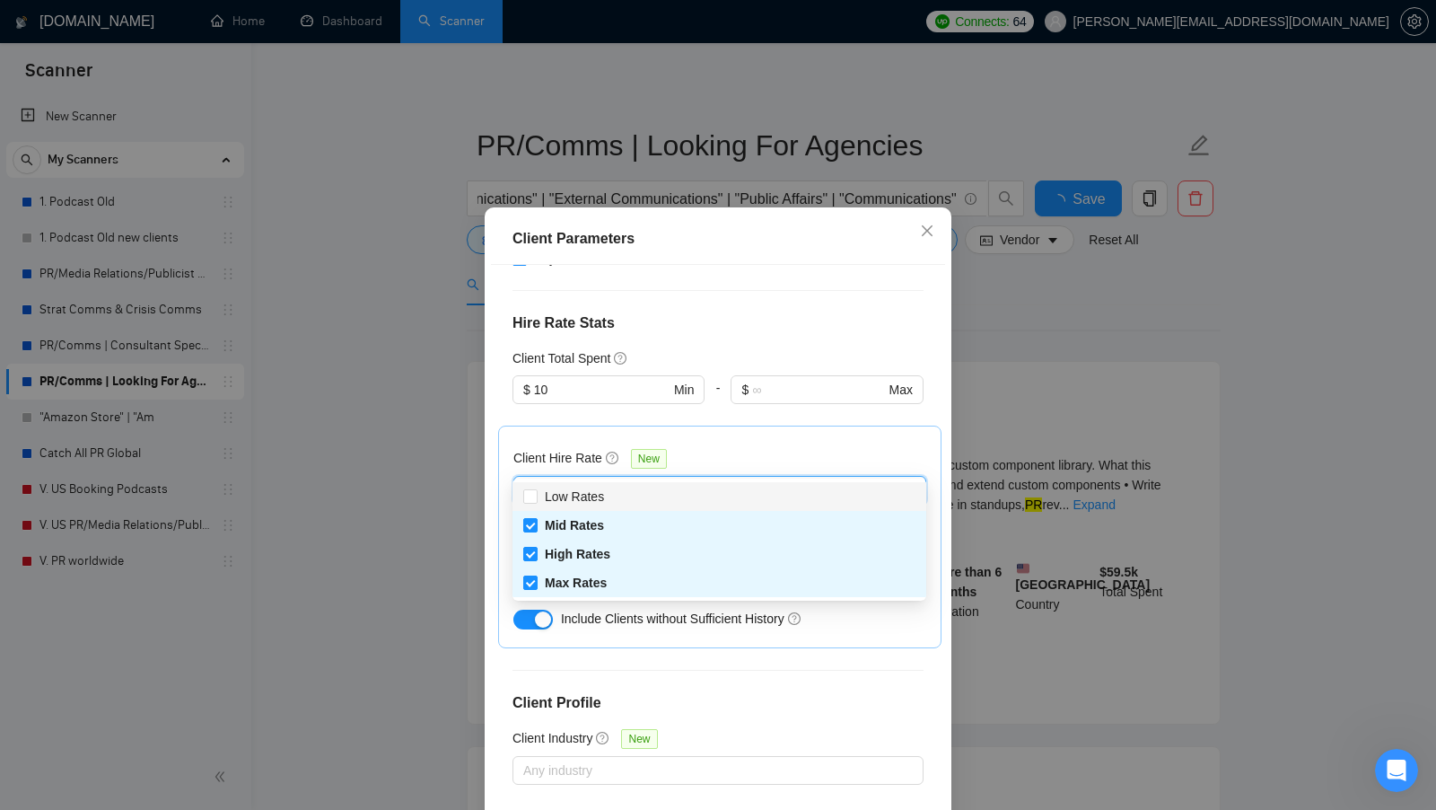
click at [786, 448] on div "Client Hire Rate New" at bounding box center [719, 462] width 413 height 28
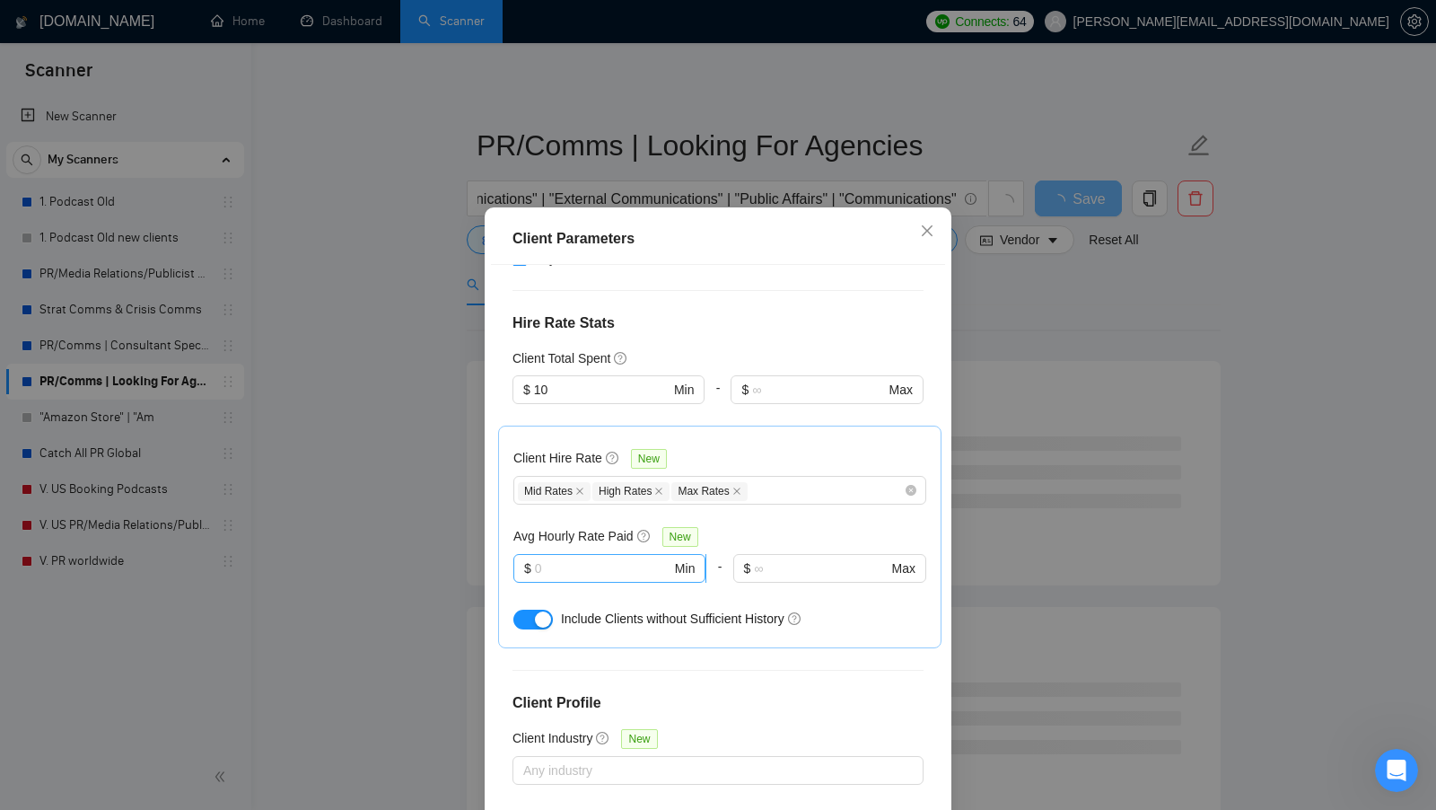
click at [602, 558] on input "text" at bounding box center [603, 568] width 136 height 20
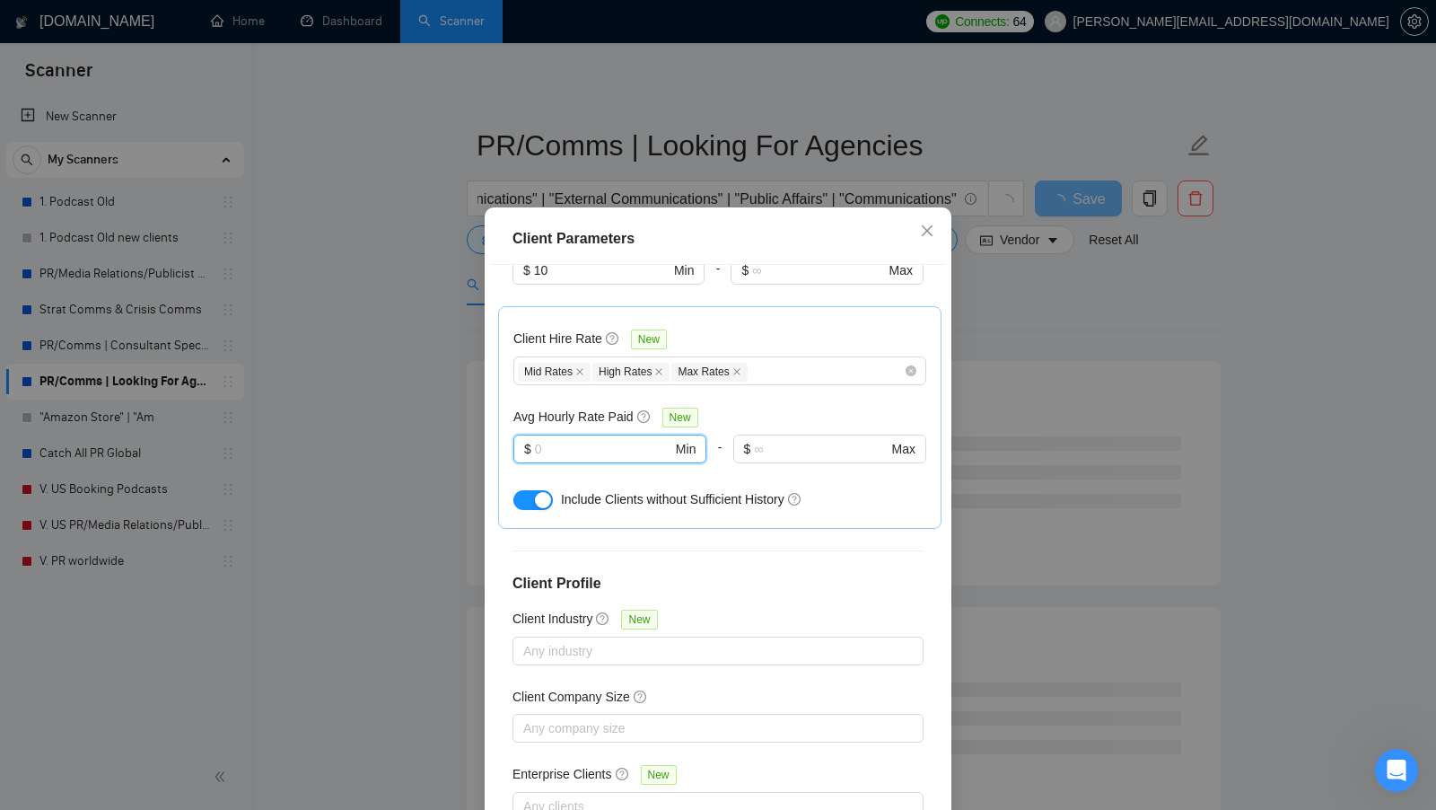
scroll to position [100, 0]
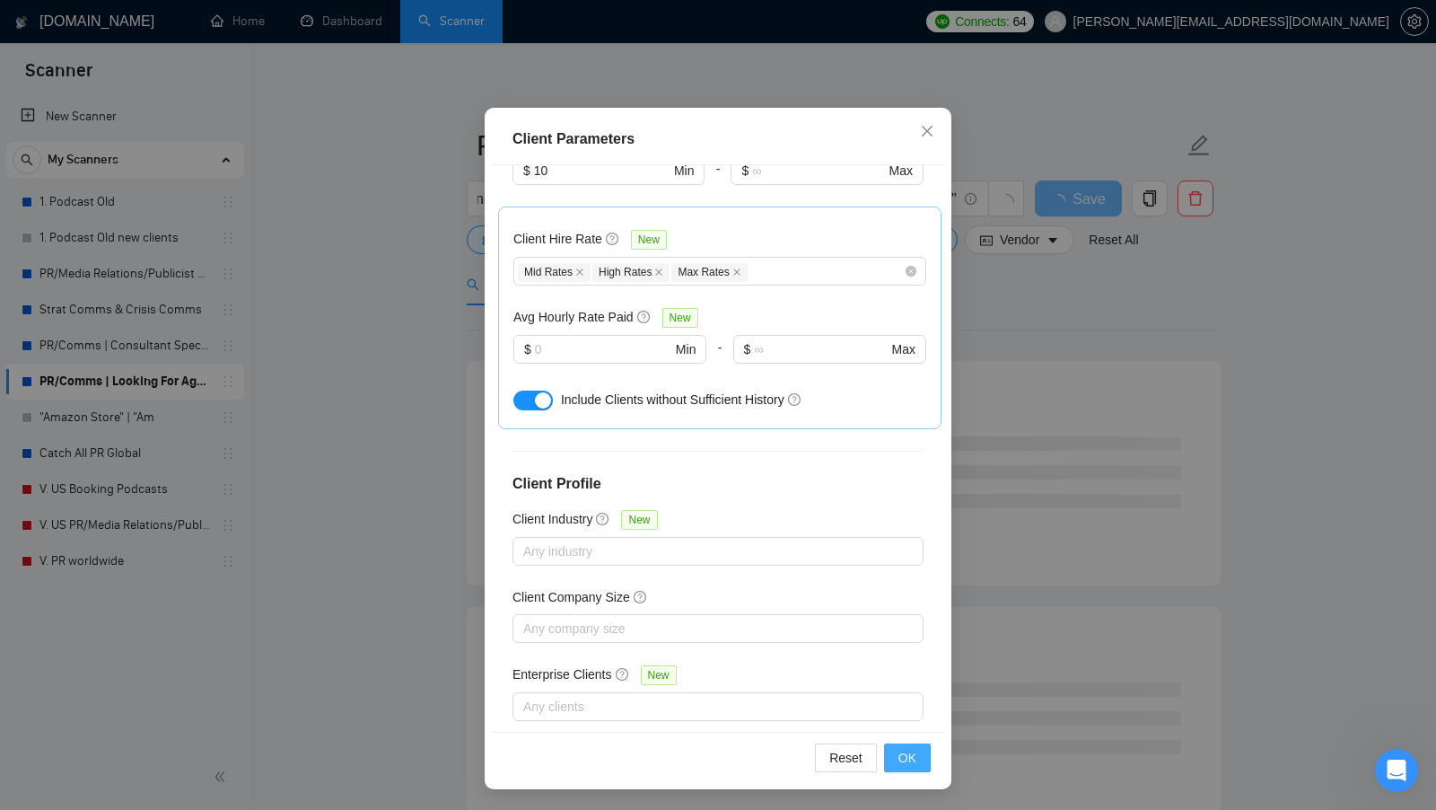
click at [915, 751] on span "OK" at bounding box center [907, 758] width 18 height 20
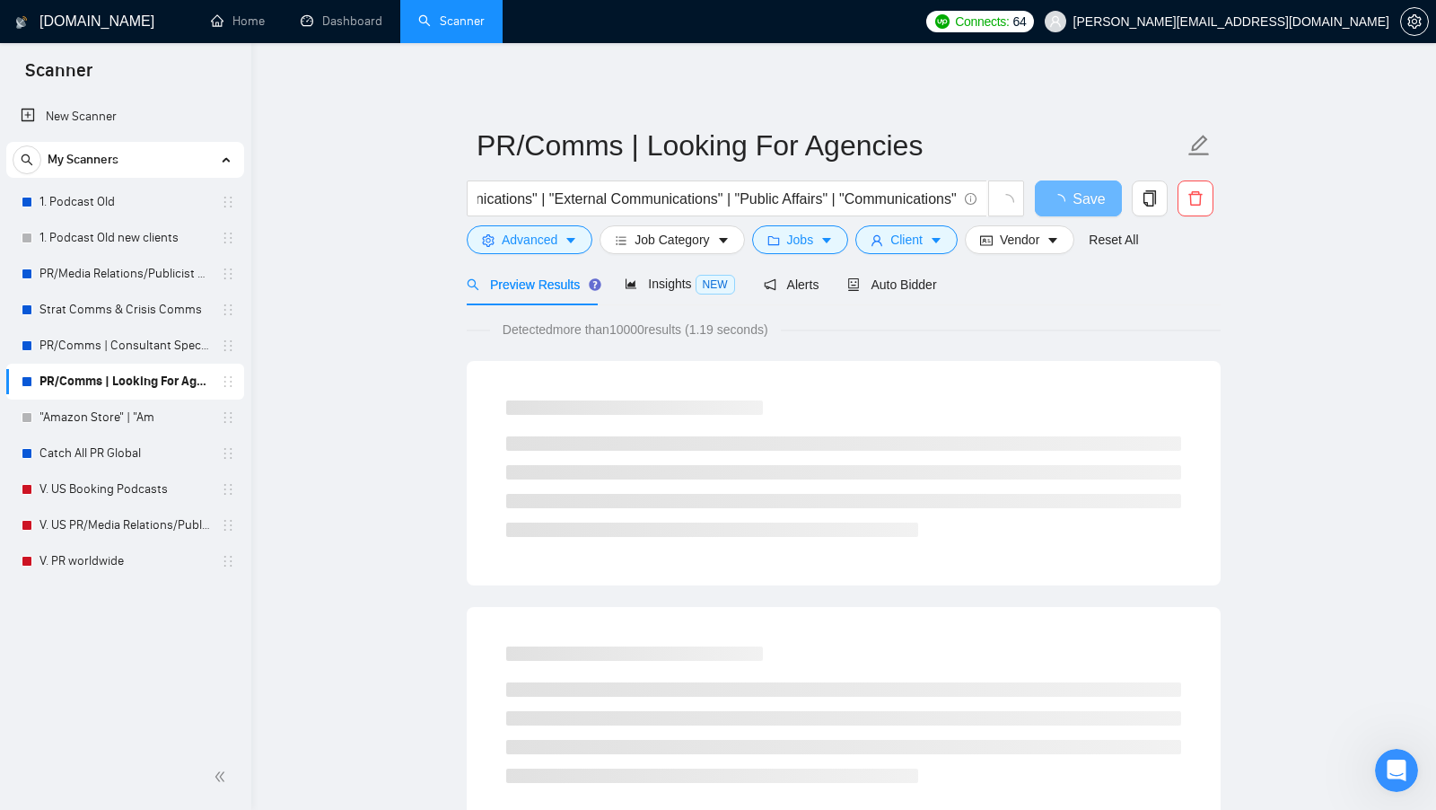
scroll to position [0, 0]
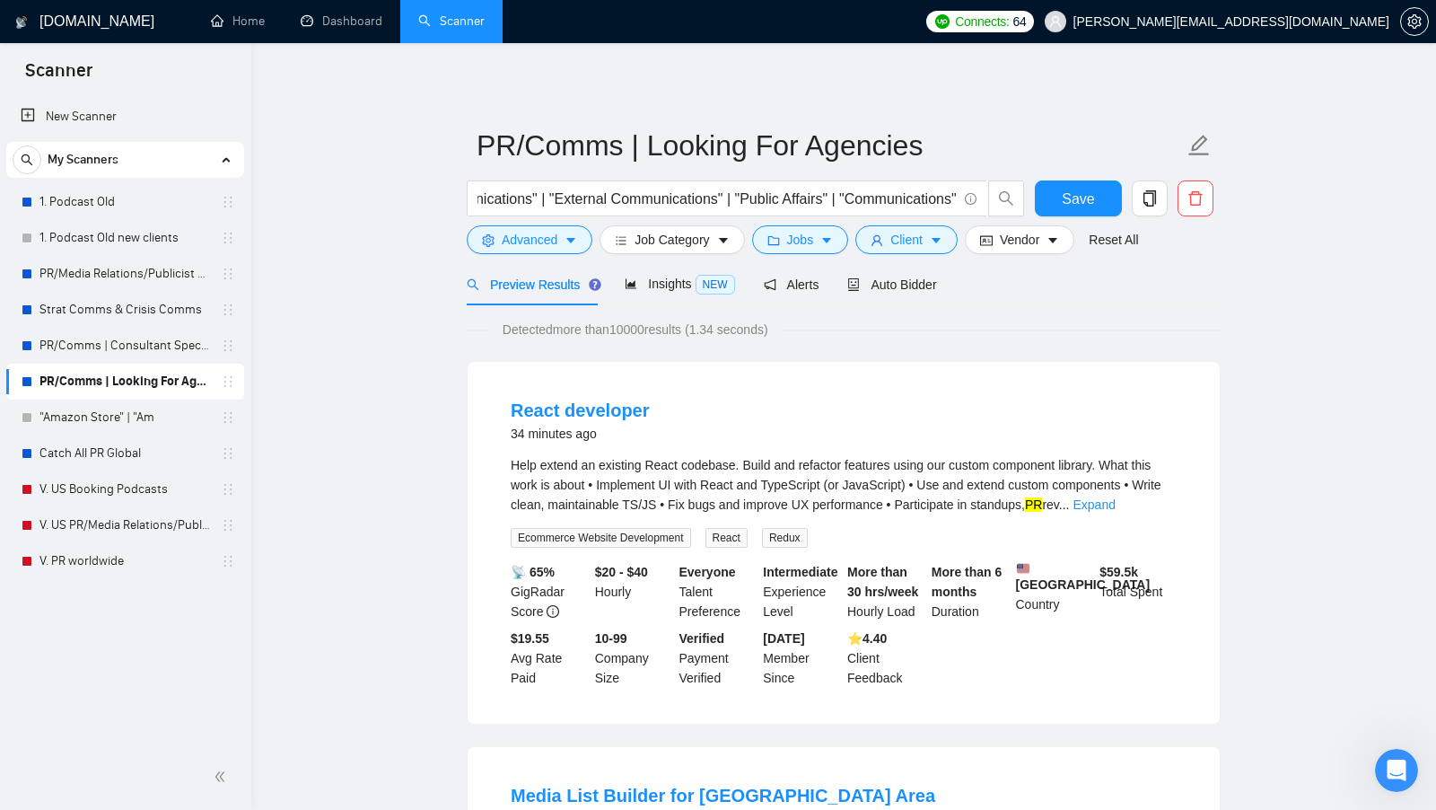
click at [495, 255] on form "PR/Comms | Looking For Agencies "Public Relations" | "Media Relations" | "PR" |…" at bounding box center [844, 190] width 754 height 146
click at [502, 250] on span "Advanced" at bounding box center [530, 240] width 56 height 20
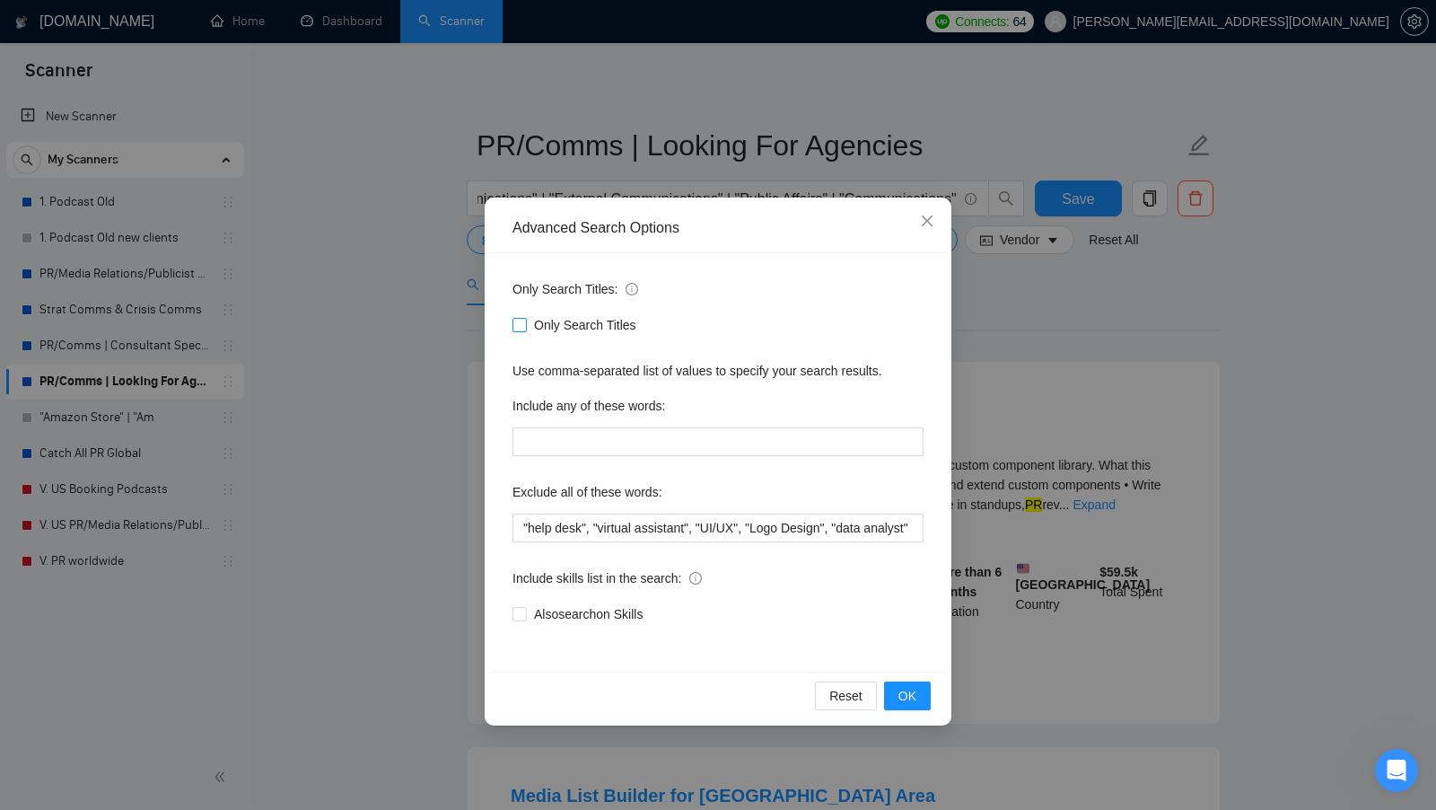
click at [519, 330] on span at bounding box center [520, 325] width 14 height 14
click at [519, 330] on input "Only Search Titles" at bounding box center [519, 324] width 13 height 13
click at [914, 696] on span "OK" at bounding box center [907, 696] width 18 height 20
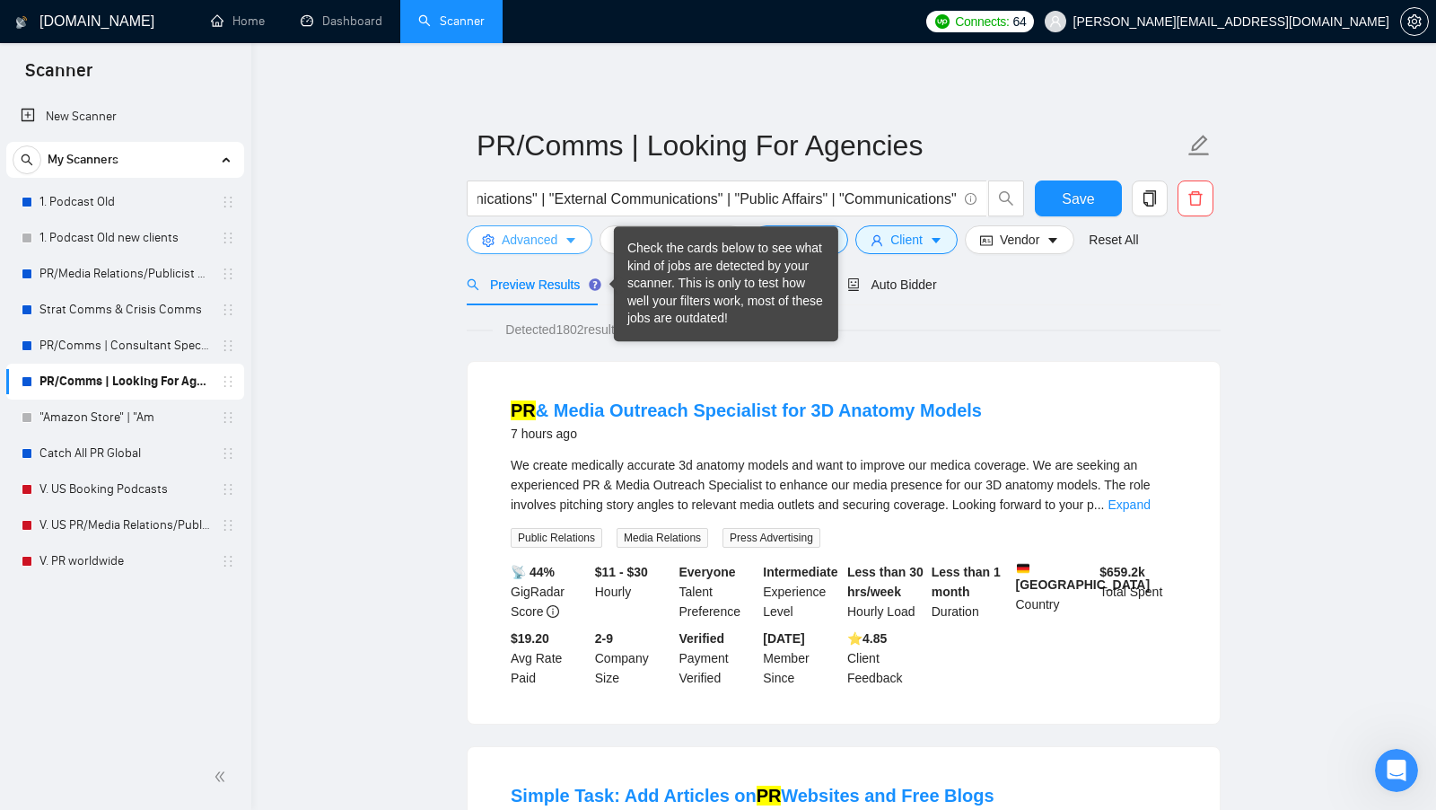
click at [540, 251] on button "Advanced" at bounding box center [530, 239] width 126 height 29
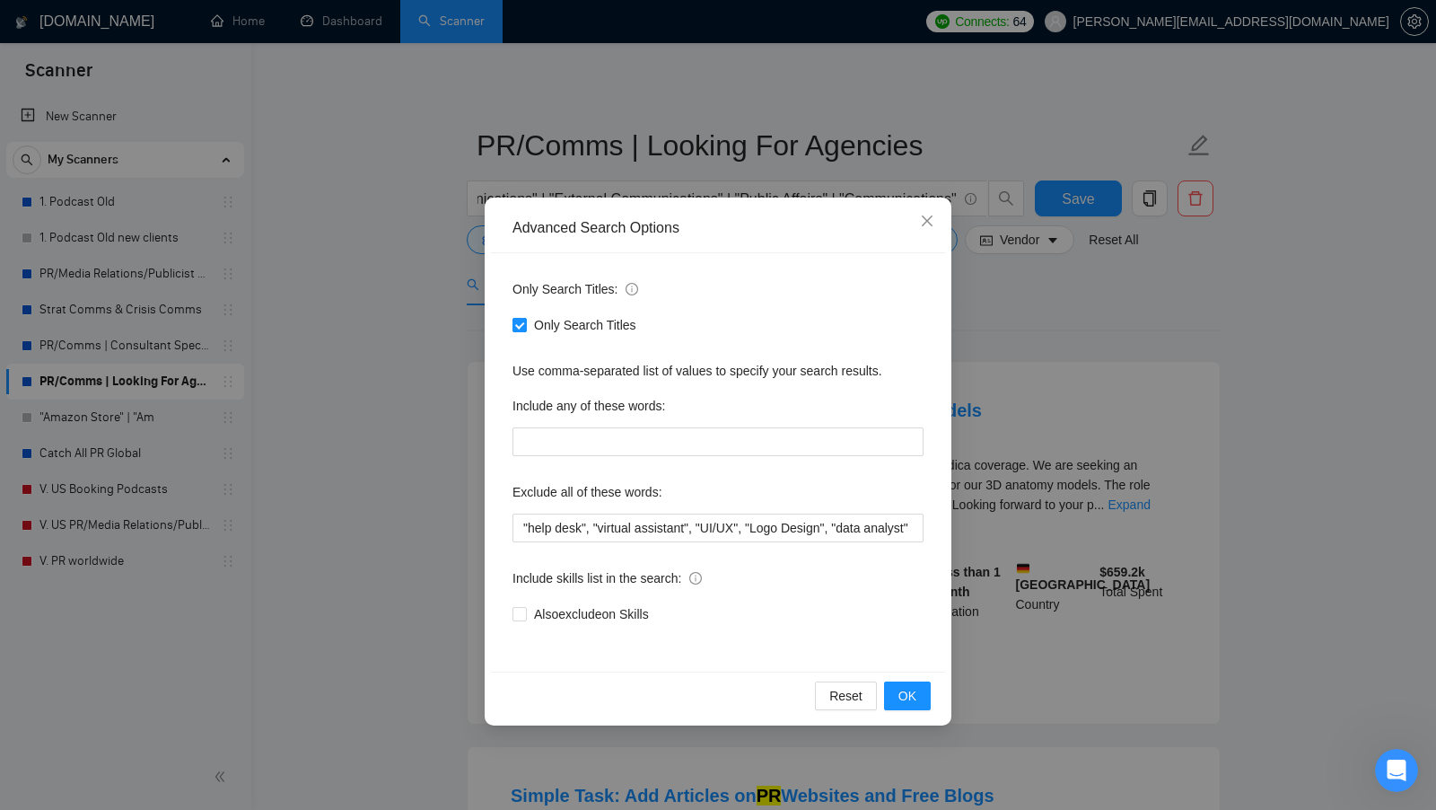
click at [540, 333] on span "Only Search Titles" at bounding box center [585, 325] width 117 height 20
click at [525, 330] on input "Only Search Titles" at bounding box center [519, 324] width 13 height 13
checkbox input "false"
click at [905, 688] on span "OK" at bounding box center [907, 696] width 18 height 20
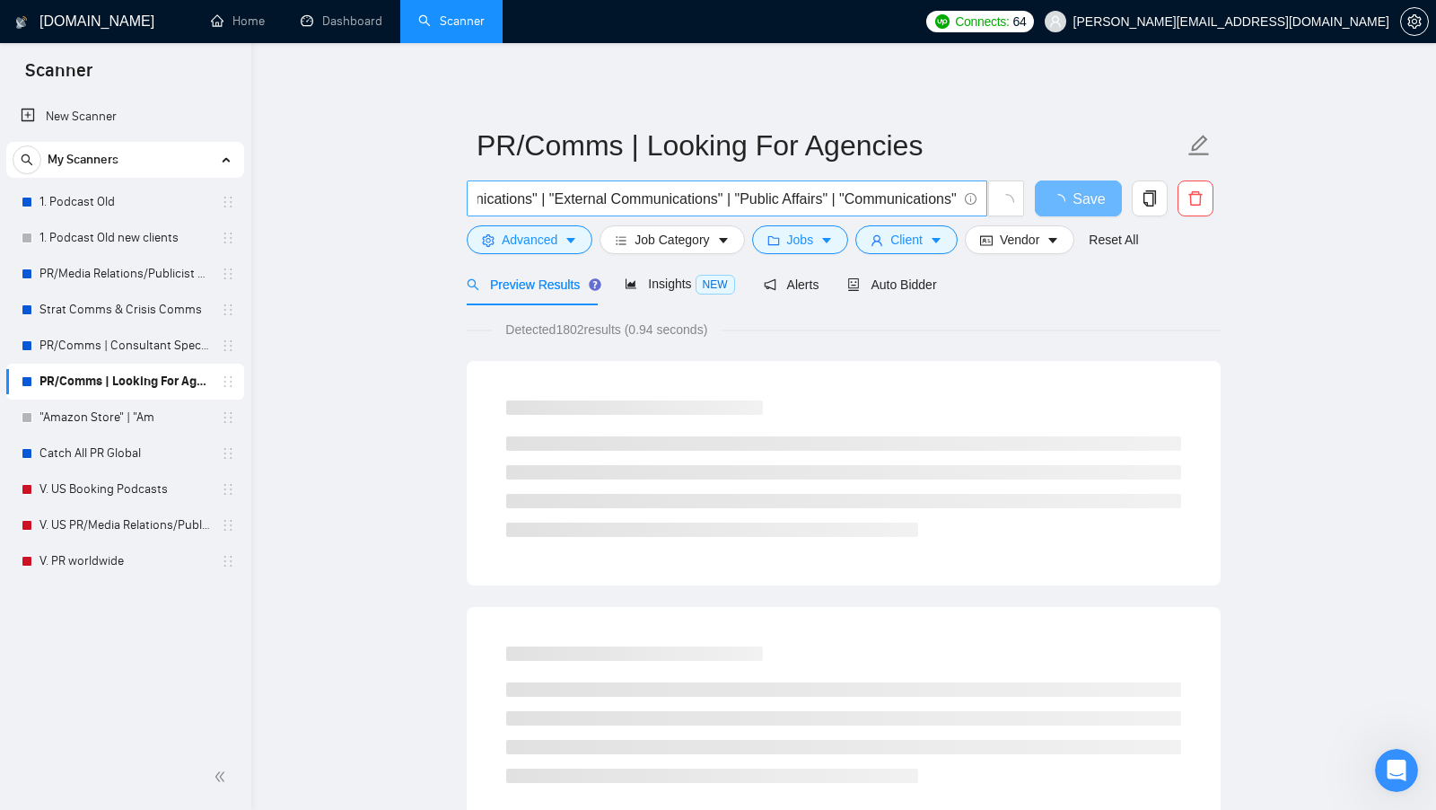
click at [676, 210] on span ""Public Relations" | "Media Relations" | "PR" | "Strategic Communications" | "E…" at bounding box center [727, 198] width 521 height 36
click at [671, 231] on span "Job Category" at bounding box center [672, 240] width 74 height 20
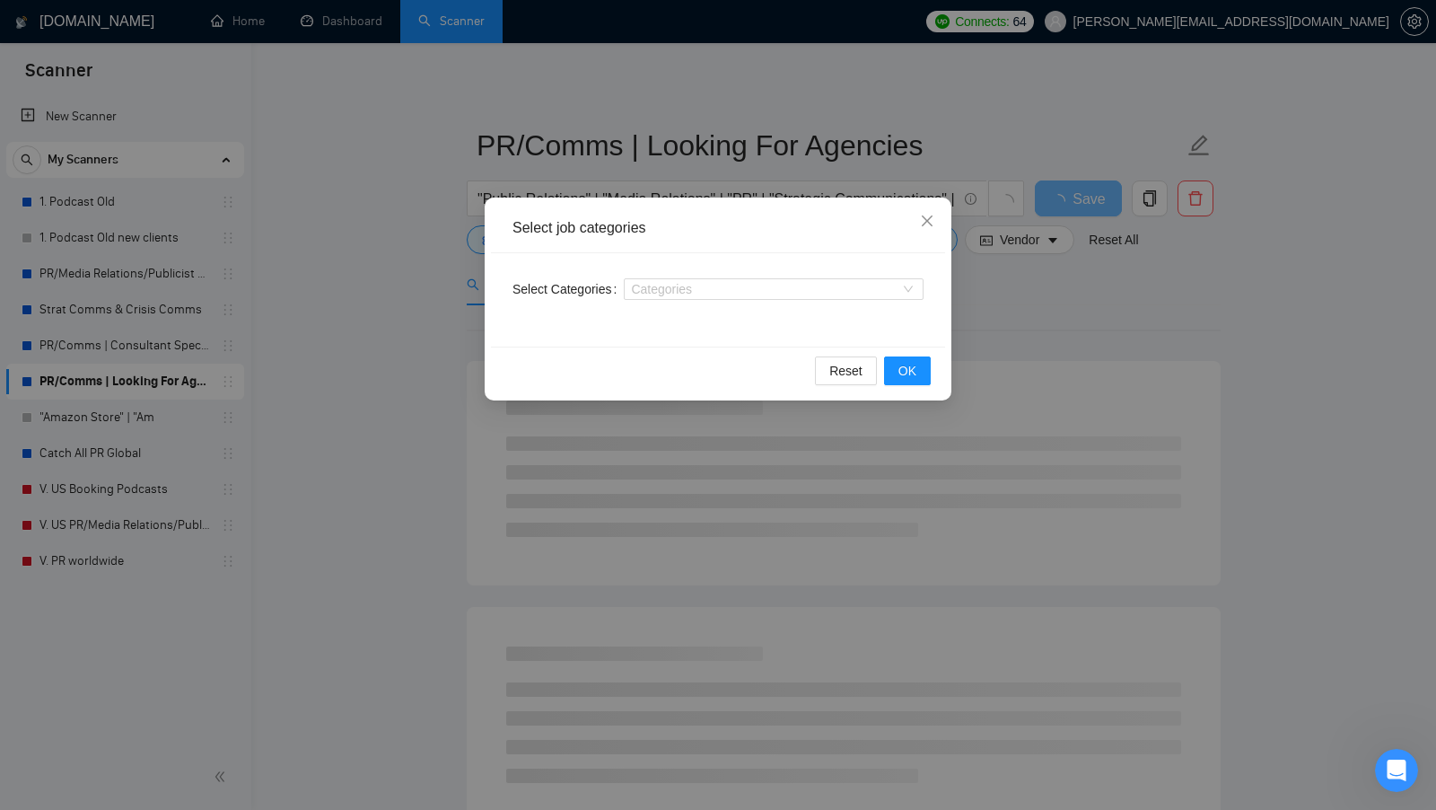
click at [677, 302] on div "Categories" at bounding box center [774, 289] width 300 height 29
click at [686, 294] on div at bounding box center [764, 289] width 273 height 14
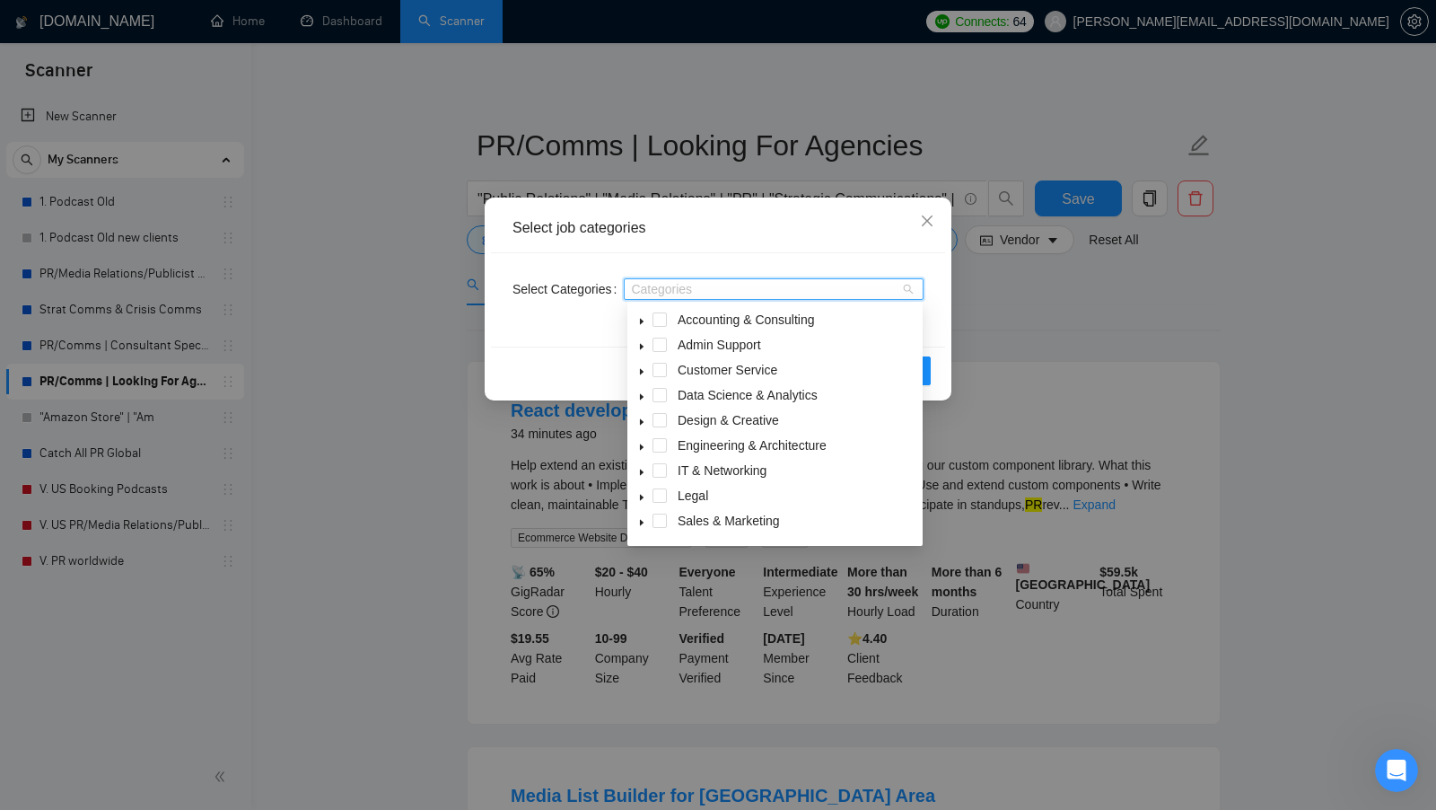
click at [637, 321] on icon "caret-down" at bounding box center [641, 321] width 9 height 9
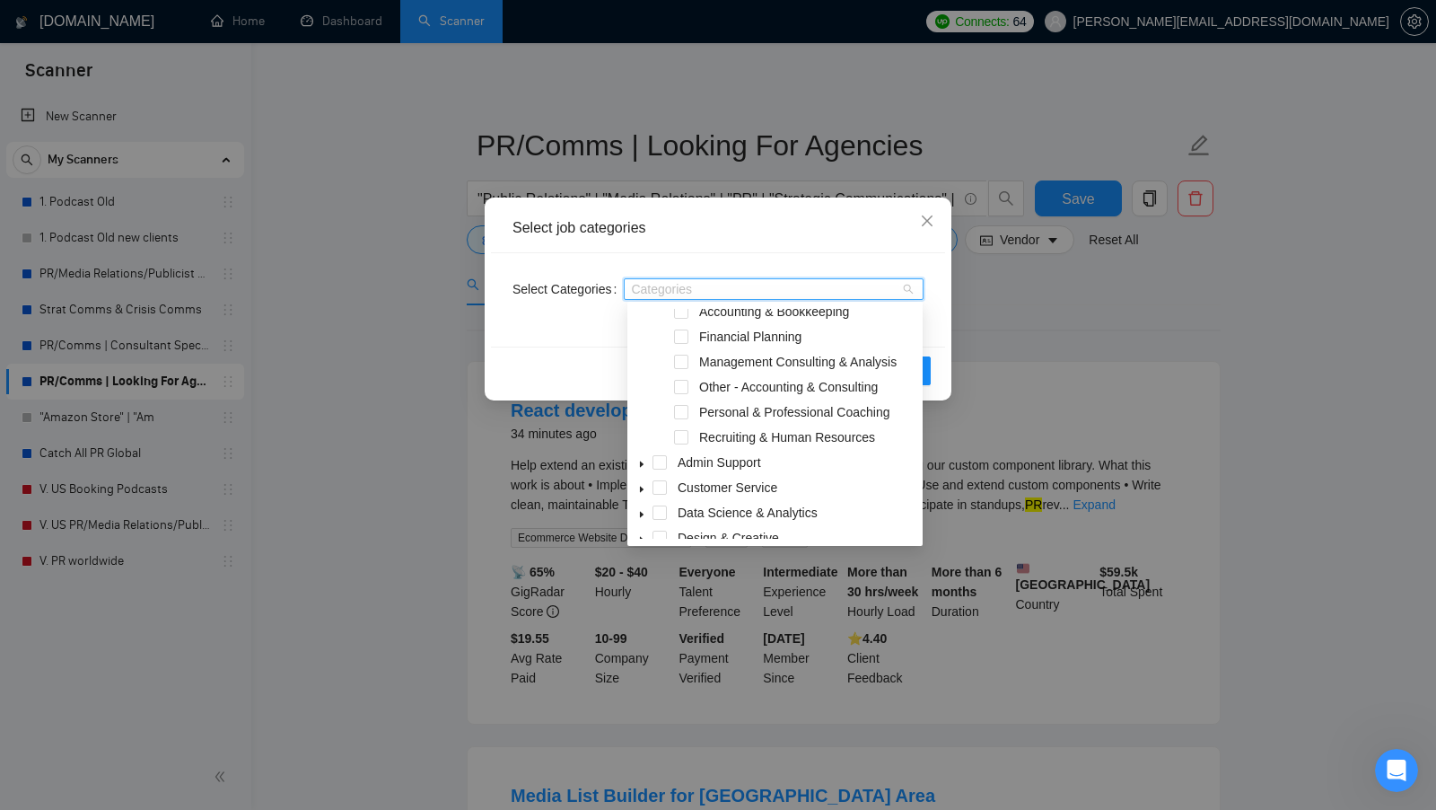
scroll to position [34, 0]
click at [644, 459] on icon "caret-down" at bounding box center [641, 463] width 9 height 9
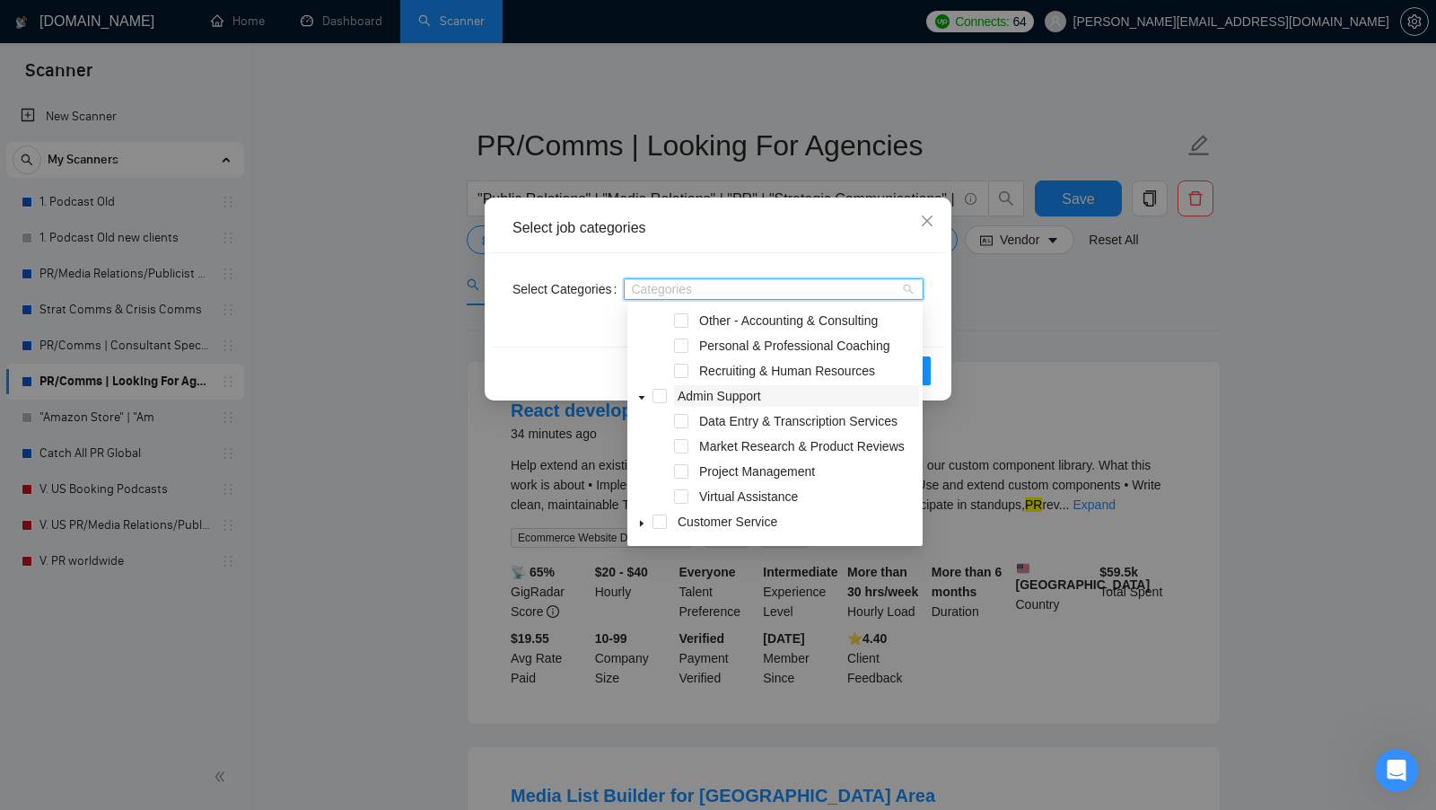
scroll to position [101, 0]
click at [688, 469] on span at bounding box center [681, 469] width 14 height 14
click at [686, 495] on span at bounding box center [681, 494] width 14 height 14
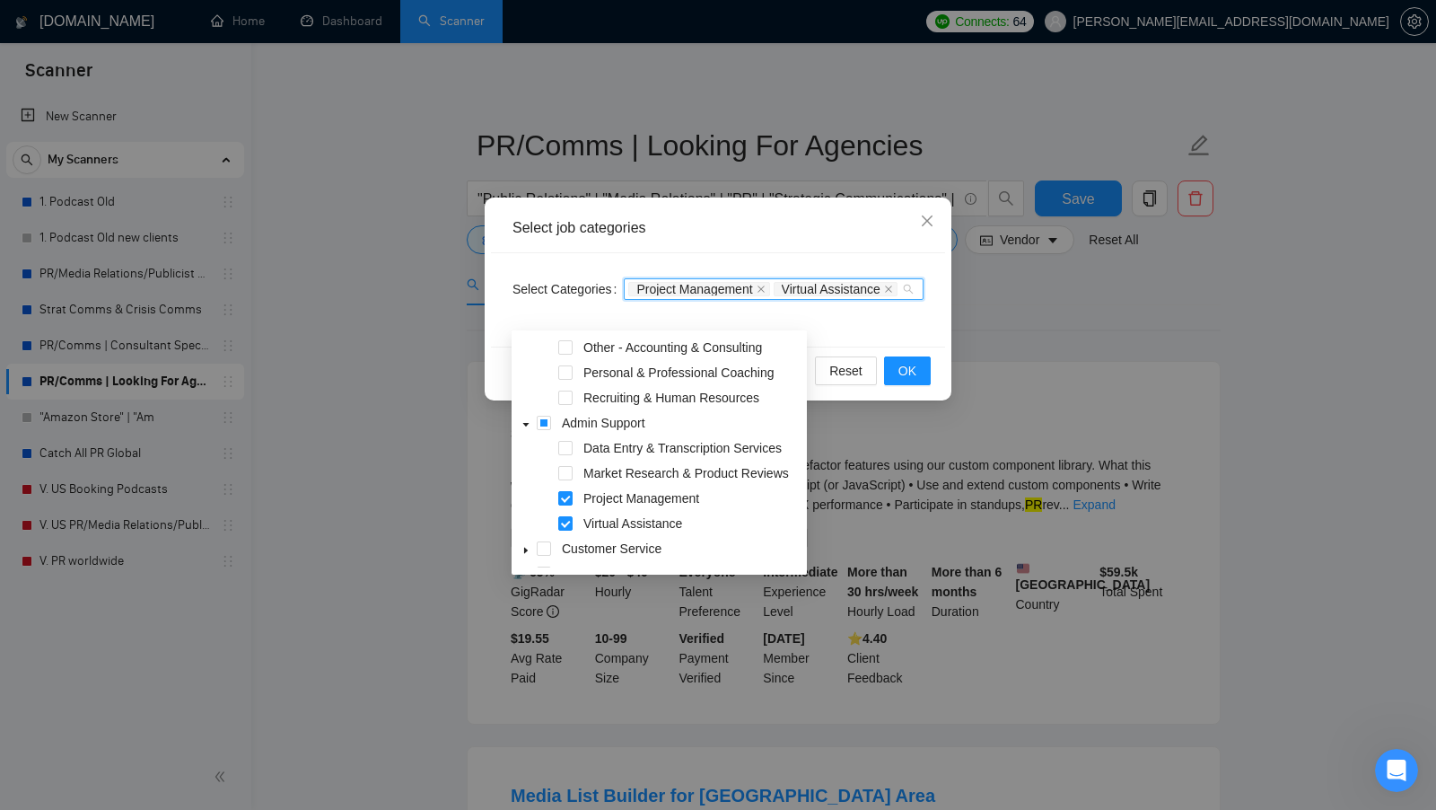
click at [574, 472] on div "Market Research & Product Reviews" at bounding box center [659, 474] width 288 height 25
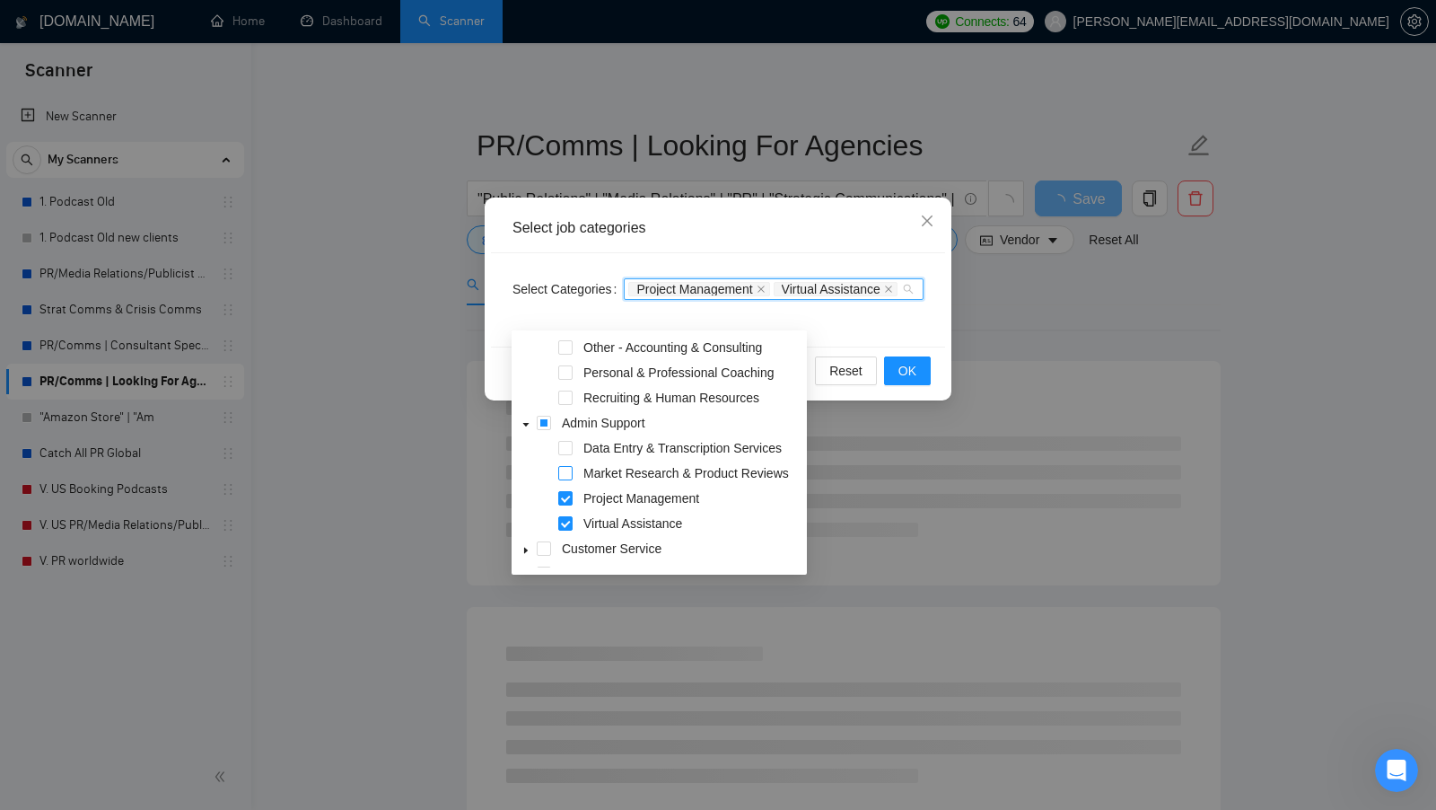
click at [571, 472] on span at bounding box center [565, 473] width 14 height 14
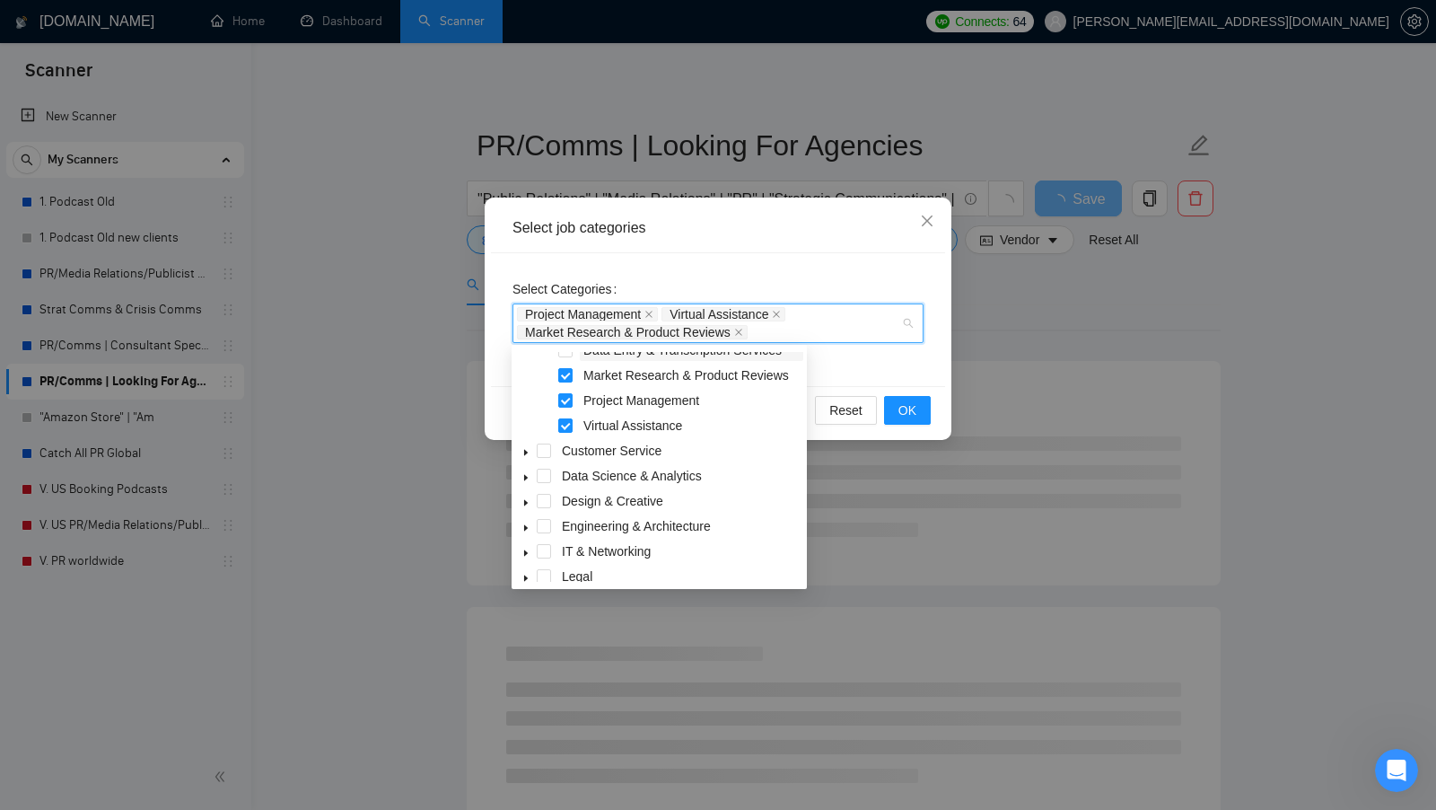
scroll to position [222, 0]
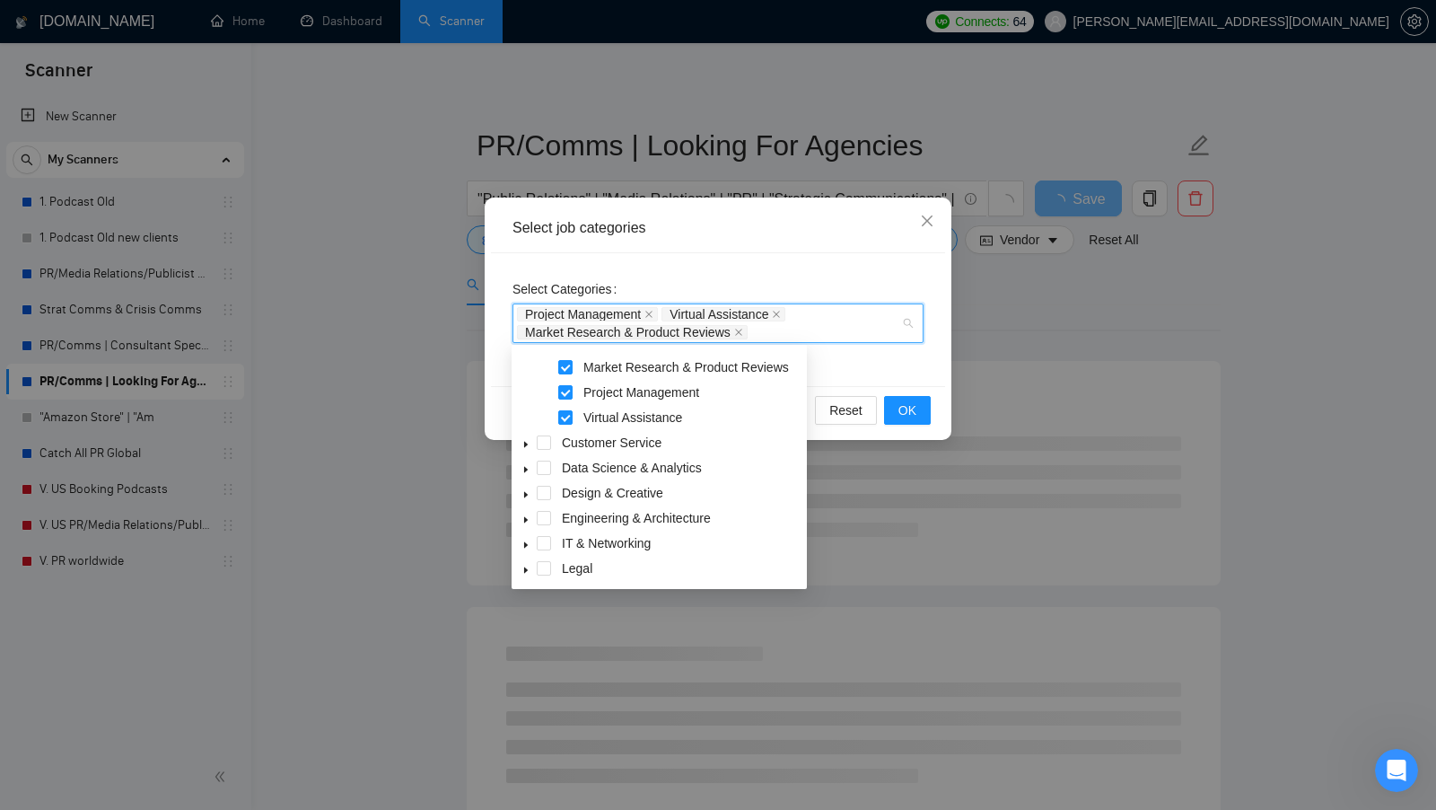
click at [520, 440] on span at bounding box center [526, 443] width 22 height 22
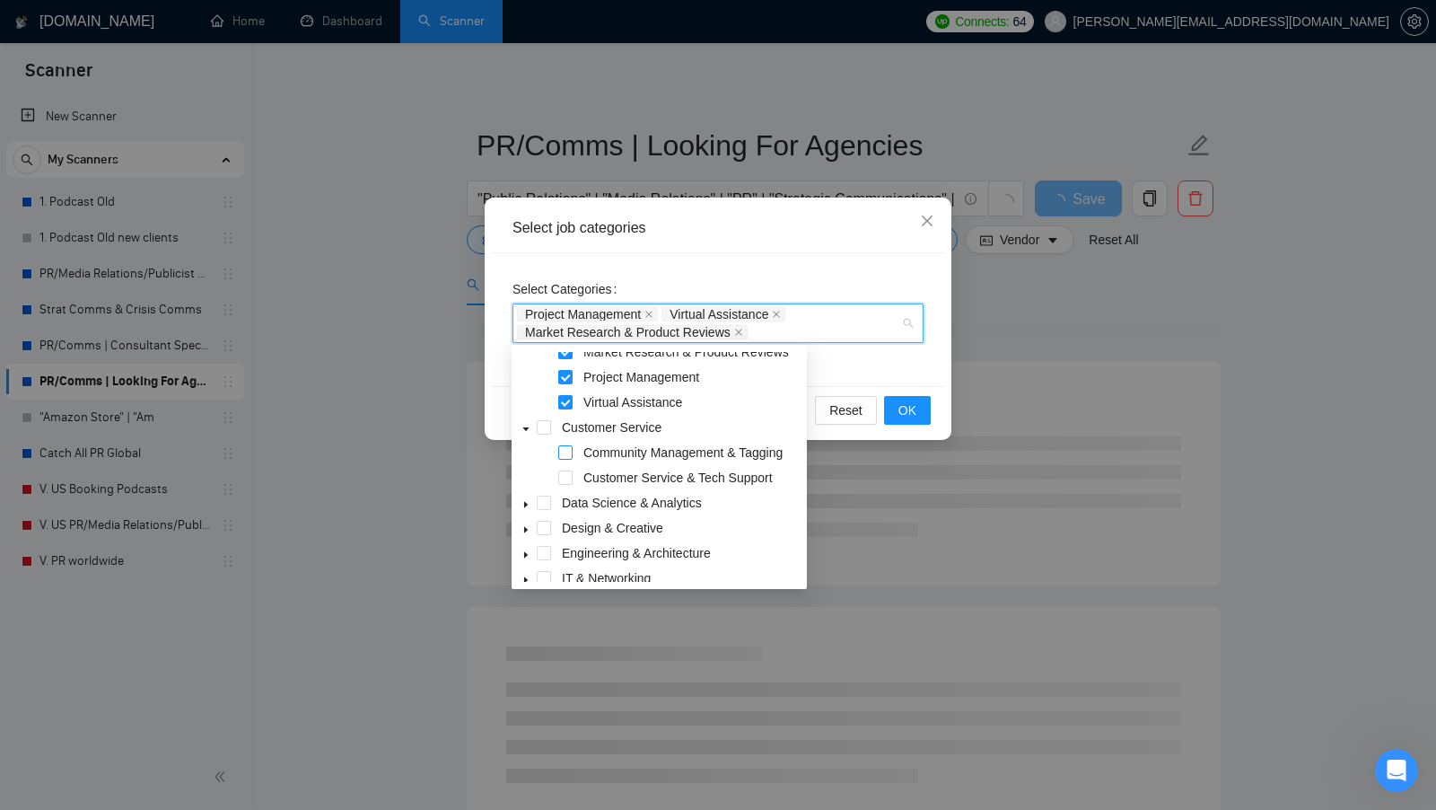
click at [570, 450] on span at bounding box center [565, 452] width 14 height 14
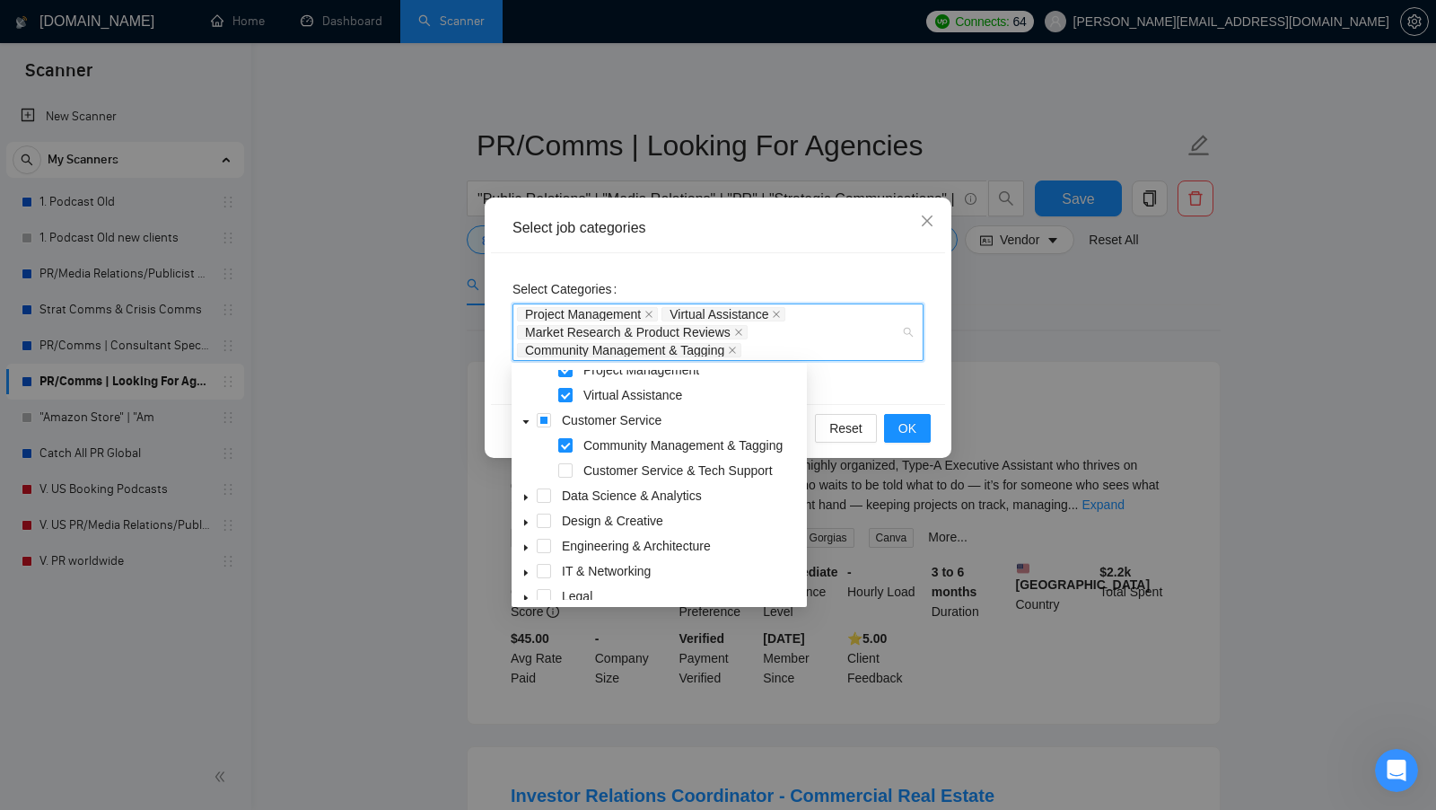
scroll to position [259, 0]
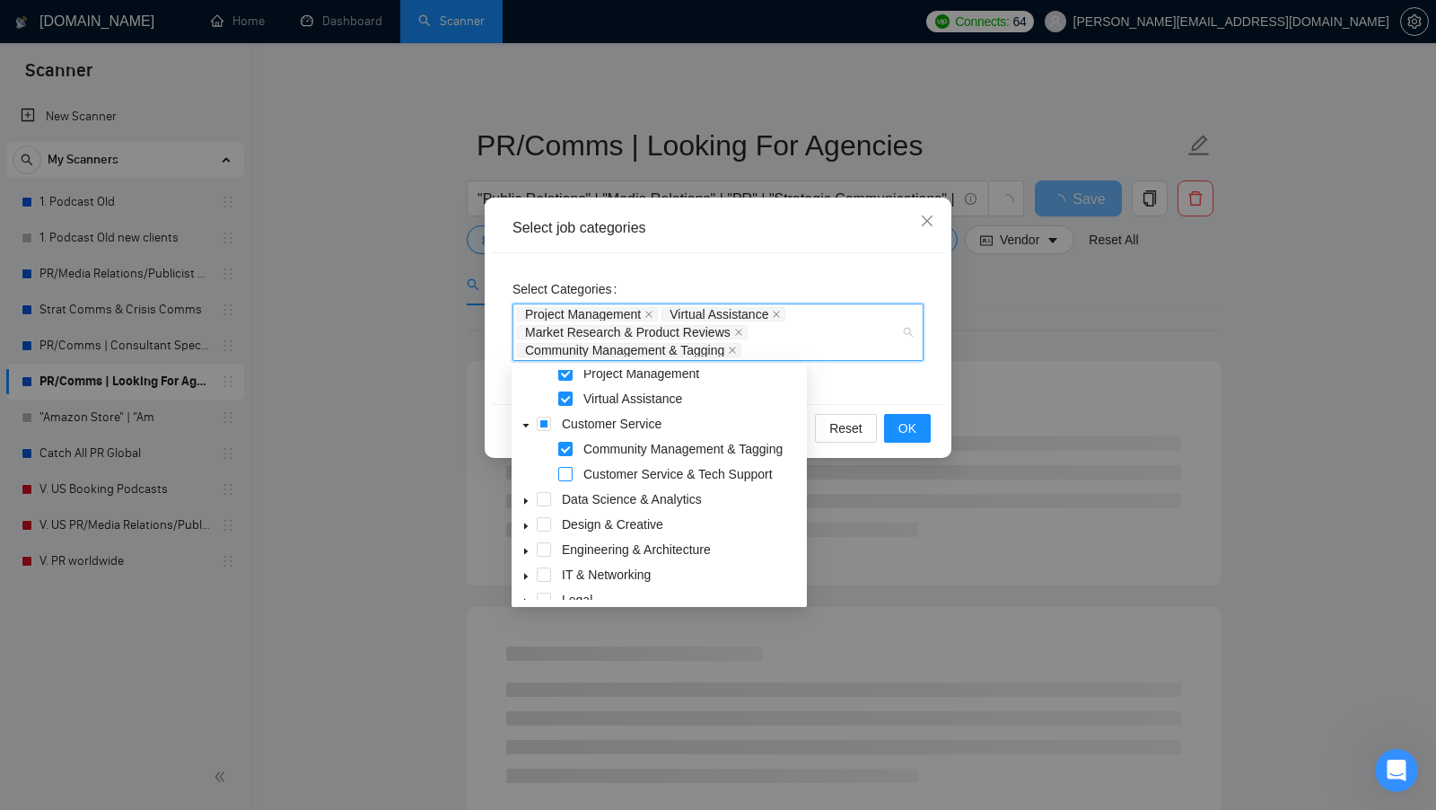
click at [564, 467] on span at bounding box center [565, 474] width 14 height 14
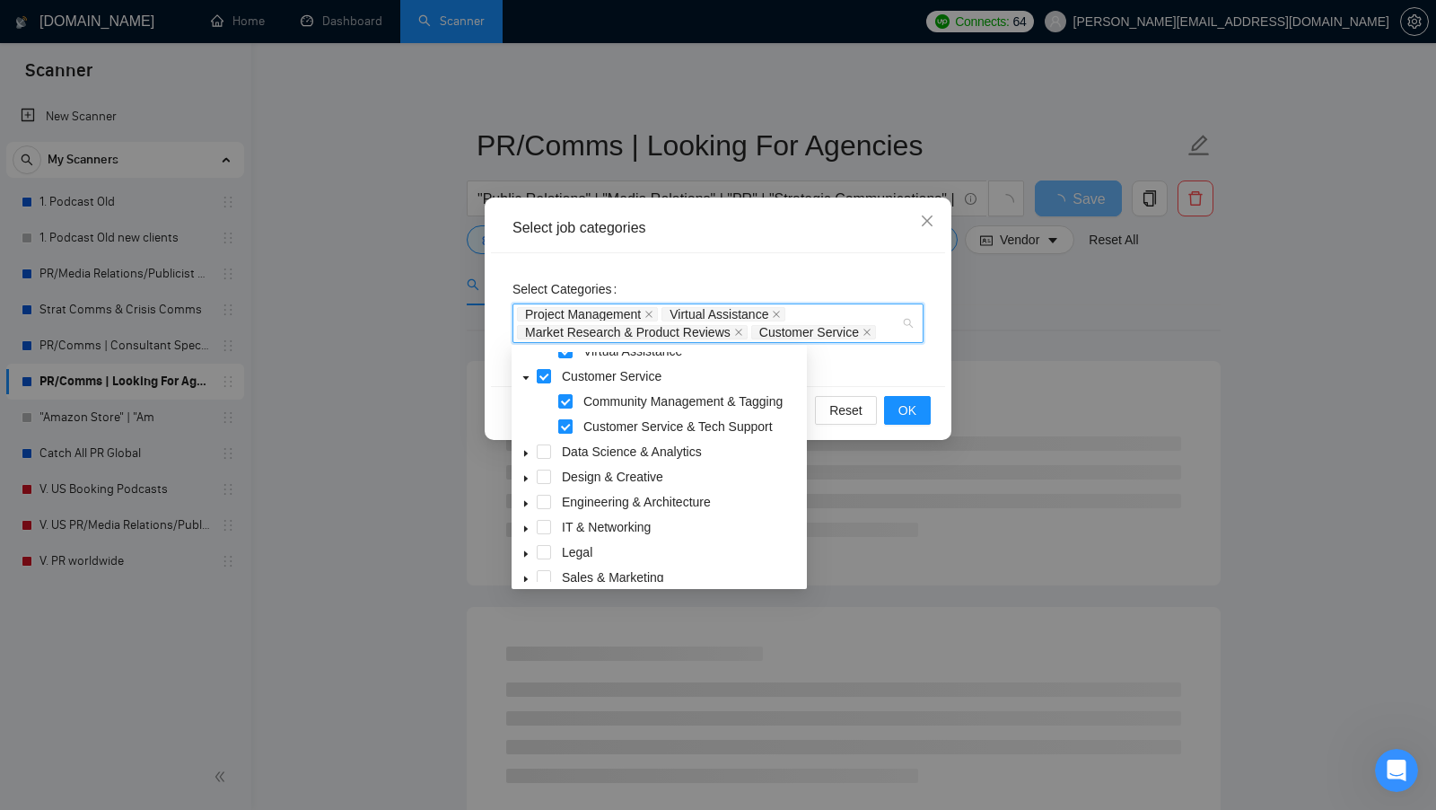
scroll to position [290, 0]
click at [526, 448] on icon "caret-down" at bounding box center [525, 451] width 9 height 9
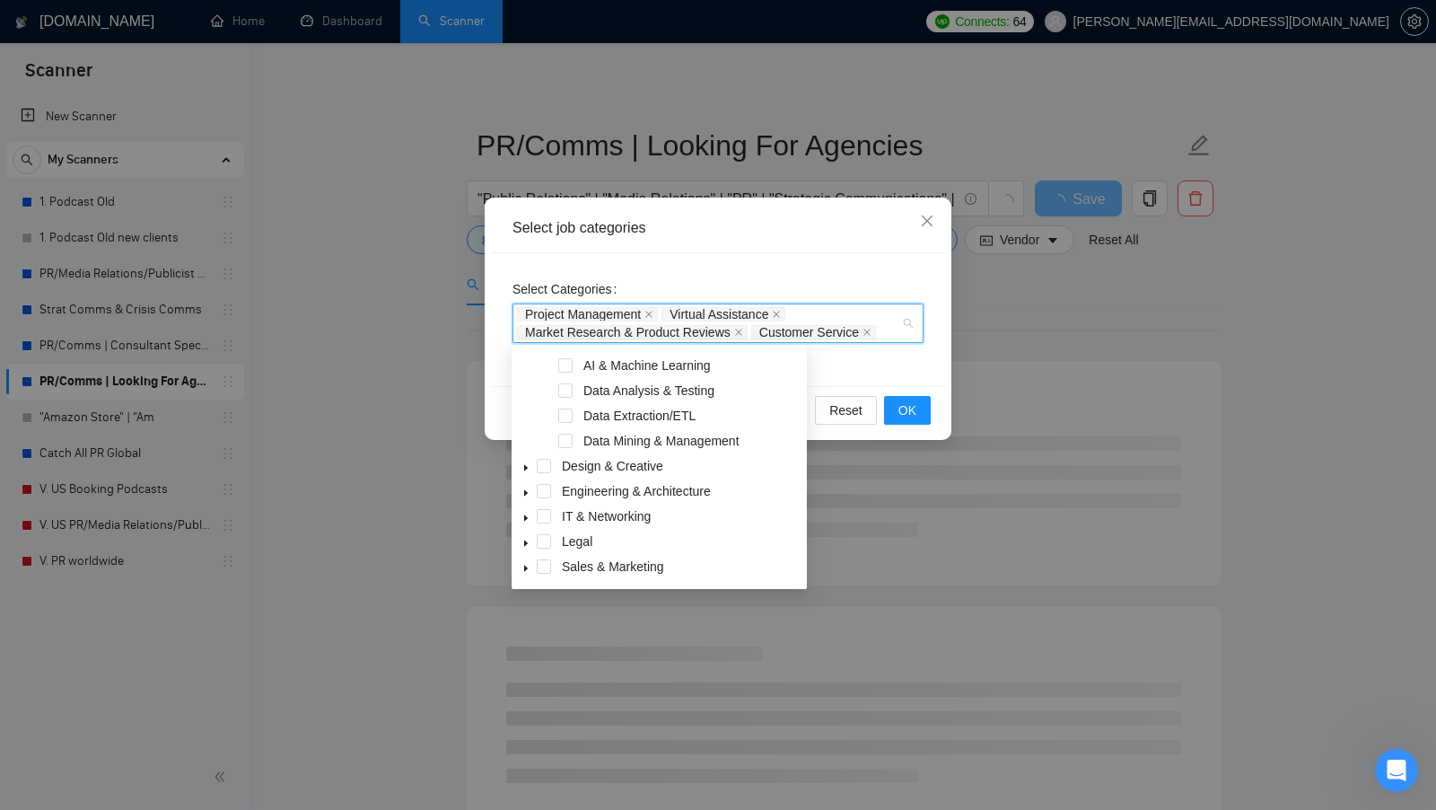
click at [528, 463] on span "caret-down" at bounding box center [525, 467] width 9 height 9
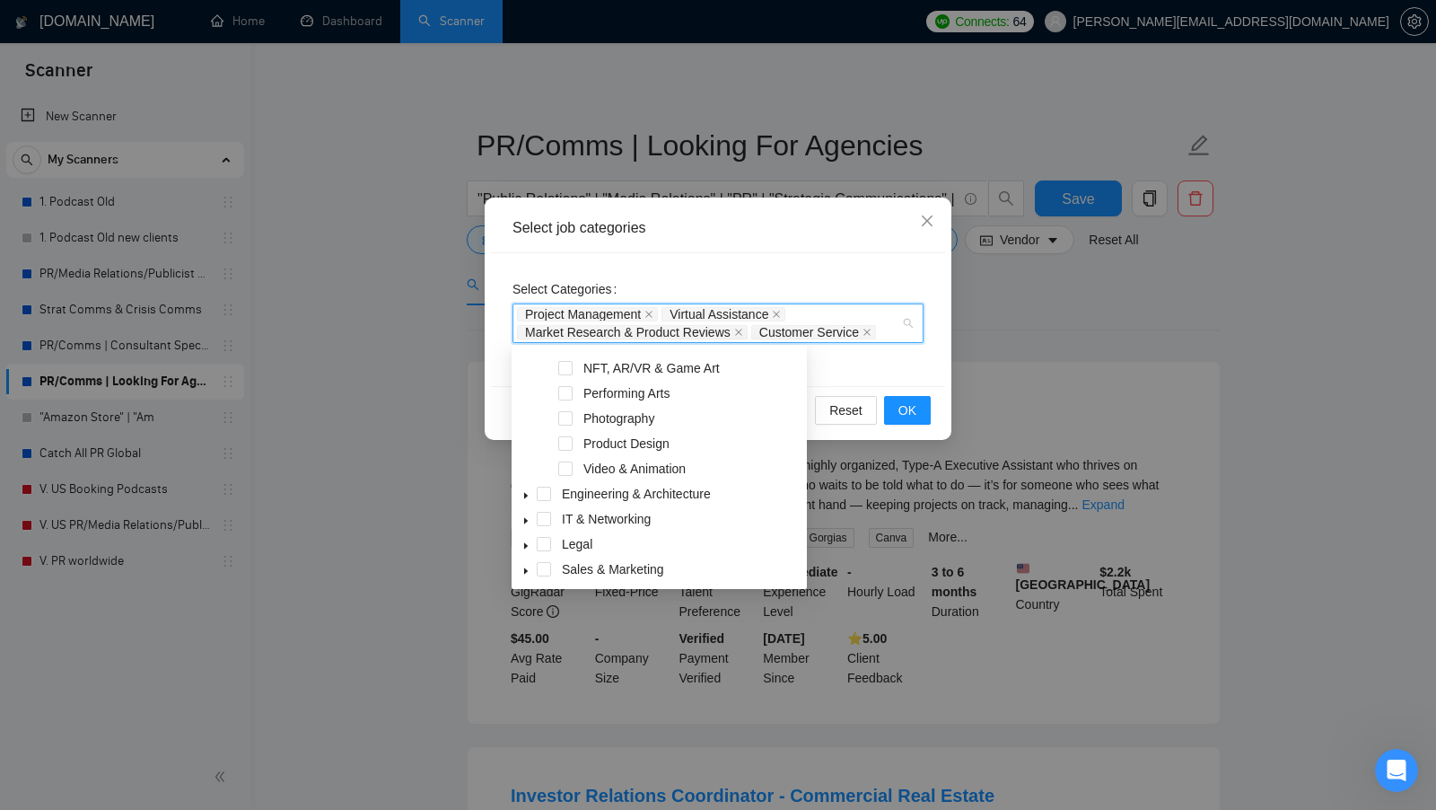
scroll to position [646, 0]
click at [521, 495] on span at bounding box center [526, 492] width 22 height 22
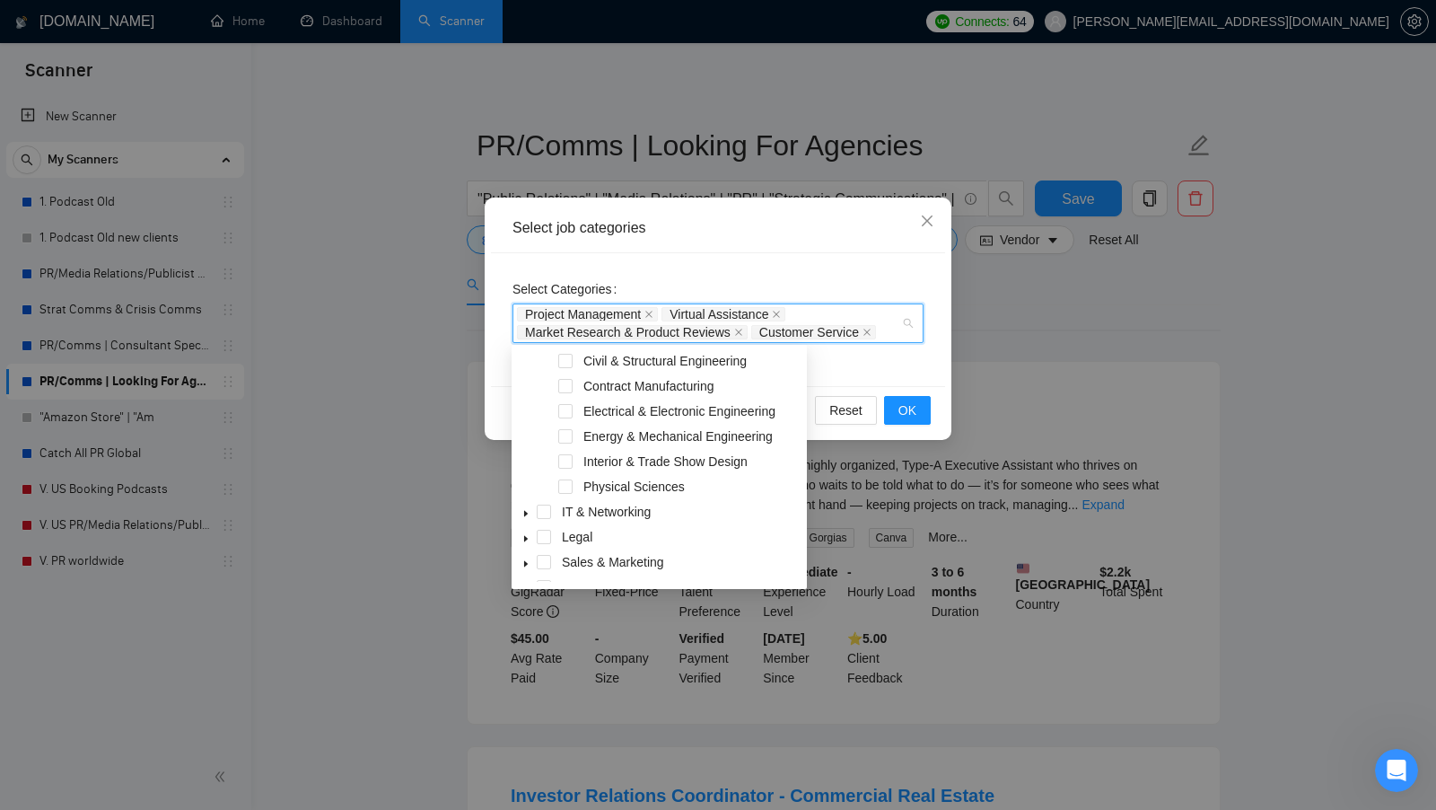
scroll to position [878, 0]
click at [528, 510] on icon "caret-down" at bounding box center [525, 513] width 9 height 9
click at [528, 509] on icon "caret-down" at bounding box center [525, 511] width 9 height 9
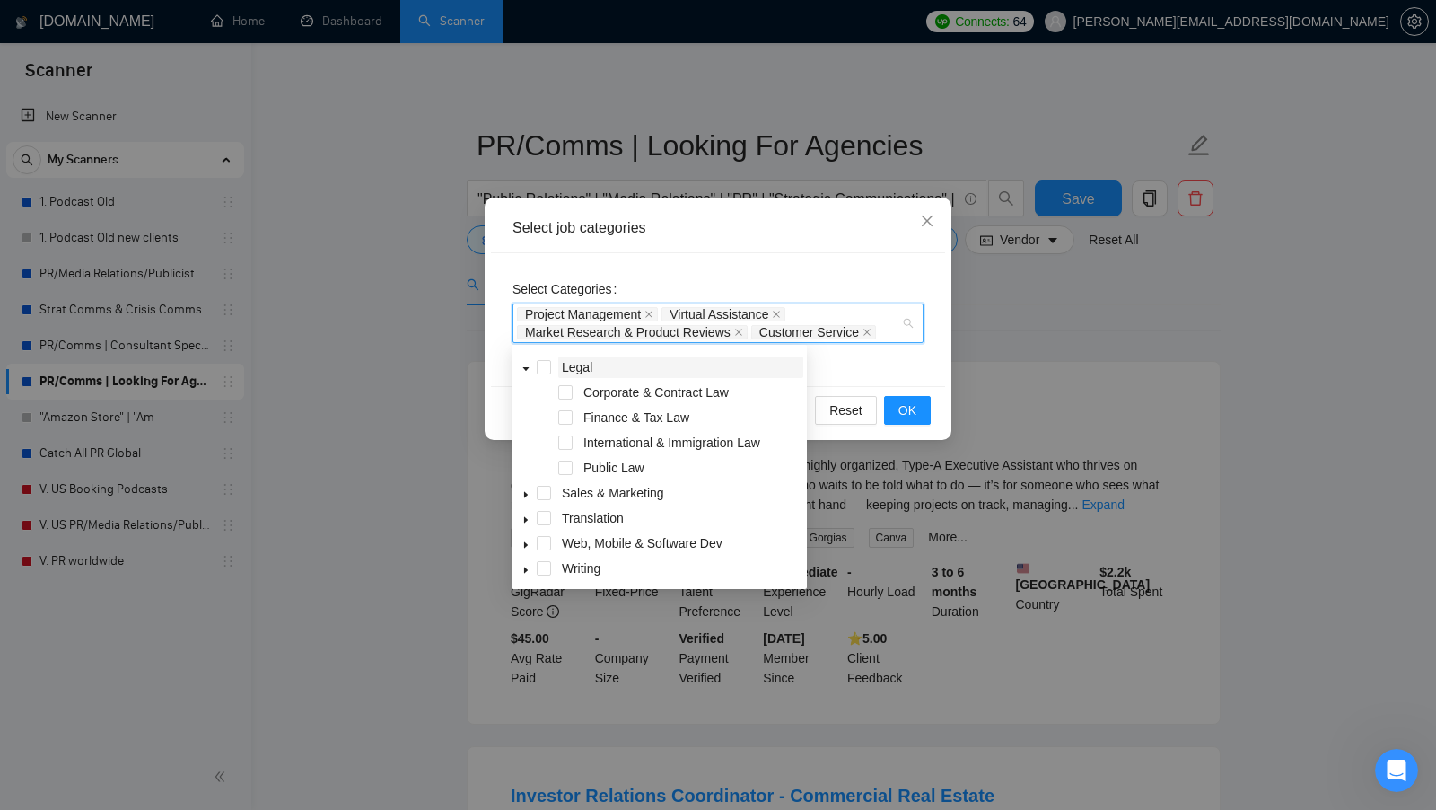
scroll to position [12, 0]
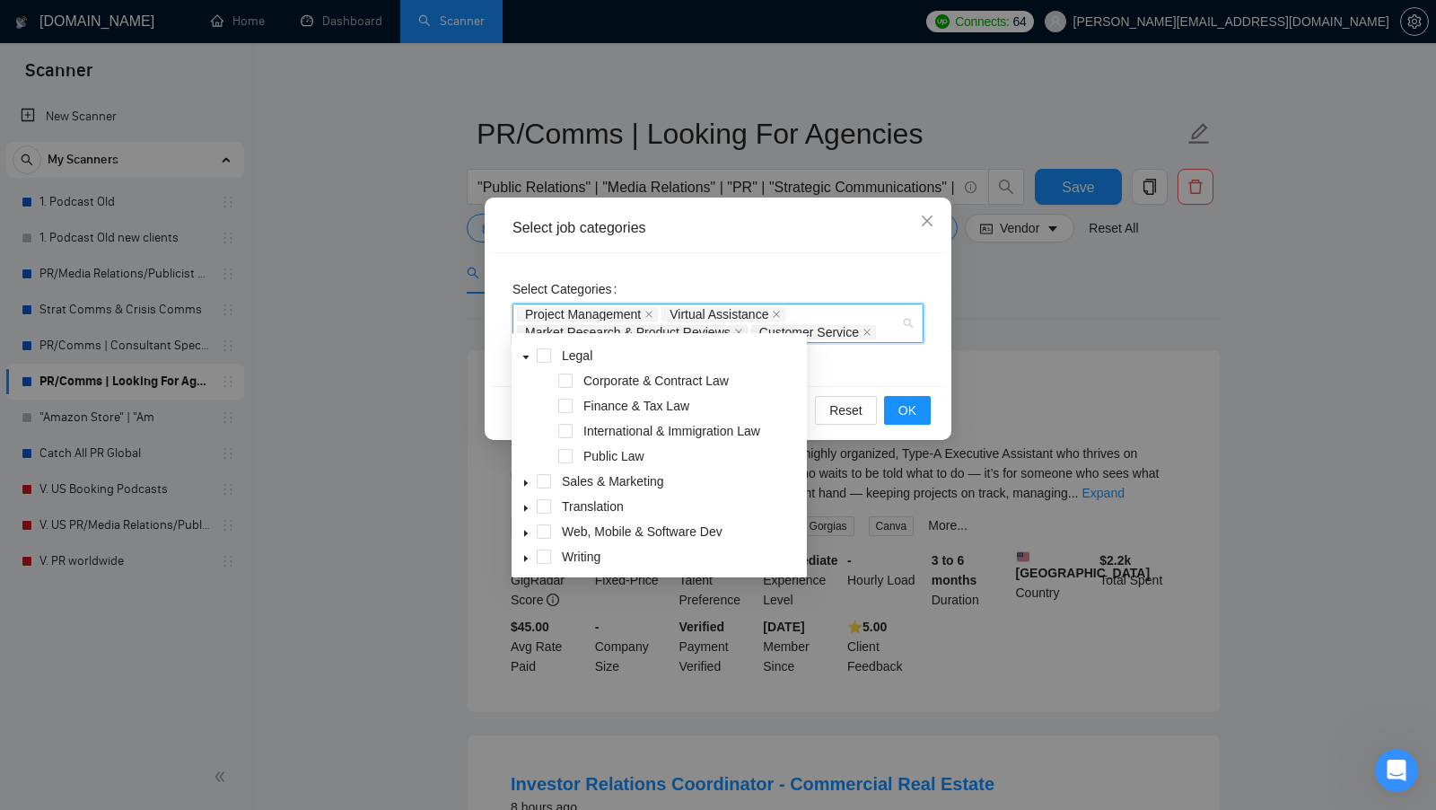
click at [531, 475] on span at bounding box center [526, 481] width 22 height 22
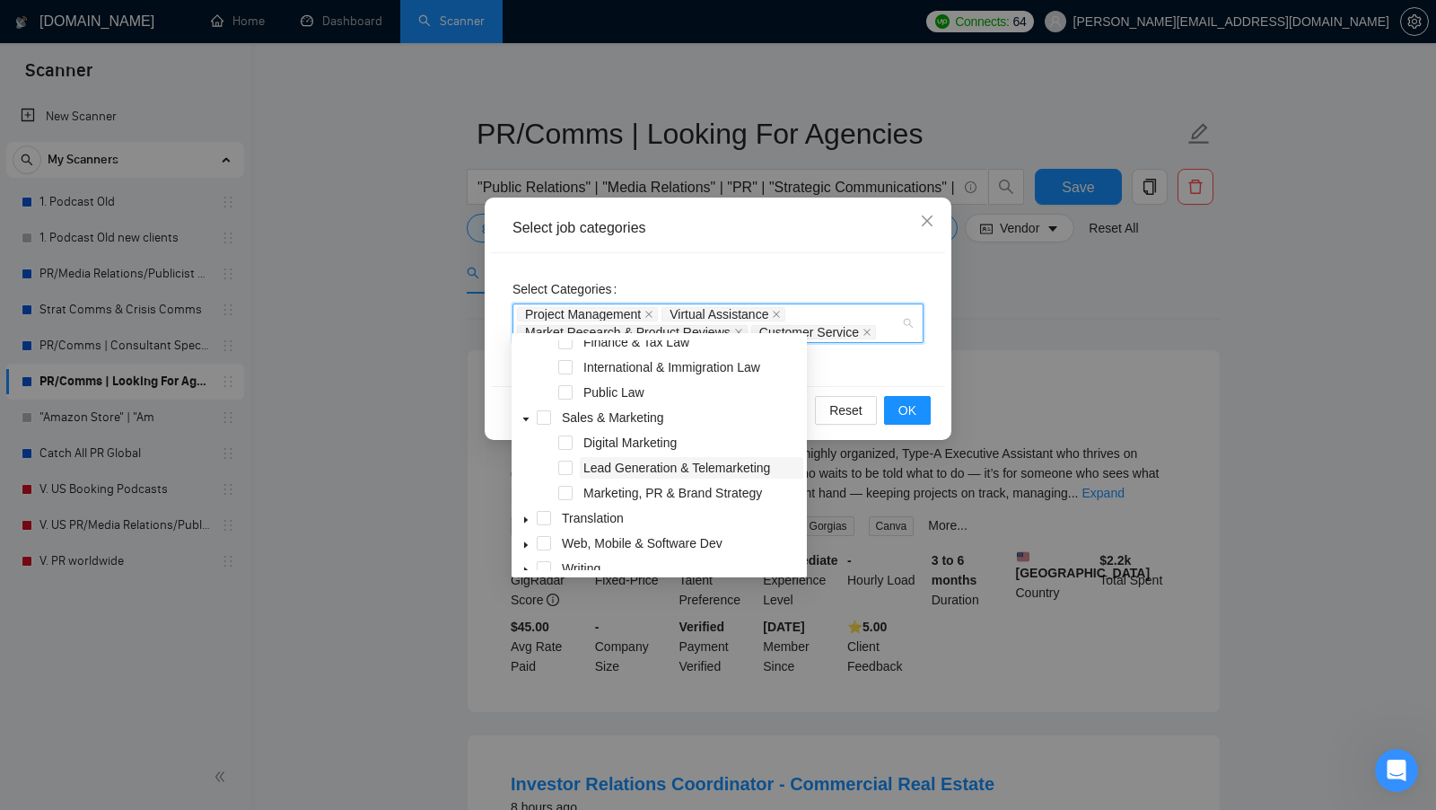
scroll to position [1259, 0]
click at [567, 466] on span at bounding box center [565, 467] width 14 height 14
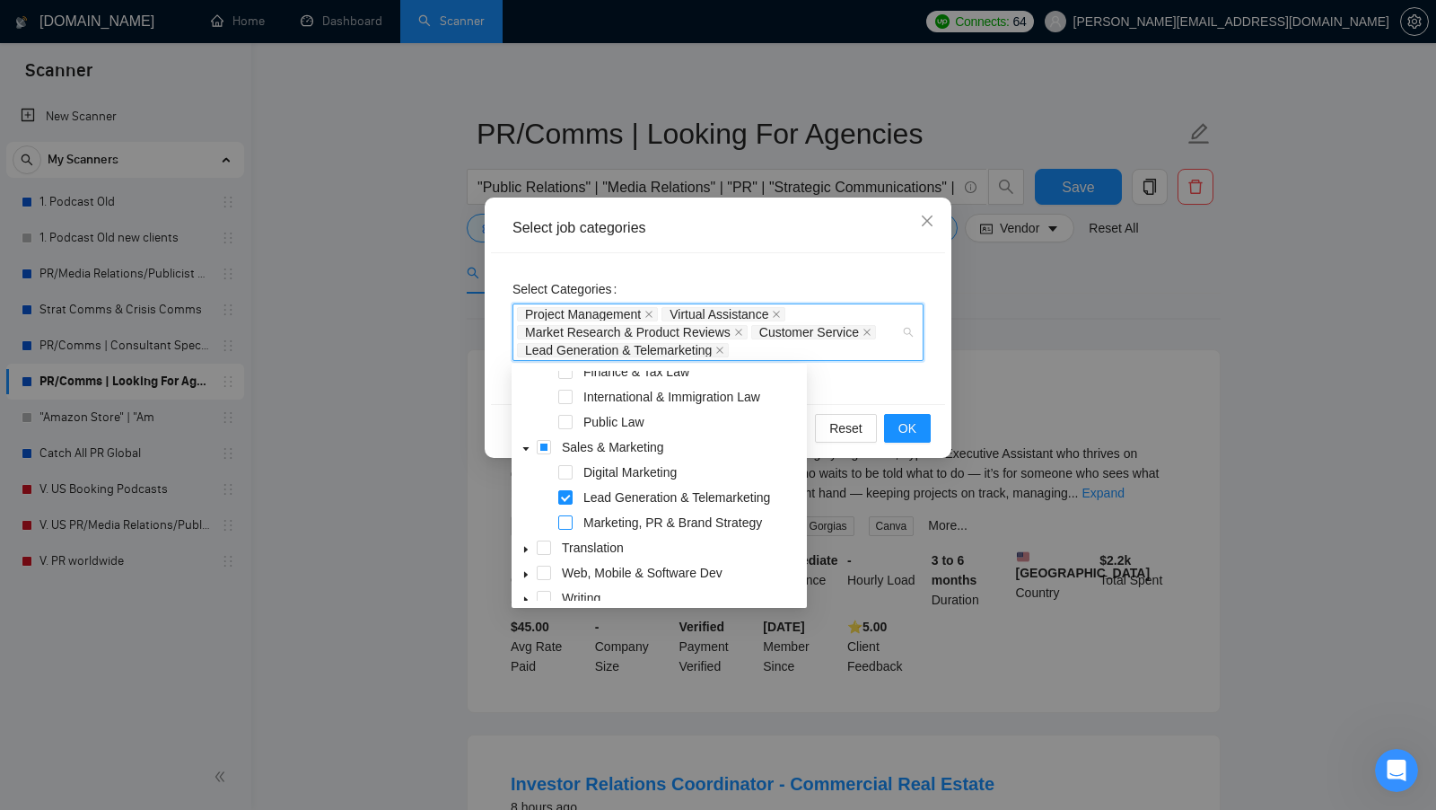
click at [567, 521] on span at bounding box center [565, 522] width 14 height 14
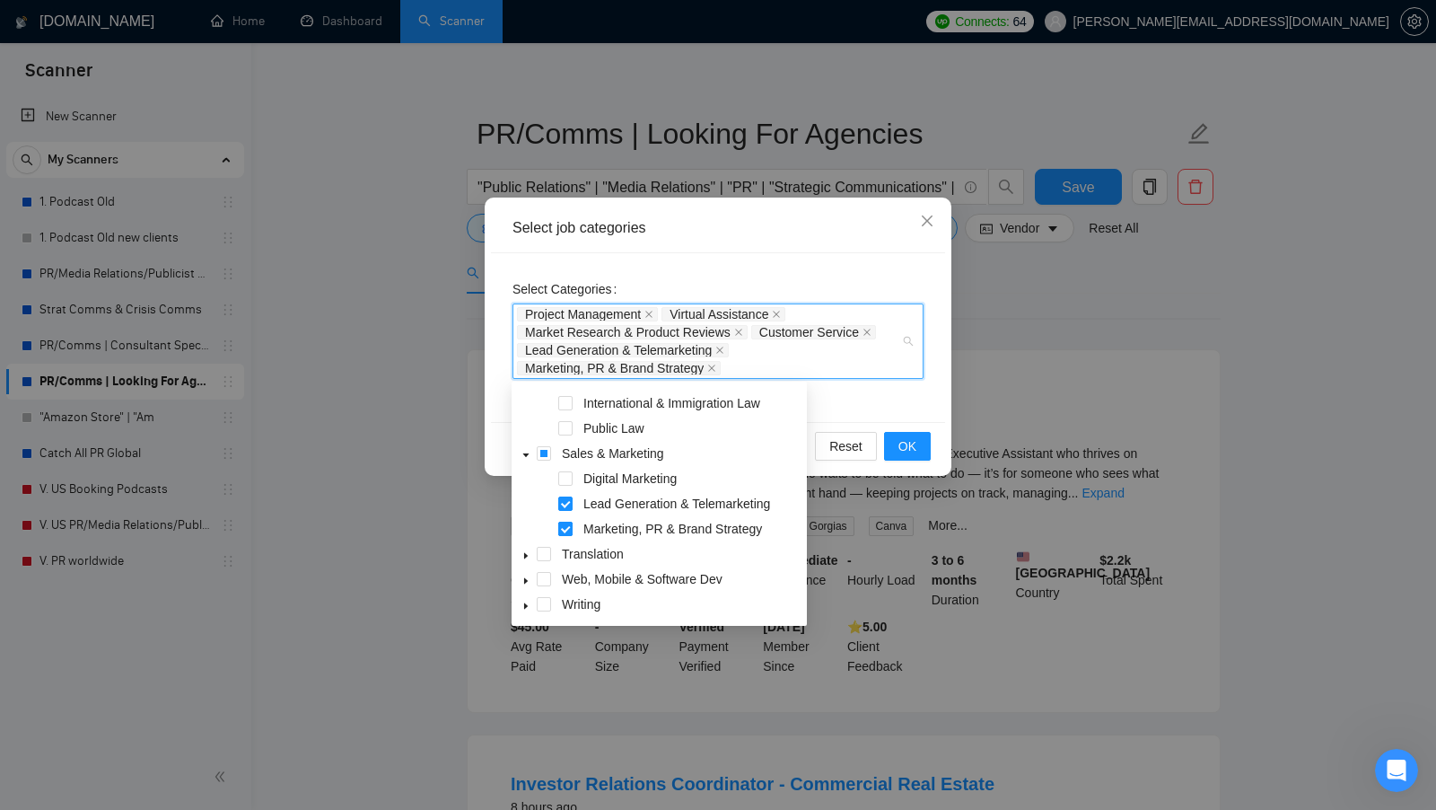
scroll to position [13, 0]
click at [567, 478] on span at bounding box center [565, 476] width 14 height 14
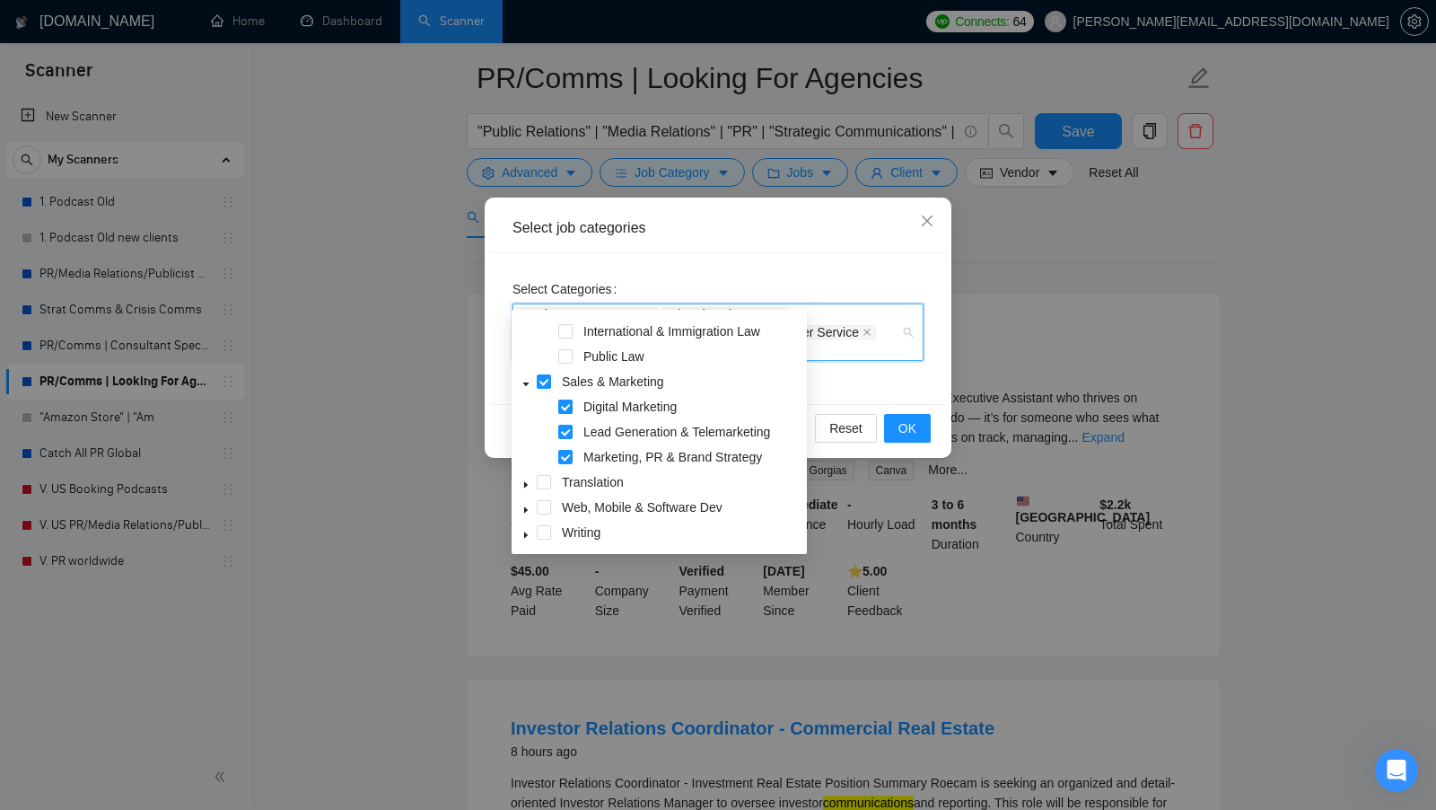
scroll to position [69, 0]
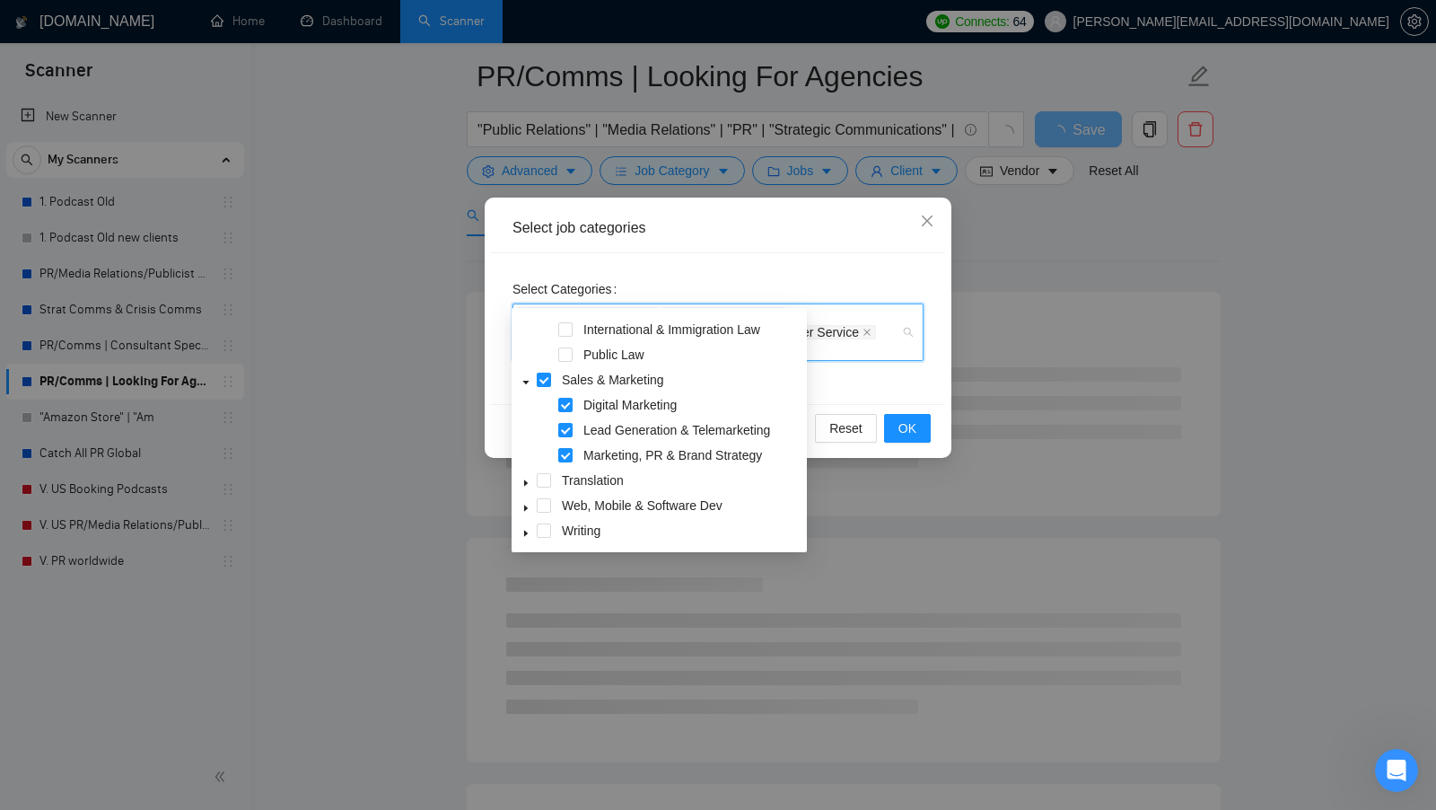
click at [526, 530] on icon "caret-down" at bounding box center [525, 533] width 9 height 9
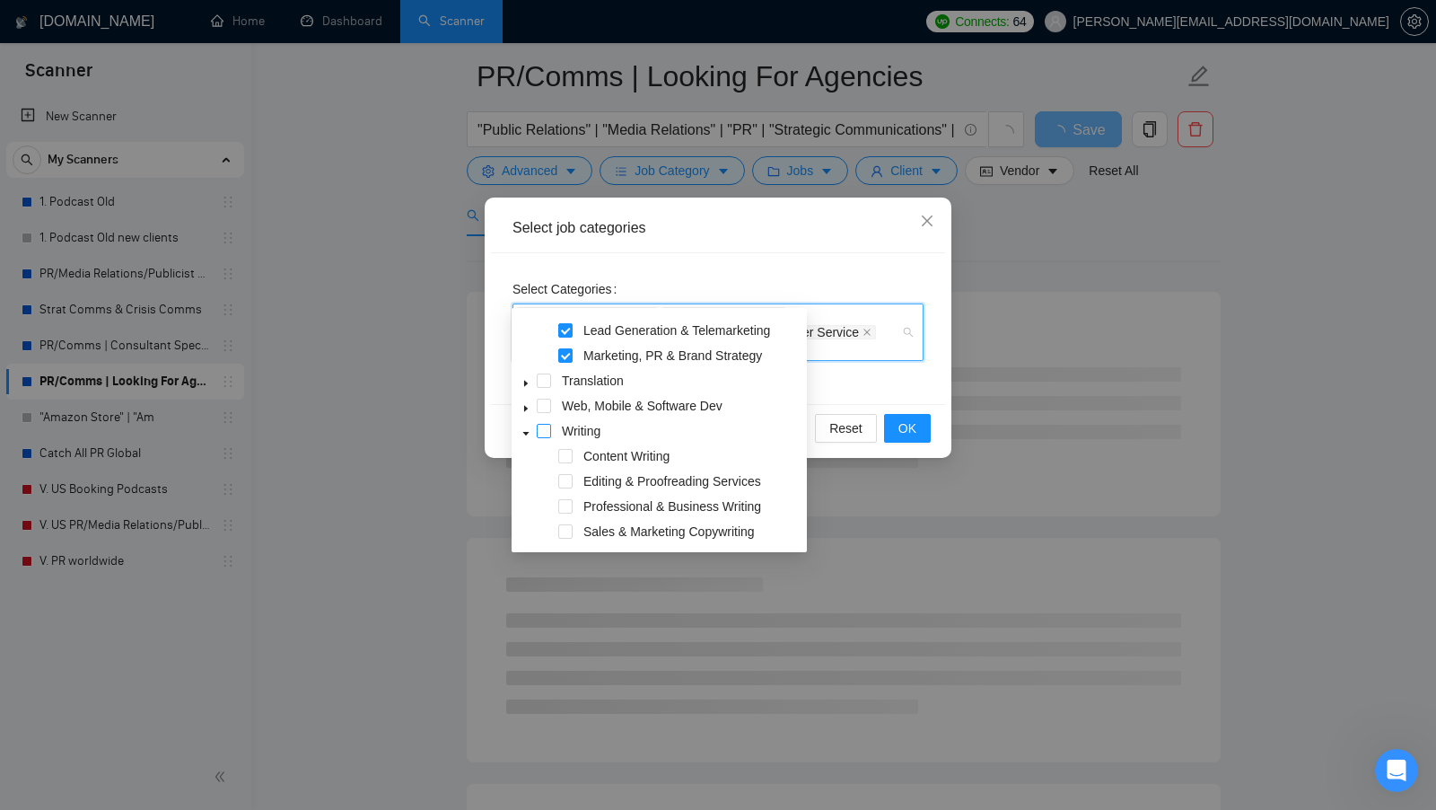
click at [549, 432] on span at bounding box center [544, 431] width 14 height 14
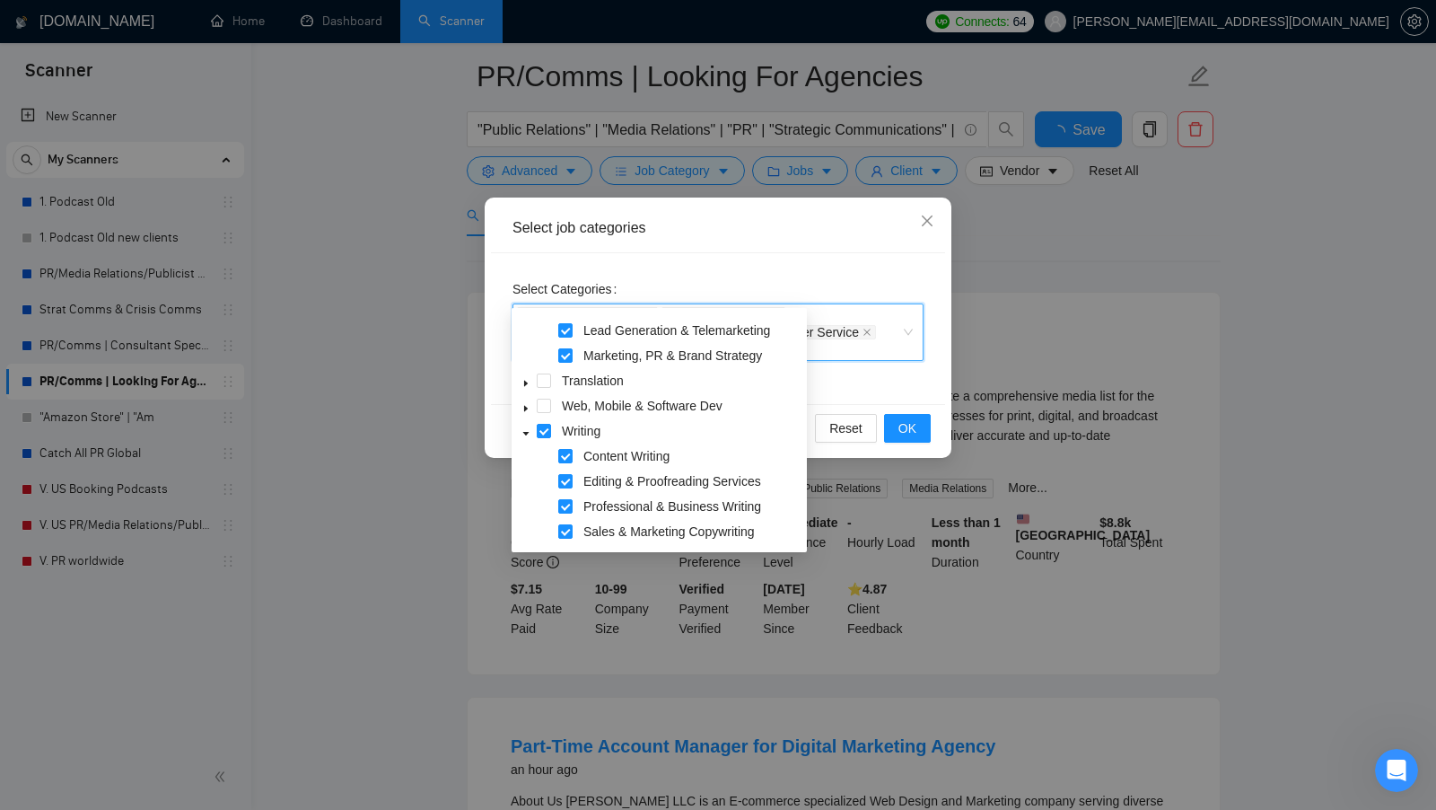
click at [849, 388] on div "Select Categories Project Management, Virtual Assistance, Market Research & Pro…" at bounding box center [718, 328] width 454 height 151
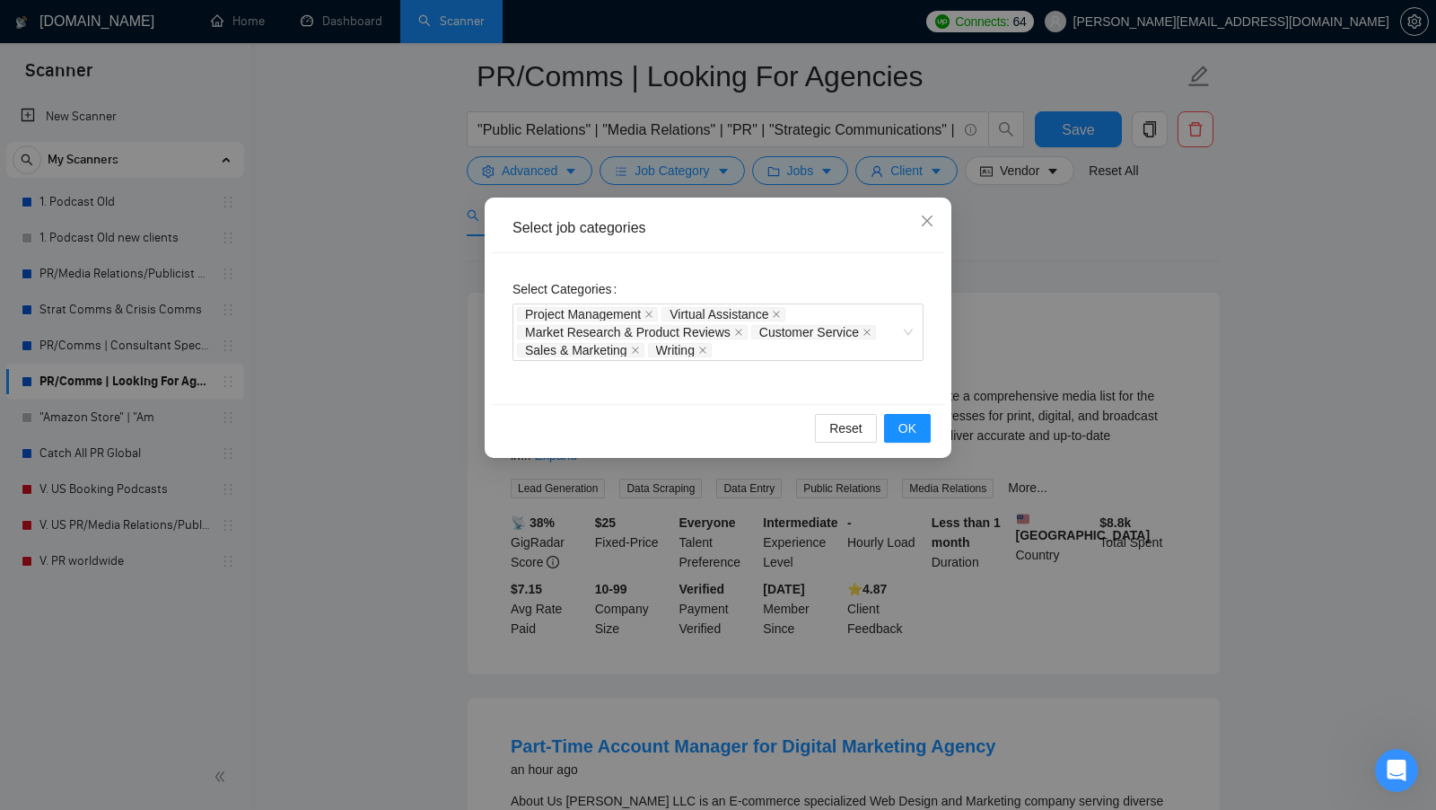
click at [896, 408] on div "Reset OK" at bounding box center [718, 428] width 454 height 48
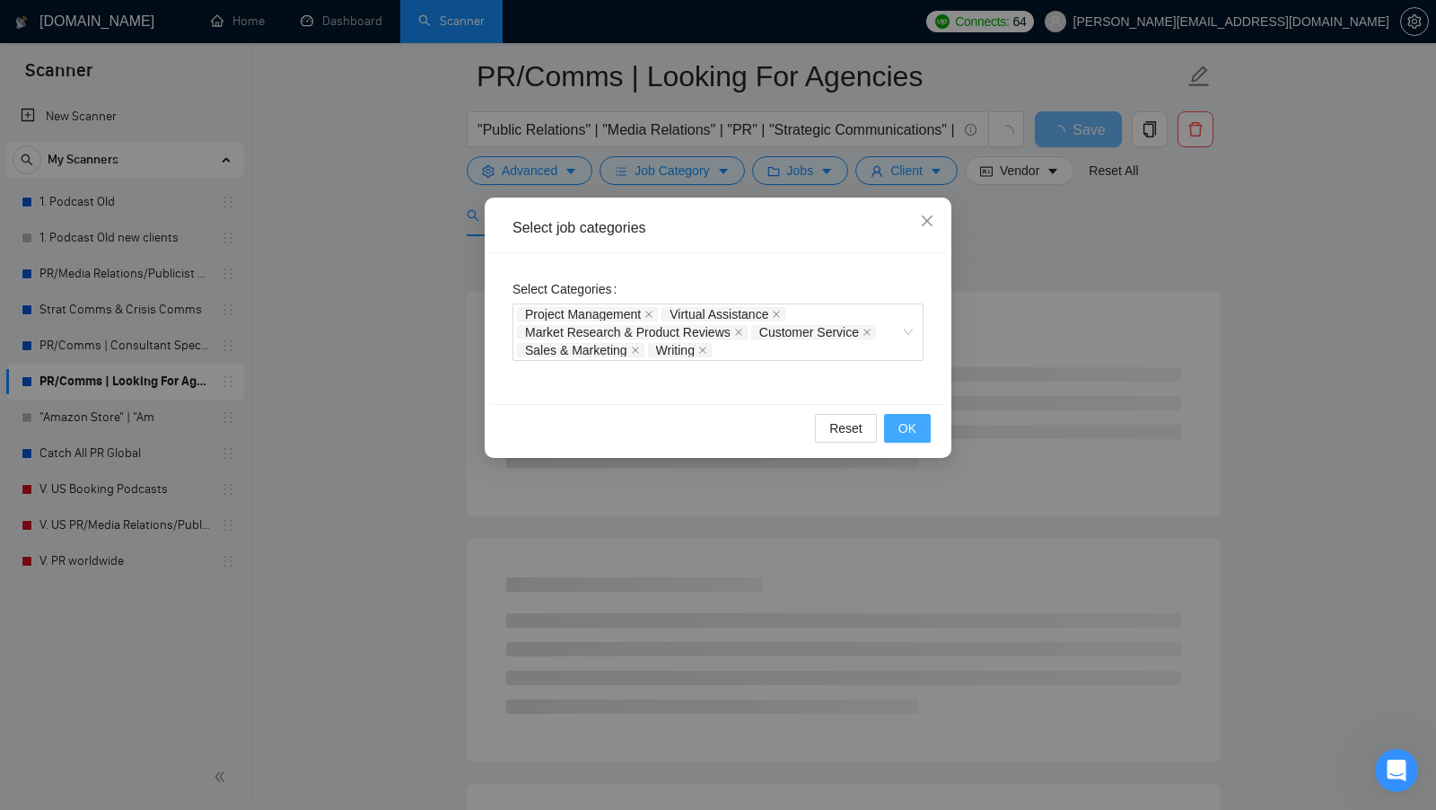
click at [896, 435] on button "OK" at bounding box center [907, 428] width 47 height 29
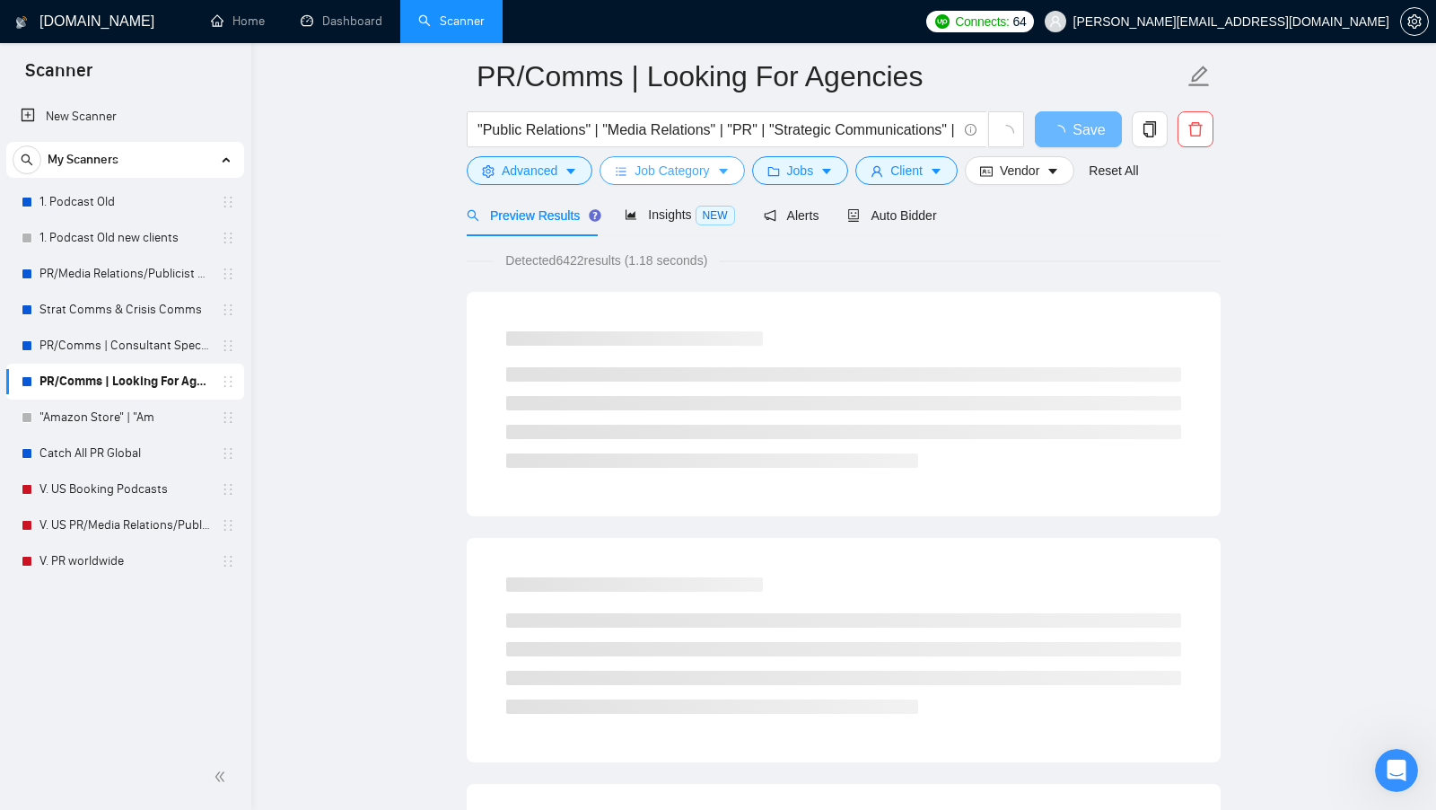
scroll to position [0, 0]
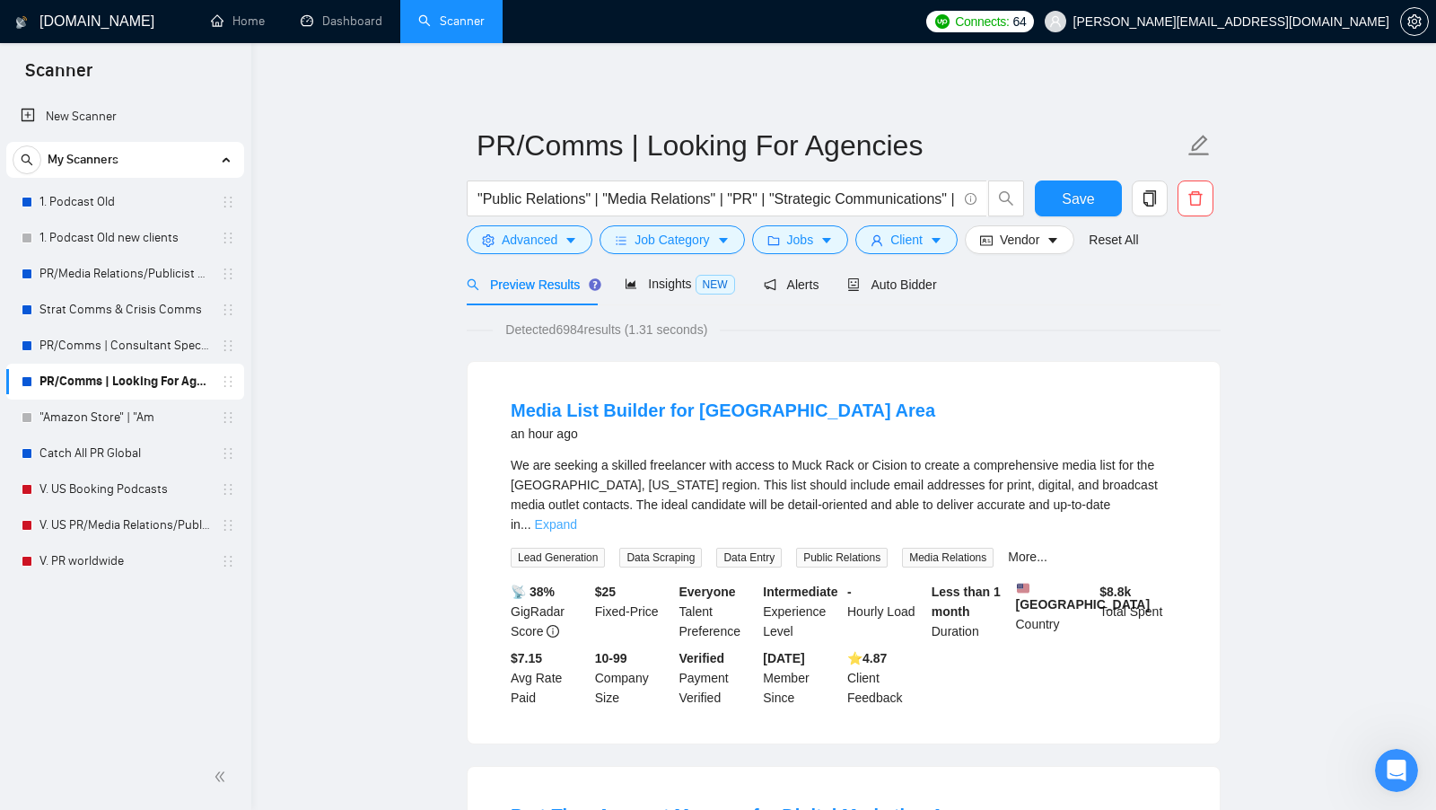
click at [577, 517] on link "Expand" at bounding box center [556, 524] width 42 height 14
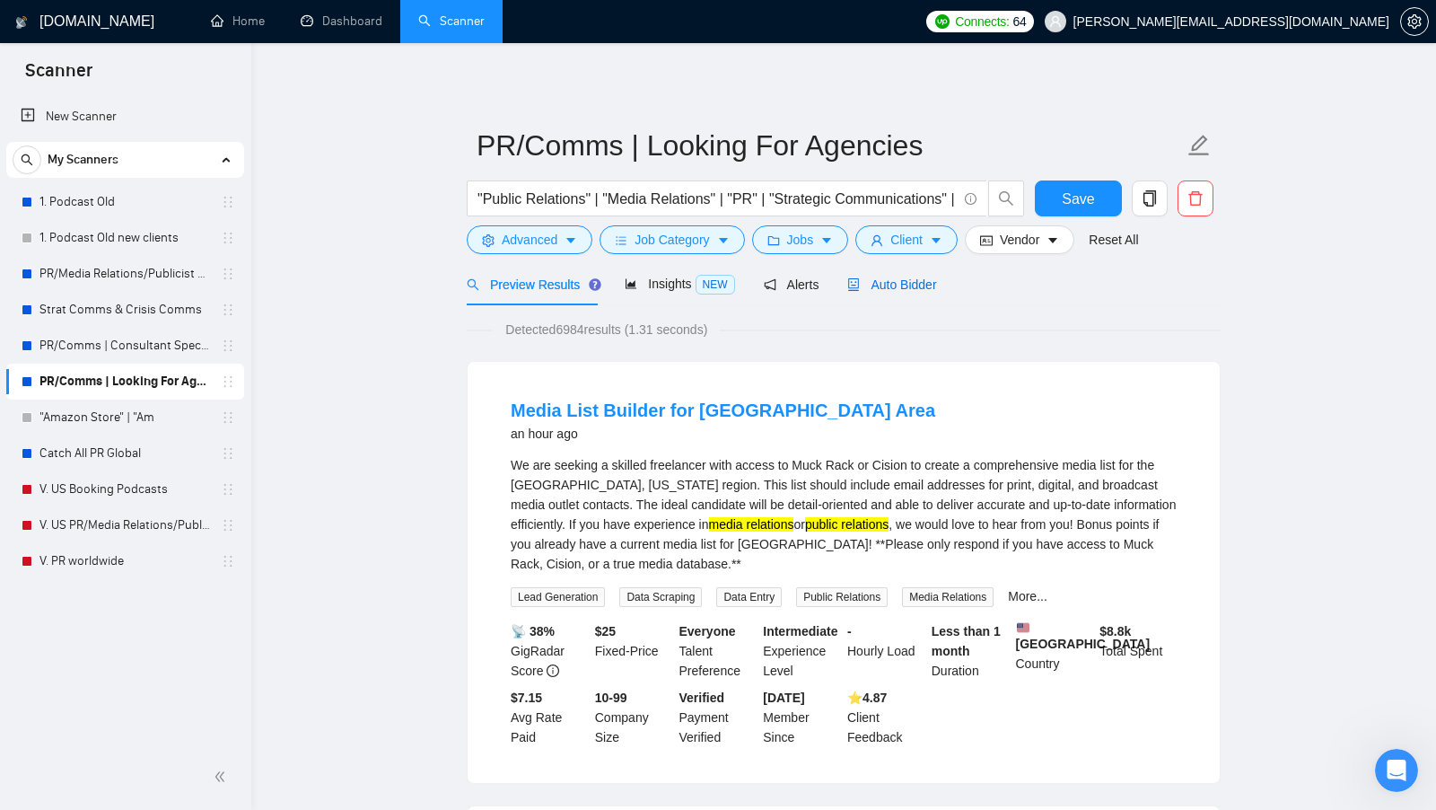
click at [903, 288] on span "Auto Bidder" at bounding box center [891, 284] width 89 height 14
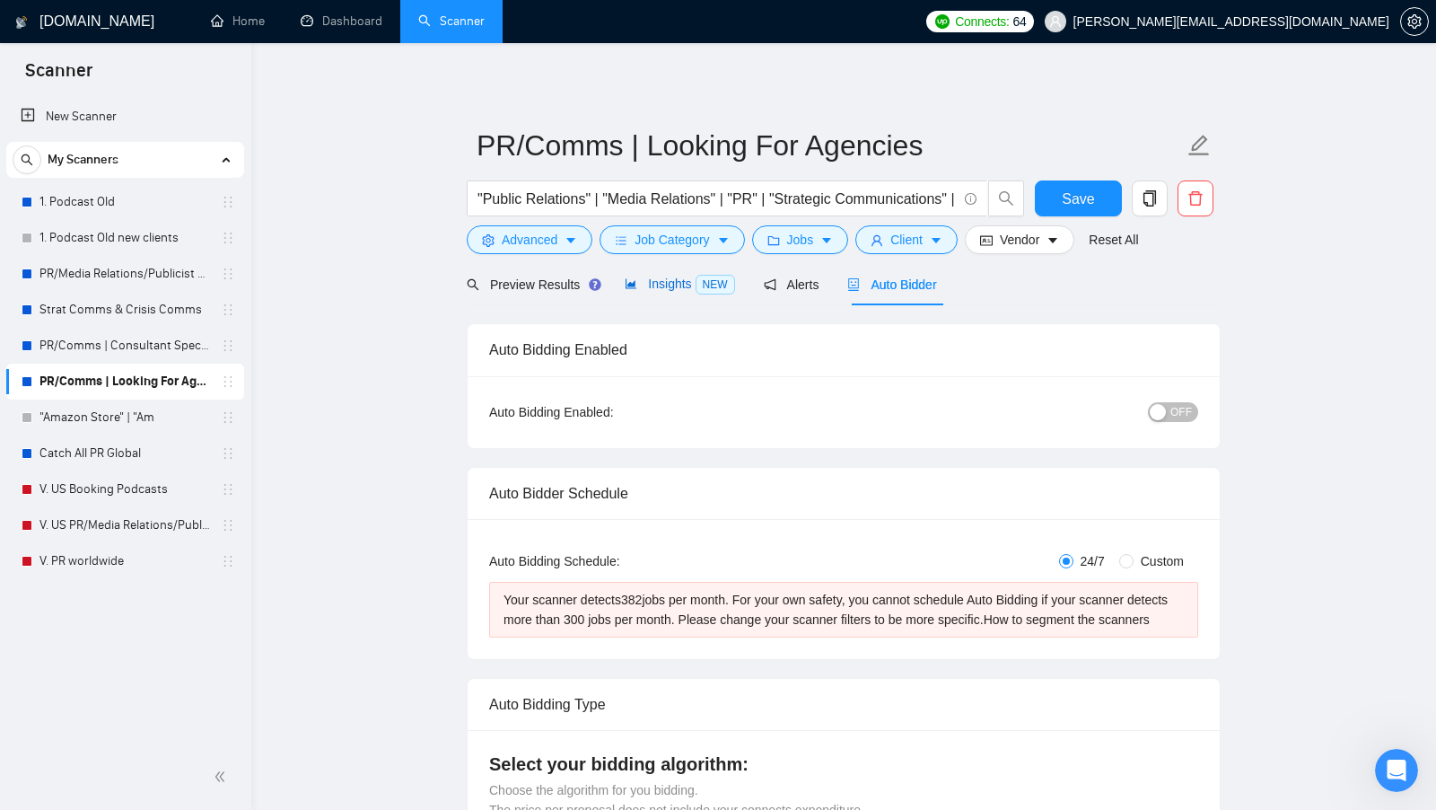
click at [654, 287] on span "Insights NEW" at bounding box center [680, 283] width 110 height 14
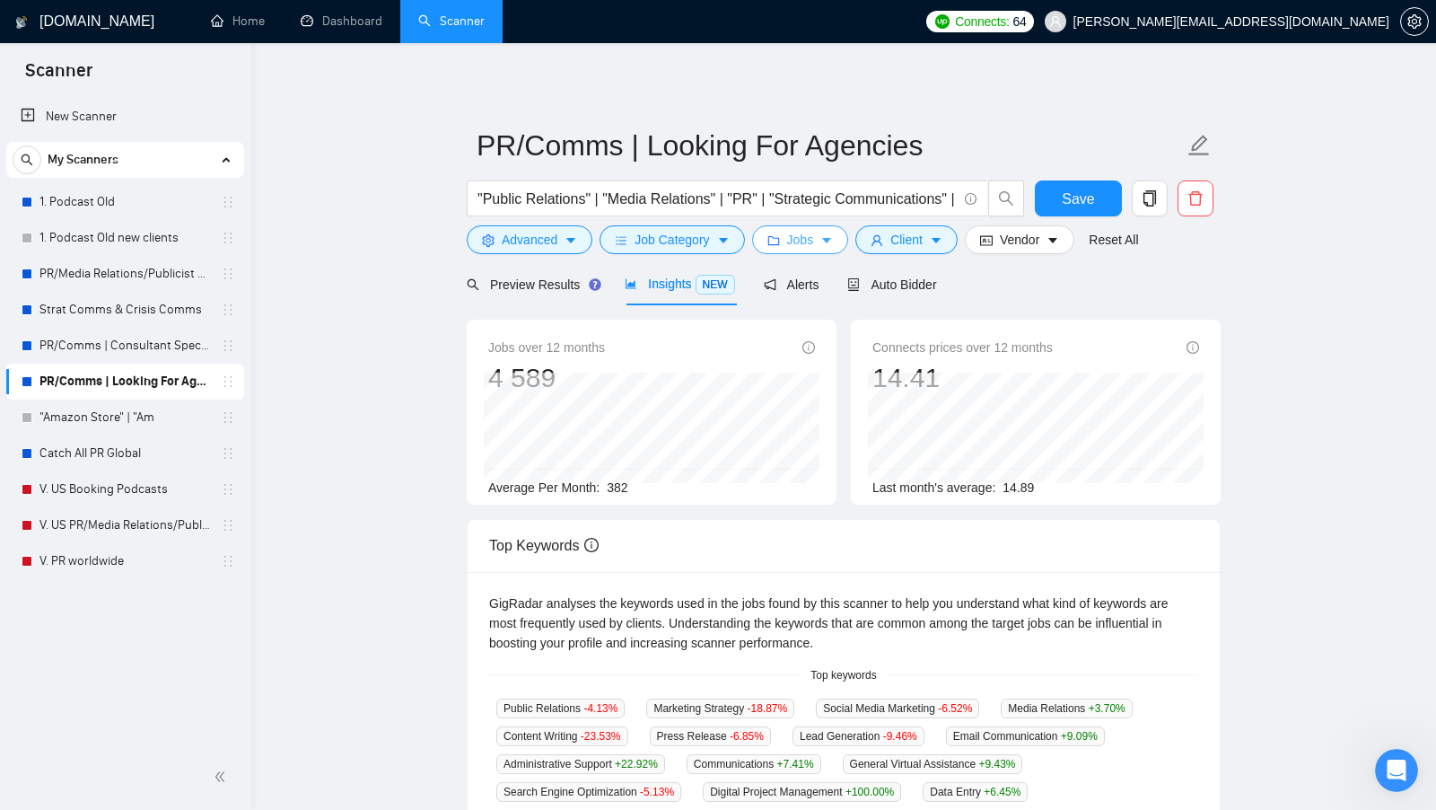
click at [827, 243] on icon "caret-down" at bounding box center [826, 240] width 13 height 13
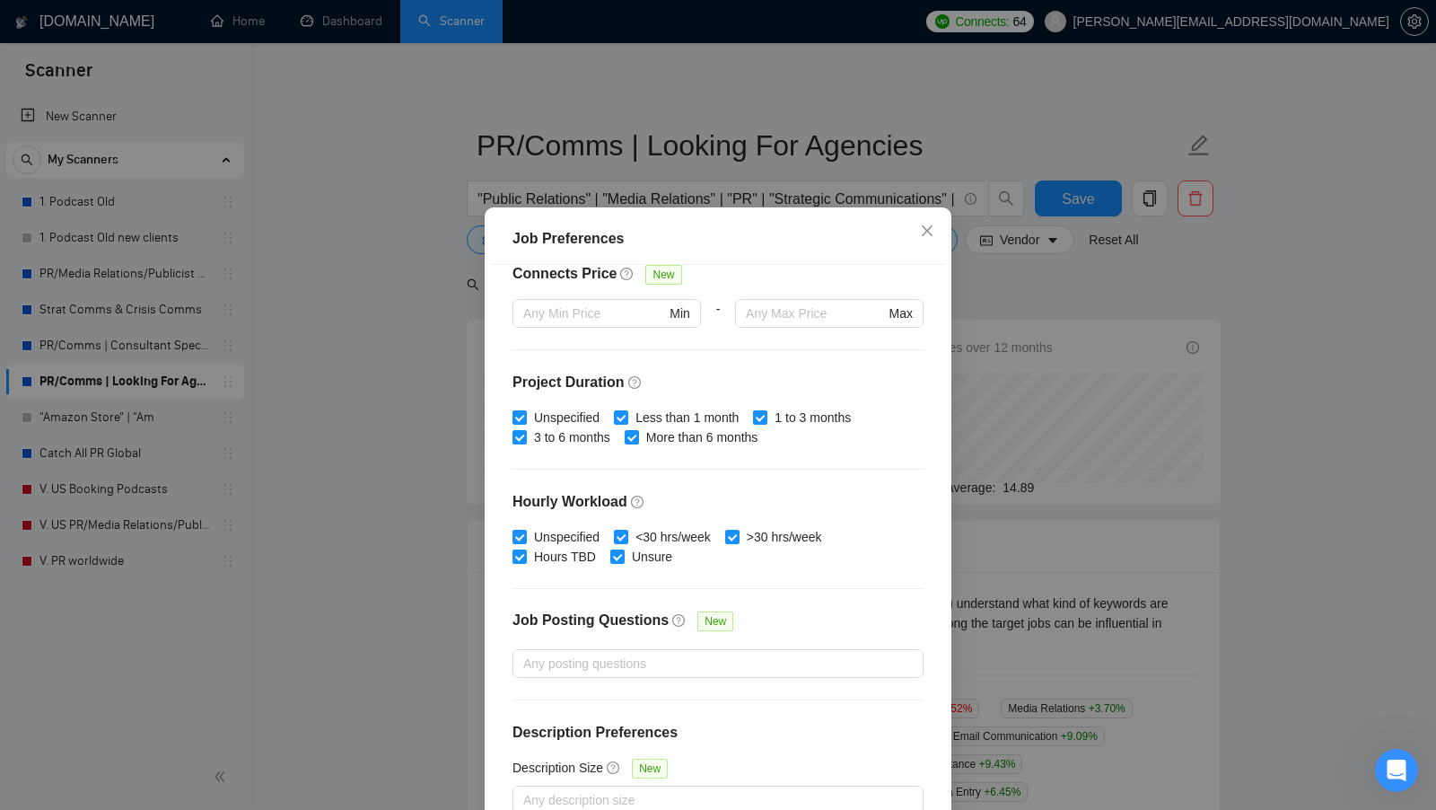
scroll to position [100, 0]
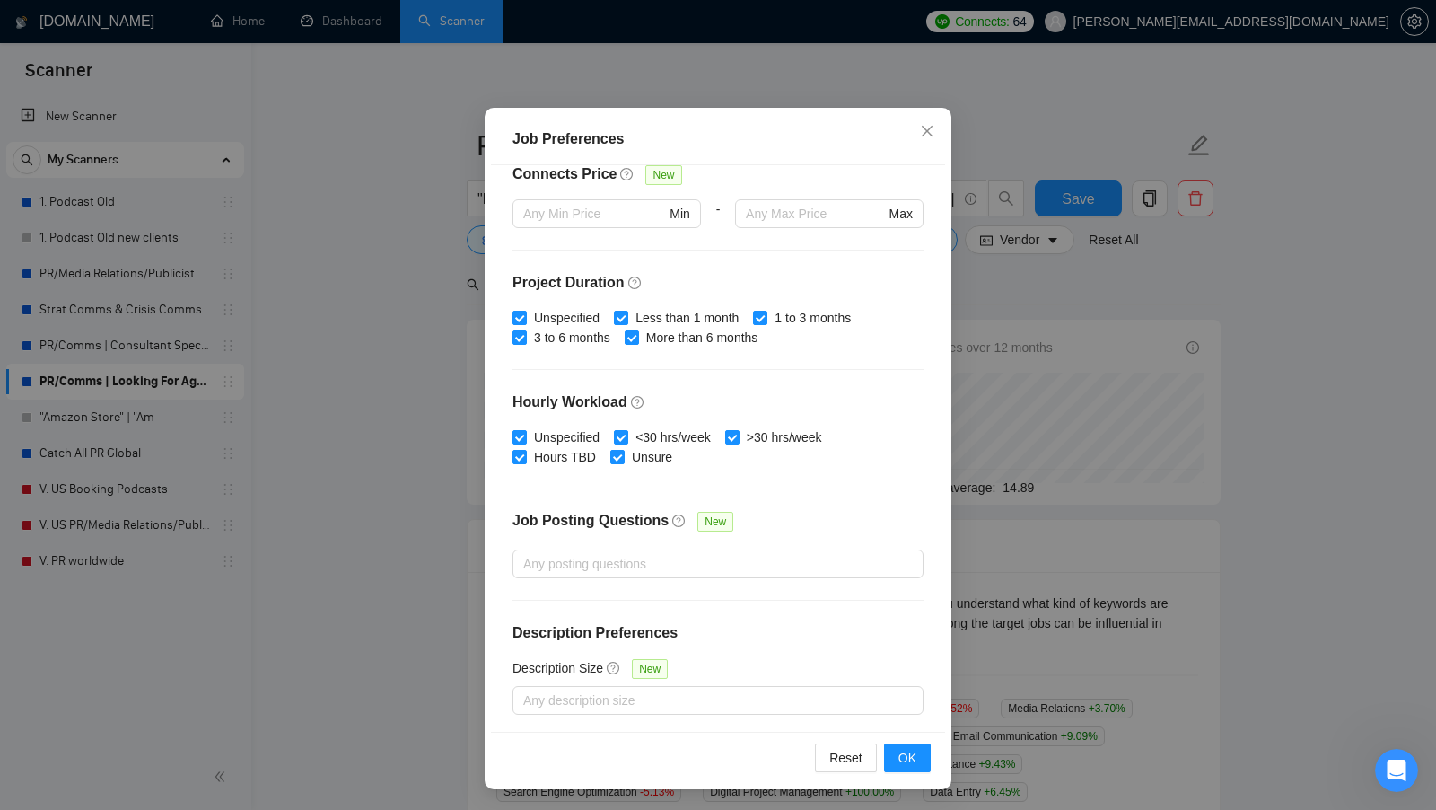
click at [1035, 416] on div "Job Preferences Budget Project Type All Fixed Price Hourly Rate Fixed Price Bud…" at bounding box center [718, 405] width 1436 height 810
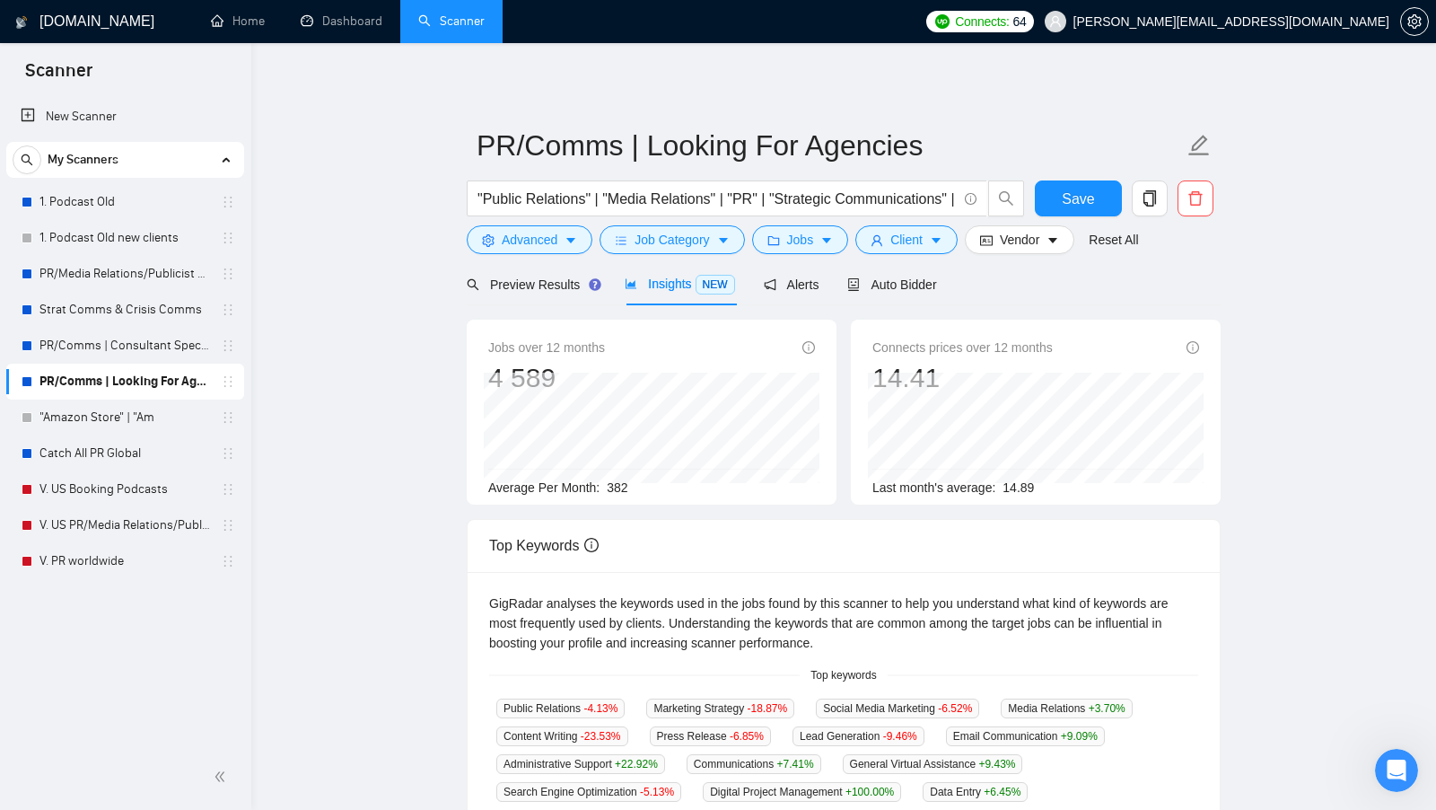
scroll to position [0, 0]
click at [912, 227] on button "Client" at bounding box center [906, 239] width 102 height 29
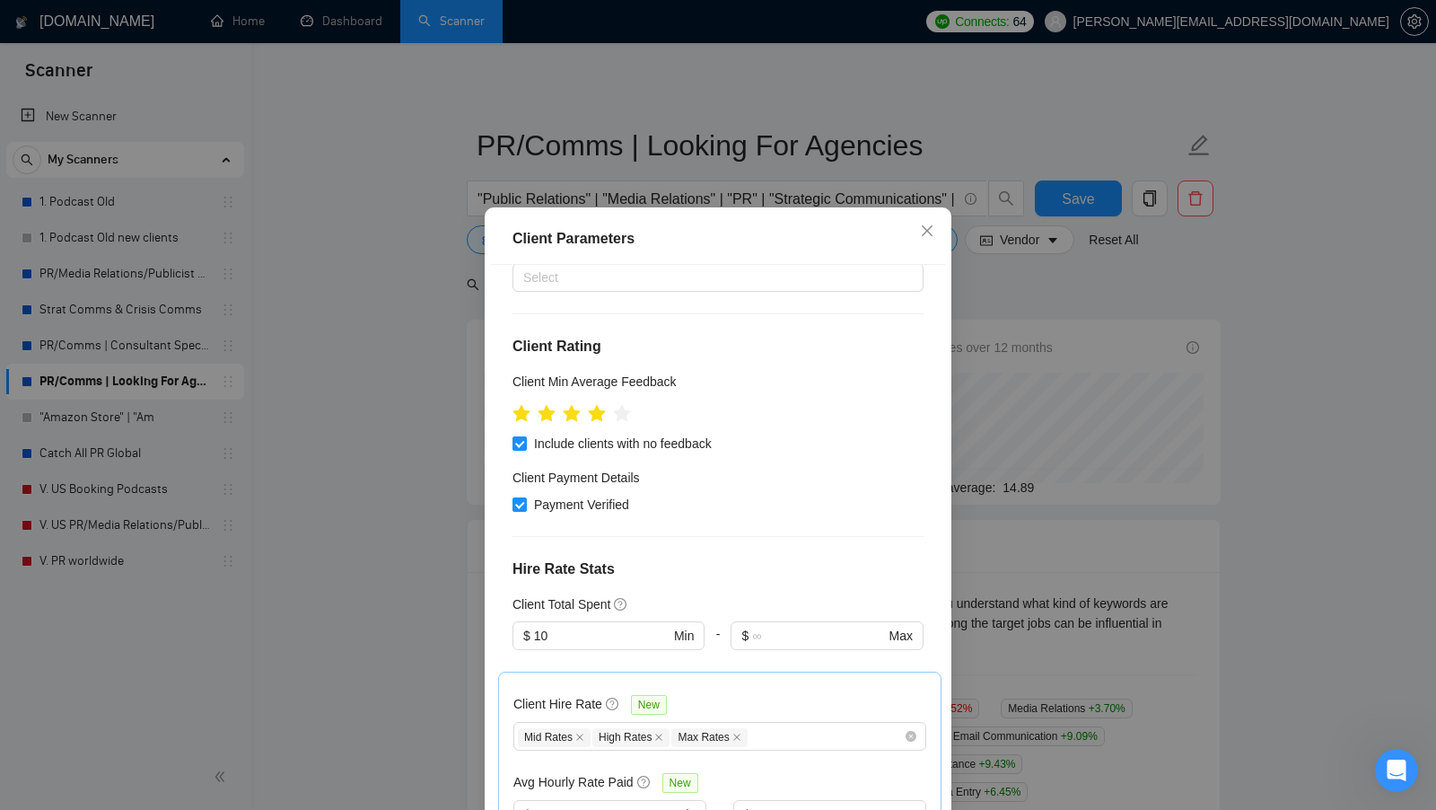
scroll to position [572, 0]
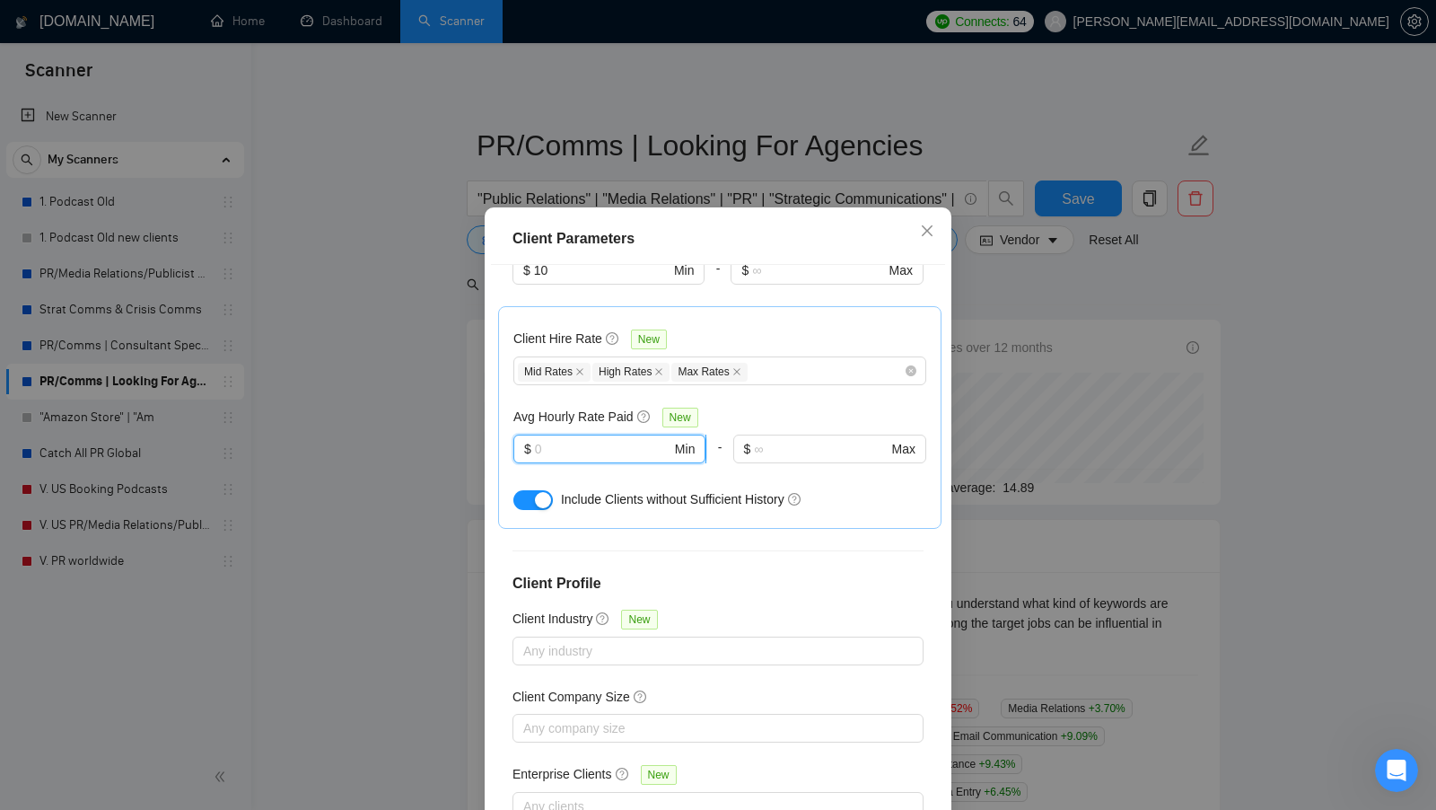
click at [568, 439] on input "text" at bounding box center [603, 449] width 136 height 20
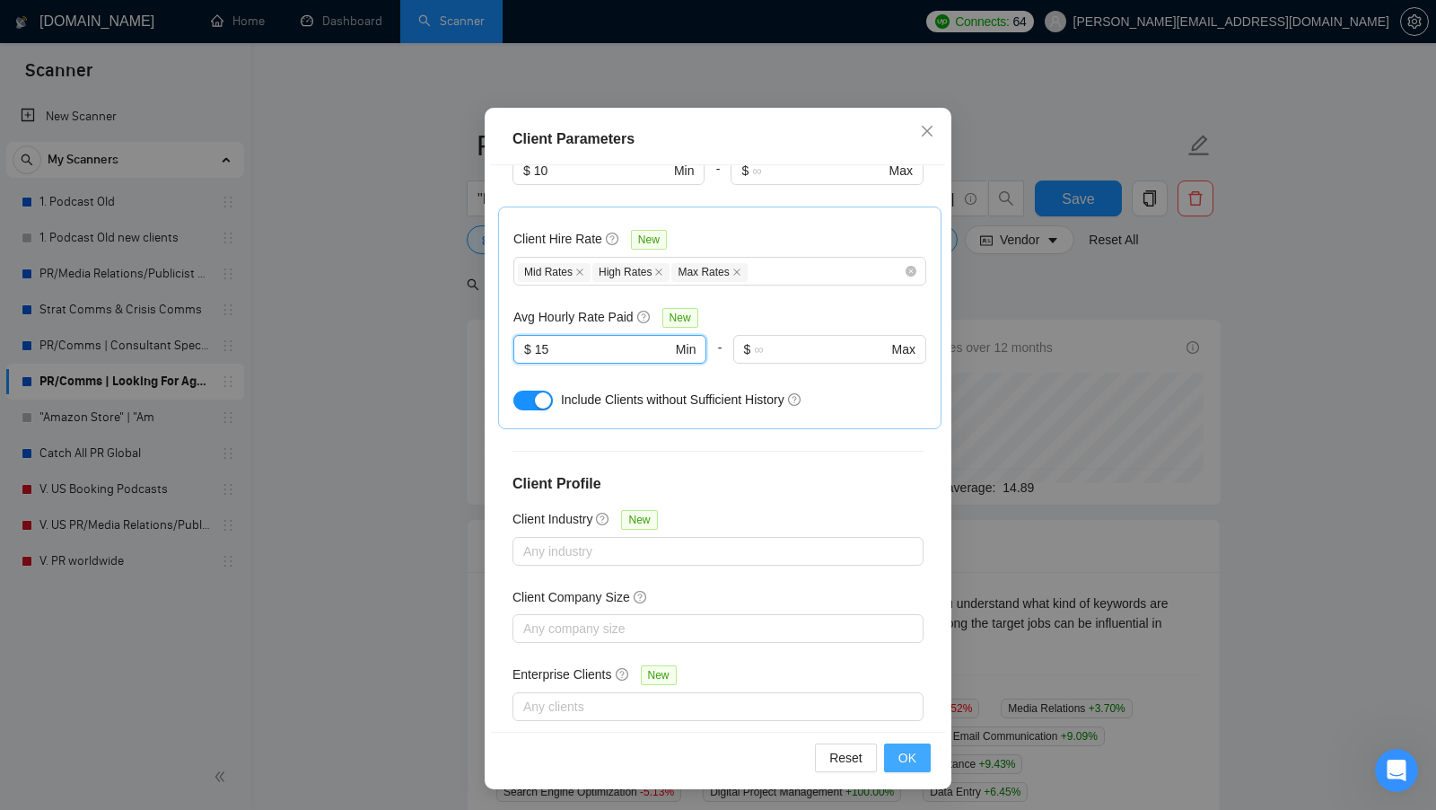
type input "15"
click at [922, 762] on button "OK" at bounding box center [907, 757] width 47 height 29
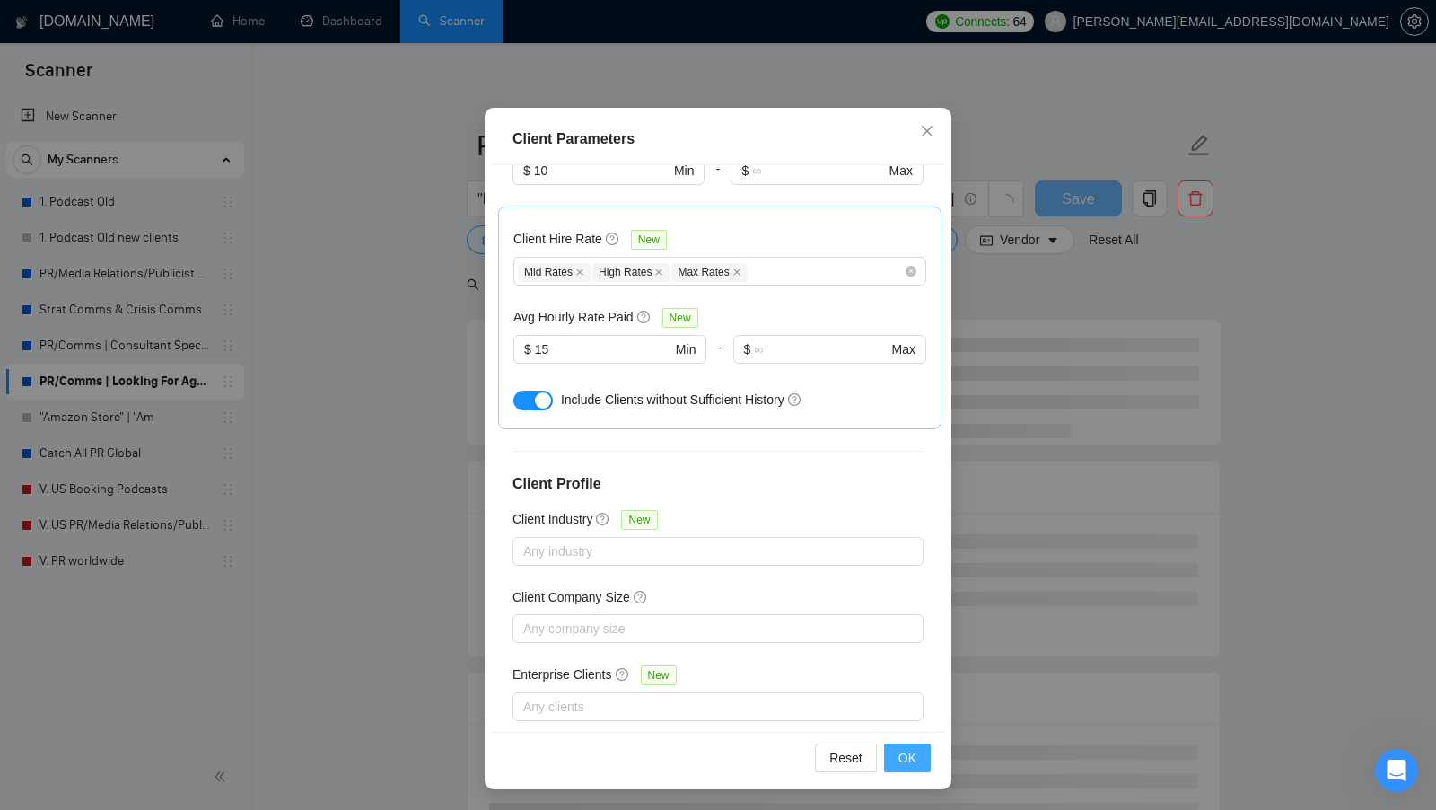
scroll to position [0, 0]
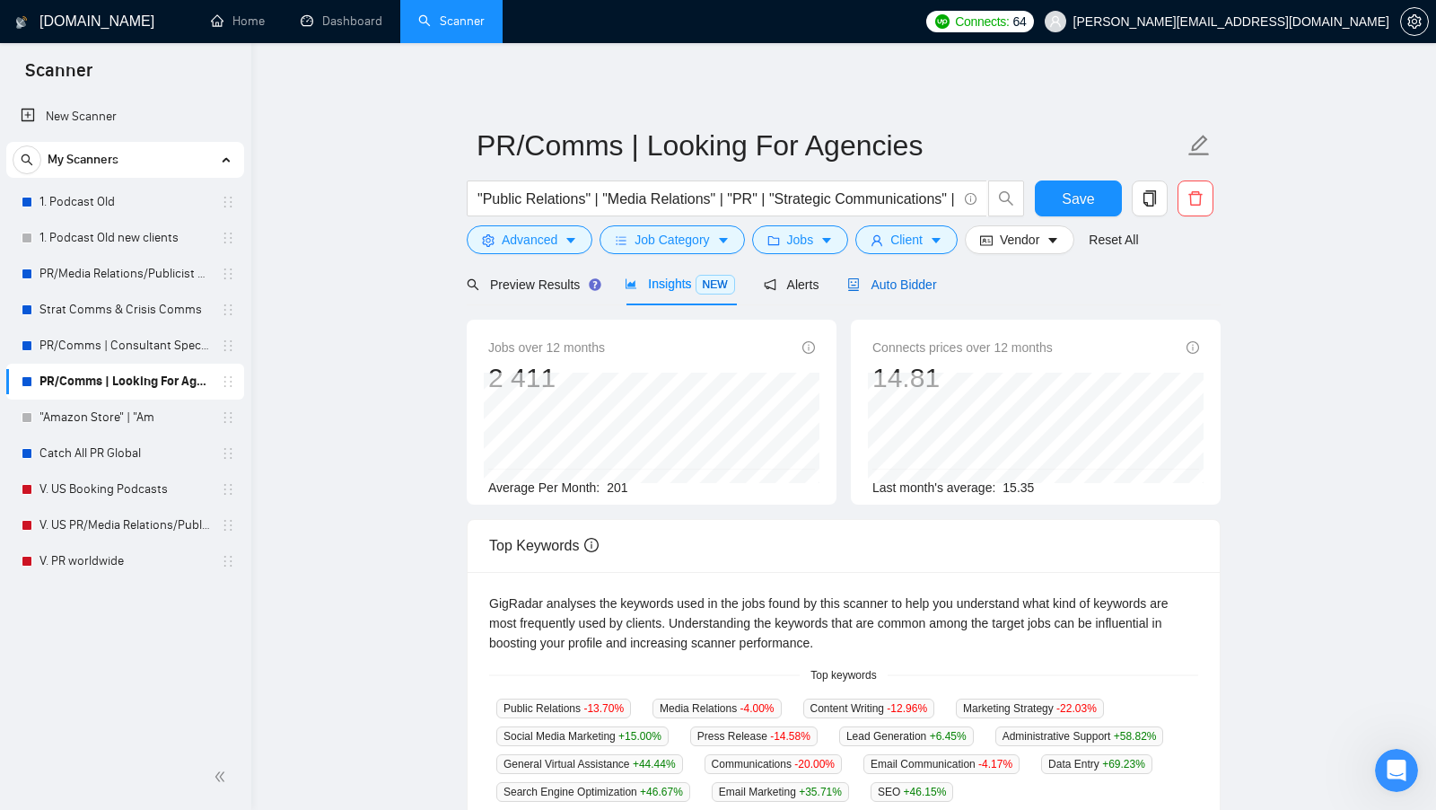
click at [914, 293] on div "Auto Bidder" at bounding box center [891, 285] width 89 height 20
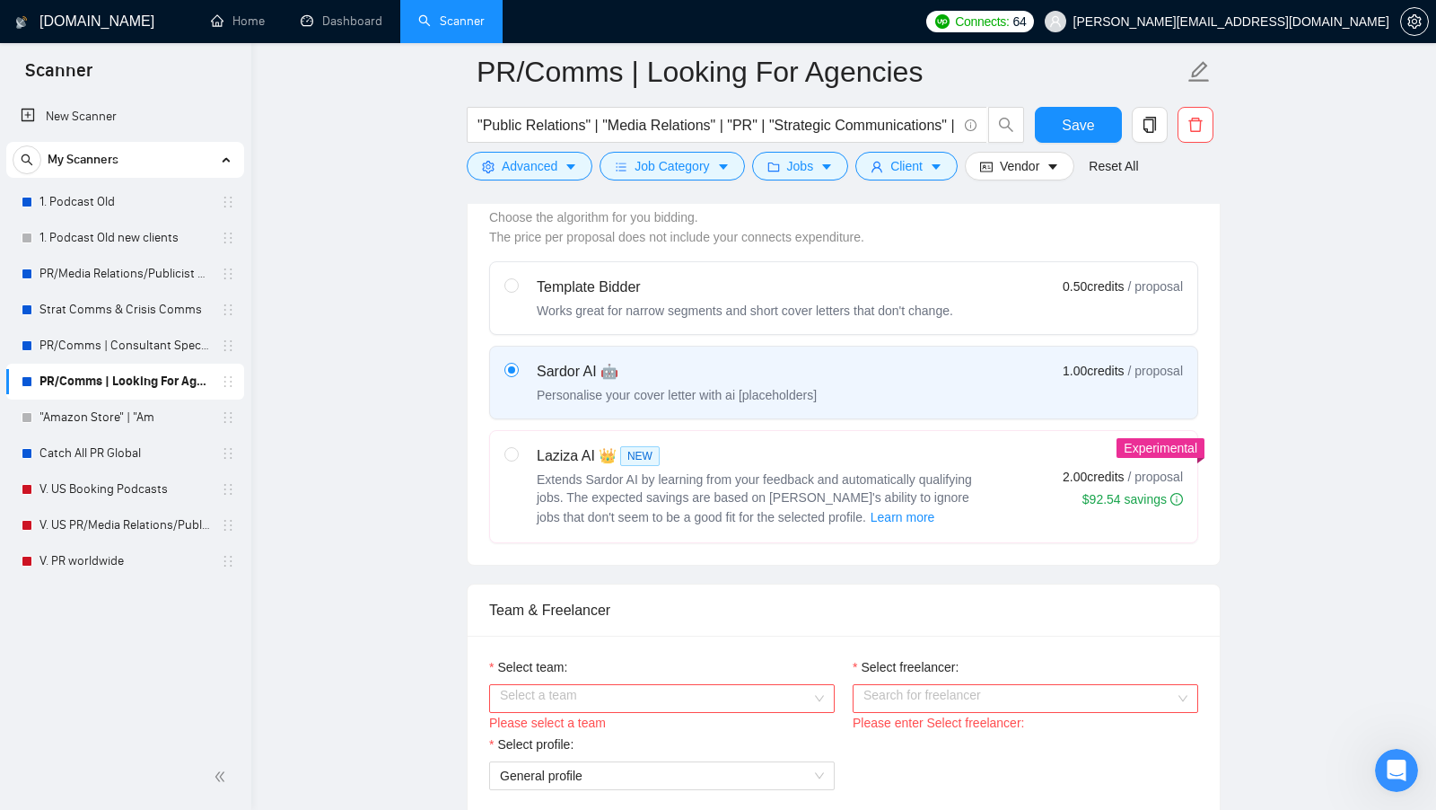
click at [965, 472] on span "Extends Sardor AI by learning from your feedback and automatically qualifying j…" at bounding box center [754, 498] width 435 height 52
click at [517, 460] on input "radio" at bounding box center [510, 453] width 13 height 13
radio input "true"
radio input "false"
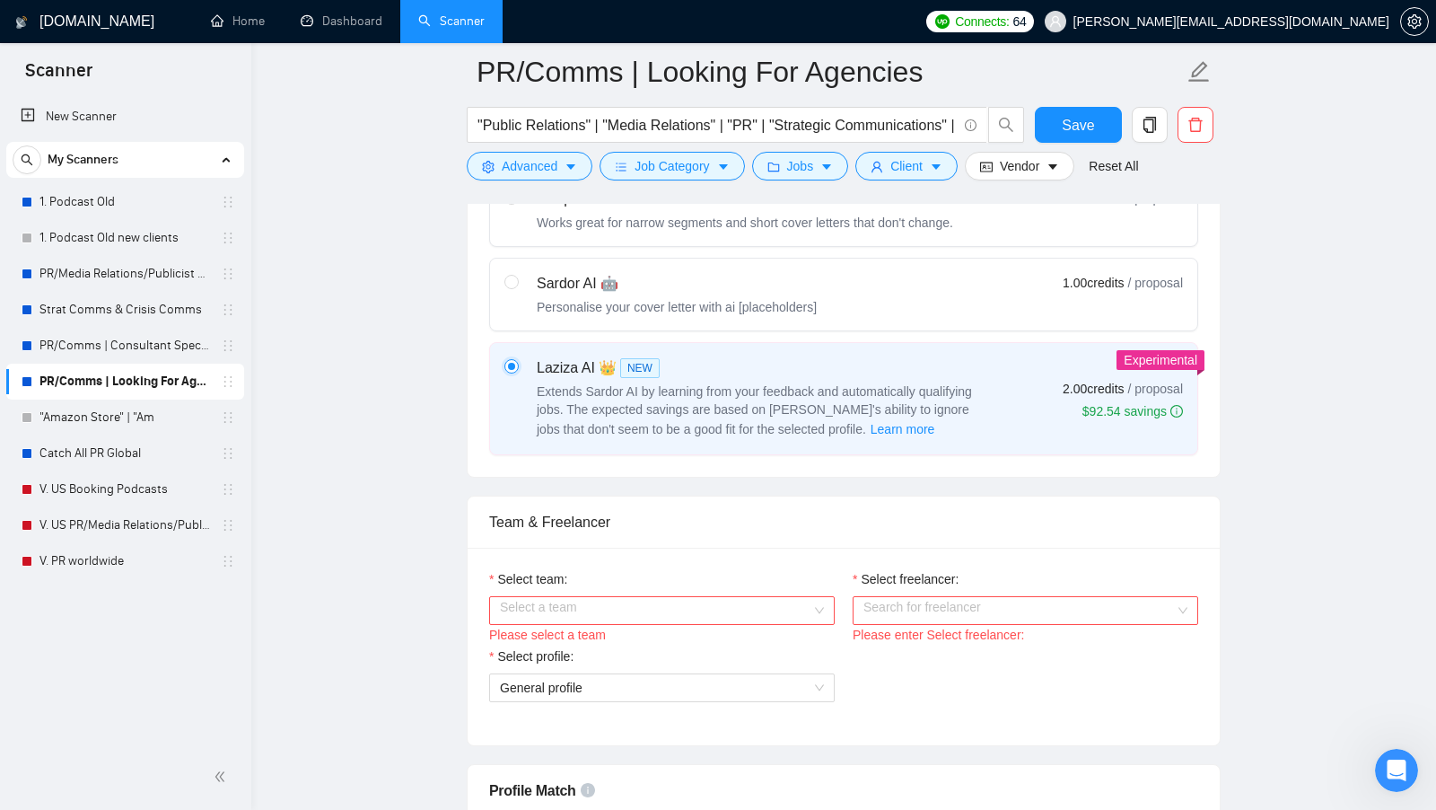
scroll to position [688, 0]
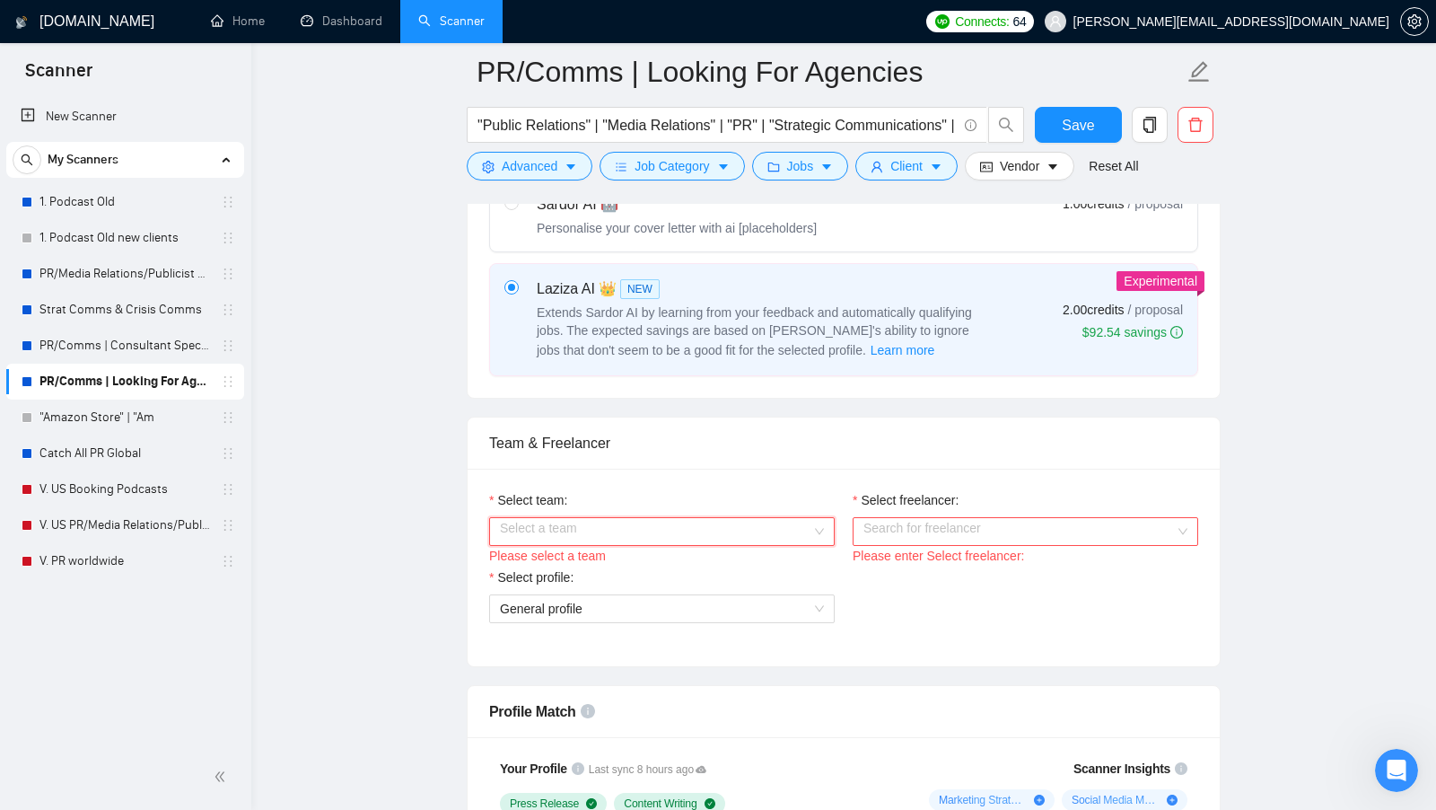
click at [765, 519] on input "Select team:" at bounding box center [655, 531] width 311 height 27
click at [698, 553] on div "Kronus Communications" at bounding box center [661, 559] width 324 height 20
click at [890, 525] on input "Select freelancer:" at bounding box center [1018, 531] width 311 height 27
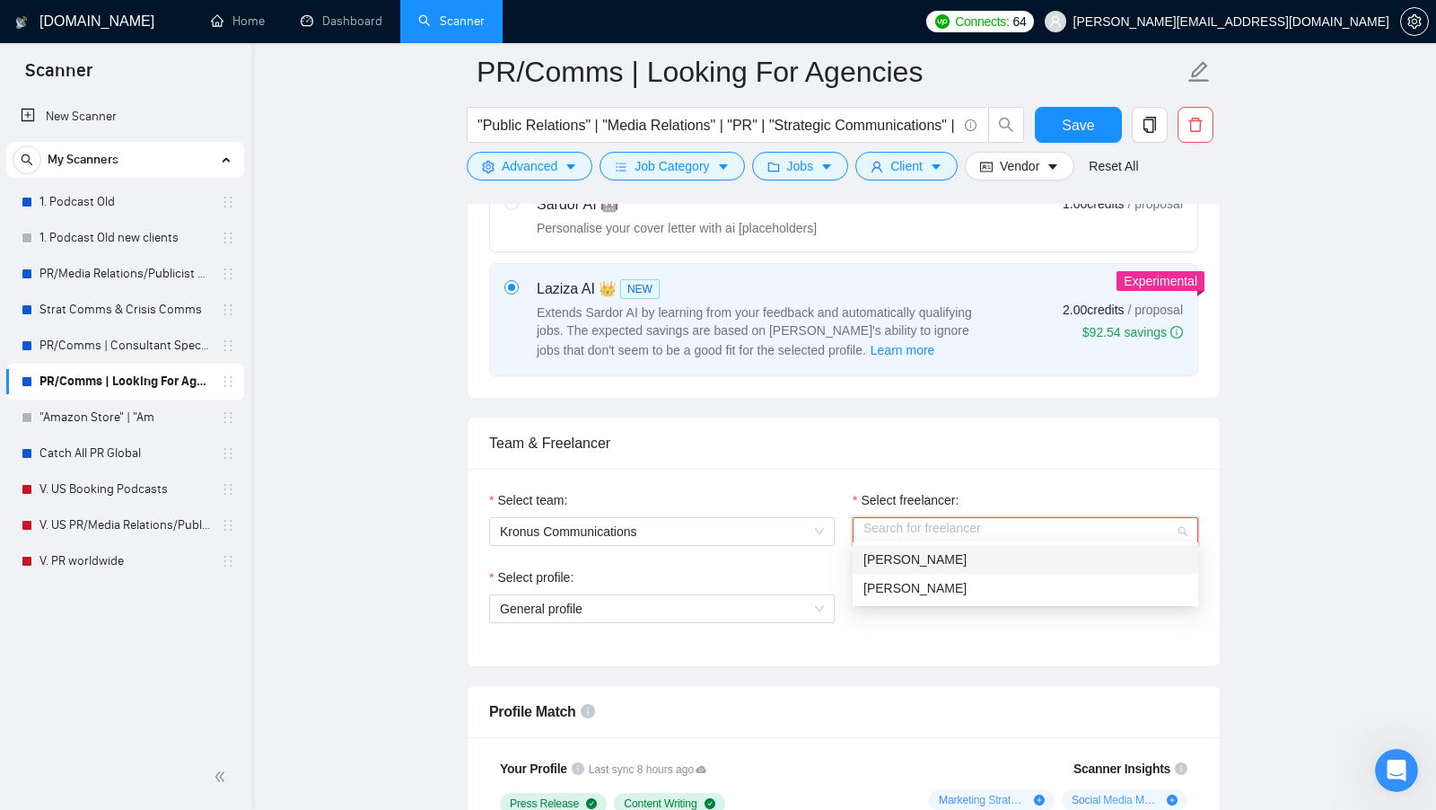
click at [890, 545] on div "[PERSON_NAME]" at bounding box center [1026, 559] width 346 height 29
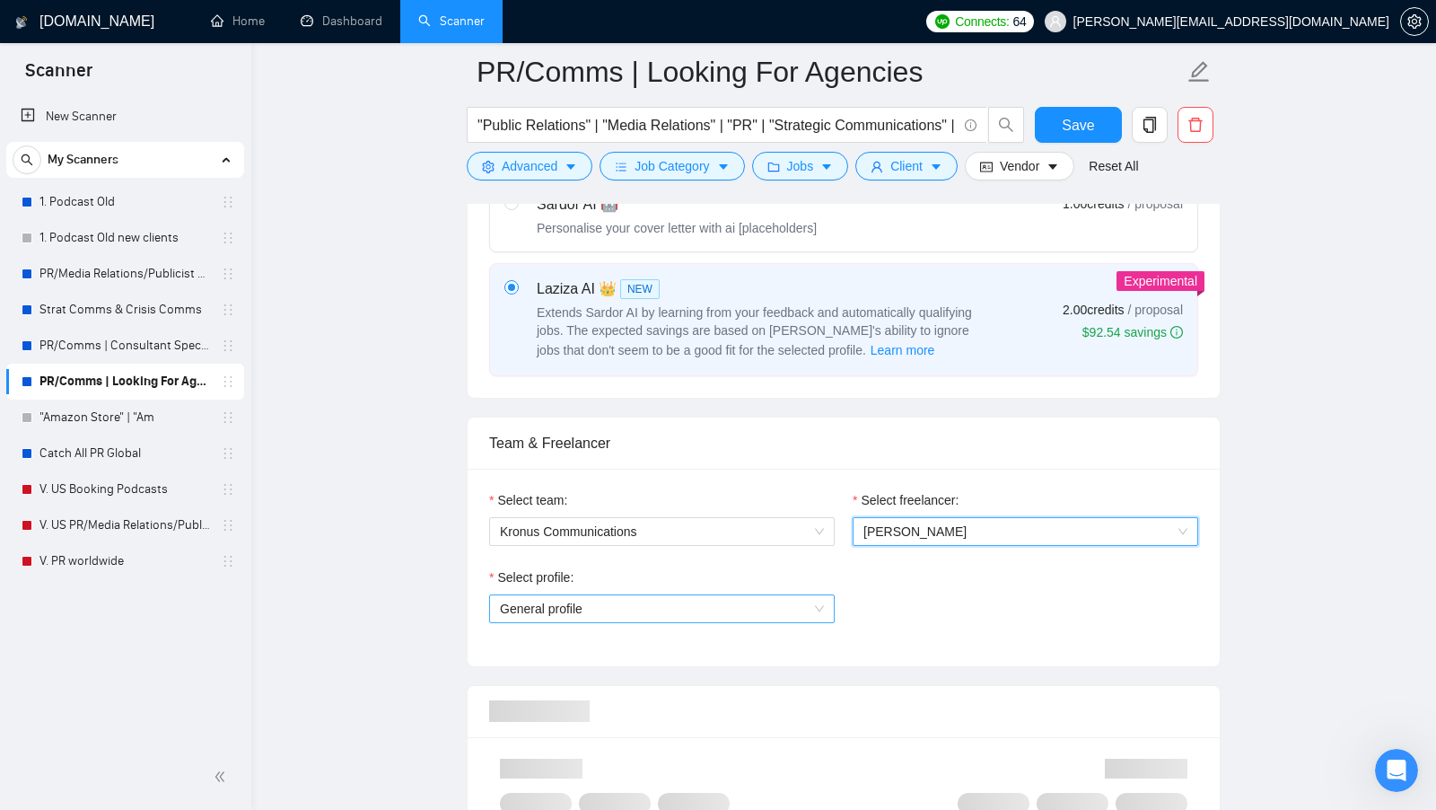
click at [794, 595] on span "General profile" at bounding box center [662, 608] width 324 height 27
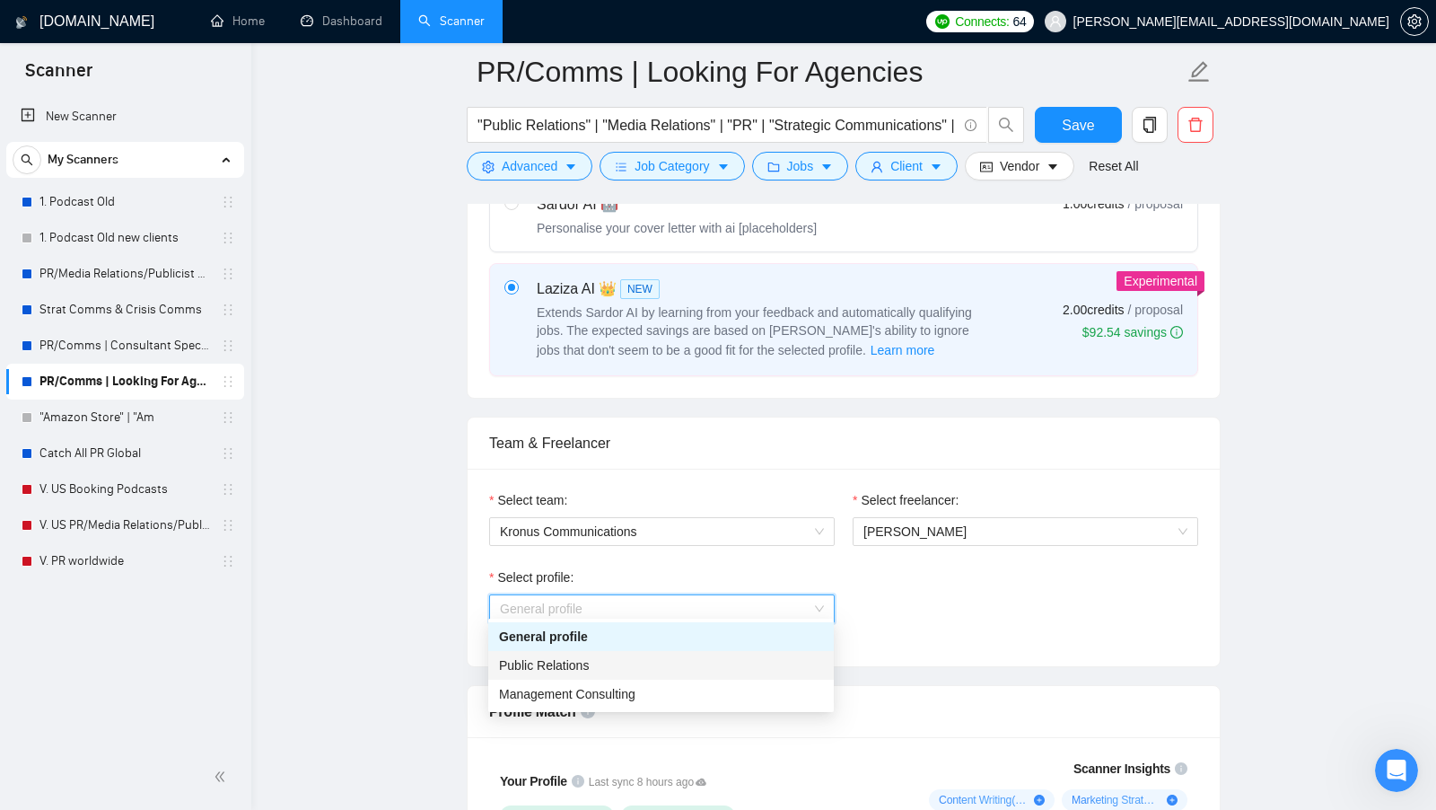
click at [758, 651] on div "Public Relations" at bounding box center [661, 665] width 346 height 29
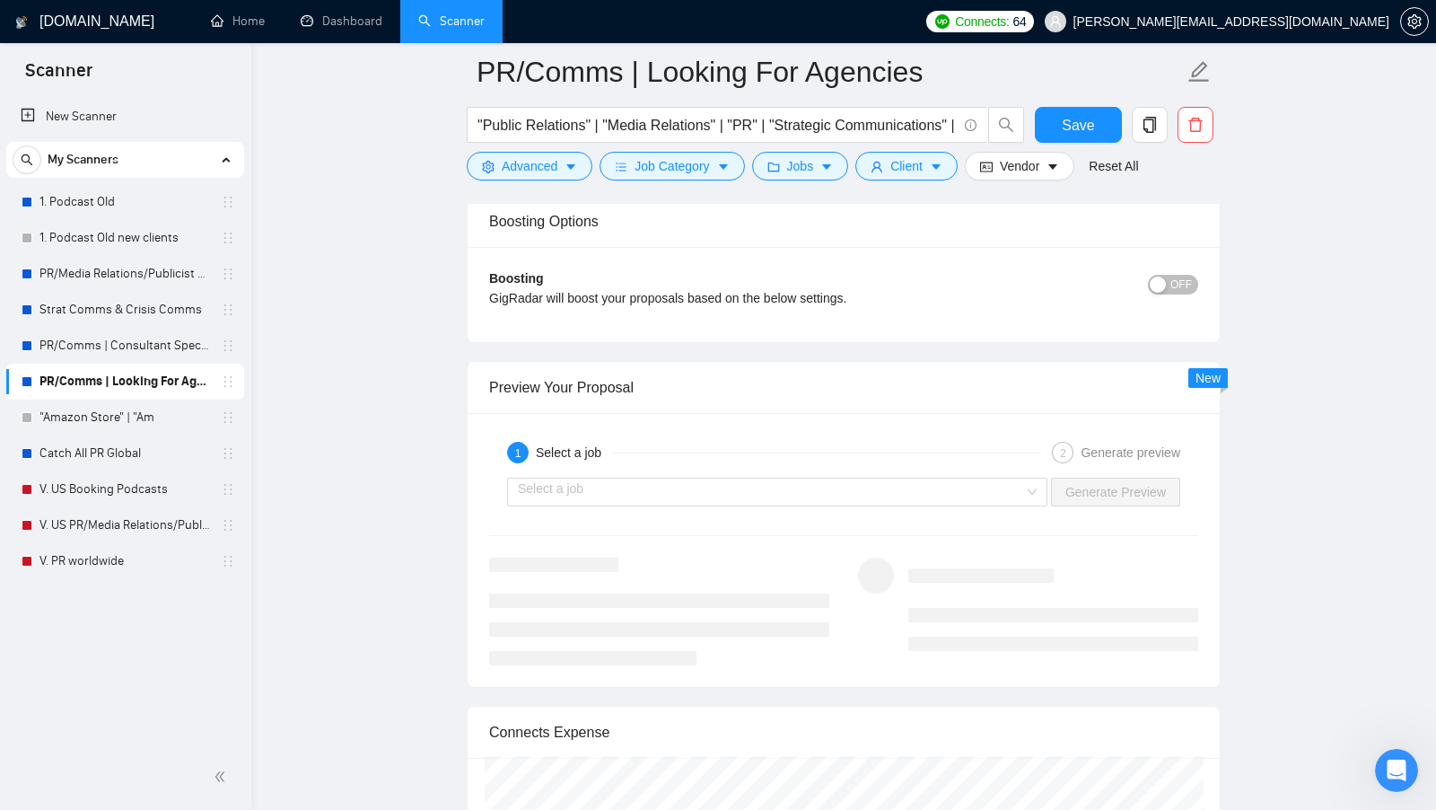
scroll to position [3788, 0]
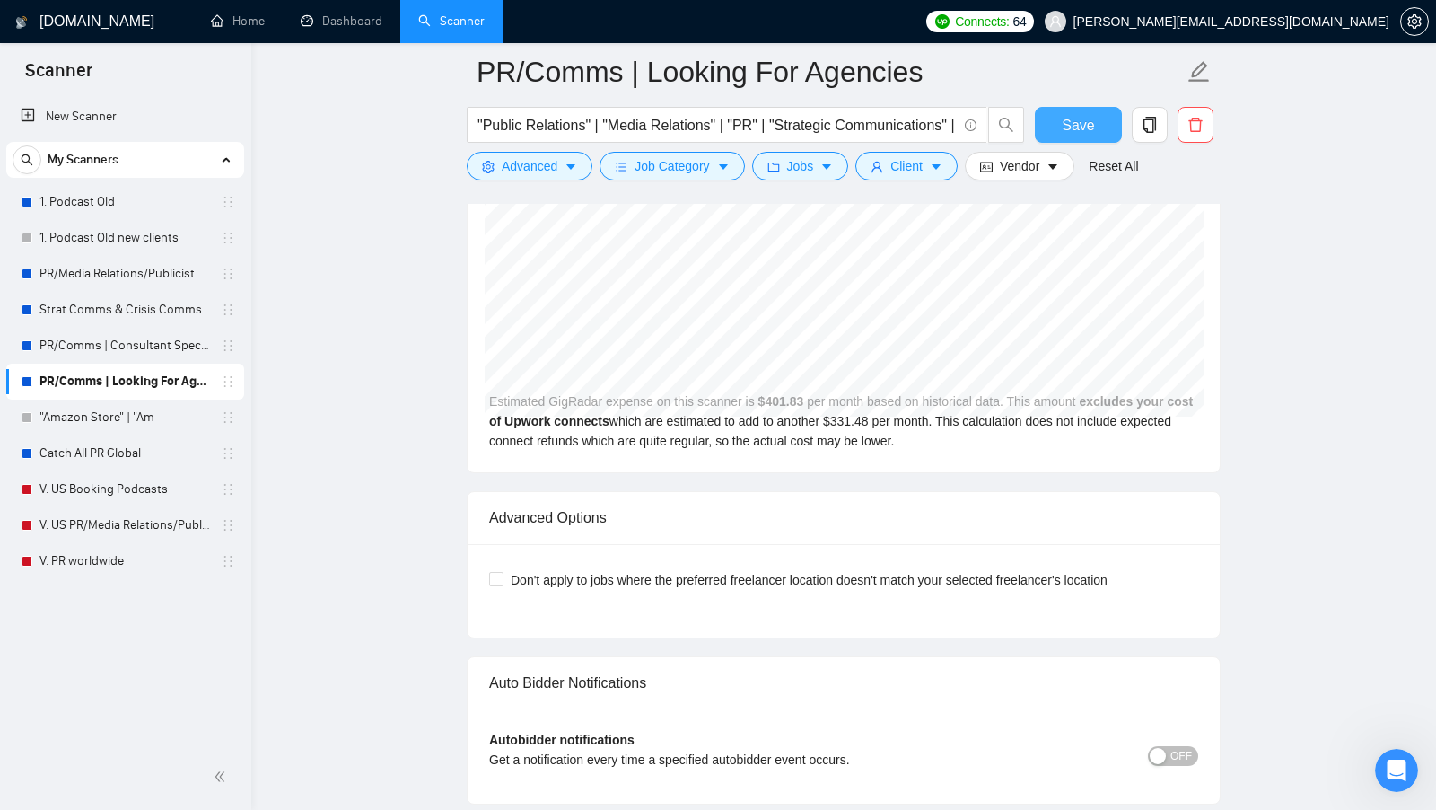
click at [1085, 134] on span "Save" at bounding box center [1078, 125] width 32 height 22
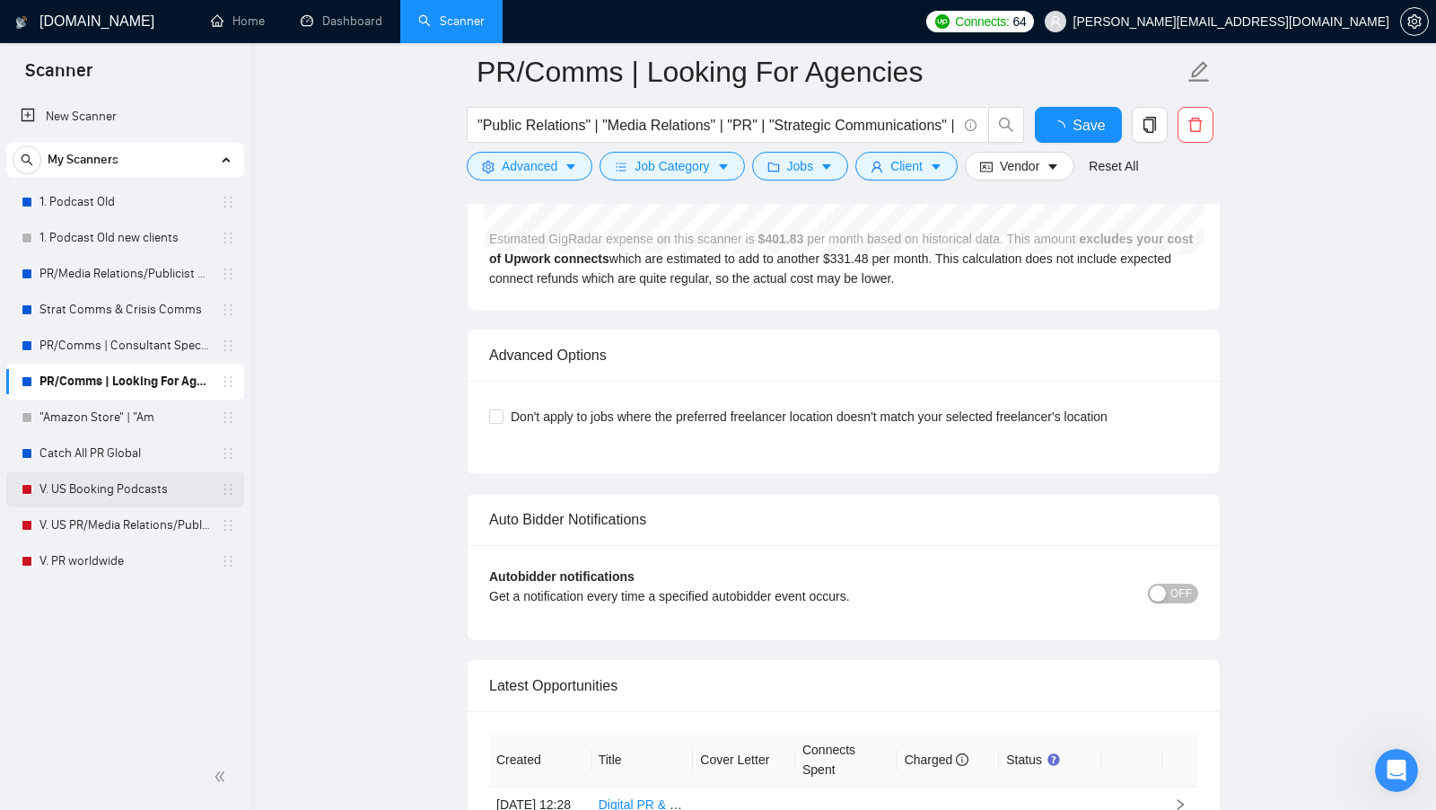
click at [159, 487] on link "V. US Booking Podcasts" at bounding box center [124, 489] width 171 height 36
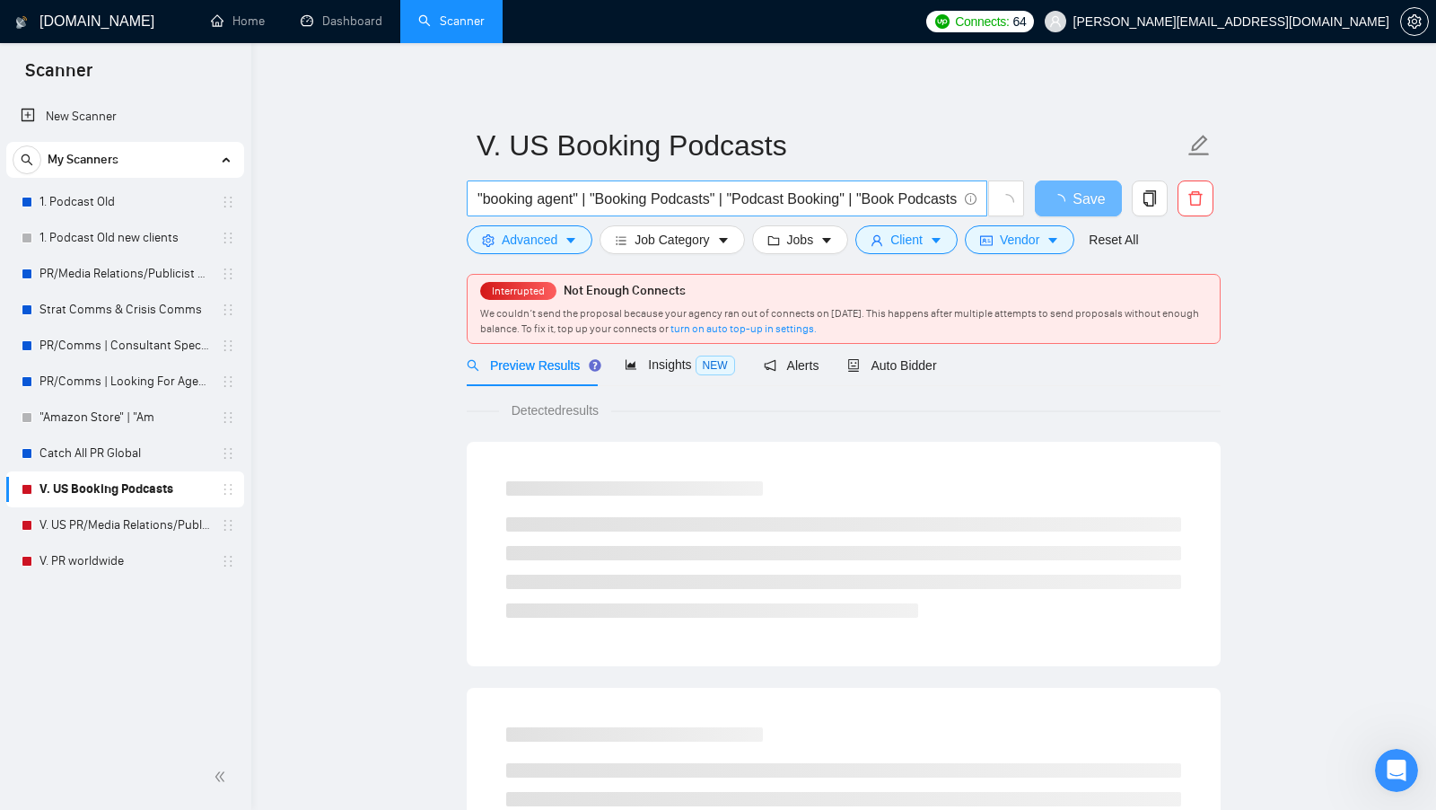
scroll to position [0, 465]
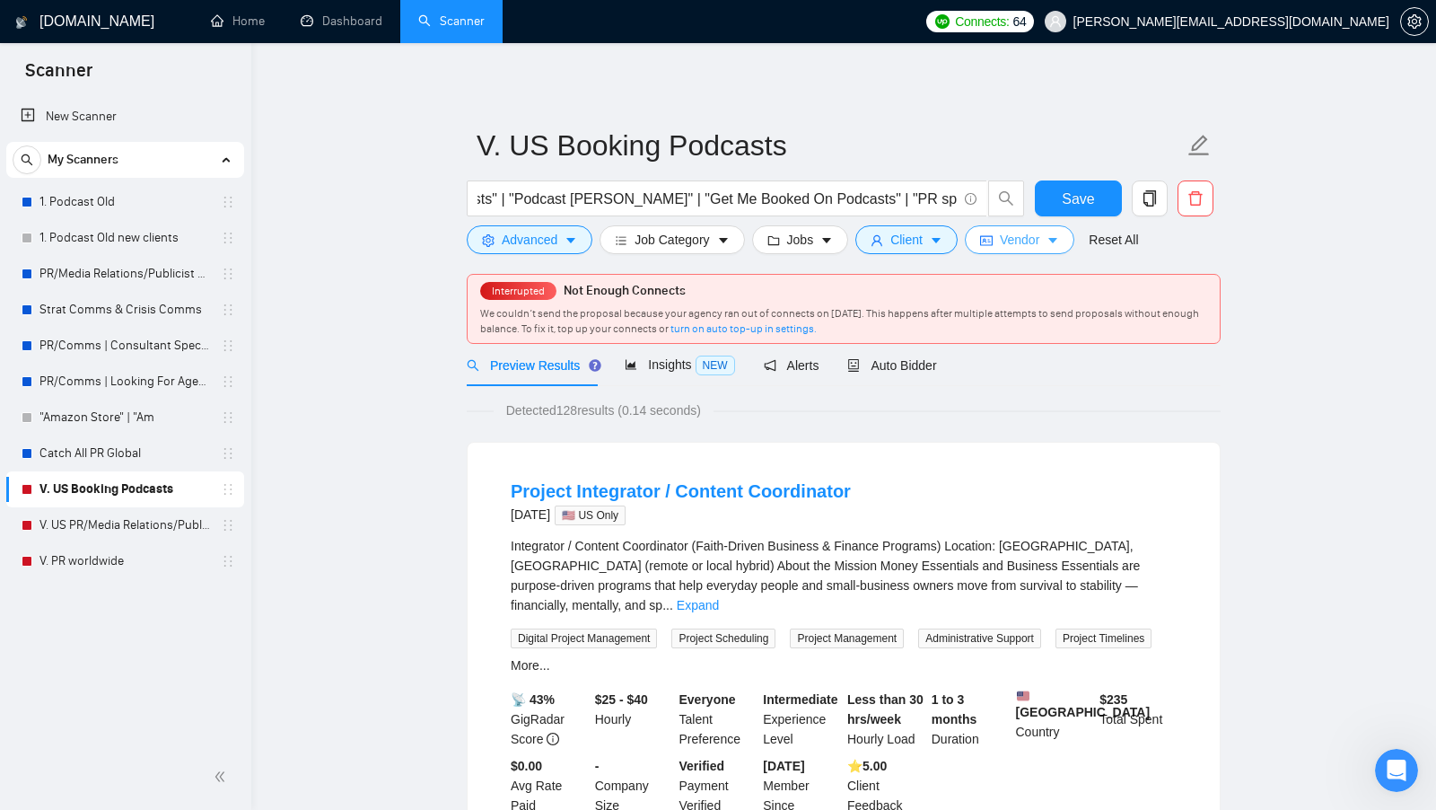
click at [1026, 243] on span "Vendor" at bounding box center [1019, 240] width 39 height 20
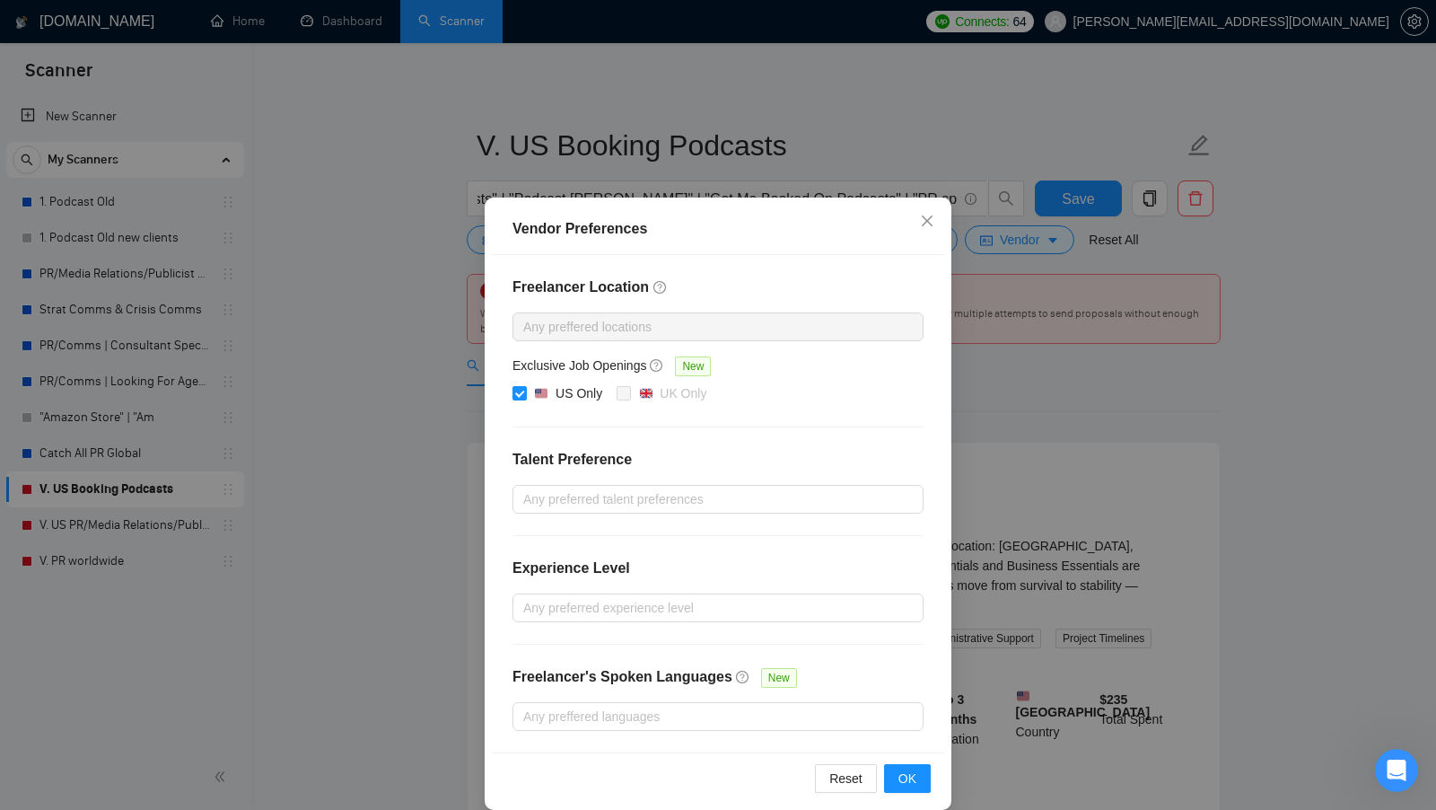
click at [1099, 366] on div "Vendor Preferences Freelancer Location Any preffered locations Exclusive Job Op…" at bounding box center [718, 405] width 1436 height 810
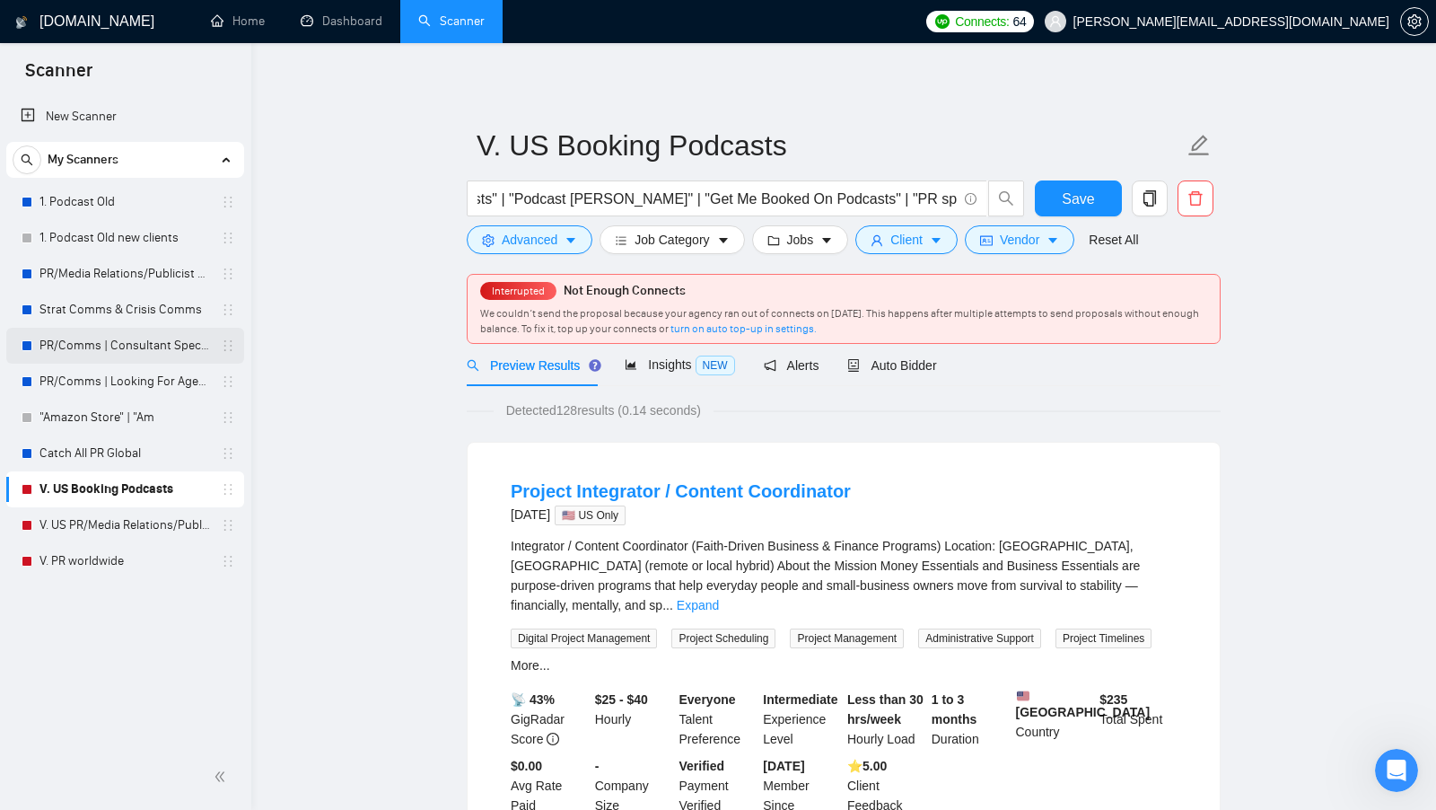
click at [70, 361] on link "PR/Comms | Consultant Specific" at bounding box center [124, 346] width 171 height 36
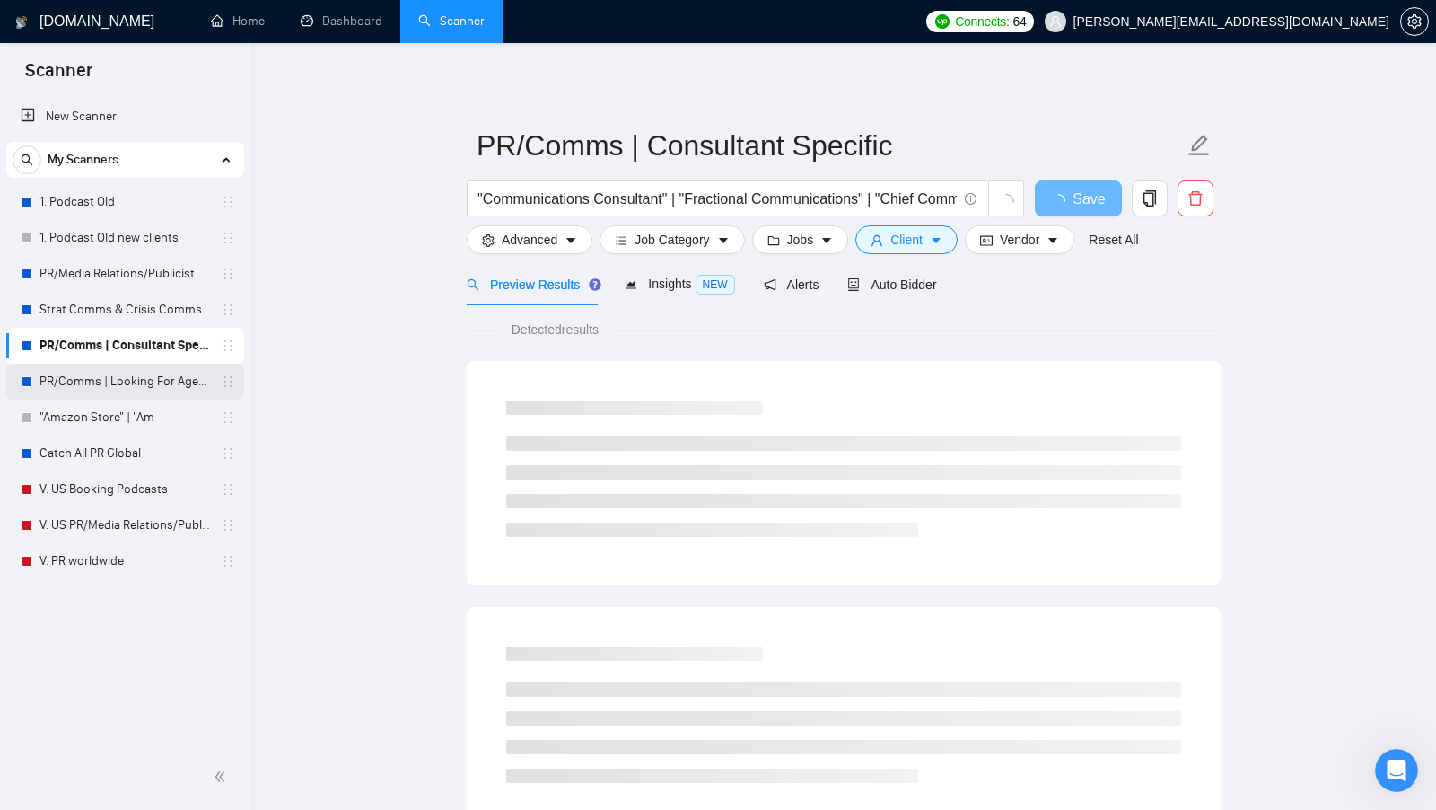
click at [71, 372] on link "PR/Comms | Looking For Agencies" at bounding box center [124, 382] width 171 height 36
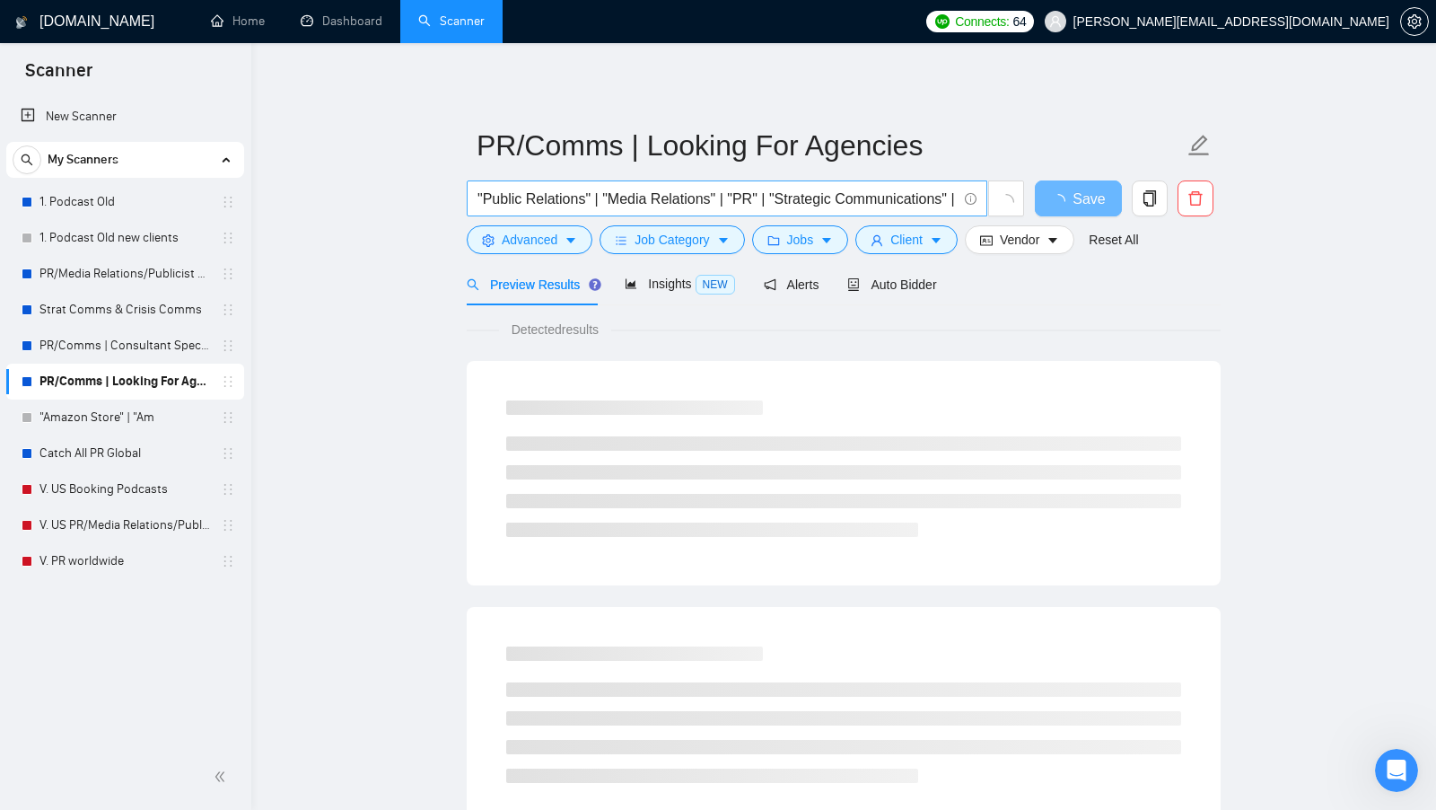
click at [729, 196] on input ""Public Relations" | "Media Relations" | "PR" | "Strategic Communications" | "E…" at bounding box center [717, 199] width 479 height 22
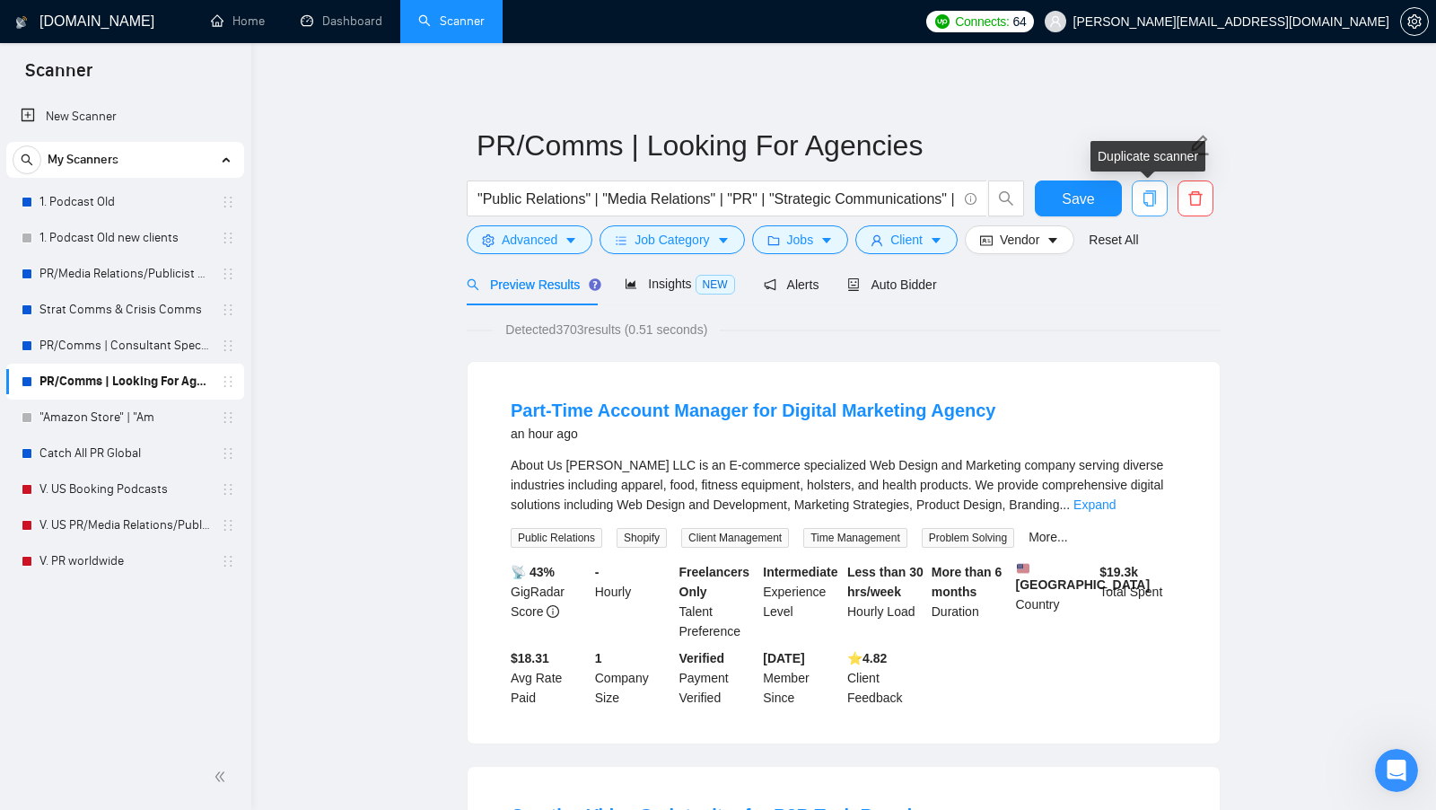
click at [1145, 198] on icon "copy" at bounding box center [1150, 198] width 16 height 16
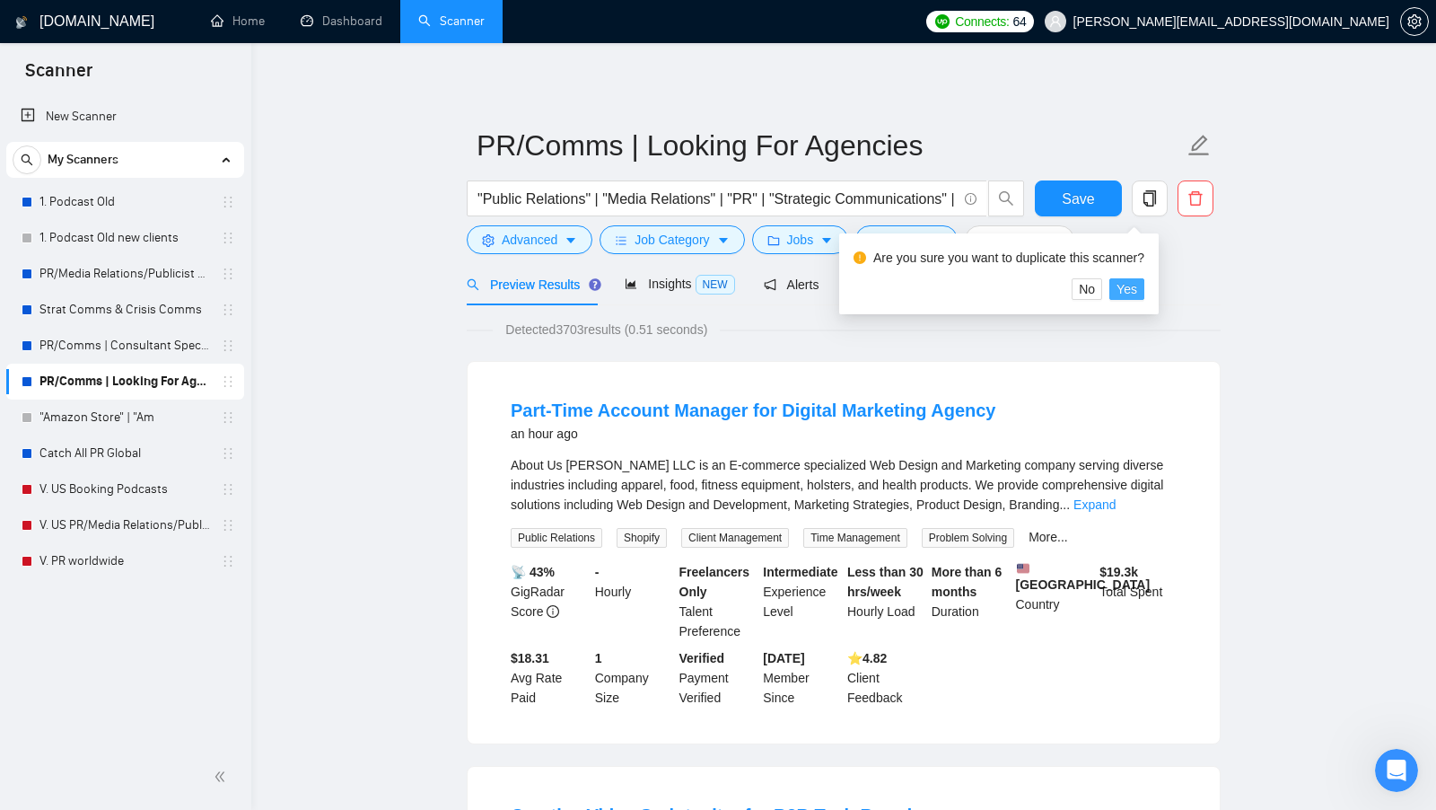
click at [1132, 284] on span "Yes" at bounding box center [1127, 289] width 21 height 20
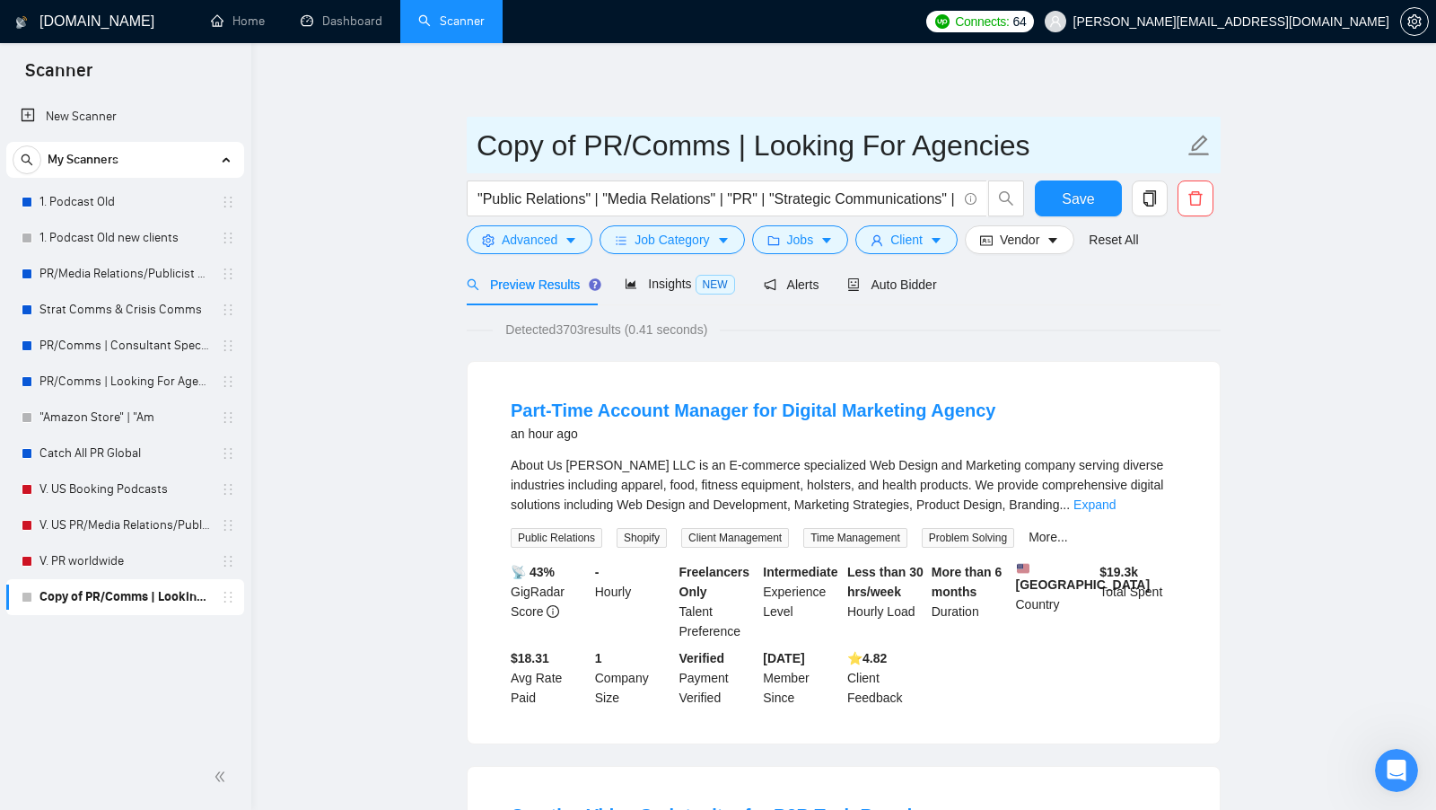
drag, startPoint x: 507, startPoint y: 162, endPoint x: 484, endPoint y: 160, distance: 23.4
click at [484, 160] on input "Copy of PR/Comms | Looking For Agencies" at bounding box center [830, 145] width 707 height 45
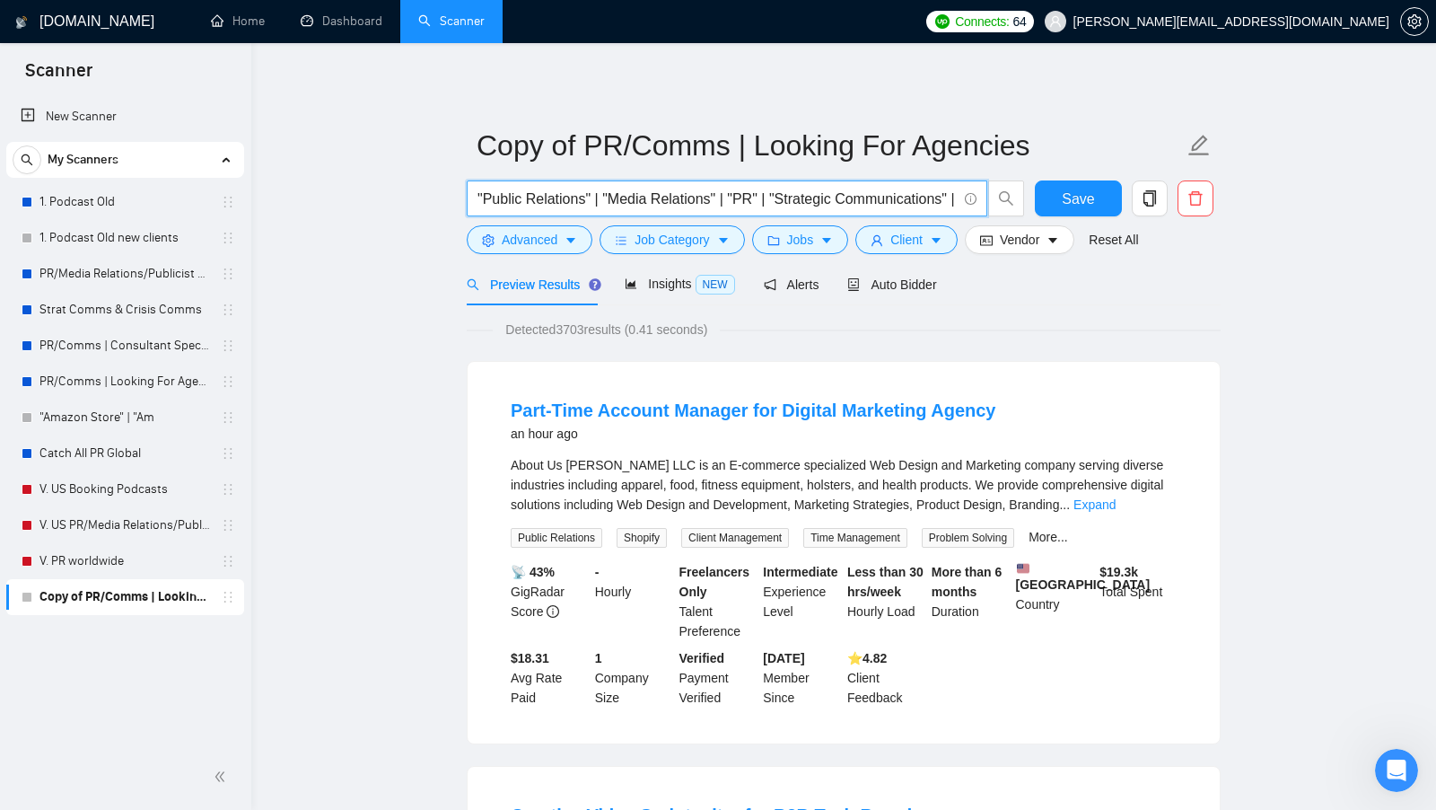
click at [532, 198] on input ""Public Relations" | "Media Relations" | "PR" | "Strategic Communications" | "E…" at bounding box center [717, 199] width 479 height 22
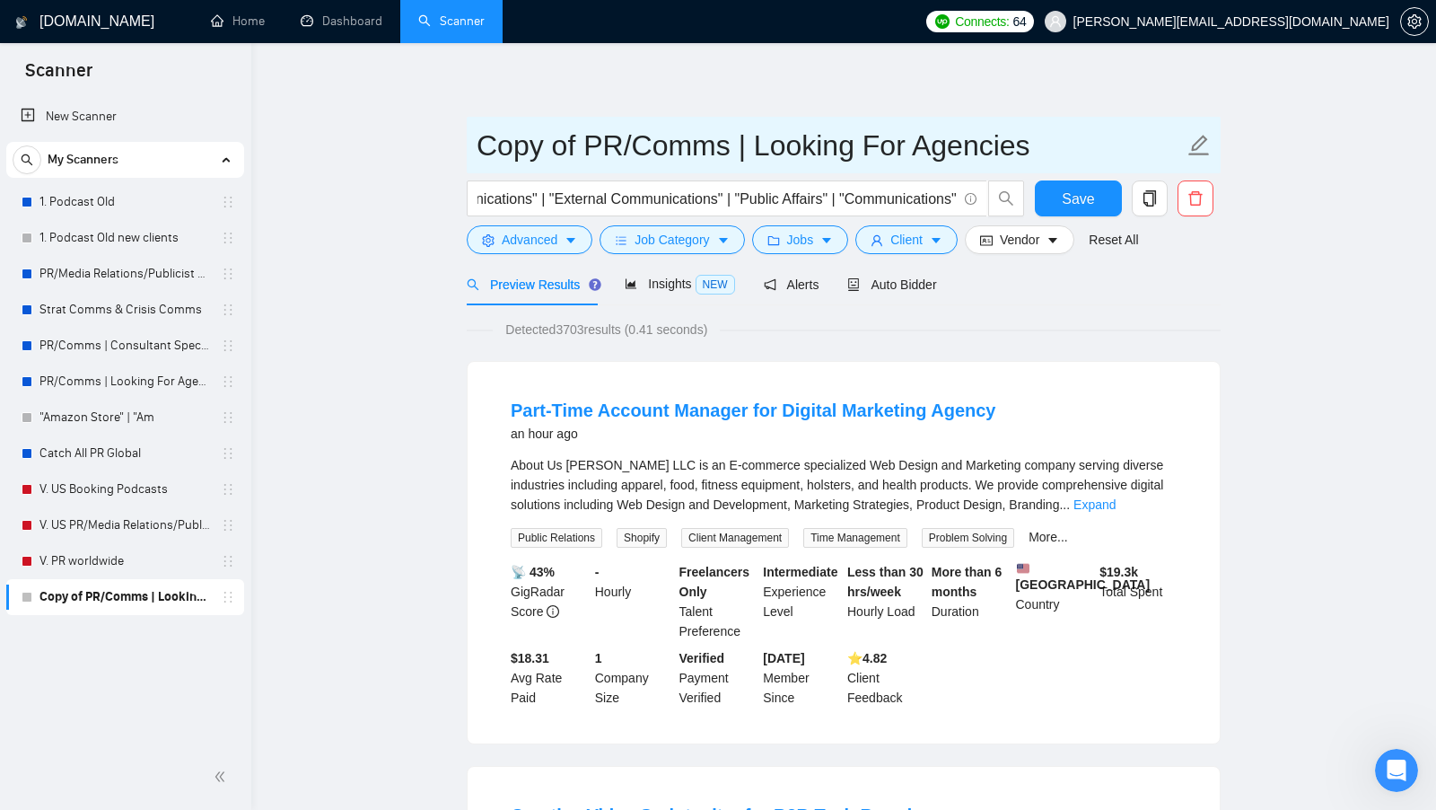
click at [641, 148] on input "Copy of PR/Comms | Looking For Agencies" at bounding box center [830, 145] width 707 height 45
click at [642, 148] on input "Copy of PR/Comms | Looking For Agencies" at bounding box center [830, 145] width 707 height 45
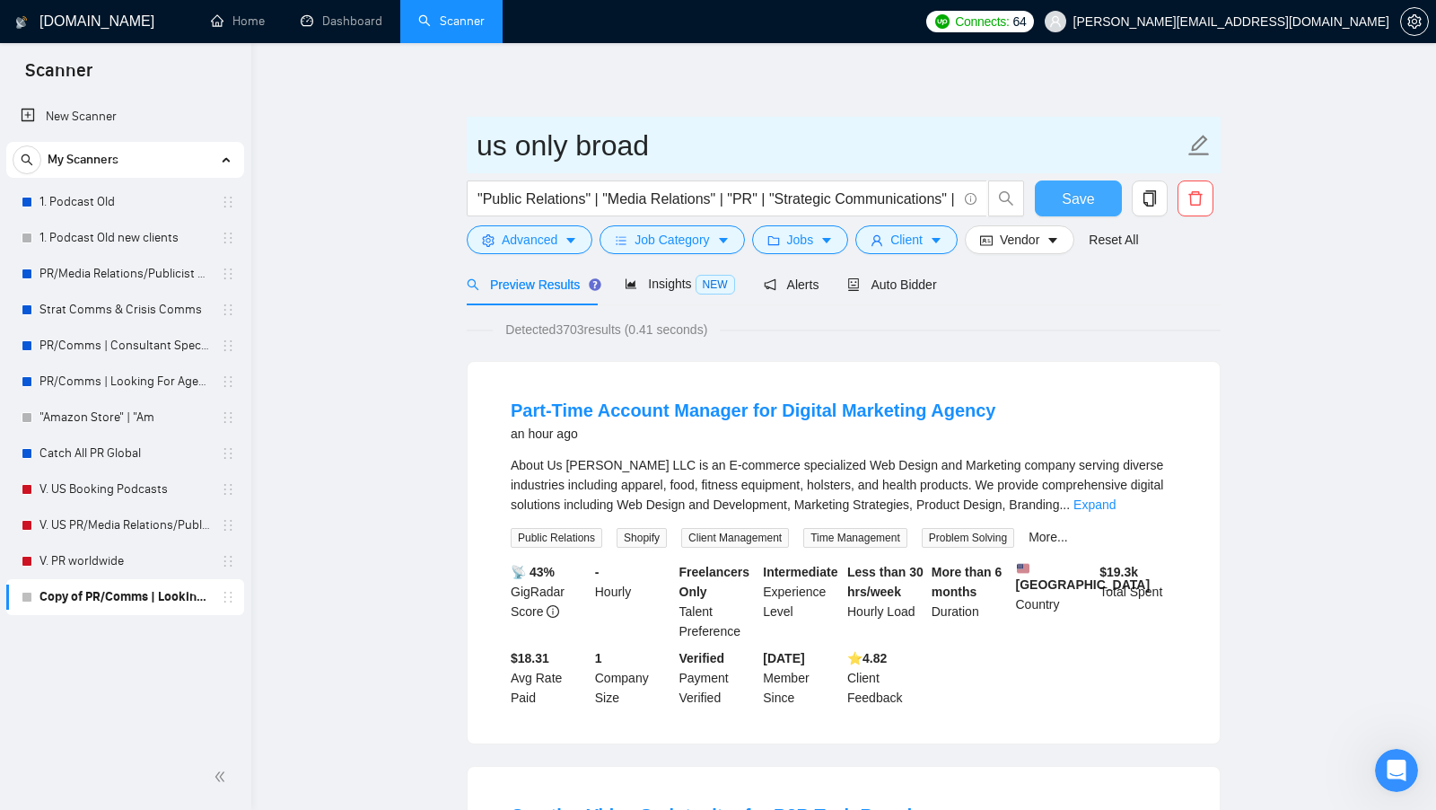
type input "us only broad"
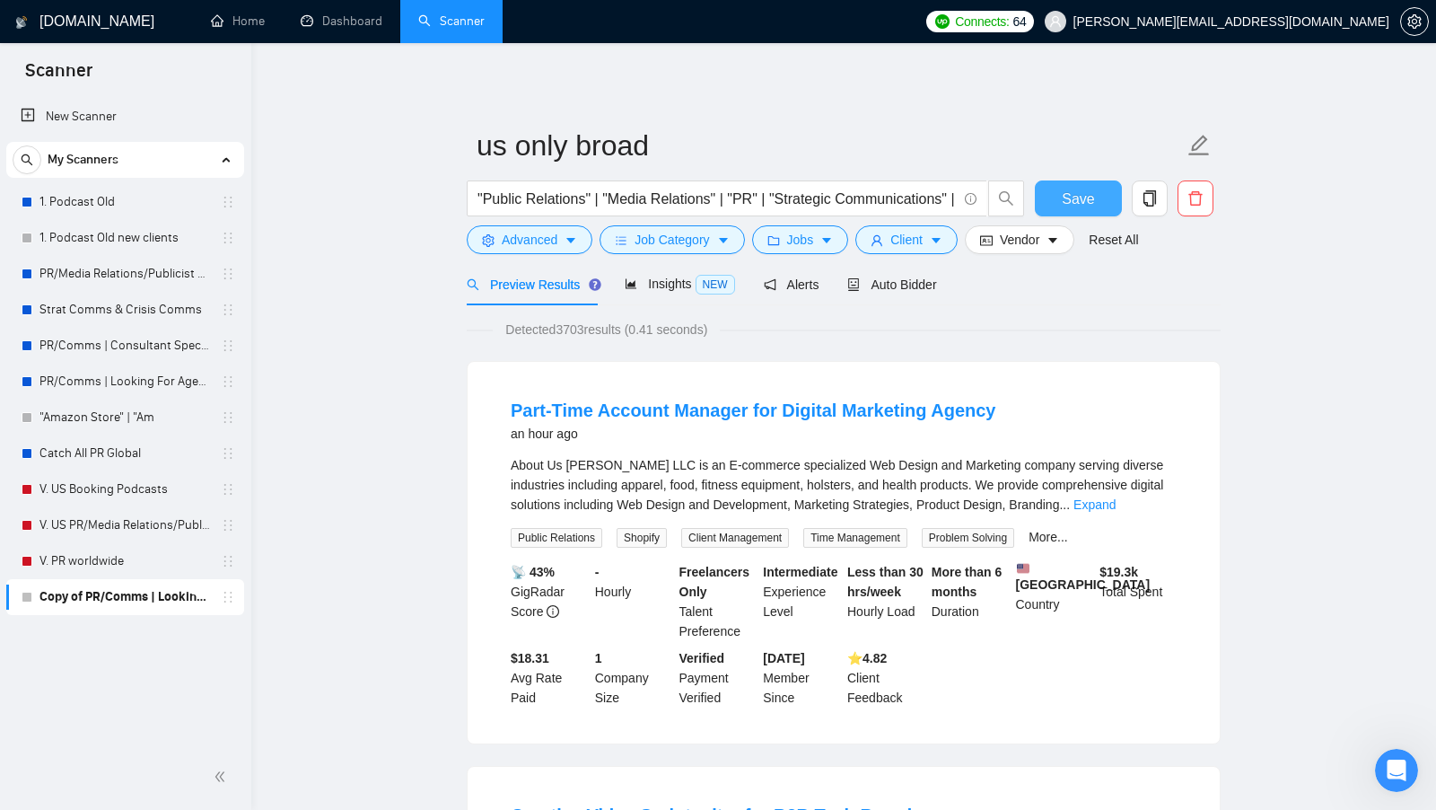
click at [1121, 190] on button "Save" at bounding box center [1078, 198] width 87 height 36
click at [1052, 234] on icon "caret-down" at bounding box center [1053, 240] width 13 height 13
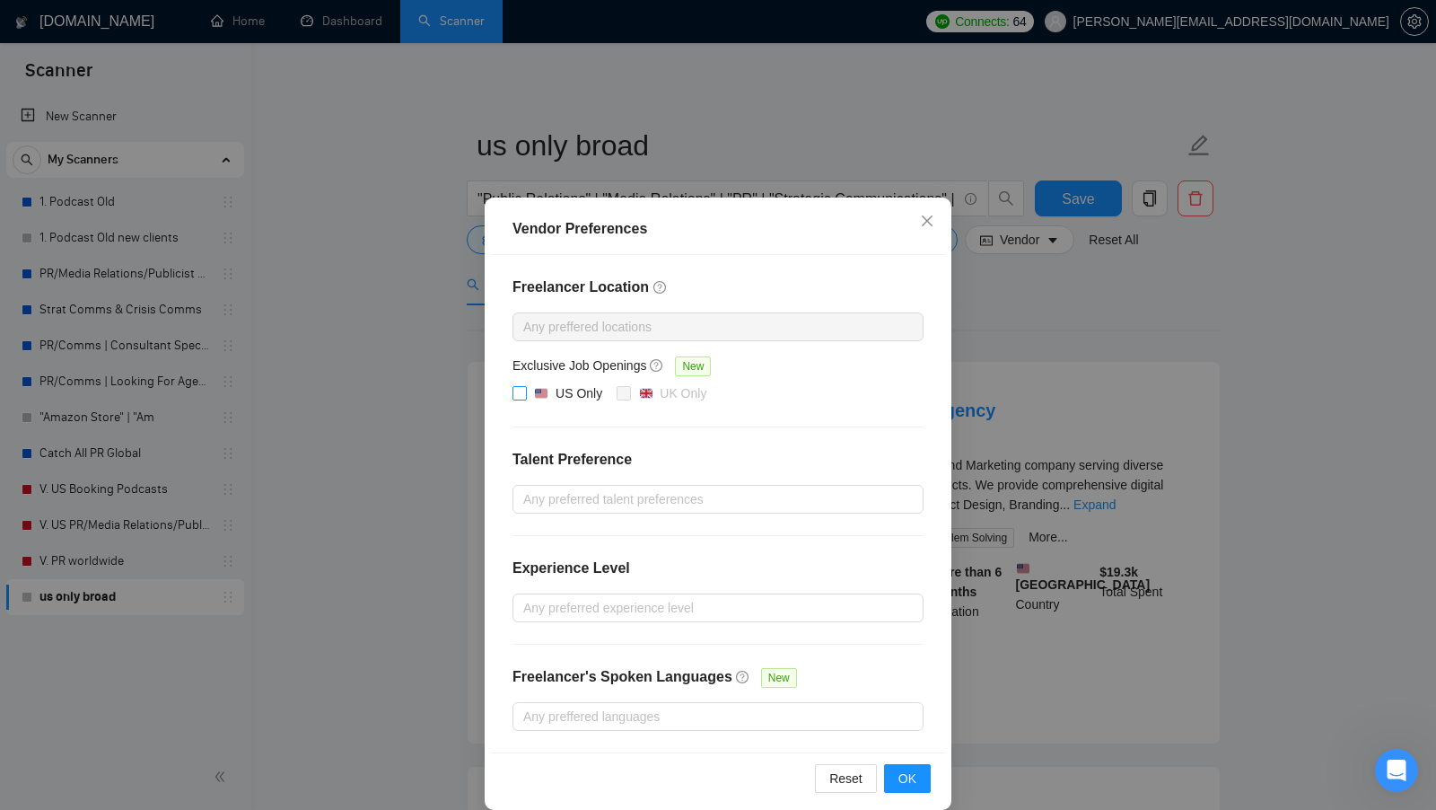
click at [529, 391] on span "US Only" at bounding box center [568, 394] width 83 height 22
click at [525, 391] on input "US Only" at bounding box center [519, 392] width 13 height 13
checkbox input "true"
click at [904, 775] on span "OK" at bounding box center [907, 778] width 18 height 20
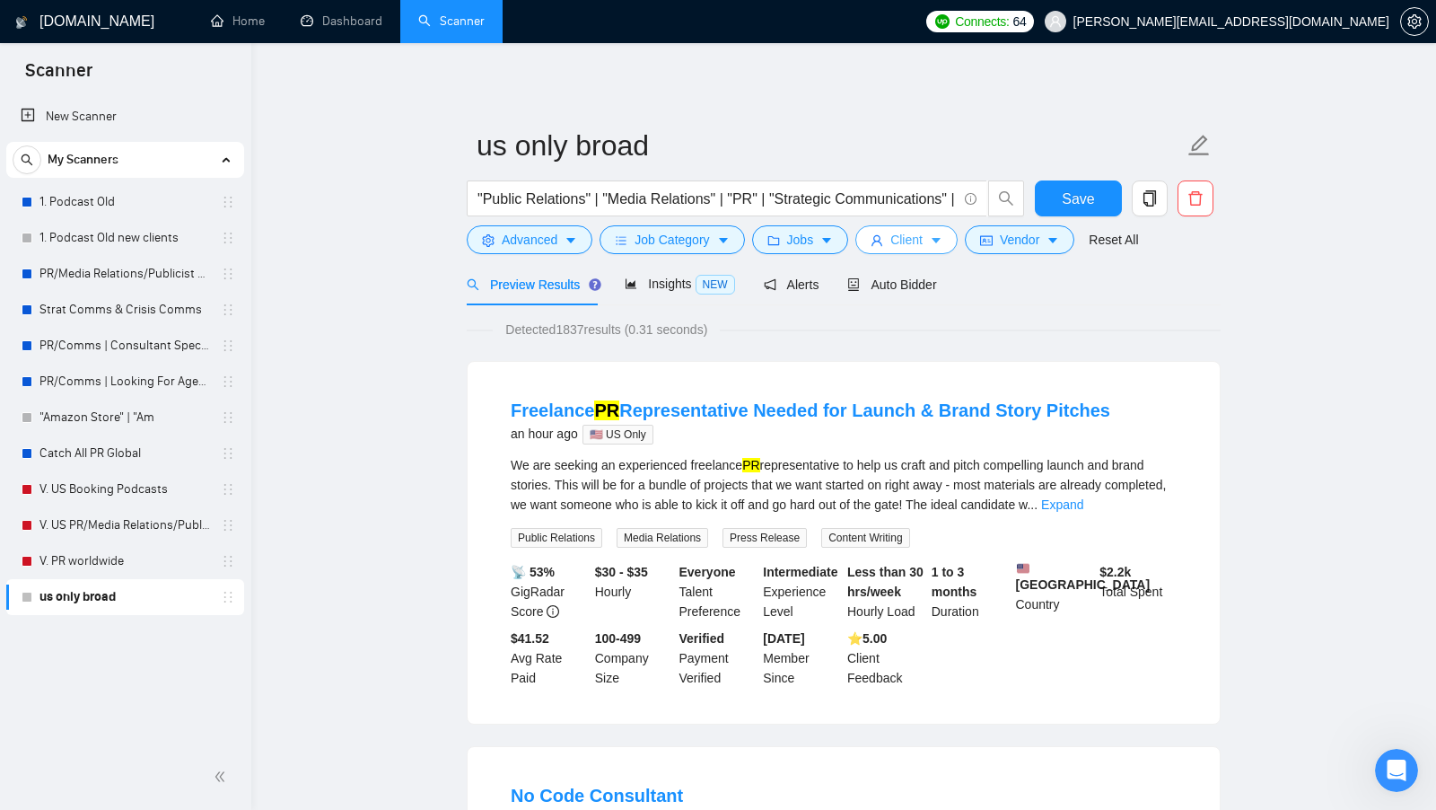
click at [923, 236] on span "Client" at bounding box center [906, 240] width 32 height 20
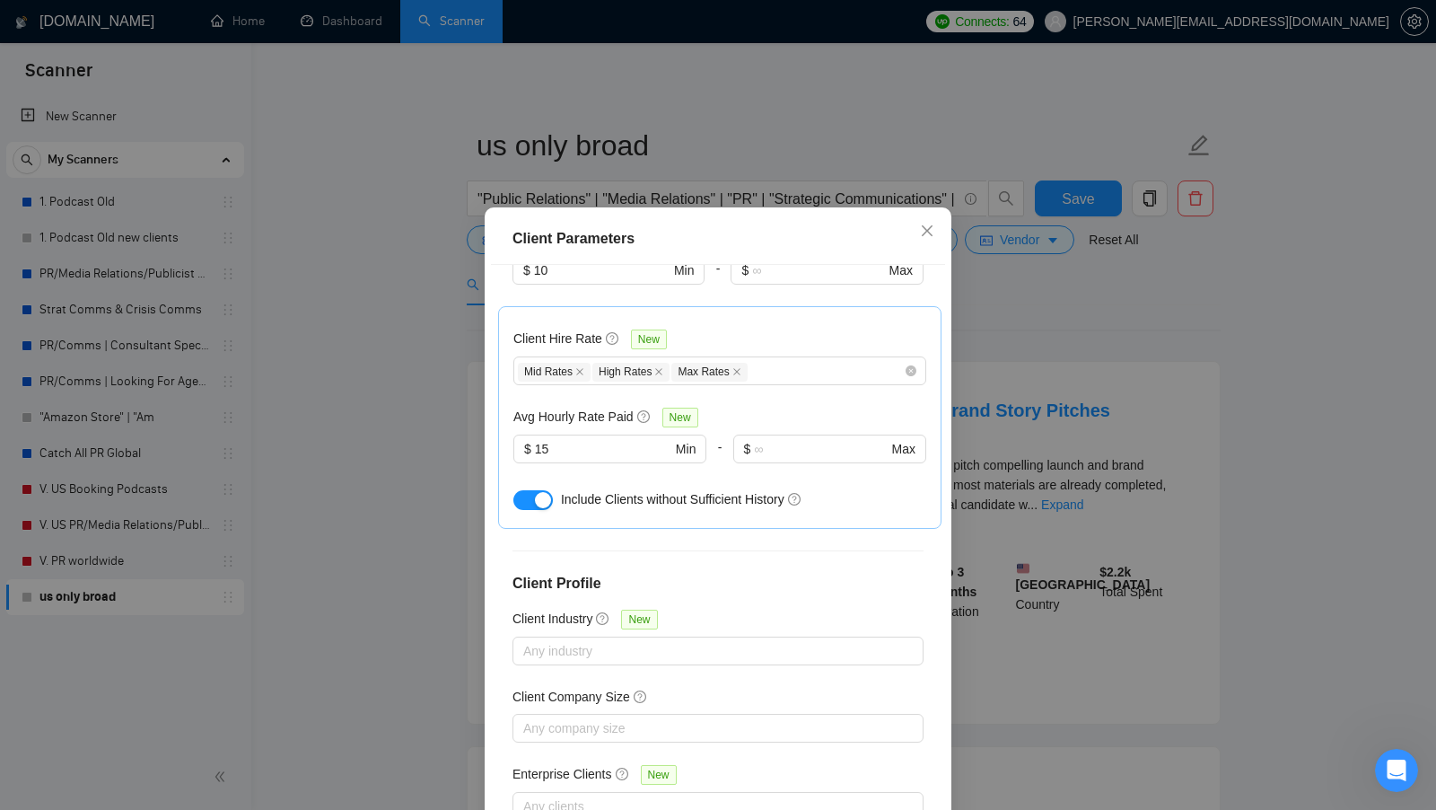
click at [1027, 355] on div "Client Parameters Client Location Include Client Countries United States Canada…" at bounding box center [718, 405] width 1436 height 810
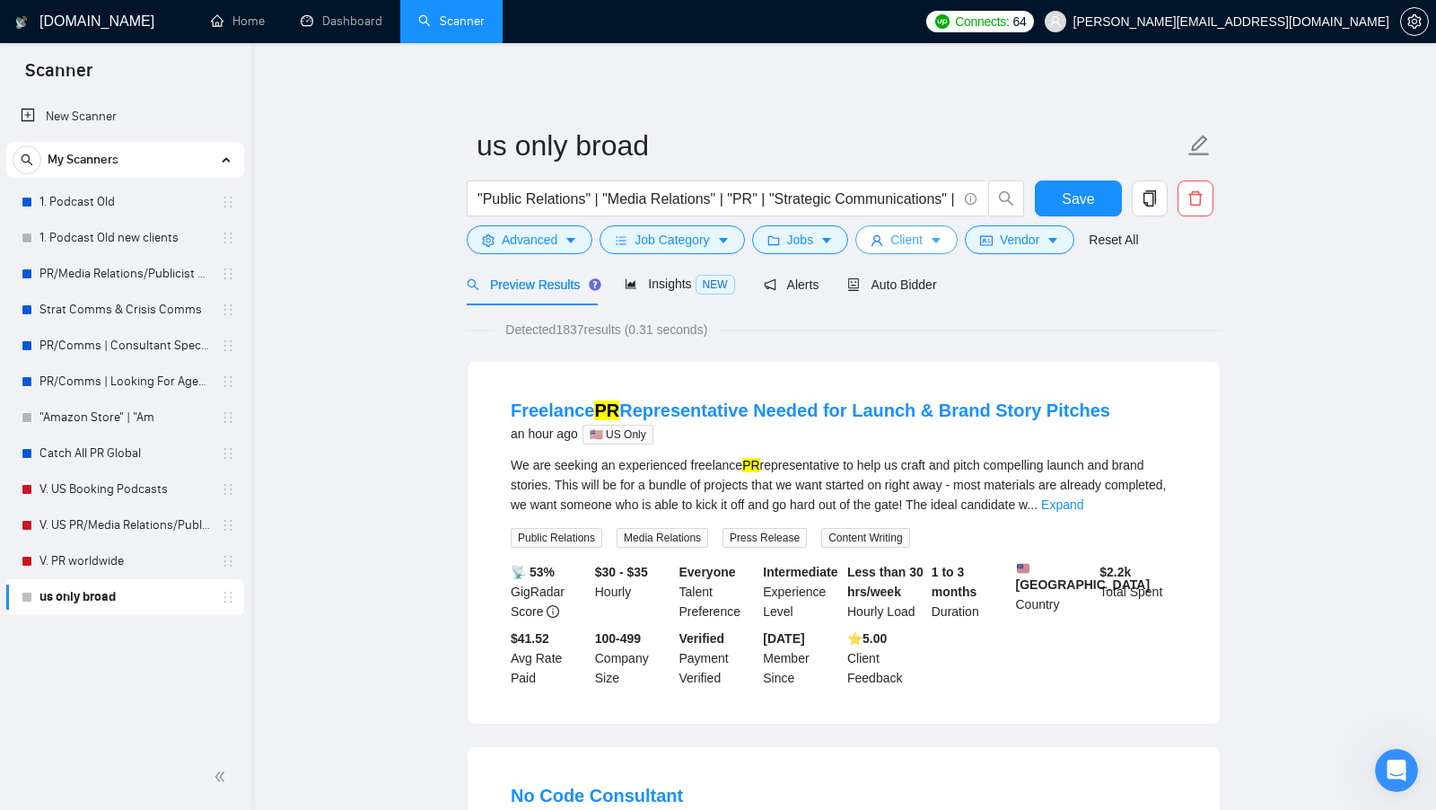
click at [922, 248] on span "Client" at bounding box center [906, 240] width 32 height 20
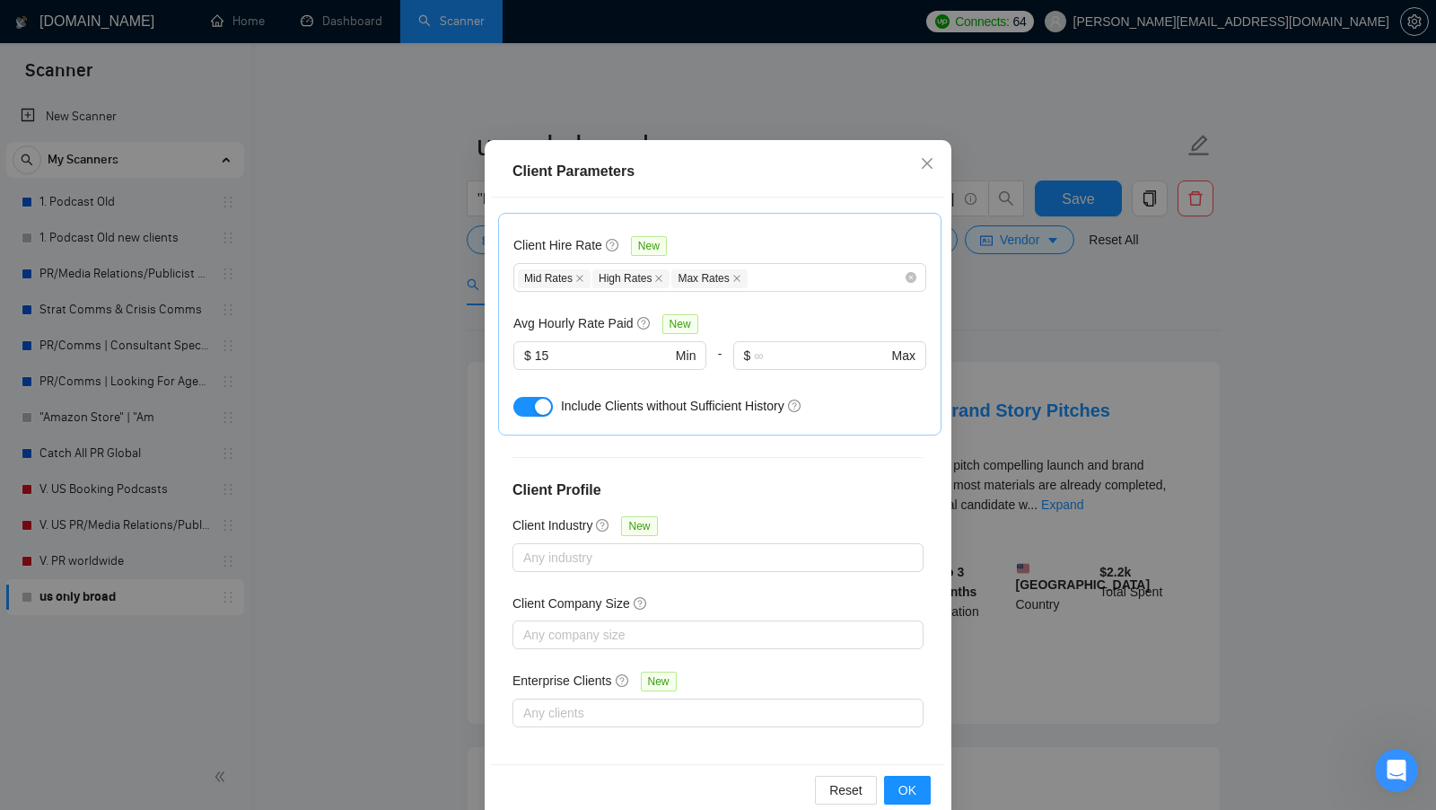
scroll to position [100, 0]
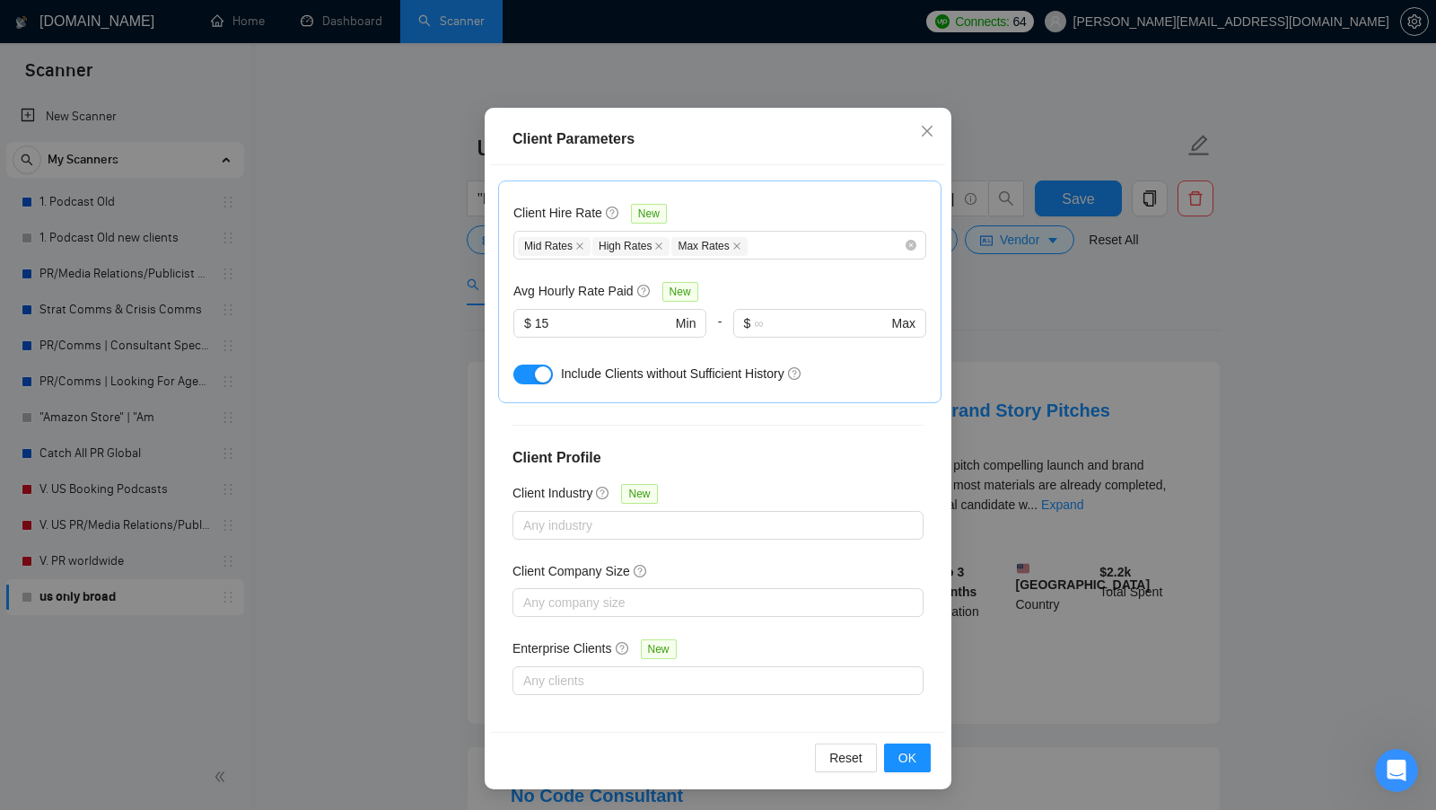
click at [952, 451] on div "Client Parameters Client Location Include Client Countries Select Exclude Clien…" at bounding box center [718, 405] width 1436 height 810
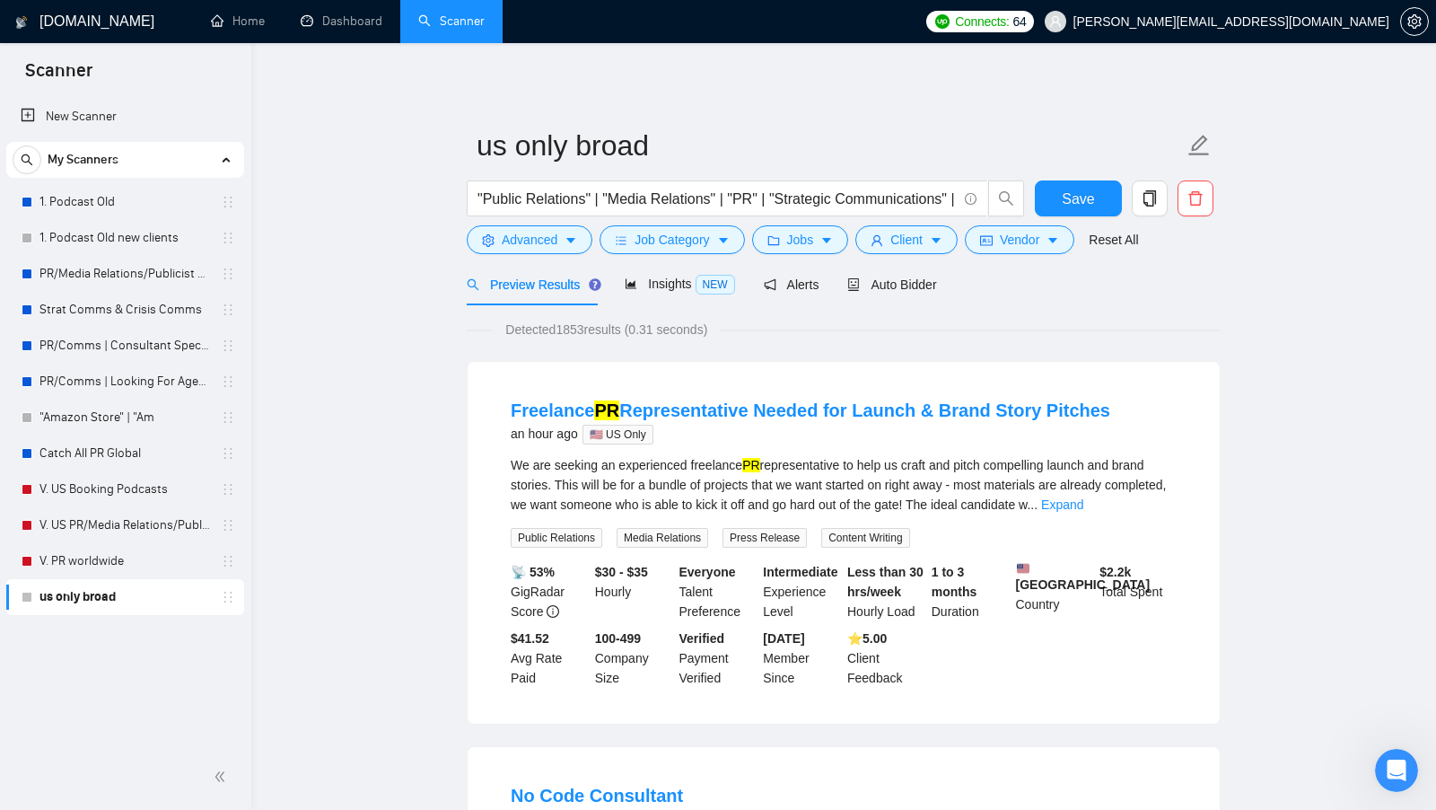
scroll to position [0, 0]
click at [897, 248] on span "Client" at bounding box center [906, 240] width 32 height 20
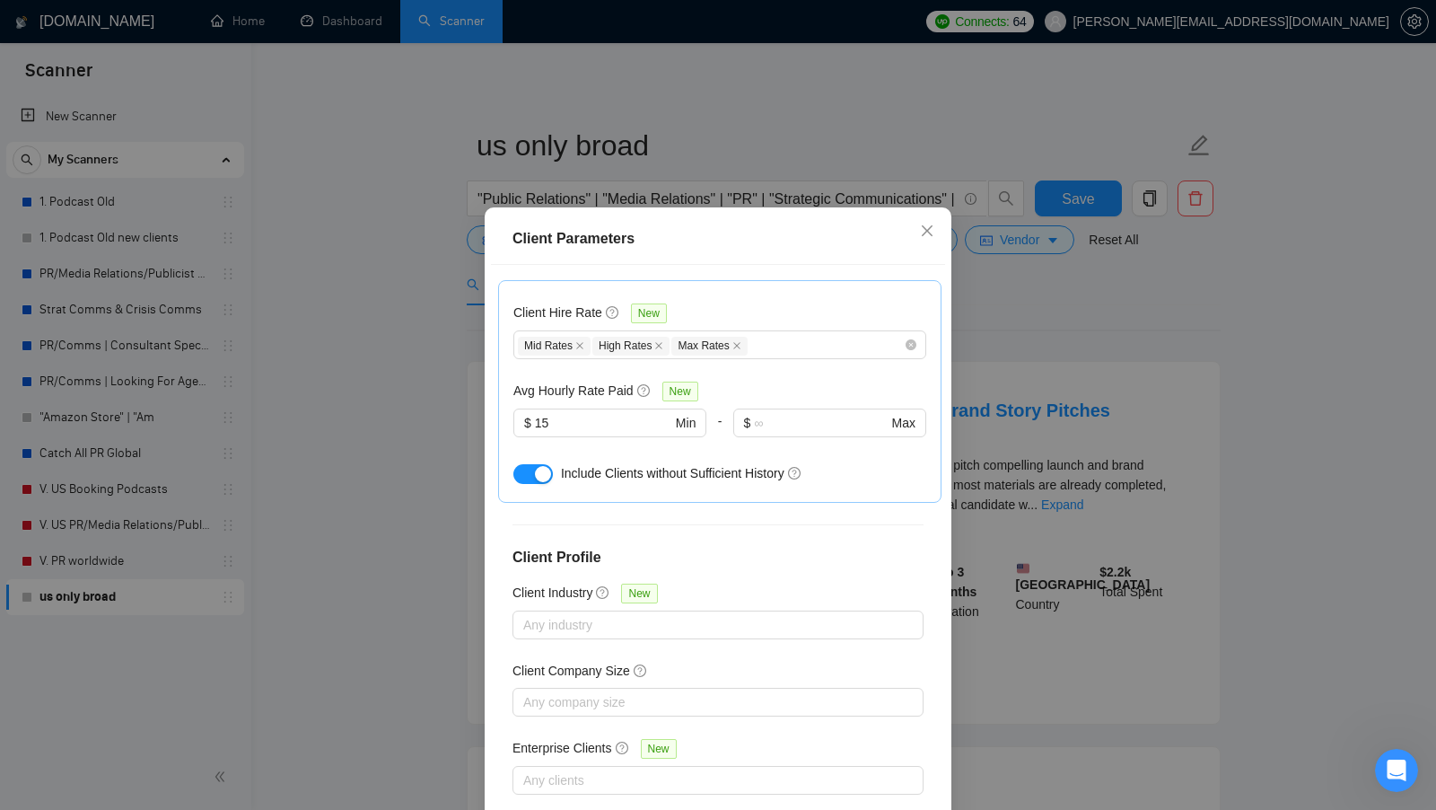
click at [995, 249] on div "Client Parameters Client Location Include Client Countries Select Exclude Clien…" at bounding box center [718, 405] width 1436 height 810
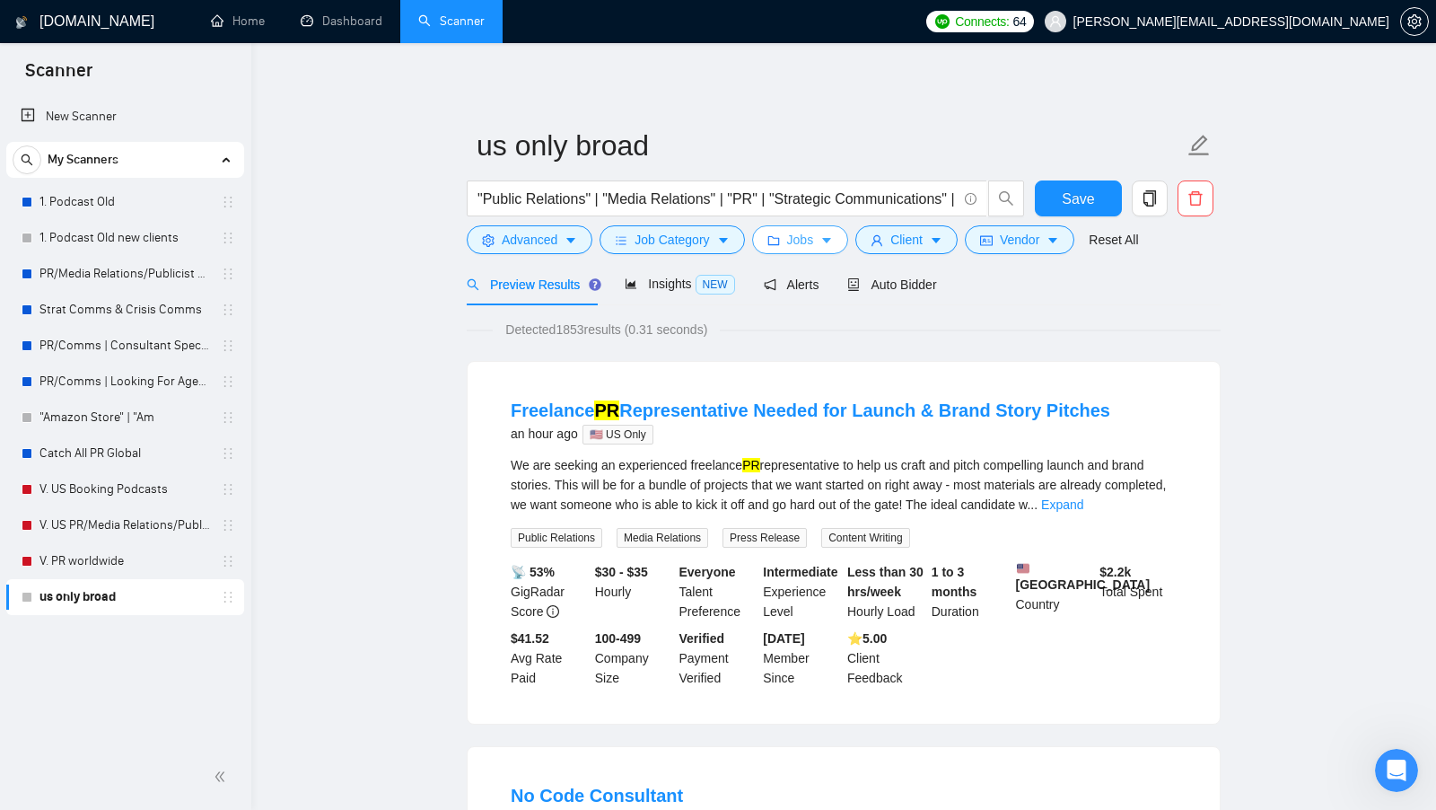
click at [797, 241] on span "Jobs" at bounding box center [800, 240] width 27 height 20
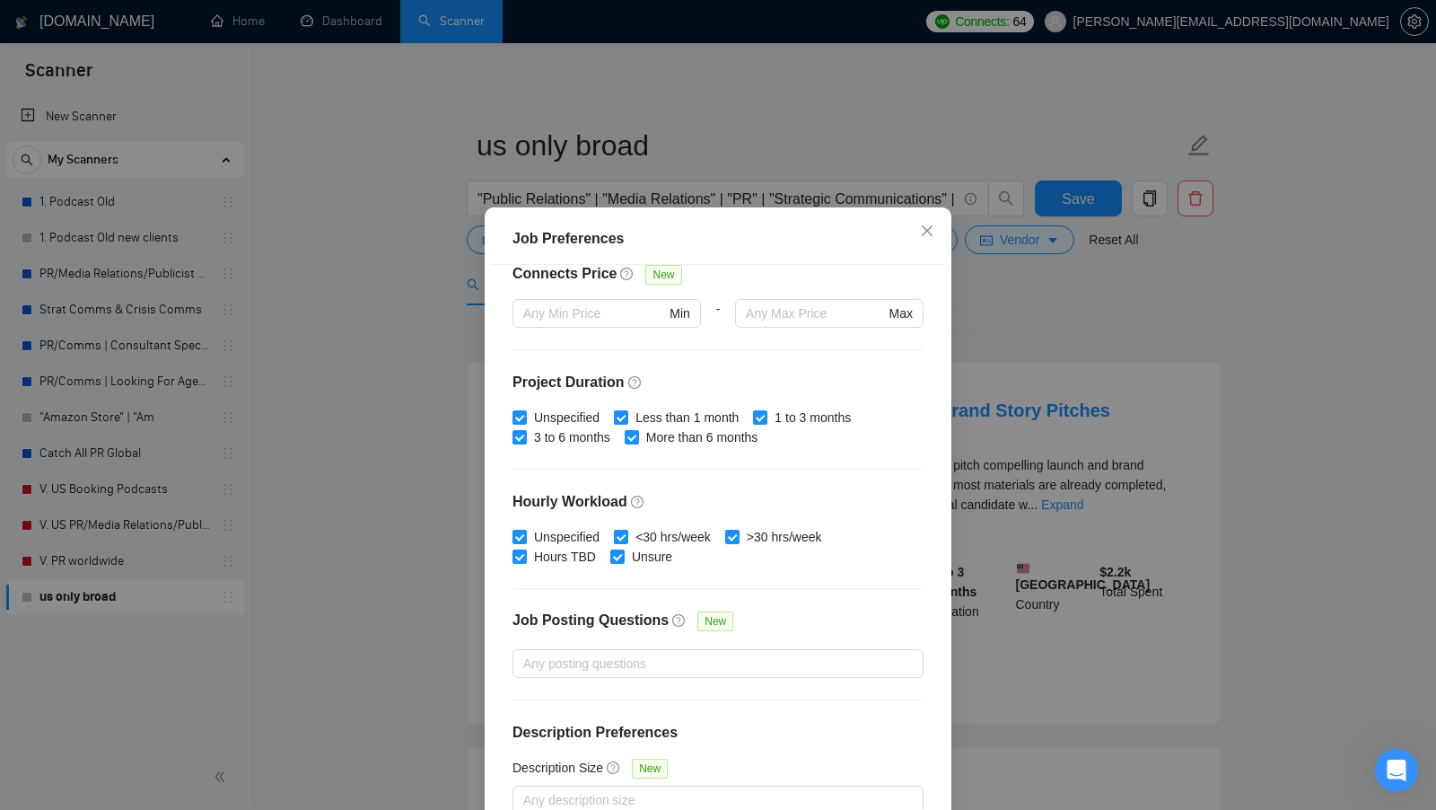
click at [1049, 370] on div "Job Preferences Budget Project Type All Fixed Price Hourly Rate Fixed Price Bud…" at bounding box center [718, 405] width 1436 height 810
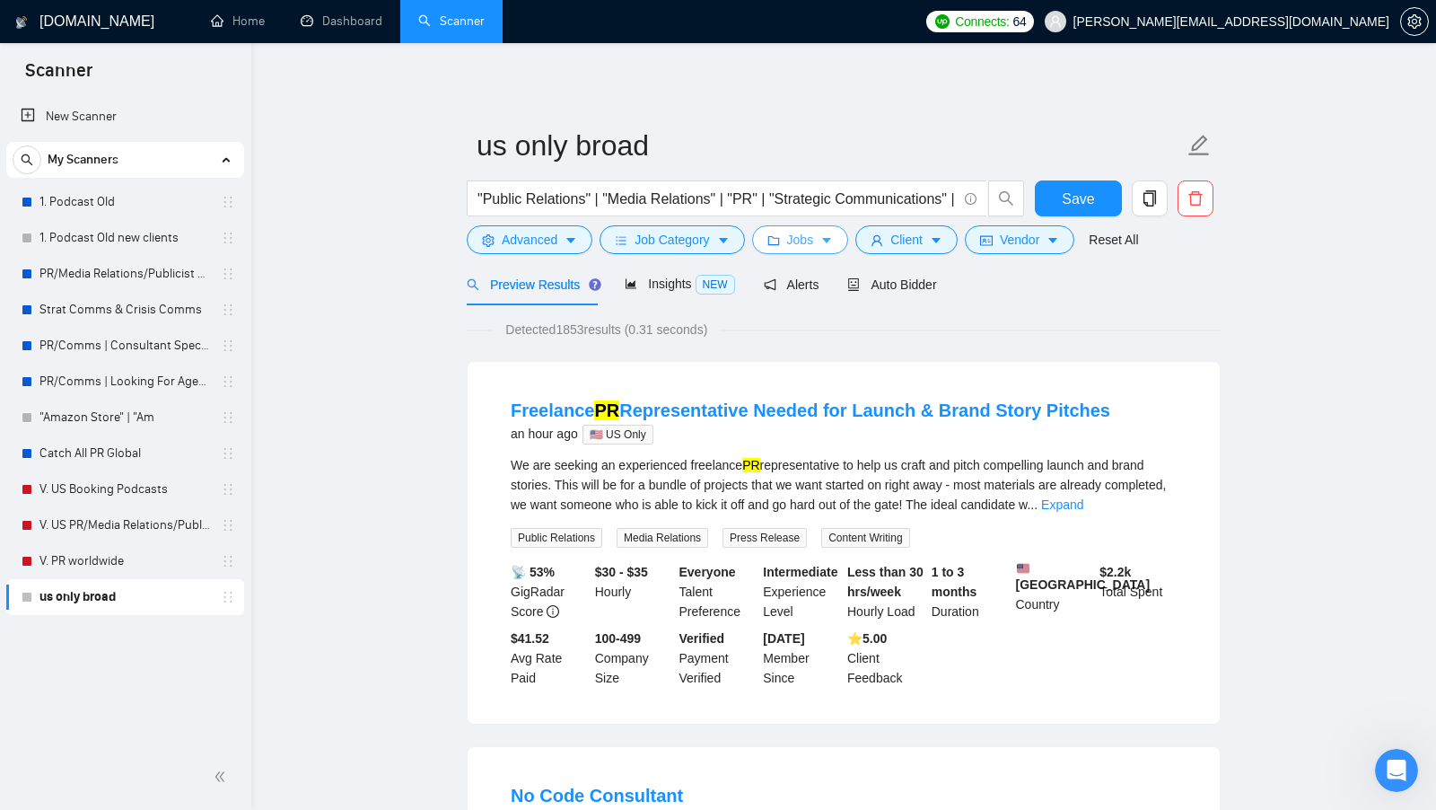
click at [824, 249] on button "Jobs" at bounding box center [800, 239] width 97 height 29
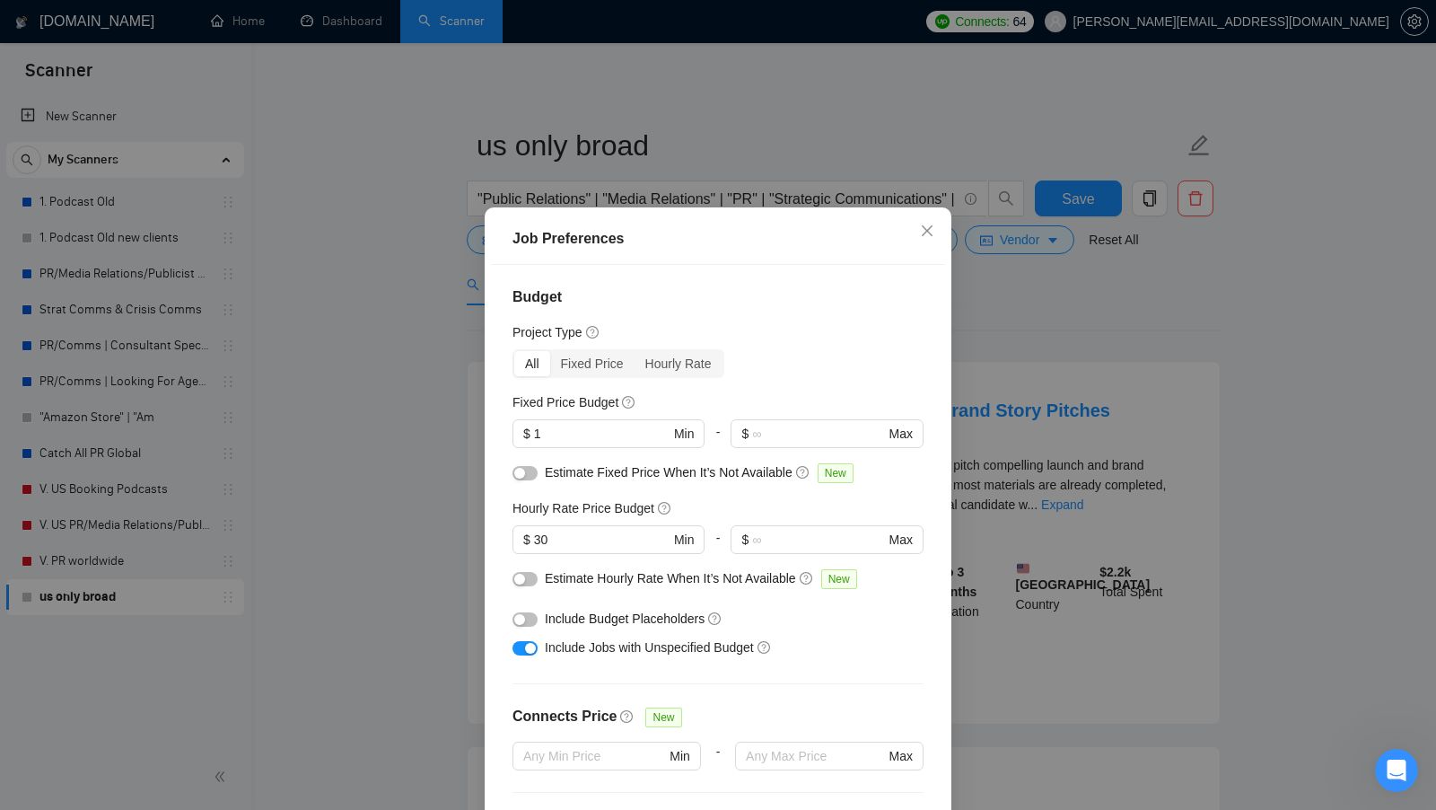
click at [1006, 372] on div "Job Preferences Budget Project Type All Fixed Price Hourly Rate Fixed Price Bud…" at bounding box center [718, 405] width 1436 height 810
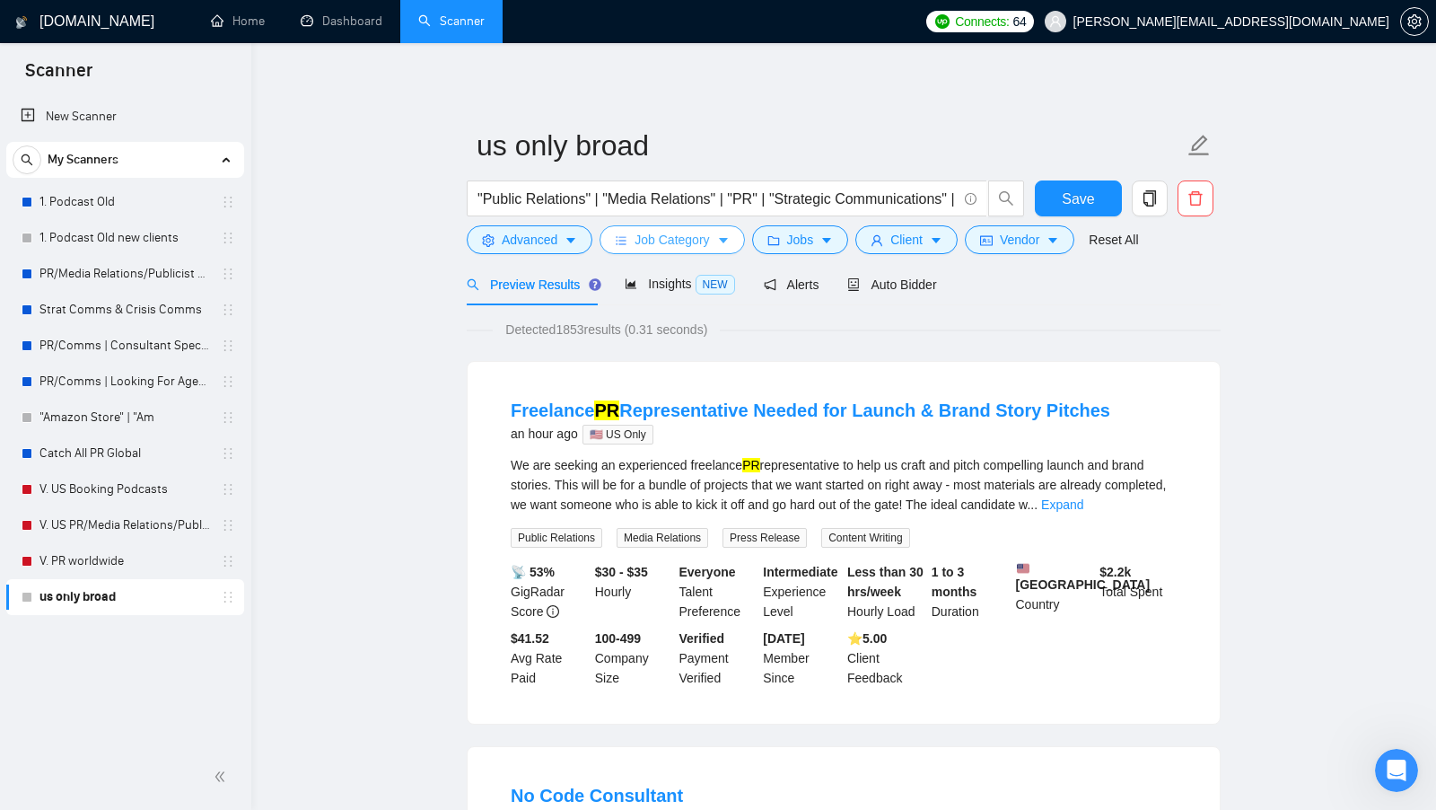
click at [675, 239] on span "Job Category" at bounding box center [672, 240] width 74 height 20
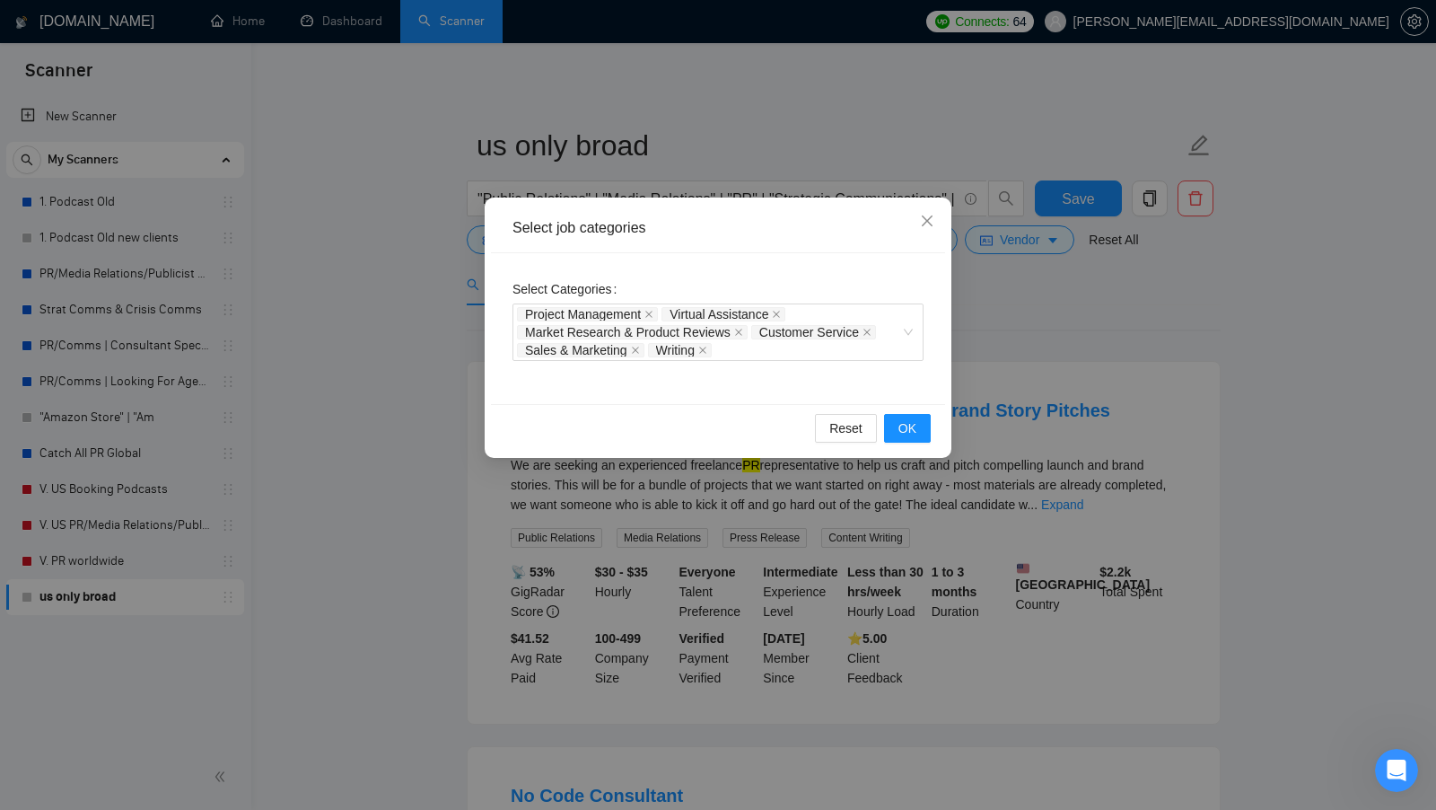
click at [1008, 356] on div "Select job categories Select Categories Project Management Virtual Assistance M…" at bounding box center [718, 405] width 1436 height 810
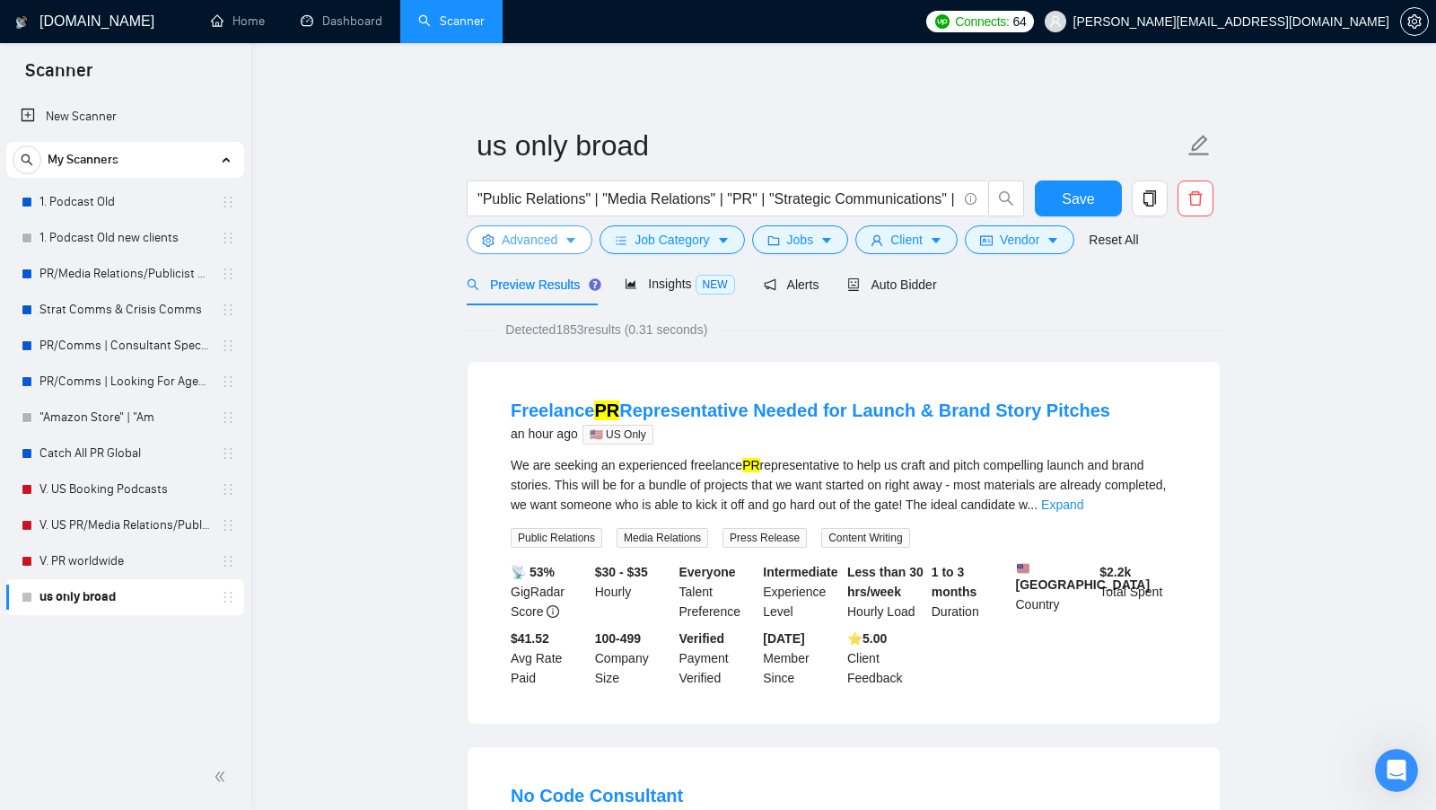
click at [562, 232] on button "Advanced" at bounding box center [530, 239] width 126 height 29
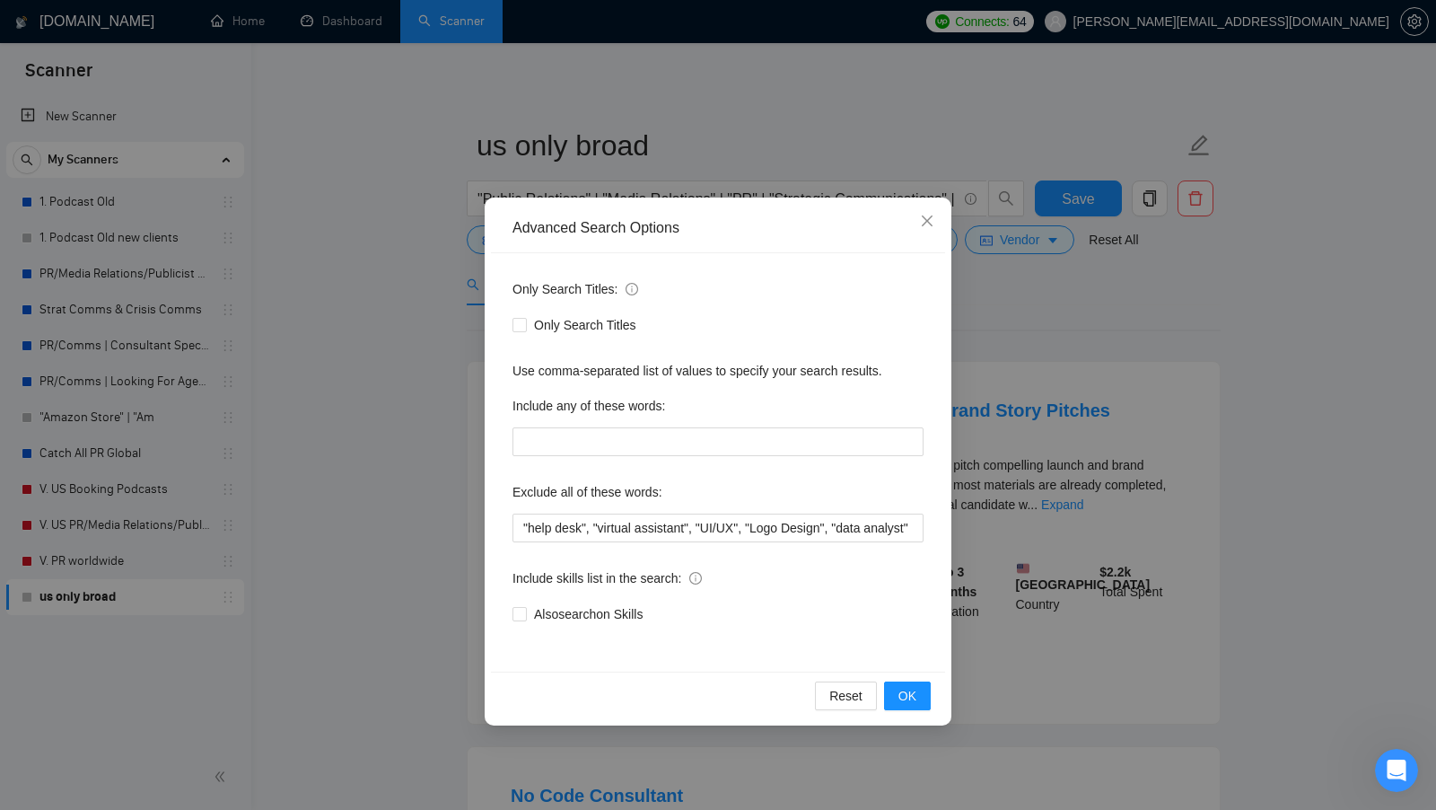
click at [1034, 442] on div "Advanced Search Options Only Search Titles: Only Search Titles Use comma-separa…" at bounding box center [718, 405] width 1436 height 810
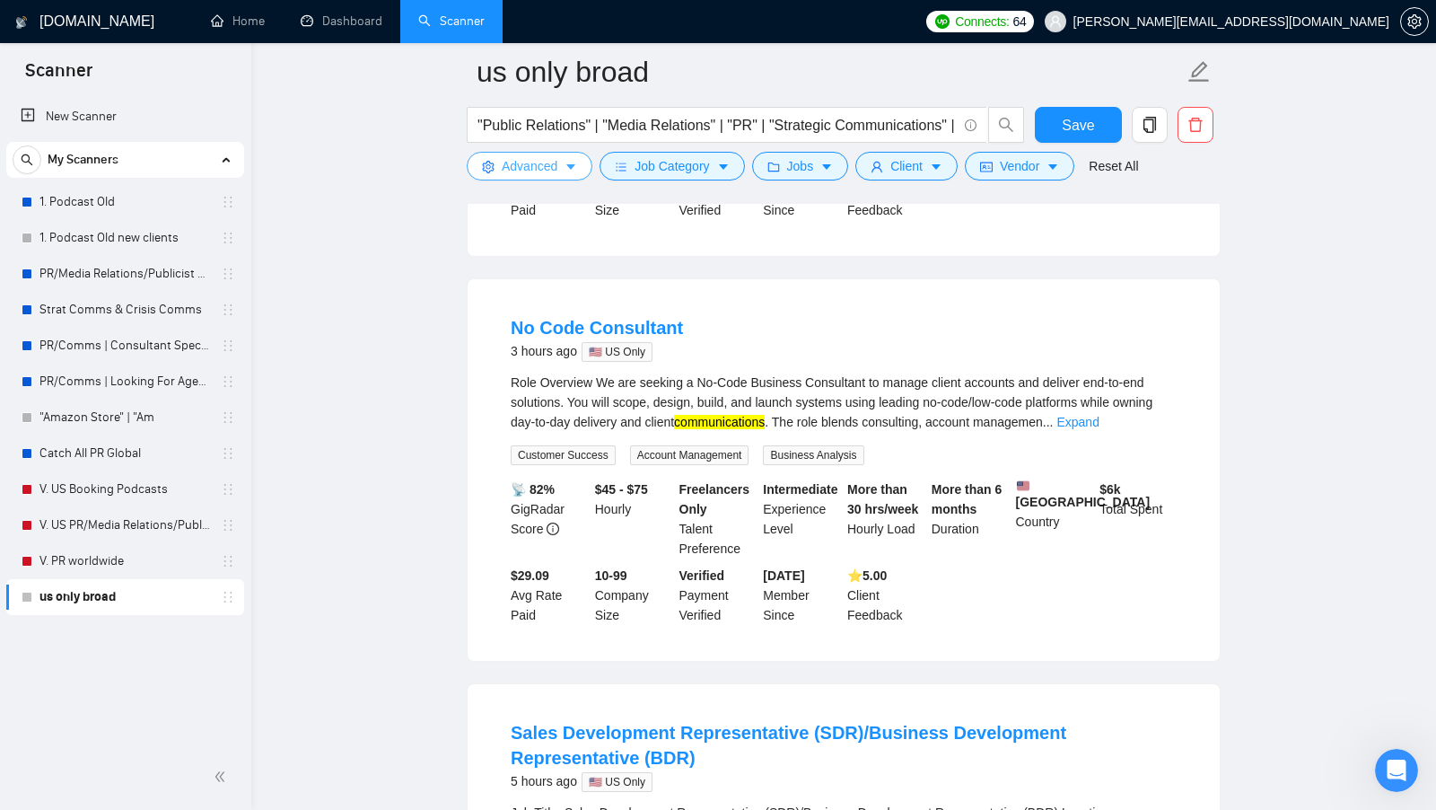
scroll to position [451, 0]
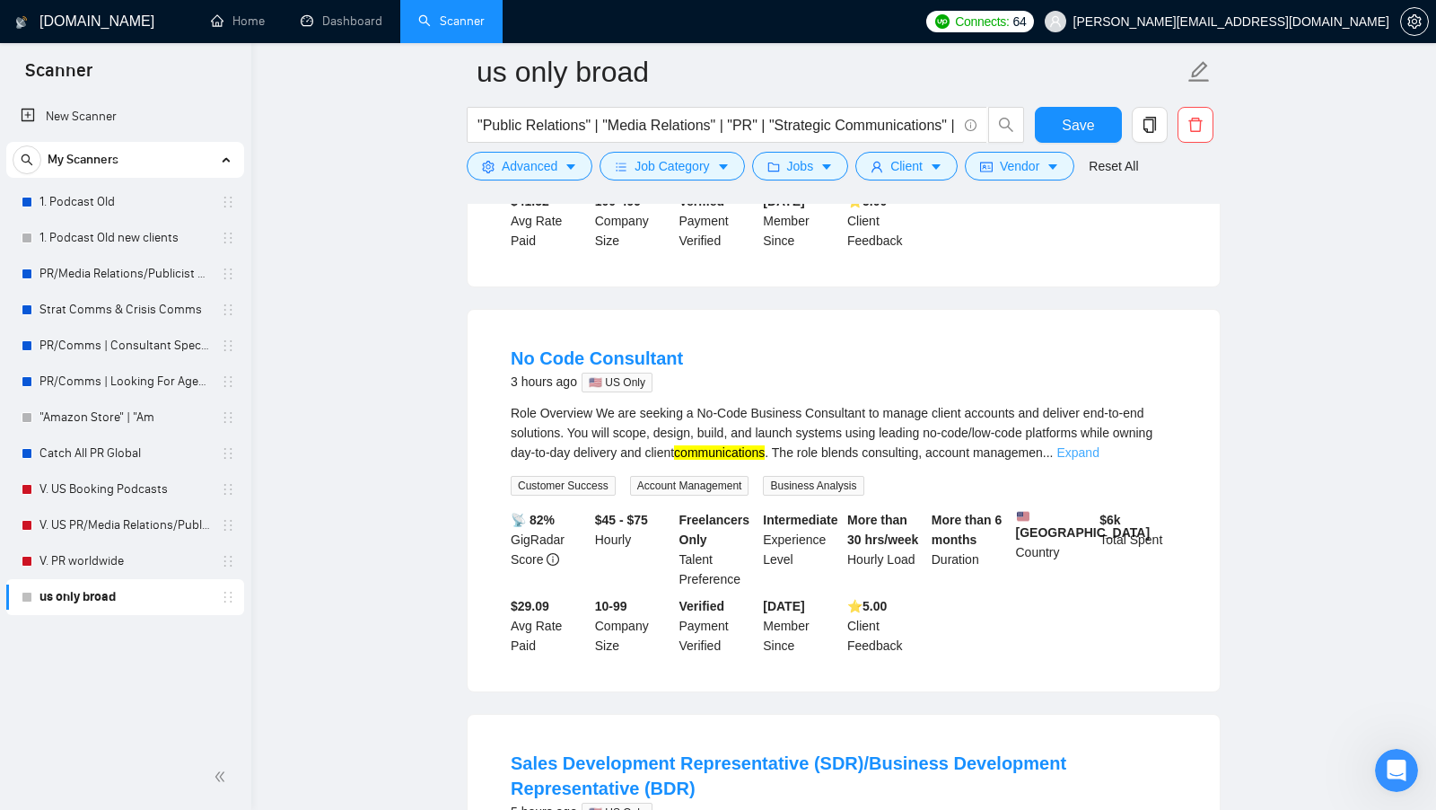
click at [1099, 460] on link "Expand" at bounding box center [1077, 452] width 42 height 14
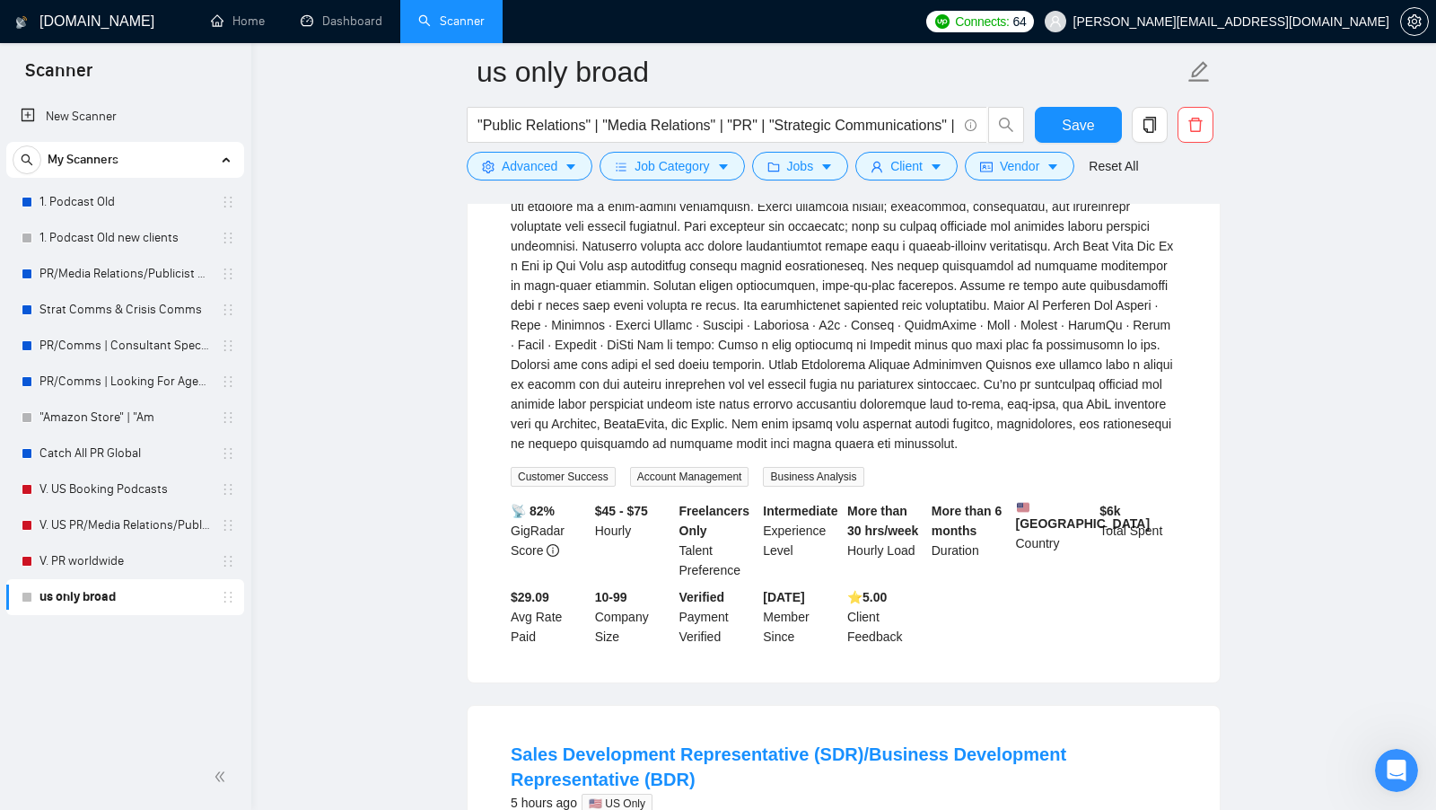
scroll to position [189, 0]
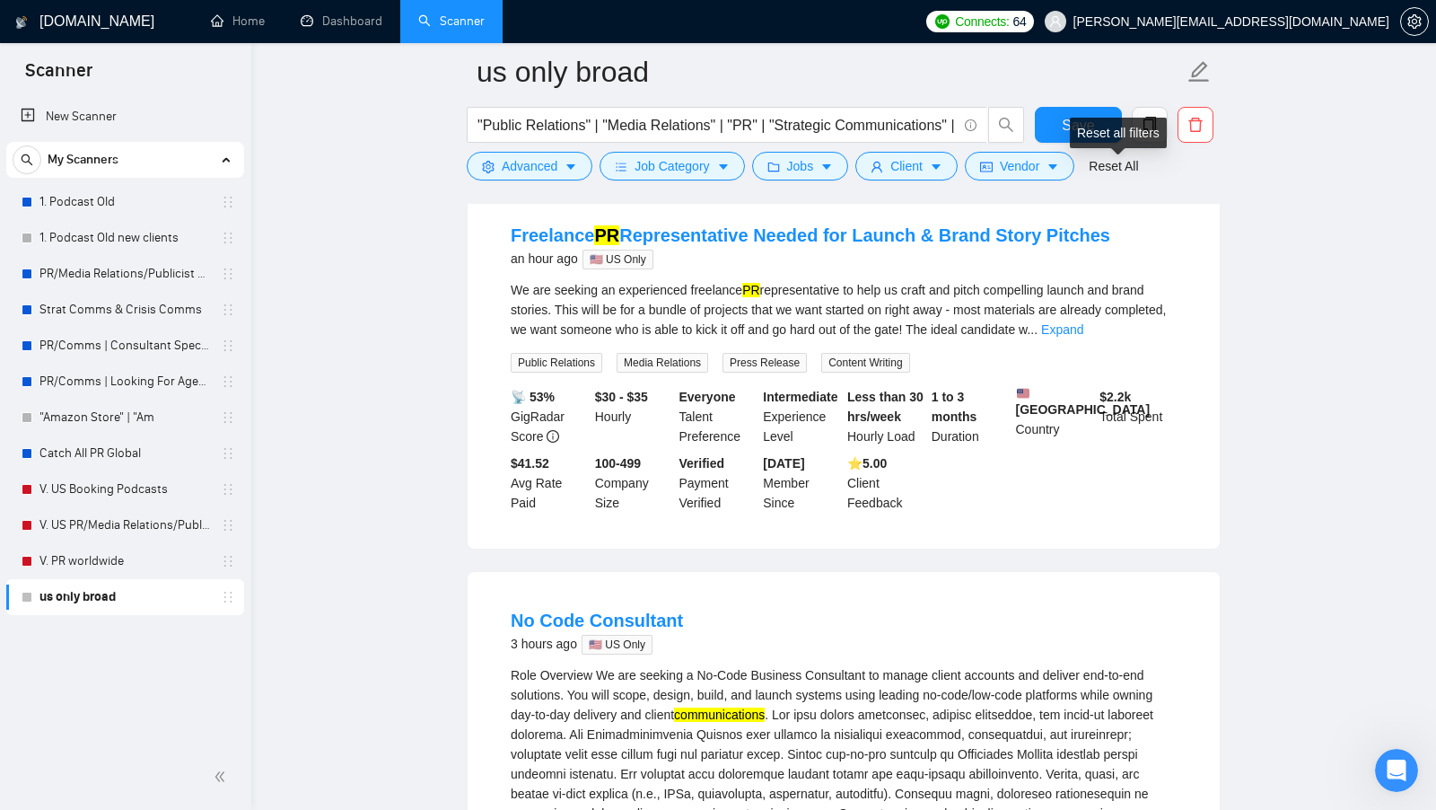
click at [1092, 133] on div "Reset all filters" at bounding box center [1118, 133] width 97 height 31
click at [1061, 127] on button "Save" at bounding box center [1078, 125] width 87 height 36
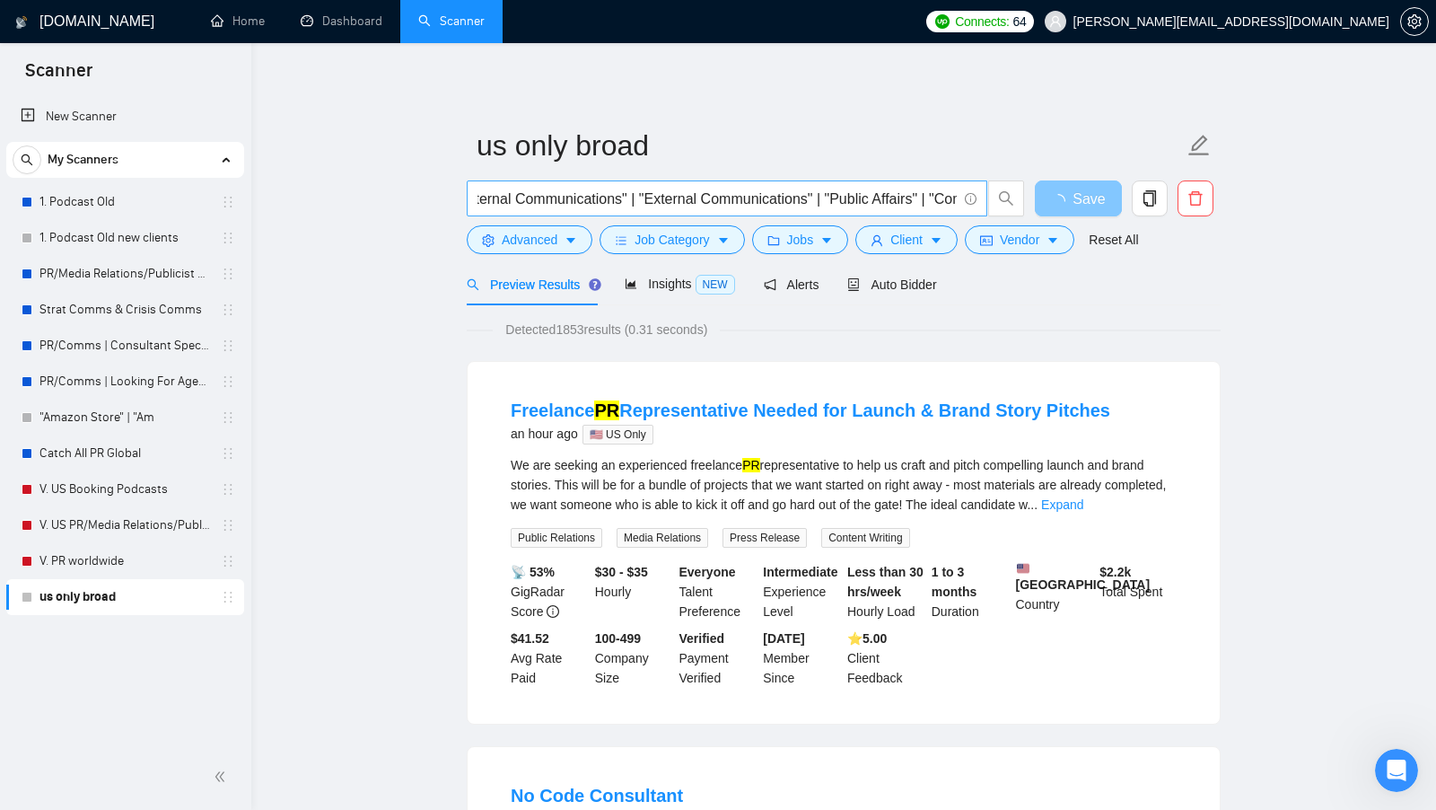
scroll to position [0, 819]
drag, startPoint x: 836, startPoint y: 194, endPoint x: 954, endPoint y: 189, distance: 118.6
click at [954, 189] on input ""Public Relations" | "Media Relations" | "PR" | "Strategic Communications" | "E…" at bounding box center [717, 199] width 479 height 22
type input ""Public Relations" | "Media Relations" | "PR" | "Strategic Communications" | "E…"
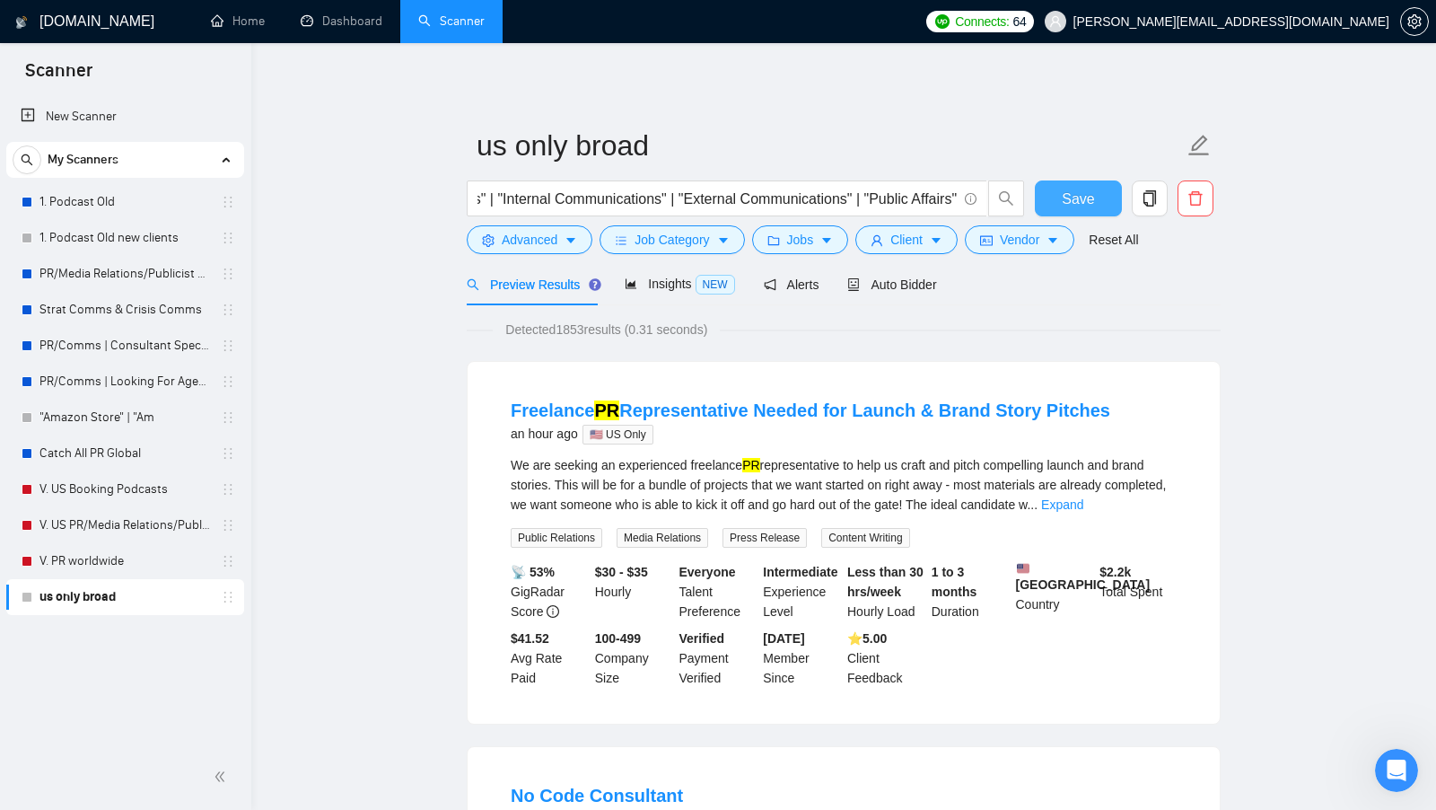
click at [1079, 198] on span "Save" at bounding box center [1078, 199] width 32 height 22
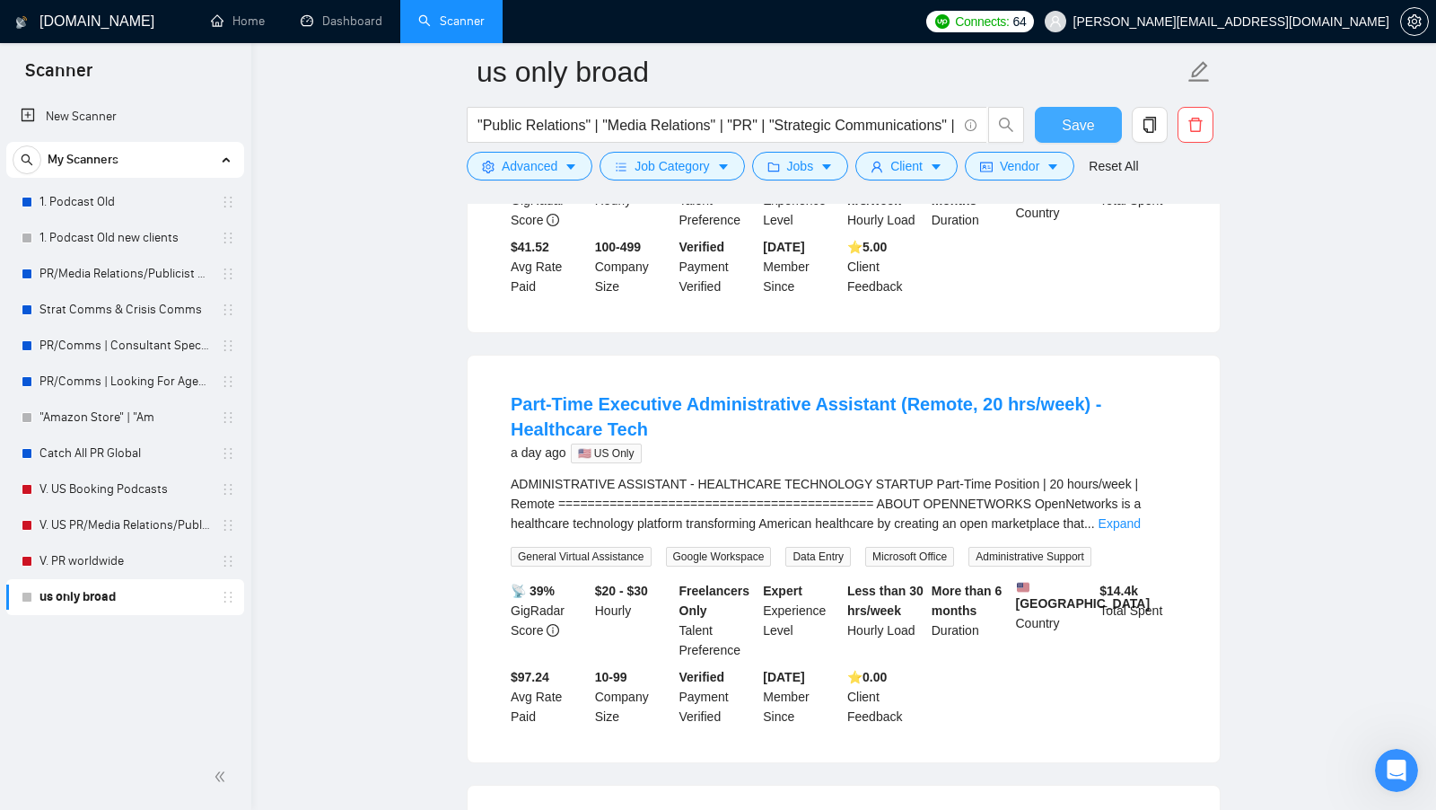
scroll to position [515, 0]
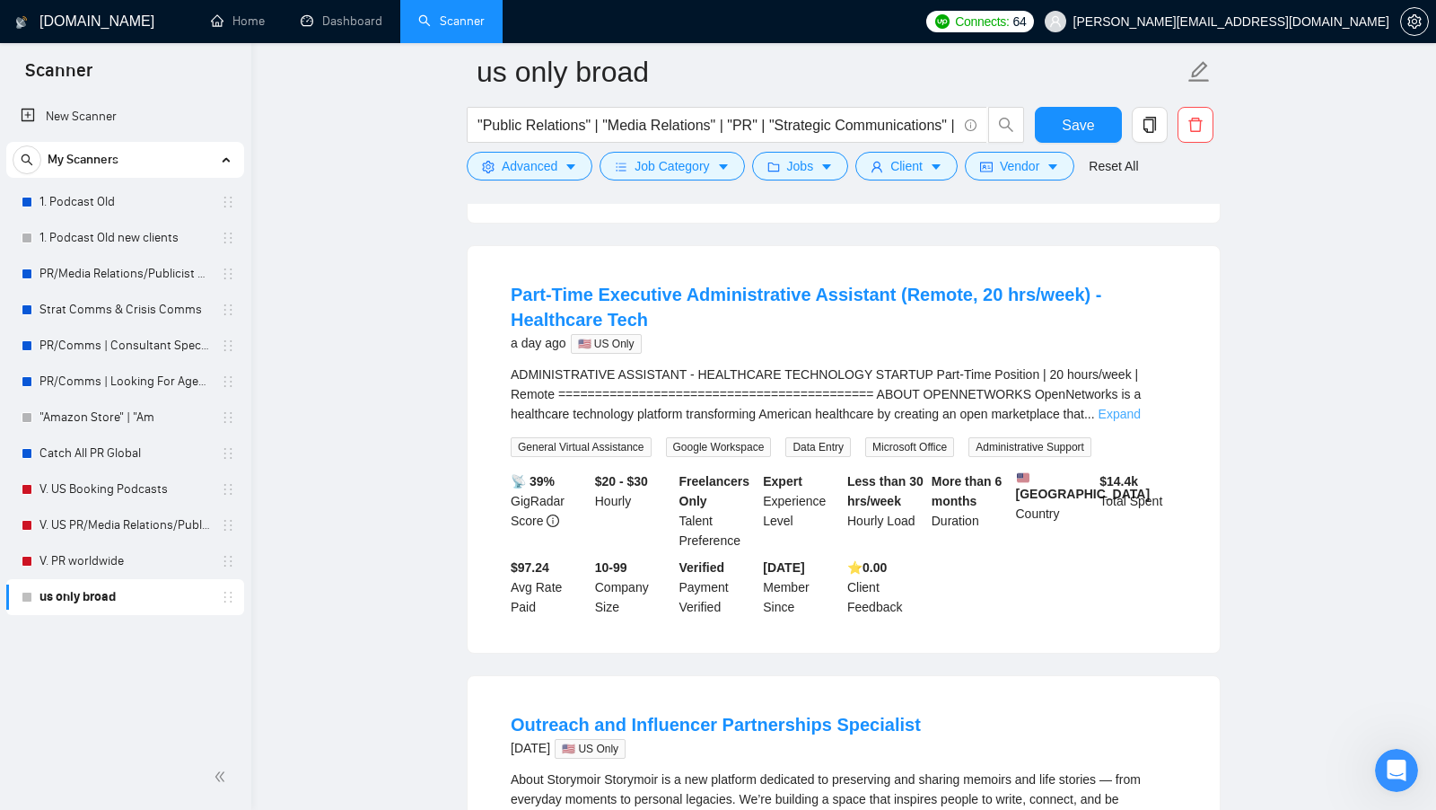
click at [1140, 421] on link "Expand" at bounding box center [1120, 414] width 42 height 14
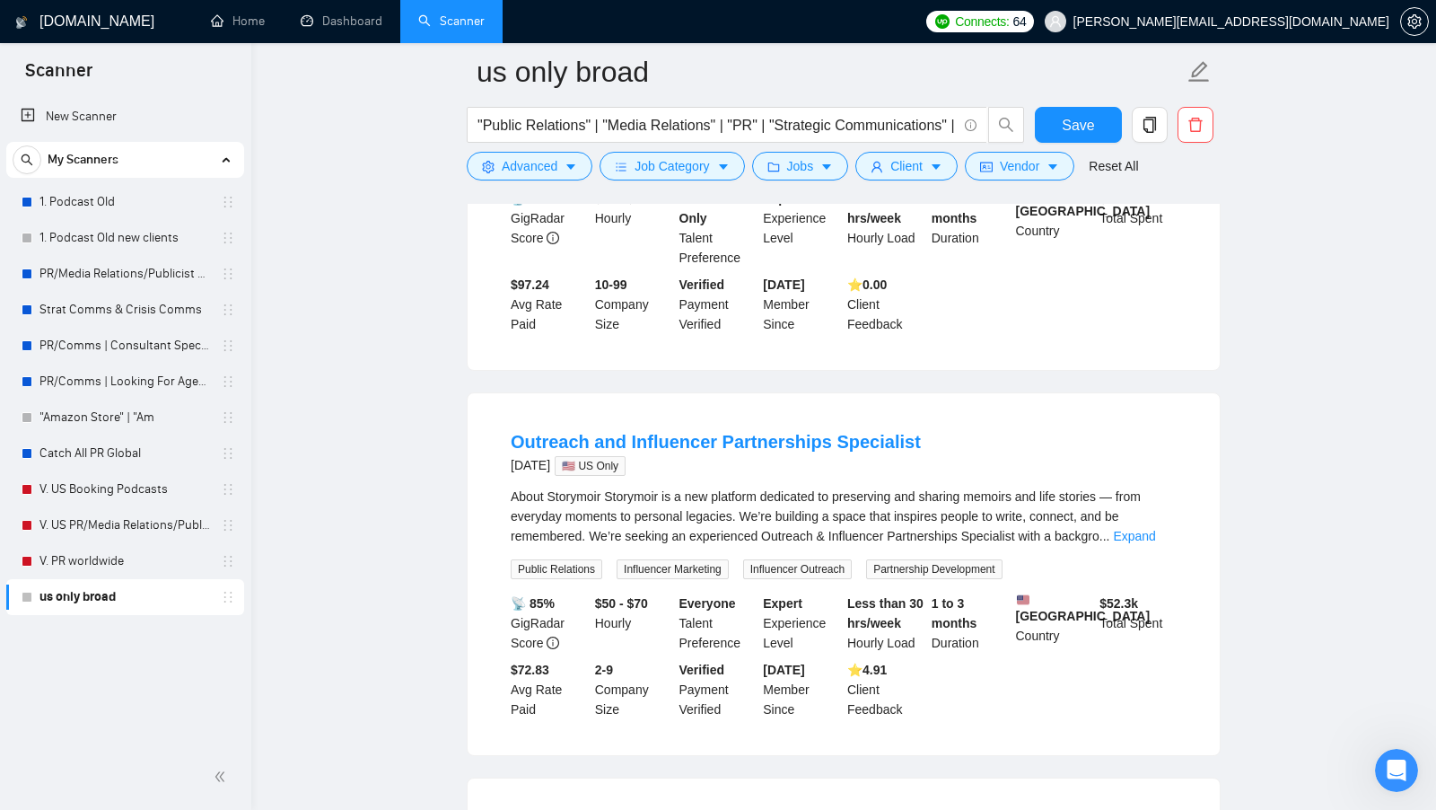
scroll to position [1668, 0]
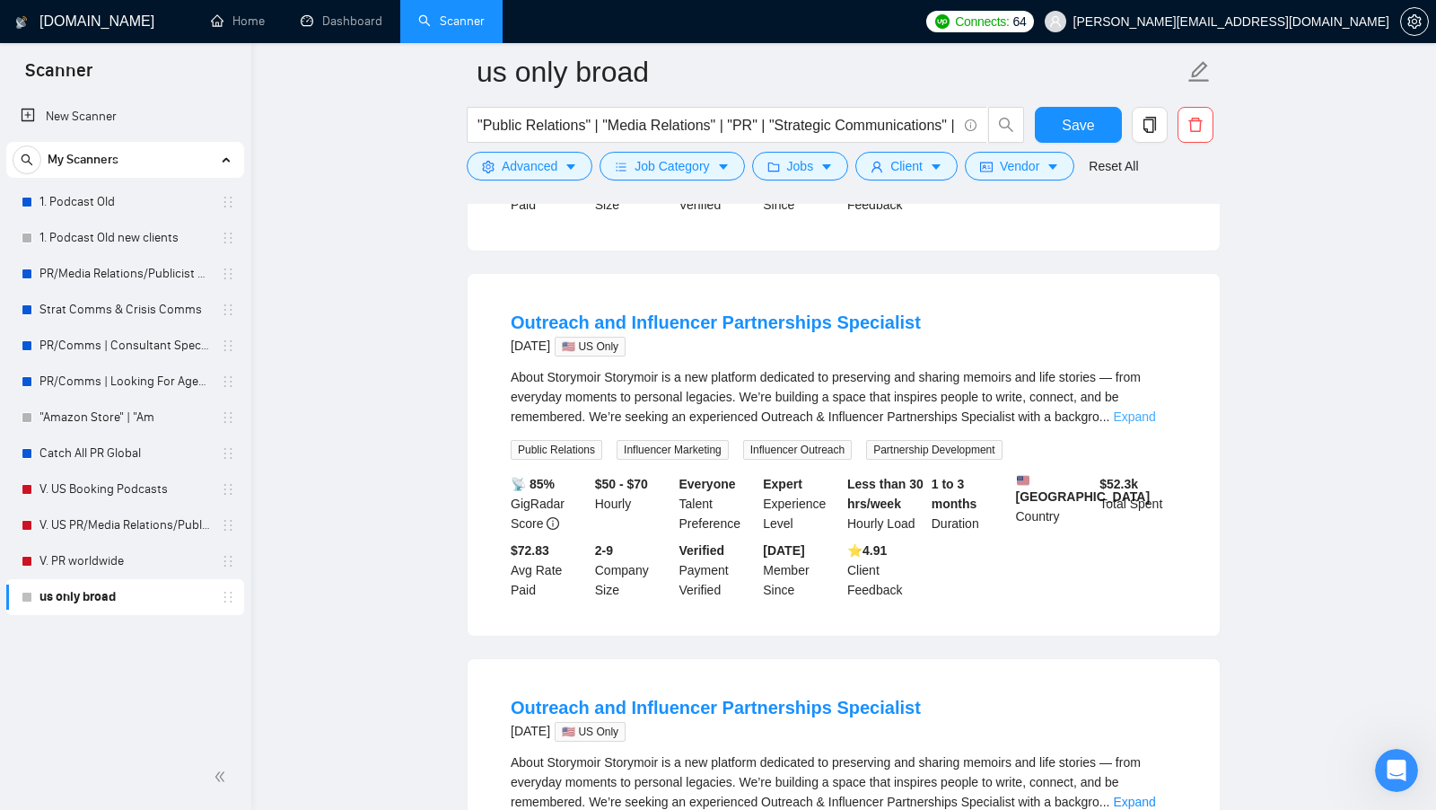
click at [1154, 424] on link "Expand" at bounding box center [1134, 416] width 42 height 14
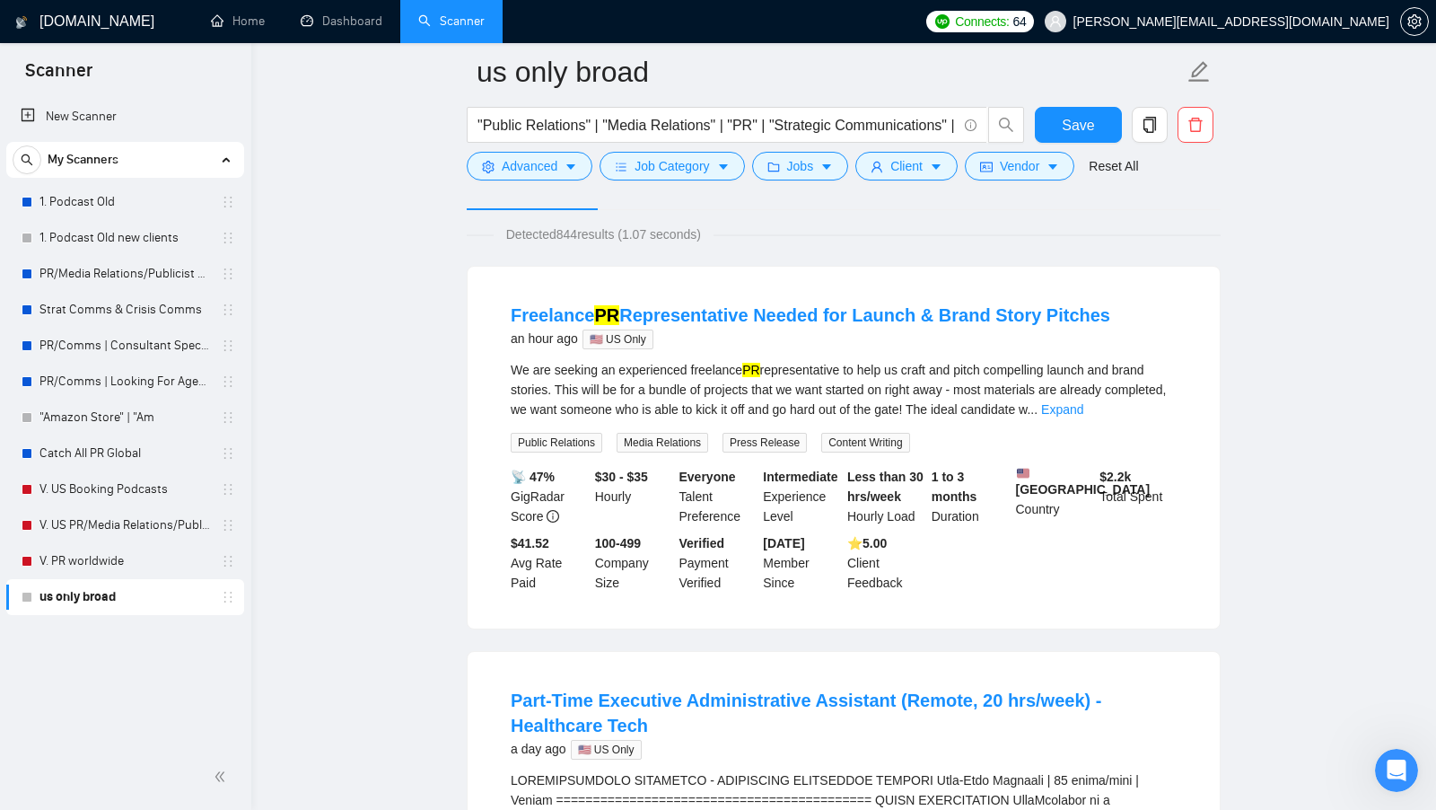
scroll to position [0, 0]
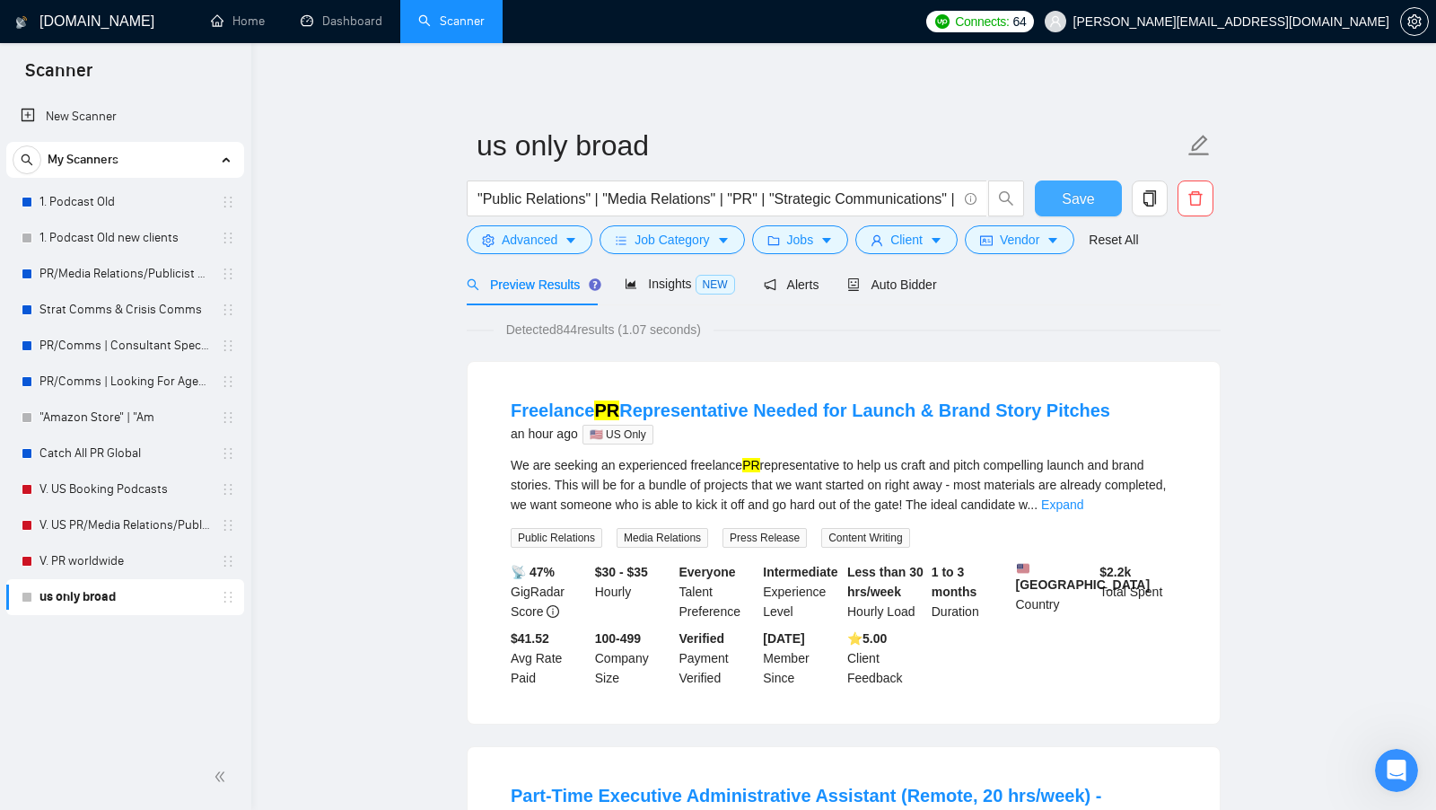
click at [1089, 210] on button "Save" at bounding box center [1078, 198] width 87 height 36
click at [645, 198] on input ""Public Relations" | "Media Relations" | "PR" | "Strategic Communications" | "E…" at bounding box center [717, 199] width 479 height 22
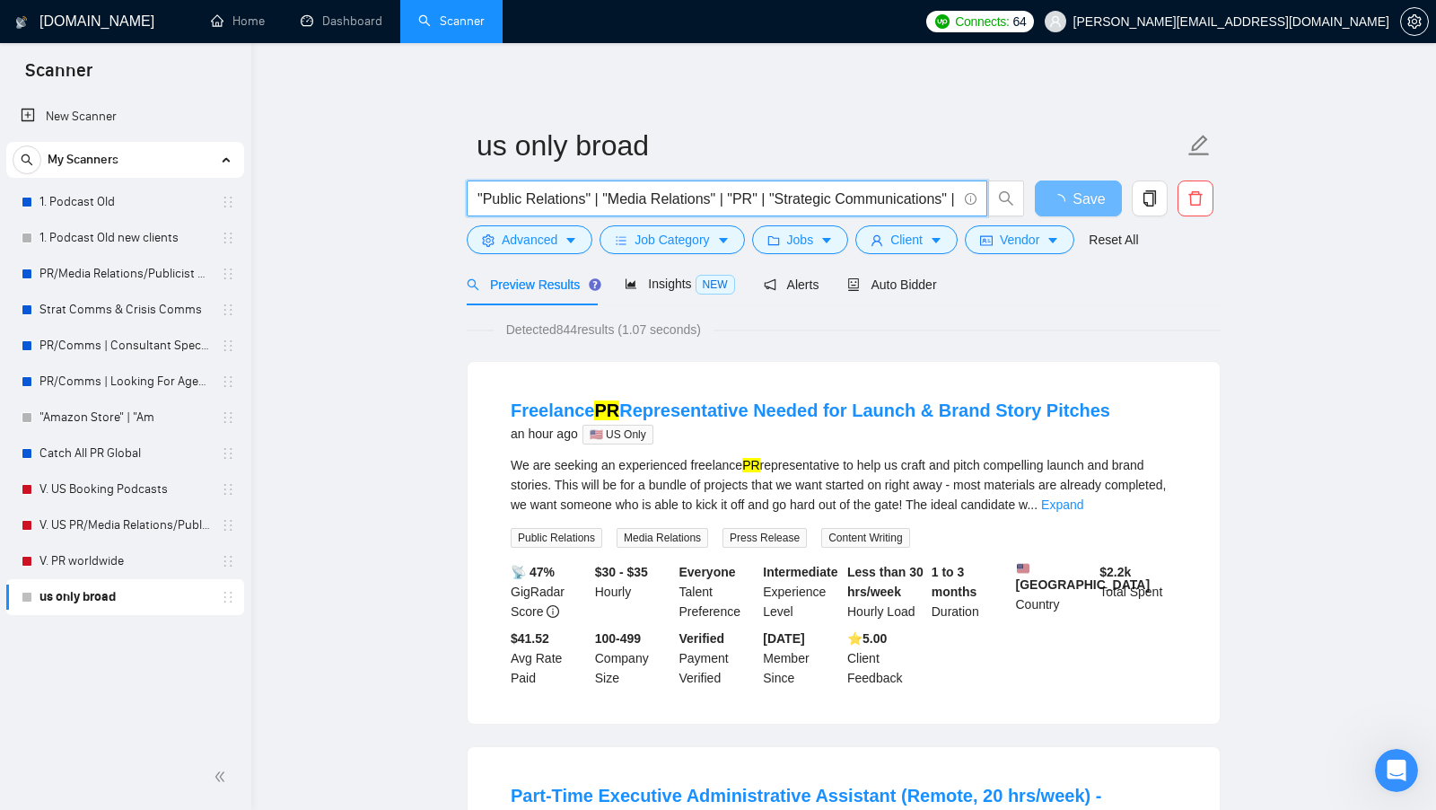
click at [645, 198] on input ""Public Relations" | "Media Relations" | "PR" | "Strategic Communications" | "E…" at bounding box center [717, 199] width 479 height 22
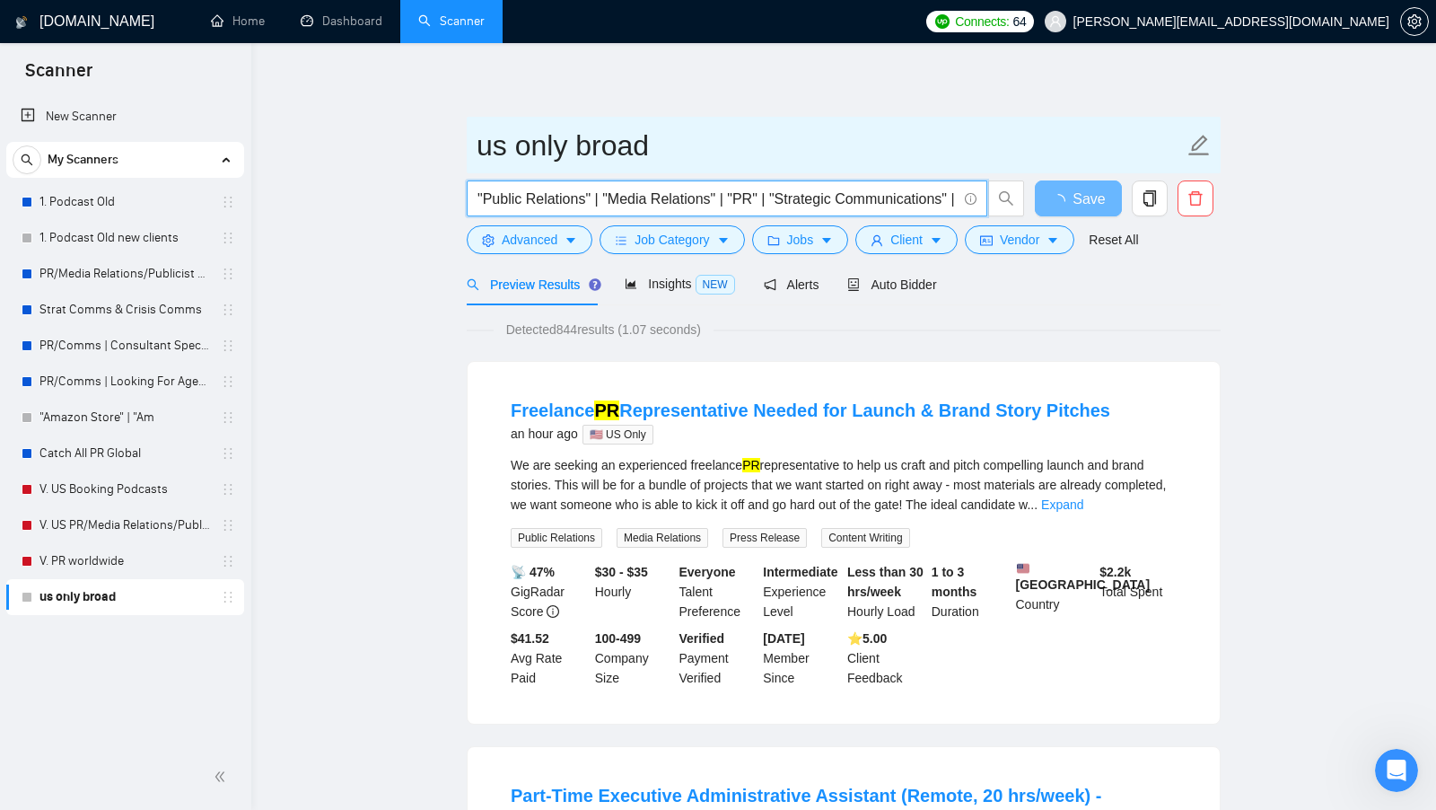
click at [704, 144] on input "us only broad" at bounding box center [830, 145] width 707 height 45
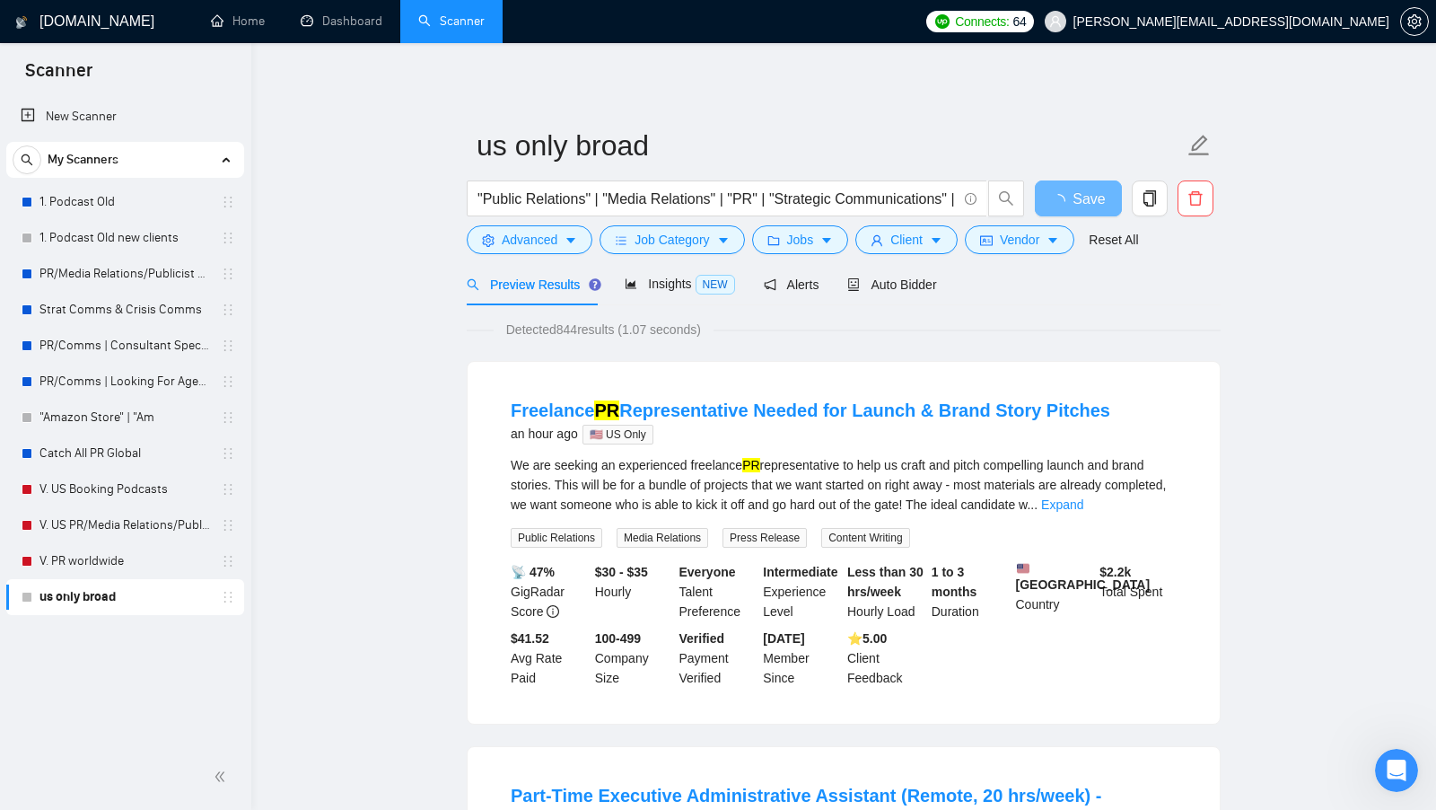
click at [1148, 202] on icon "copy" at bounding box center [1150, 198] width 16 height 16
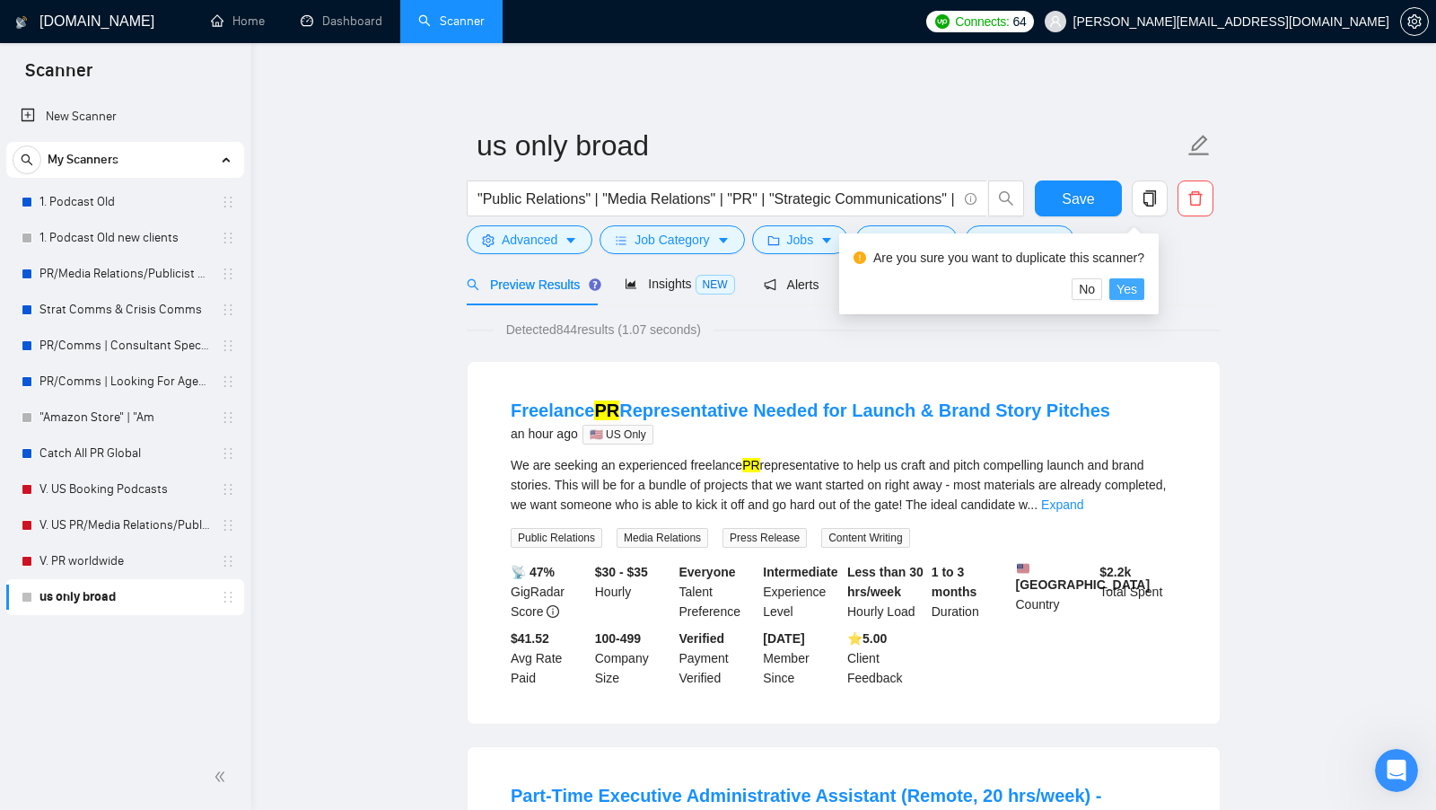
click at [1144, 284] on button "Yes" at bounding box center [1126, 289] width 35 height 22
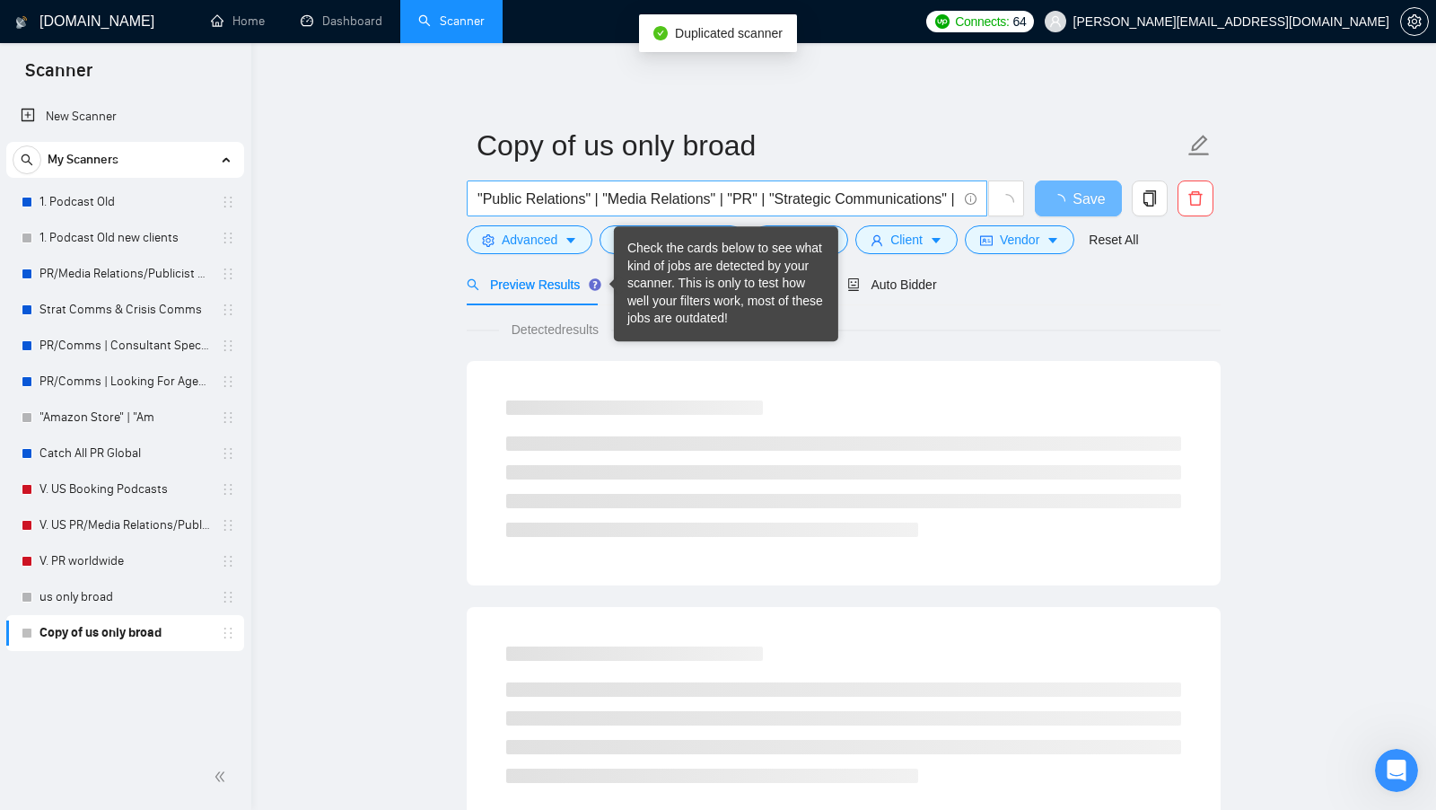
click at [756, 190] on input ""Public Relations" | "Media Relations" | "PR" | "Strategic Communications" | "E…" at bounding box center [717, 199] width 479 height 22
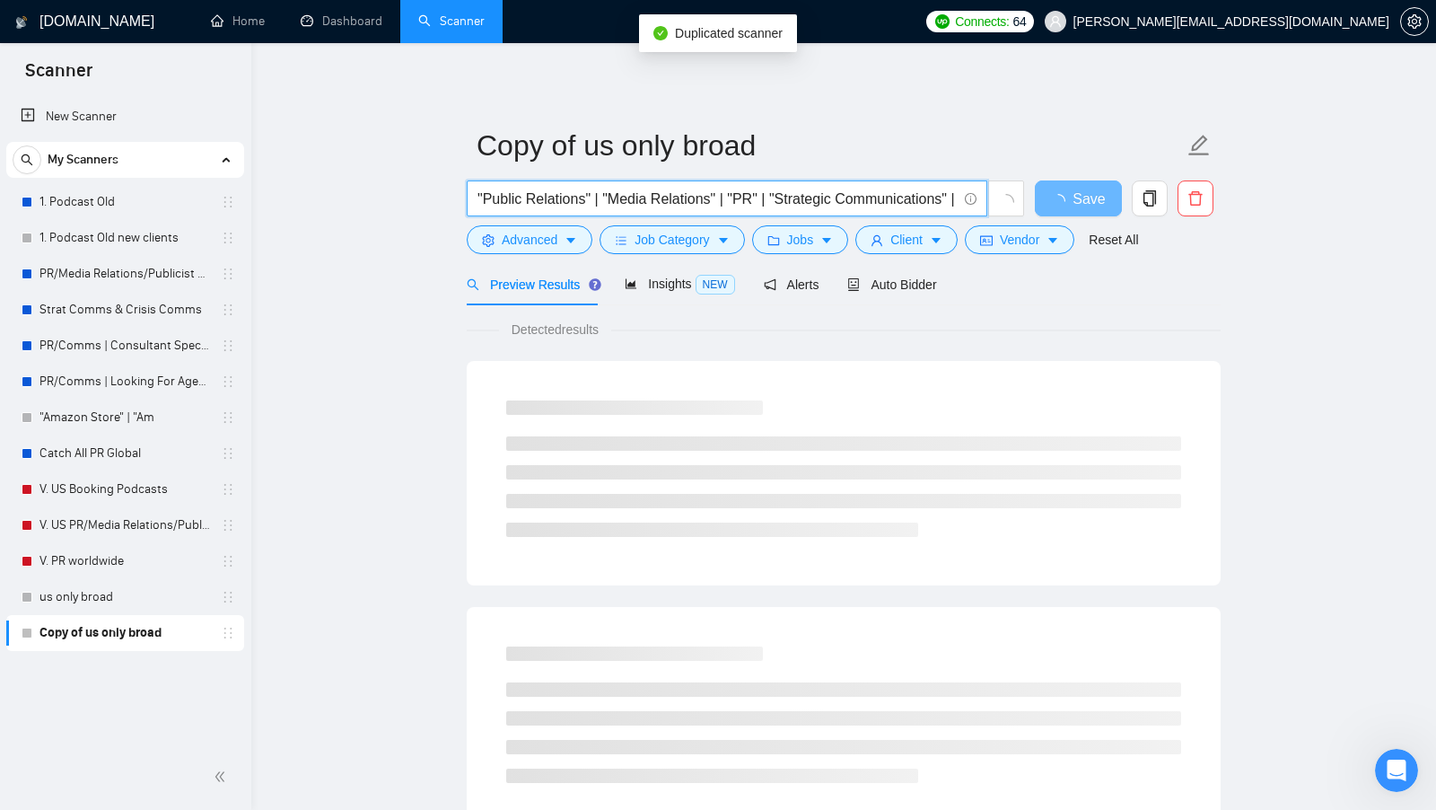
click at [749, 198] on input ""Public Relations" | "Media Relations" | "PR" | "Strategic Communications" | "E…" at bounding box center [717, 199] width 479 height 22
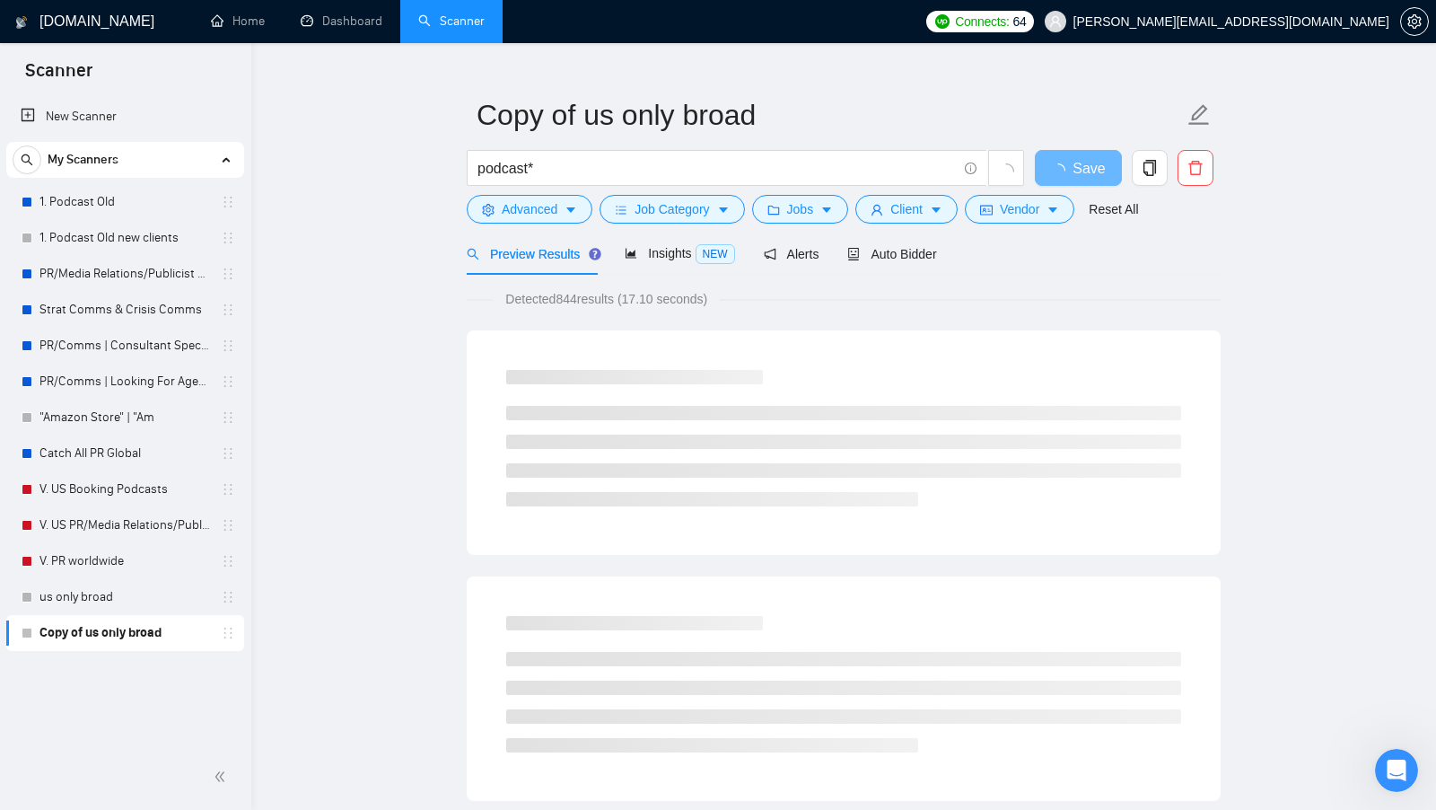
scroll to position [7, 0]
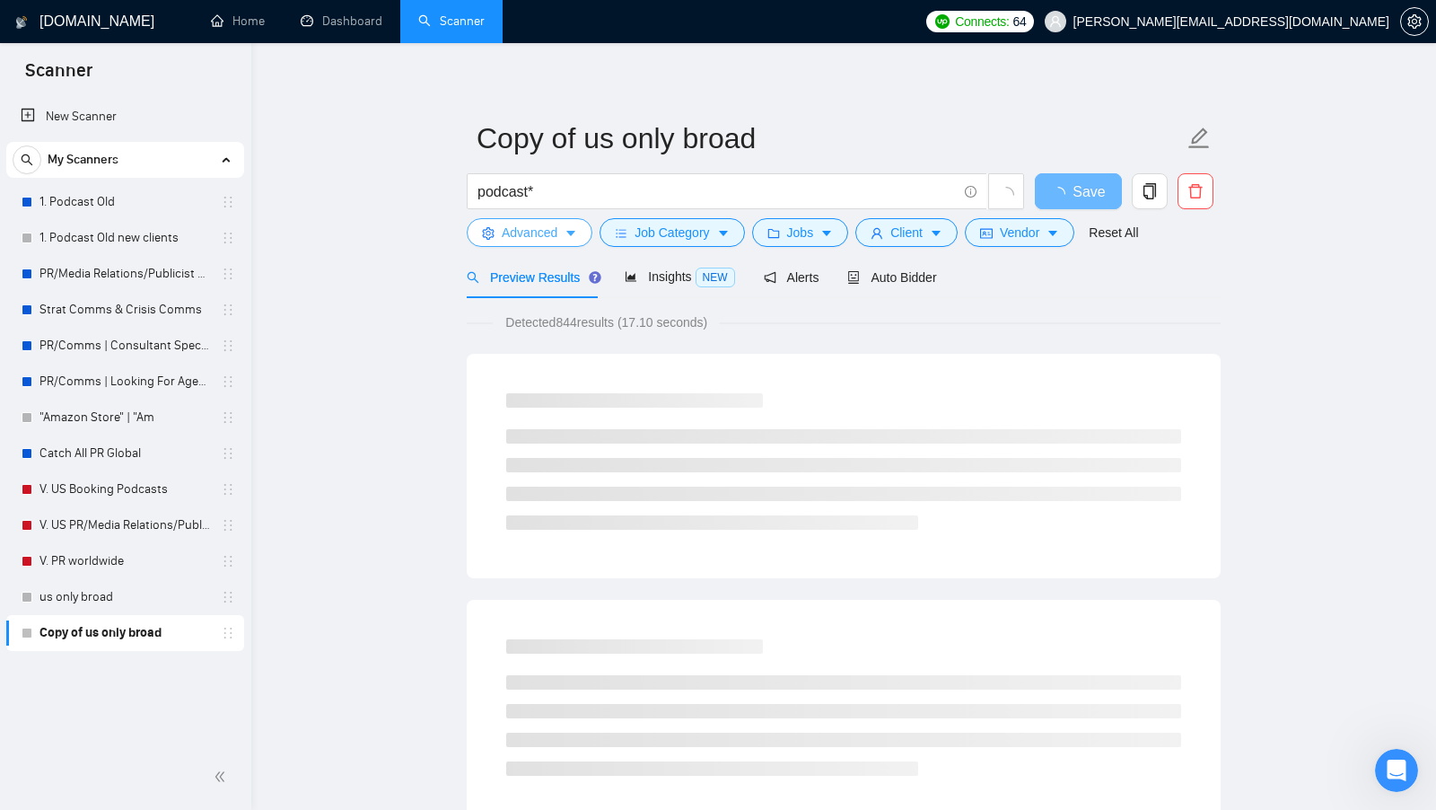
click at [563, 232] on button "Advanced" at bounding box center [530, 232] width 126 height 29
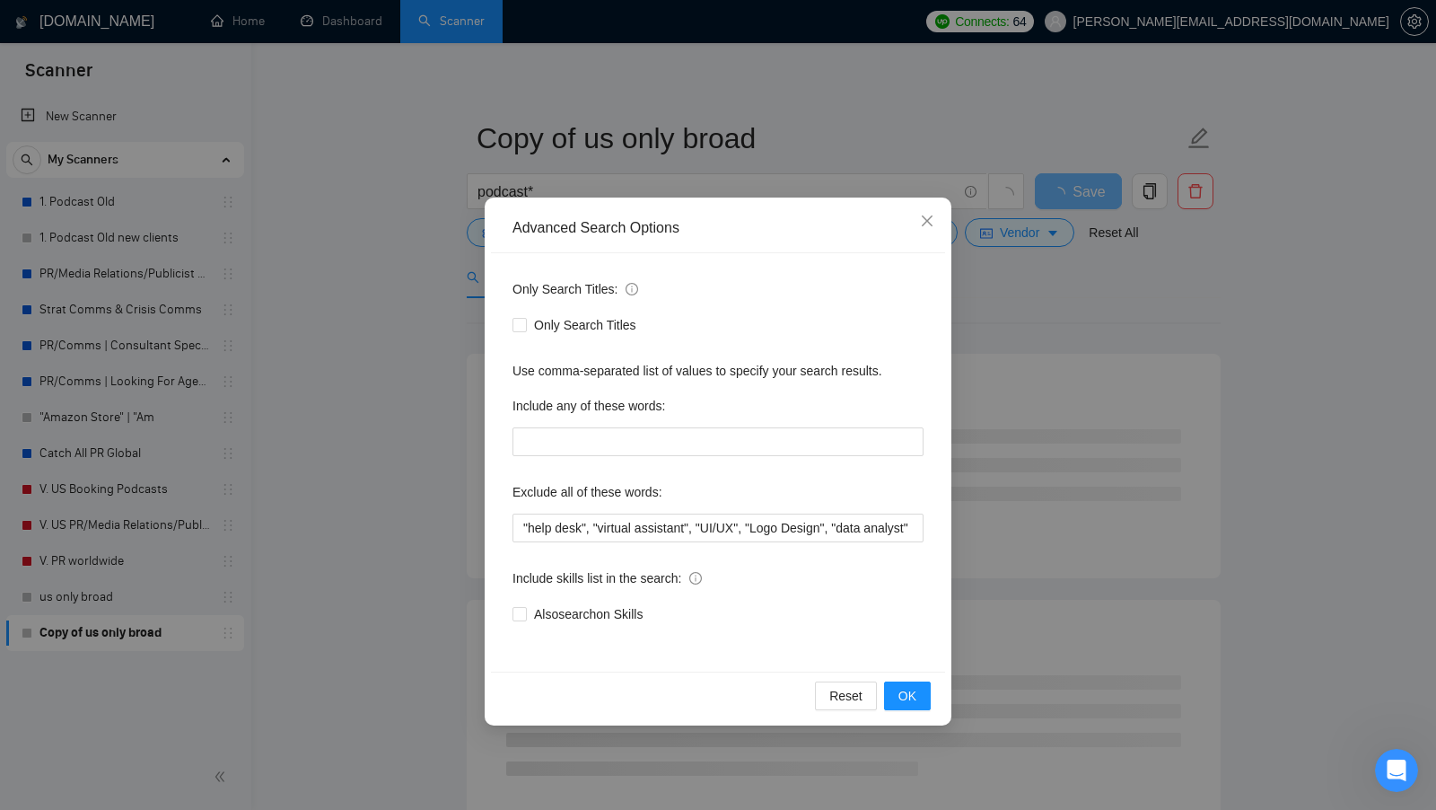
click at [420, 298] on div "Advanced Search Options Only Search Titles: Only Search Titles Use comma-separa…" at bounding box center [718, 405] width 1436 height 810
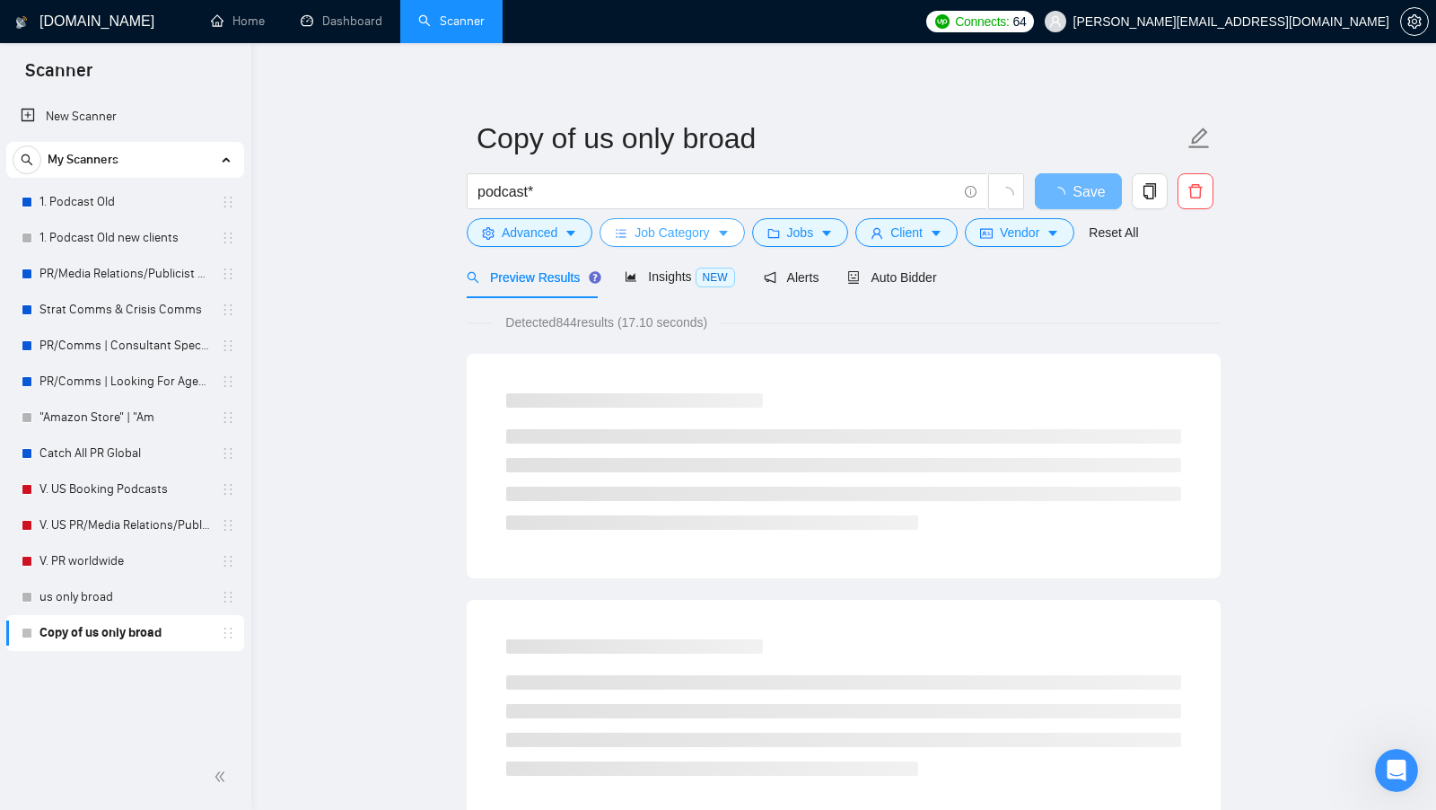
click at [736, 234] on button "Job Category" at bounding box center [672, 232] width 145 height 29
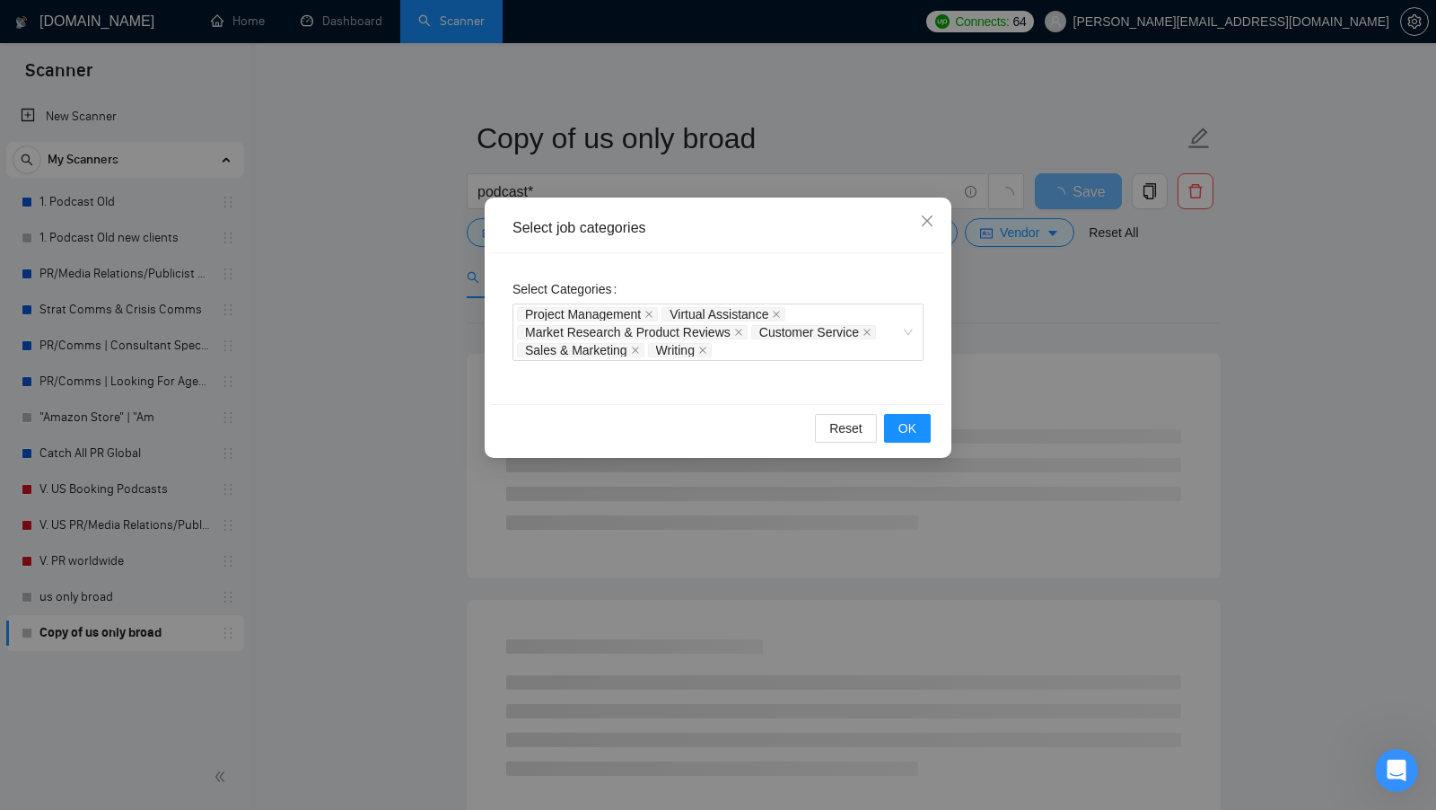
click at [1054, 327] on div "Select job categories Select Categories Project Management Virtual Assistance M…" at bounding box center [718, 405] width 1436 height 810
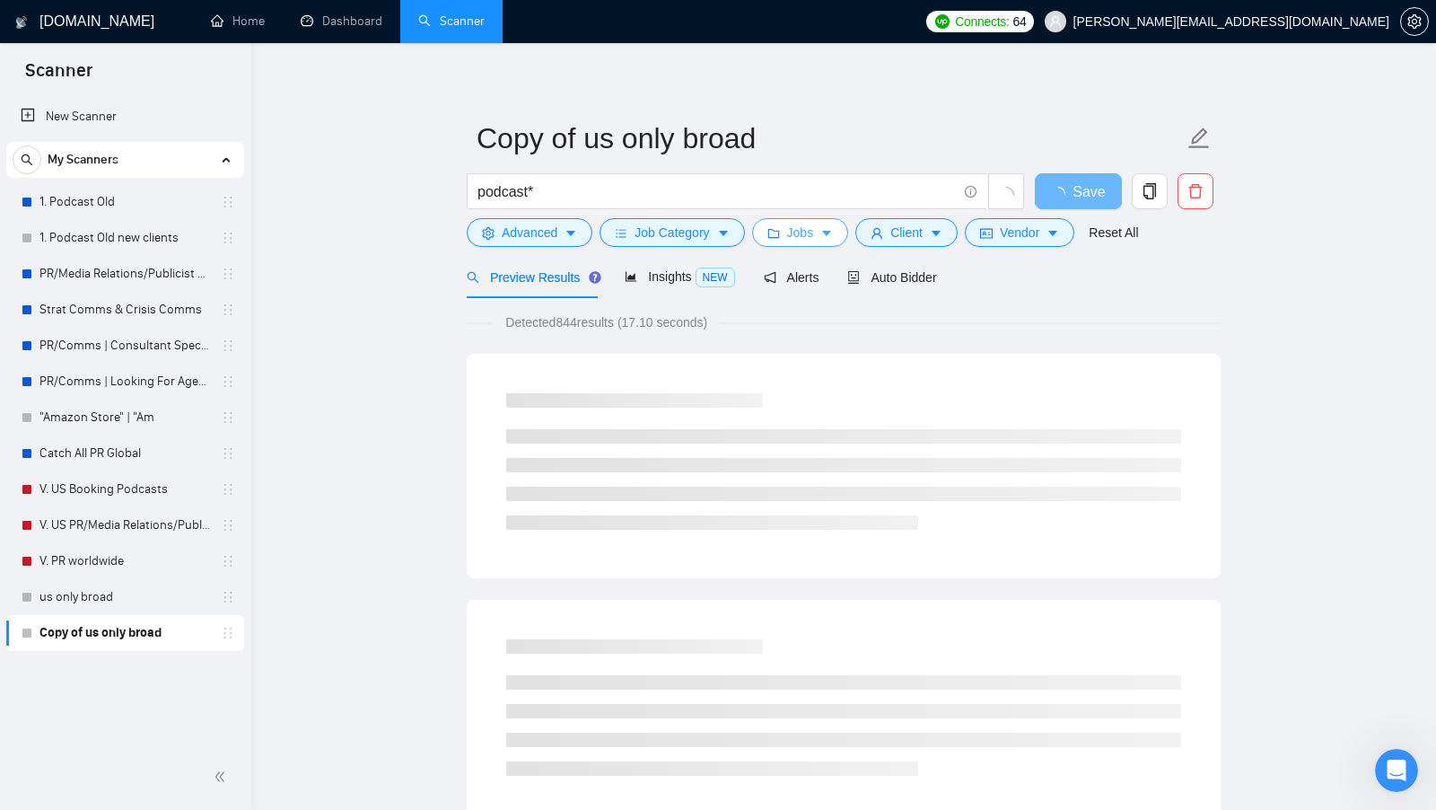
click at [811, 232] on span "Jobs" at bounding box center [800, 233] width 27 height 20
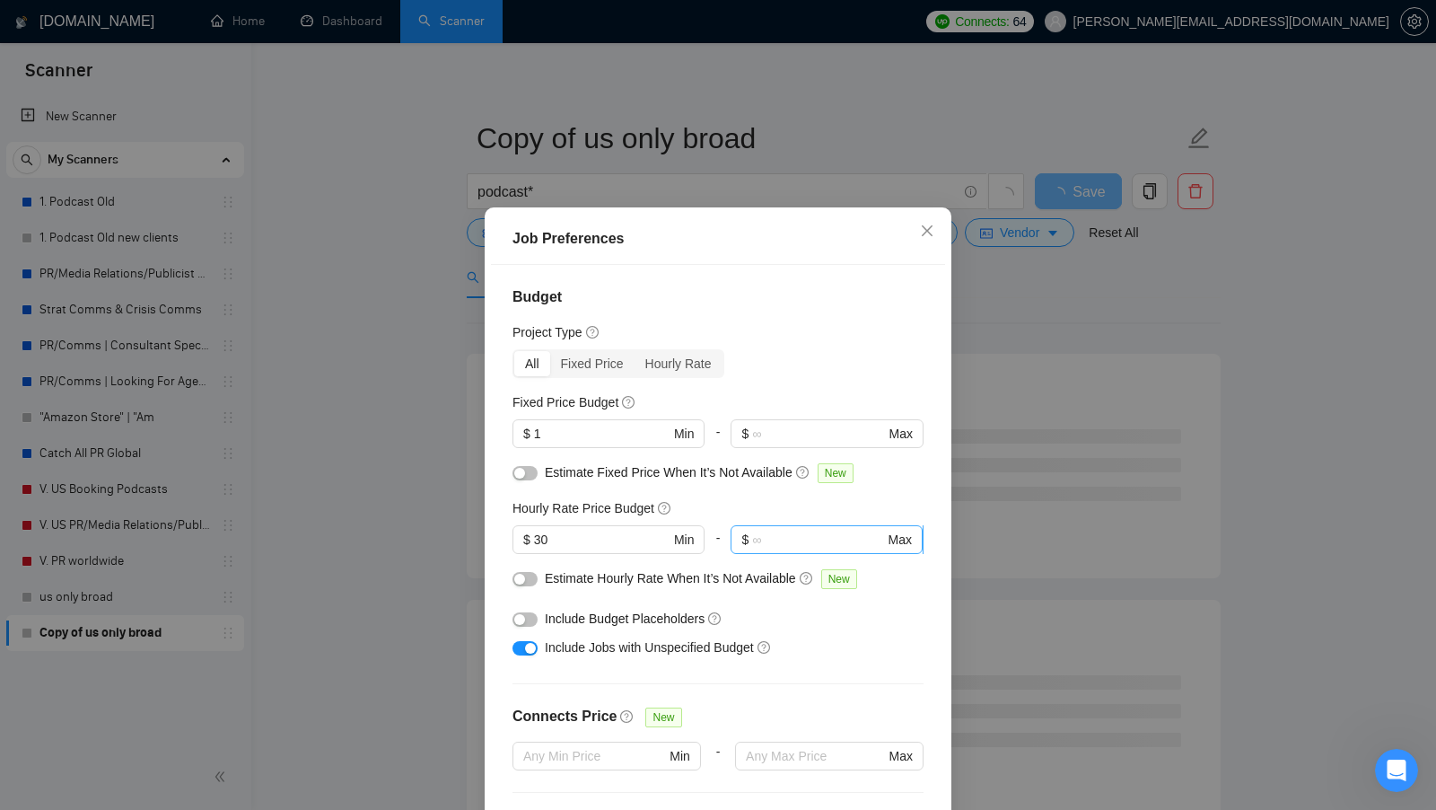
scroll to position [443, 0]
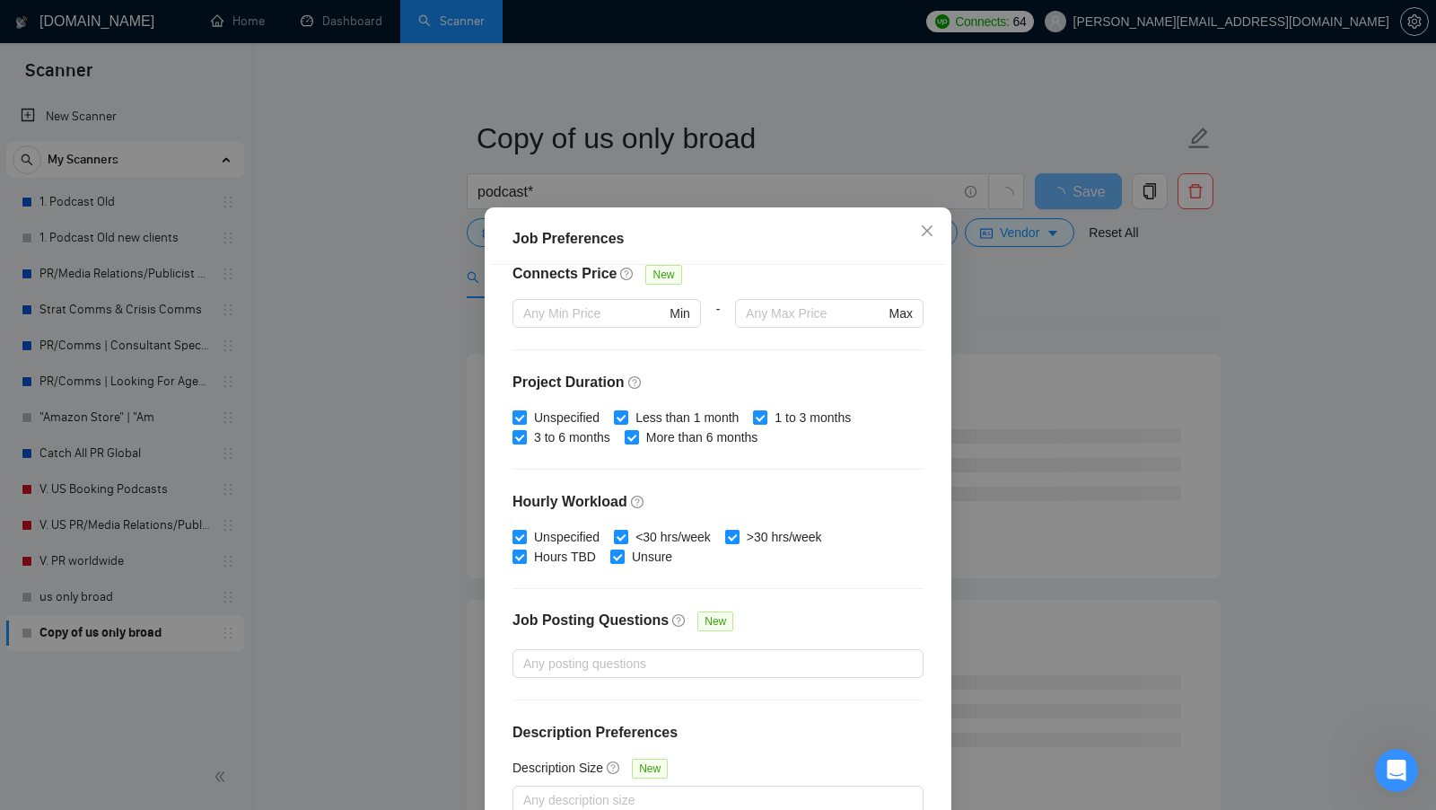
click at [1027, 423] on div "Job Preferences Budget Project Type All Fixed Price Hourly Rate Fixed Price Bud…" at bounding box center [718, 405] width 1436 height 810
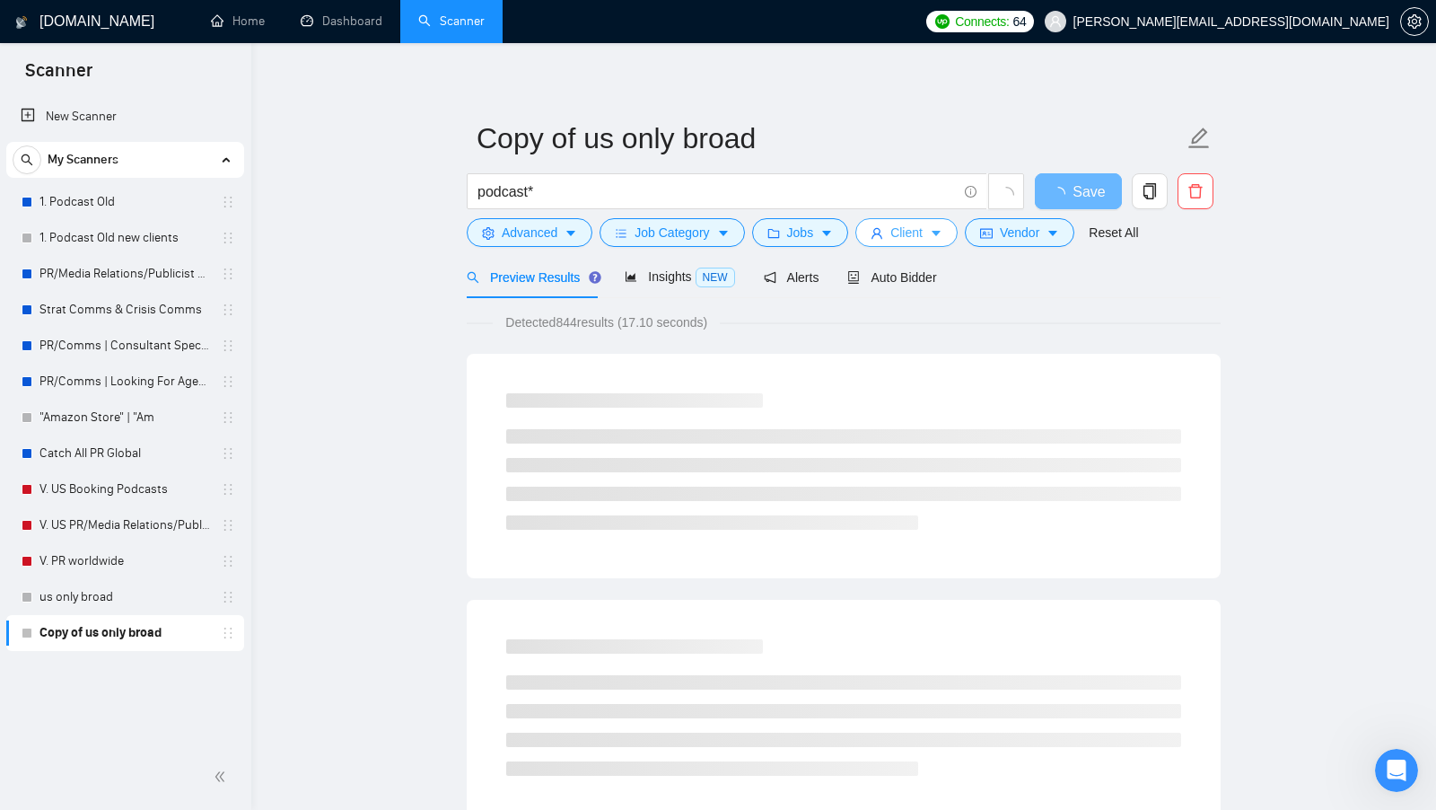
click at [942, 245] on button "Client" at bounding box center [906, 232] width 102 height 29
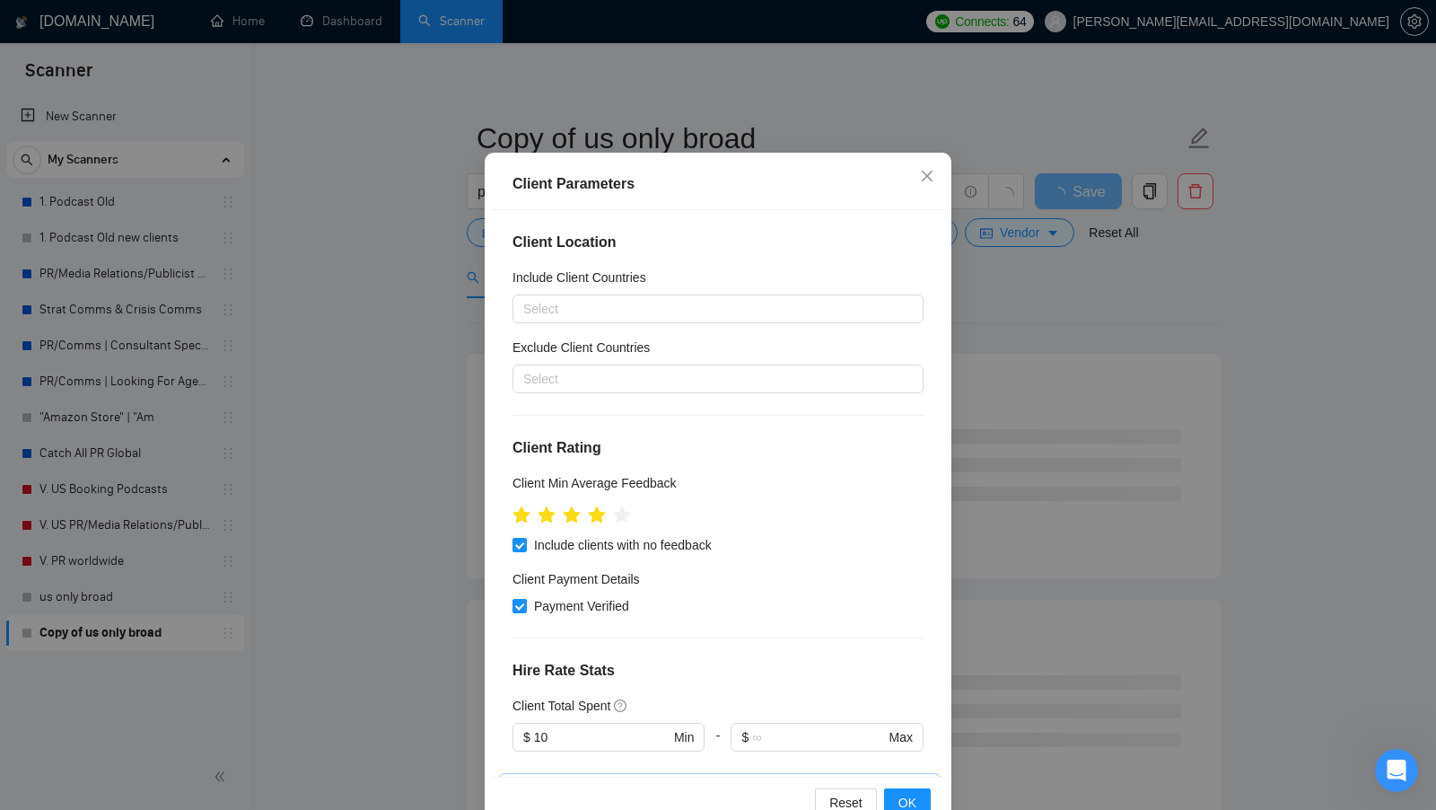
scroll to position [0, 0]
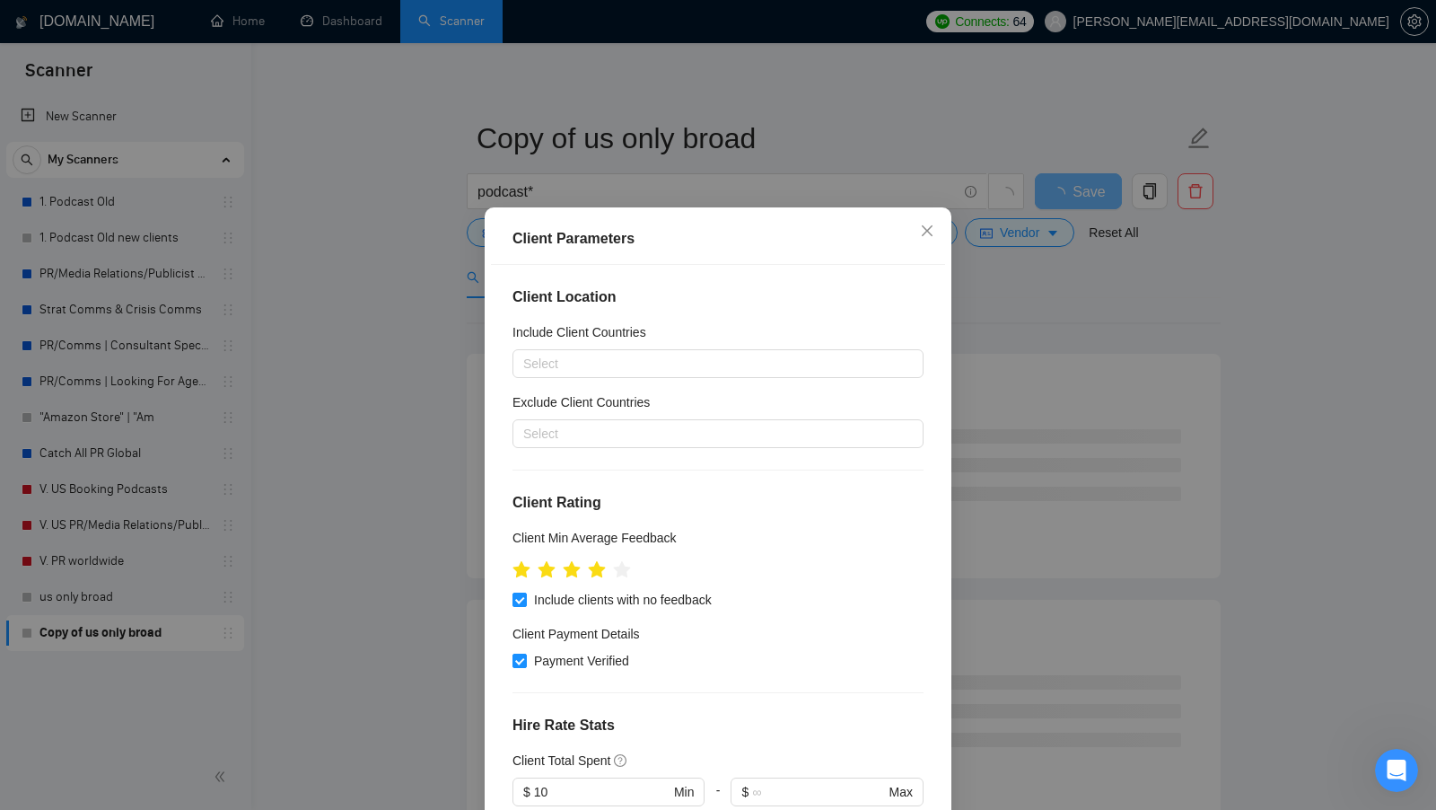
click at [1081, 416] on div "Client Parameters Client Location Include Client Countries Select Exclude Clien…" at bounding box center [718, 405] width 1436 height 810
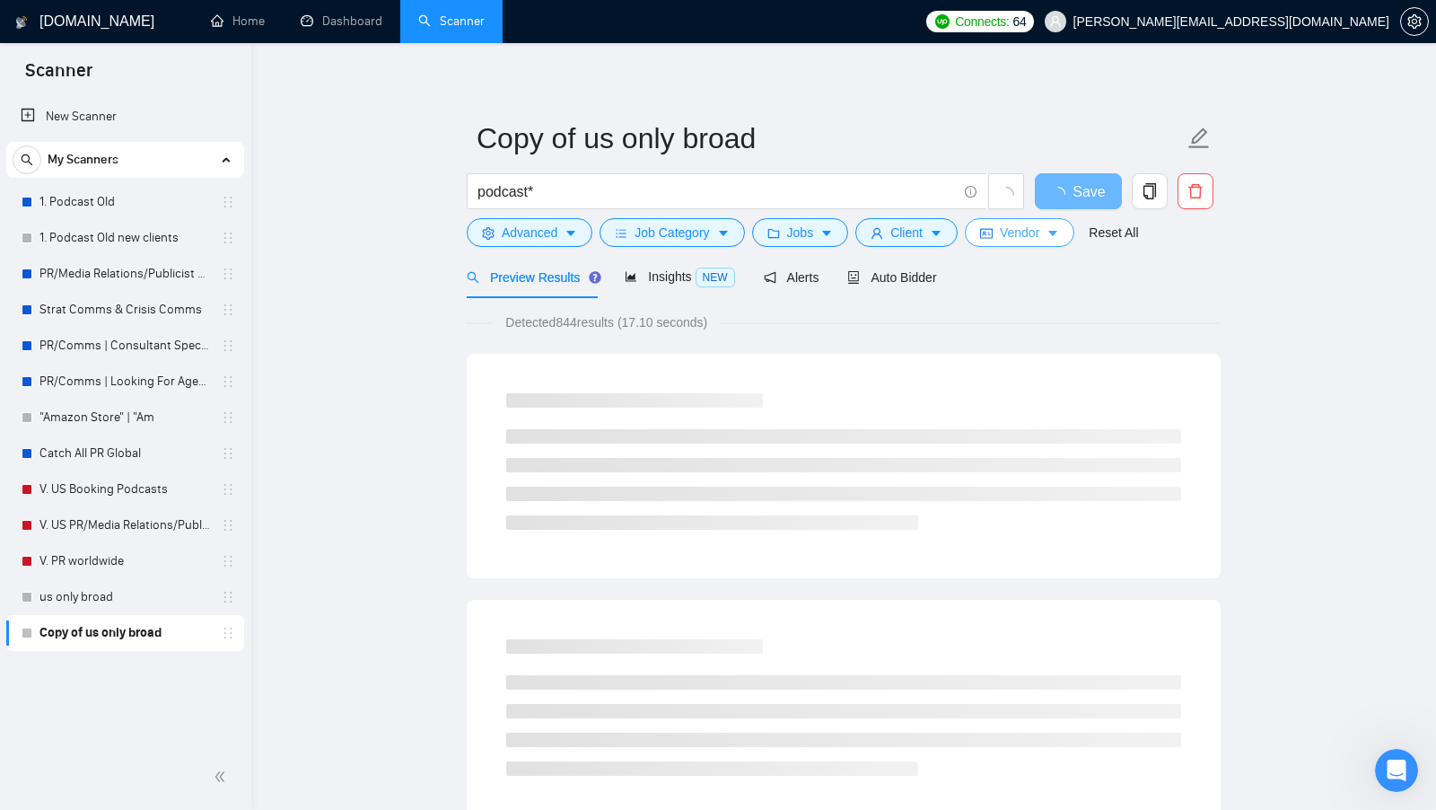
click at [1049, 240] on button "Vendor" at bounding box center [1020, 232] width 110 height 29
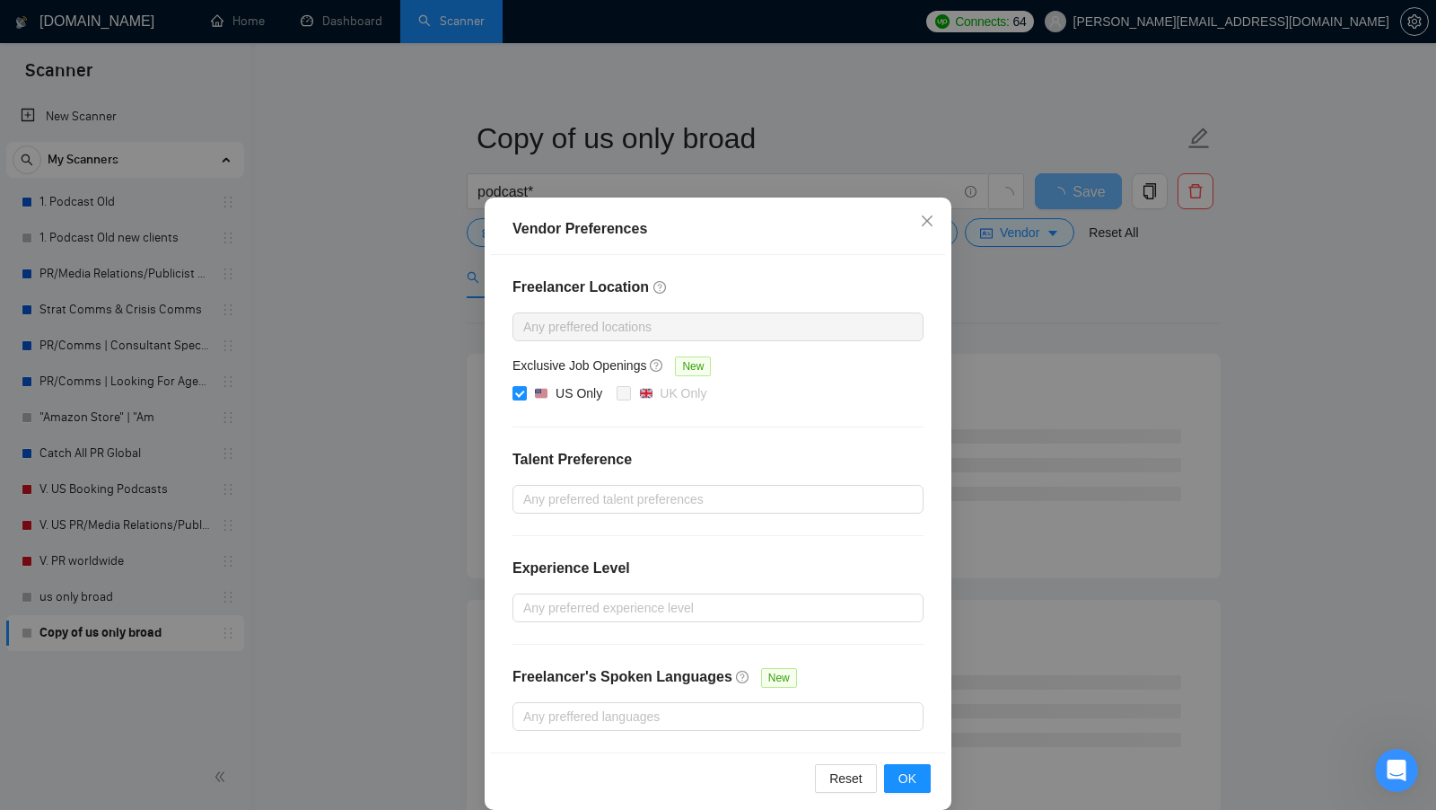
click at [1076, 297] on div "Vendor Preferences Freelancer Location Any preffered locations Exclusive Job Op…" at bounding box center [718, 405] width 1436 height 810
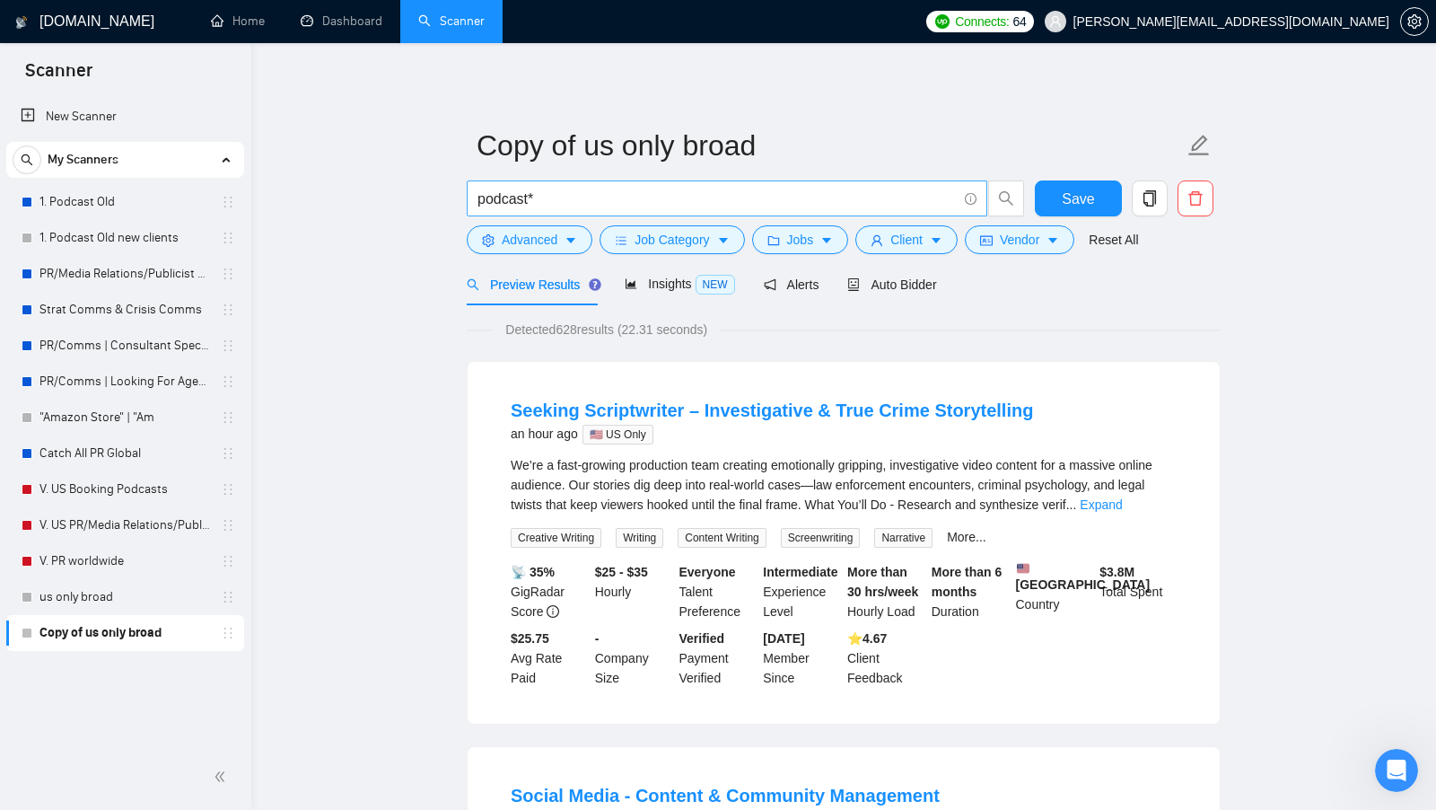
click at [746, 203] on input "podcast*" at bounding box center [717, 199] width 479 height 22
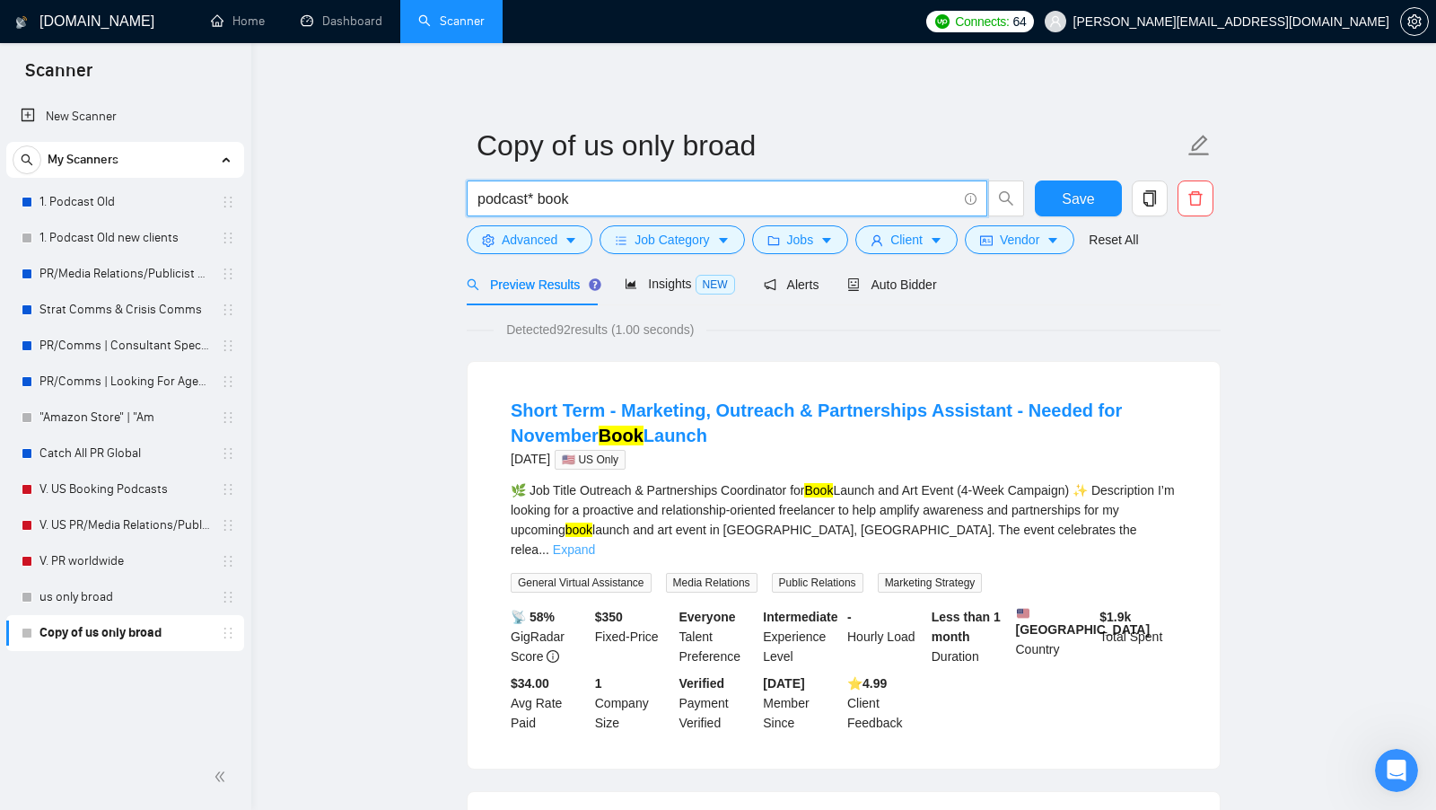
click at [595, 542] on link "Expand" at bounding box center [574, 549] width 42 height 14
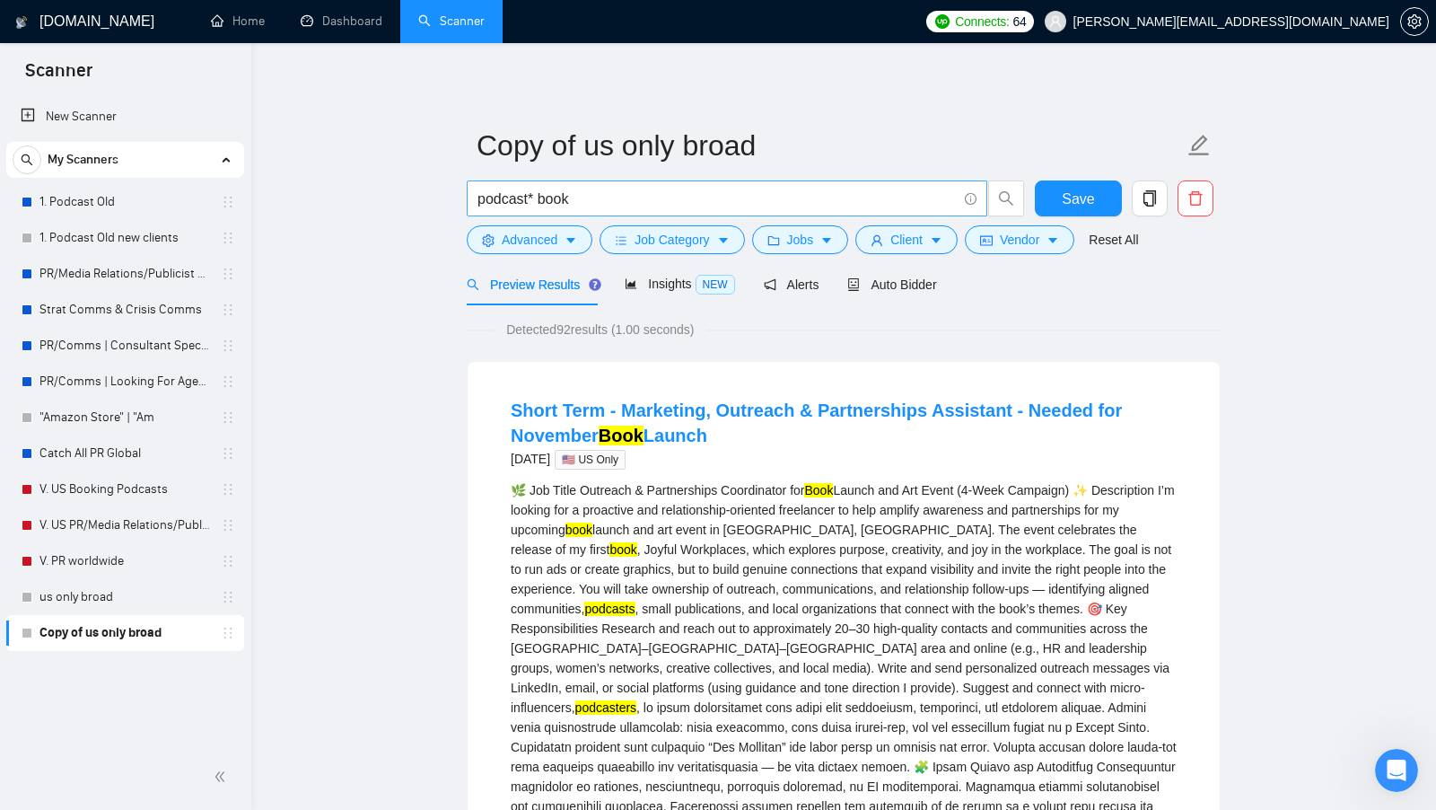
click at [565, 201] on input "podcast* book" at bounding box center [717, 199] width 479 height 22
click at [587, 201] on input "podcast* book" at bounding box center [717, 199] width 479 height 22
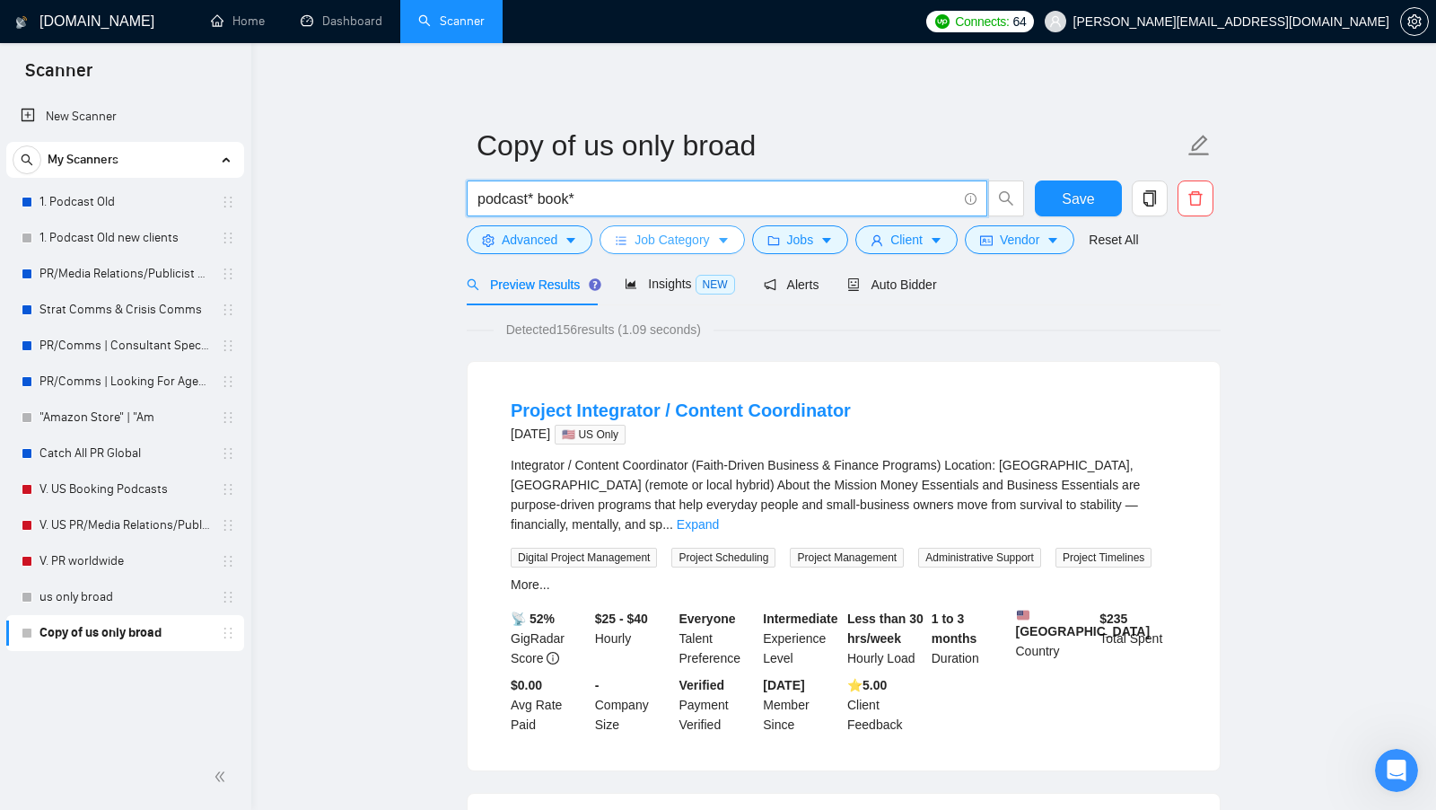
click at [705, 235] on span "Job Category" at bounding box center [672, 240] width 74 height 20
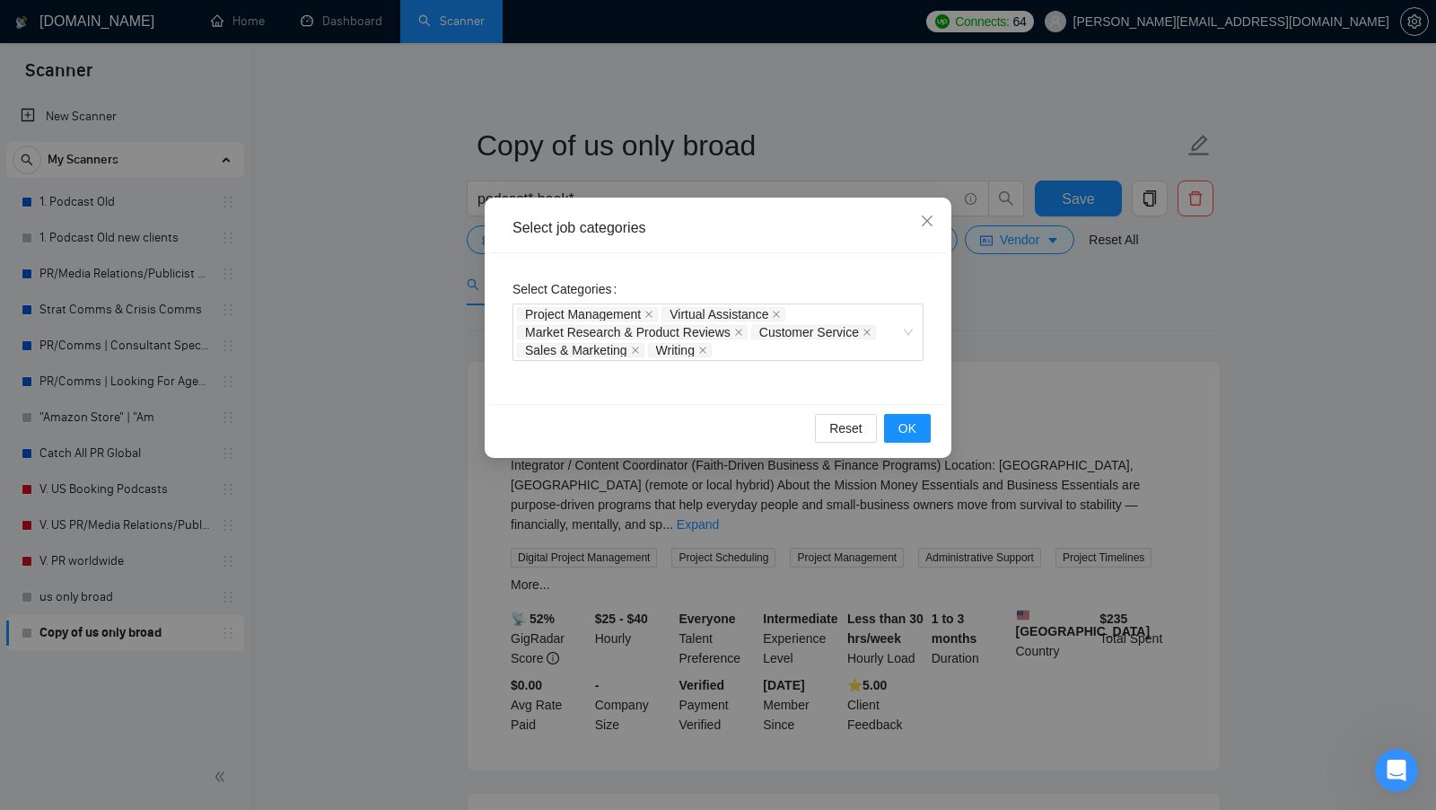
click at [794, 292] on div "Select Categories Project Management Virtual Assistance Market Research & Produ…" at bounding box center [718, 318] width 411 height 86
click at [1005, 360] on div "Select job categories Select Categories Project Management Virtual Assistance M…" at bounding box center [718, 405] width 1436 height 810
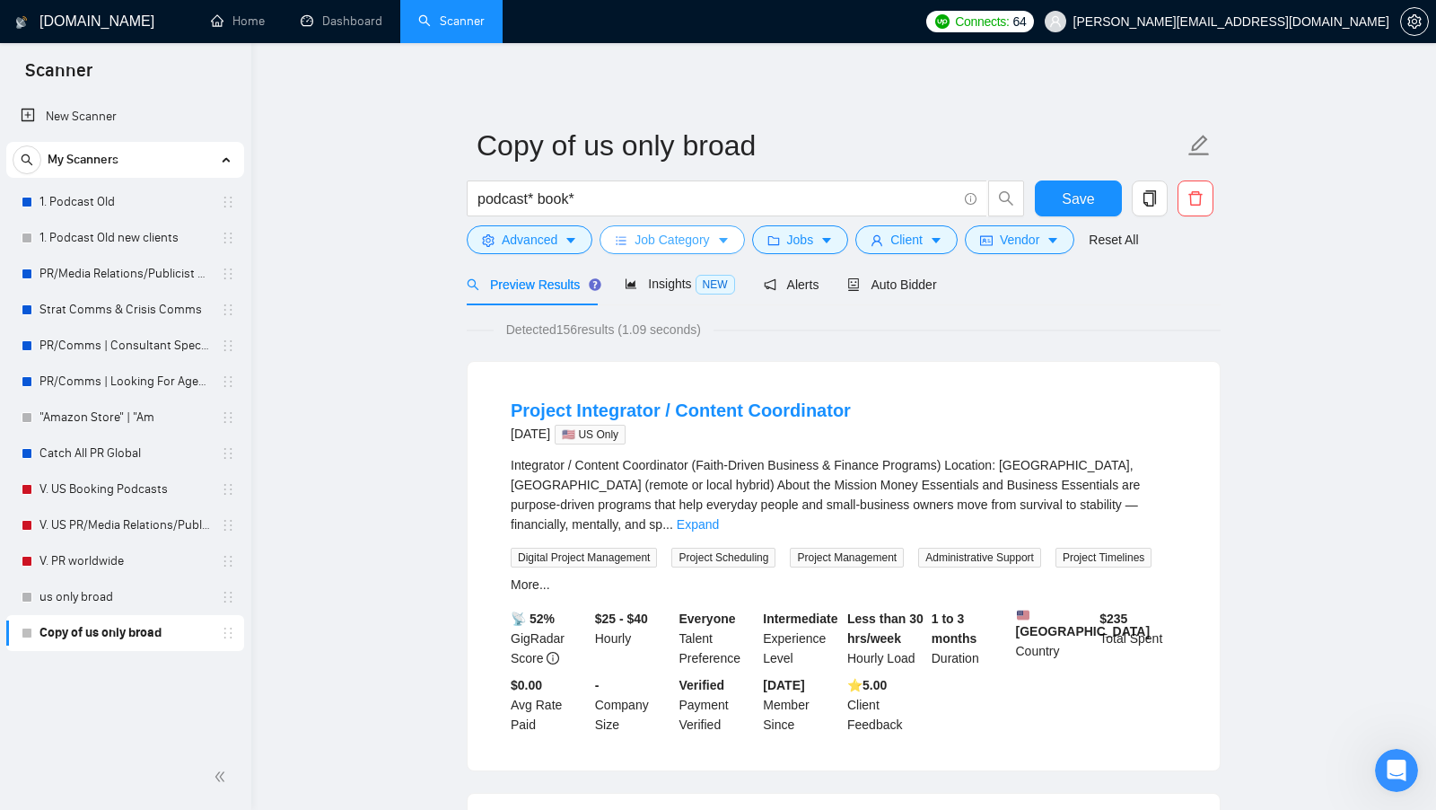
click at [722, 245] on icon "caret-down" at bounding box center [723, 240] width 13 height 13
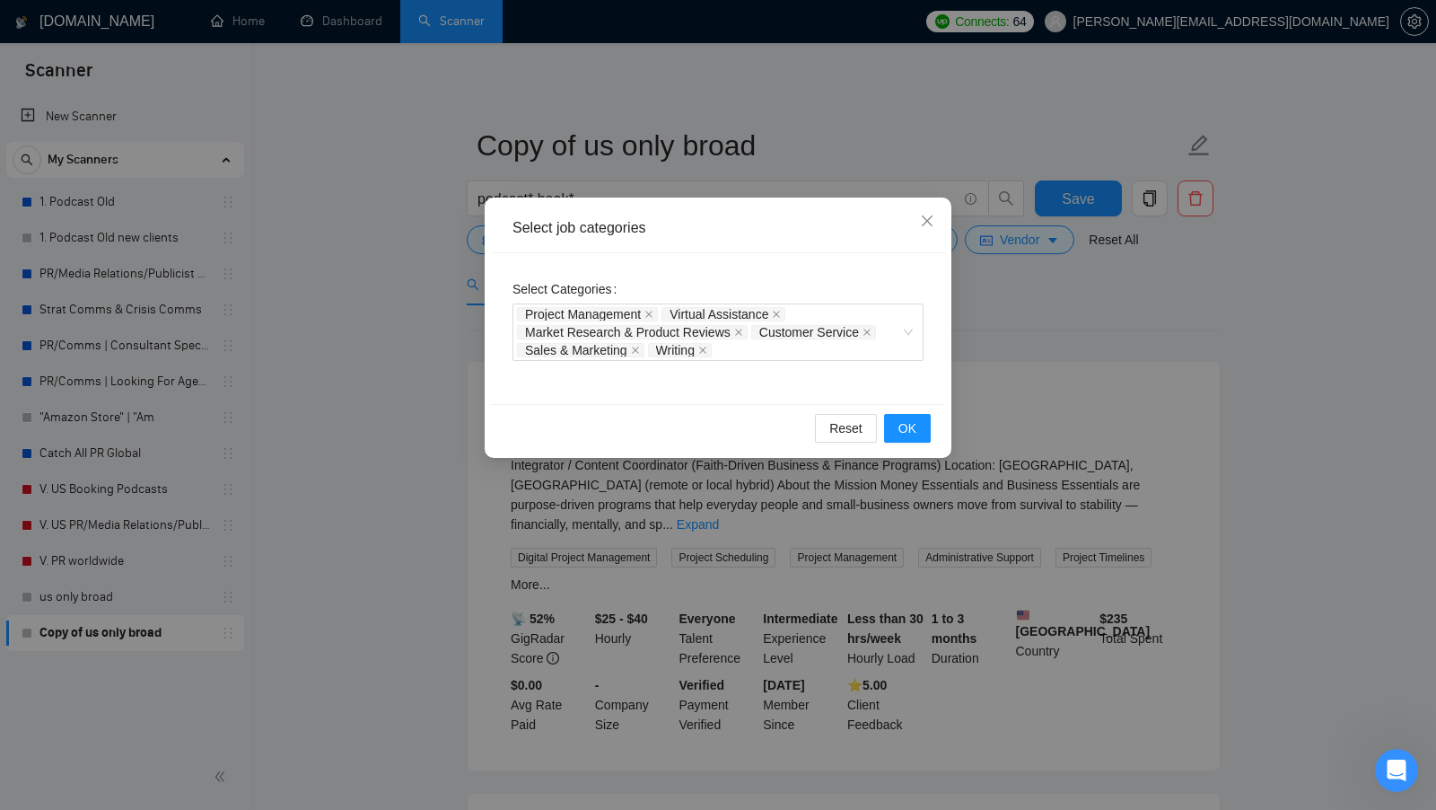
click at [396, 349] on div "Select job categories Select Categories Project Management Virtual Assistance M…" at bounding box center [718, 405] width 1436 height 810
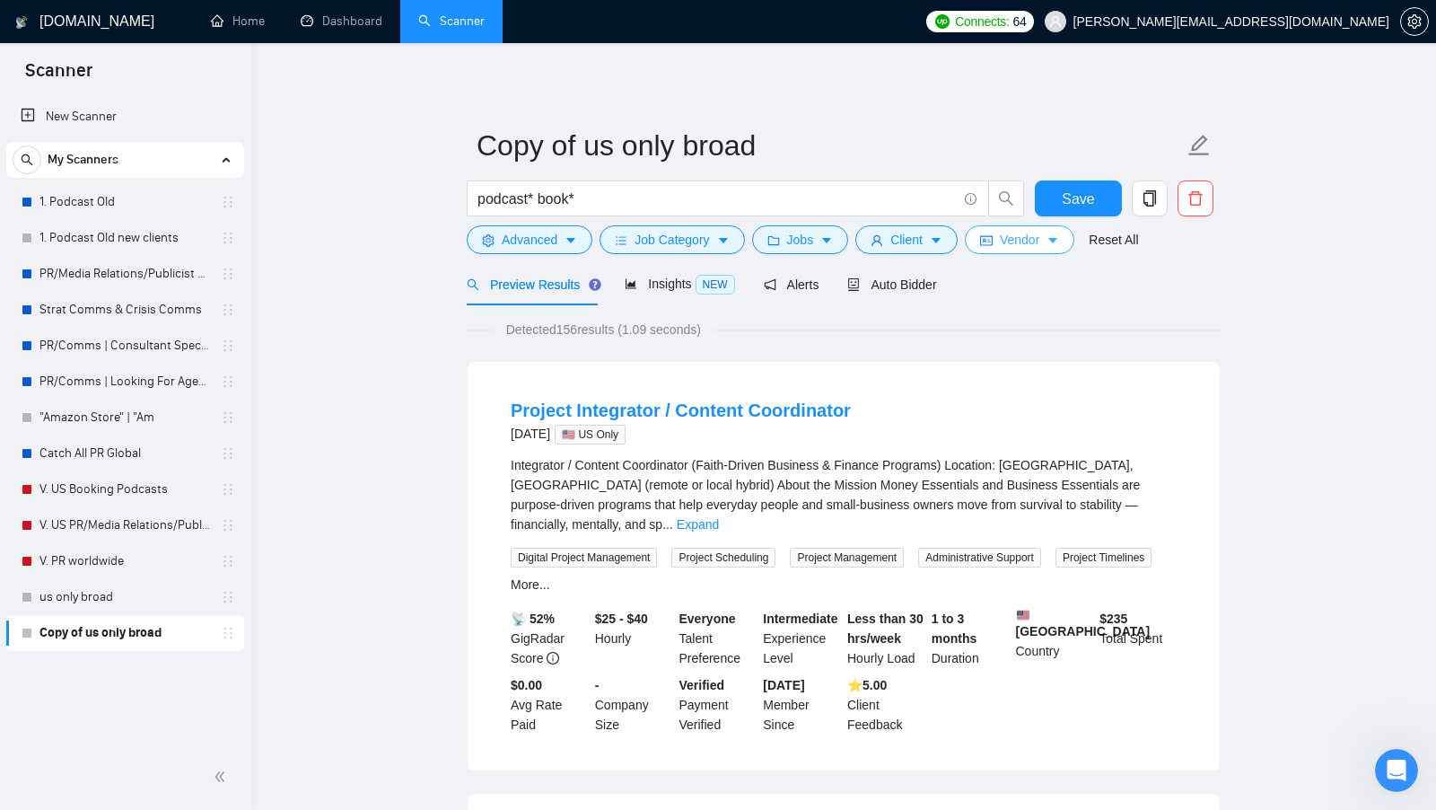
click at [1003, 235] on button "Vendor" at bounding box center [1020, 239] width 110 height 29
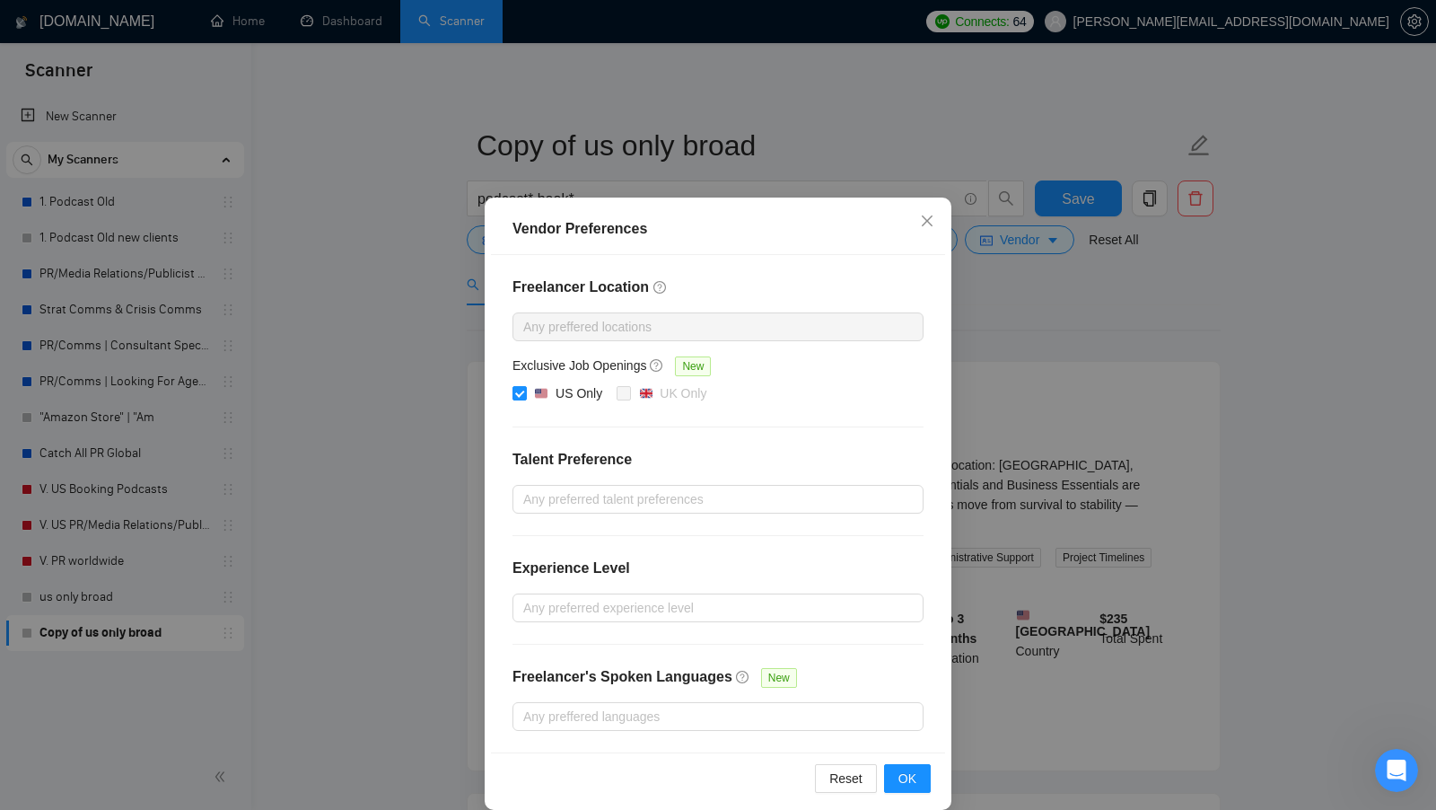
click at [1022, 333] on div "Vendor Preferences Freelancer Location Any preffered locations Exclusive Job Op…" at bounding box center [718, 405] width 1436 height 810
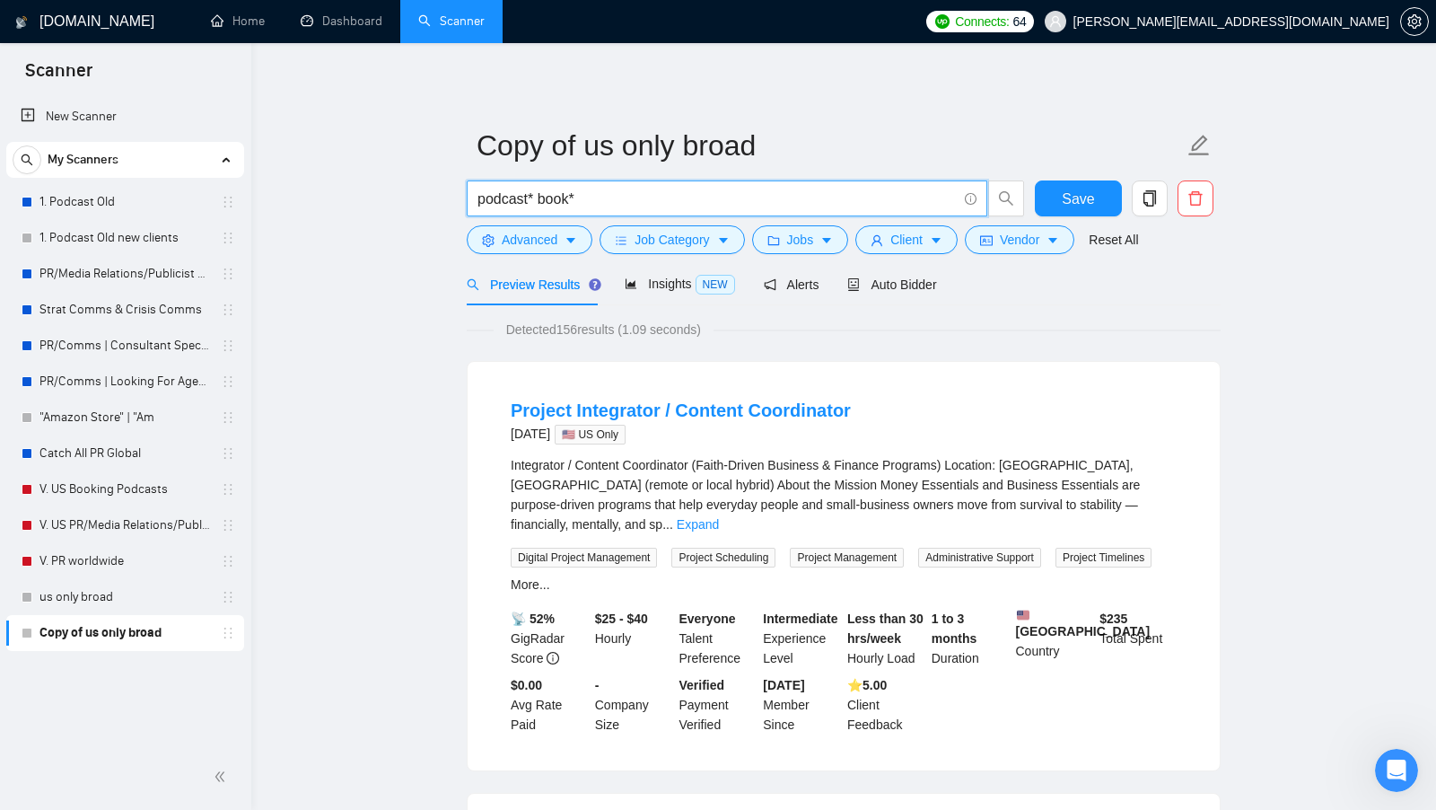
drag, startPoint x: 544, startPoint y: 199, endPoint x: 723, endPoint y: 199, distance: 178.6
click at [723, 199] on input "podcast* book*" at bounding box center [717, 199] width 479 height 22
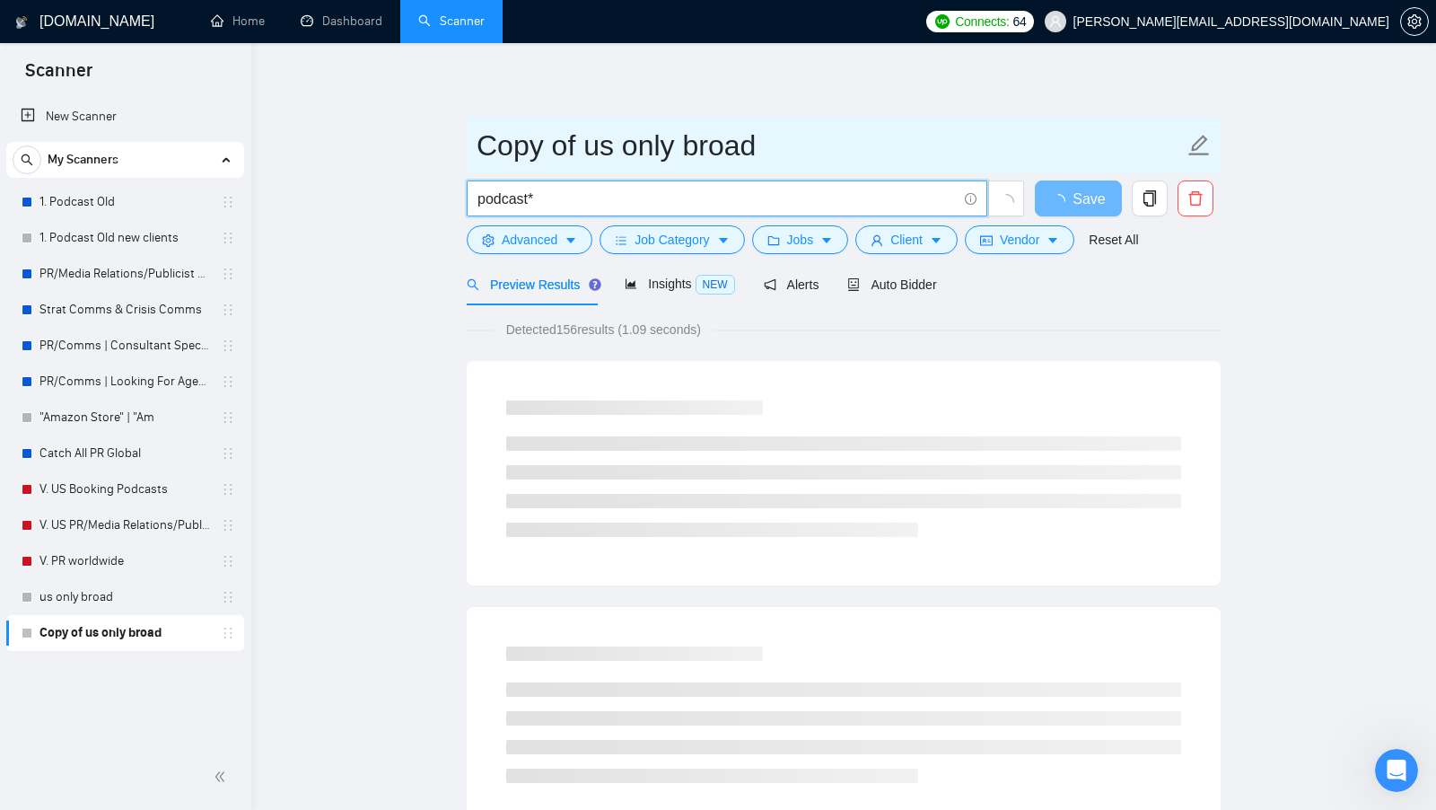
type input "podcast*"
drag, startPoint x: 792, startPoint y: 154, endPoint x: 460, endPoint y: 156, distance: 332.1
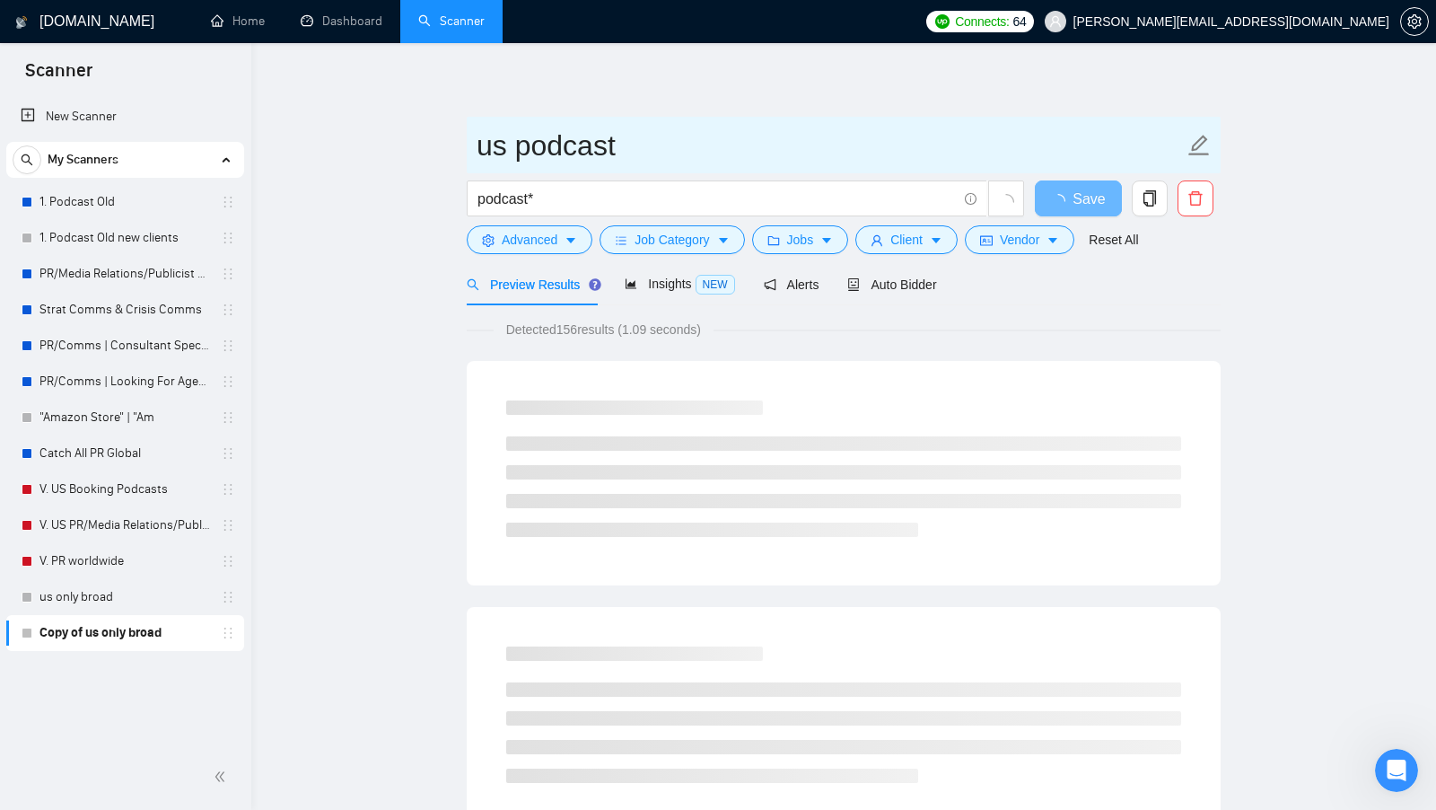
click at [627, 145] on input "us podcast" at bounding box center [830, 145] width 707 height 45
type input "us podcast broad"
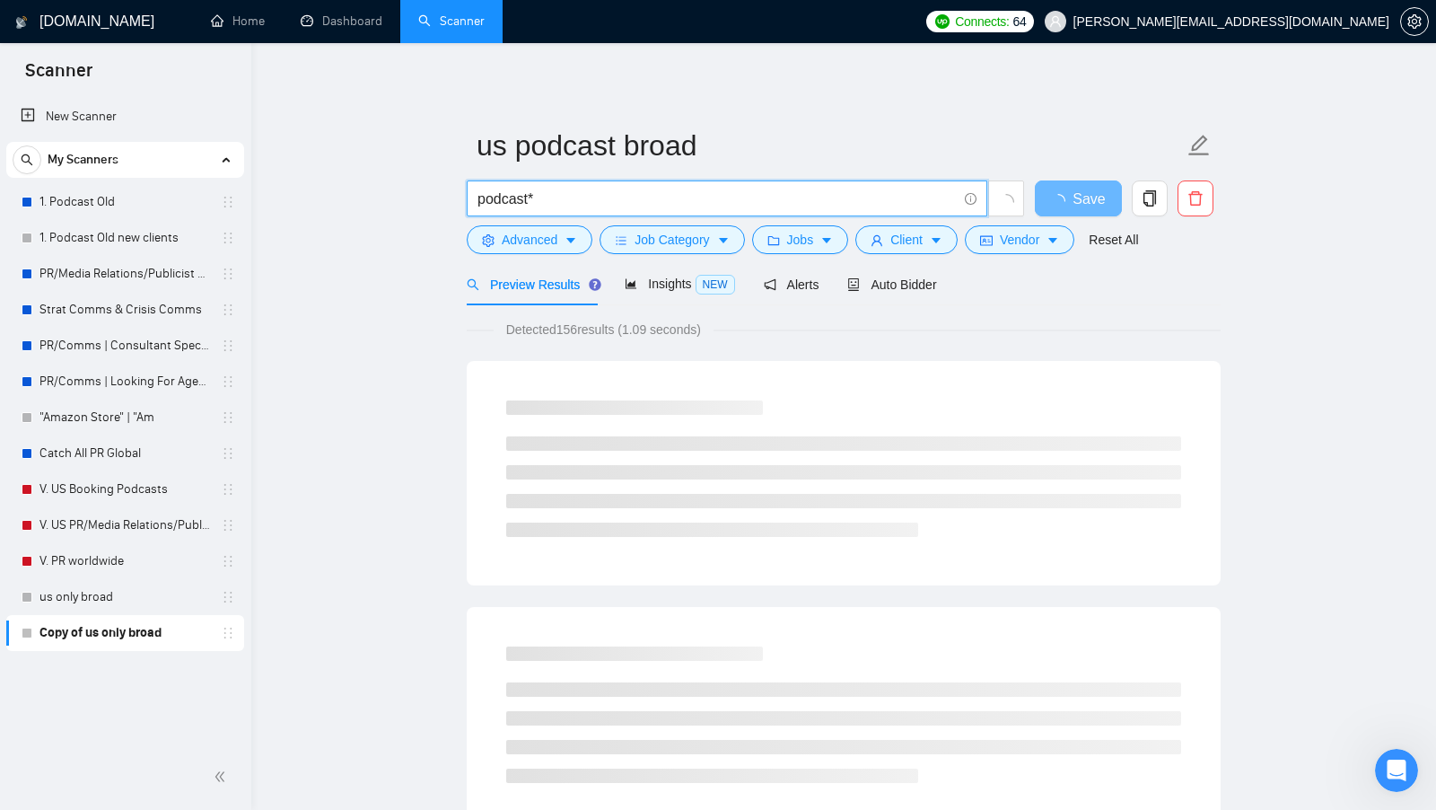
click at [855, 197] on input "podcast*" at bounding box center [717, 199] width 479 height 22
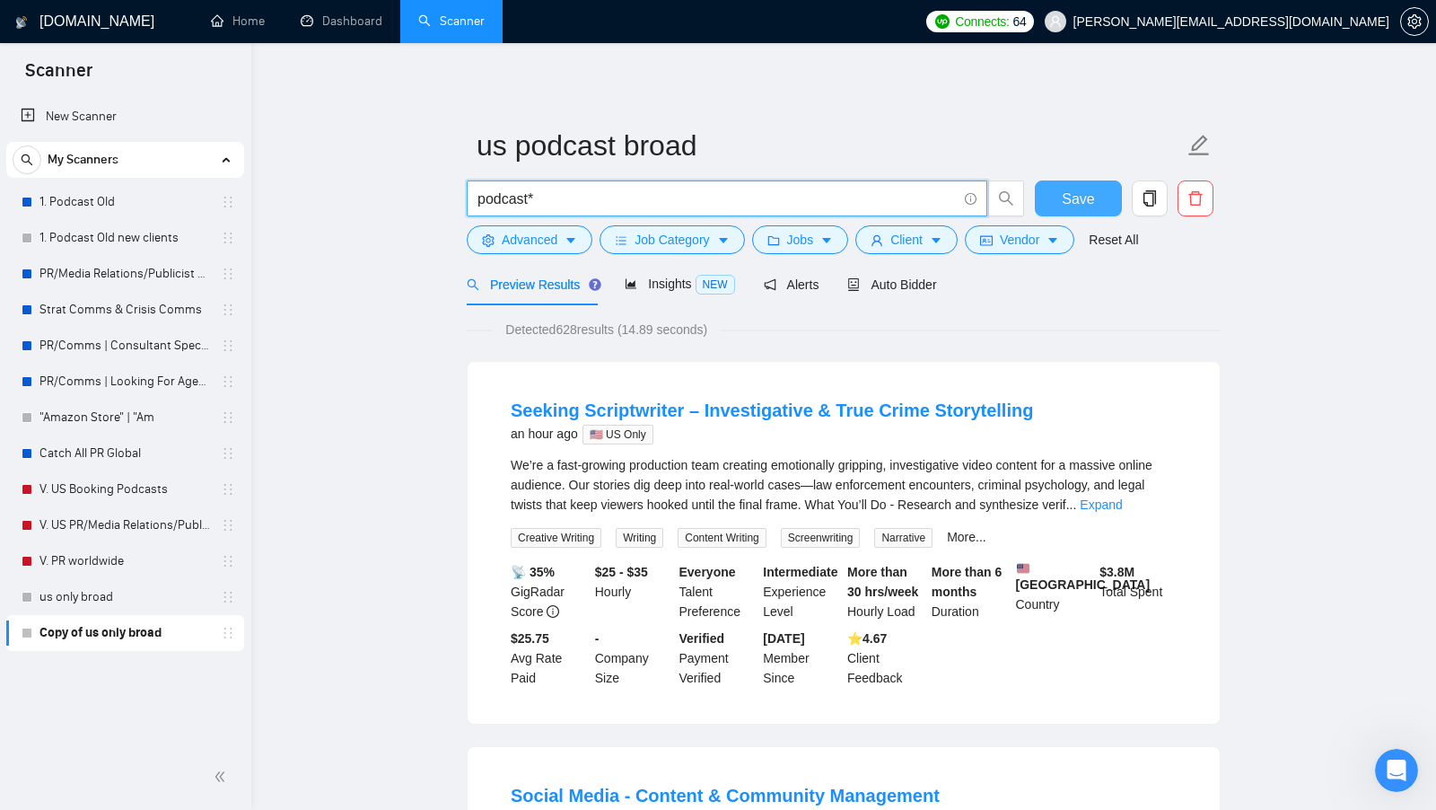
click at [1048, 202] on button "Save" at bounding box center [1078, 198] width 87 height 36
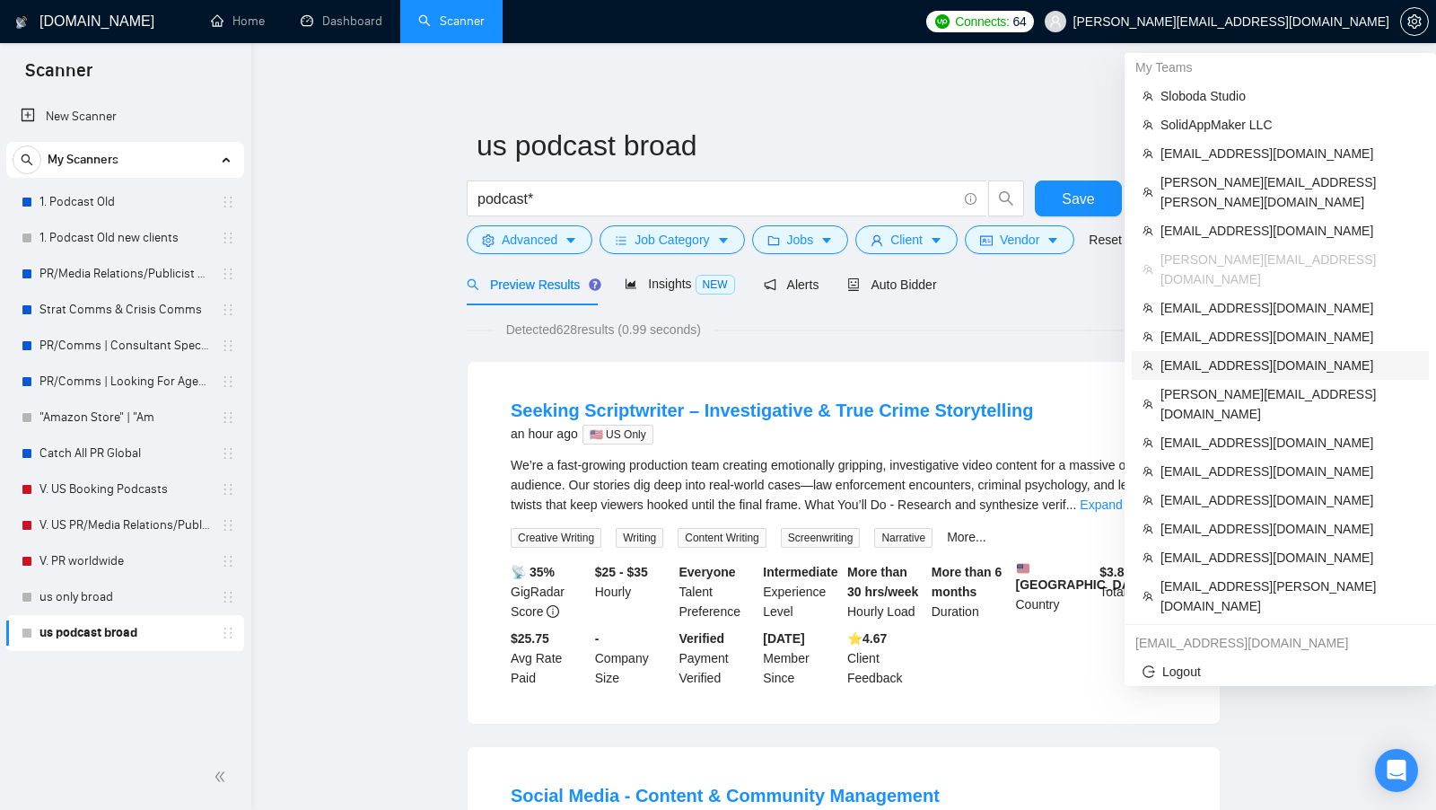
click at [1252, 355] on span "[EMAIL_ADDRESS][DOMAIN_NAME]" at bounding box center [1290, 365] width 258 height 20
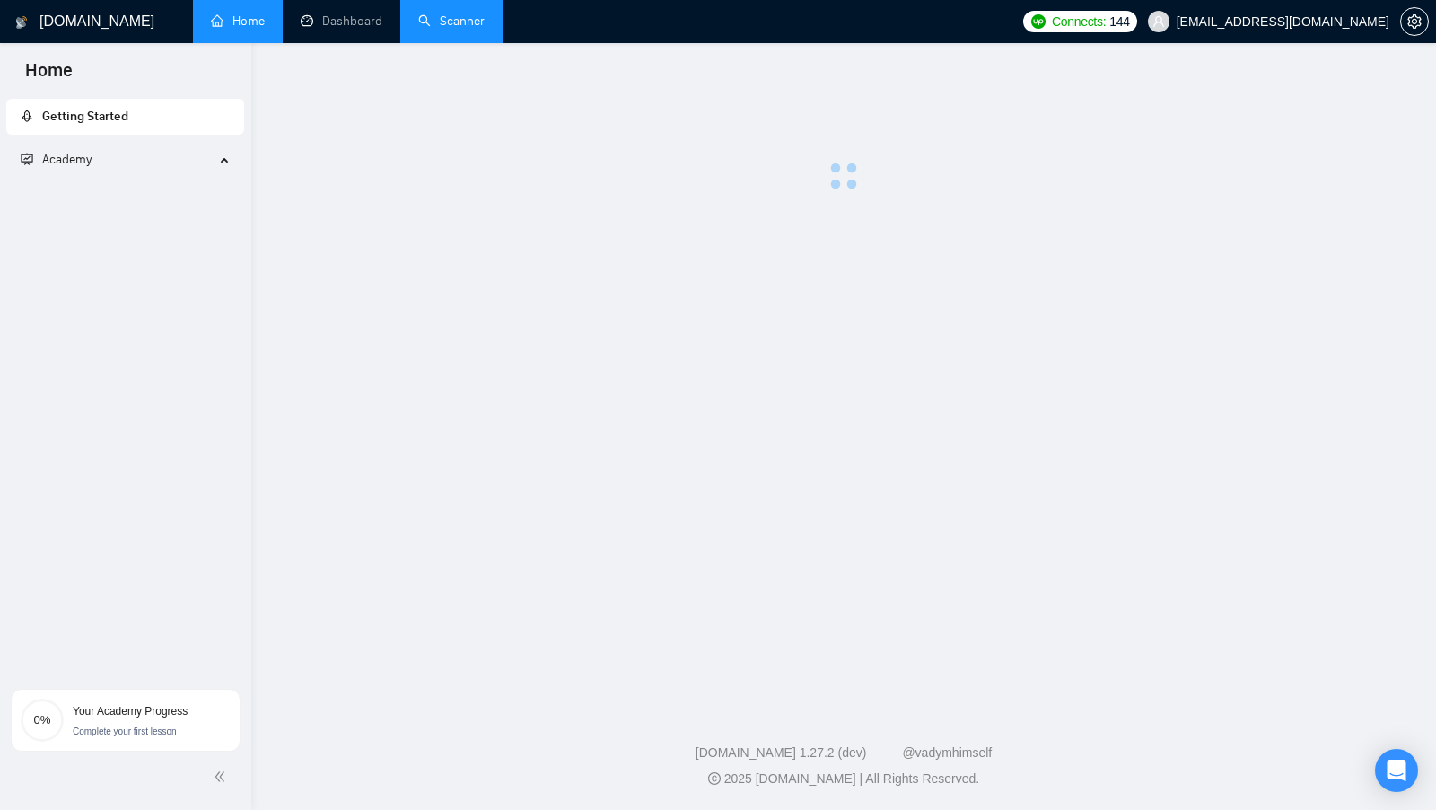
click at [475, 21] on link "Scanner" at bounding box center [451, 20] width 66 height 15
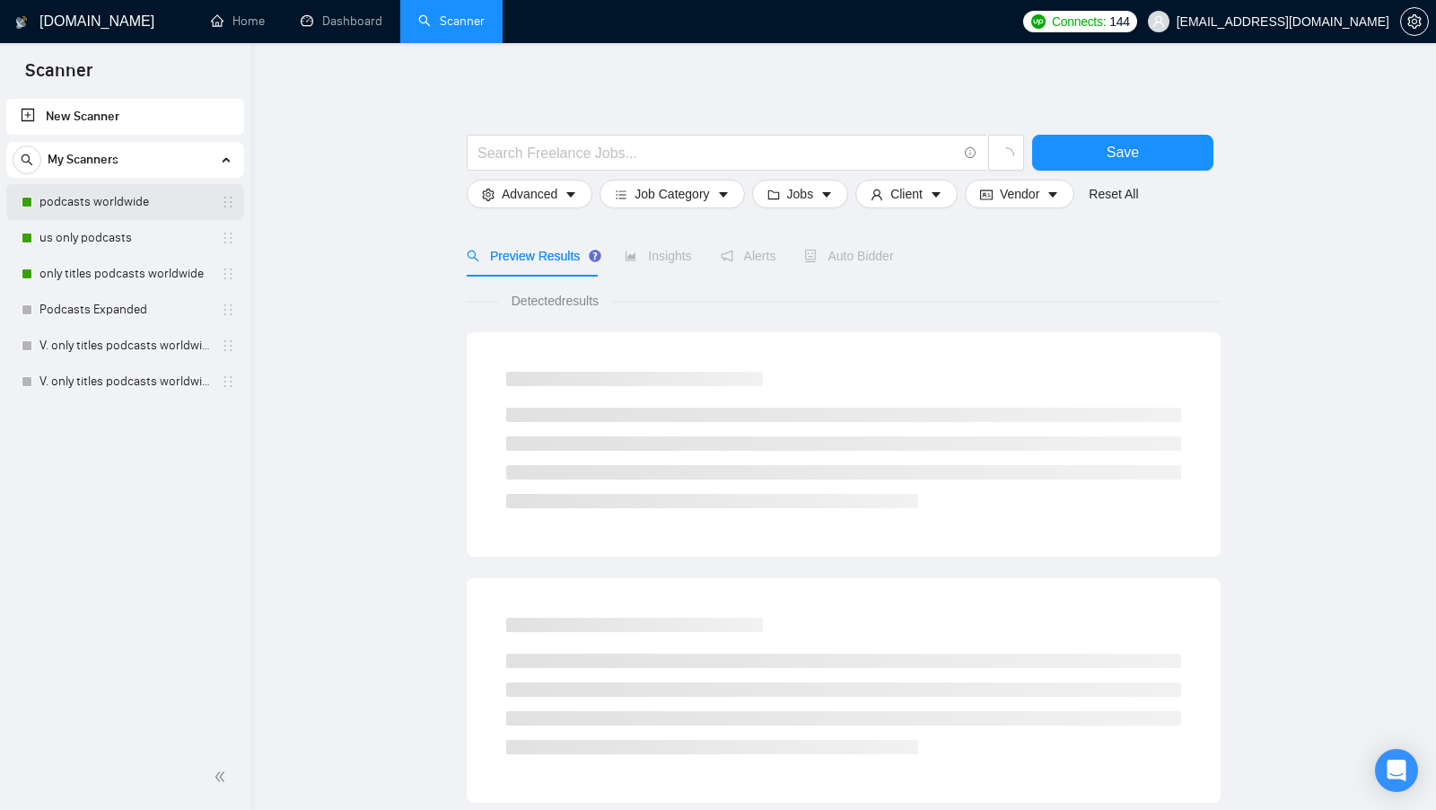
click at [153, 215] on link "podcasts worldwide" at bounding box center [124, 202] width 171 height 36
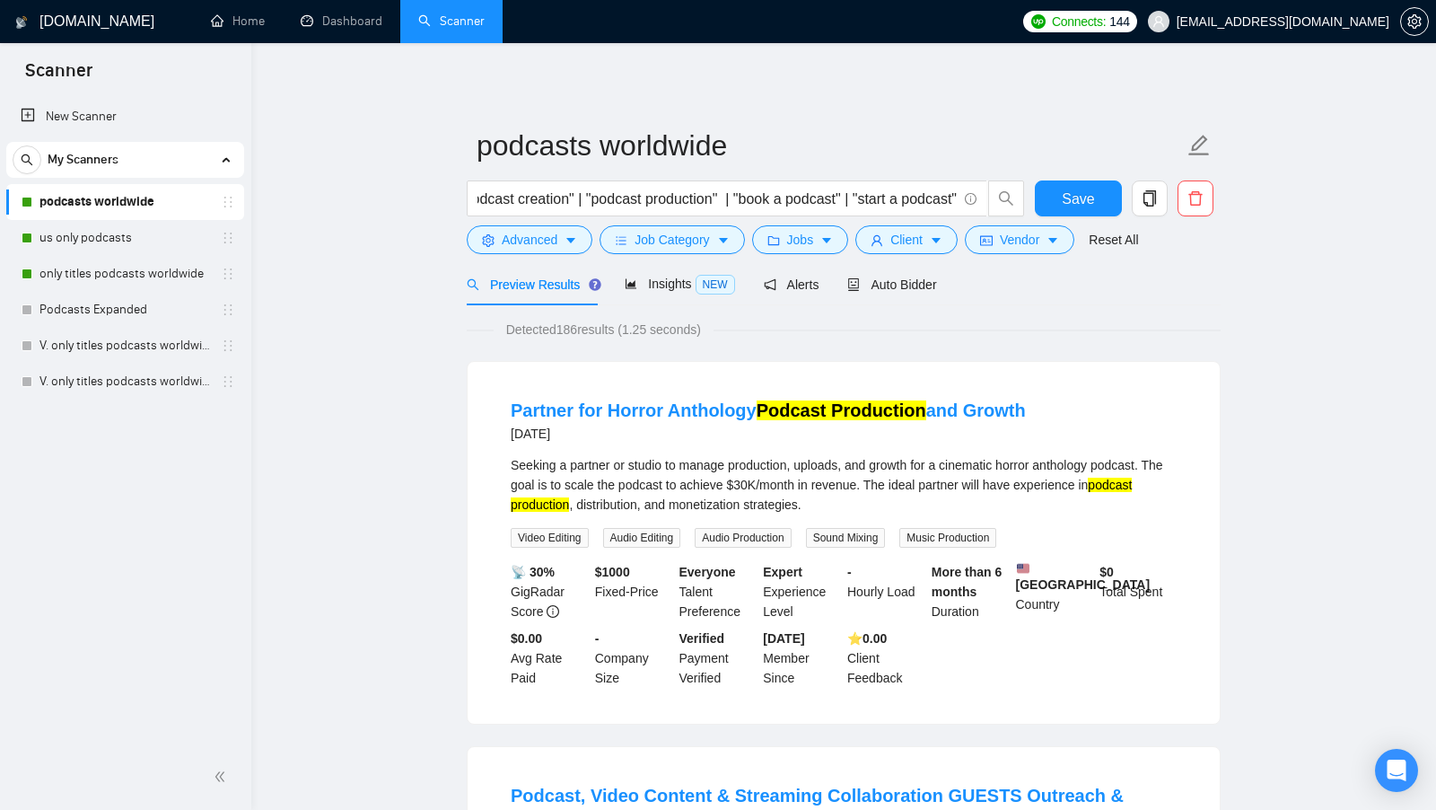
scroll to position [6, 0]
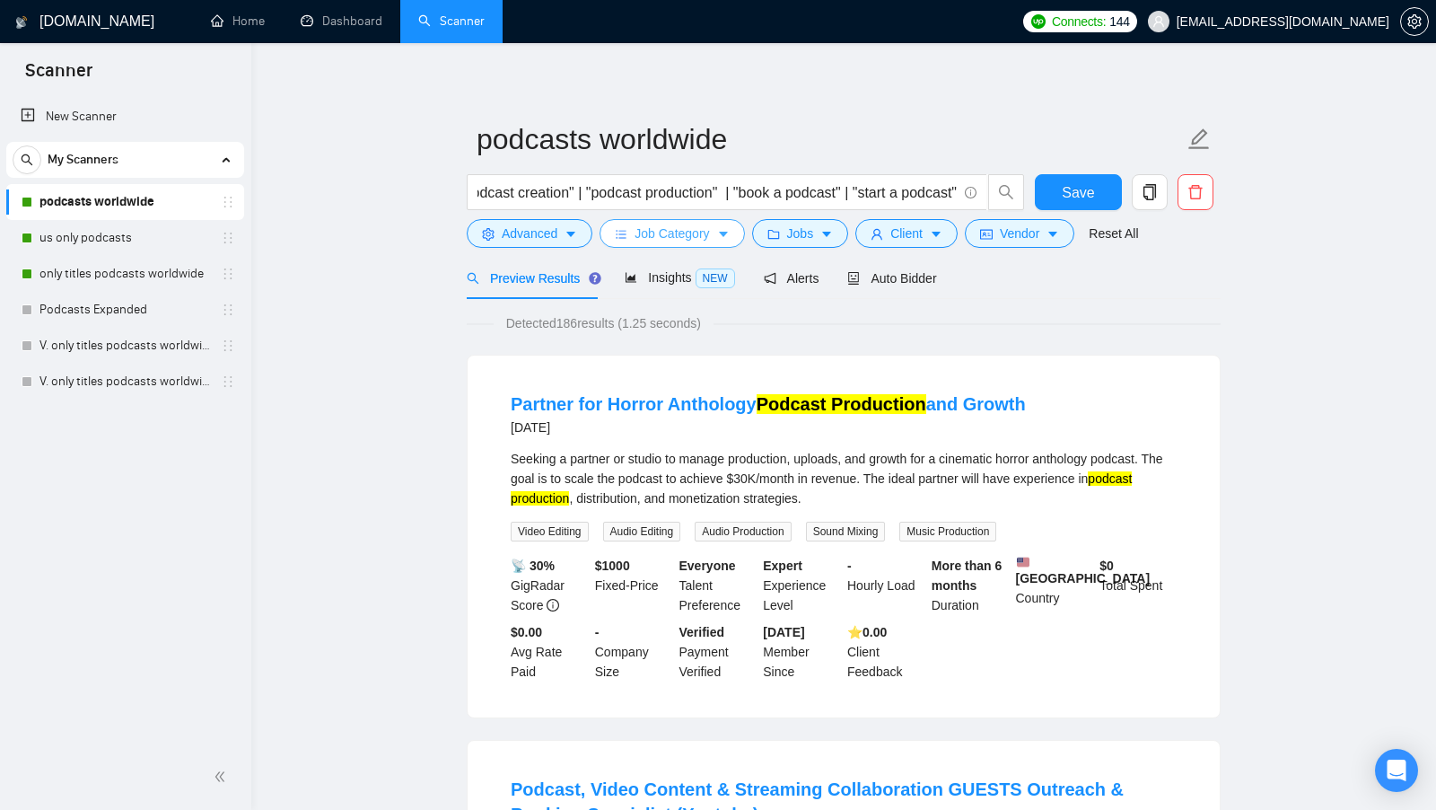
click at [707, 241] on span "Job Category" at bounding box center [672, 233] width 74 height 20
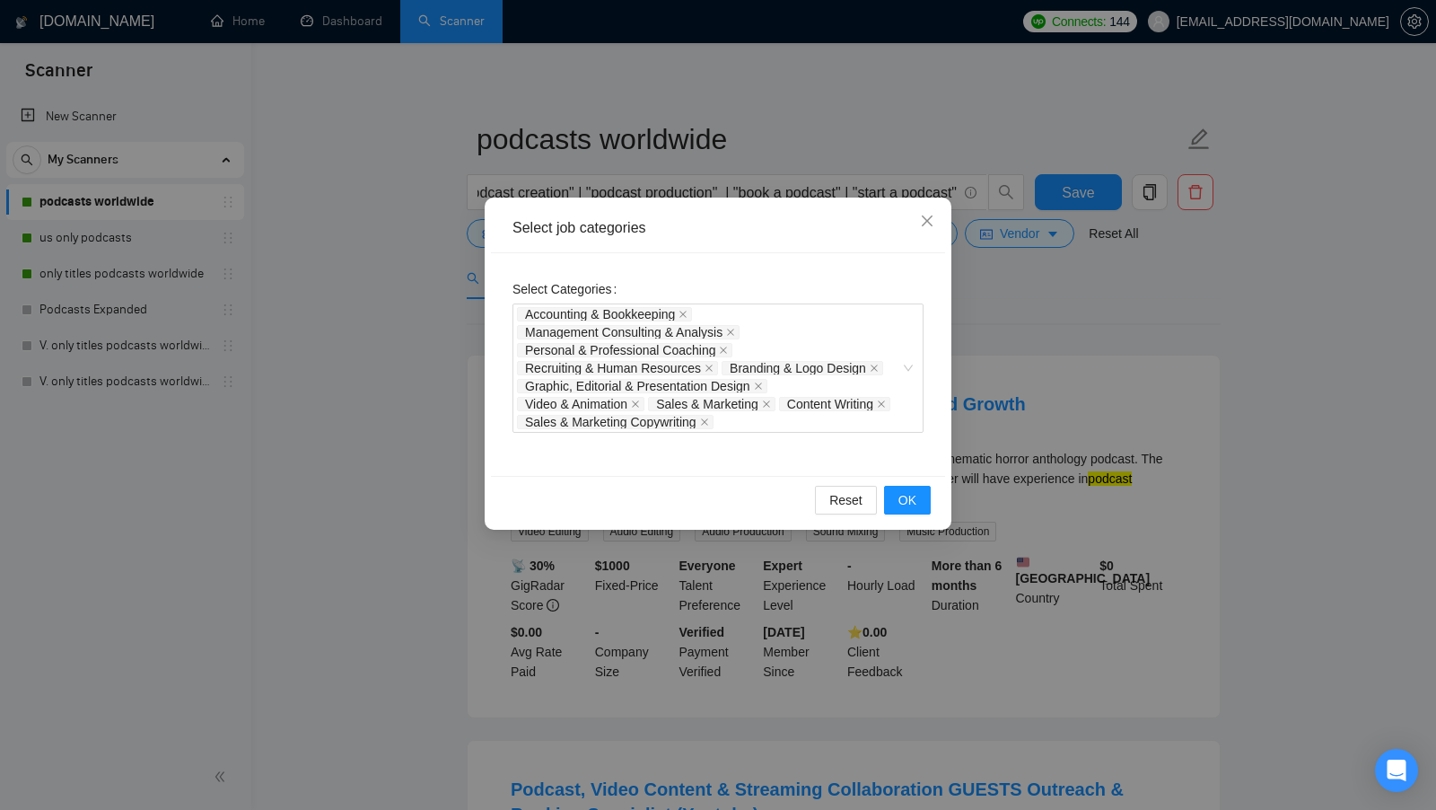
click at [433, 337] on div "Select job categories Select Categories Accounting & Bookkeeping Management Con…" at bounding box center [718, 405] width 1436 height 810
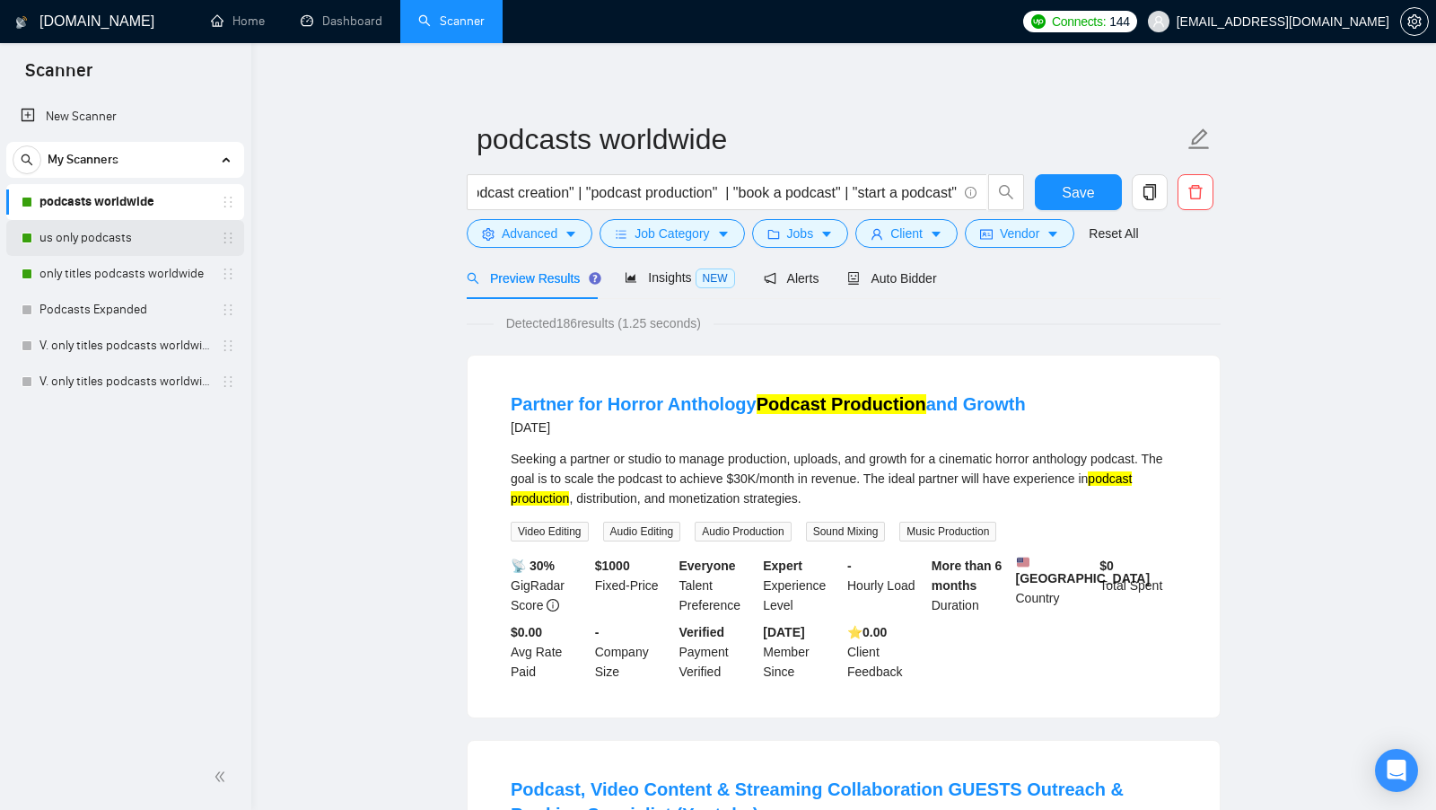
click at [180, 241] on link "us only podcasts" at bounding box center [124, 238] width 171 height 36
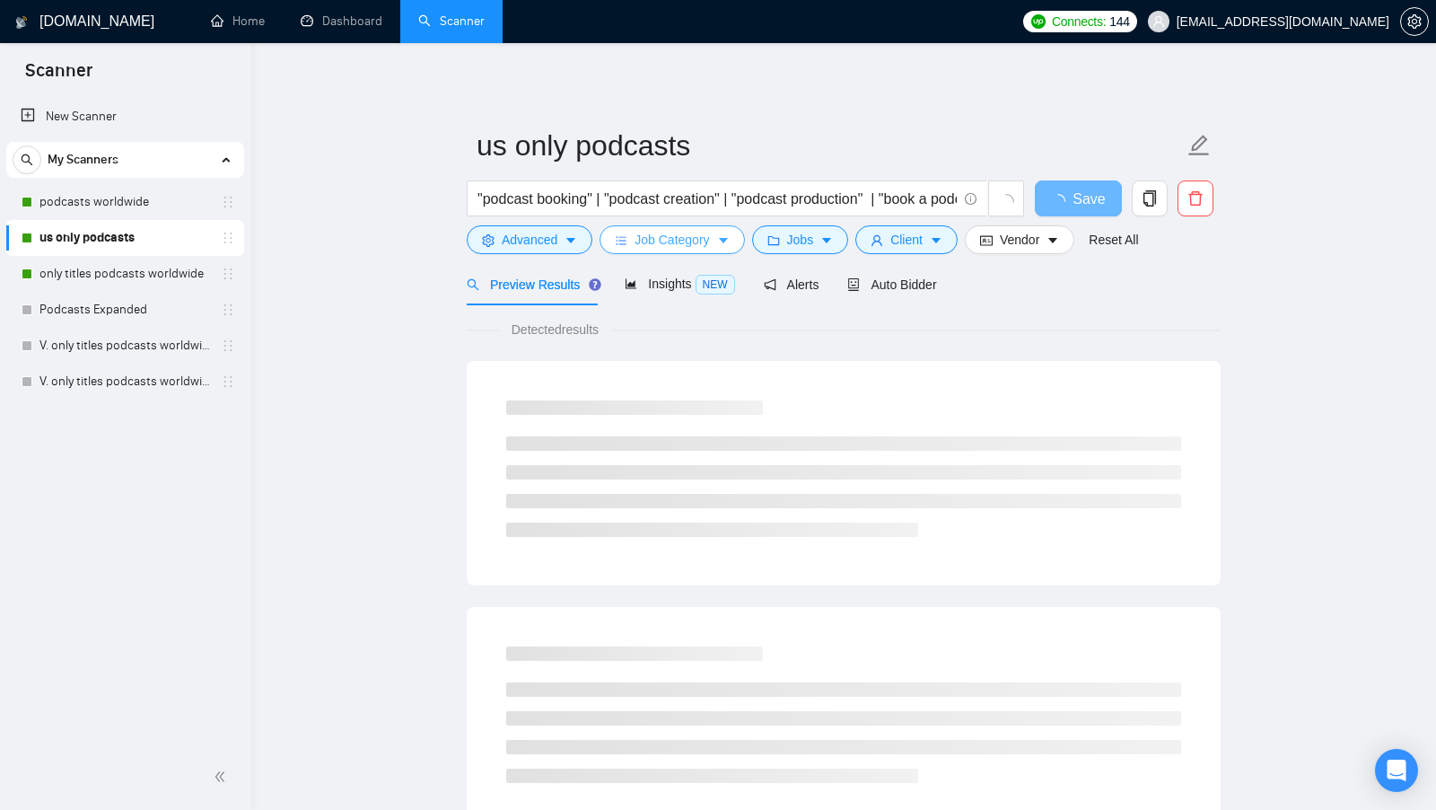
click at [670, 237] on span "Job Category" at bounding box center [672, 240] width 74 height 20
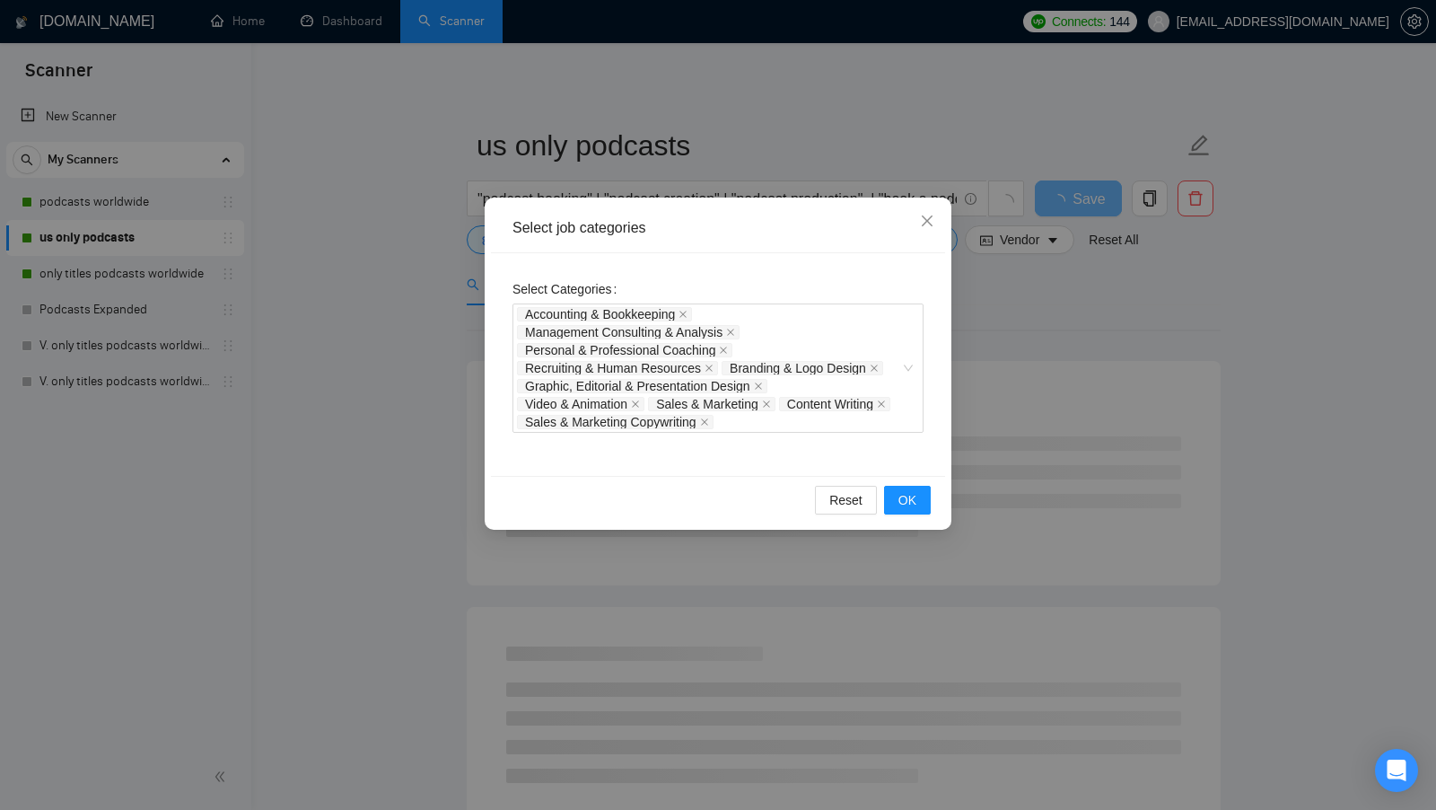
click at [434, 382] on div "Select job categories Select Categories Accounting & Bookkeeping Management Con…" at bounding box center [718, 405] width 1436 height 810
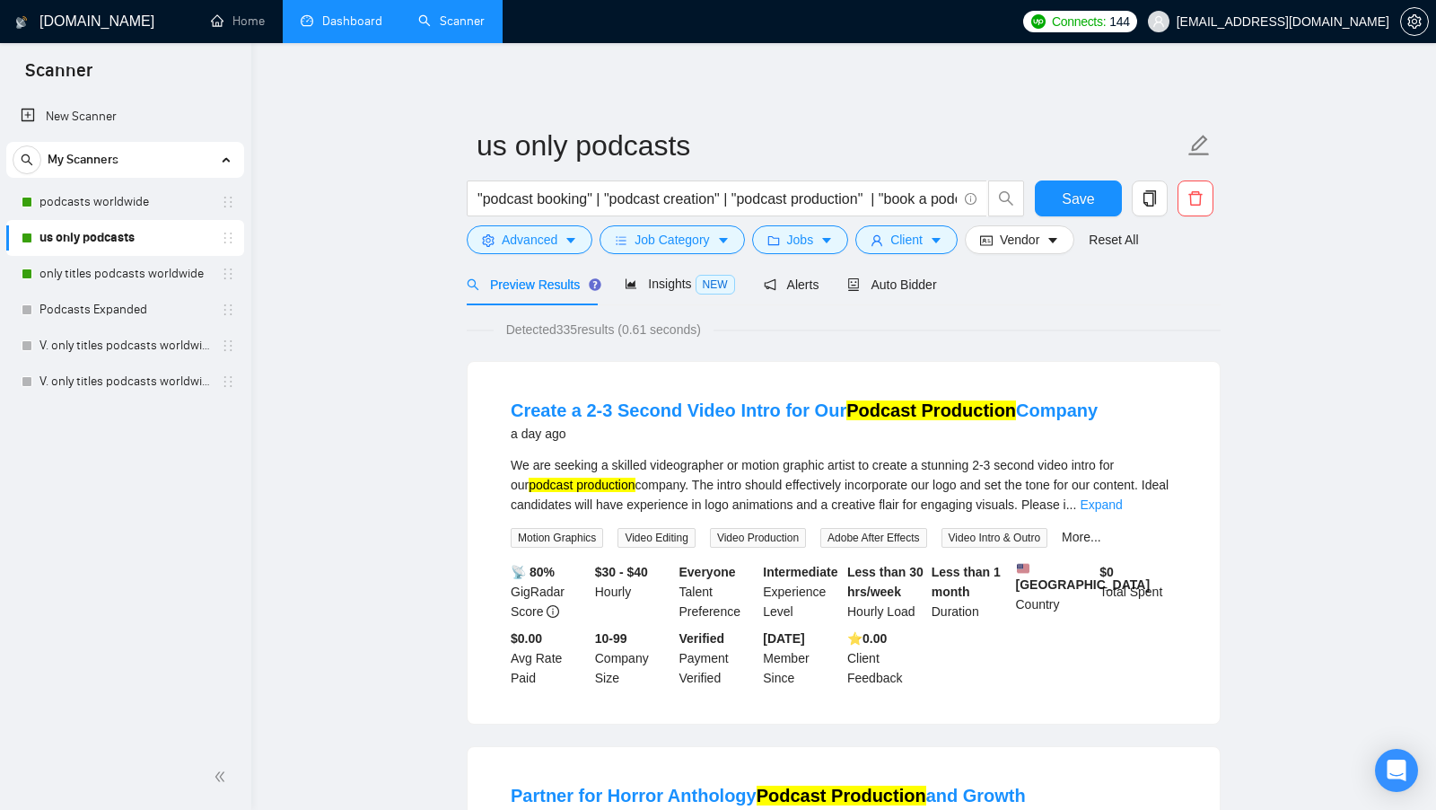
click at [337, 23] on link "Dashboard" at bounding box center [342, 20] width 82 height 15
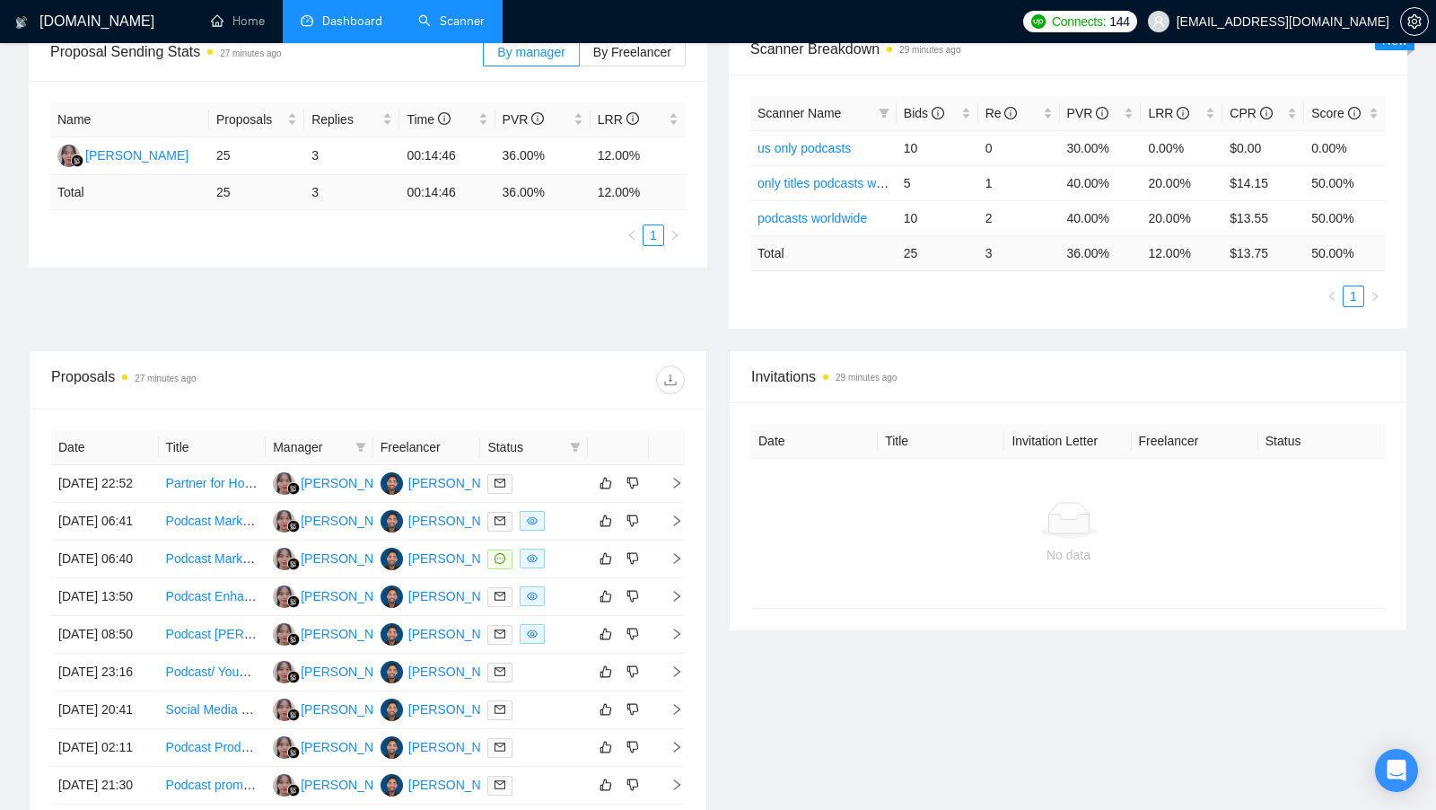
scroll to position [300, 0]
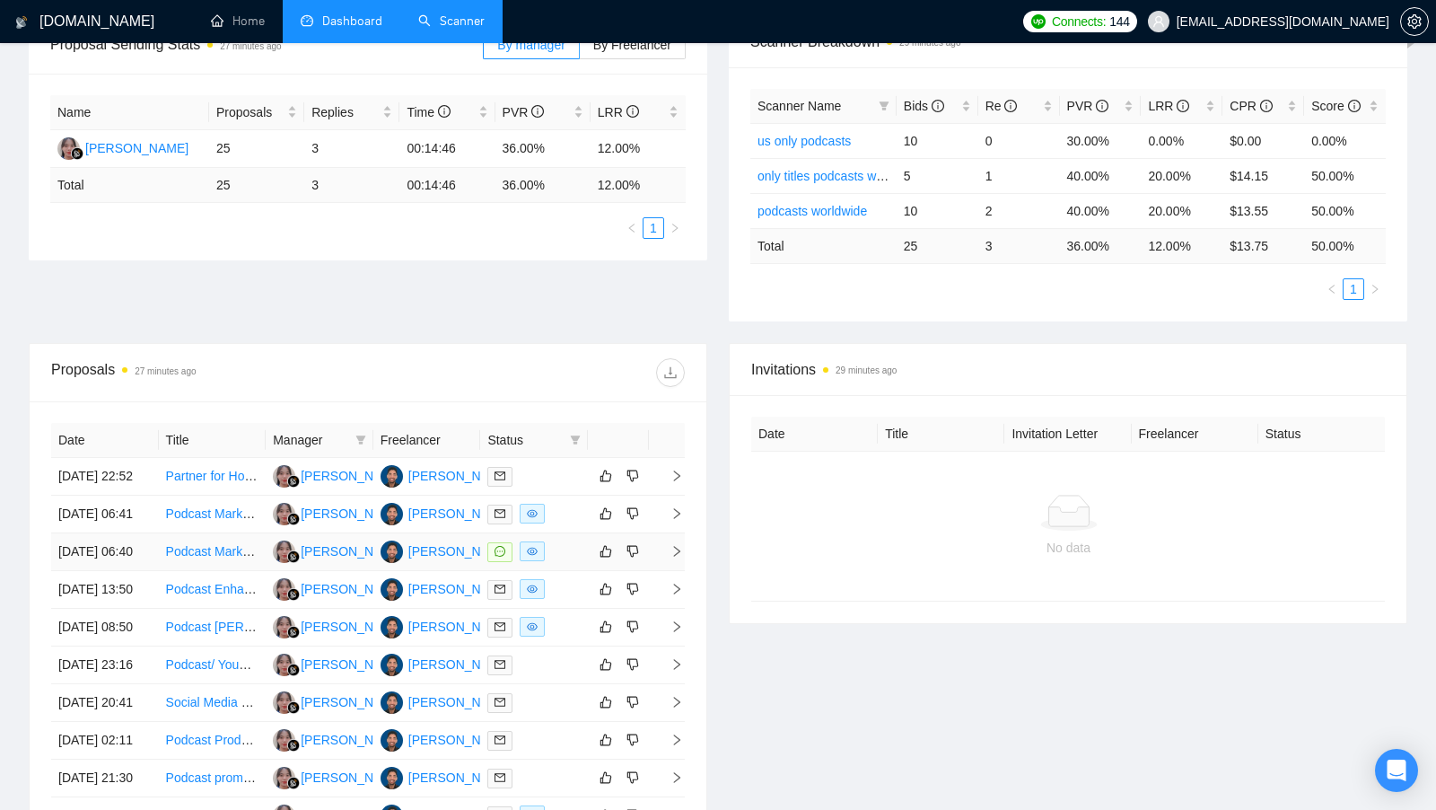
click at [576, 571] on td at bounding box center [534, 552] width 108 height 38
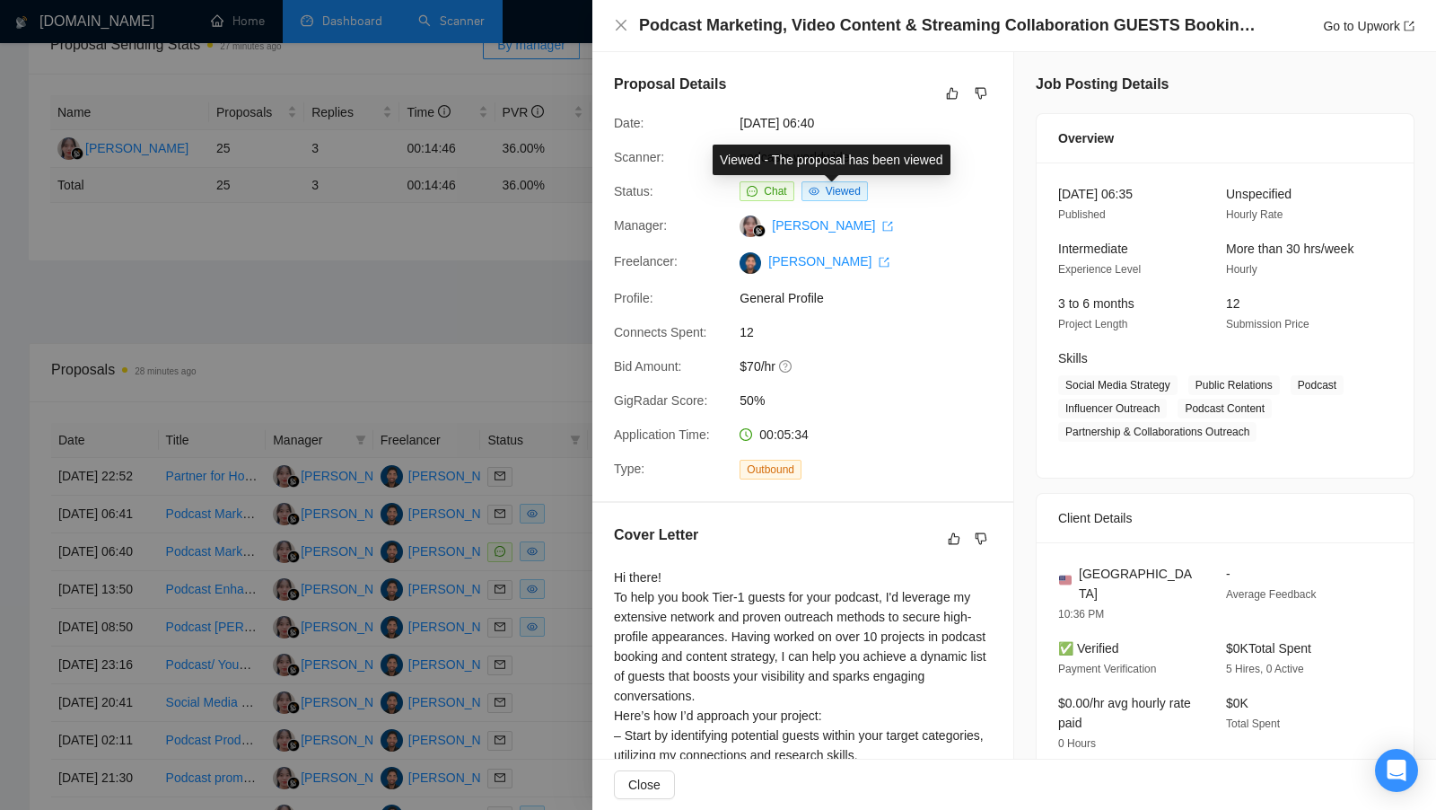
scroll to position [269, 0]
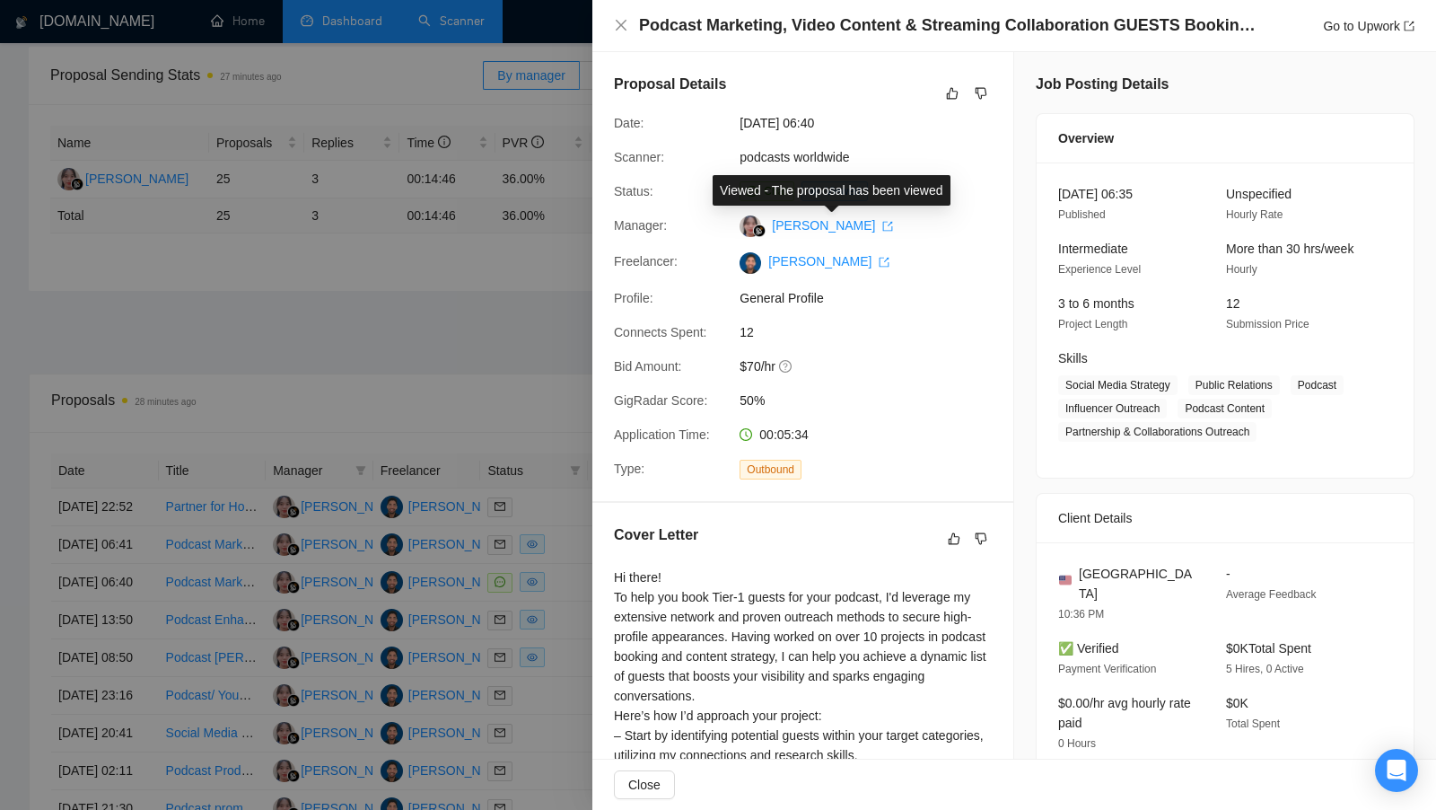
click at [418, 324] on div at bounding box center [718, 405] width 1436 height 810
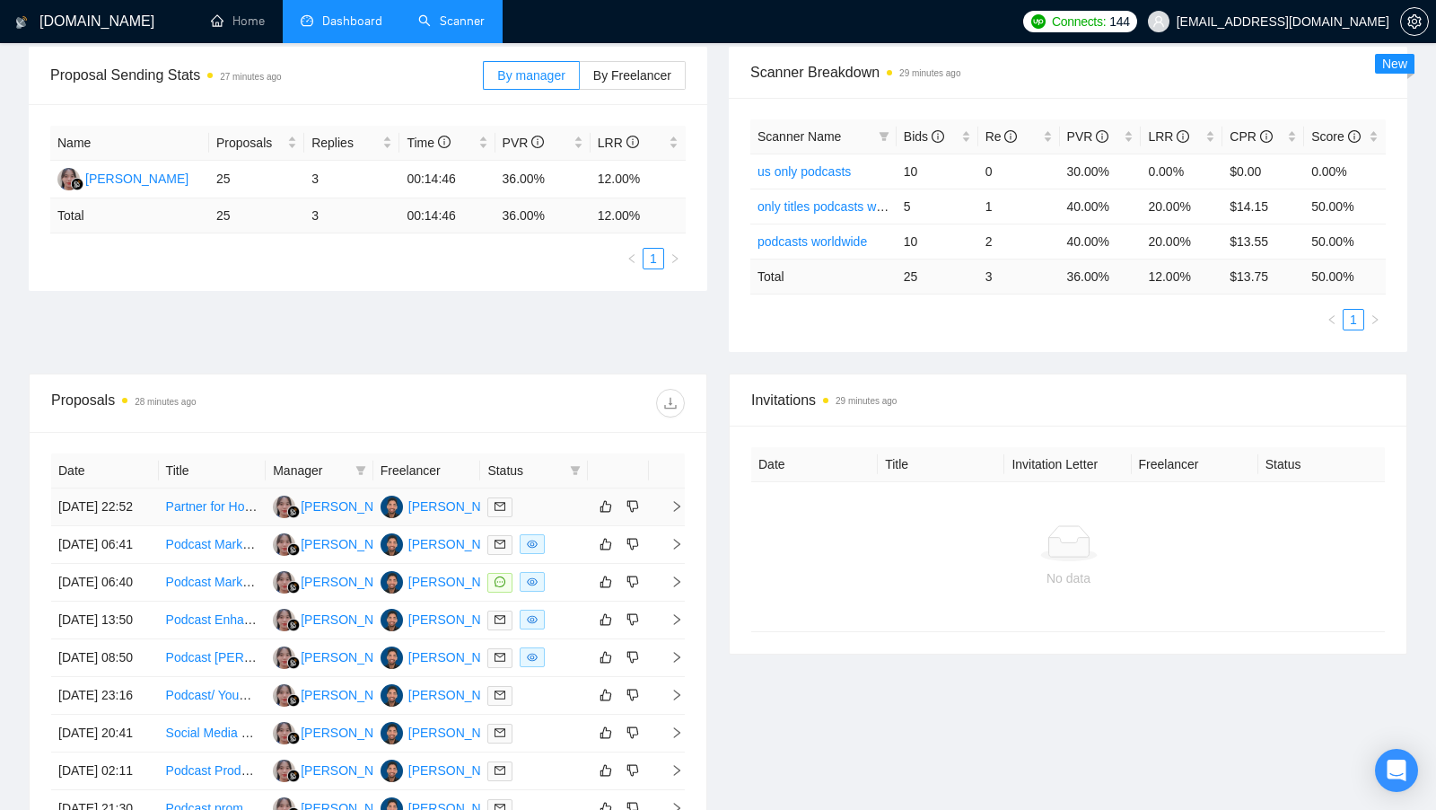
click at [421, 504] on body "[DOMAIN_NAME] Home Dashboard Scanner Connects: 144 [EMAIL_ADDRESS][DOMAIN_NAME]…" at bounding box center [718, 136] width 1436 height 810
click at [421, 510] on div "[PERSON_NAME]" at bounding box center [459, 506] width 103 height 20
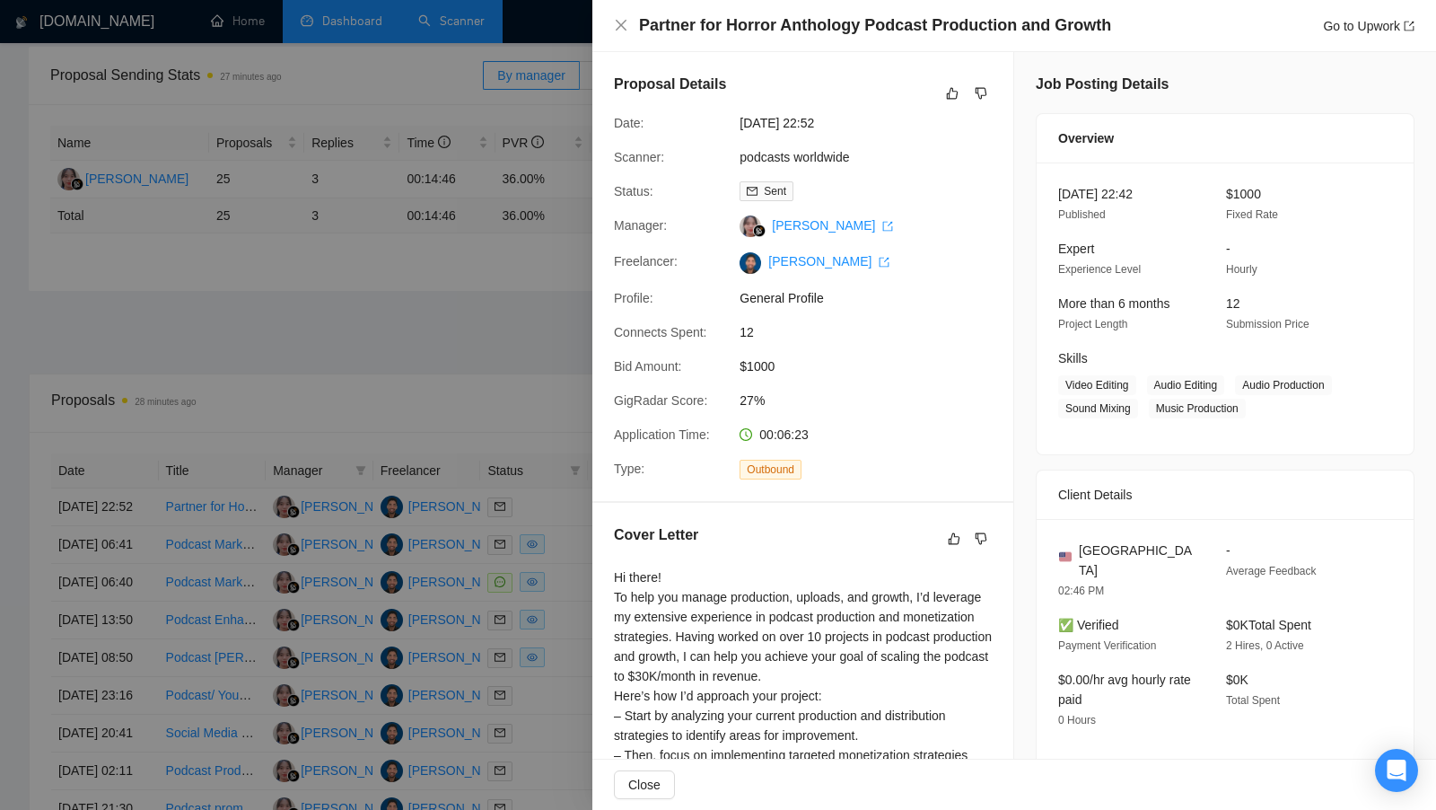
click at [521, 498] on div at bounding box center [718, 405] width 1436 height 810
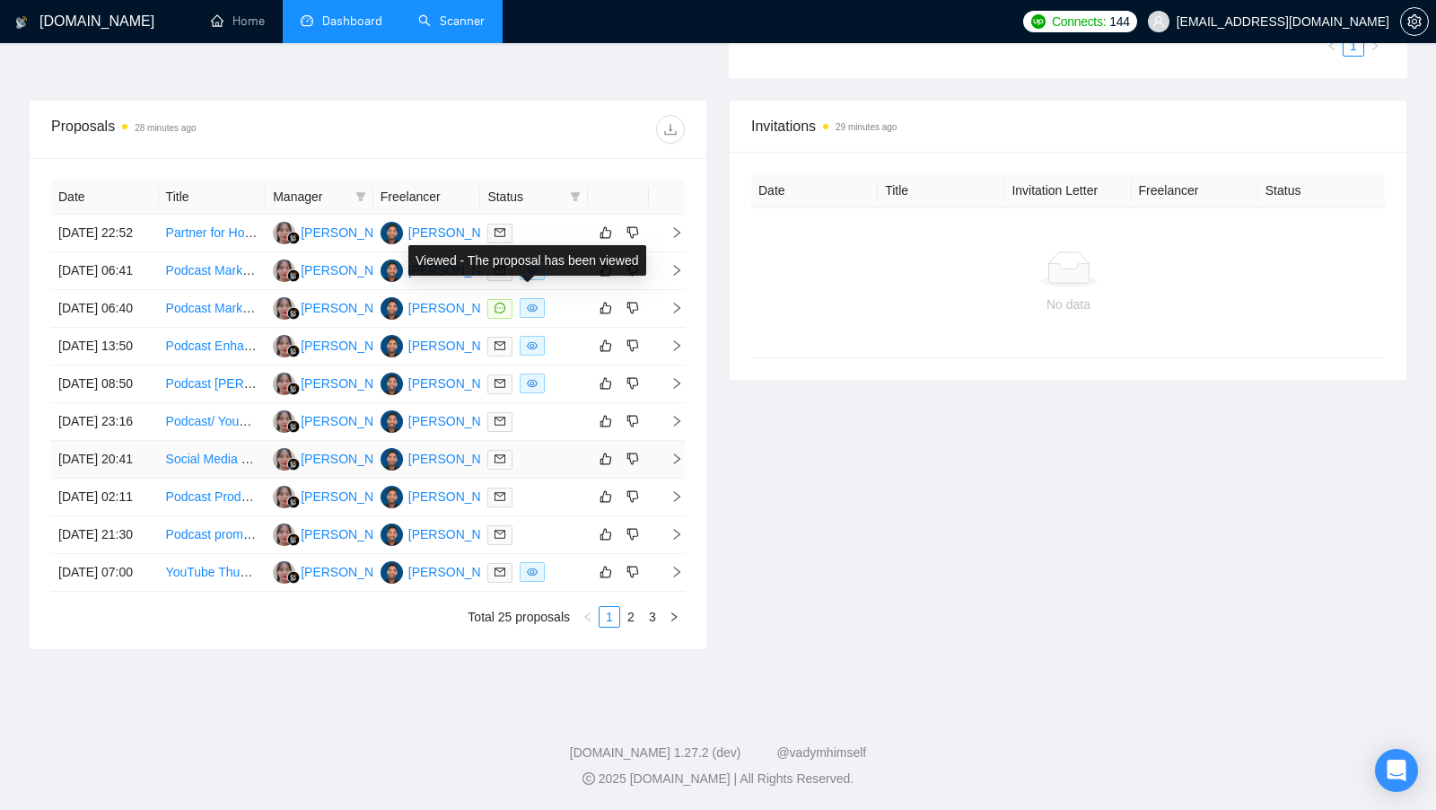
scroll to position [604, 0]
click at [630, 627] on link "2" at bounding box center [631, 617] width 20 height 20
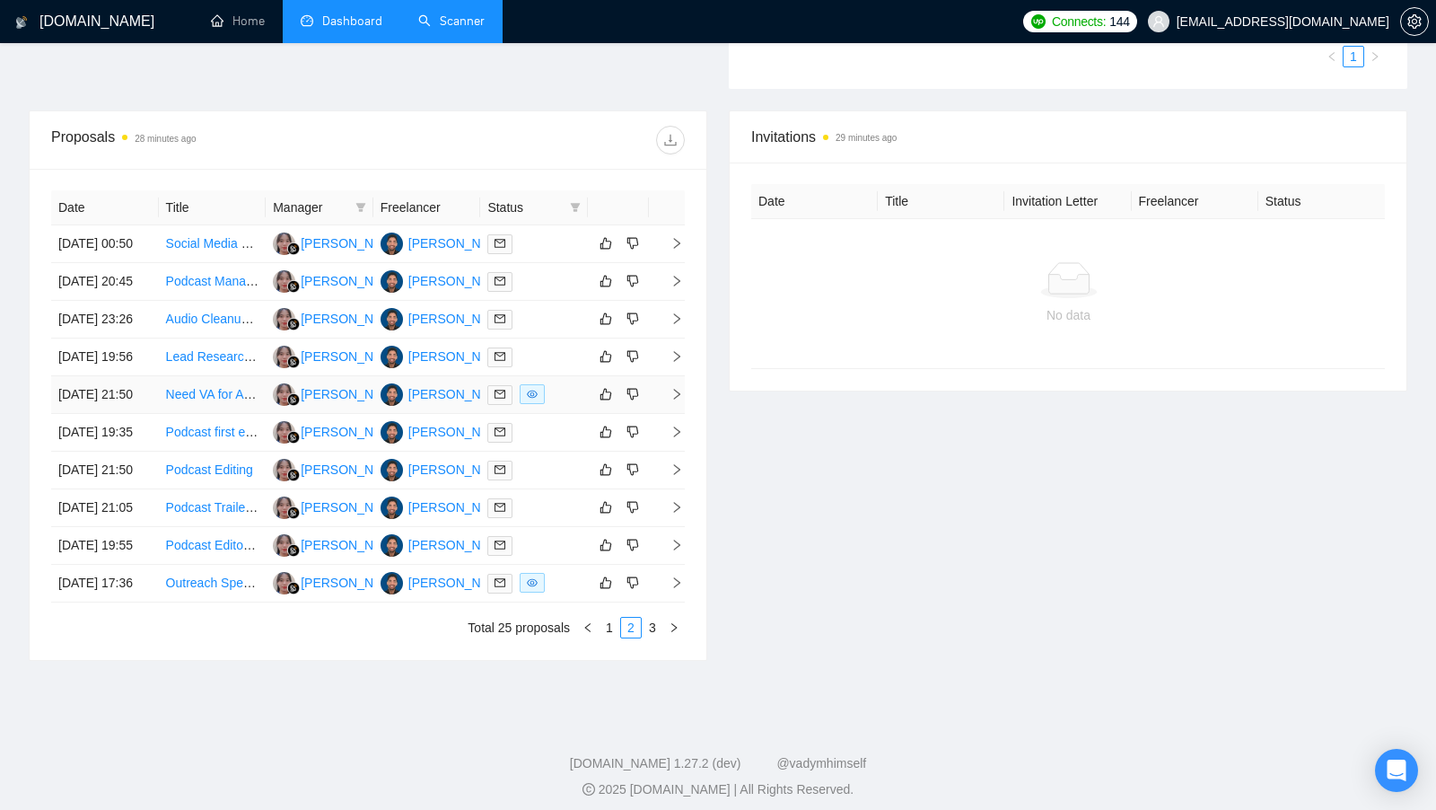
scroll to position [688, 0]
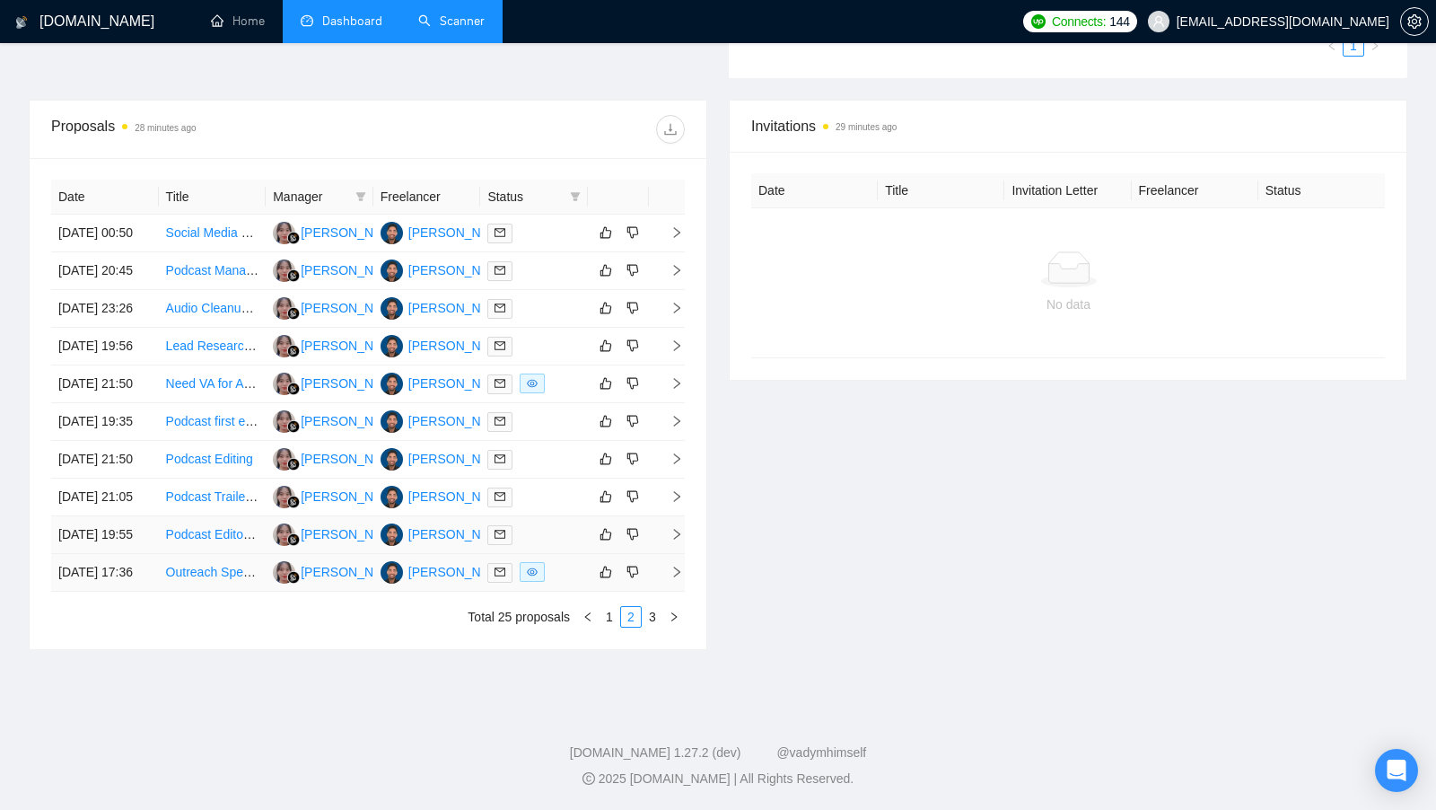
click at [545, 532] on div at bounding box center [533, 534] width 93 height 21
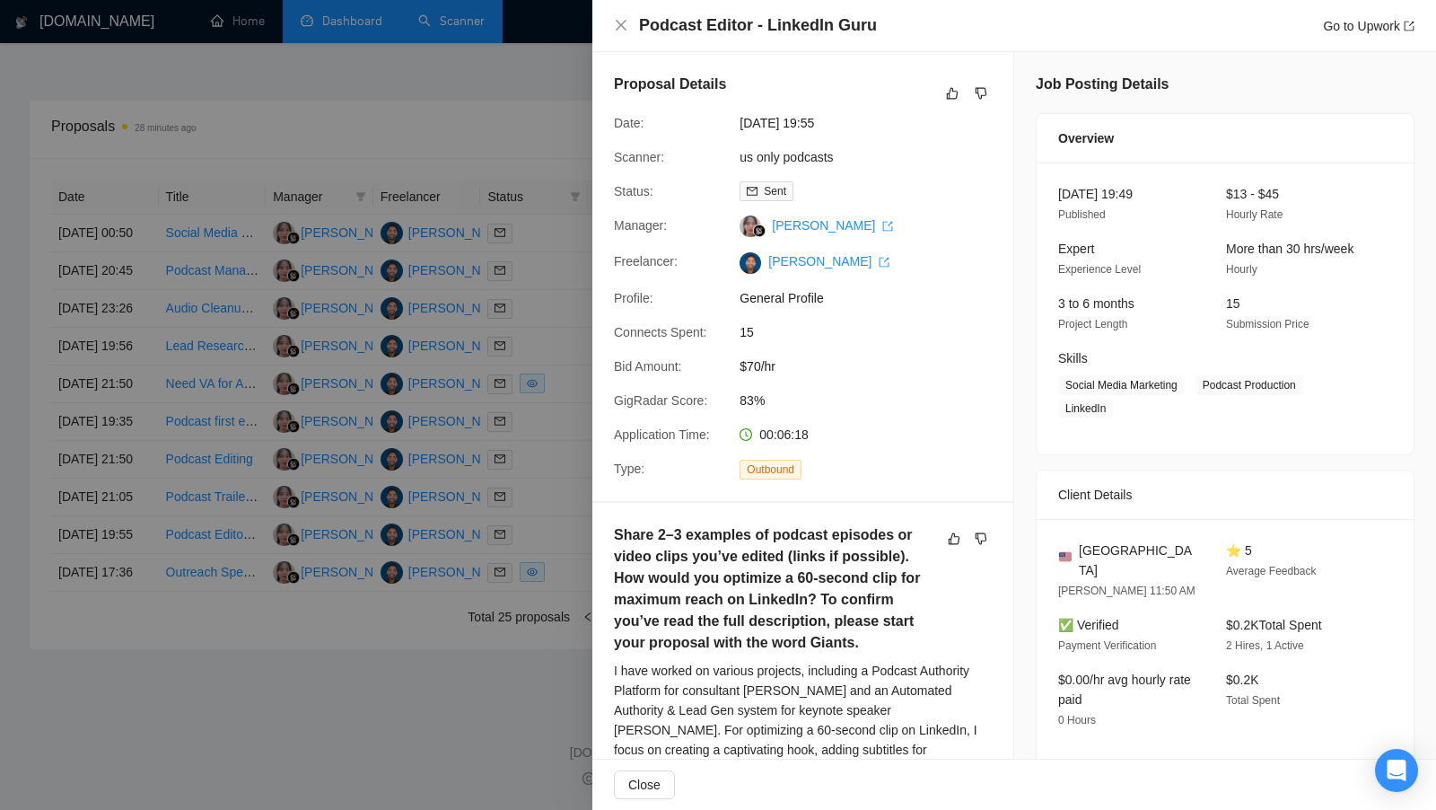
click at [521, 533] on div at bounding box center [718, 405] width 1436 height 810
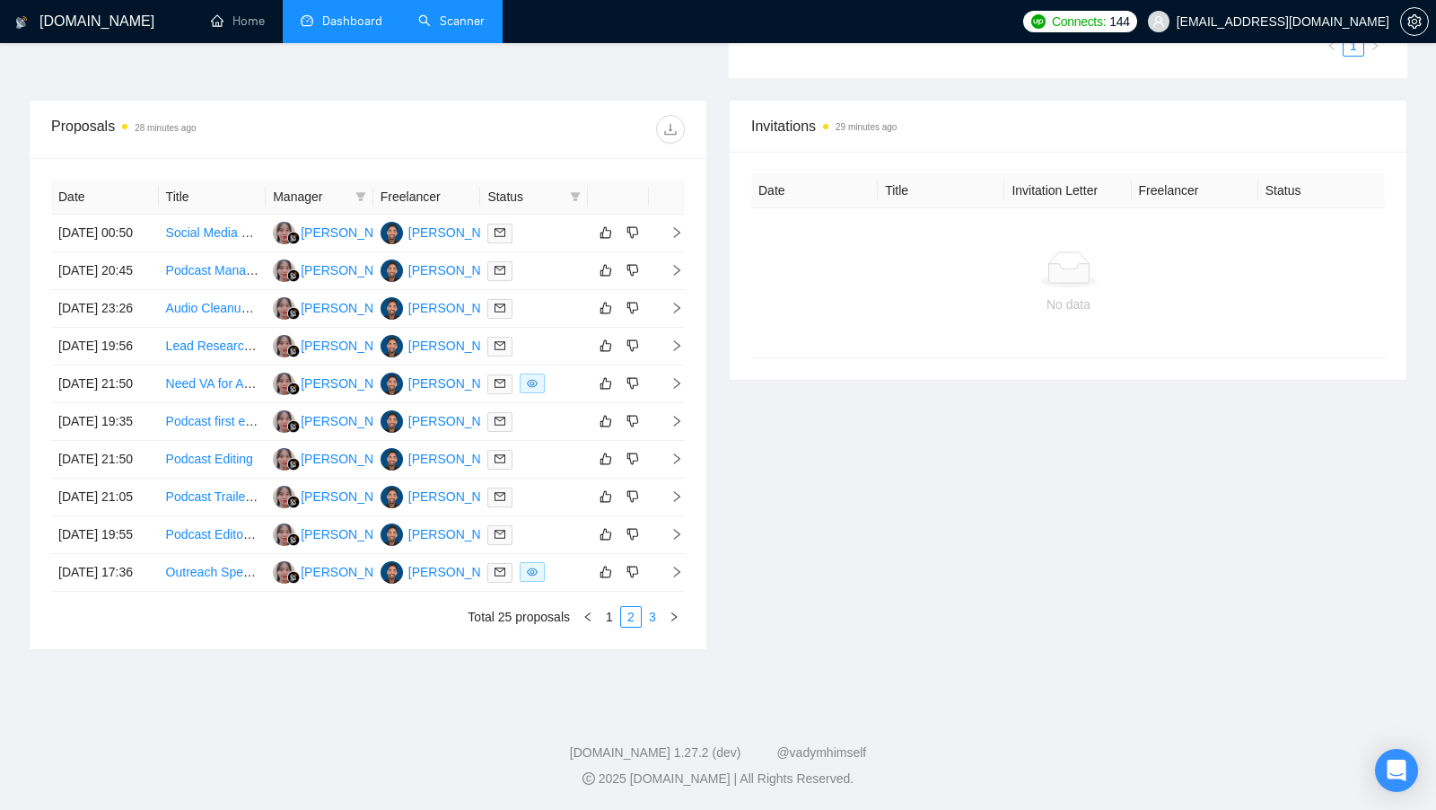
click at [661, 627] on link "3" at bounding box center [653, 617] width 20 height 20
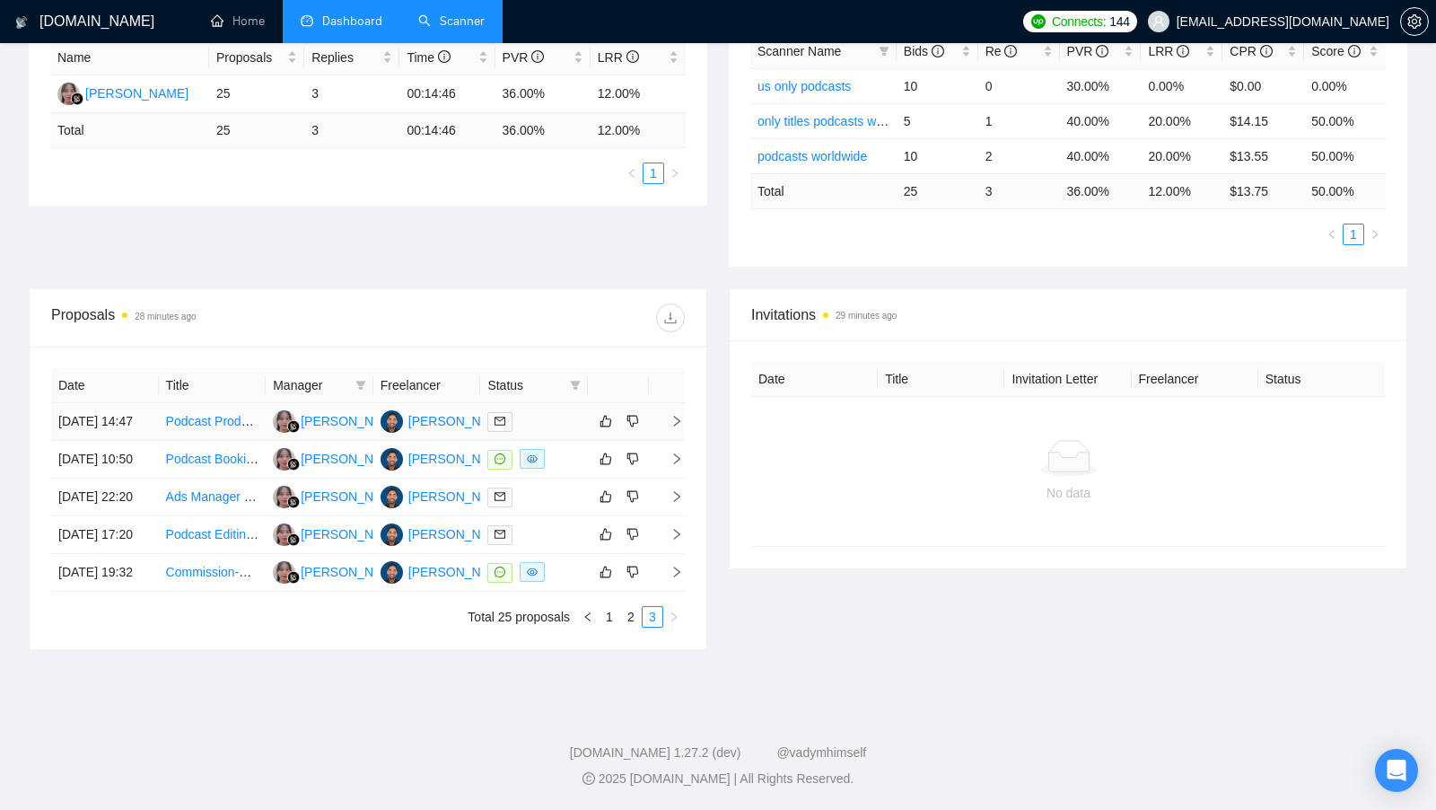
scroll to position [433, 0]
click at [569, 449] on div at bounding box center [533, 459] width 93 height 21
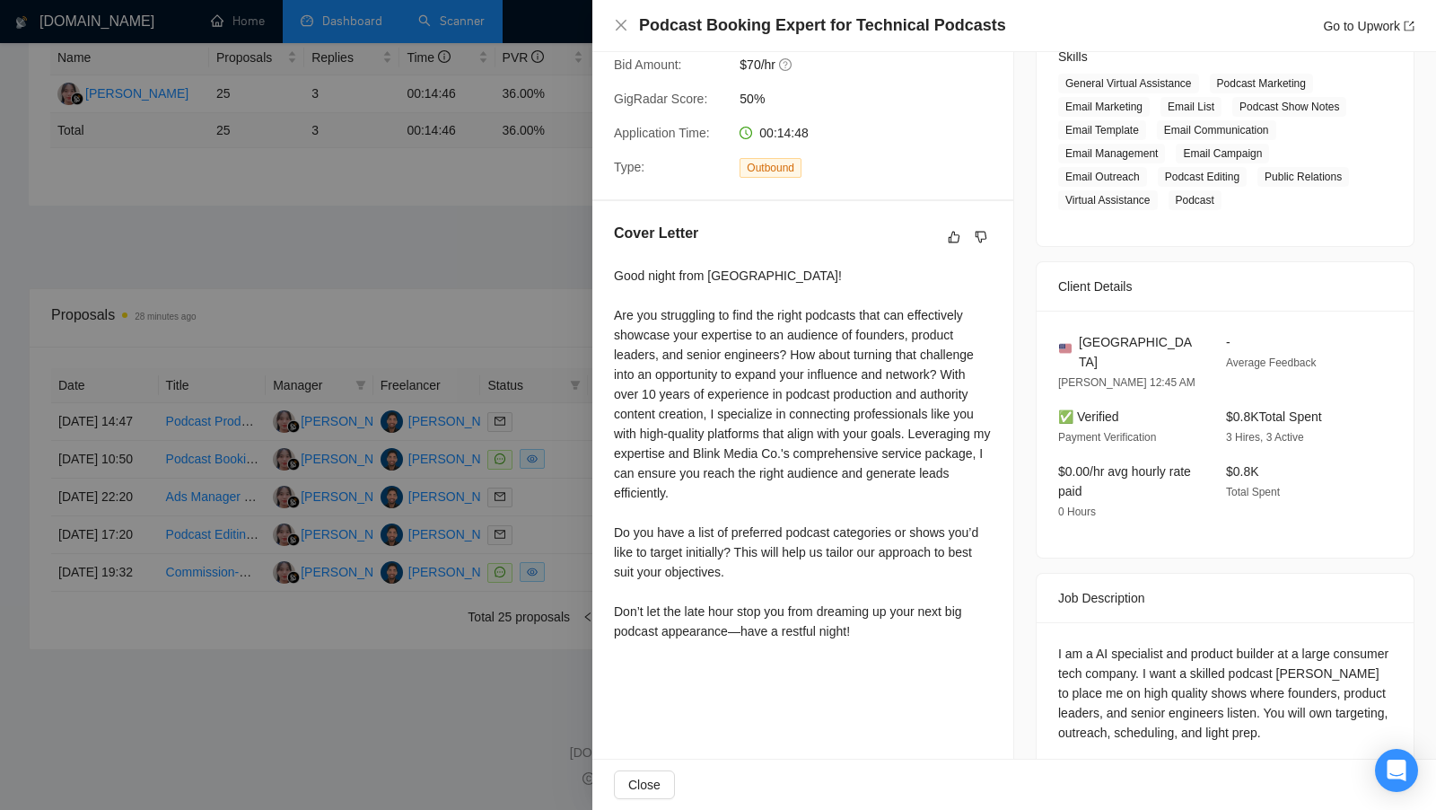
scroll to position [303, 0]
click at [543, 497] on div at bounding box center [718, 405] width 1436 height 810
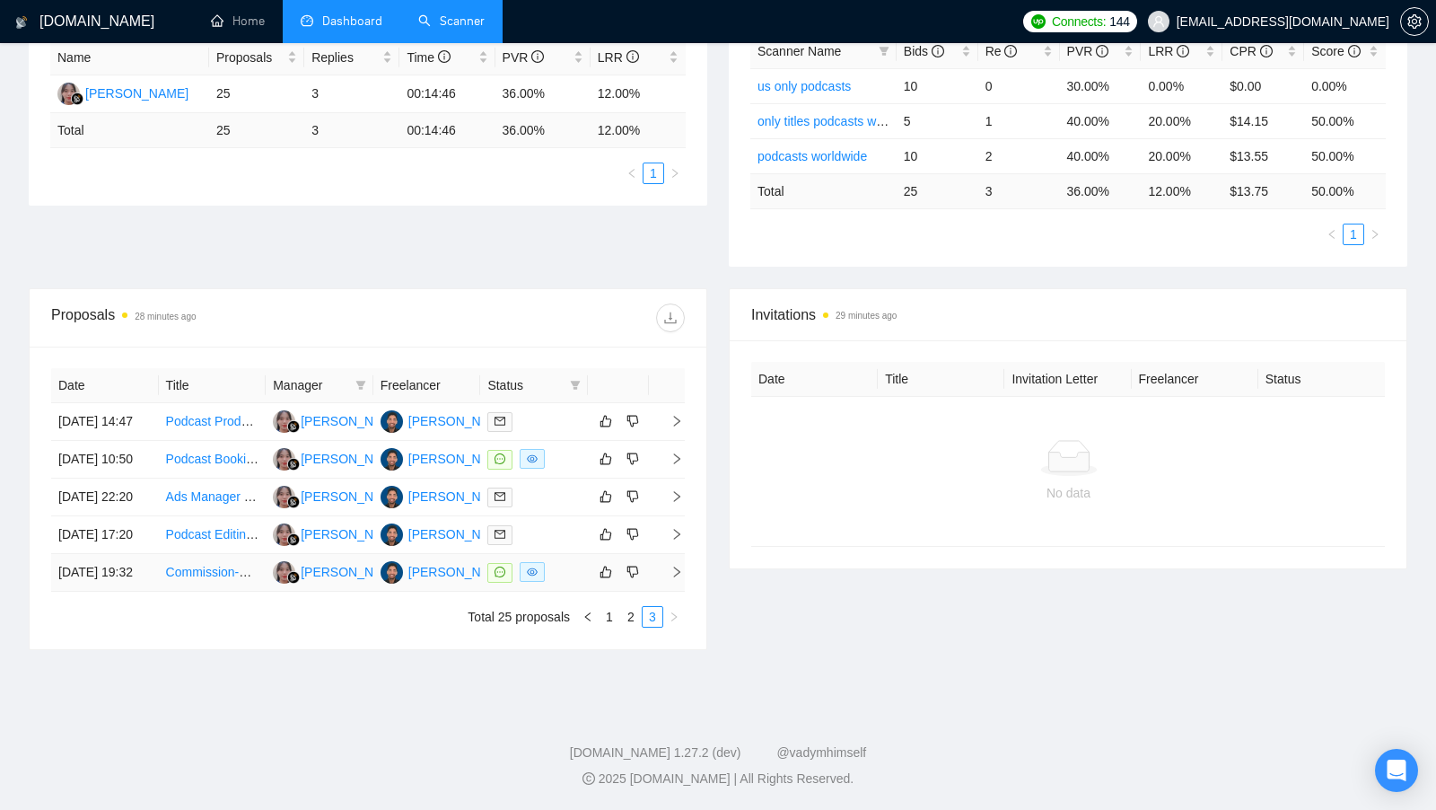
click at [553, 554] on td at bounding box center [534, 573] width 108 height 38
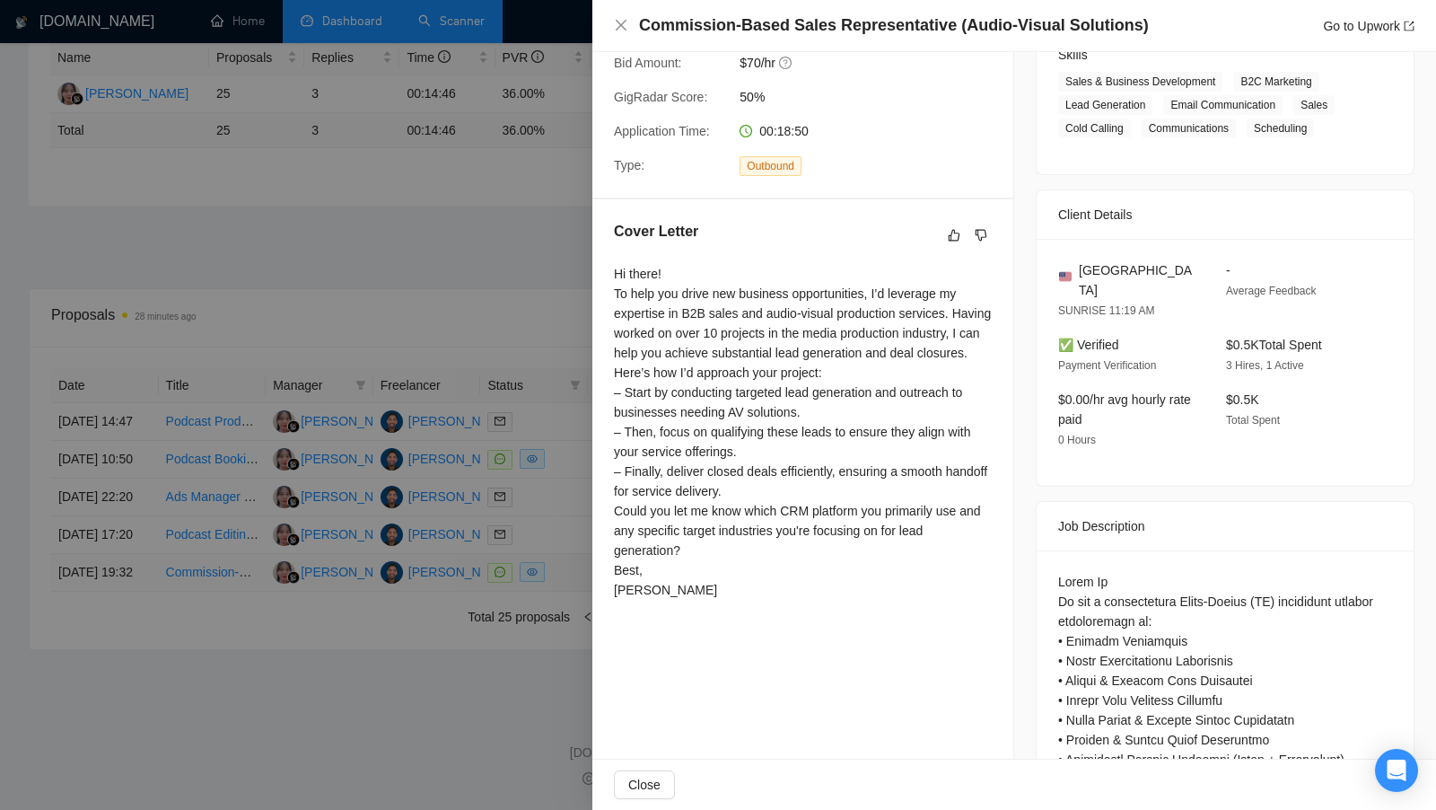
click at [553, 554] on div at bounding box center [718, 405] width 1436 height 810
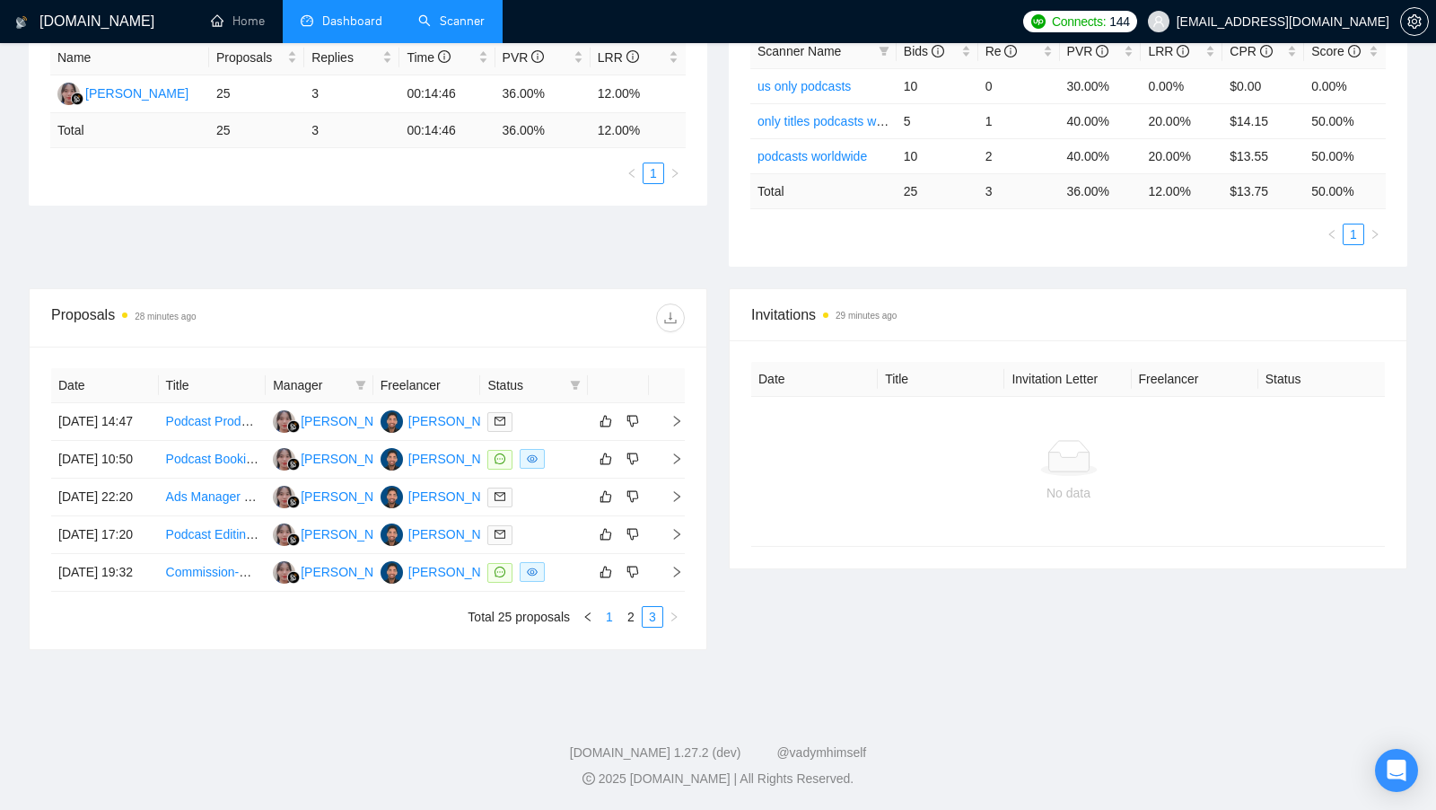
click at [610, 621] on link "1" at bounding box center [610, 617] width 20 height 20
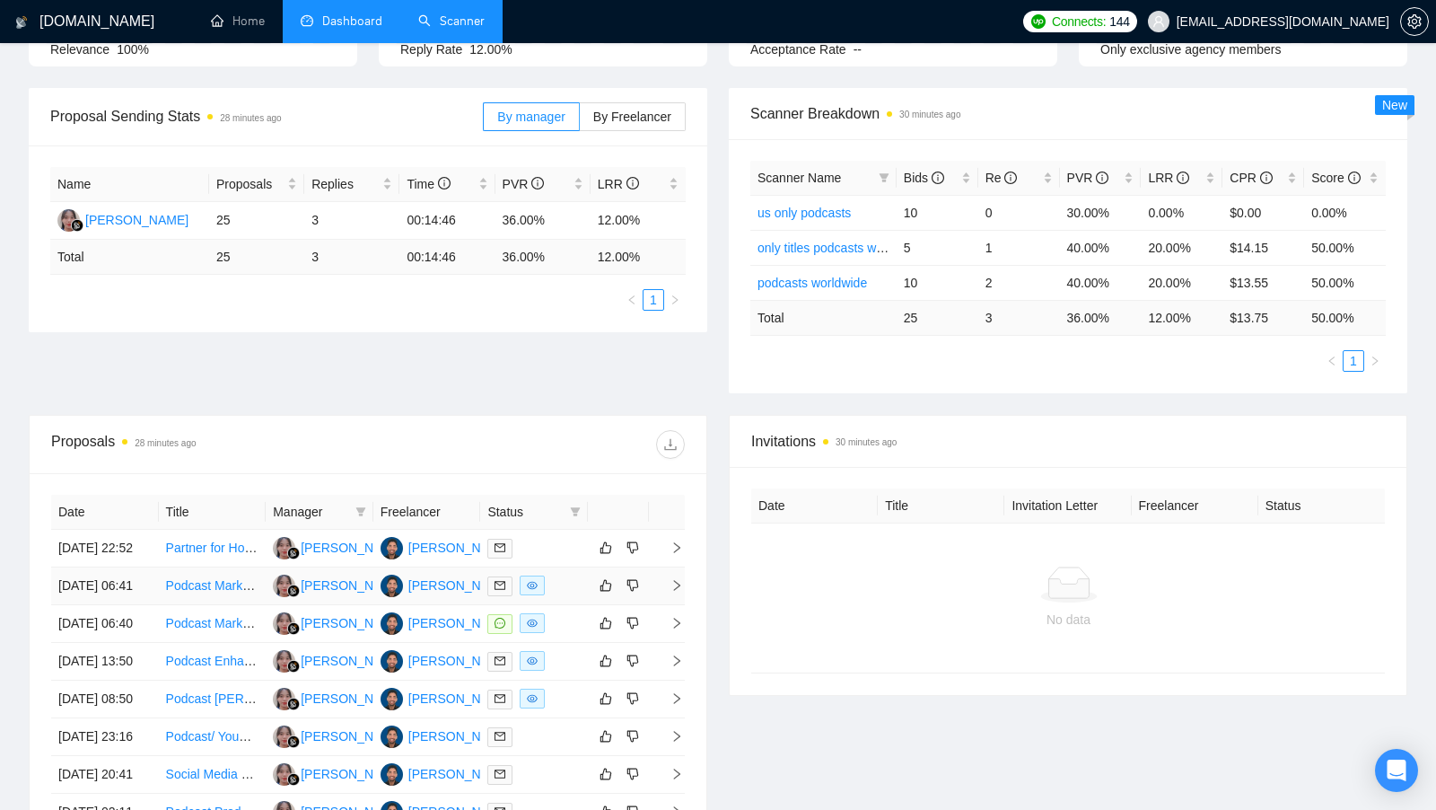
scroll to position [222, 0]
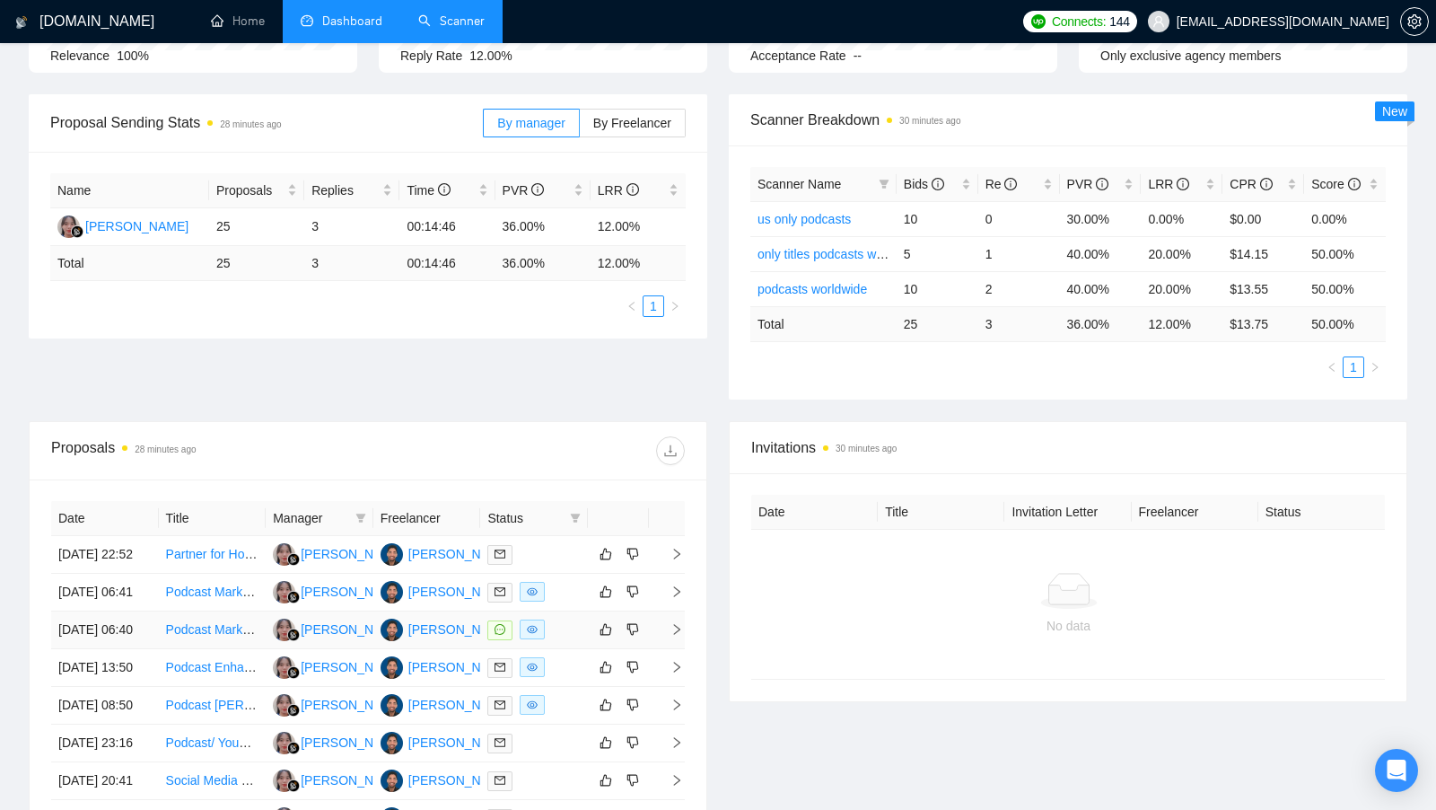
click at [562, 640] on div at bounding box center [533, 629] width 93 height 21
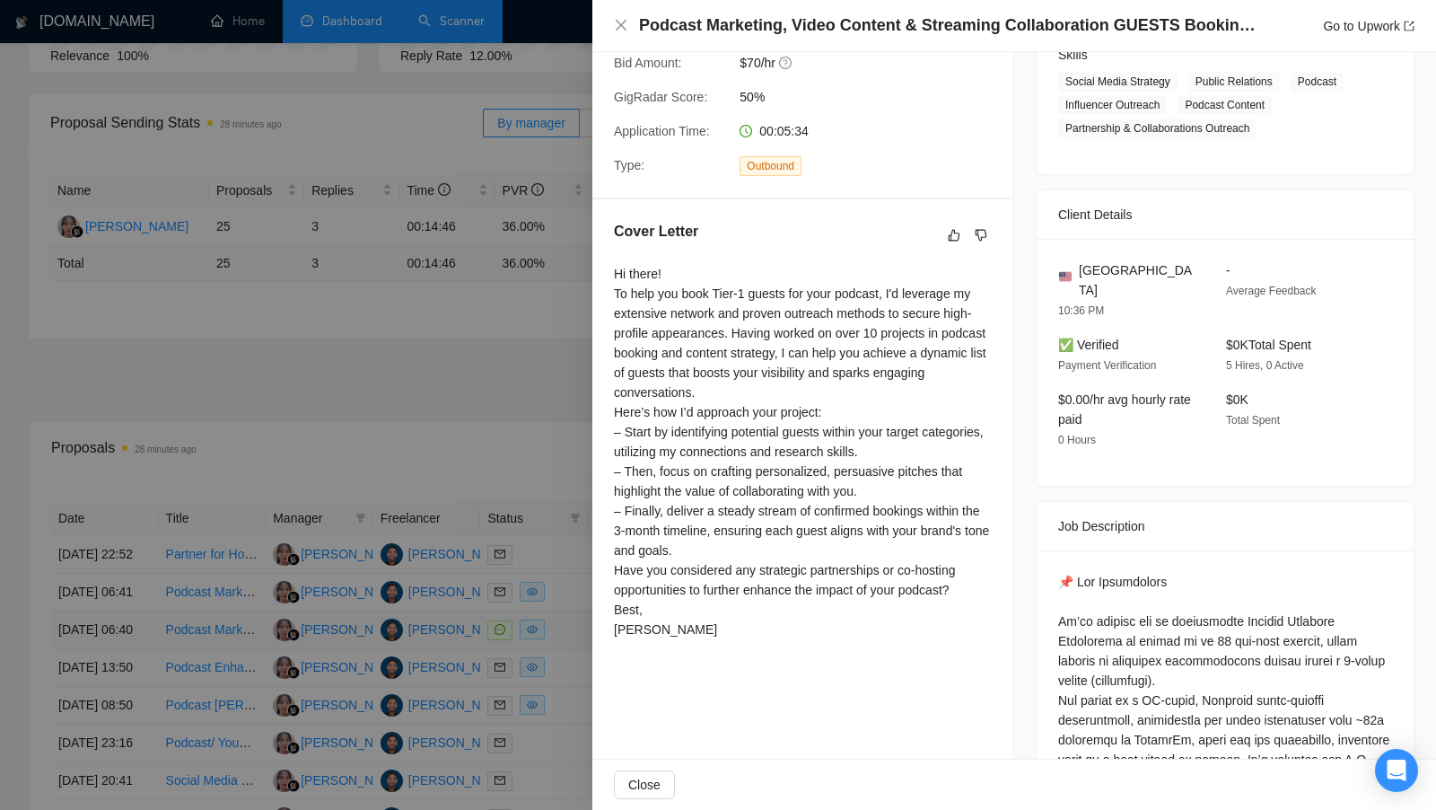
click at [561, 658] on div at bounding box center [718, 405] width 1436 height 810
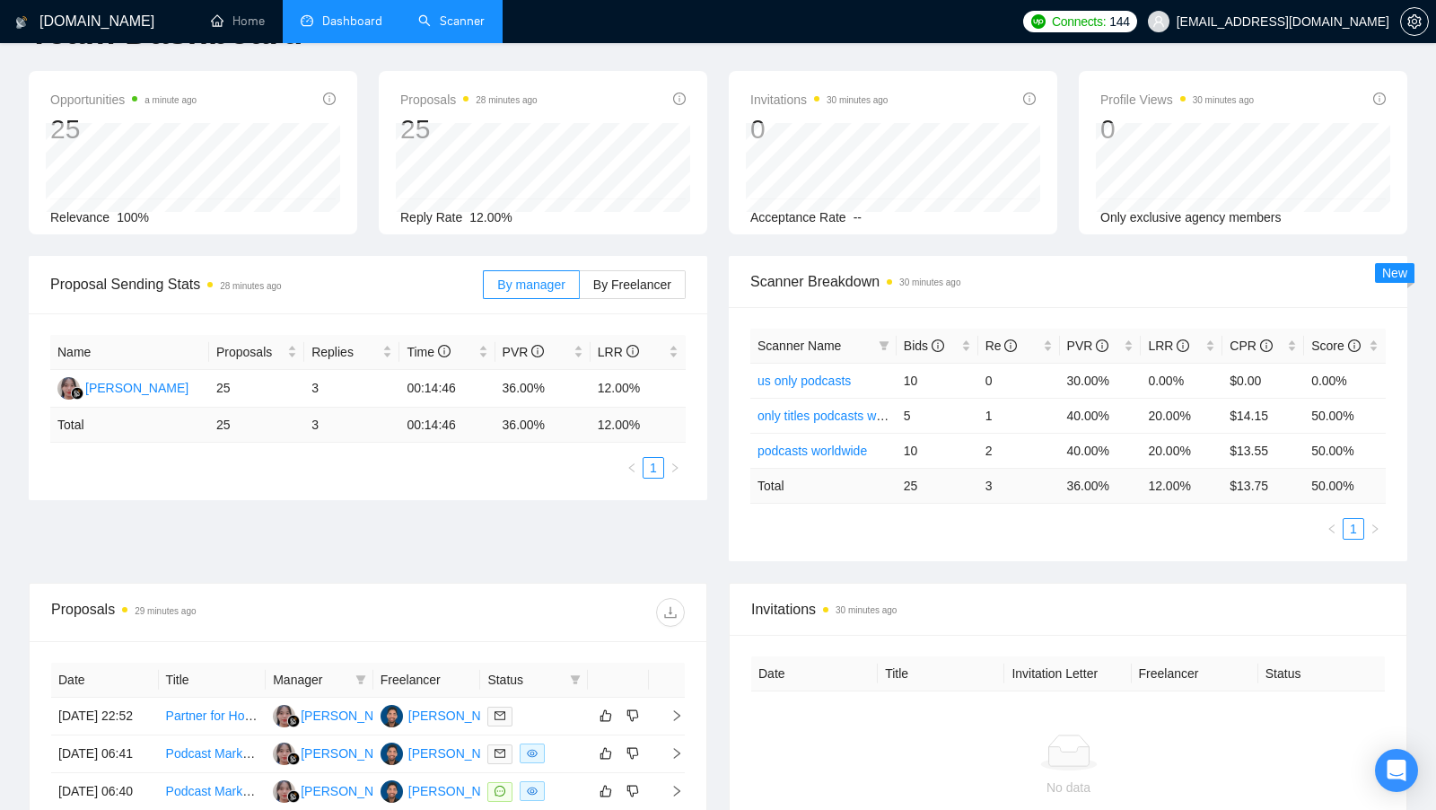
scroll to position [0, 0]
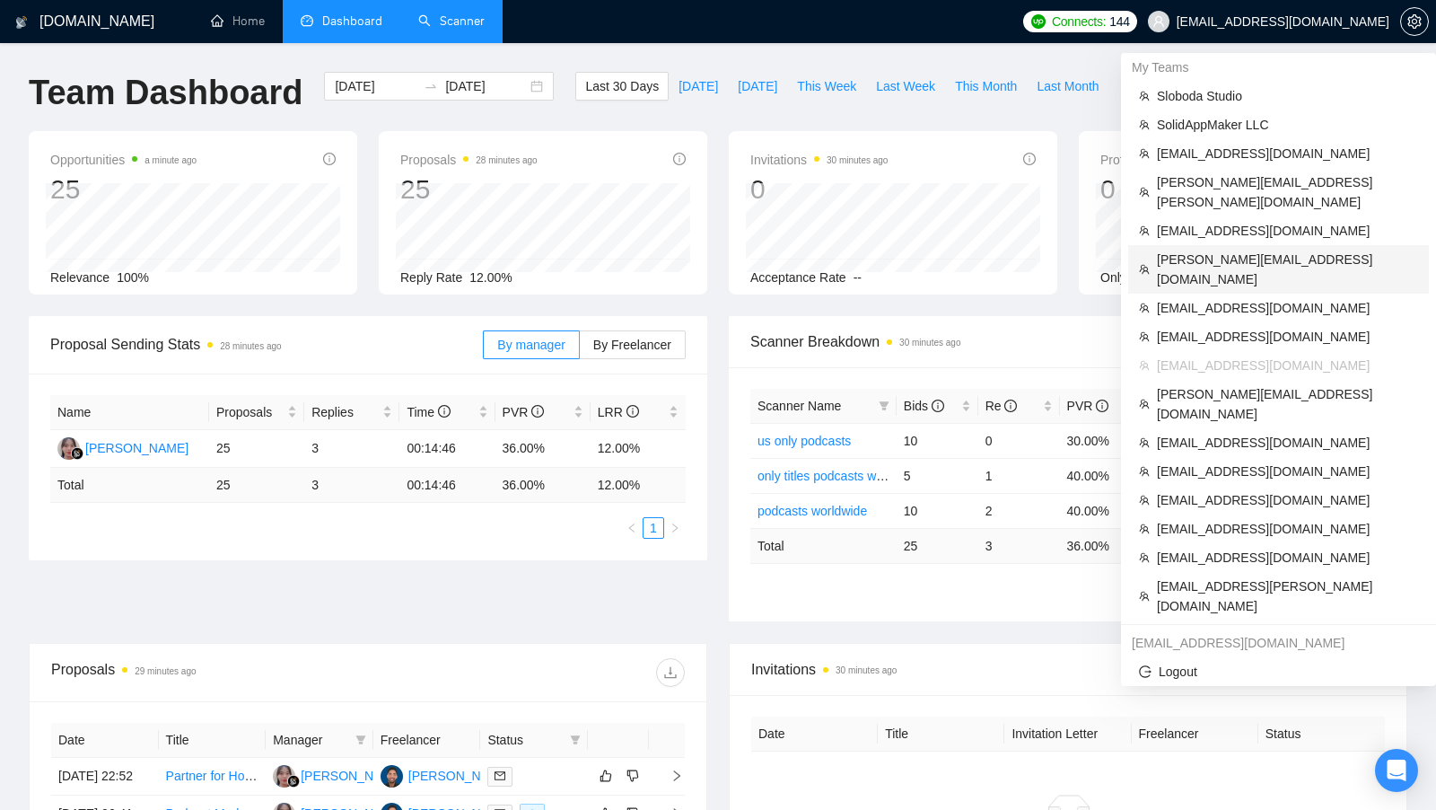
click at [1247, 250] on span "[PERSON_NAME][EMAIL_ADDRESS][DOMAIN_NAME]" at bounding box center [1287, 269] width 261 height 39
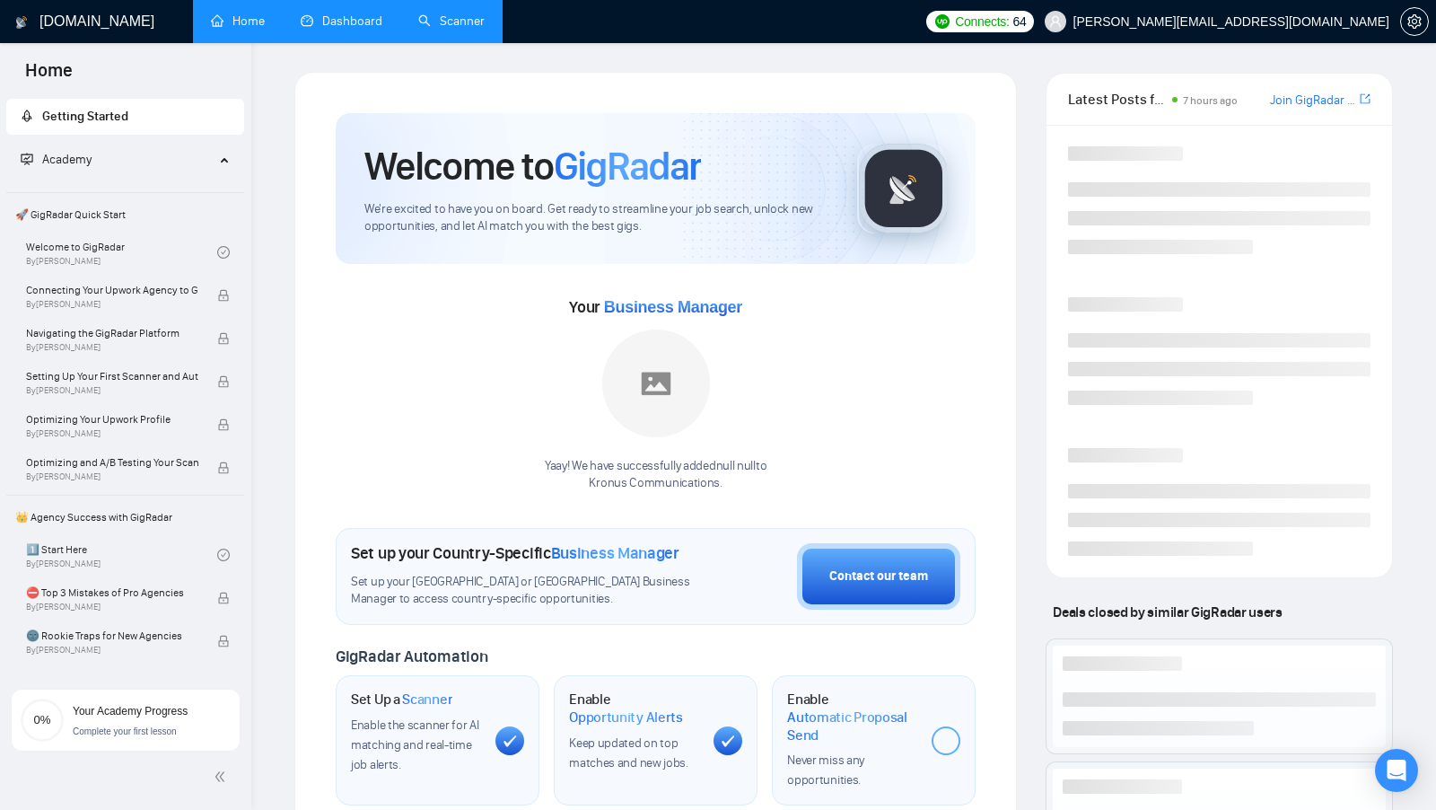
click at [466, 13] on link "Scanner" at bounding box center [451, 20] width 66 height 15
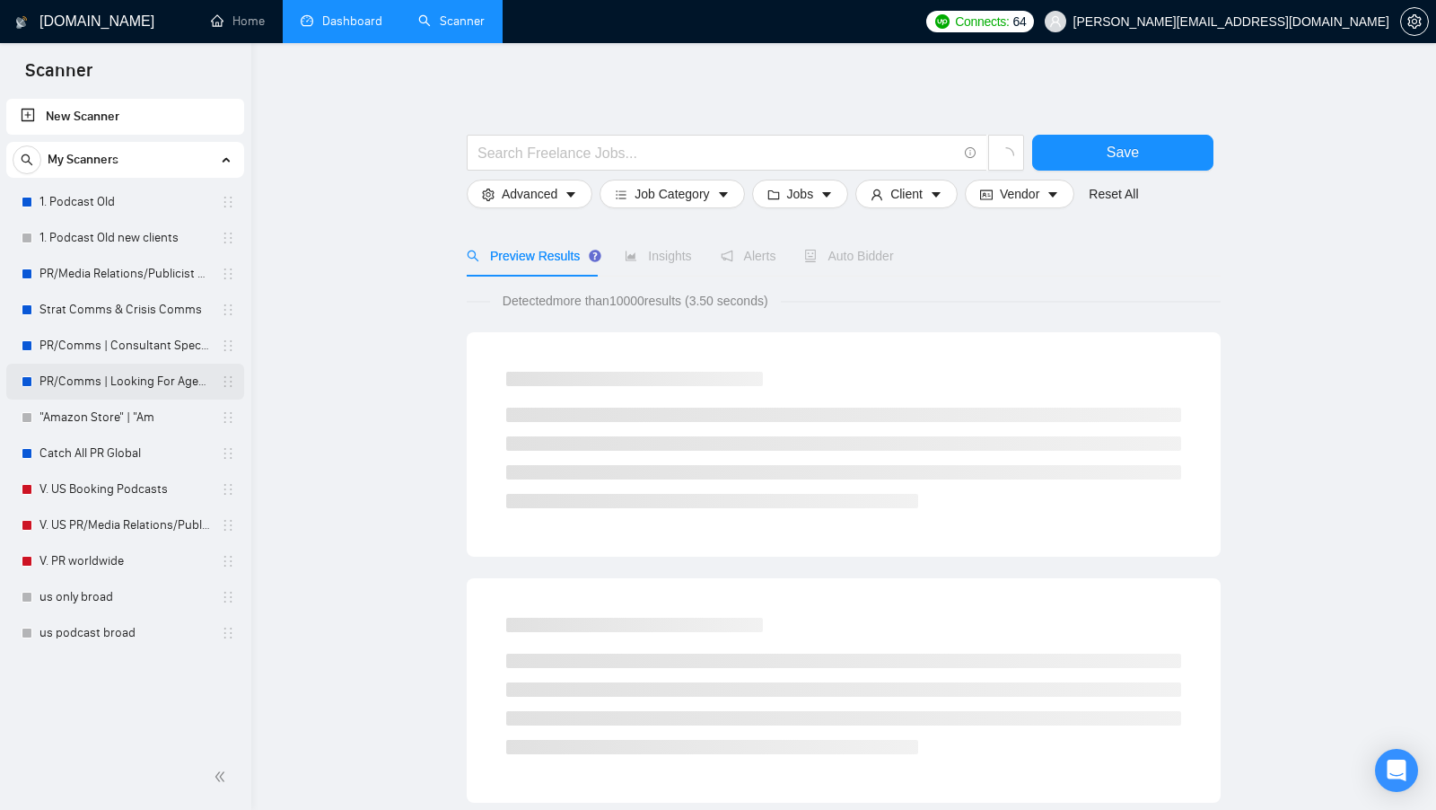
scroll to position [1, 0]
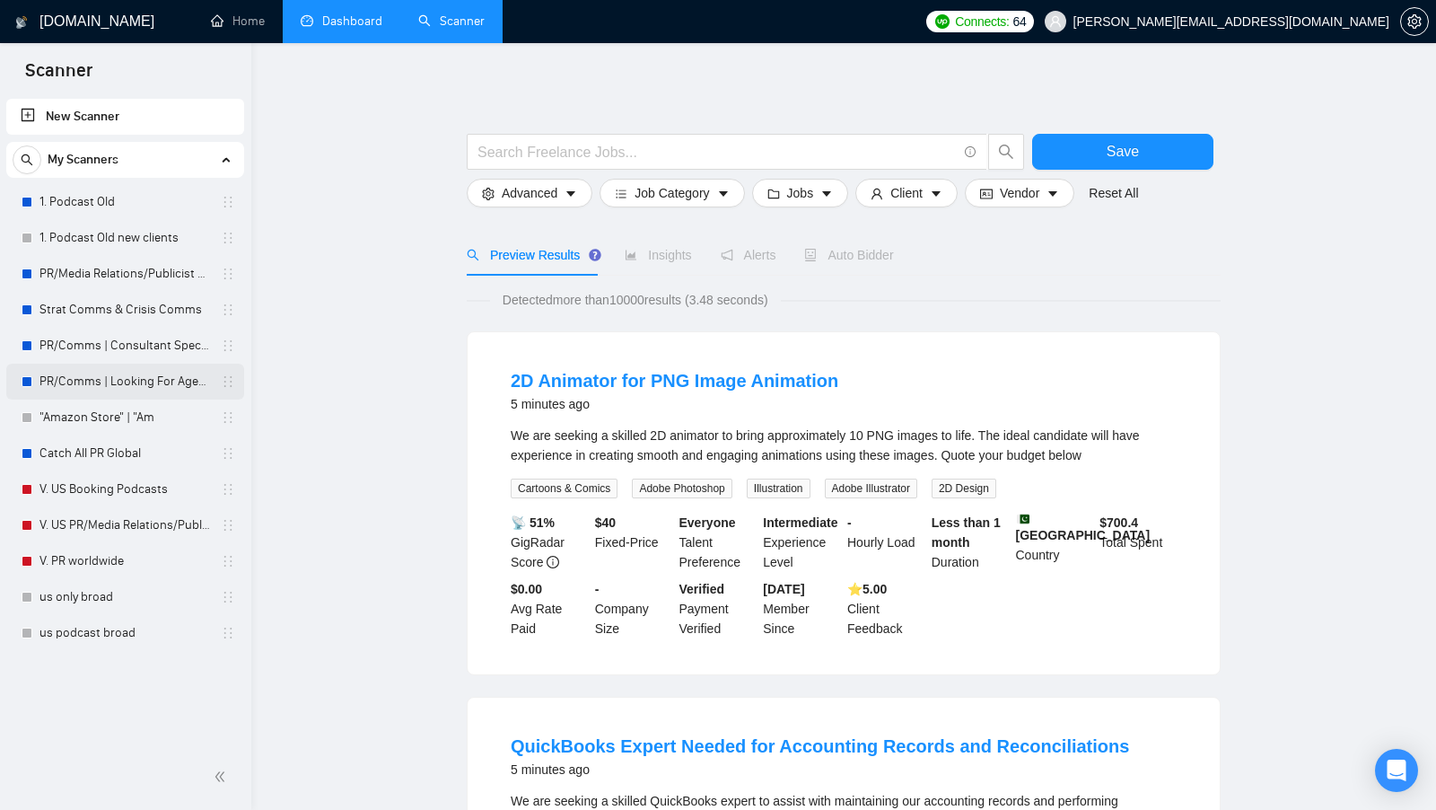
click at [144, 371] on link "PR/Comms | Looking For Agencies" at bounding box center [124, 382] width 171 height 36
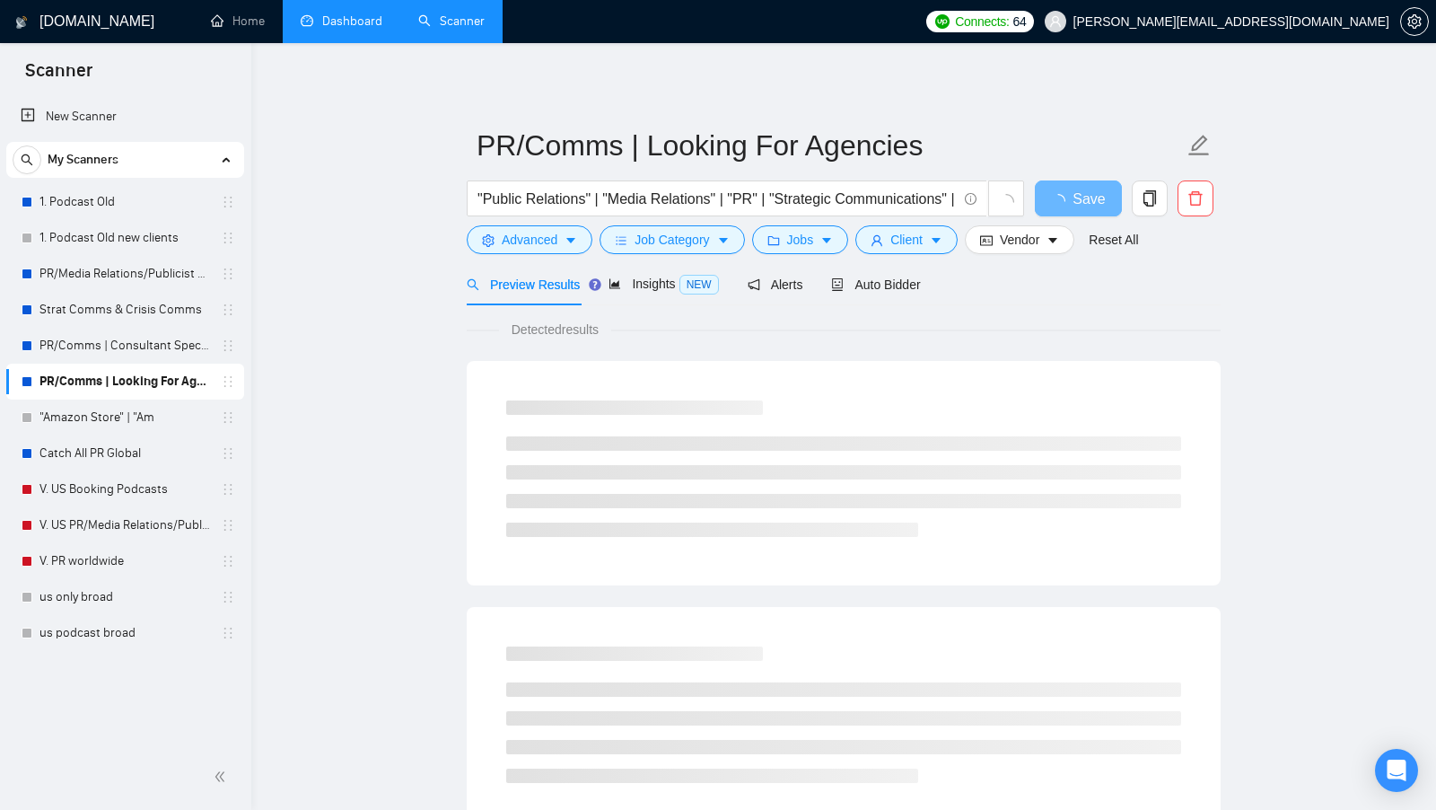
click at [343, 25] on link "Dashboard" at bounding box center [342, 20] width 82 height 15
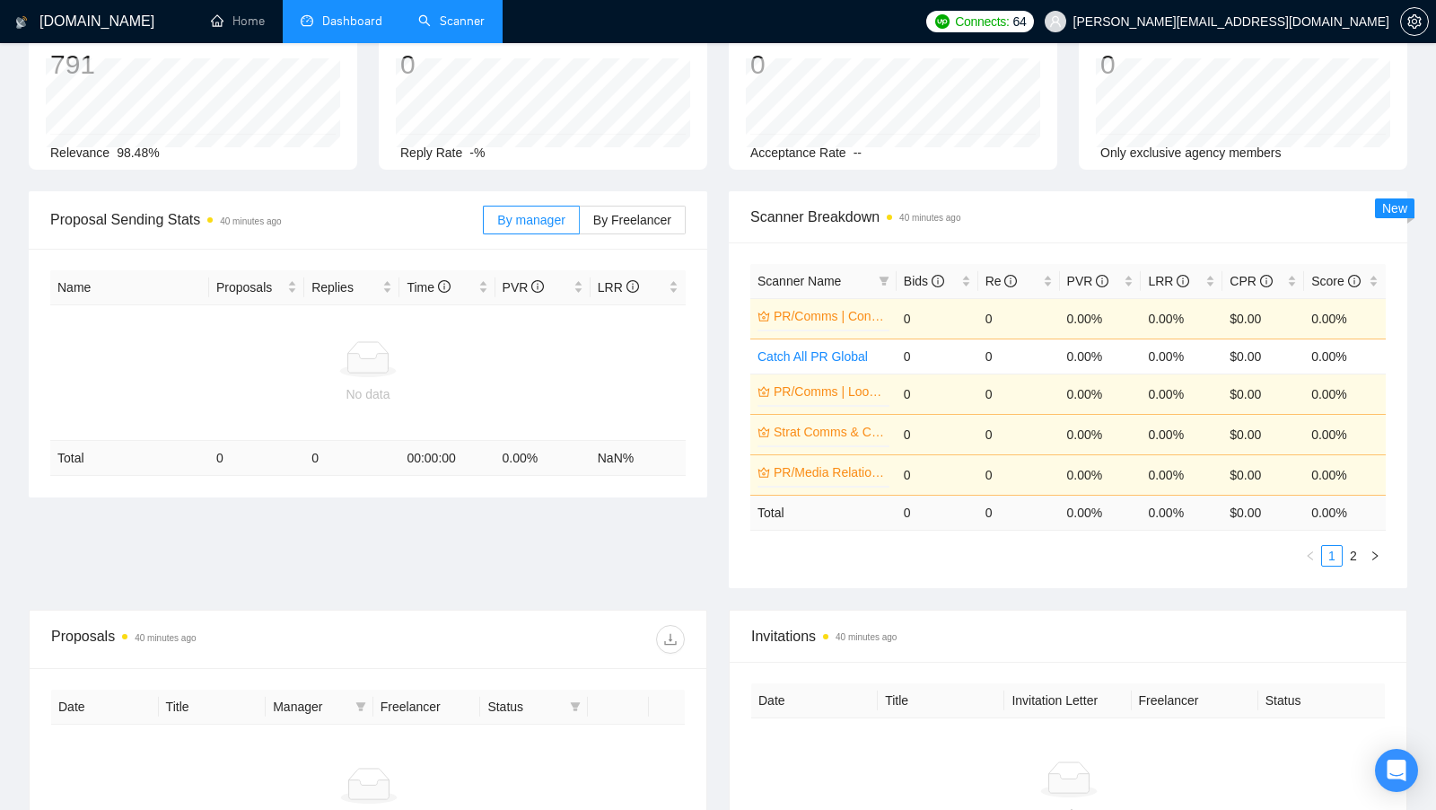
scroll to position [25, 0]
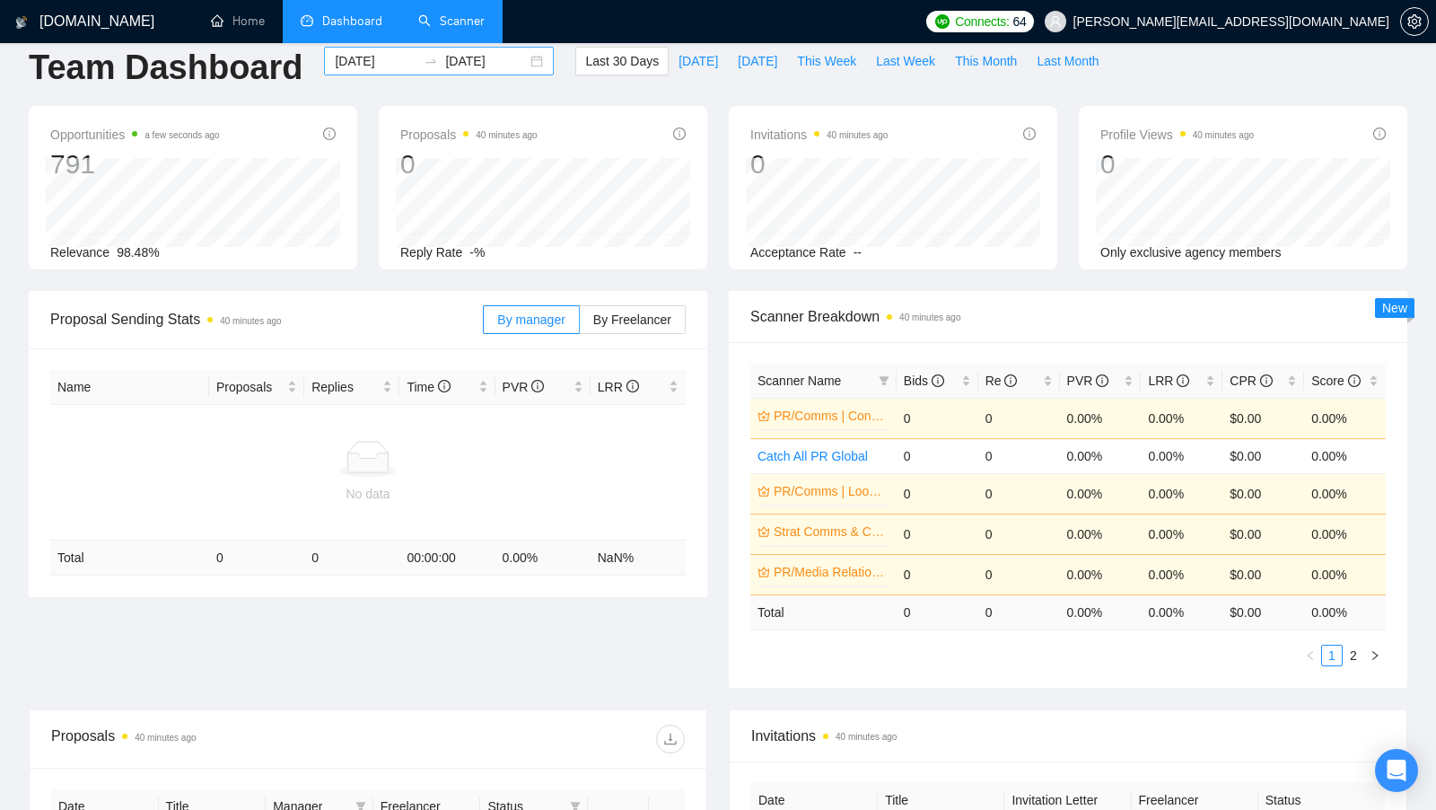
click at [527, 62] on div "[DATE] [DATE]" at bounding box center [439, 61] width 230 height 29
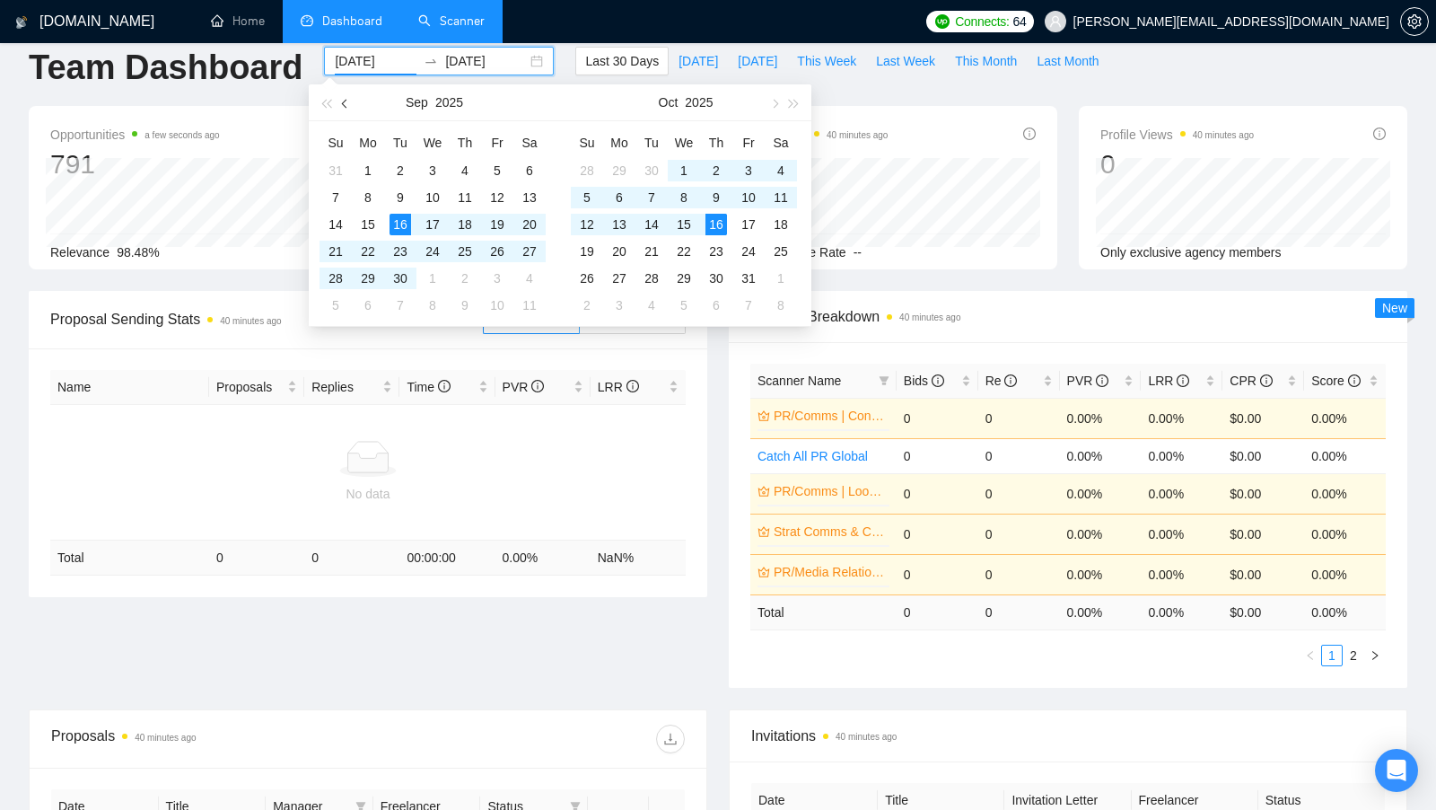
click at [348, 104] on span "button" at bounding box center [346, 104] width 9 height 9
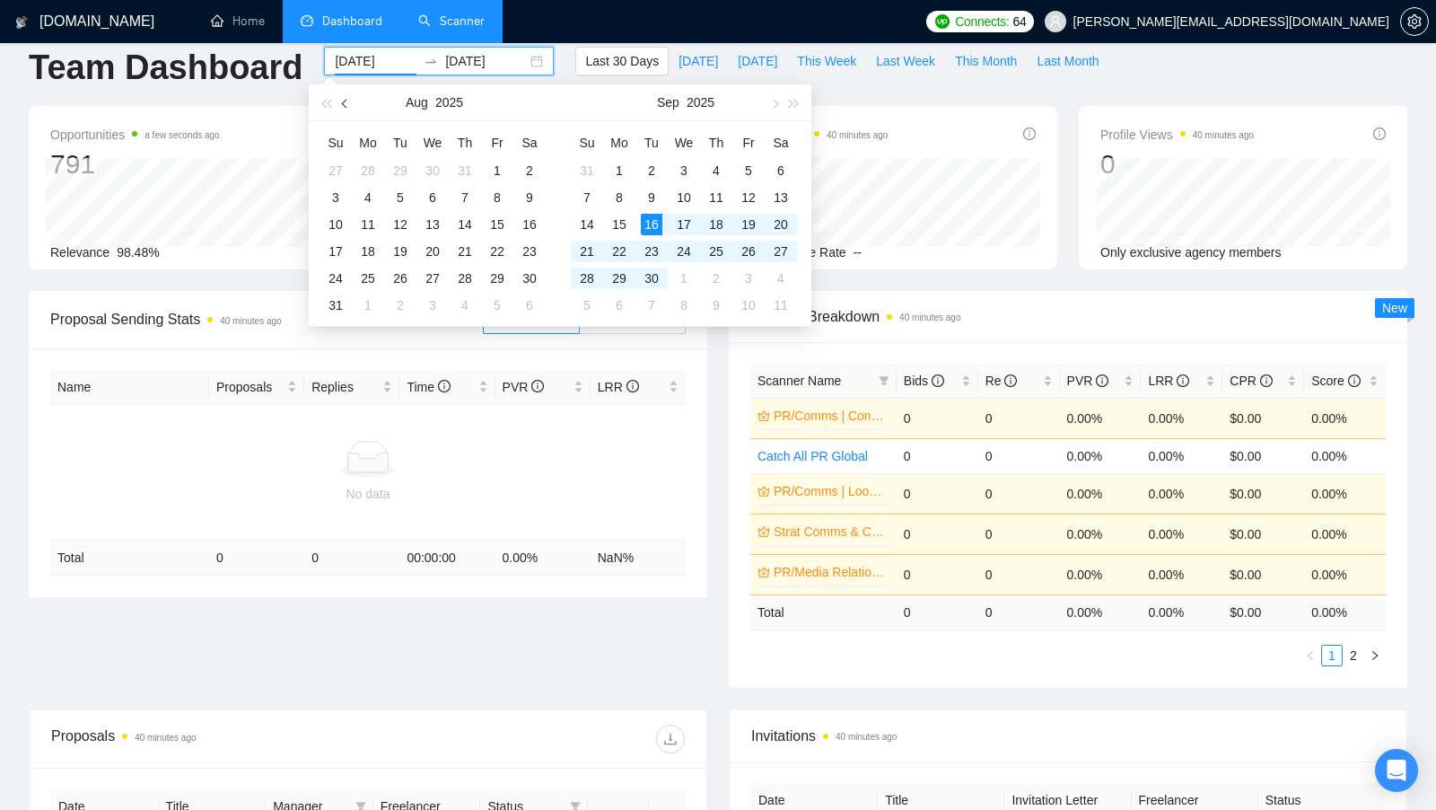
click at [348, 104] on span "button" at bounding box center [346, 104] width 9 height 9
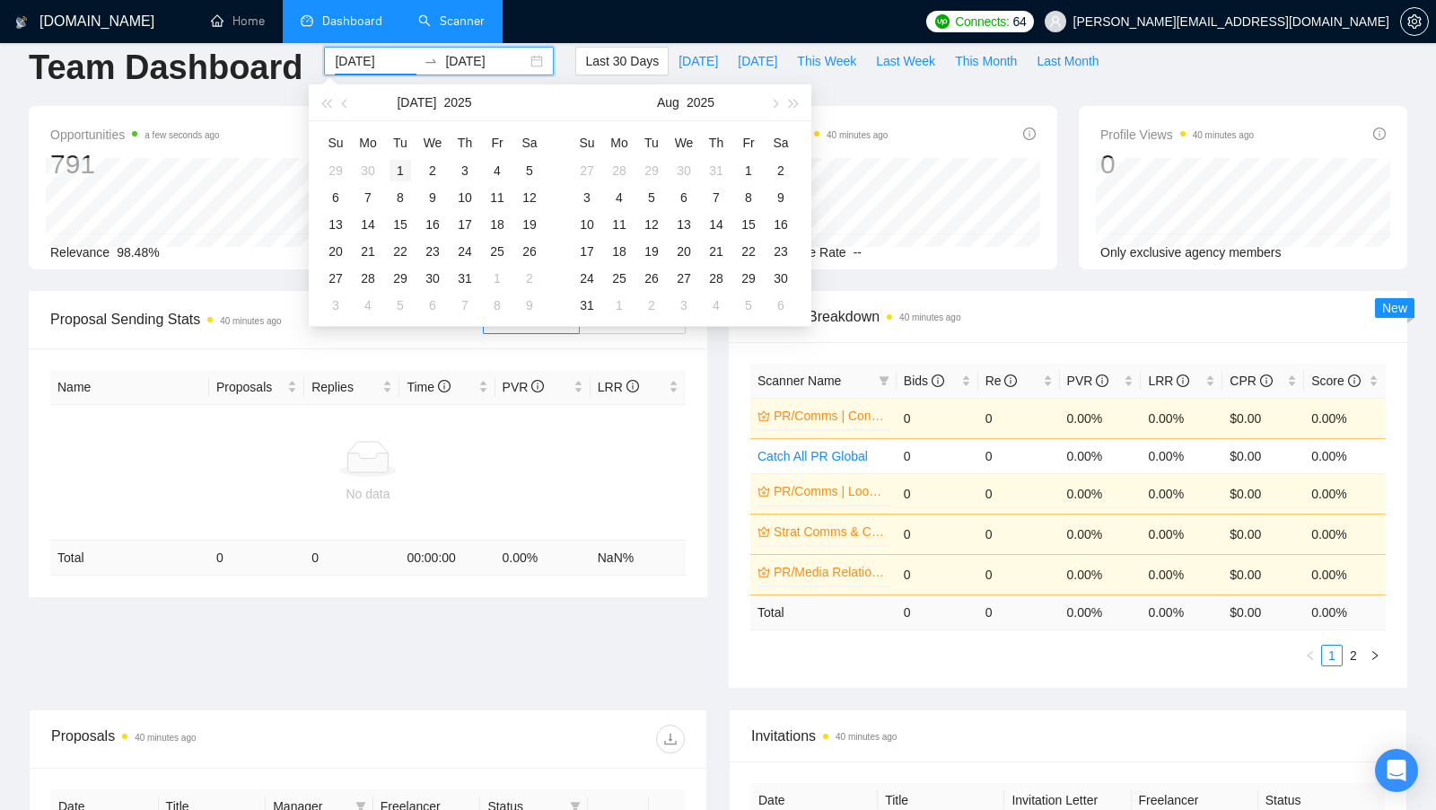
type input "[DATE]"
click at [397, 160] on div "1" at bounding box center [401, 171] width 22 height 22
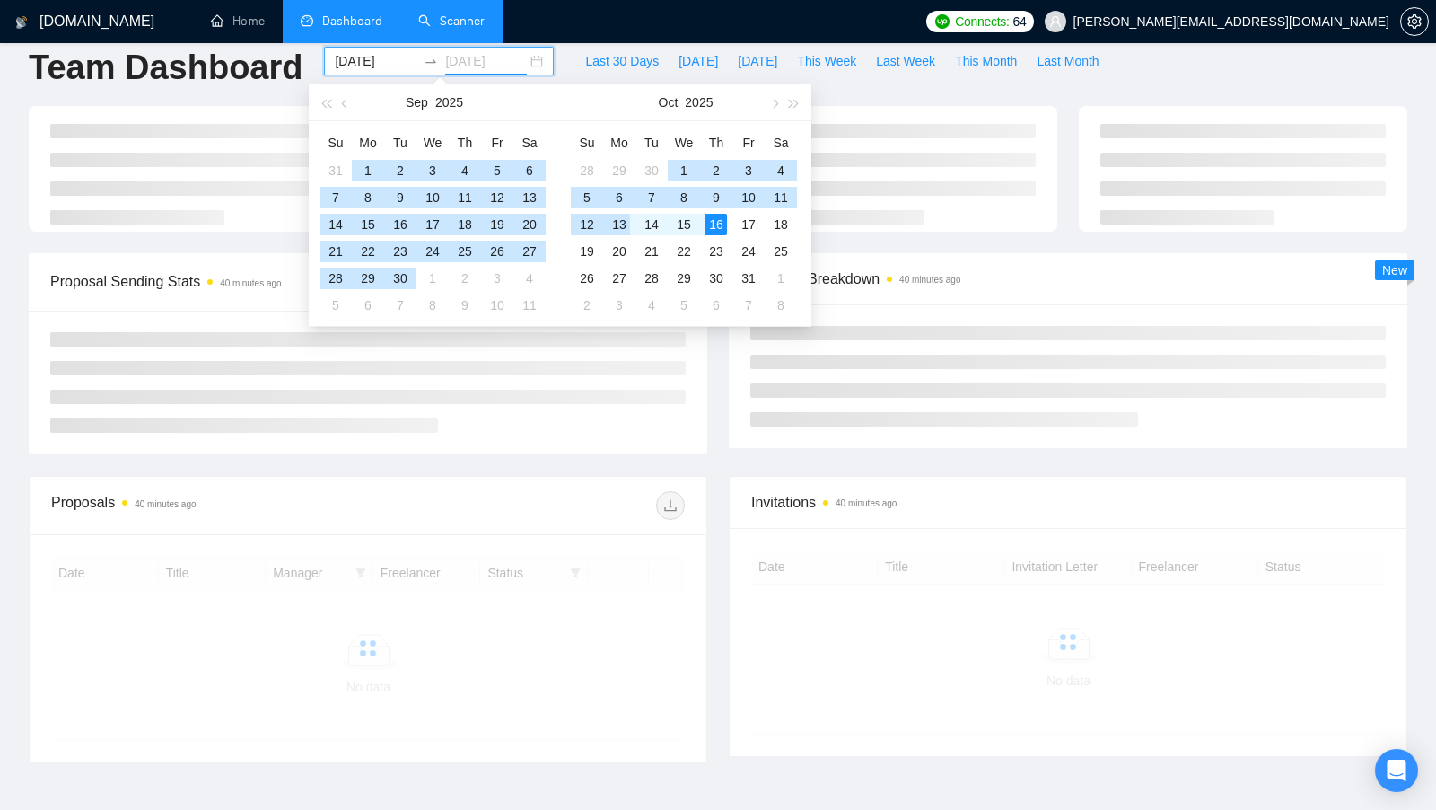
type input "[DATE]"
click at [721, 223] on div "16" at bounding box center [717, 225] width 22 height 22
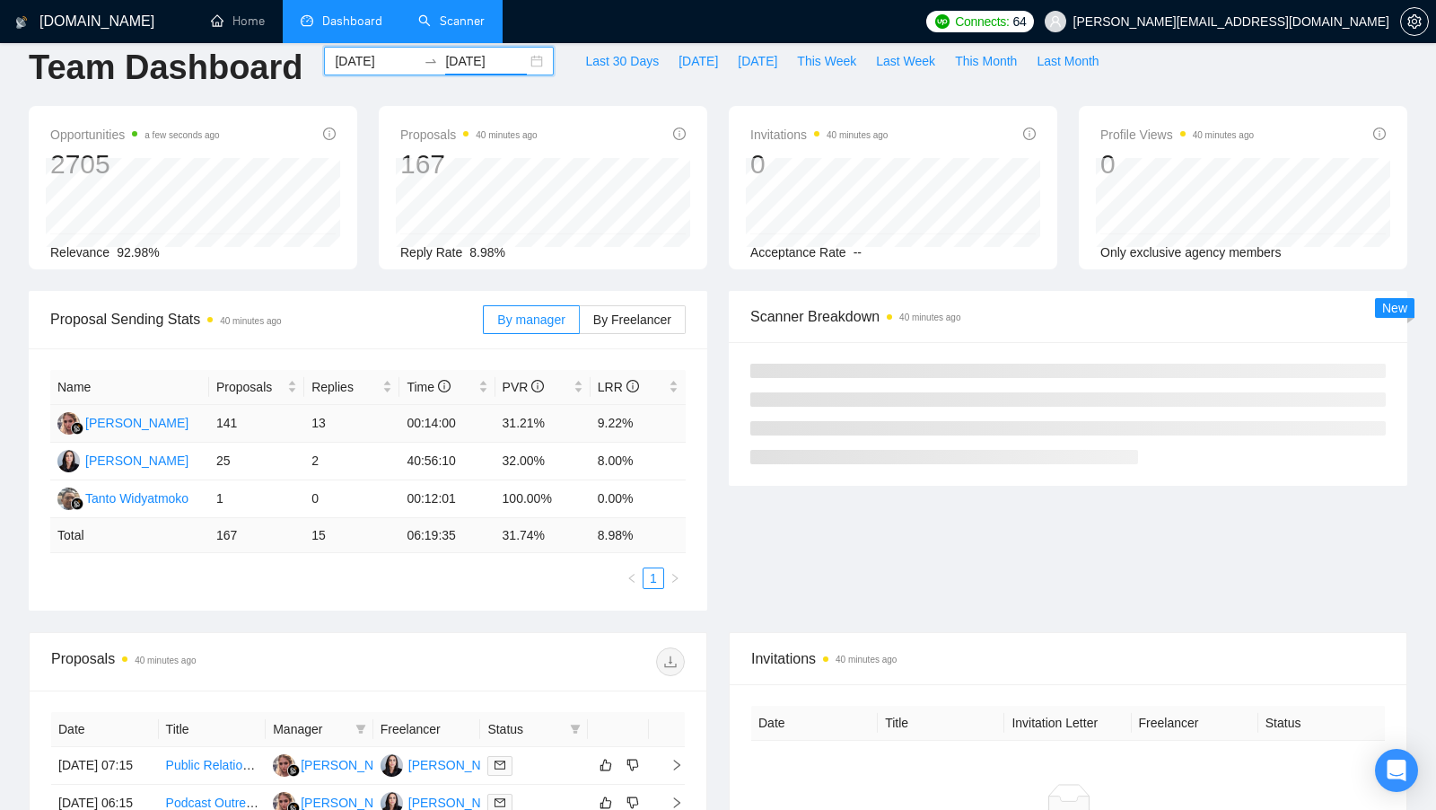
scroll to position [275, 0]
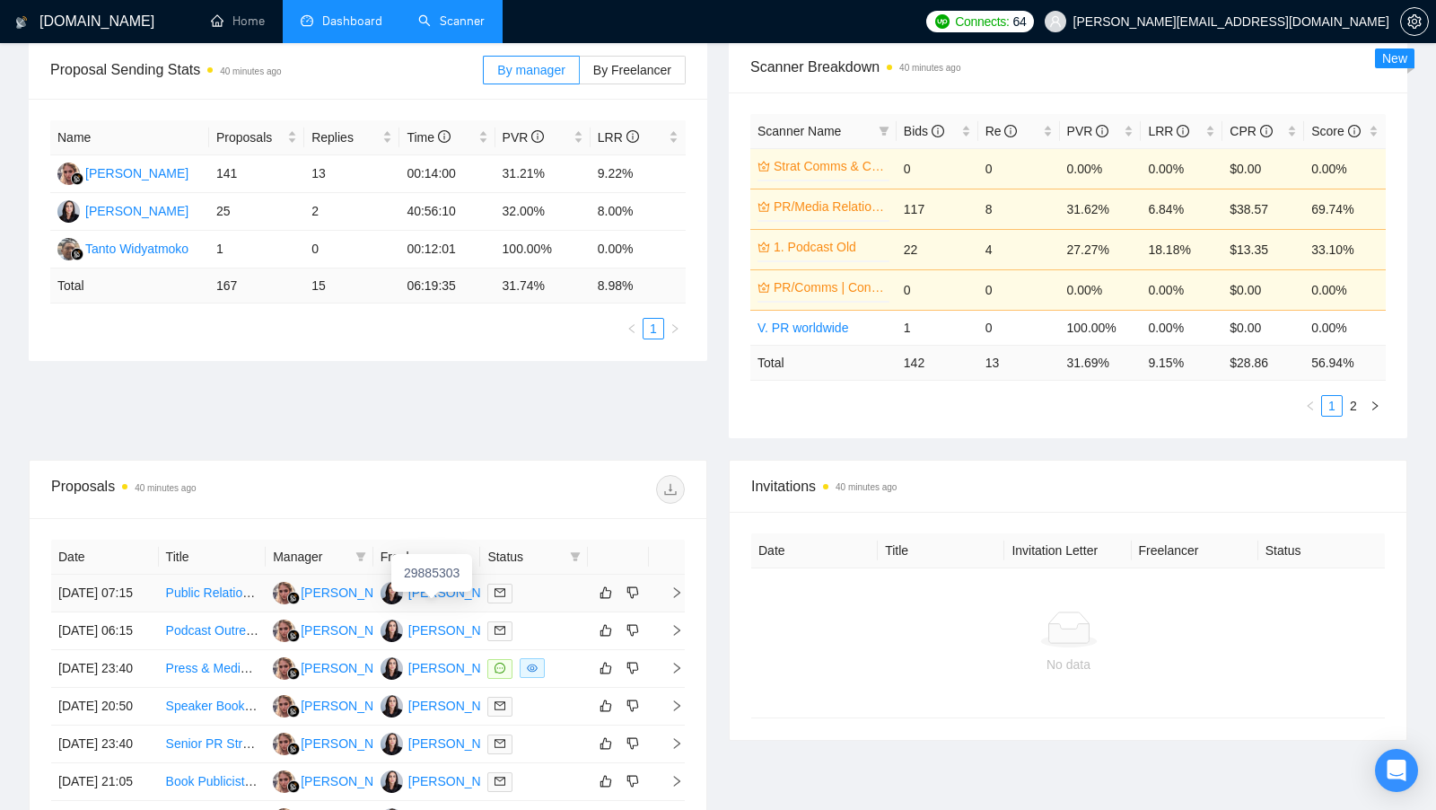
click at [420, 597] on div "[PERSON_NAME]" at bounding box center [459, 593] width 103 height 20
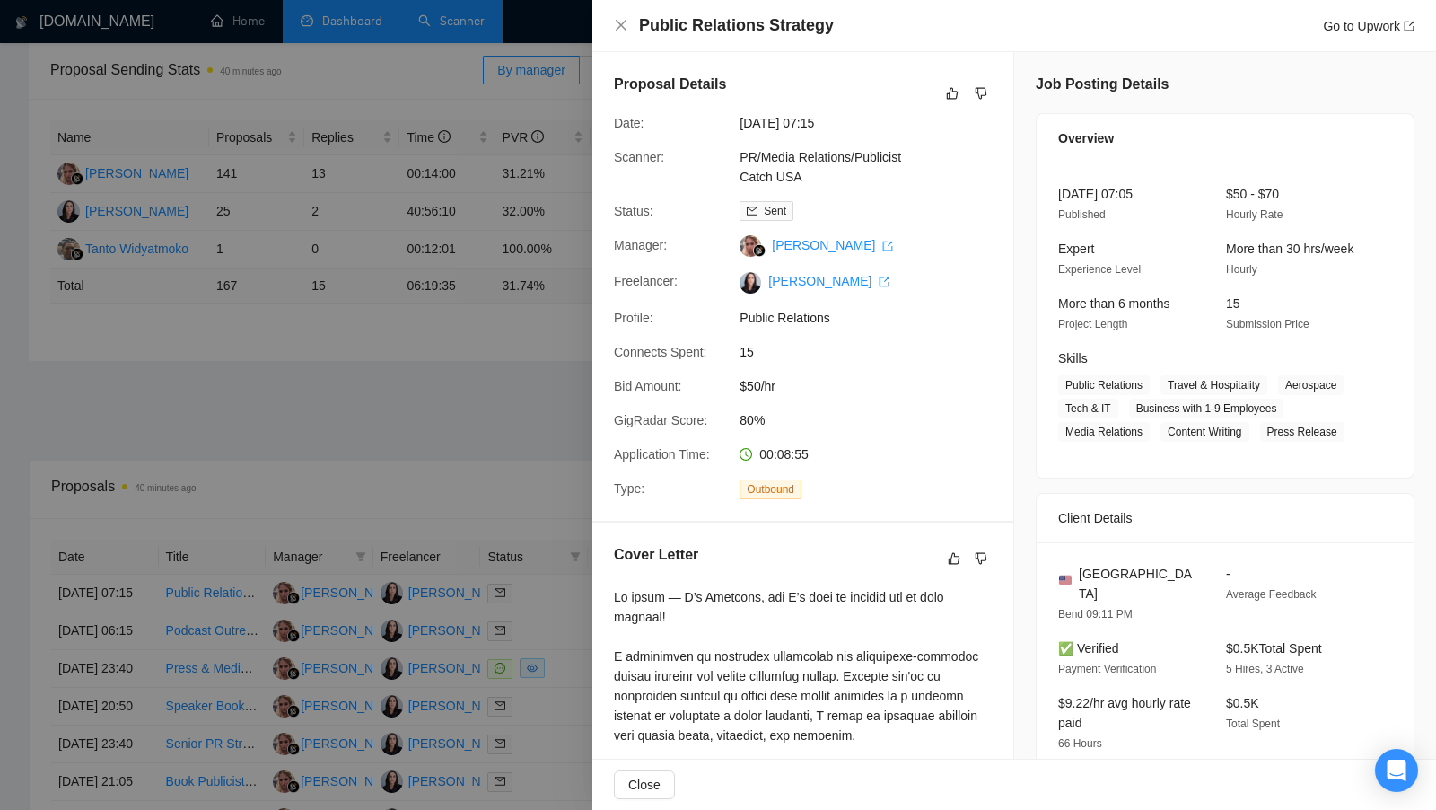
click at [385, 334] on div at bounding box center [718, 405] width 1436 height 810
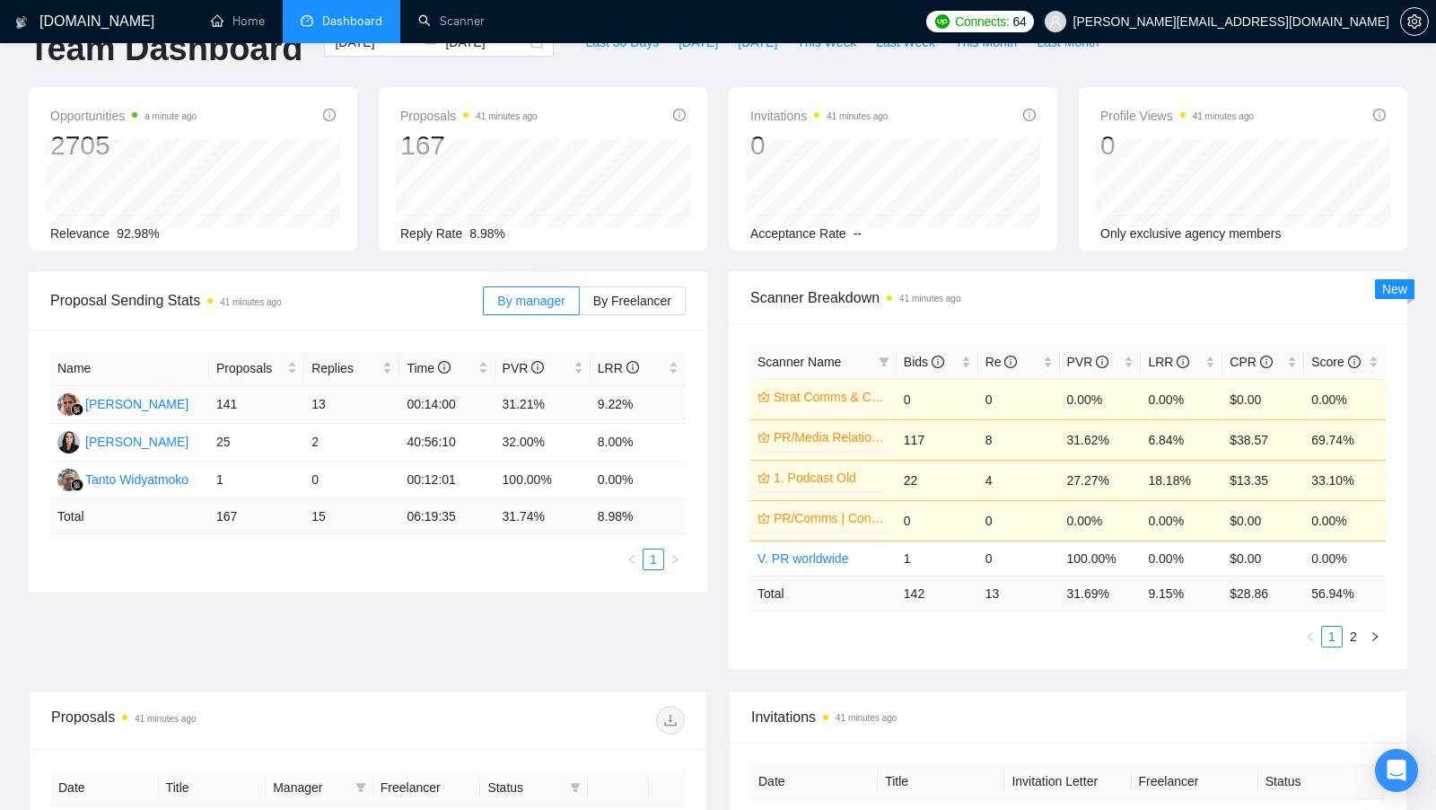
scroll to position [0, 0]
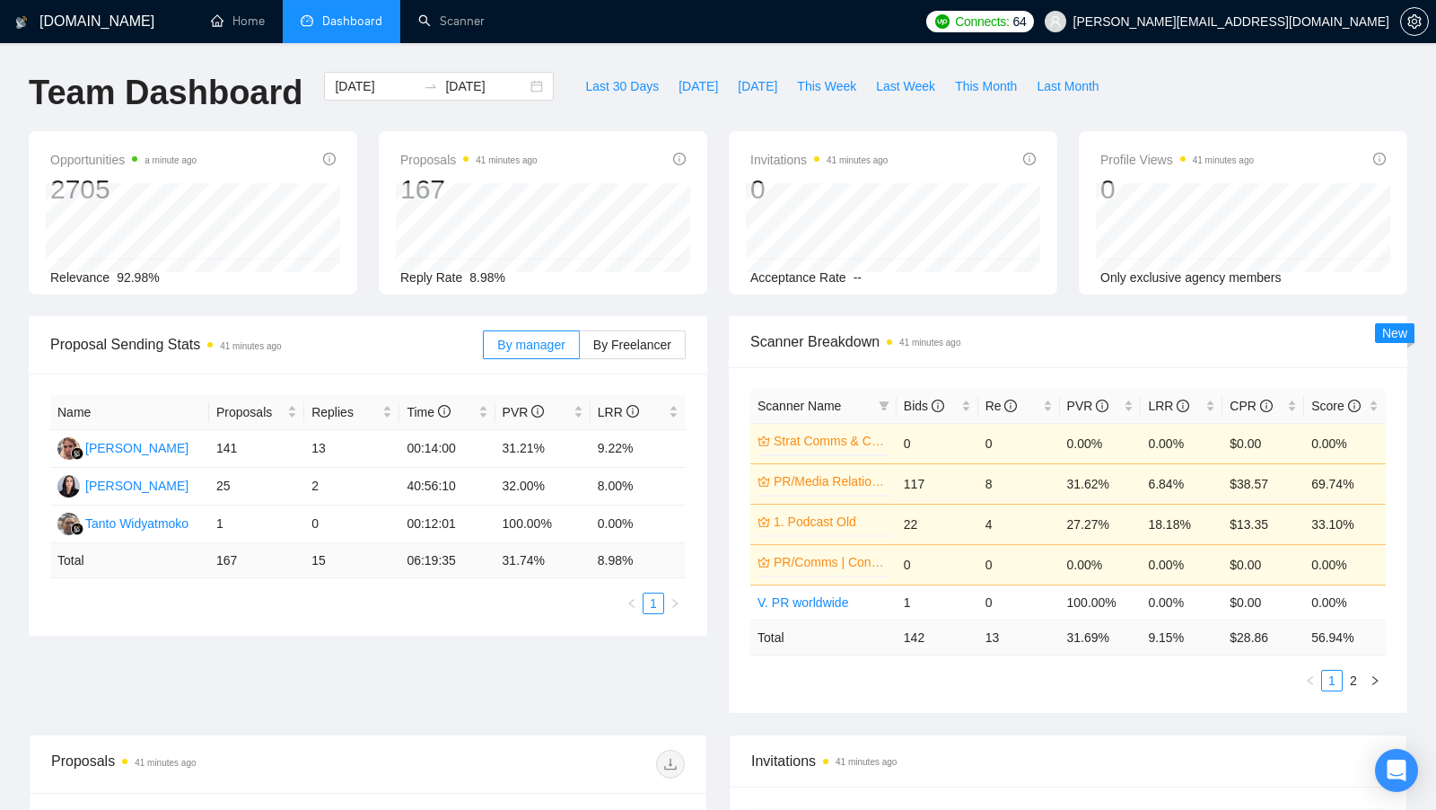
click at [451, 46] on div "[DOMAIN_NAME] Home Dashboard Scanner Connects: 64 [PERSON_NAME][EMAIL_ADDRESS][…" at bounding box center [718, 722] width 1436 height 1444
click at [451, 28] on link "Scanner" at bounding box center [451, 20] width 66 height 15
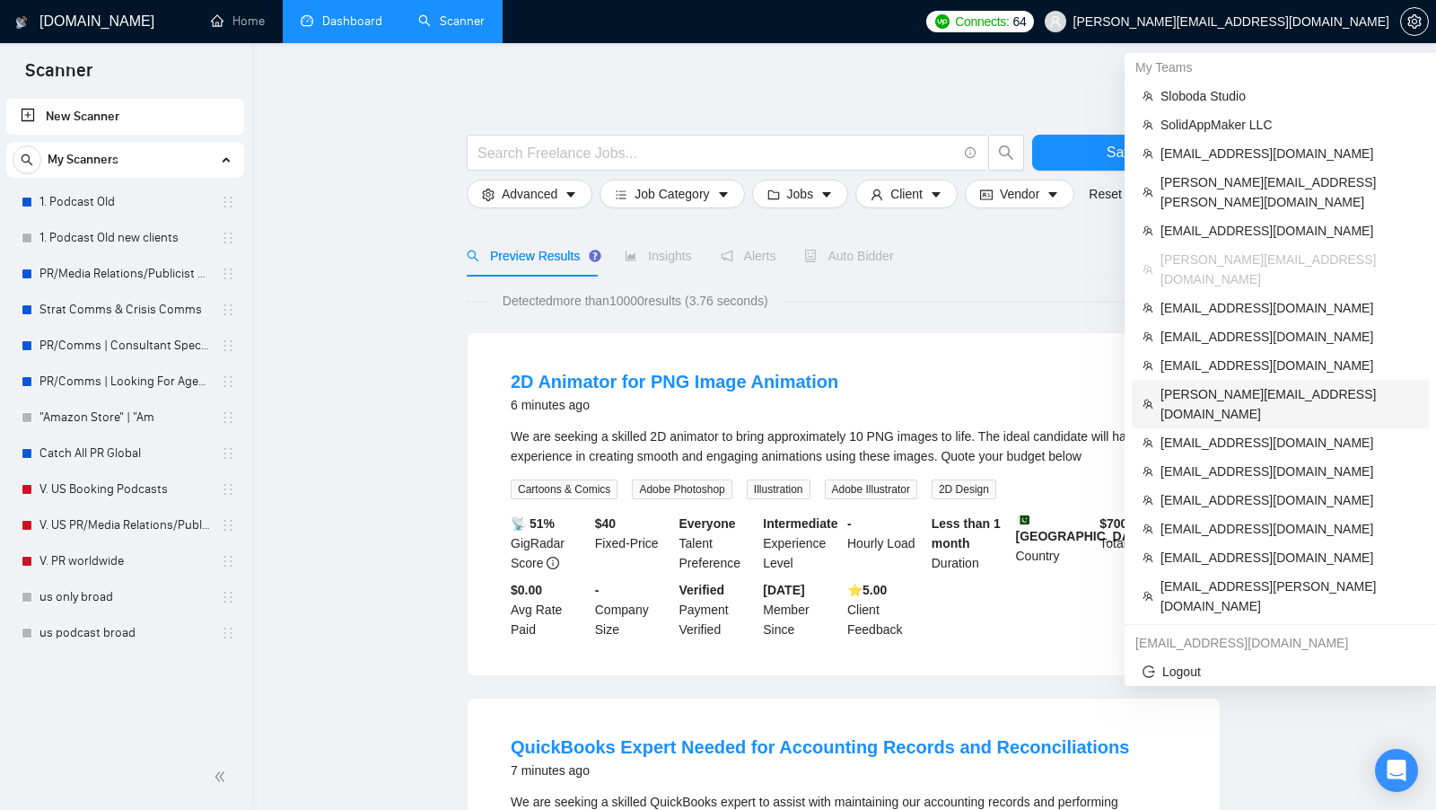
click at [1246, 384] on span "[PERSON_NAME][EMAIL_ADDRESS][DOMAIN_NAME]" at bounding box center [1290, 403] width 258 height 39
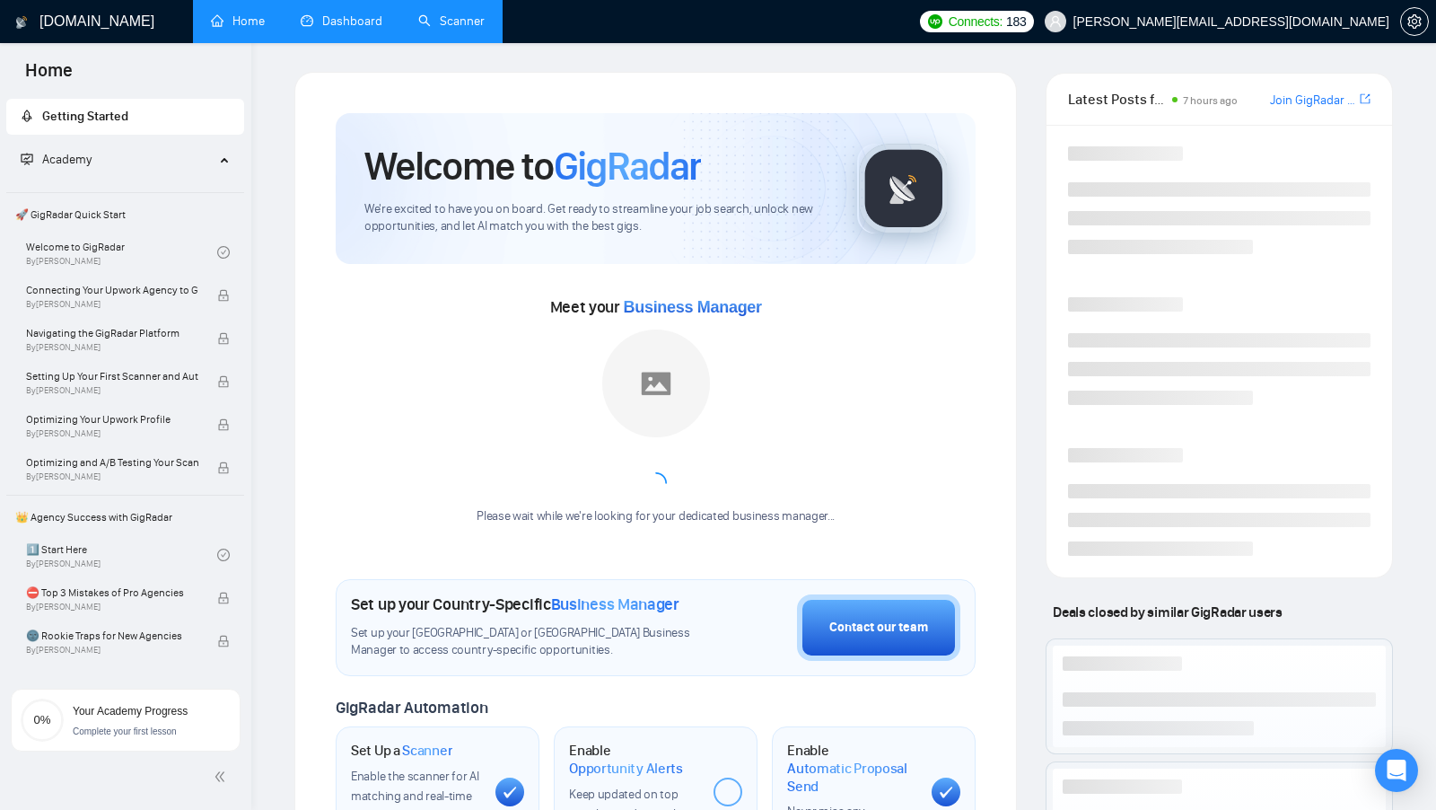
click at [451, 29] on link "Scanner" at bounding box center [451, 20] width 66 height 15
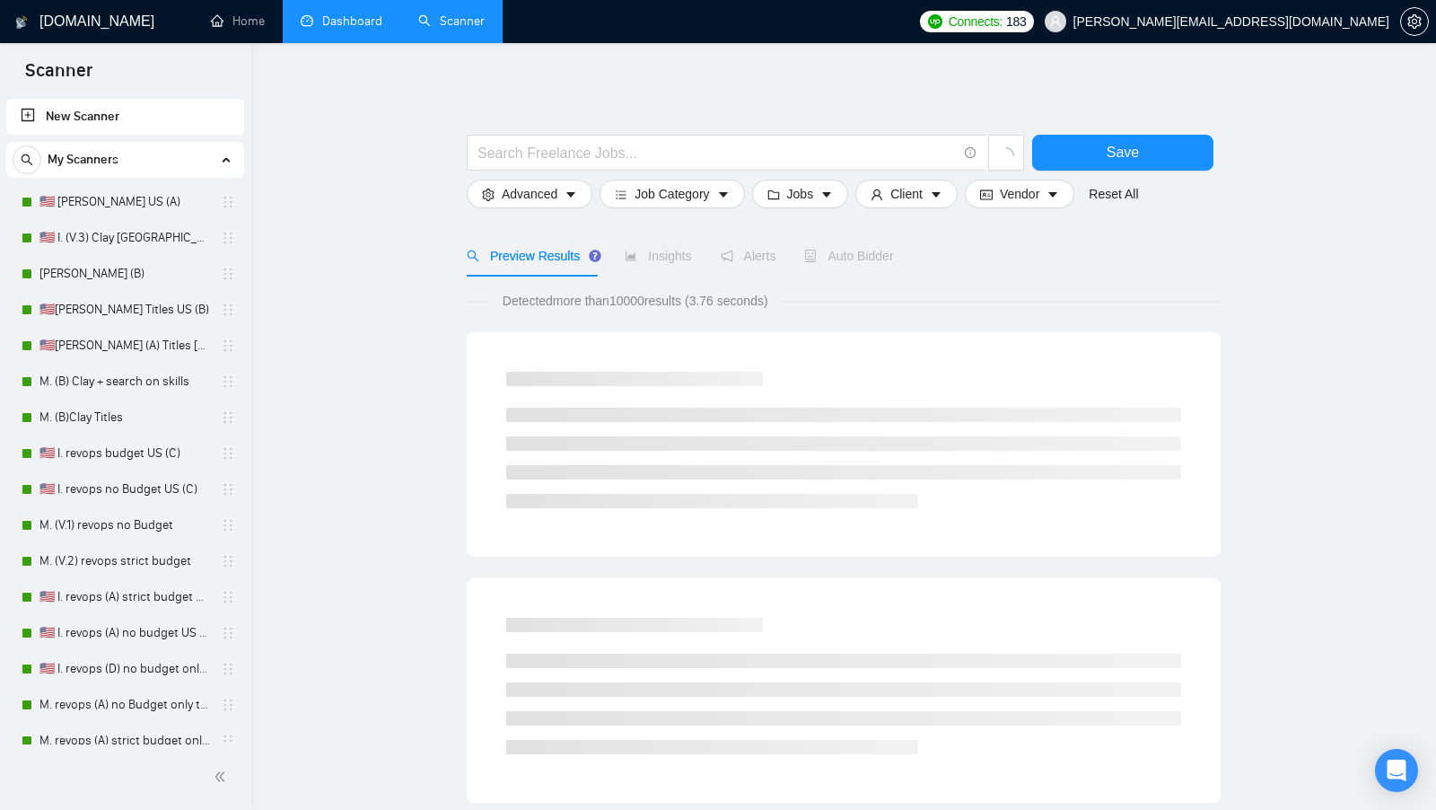
click at [354, 16] on link "Dashboard" at bounding box center [342, 20] width 82 height 15
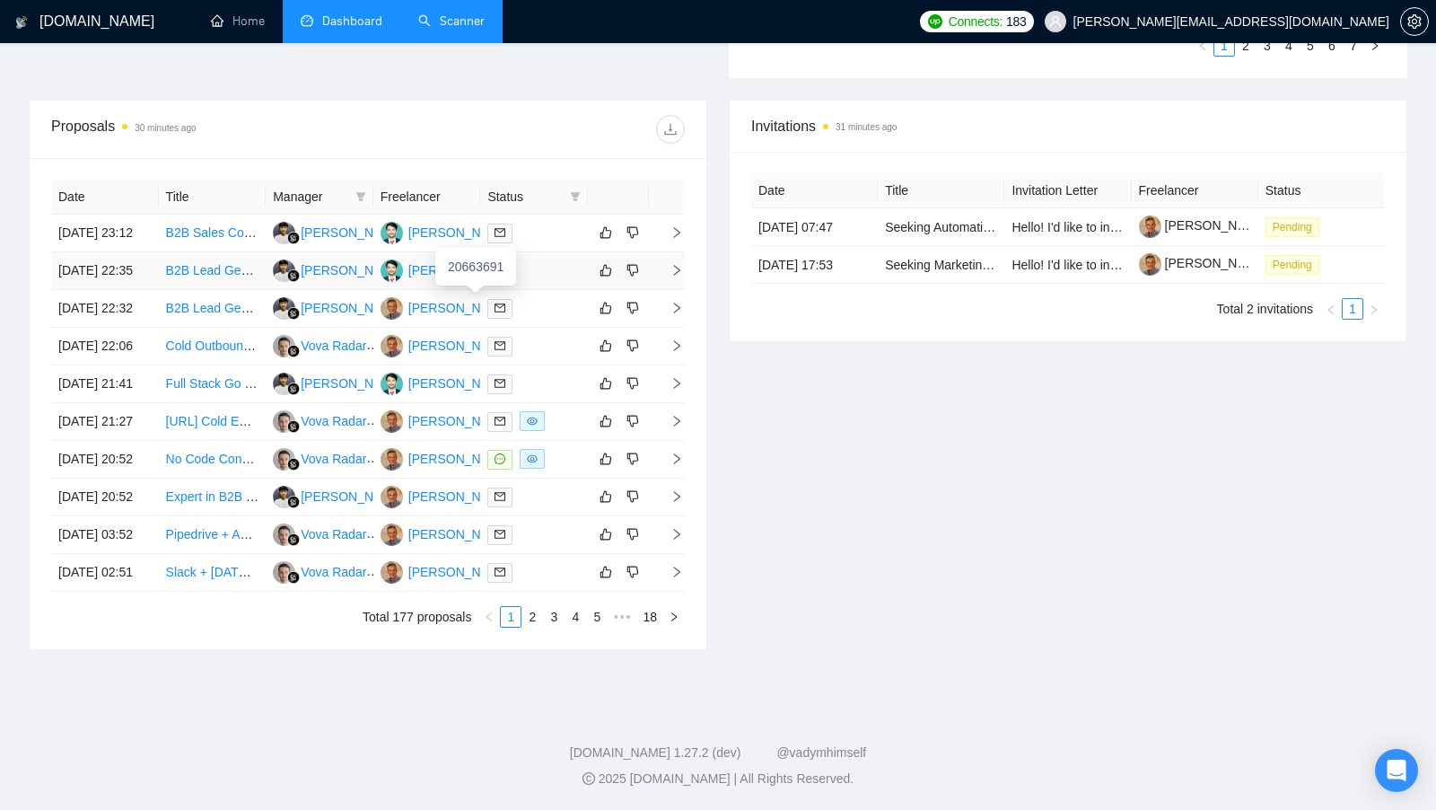
scroll to position [644, 0]
click at [552, 478] on td at bounding box center [534, 460] width 108 height 38
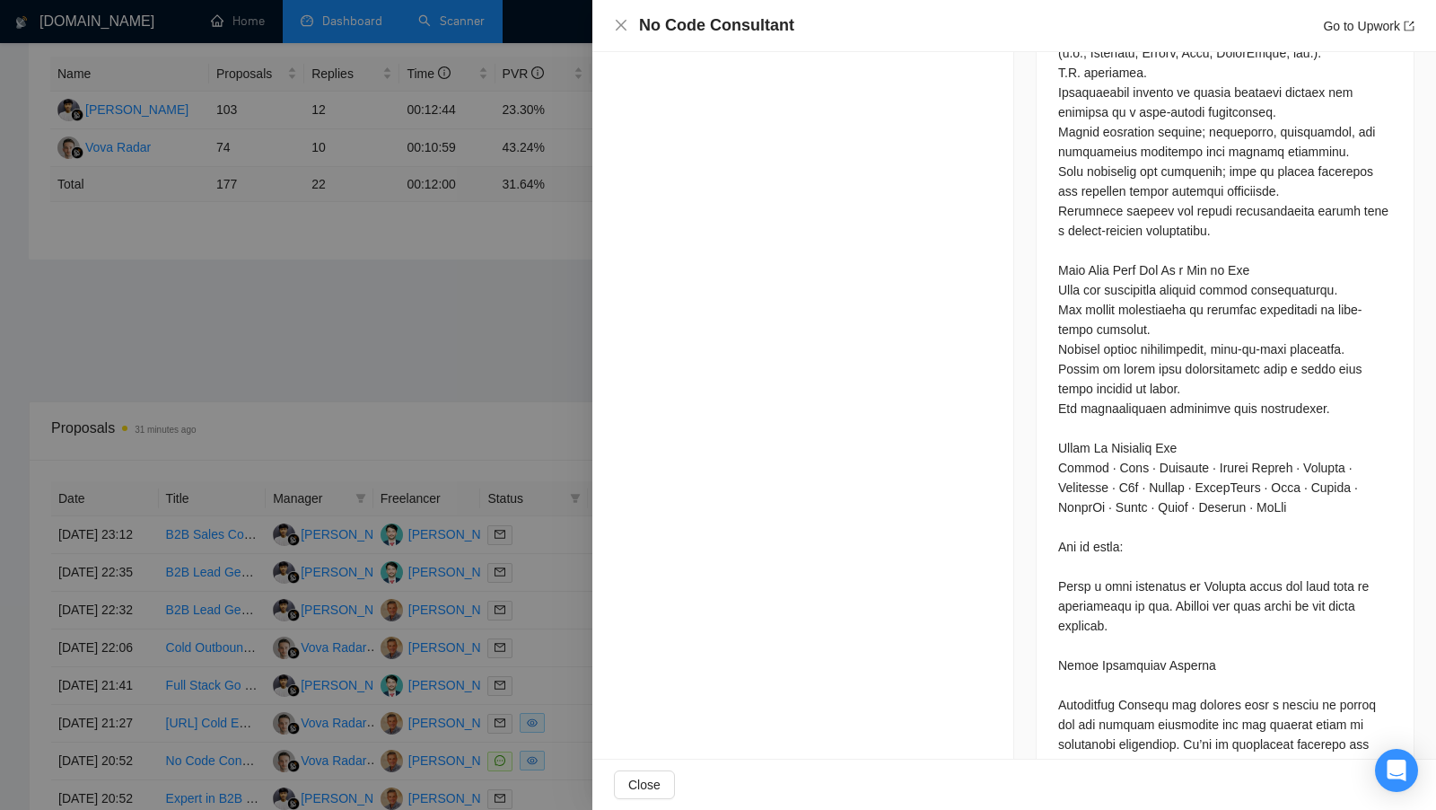
scroll to position [1501, 0]
click at [565, 421] on div at bounding box center [718, 405] width 1436 height 810
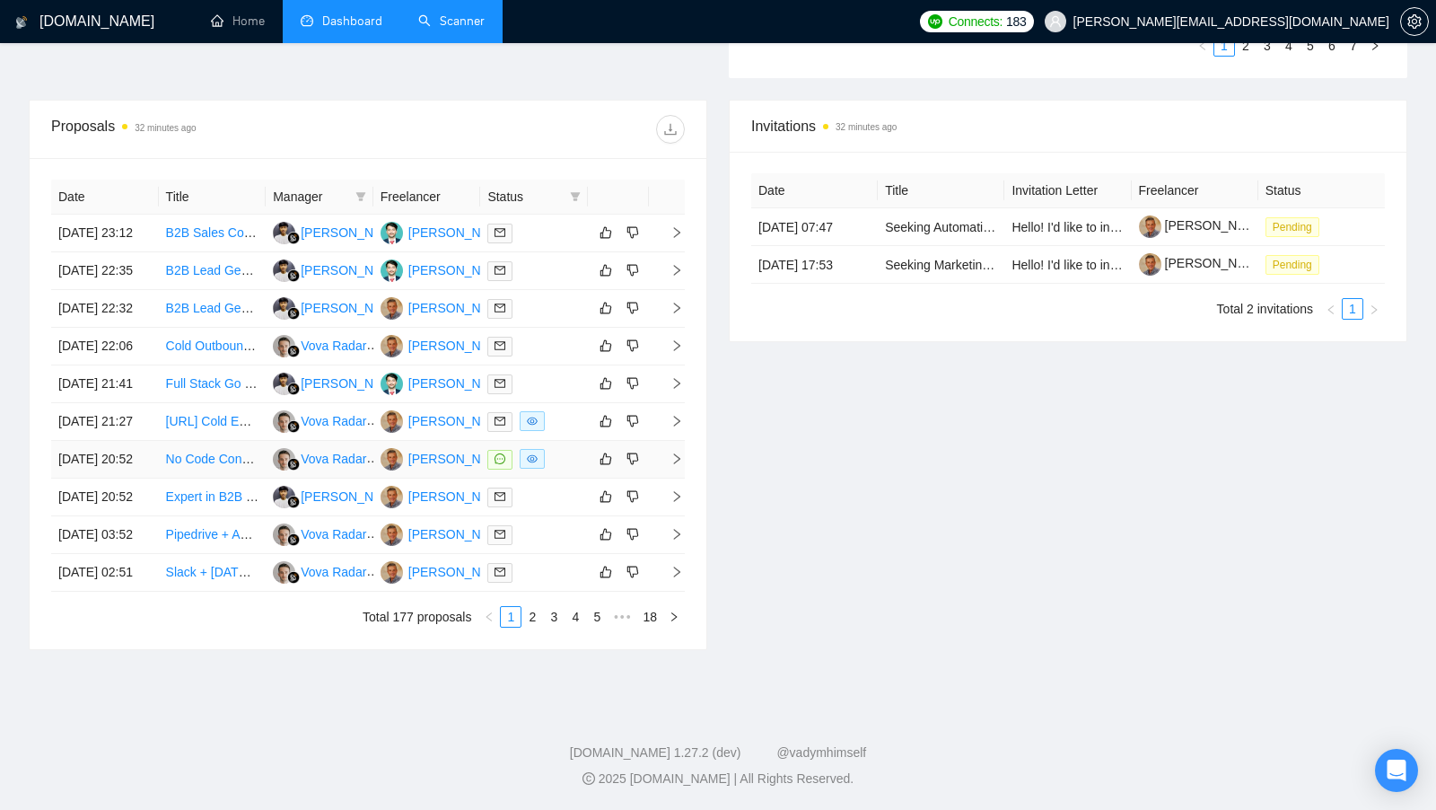
scroll to position [758, 0]
click at [570, 403] on td at bounding box center [534, 422] width 108 height 38
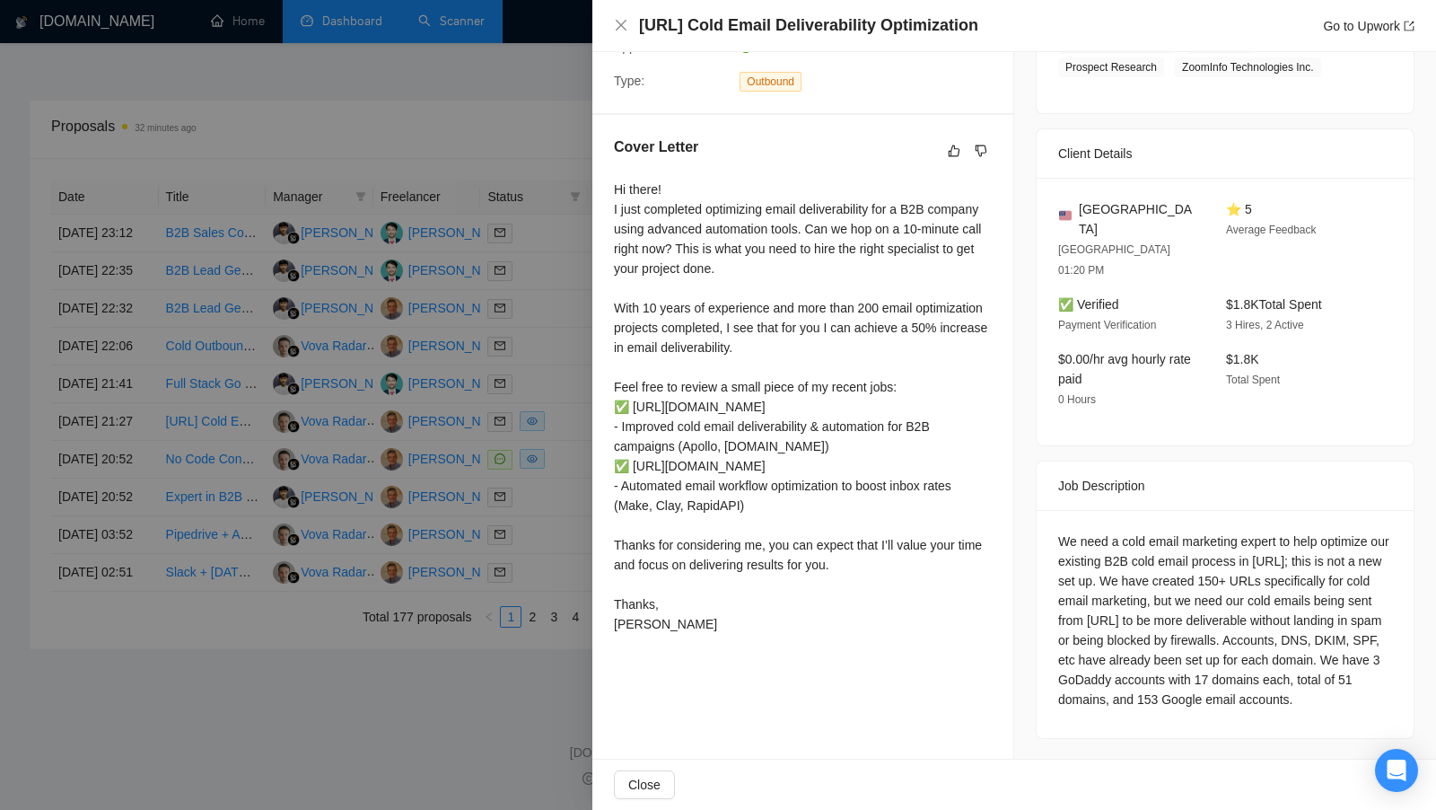
scroll to position [801, 0]
click at [565, 502] on div at bounding box center [718, 405] width 1436 height 810
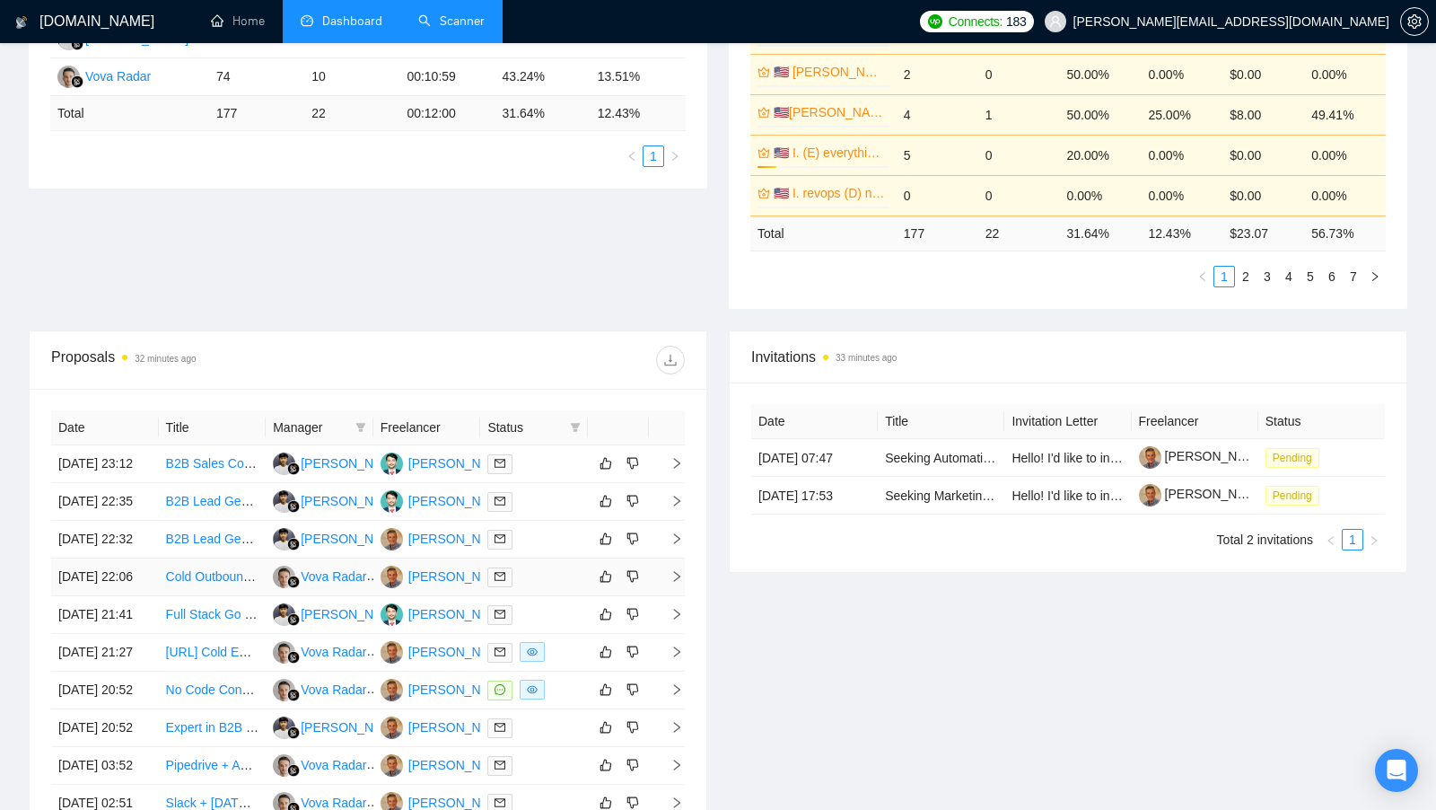
scroll to position [665, 0]
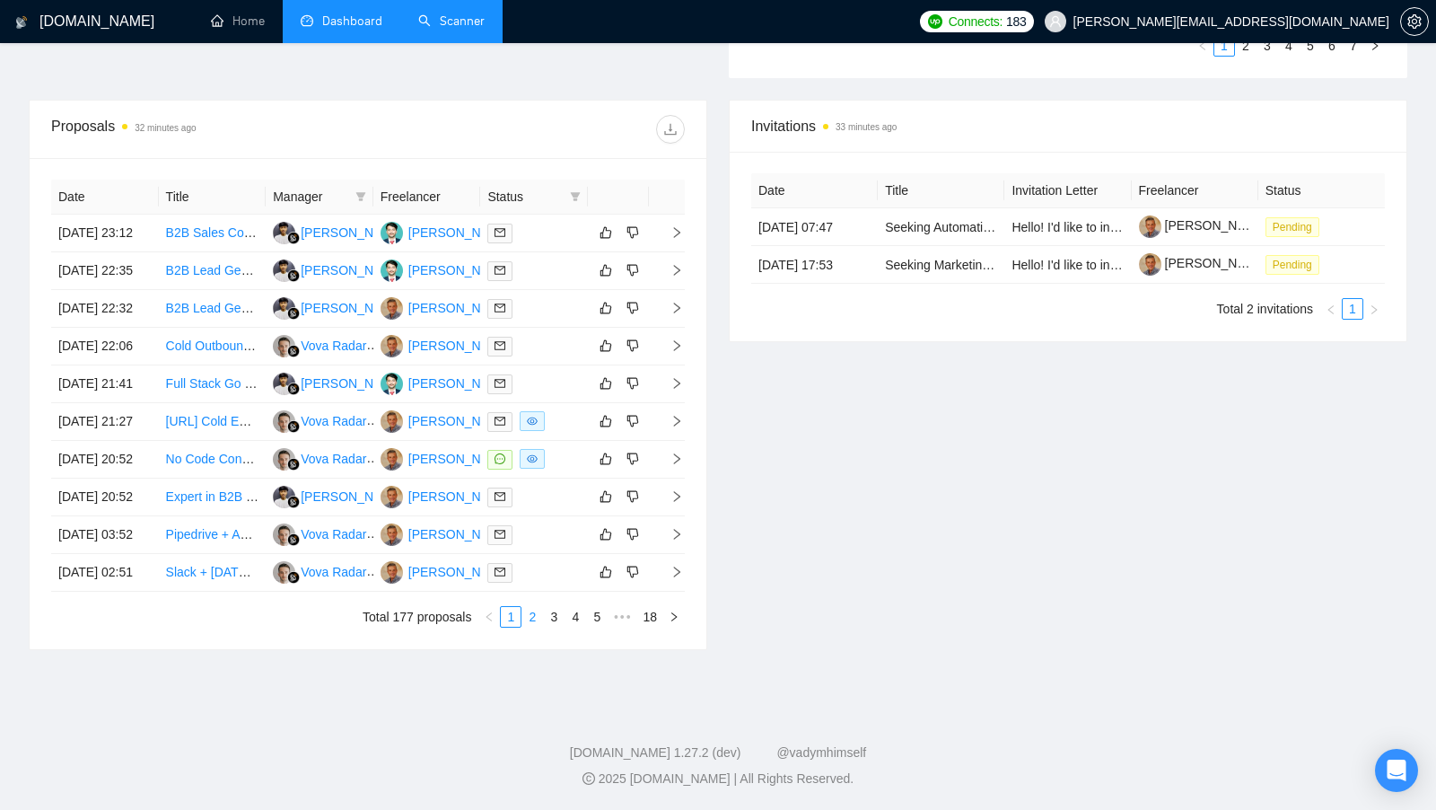
click at [539, 627] on link "2" at bounding box center [532, 617] width 20 height 20
click at [512, 627] on div "Date Title Manager Freelancer Status [DATE] 00:56 Dentist List [PERSON_NAME] [D…" at bounding box center [368, 404] width 634 height 448
click at [512, 627] on link "1" at bounding box center [511, 617] width 20 height 20
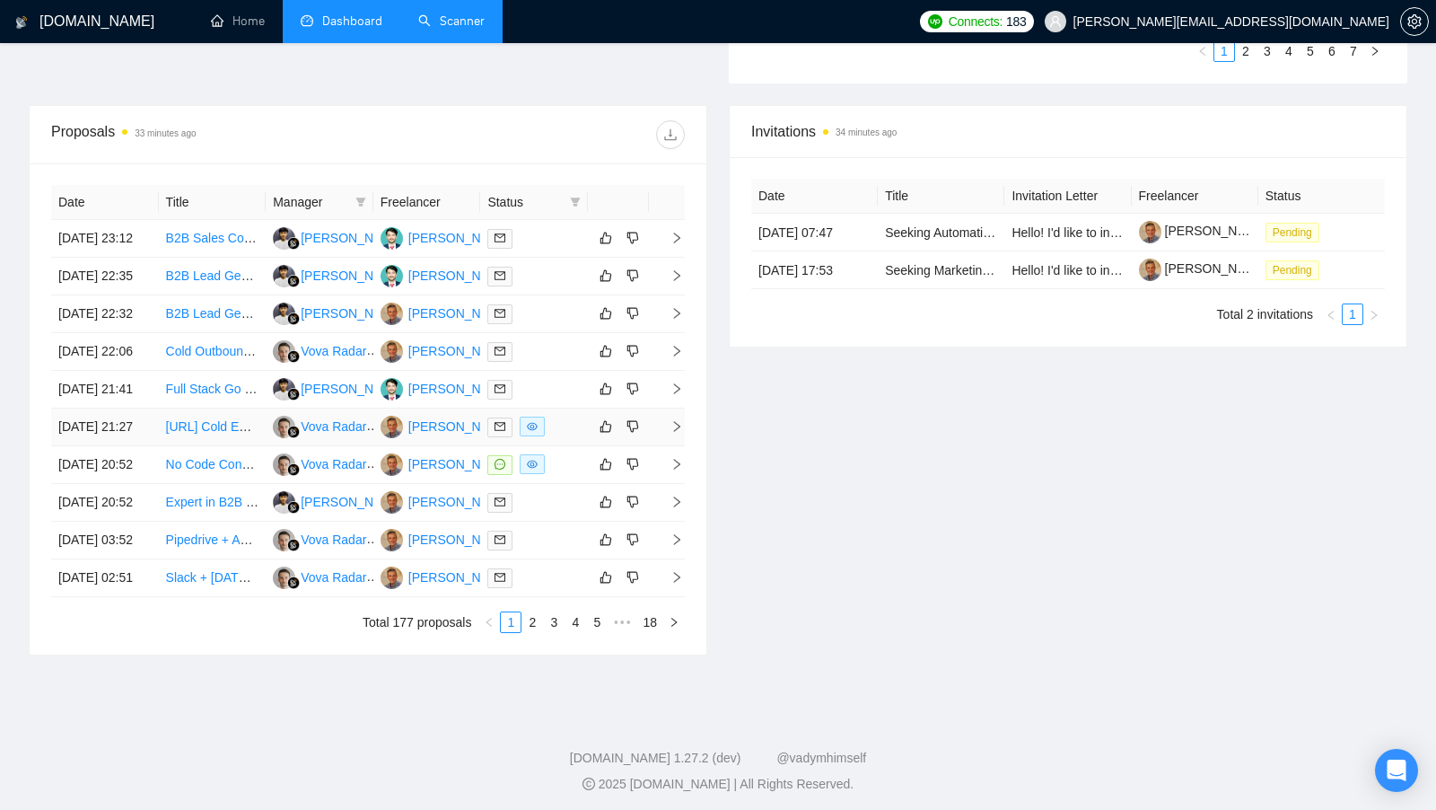
scroll to position [630, 0]
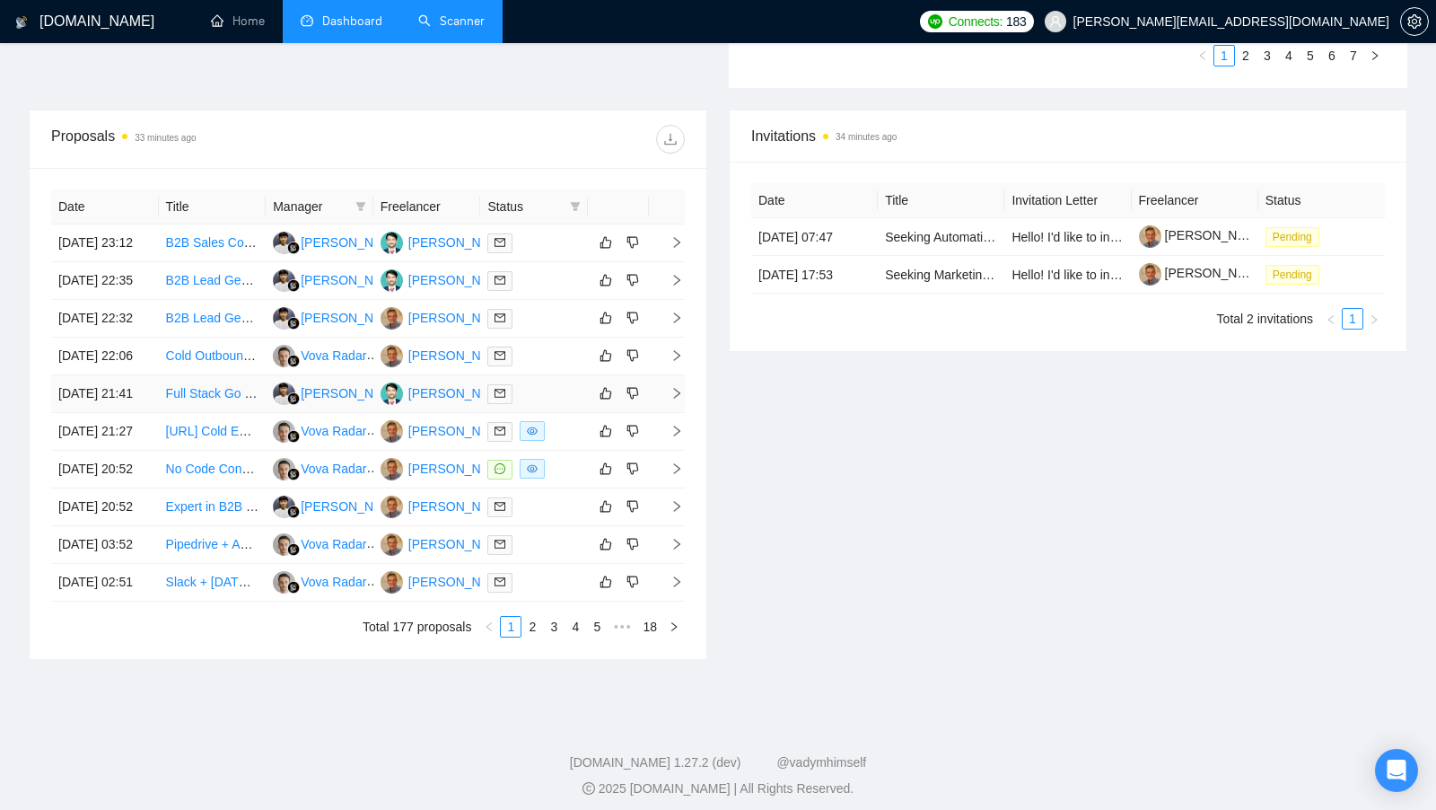
click at [569, 404] on div at bounding box center [533, 393] width 93 height 21
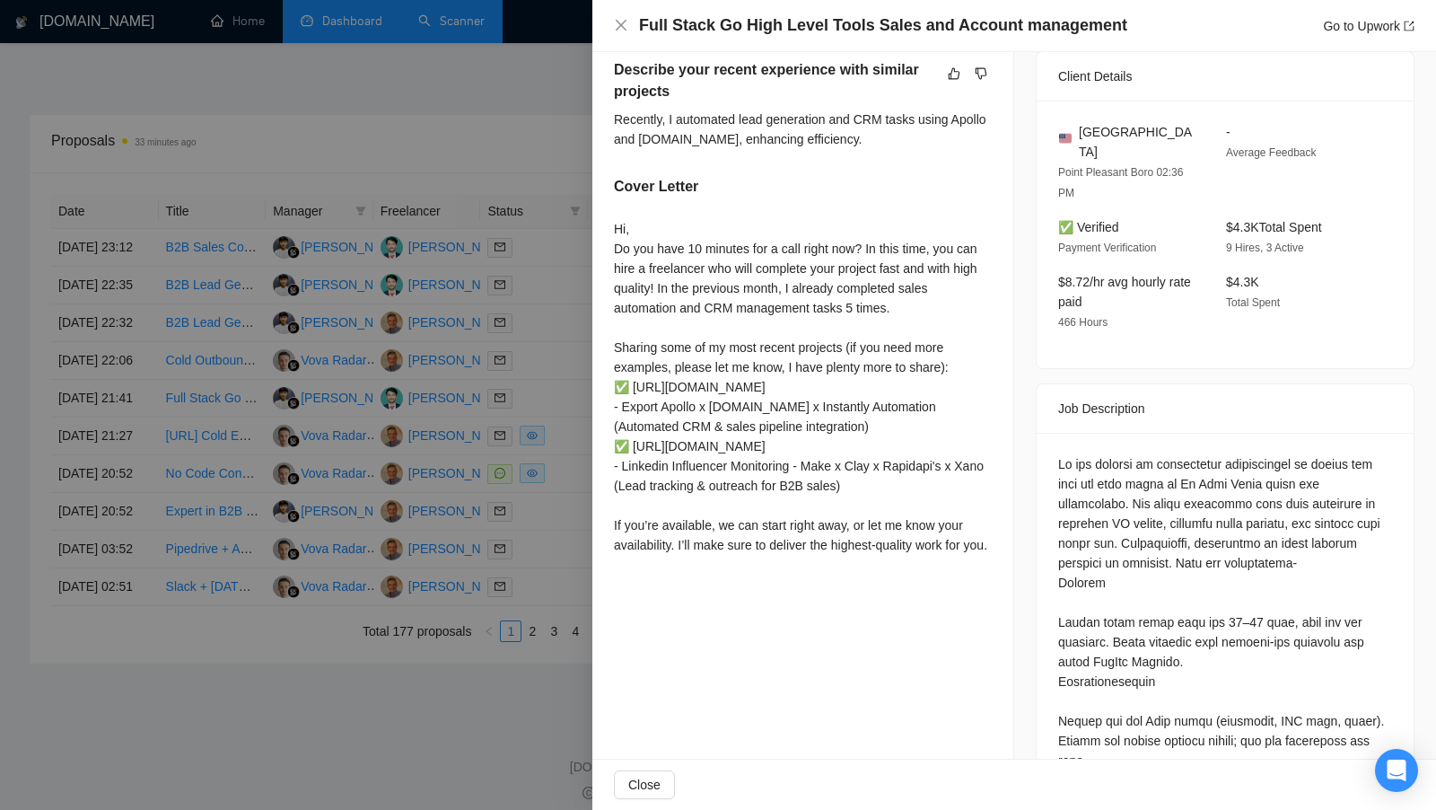
scroll to position [468, 0]
click at [570, 484] on div at bounding box center [718, 405] width 1436 height 810
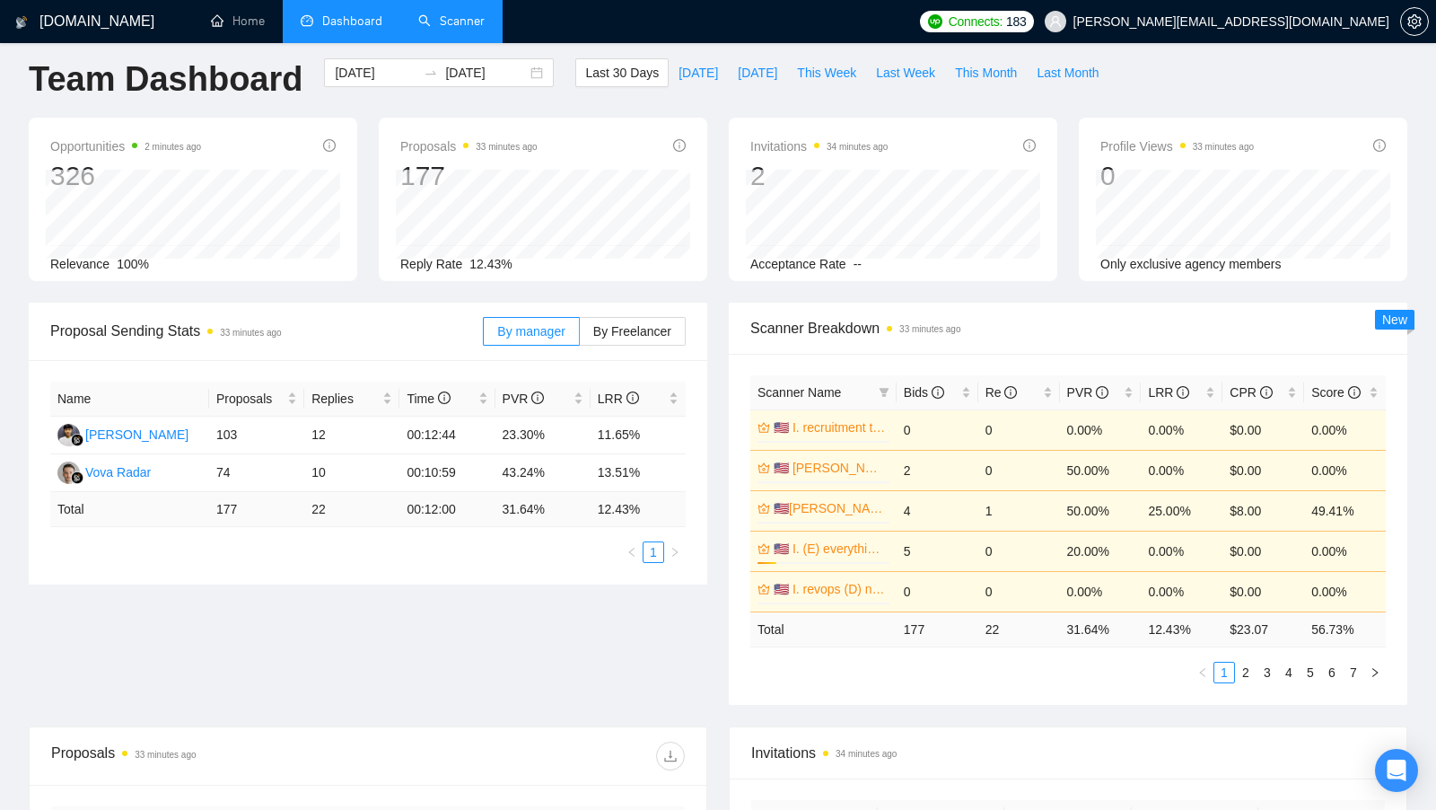
scroll to position [0, 0]
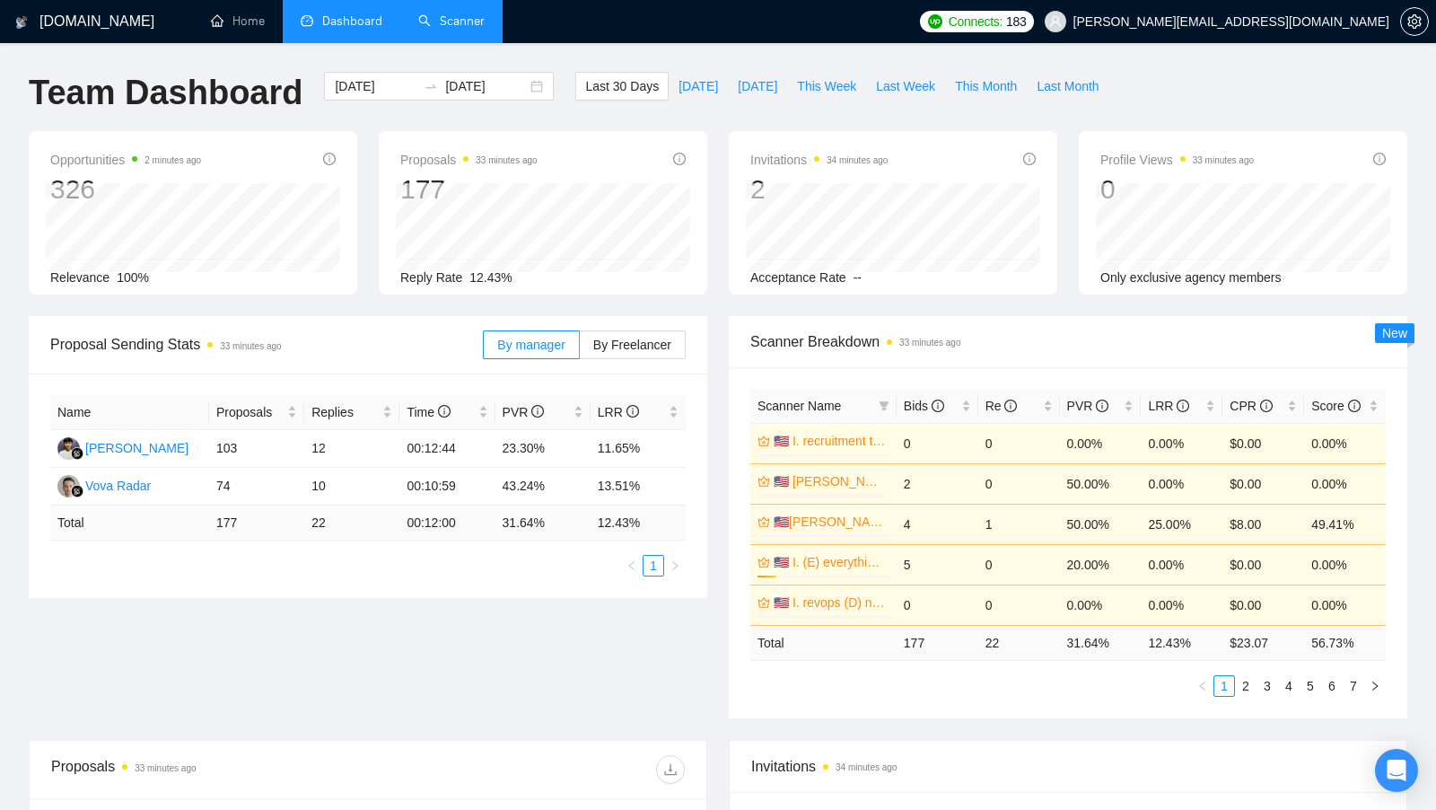
click at [465, 29] on link "Scanner" at bounding box center [451, 20] width 66 height 15
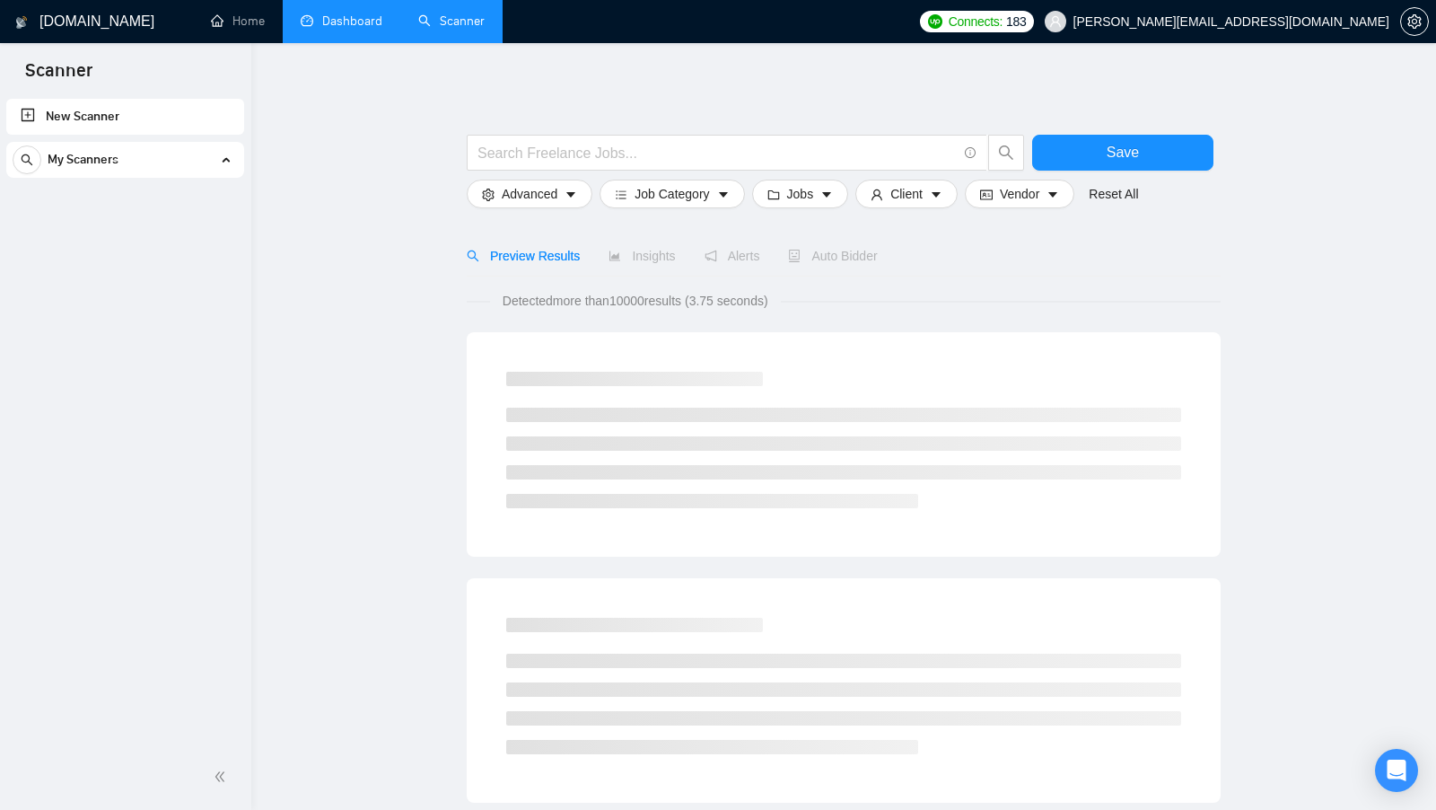
click at [351, 29] on link "Dashboard" at bounding box center [342, 20] width 82 height 15
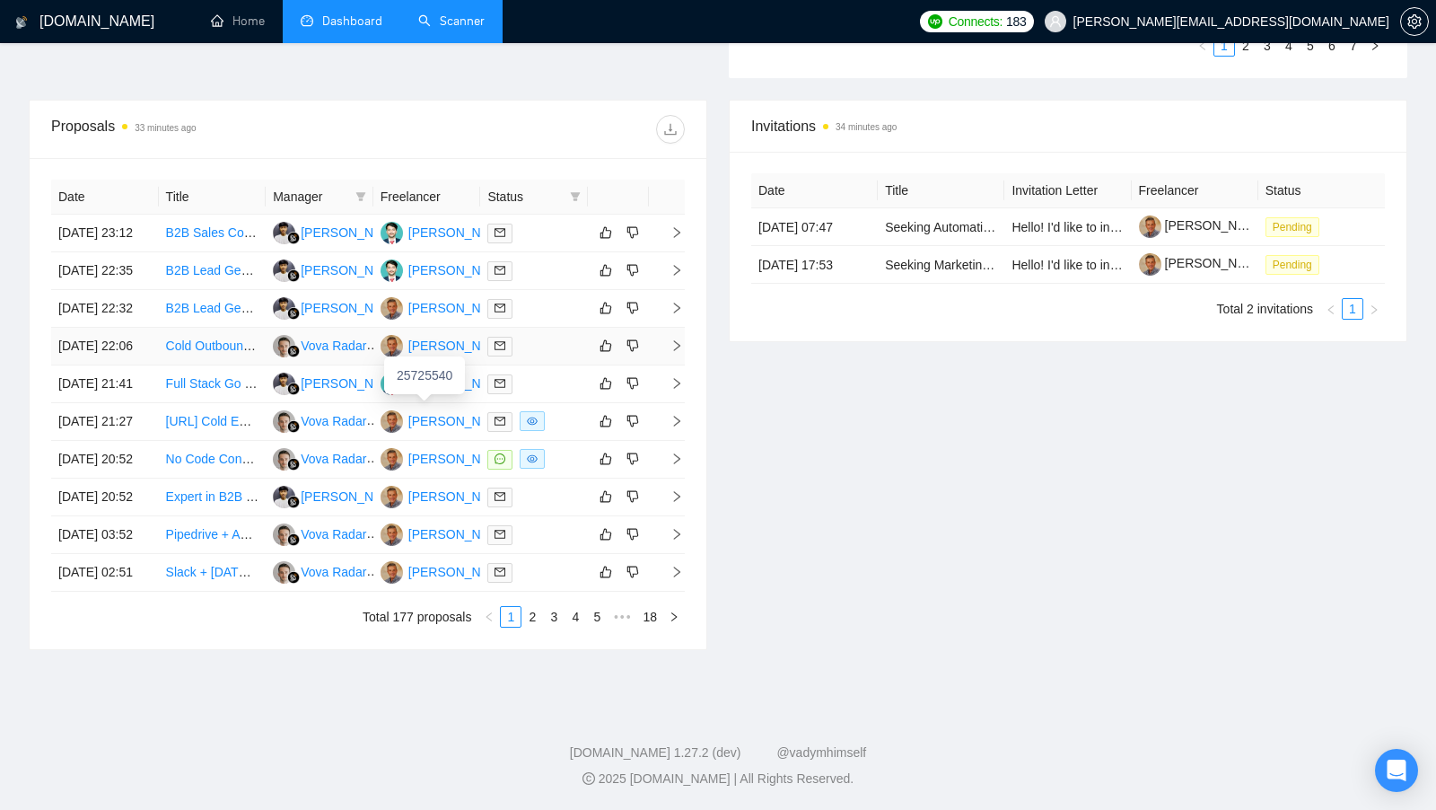
scroll to position [801, 0]
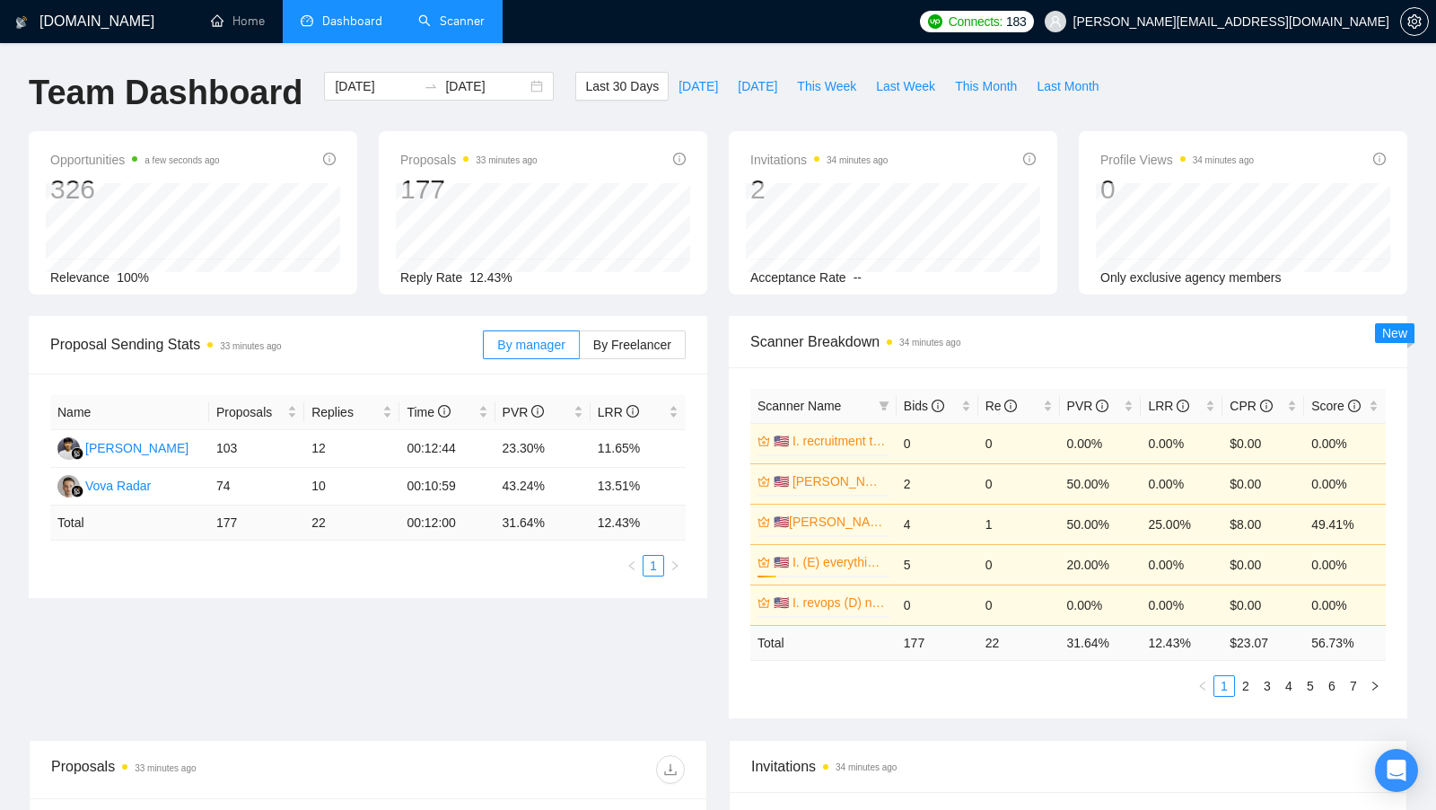
click at [453, 25] on link "Scanner" at bounding box center [451, 20] width 66 height 15
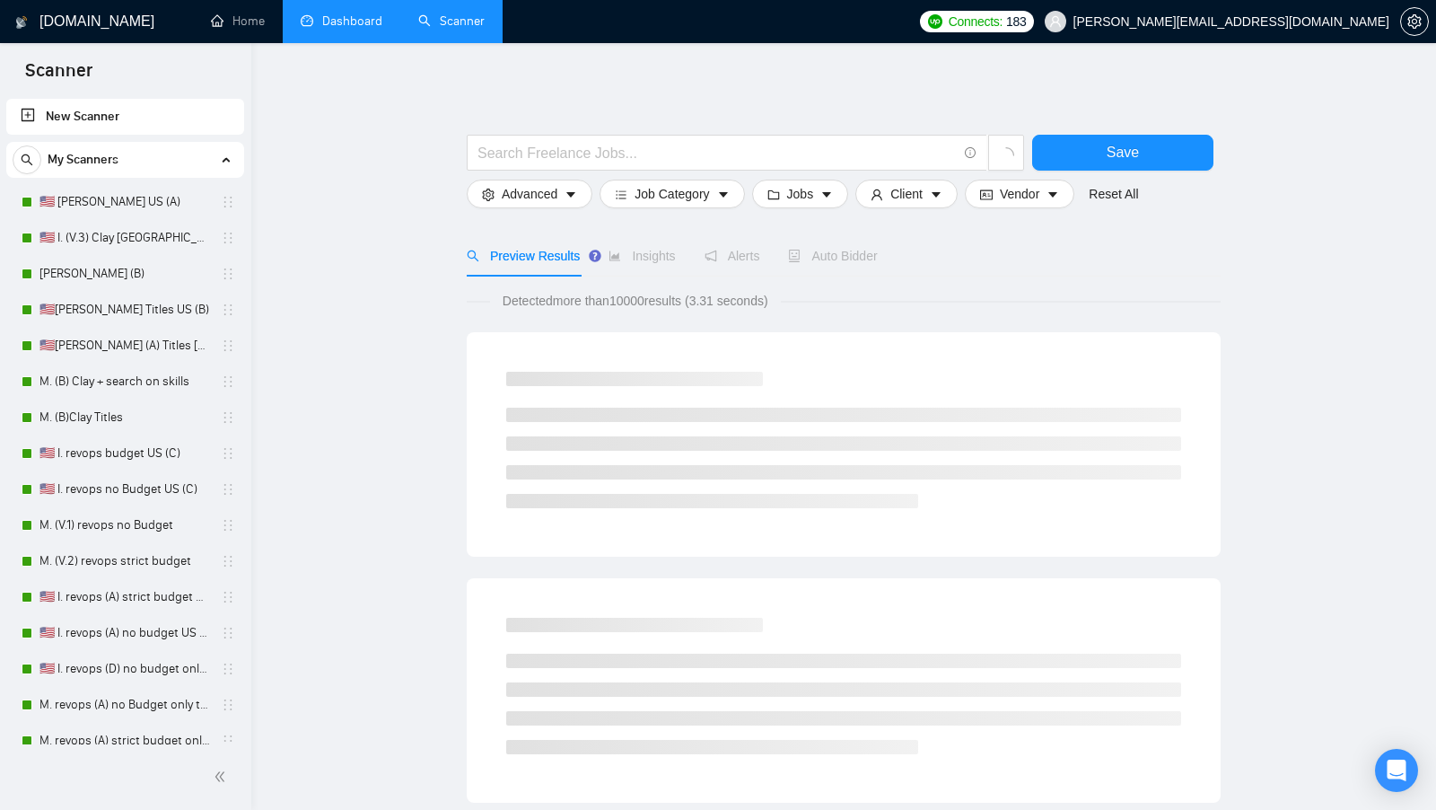
click at [360, 25] on link "Dashboard" at bounding box center [342, 20] width 82 height 15
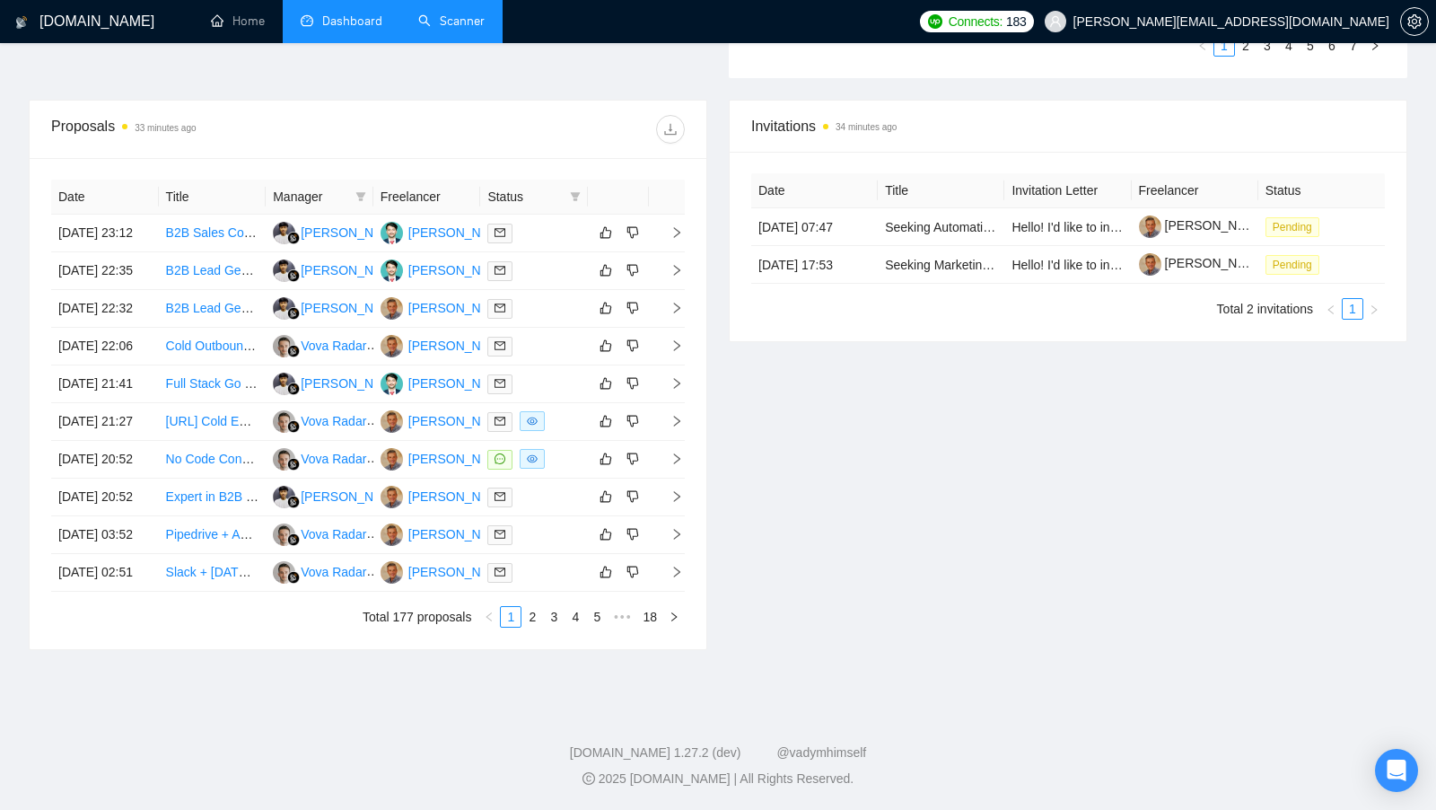
scroll to position [758, 0]
click at [557, 441] on td at bounding box center [534, 460] width 108 height 38
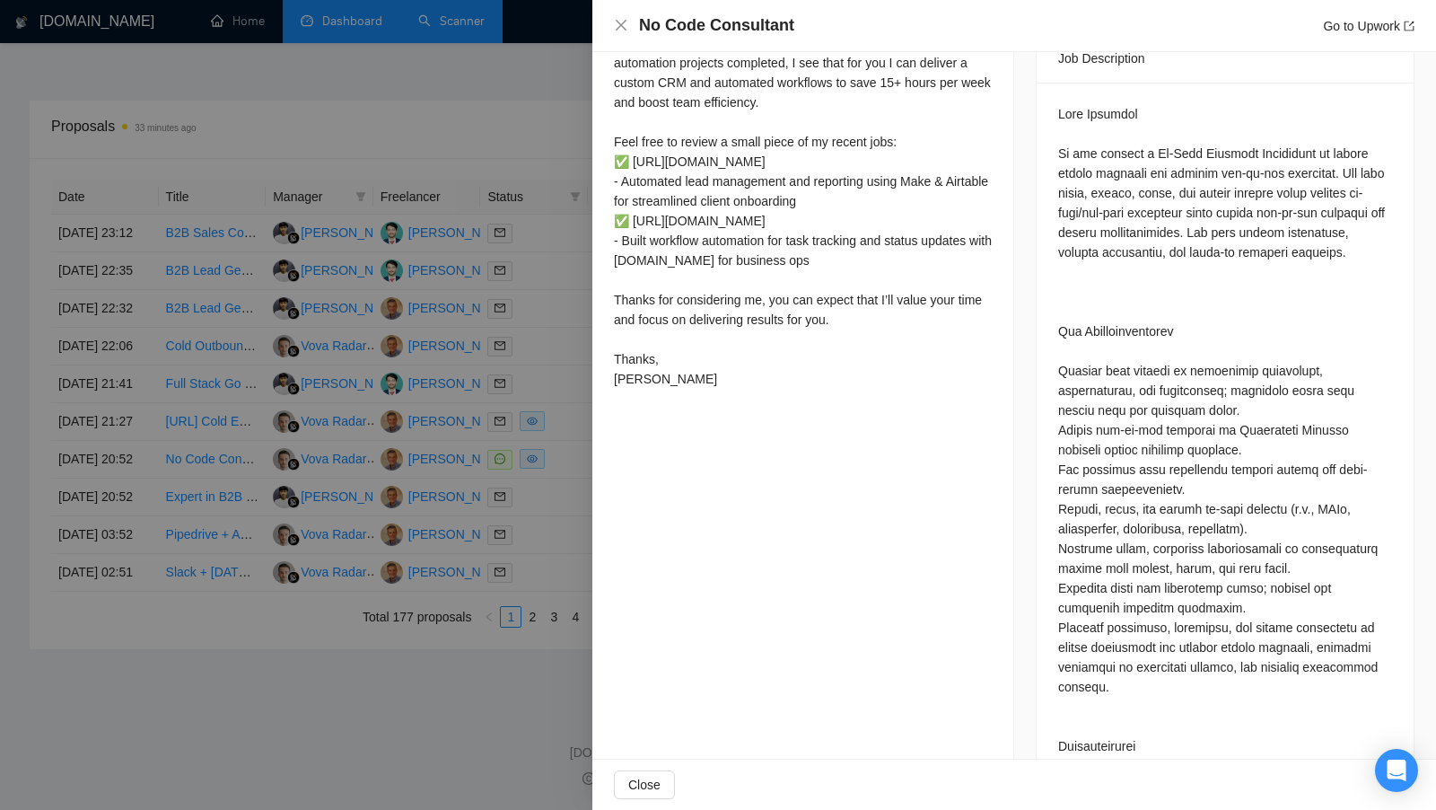
scroll to position [809, 0]
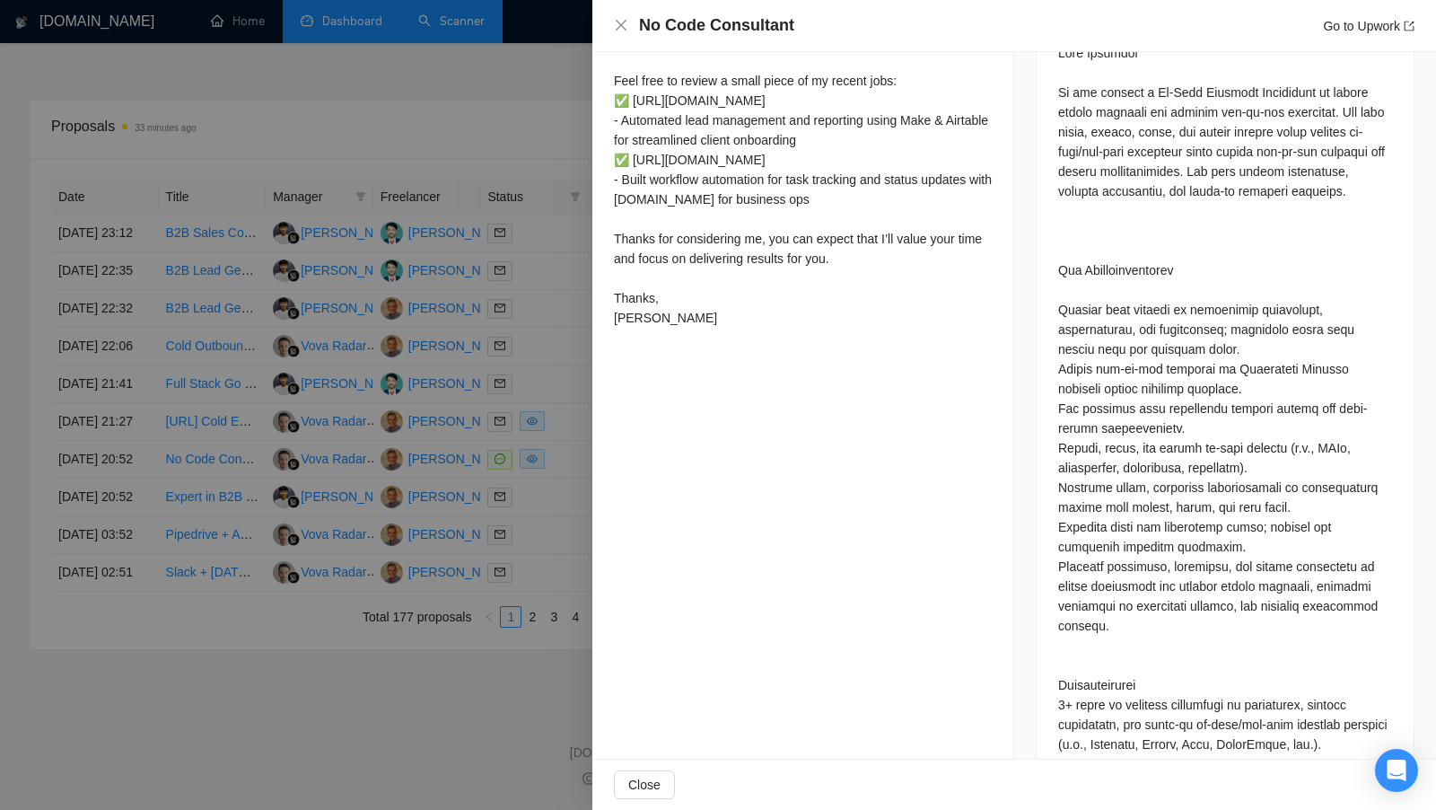
click at [558, 428] on div at bounding box center [718, 405] width 1436 height 810
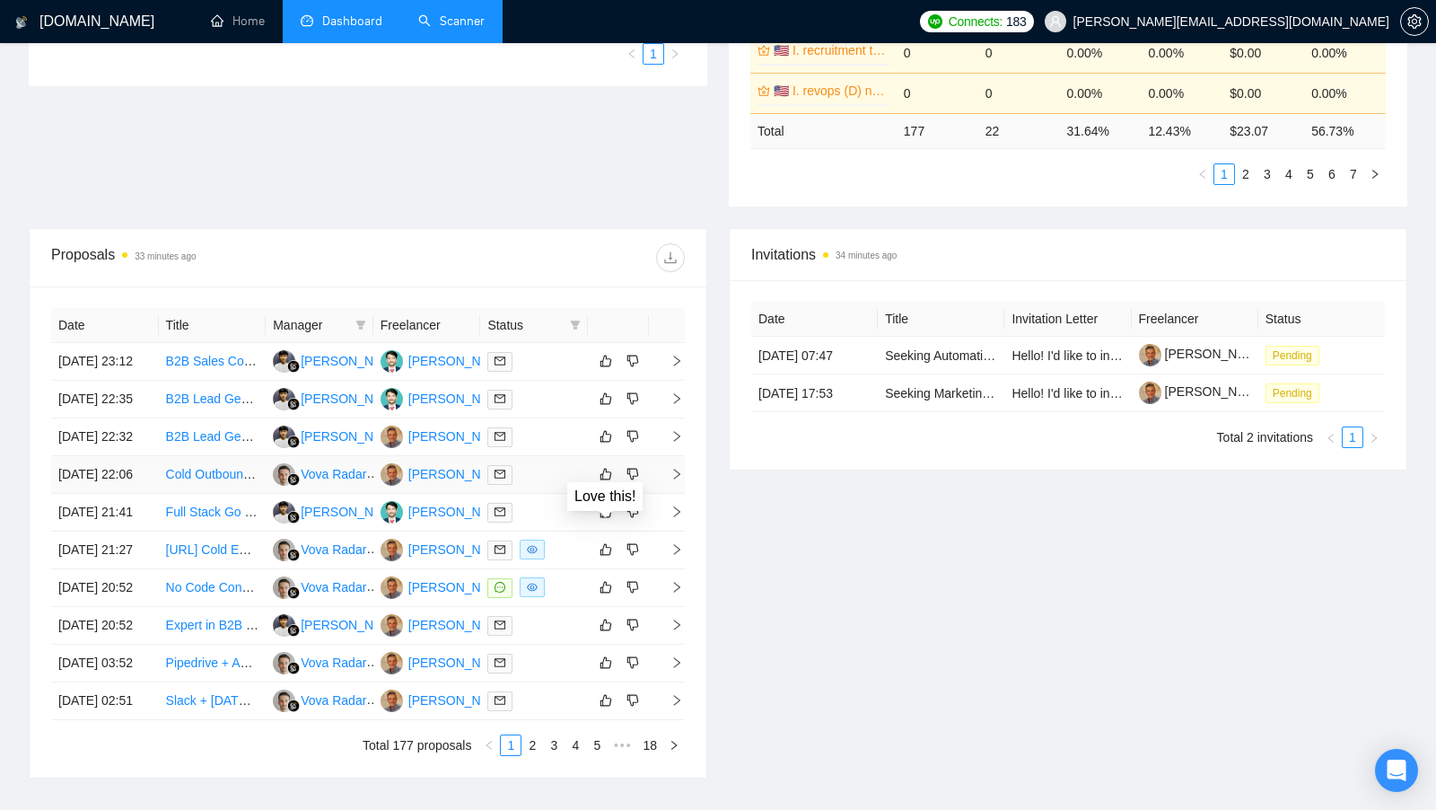
scroll to position [653, 0]
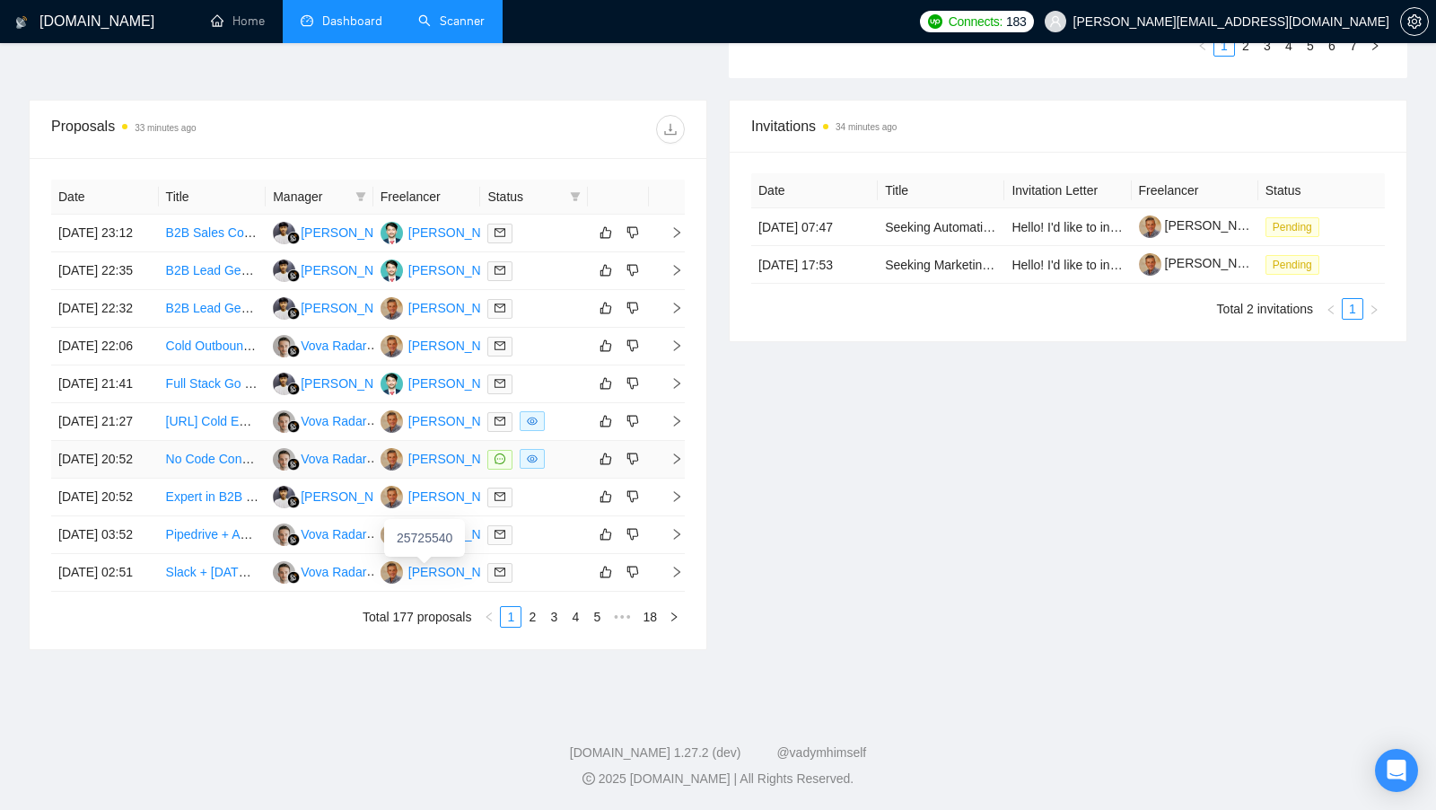
click at [459, 469] on div "[PERSON_NAME]" at bounding box center [459, 459] width 103 height 20
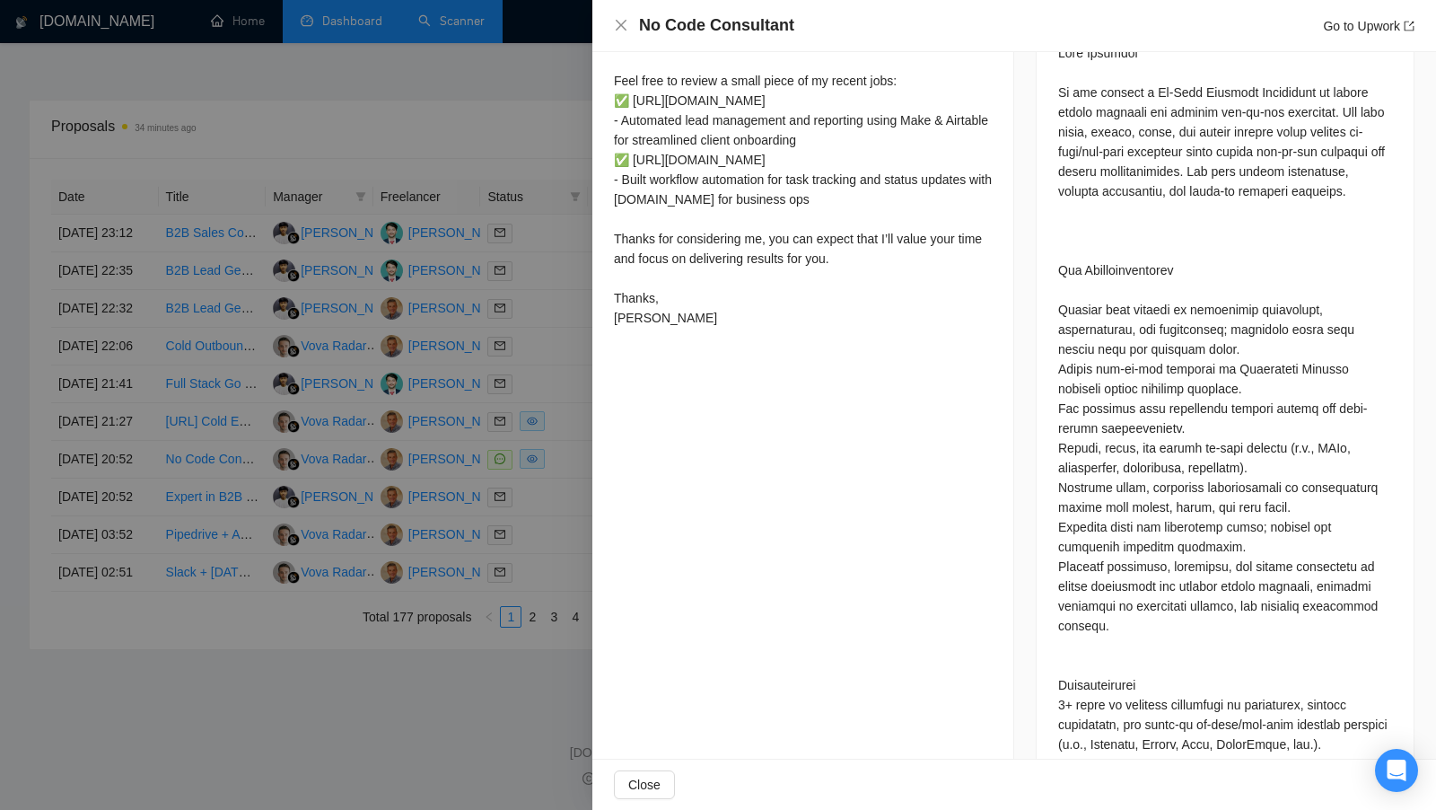
click at [505, 389] on div at bounding box center [718, 405] width 1436 height 810
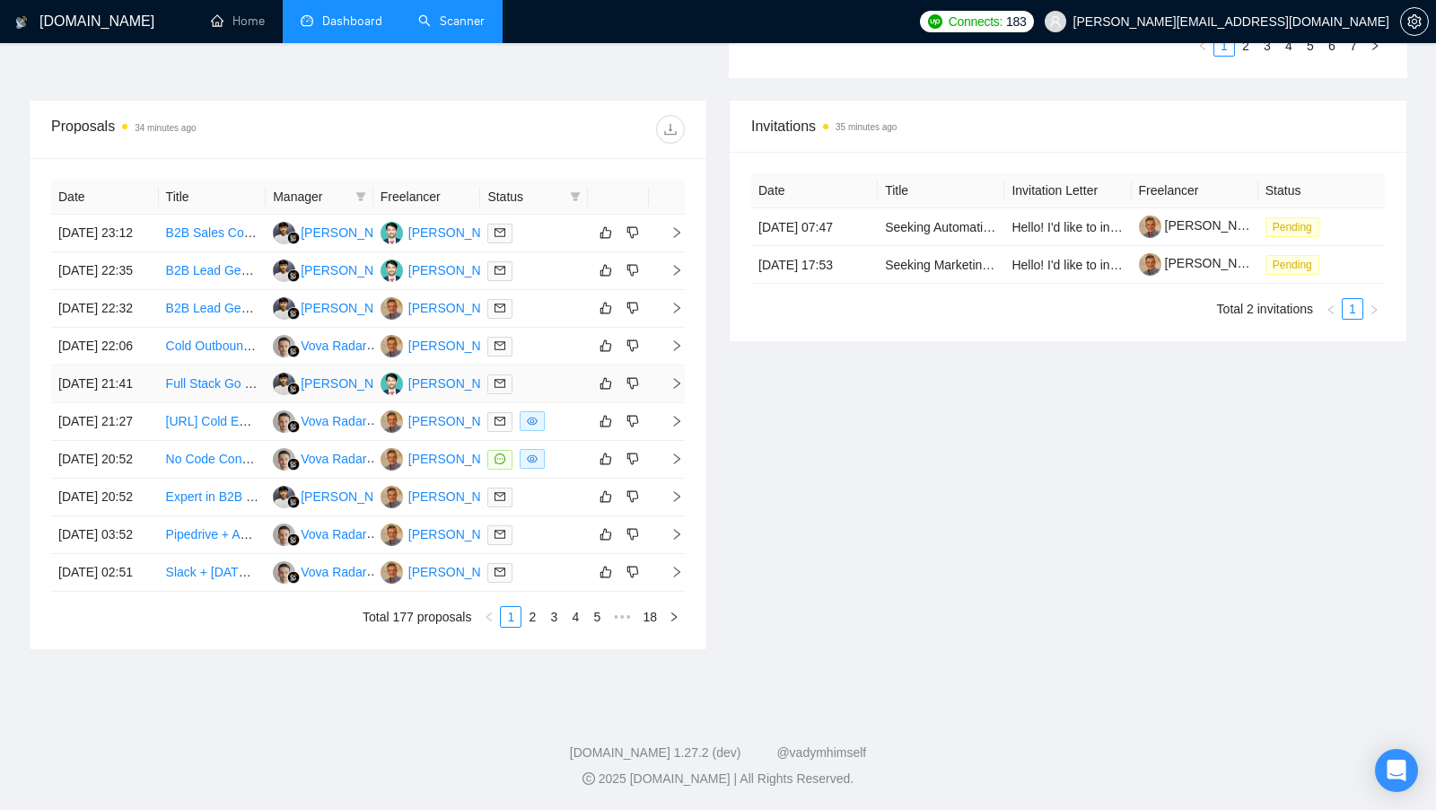
click at [423, 393] on div "[PERSON_NAME]" at bounding box center [459, 383] width 103 height 20
